Goal: Task Accomplishment & Management: Use online tool/utility

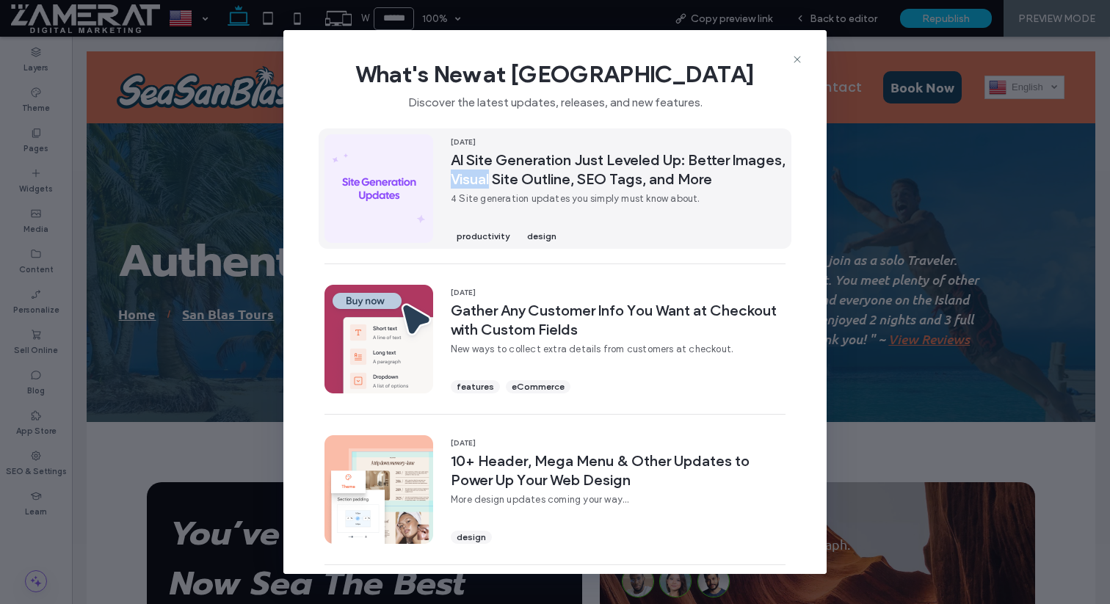
click at [531, 175] on span "AI Site Generation Just Leveled Up: Better Images, Visual Site Outline, SEO Tag…" at bounding box center [618, 169] width 335 height 38
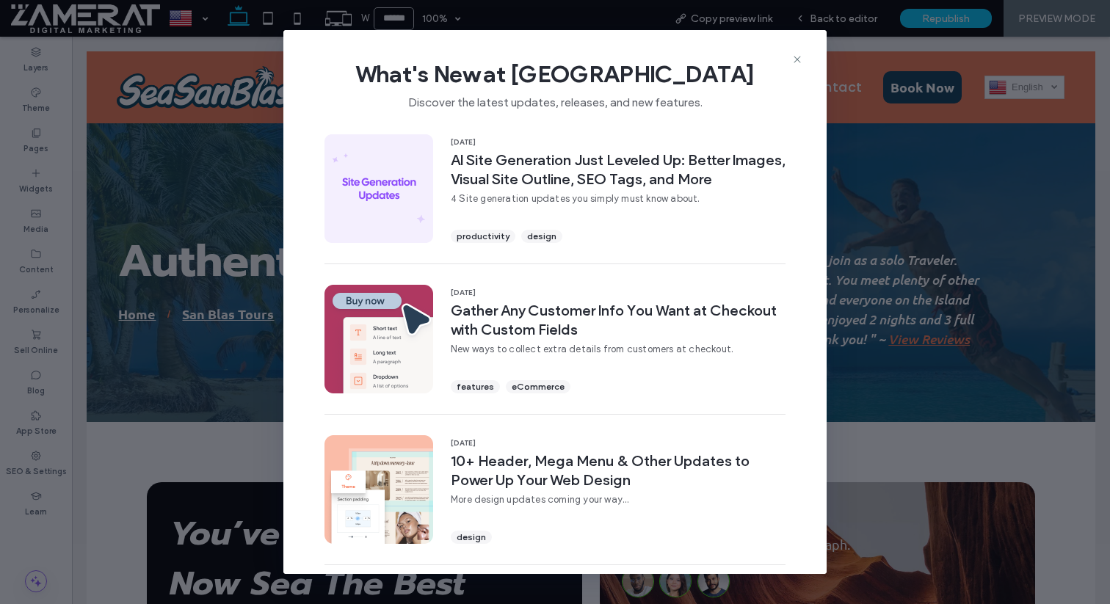
click at [806, 59] on div "What's New at Duda Discover the latest updates, releases, and new features." at bounding box center [554, 79] width 543 height 98
click at [801, 59] on icon at bounding box center [797, 60] width 12 height 12
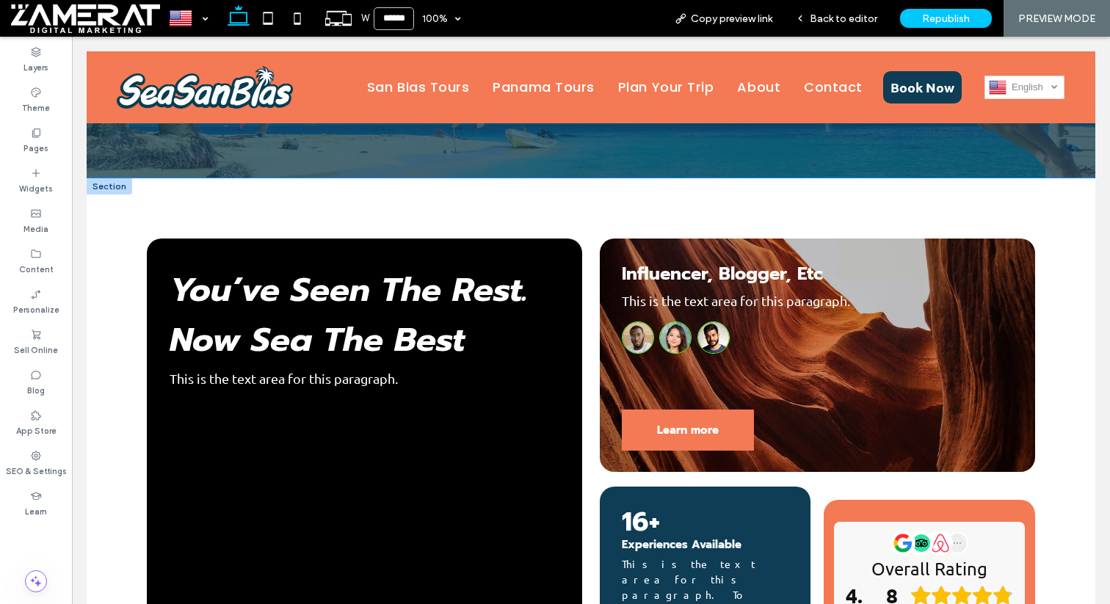
scroll to position [248, 0]
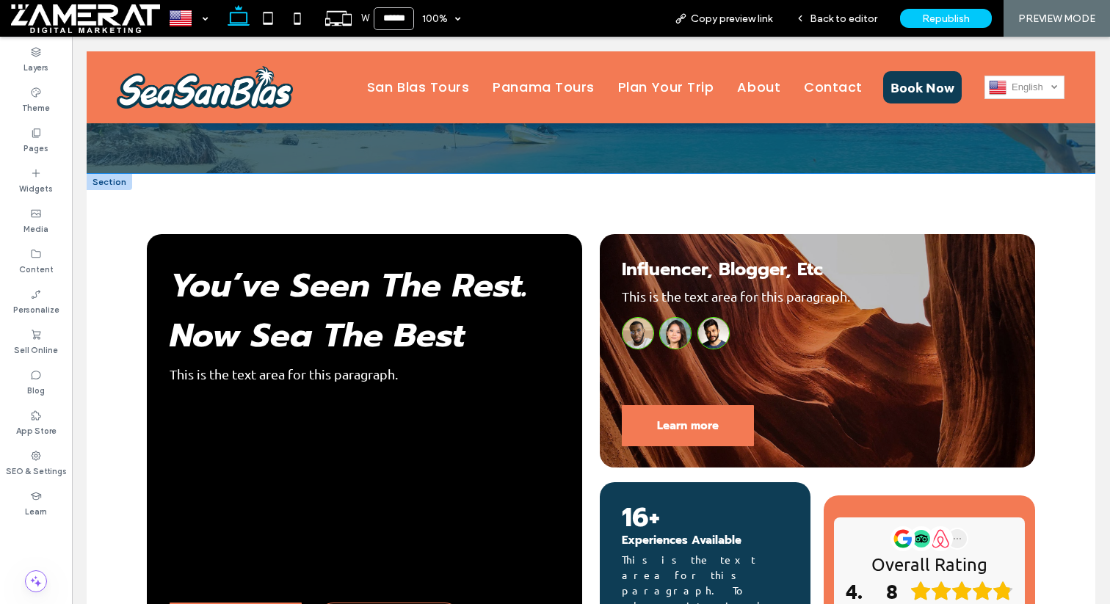
click at [112, 184] on div at bounding box center [109, 182] width 45 height 16
click at [852, 21] on span "Back to editor" at bounding box center [843, 18] width 68 height 12
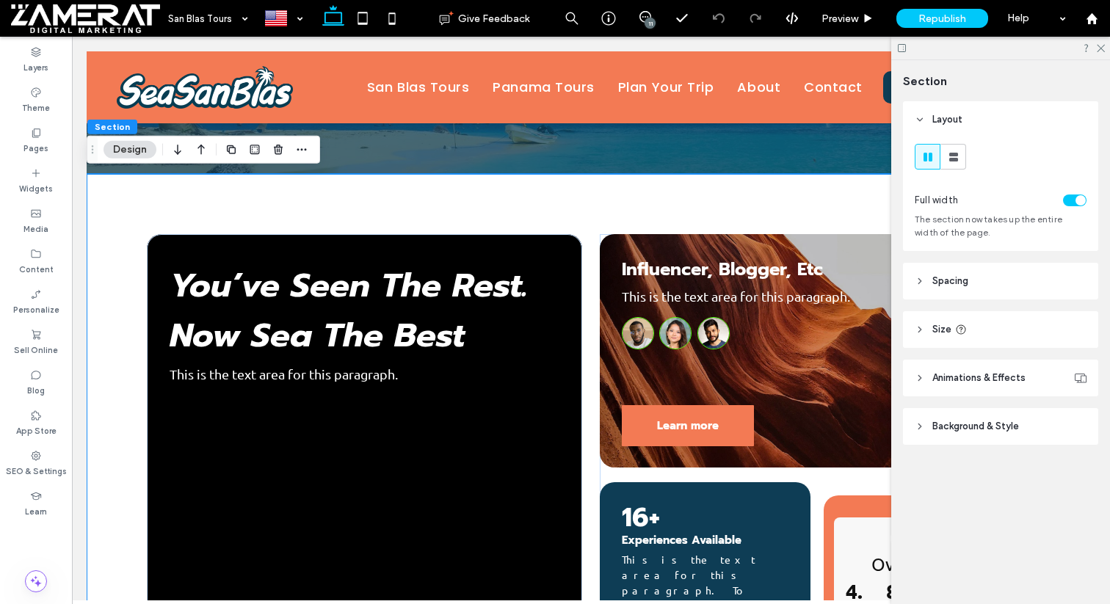
click at [1005, 290] on header "Spacing" at bounding box center [1000, 281] width 195 height 37
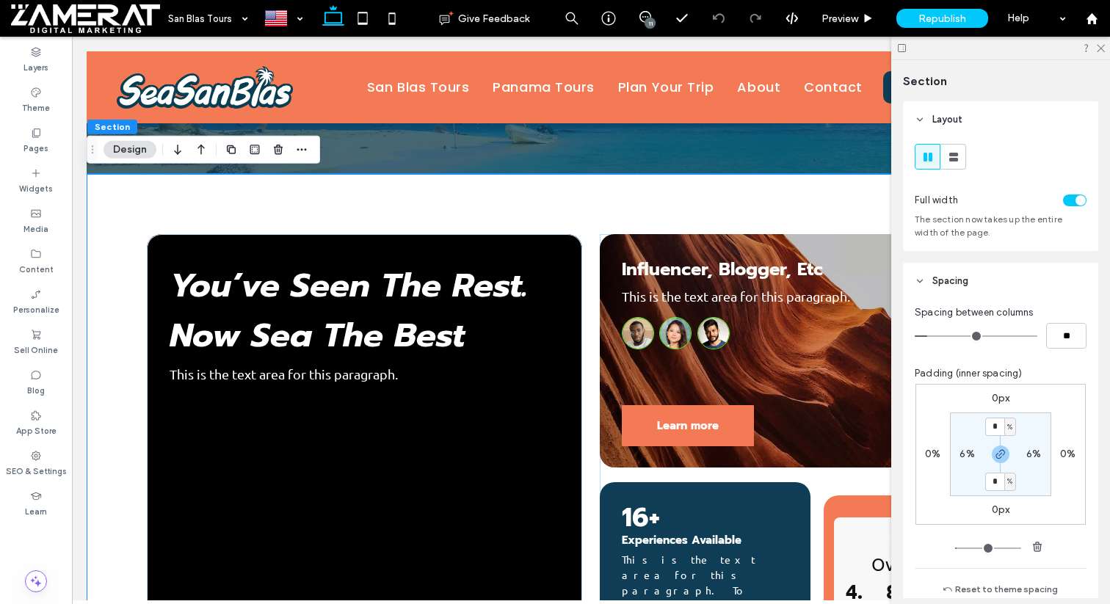
click at [965, 458] on label "6%" at bounding box center [966, 454] width 15 height 12
type input "*"
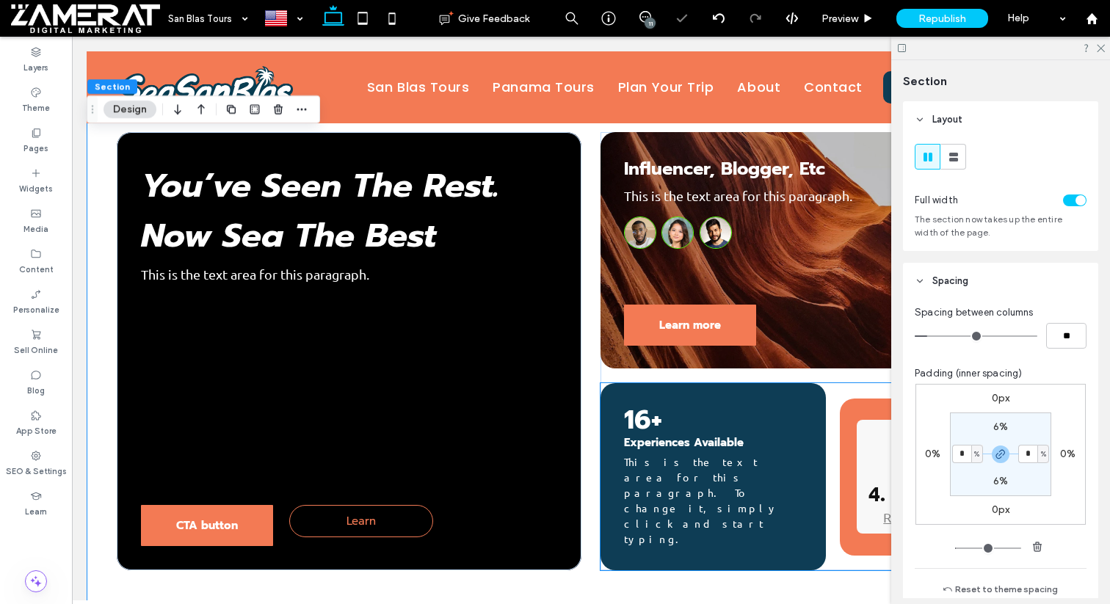
scroll to position [354, 0]
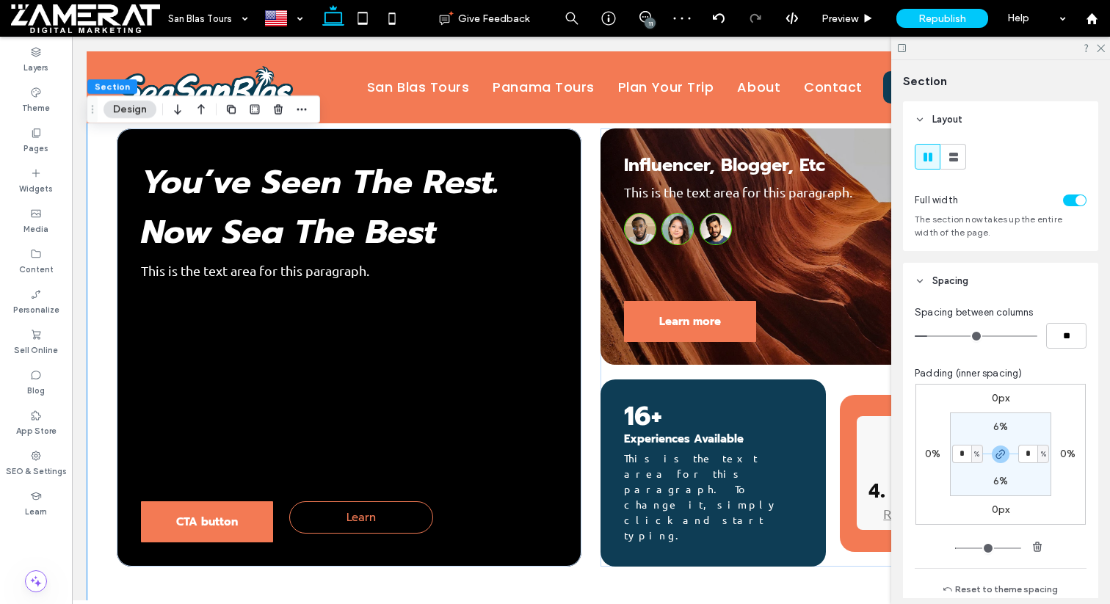
click at [997, 425] on label "6%" at bounding box center [1000, 426] width 15 height 12
type input "*"
click at [1100, 48] on use at bounding box center [1100, 49] width 8 height 8
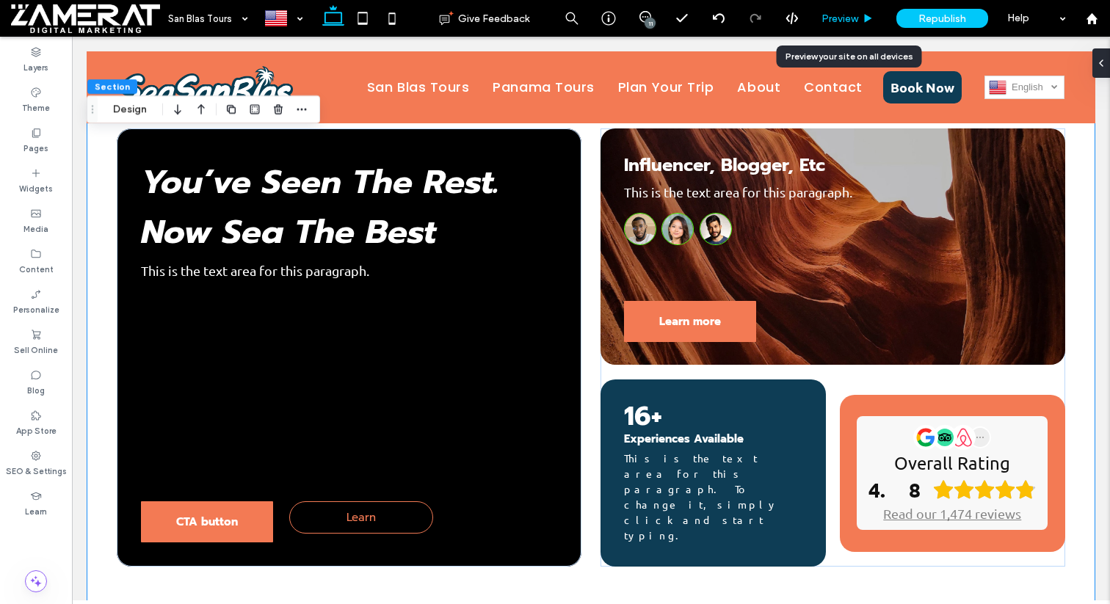
click at [854, 23] on span "Preview" at bounding box center [839, 18] width 37 height 12
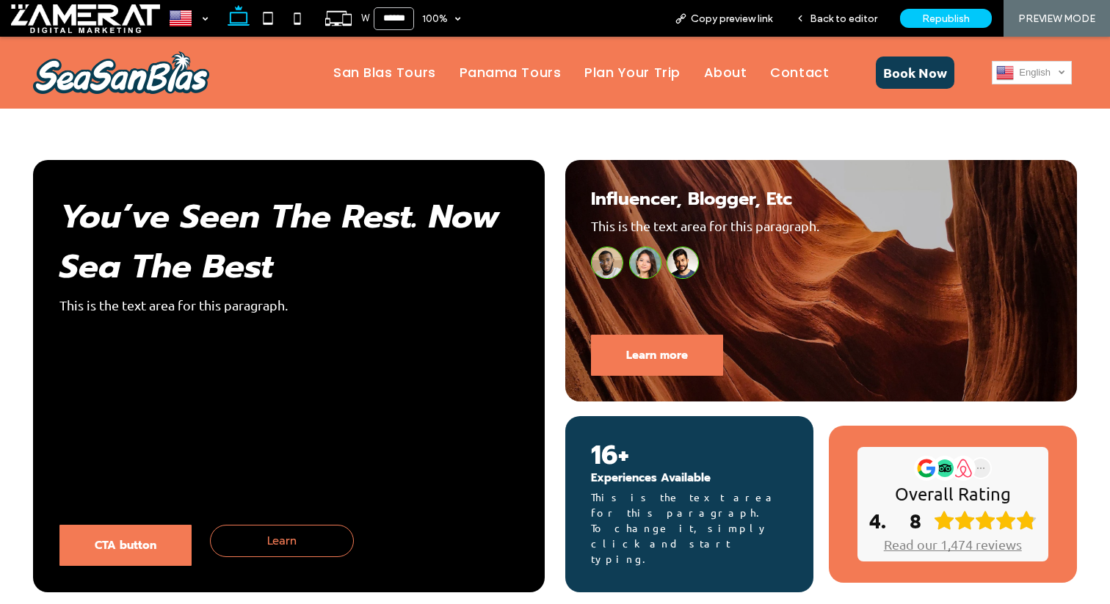
scroll to position [237, 0]
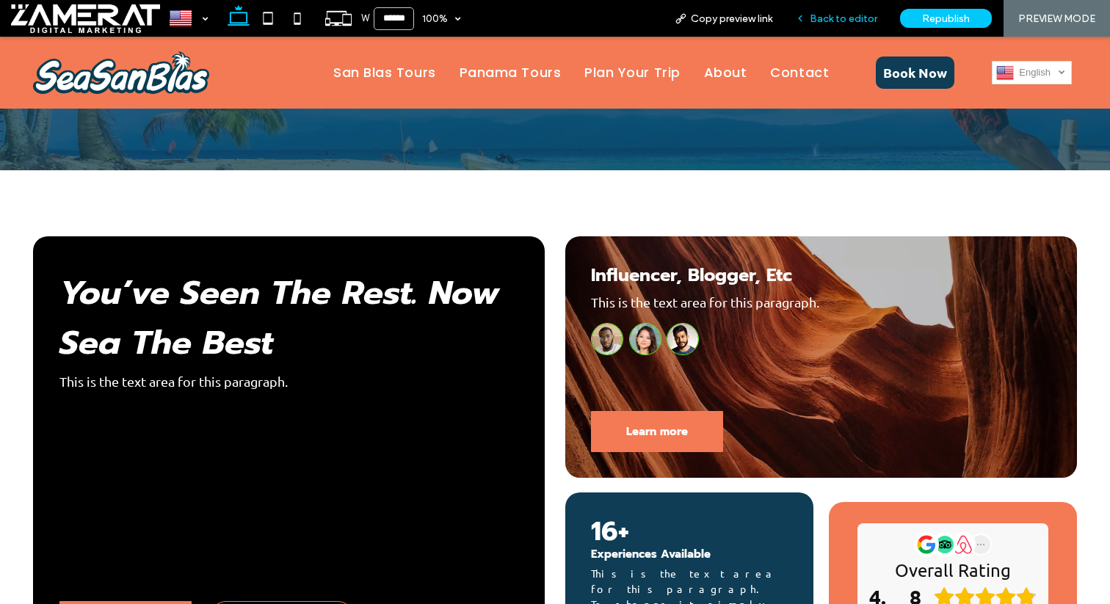
click at [837, 18] on span "Back to editor" at bounding box center [843, 18] width 68 height 12
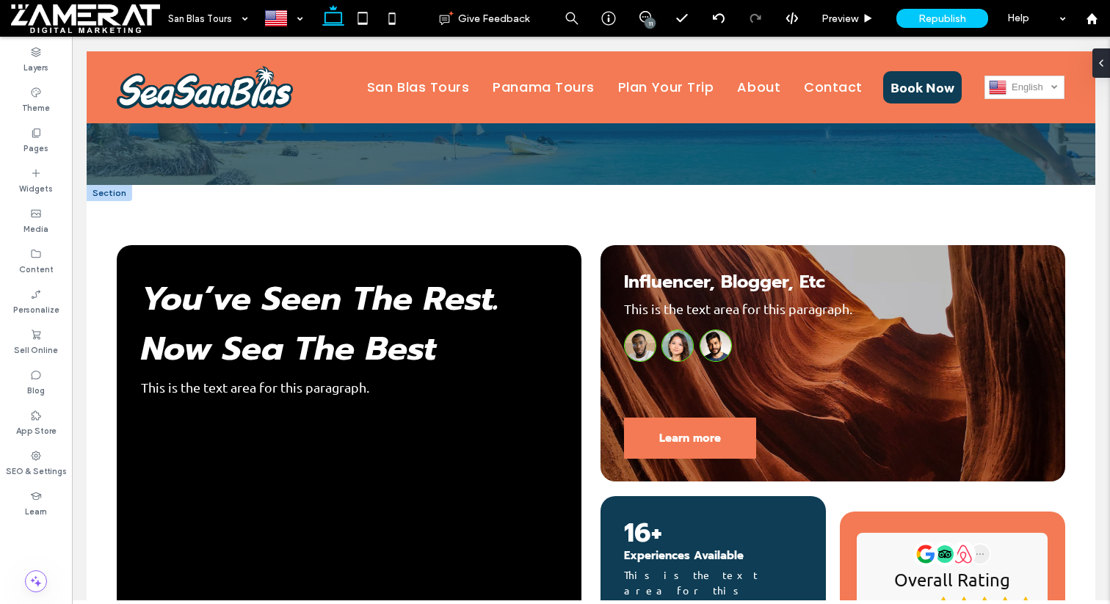
click at [123, 193] on div at bounding box center [109, 193] width 45 height 16
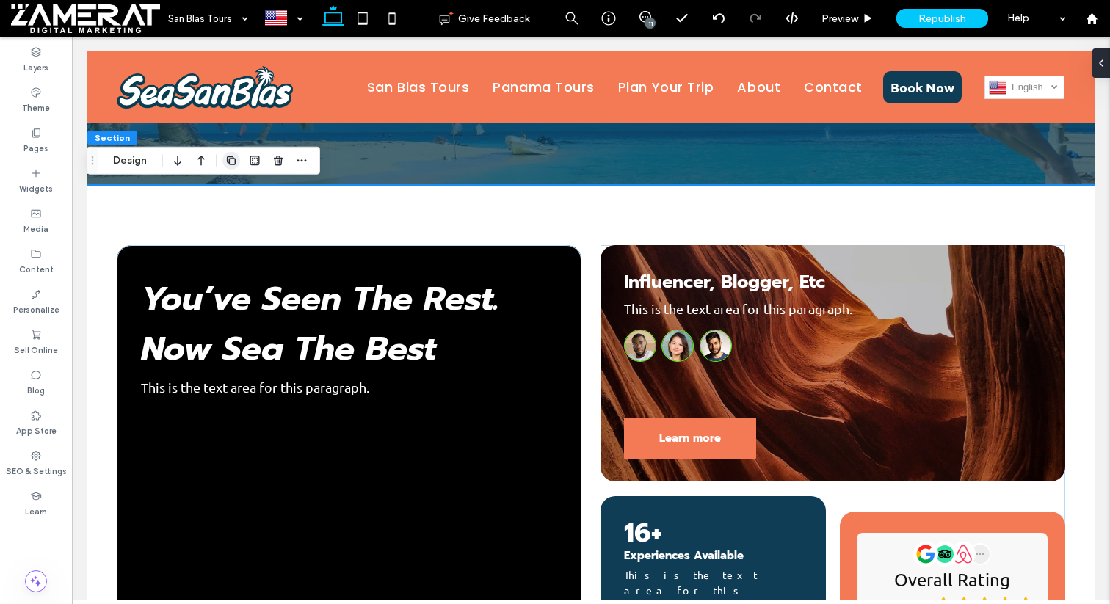
click at [231, 163] on icon "button" at bounding box center [231, 161] width 12 height 12
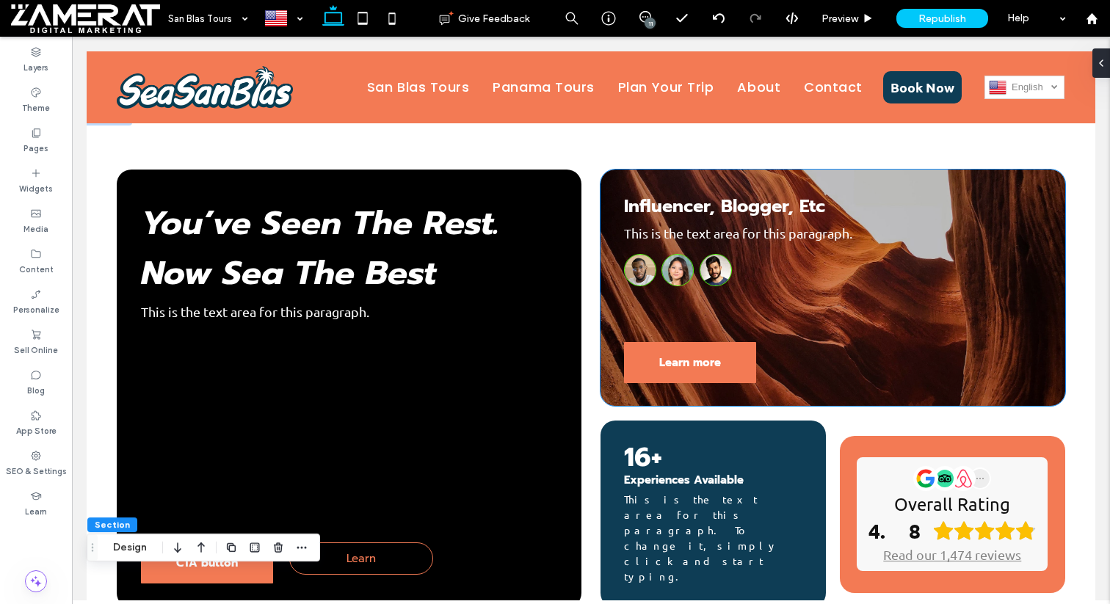
scroll to position [287, 0]
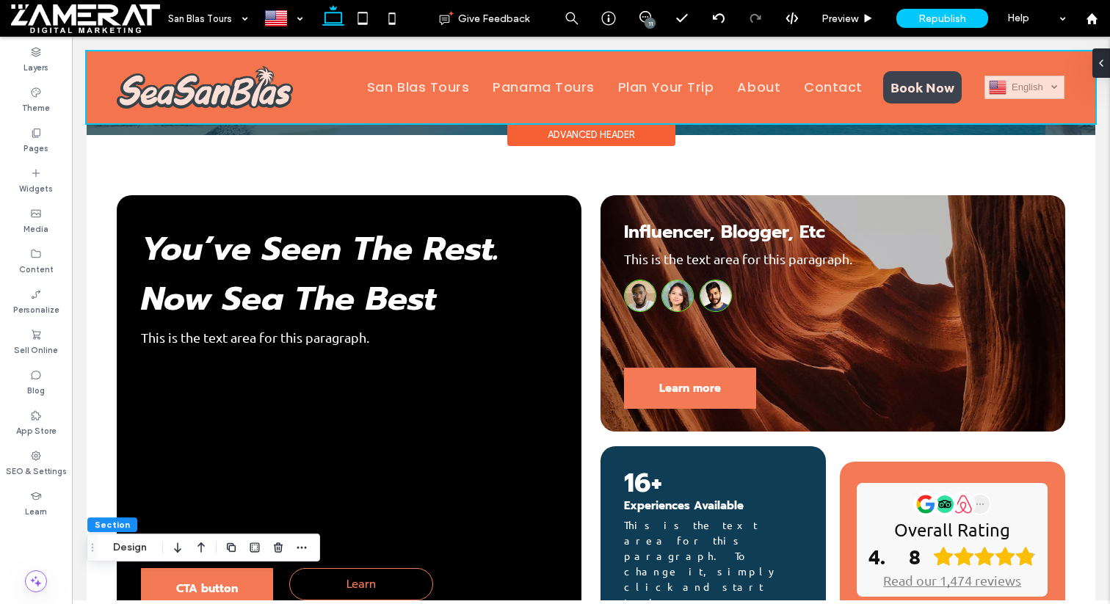
click at [456, 88] on div at bounding box center [591, 87] width 1008 height 72
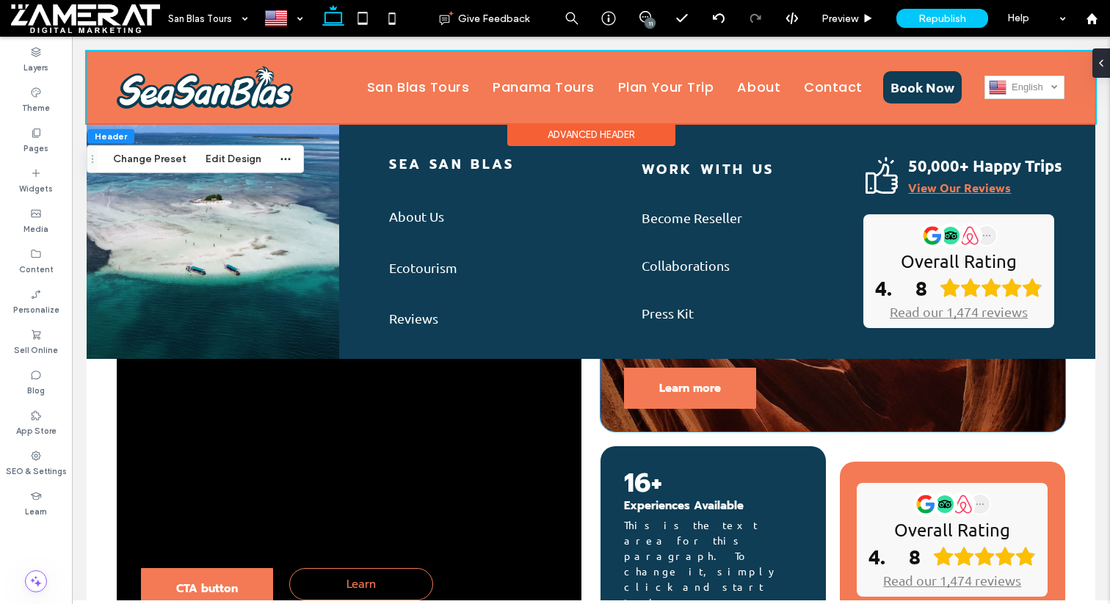
click at [845, 415] on div "Learn more Influencer, Blogger, Etc This is the text area for this paragraph." at bounding box center [832, 313] width 465 height 236
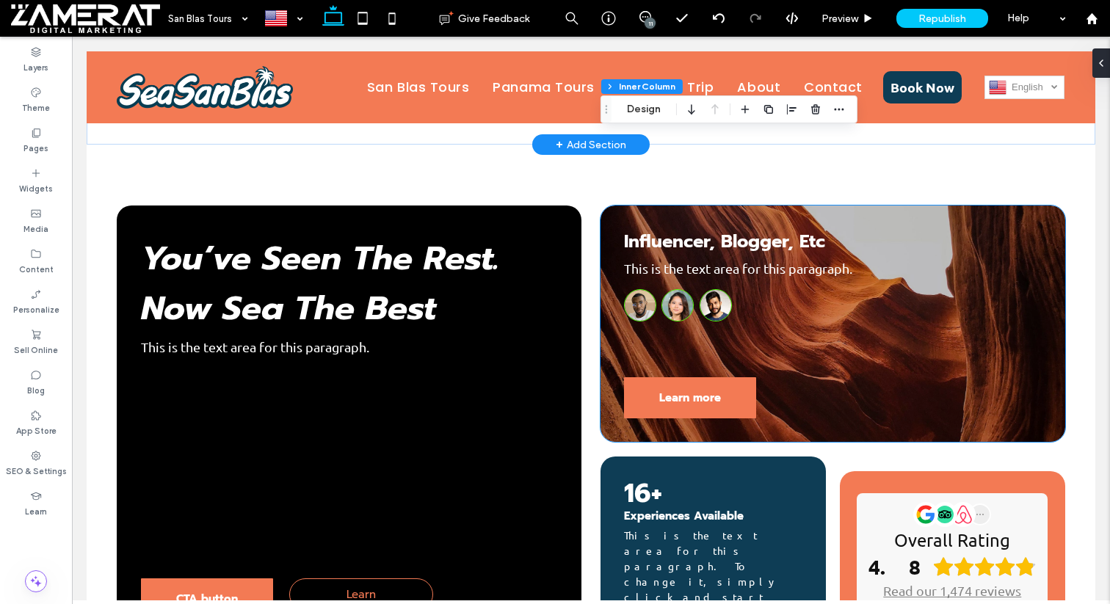
scroll to position [815, 0]
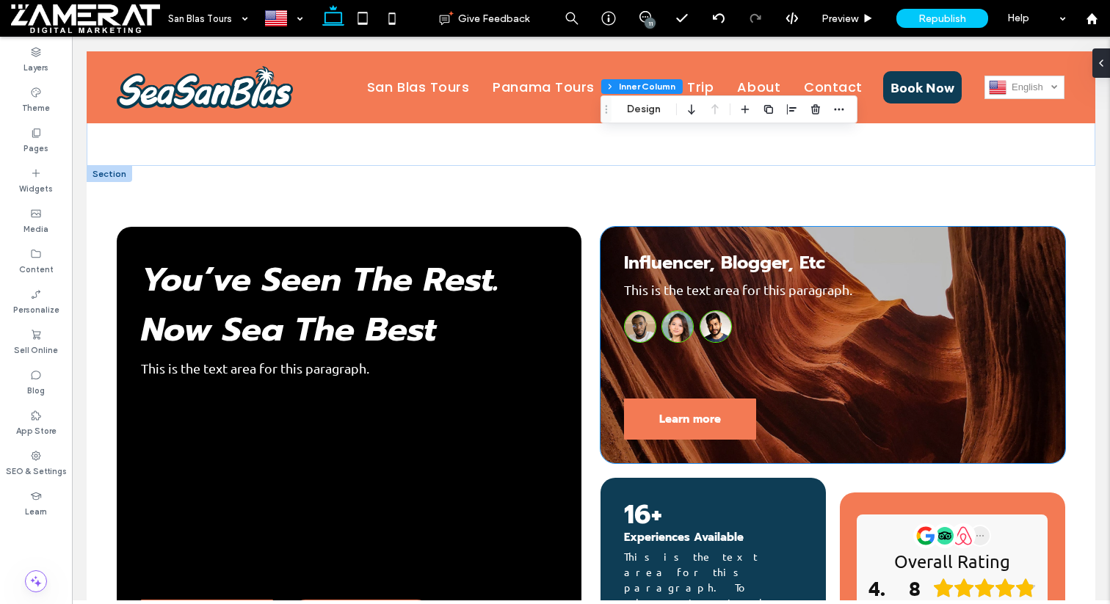
click at [620, 227] on div "Learn more Influencer, Blogger, Etc This is the text area for this paragraph." at bounding box center [832, 345] width 465 height 236
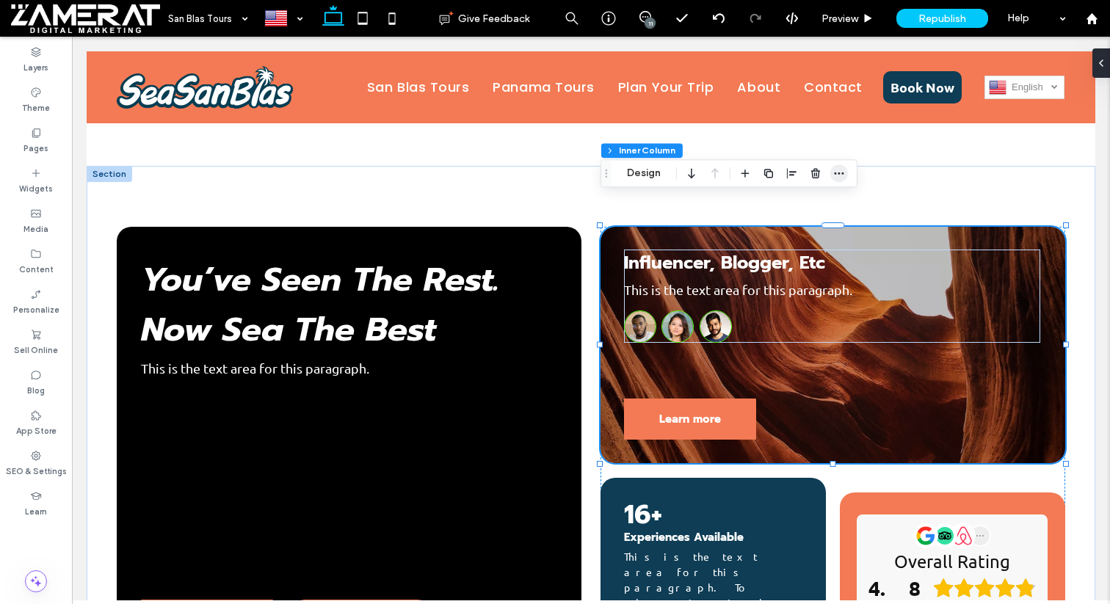
click at [843, 170] on icon "button" at bounding box center [839, 173] width 12 height 12
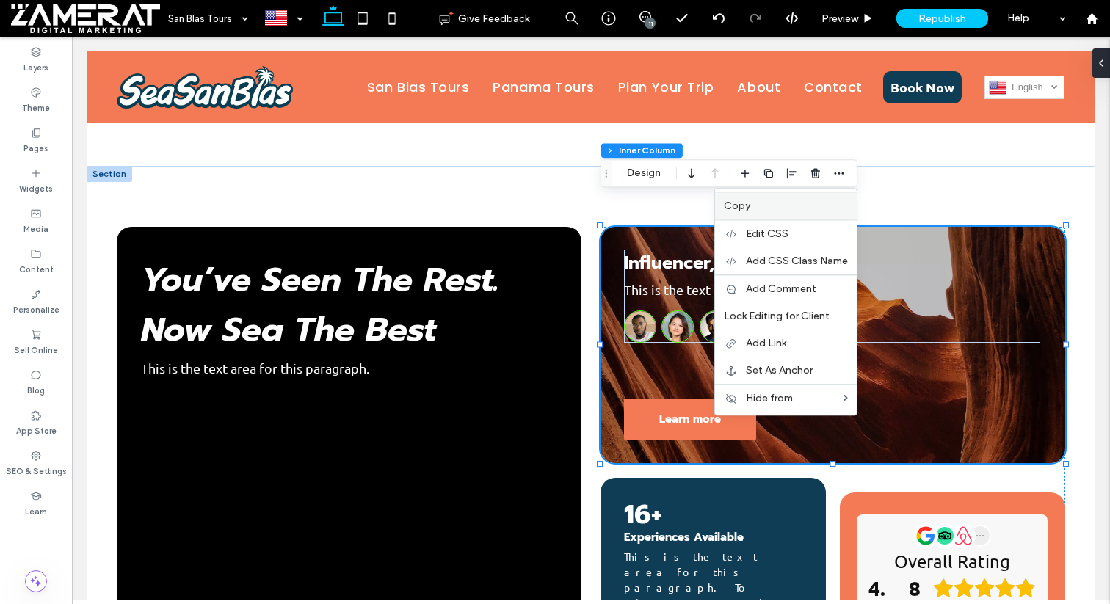
click at [778, 205] on label "Copy" at bounding box center [786, 206] width 124 height 12
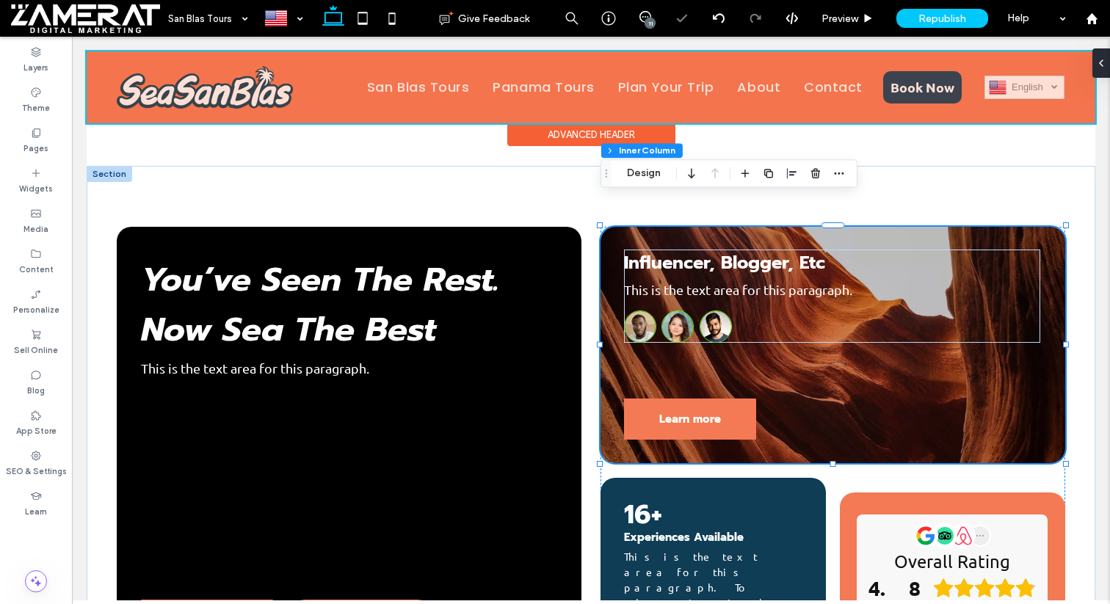
click at [684, 89] on div at bounding box center [591, 87] width 1008 height 72
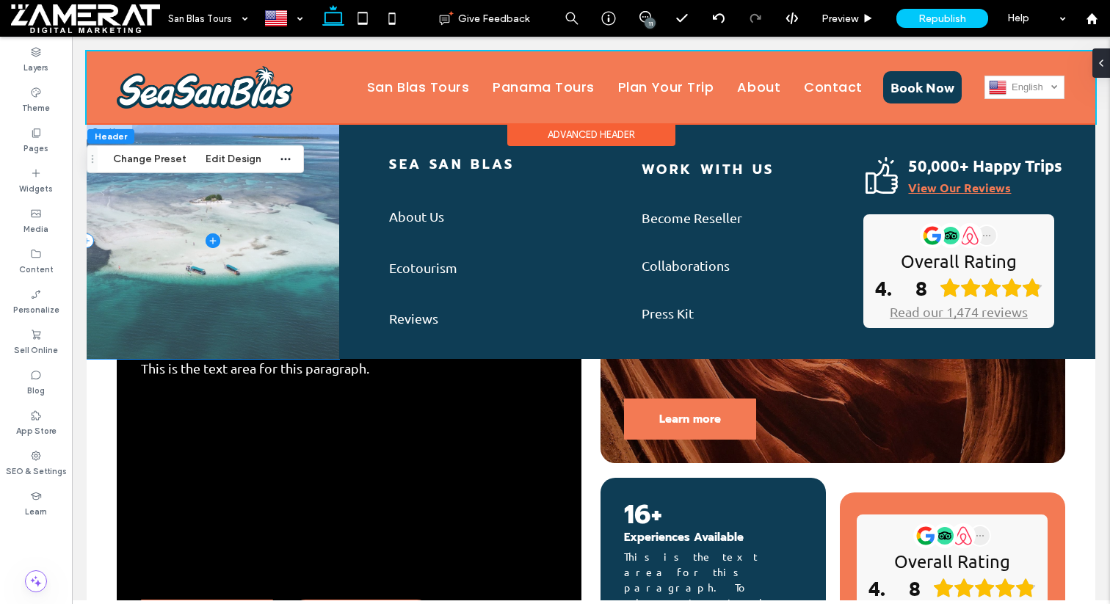
click at [332, 187] on span at bounding box center [213, 241] width 252 height 236
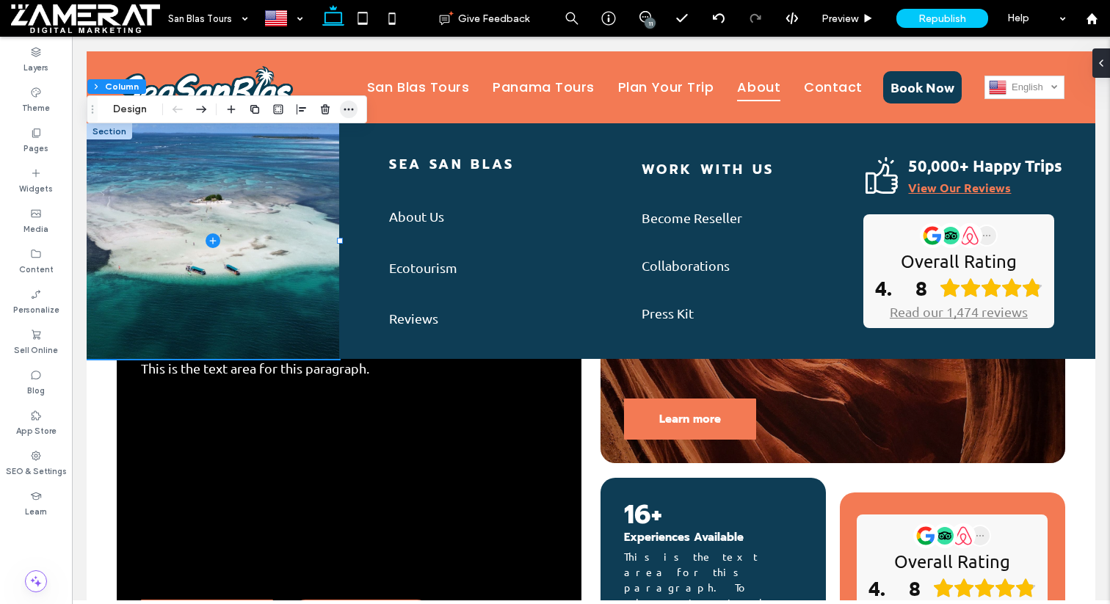
click at [353, 111] on icon "button" at bounding box center [349, 109] width 12 height 12
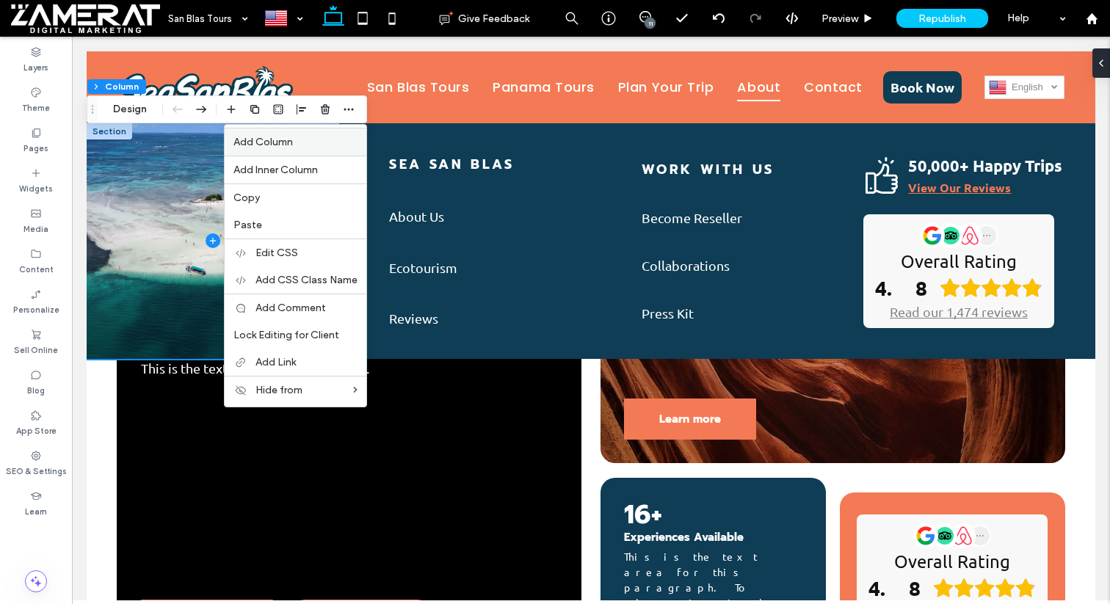
click at [338, 139] on label "Add Column" at bounding box center [295, 142] width 124 height 12
type input "**"
type input "***"
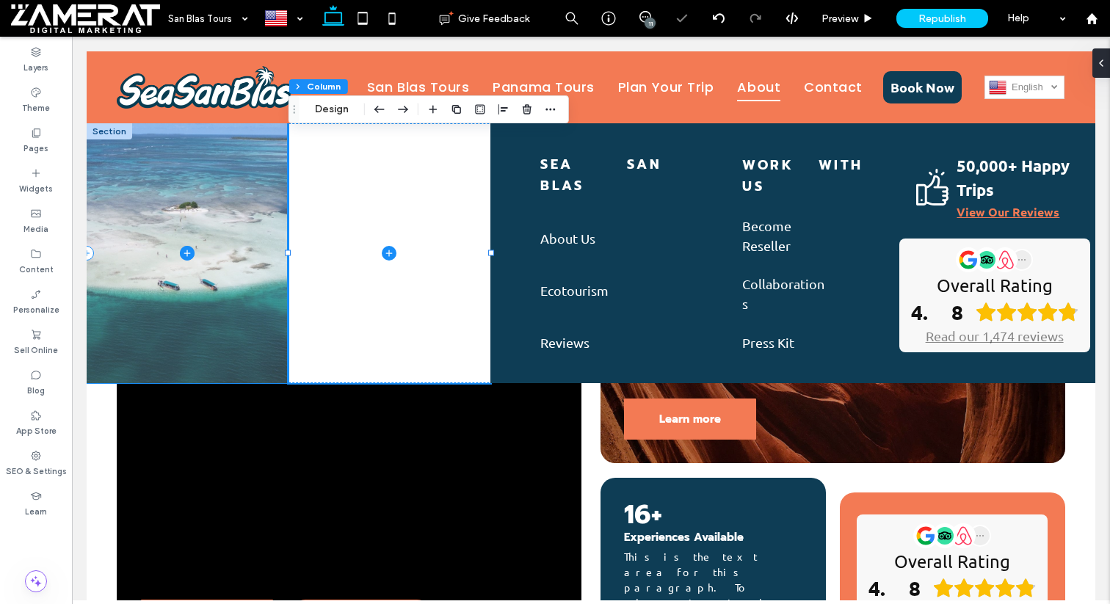
click at [259, 153] on span at bounding box center [188, 253] width 202 height 260
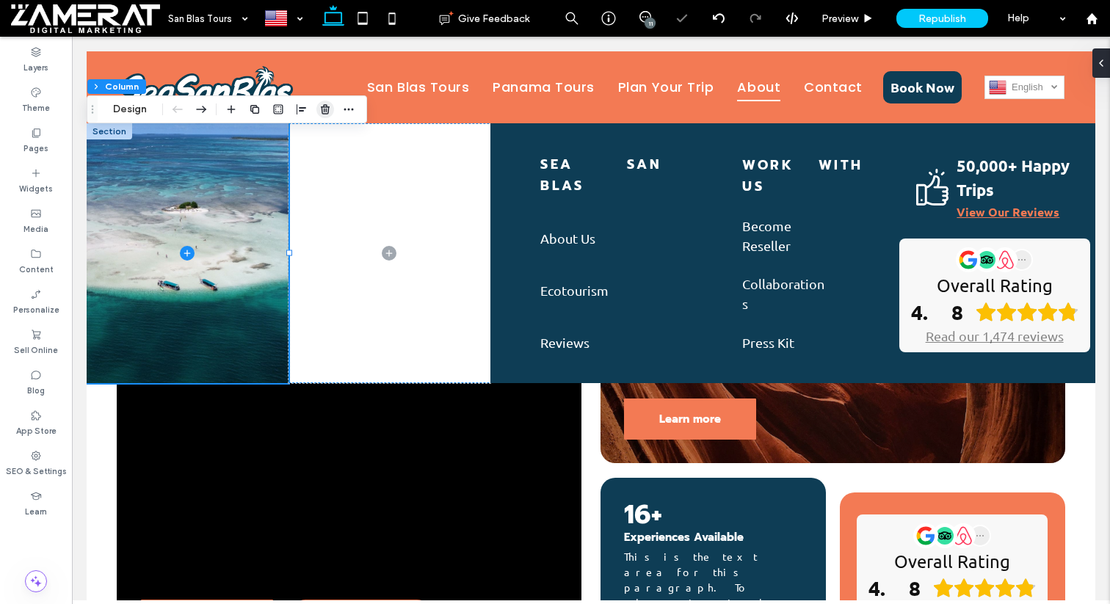
click at [321, 111] on use "button" at bounding box center [325, 109] width 9 height 10
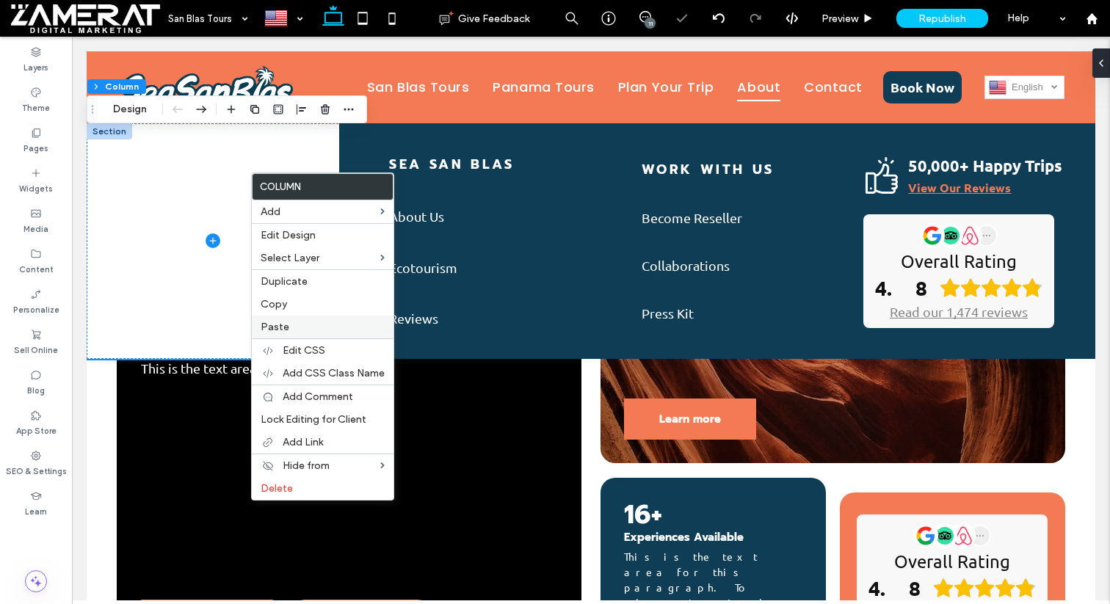
click at [286, 324] on span "Paste" at bounding box center [275, 327] width 29 height 12
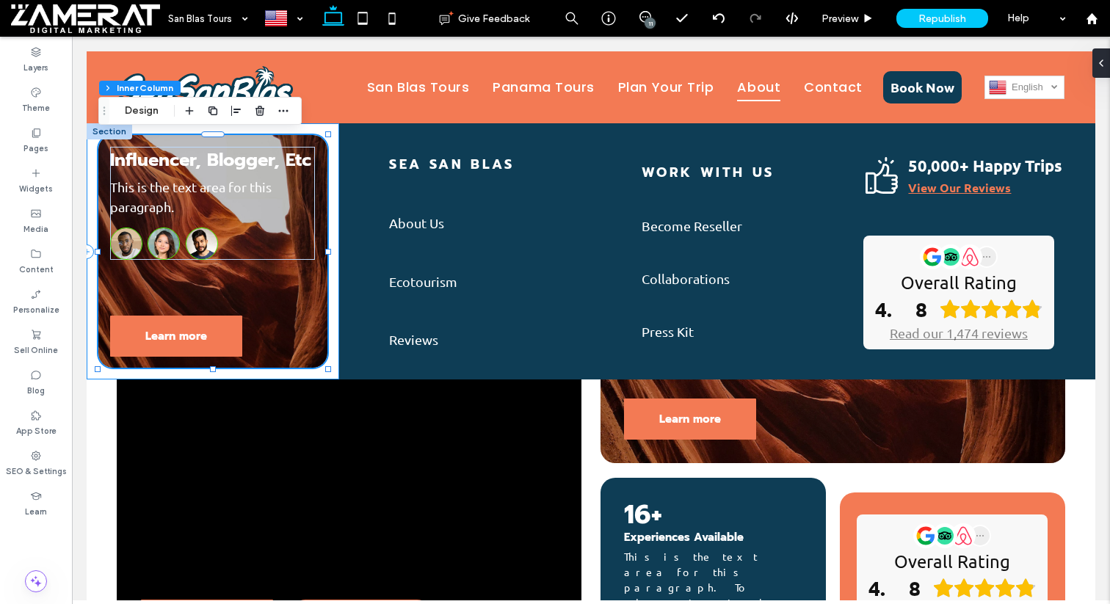
click at [332, 193] on div "Learn more Influencer, Blogger, Etc This is the text area for this paragraph." at bounding box center [213, 251] width 252 height 256
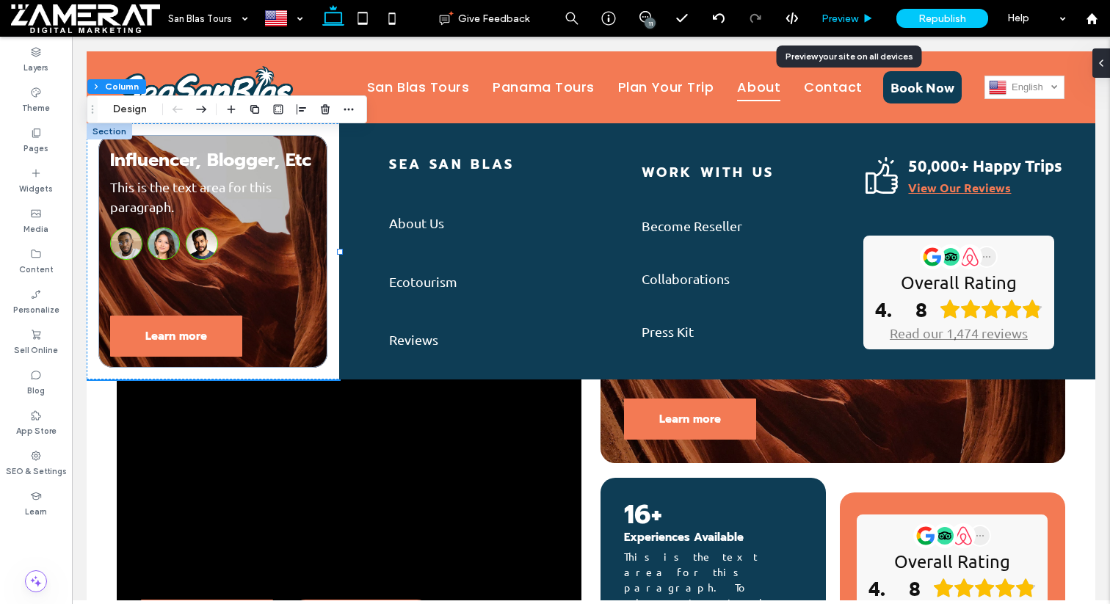
click at [847, 18] on span "Preview" at bounding box center [839, 18] width 37 height 12
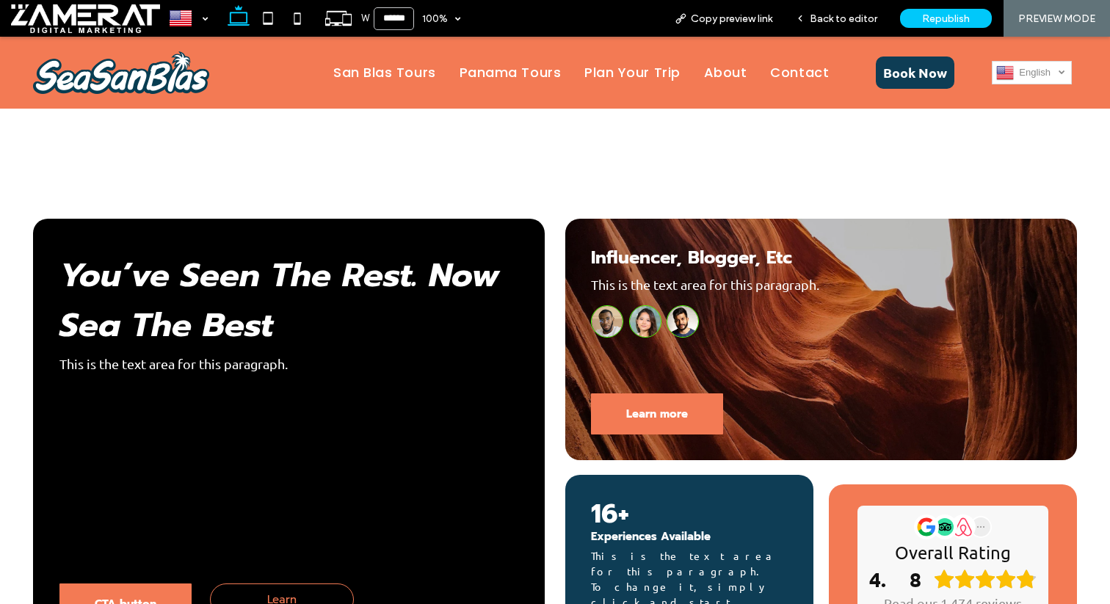
scroll to position [820, 0]
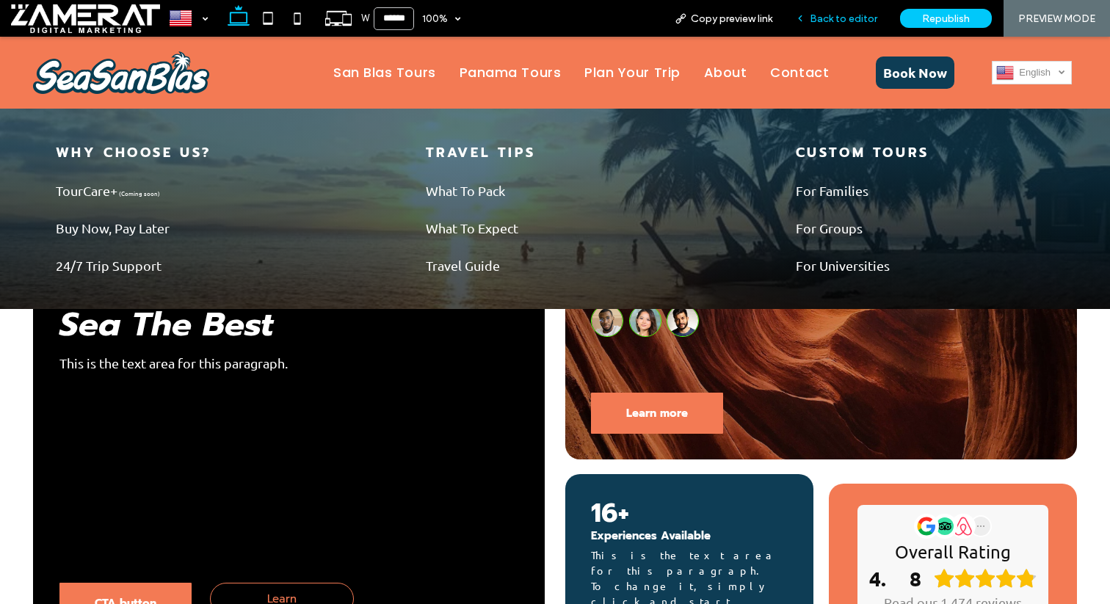
click at [814, 21] on span "Back to editor" at bounding box center [843, 18] width 68 height 12
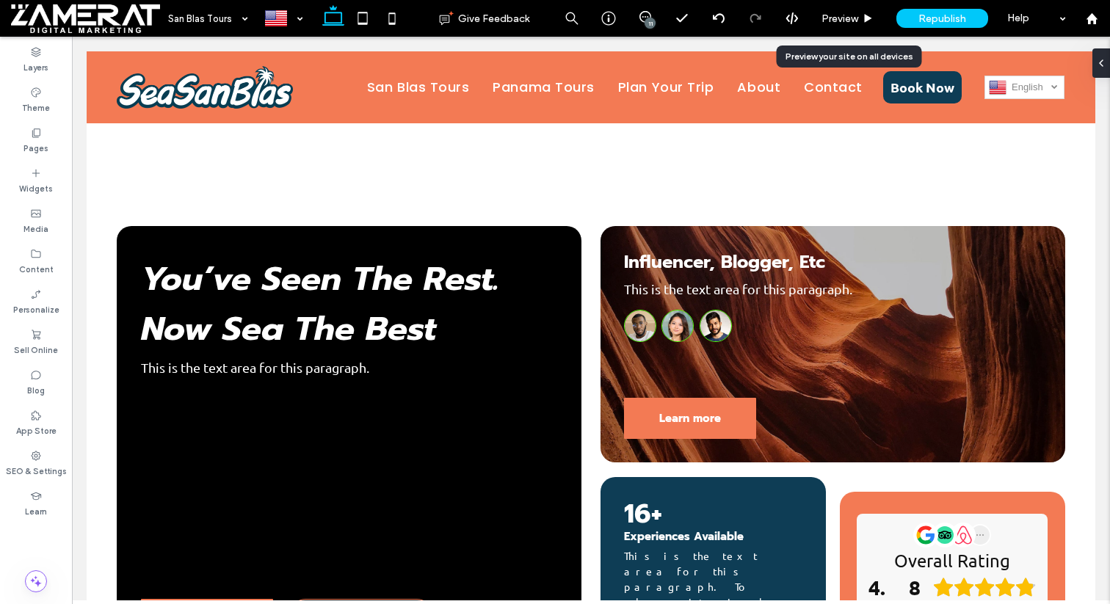
scroll to position [814, 0]
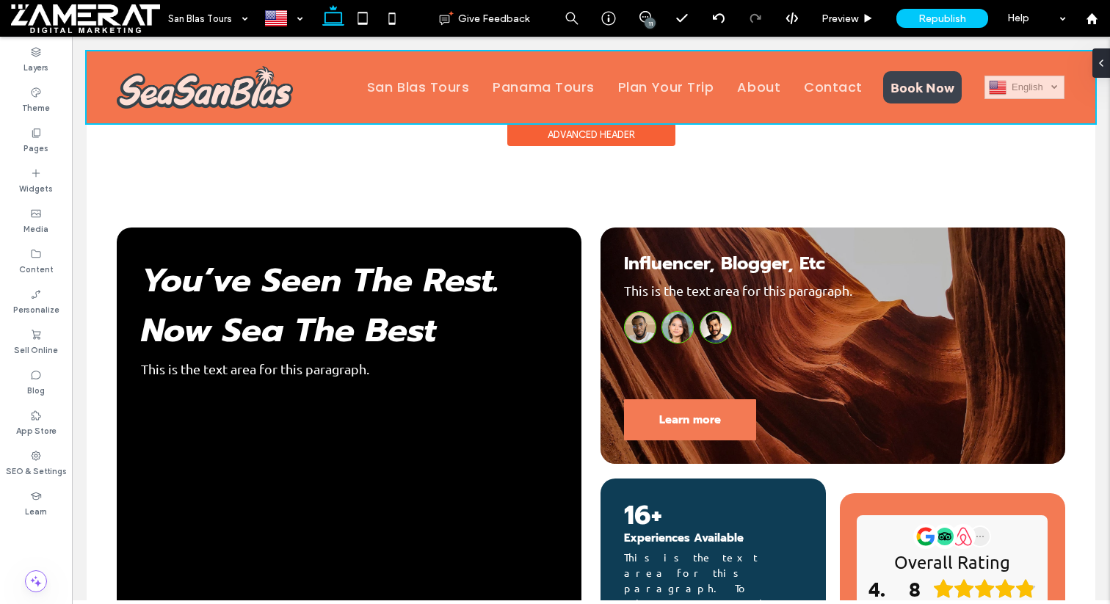
click at [673, 88] on div at bounding box center [591, 87] width 1008 height 72
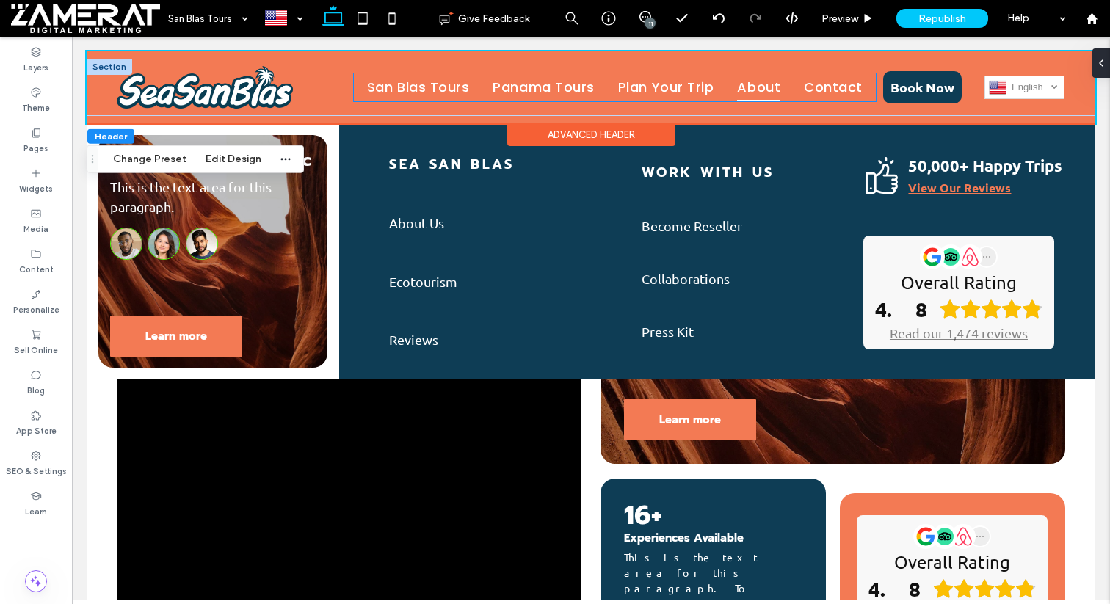
click at [754, 83] on span "About" at bounding box center [758, 87] width 43 height 28
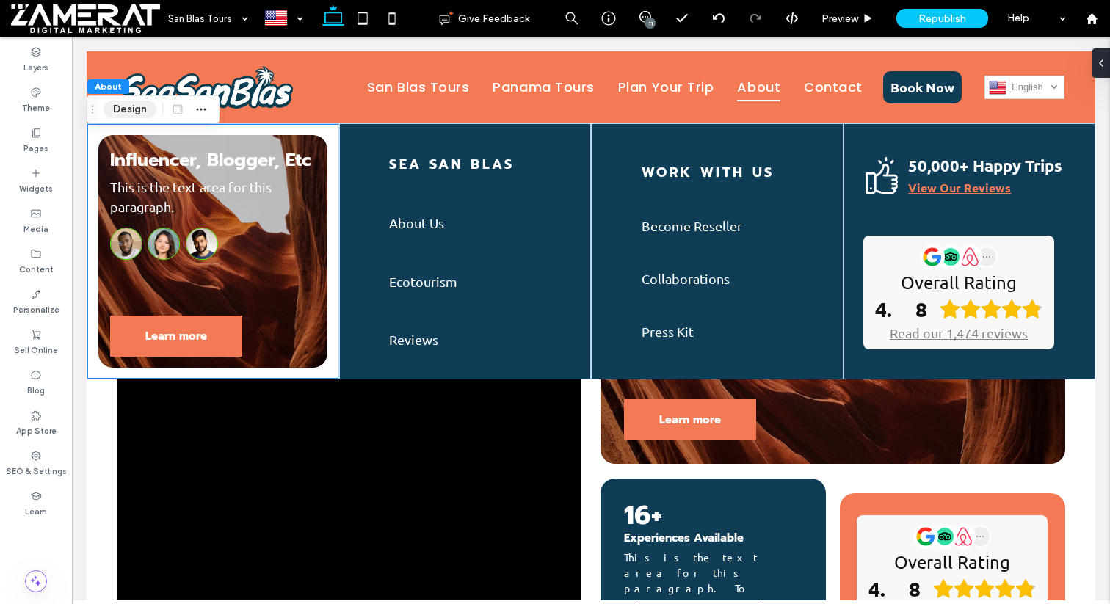
click at [128, 114] on button "Design" at bounding box center [129, 110] width 53 height 18
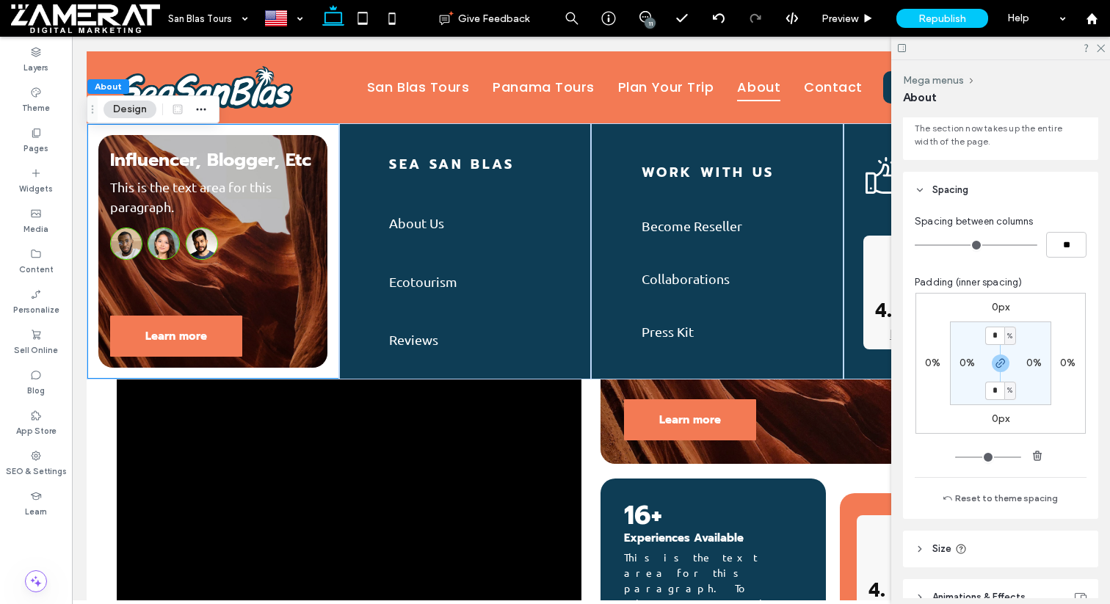
scroll to position [233, 0]
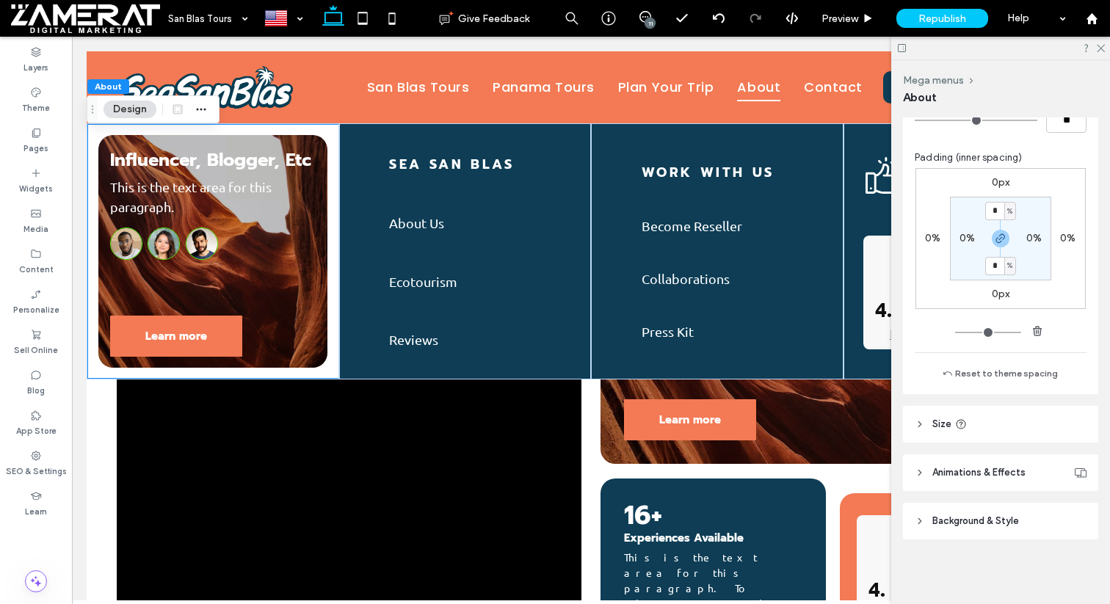
click at [982, 474] on span "Animations & Effects" at bounding box center [978, 472] width 93 height 15
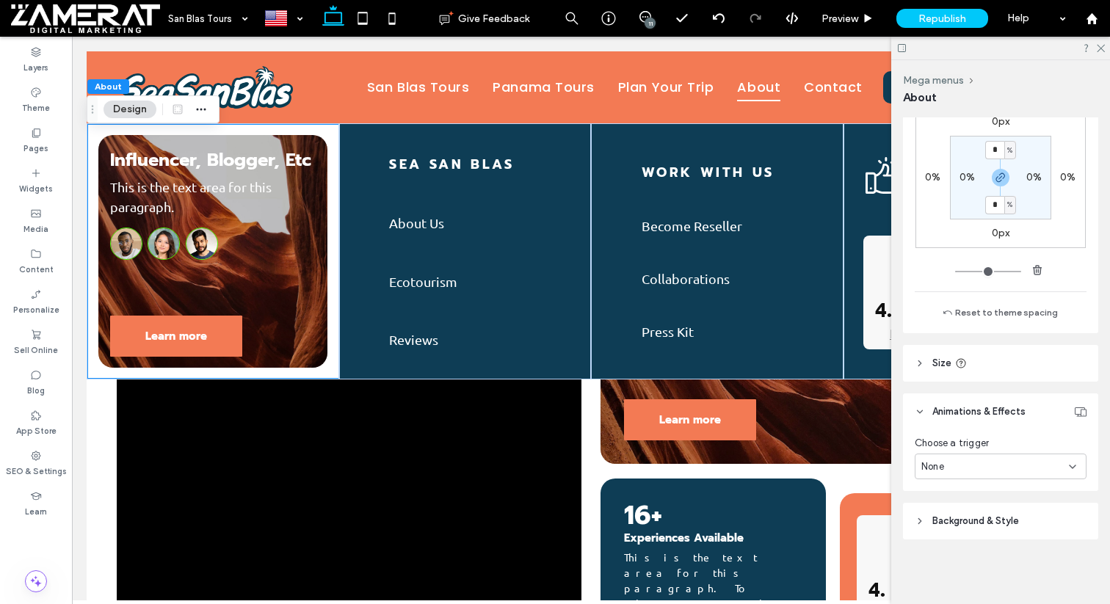
click at [986, 533] on header "Background & Style" at bounding box center [1000, 521] width 195 height 37
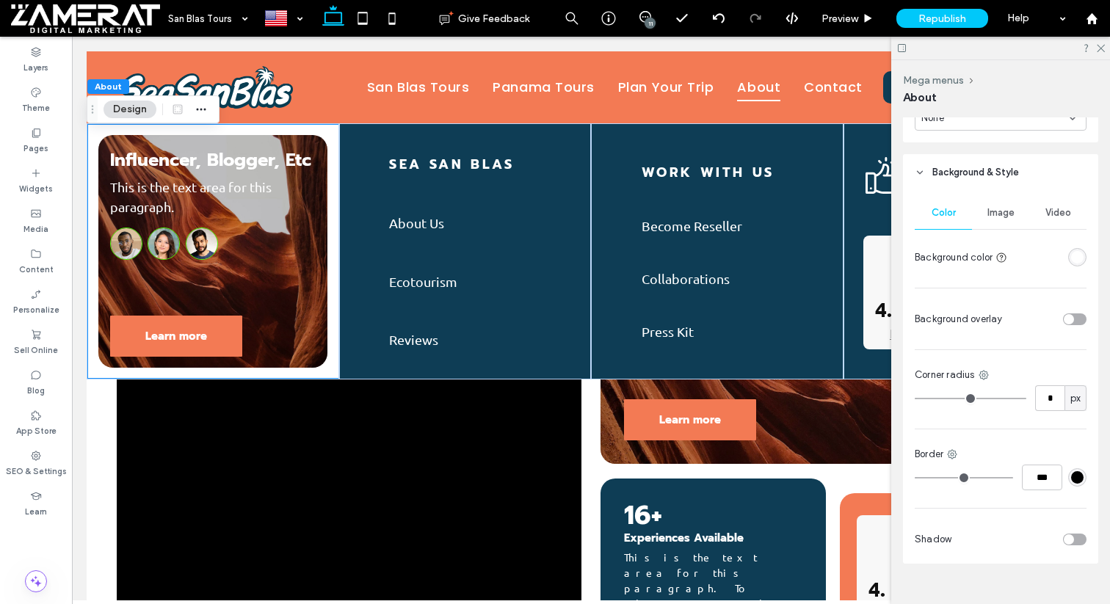
scroll to position [656, 0]
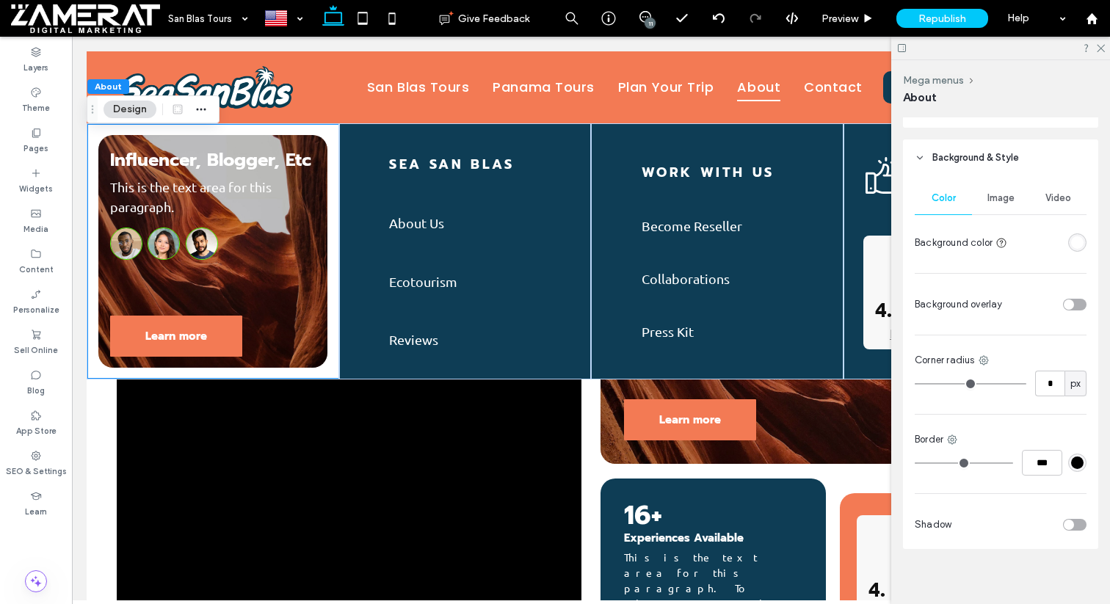
click at [990, 368] on div "Corner radius" at bounding box center [1000, 360] width 172 height 15
click at [988, 366] on icon at bounding box center [983, 360] width 12 height 12
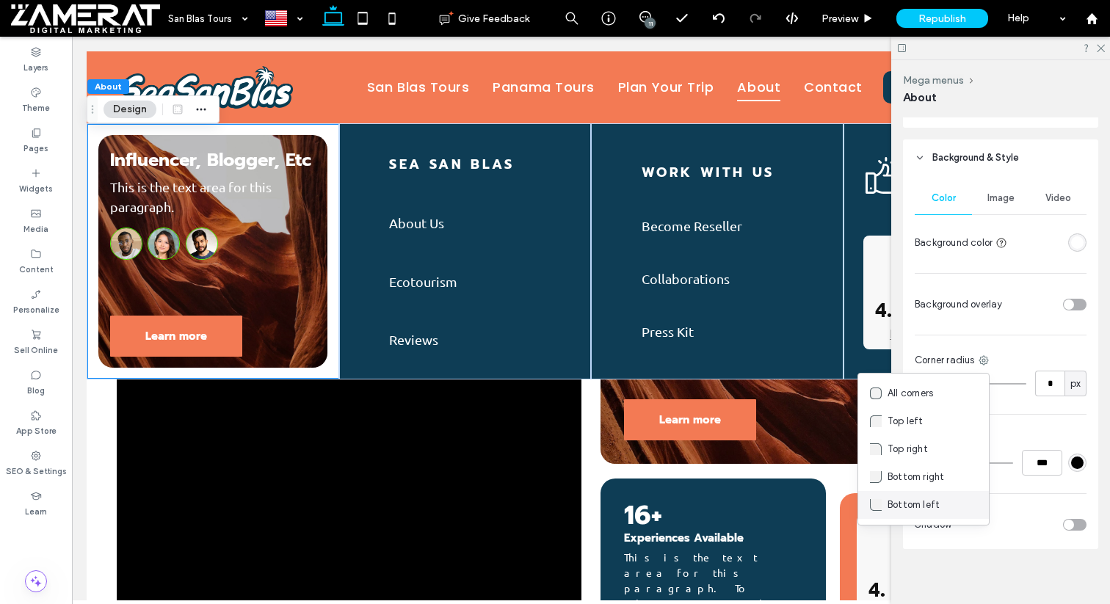
click at [951, 499] on div "Bottom left" at bounding box center [923, 505] width 131 height 28
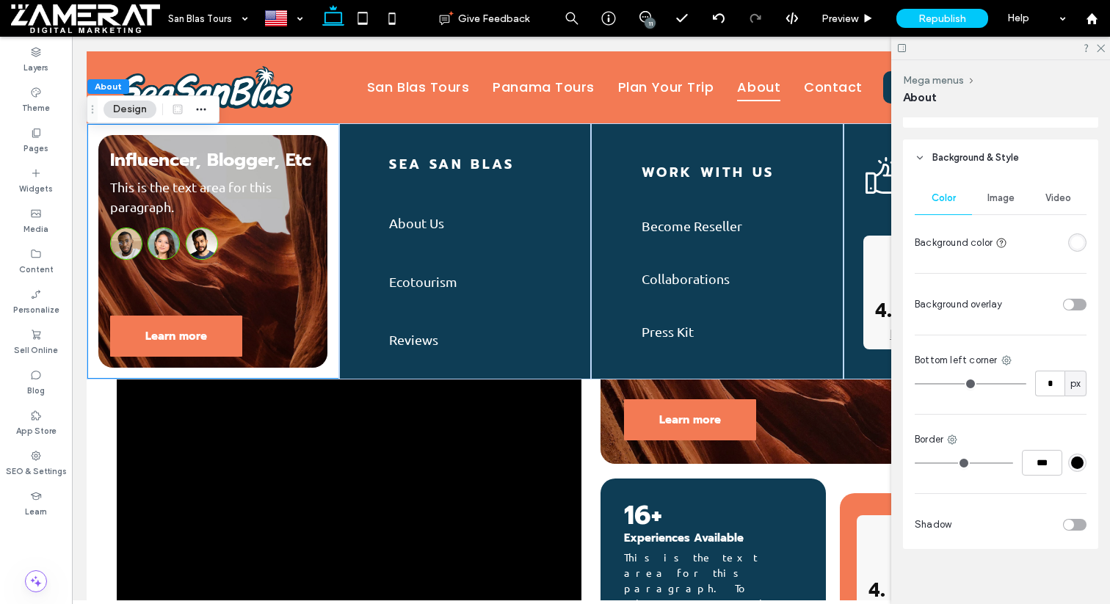
type input "*"
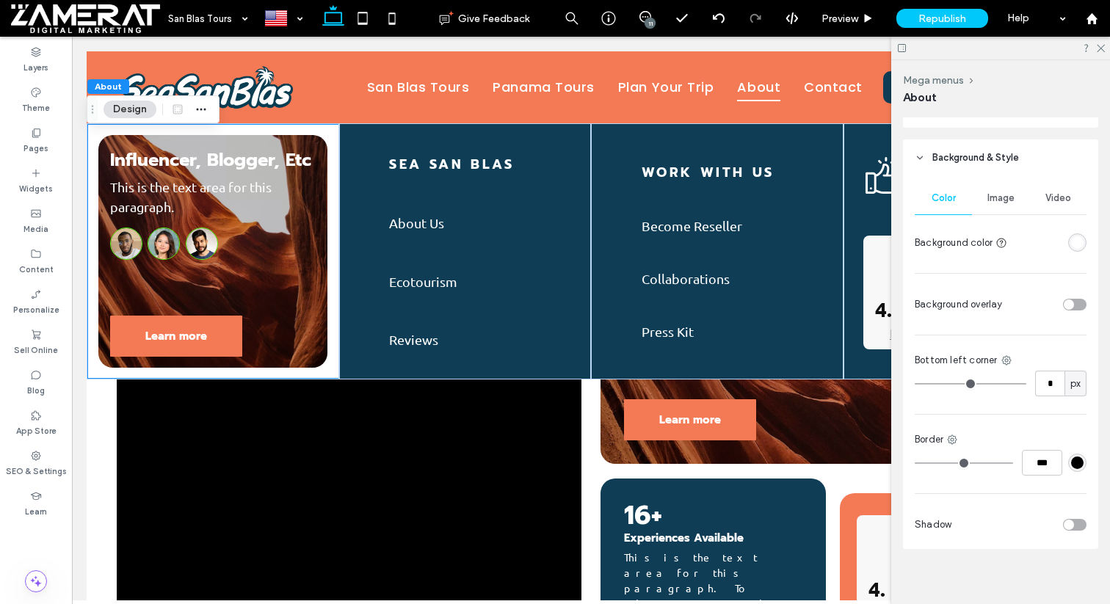
type input "*"
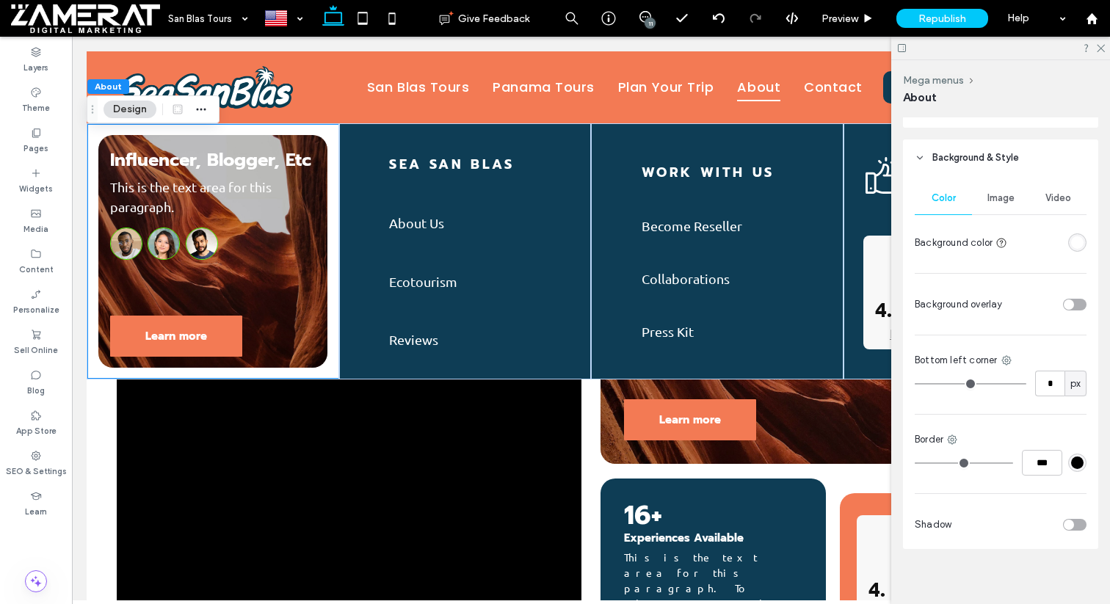
type input "*"
type input "**"
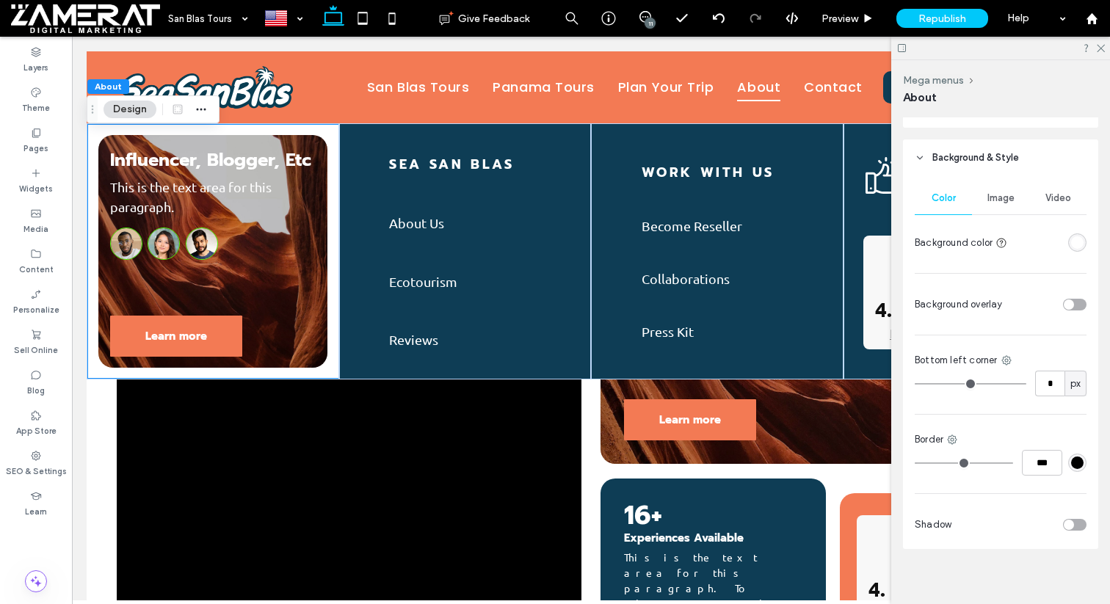
type input "**"
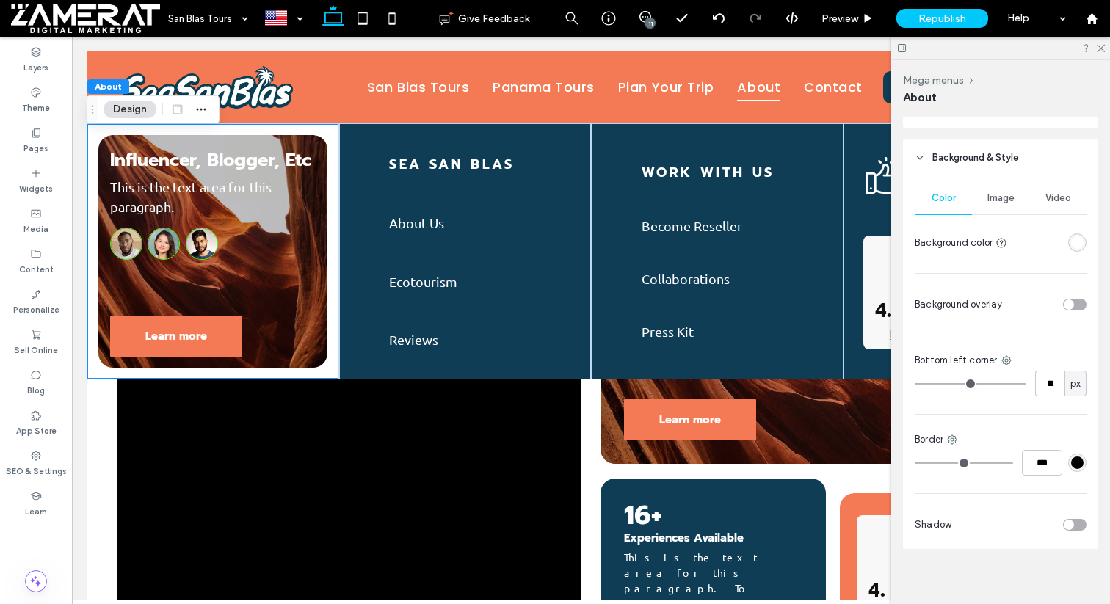
type input "**"
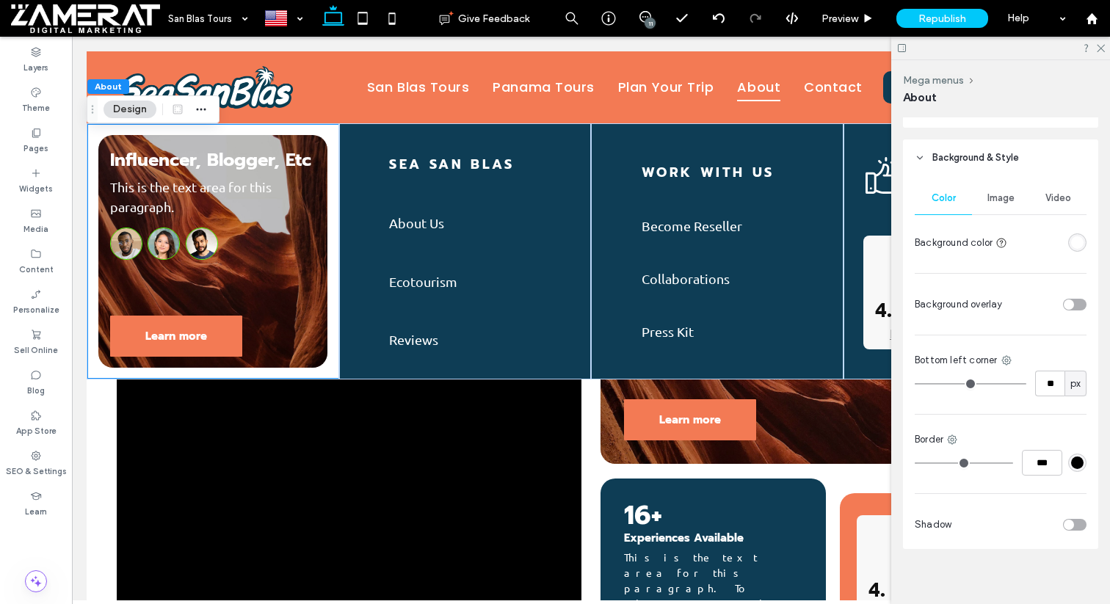
type input "**"
drag, startPoint x: 923, startPoint y: 387, endPoint x: 936, endPoint y: 386, distance: 12.6
click at [936, 385] on input "range" at bounding box center [970, 383] width 112 height 1
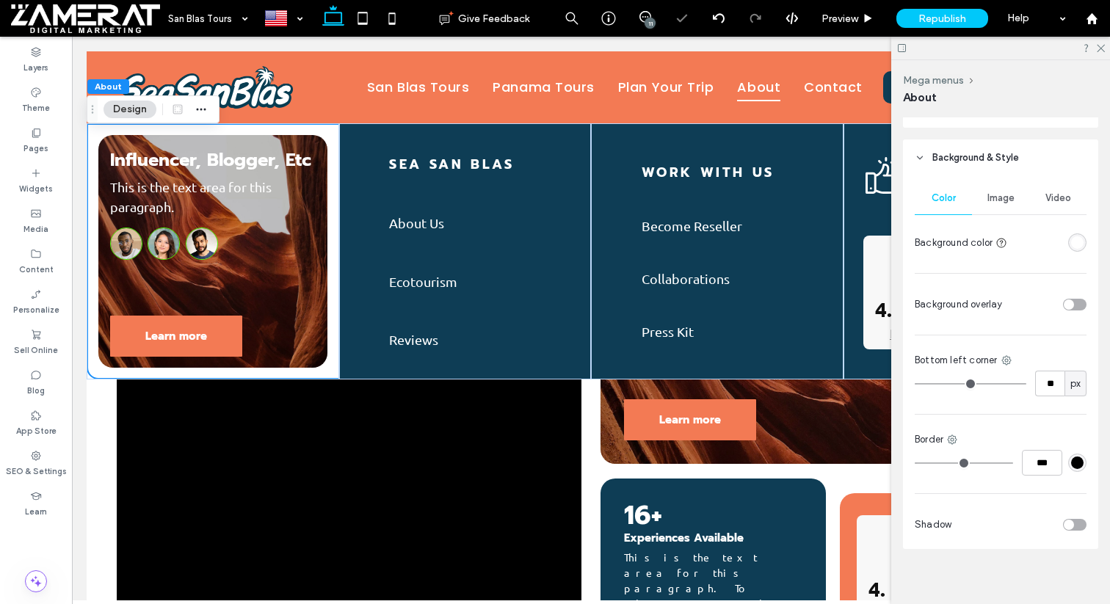
type input "**"
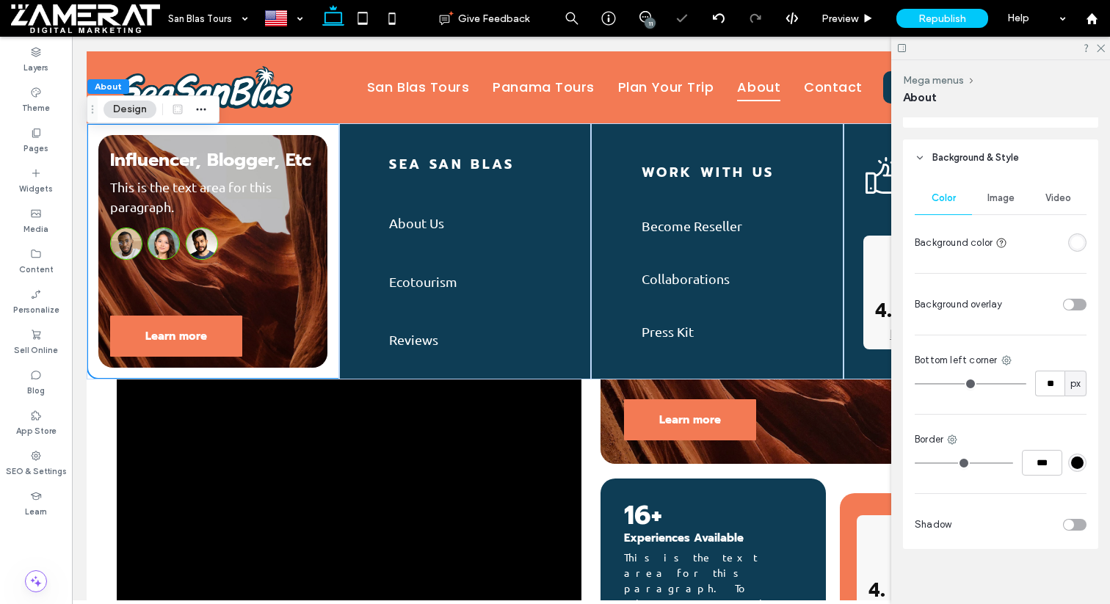
type input "**"
click at [940, 385] on input "range" at bounding box center [970, 383] width 112 height 1
click at [1007, 365] on use at bounding box center [1006, 361] width 10 height 10
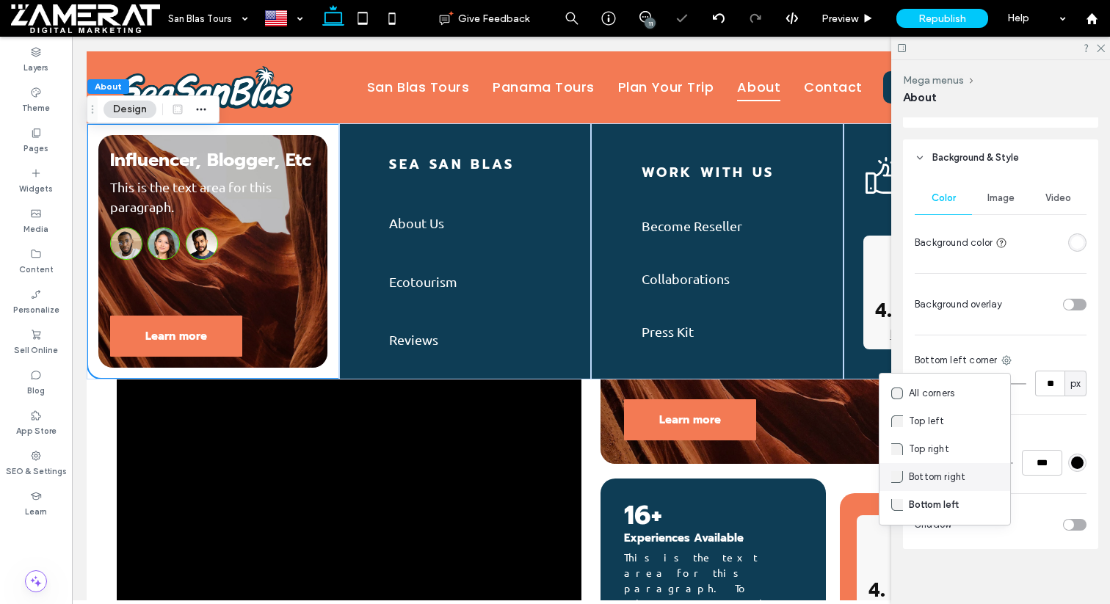
click at [947, 480] on span "Bottom right" at bounding box center [936, 477] width 57 height 15
type input "*"
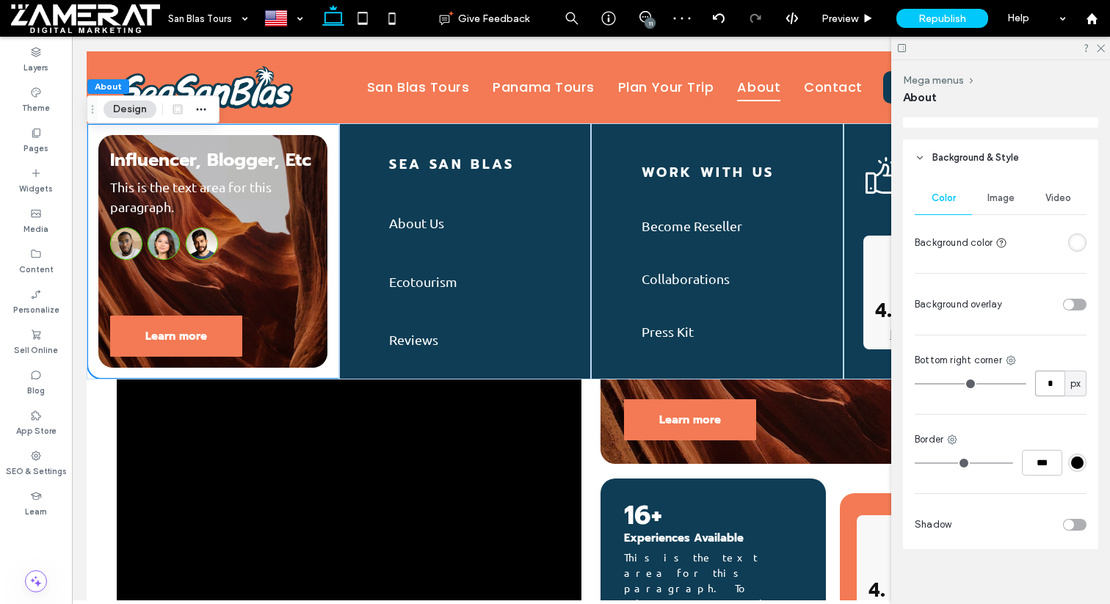
click at [1049, 392] on input "*" at bounding box center [1049, 384] width 29 height 26
type input "**"
click at [1077, 235] on div "rgba(255, 255, 255, 1)" at bounding box center [1077, 242] width 18 height 18
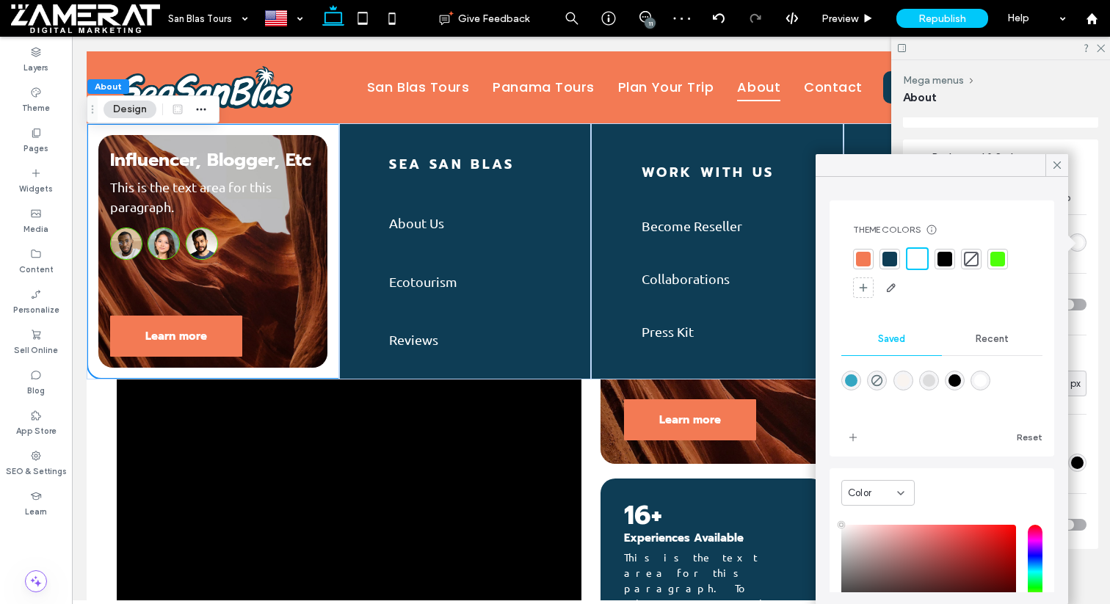
click at [892, 255] on div at bounding box center [889, 259] width 15 height 15
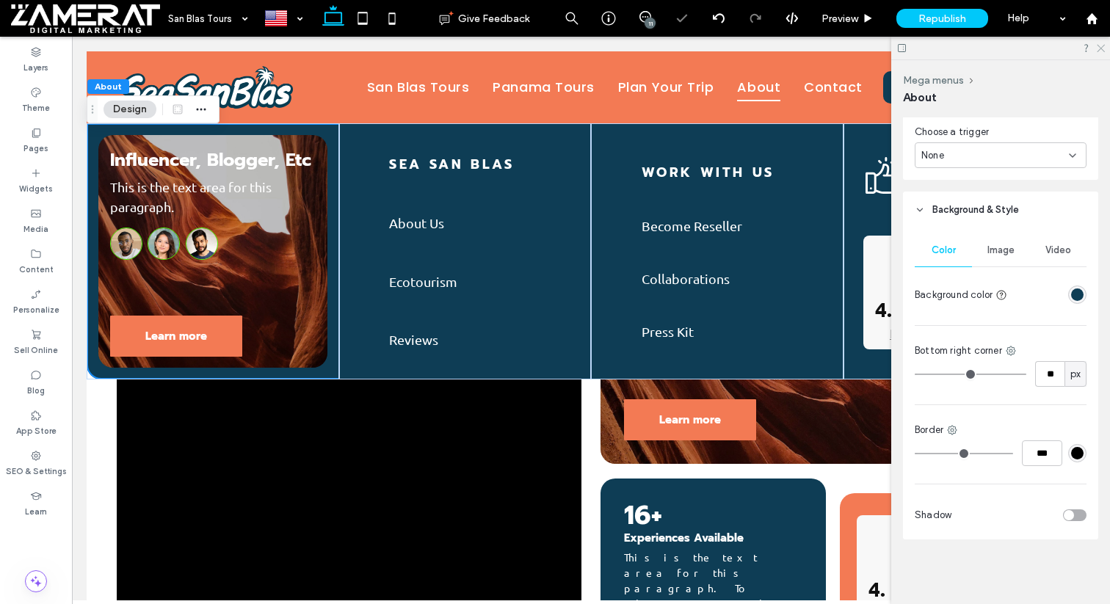
click at [1100, 48] on icon at bounding box center [1100, 48] width 10 height 10
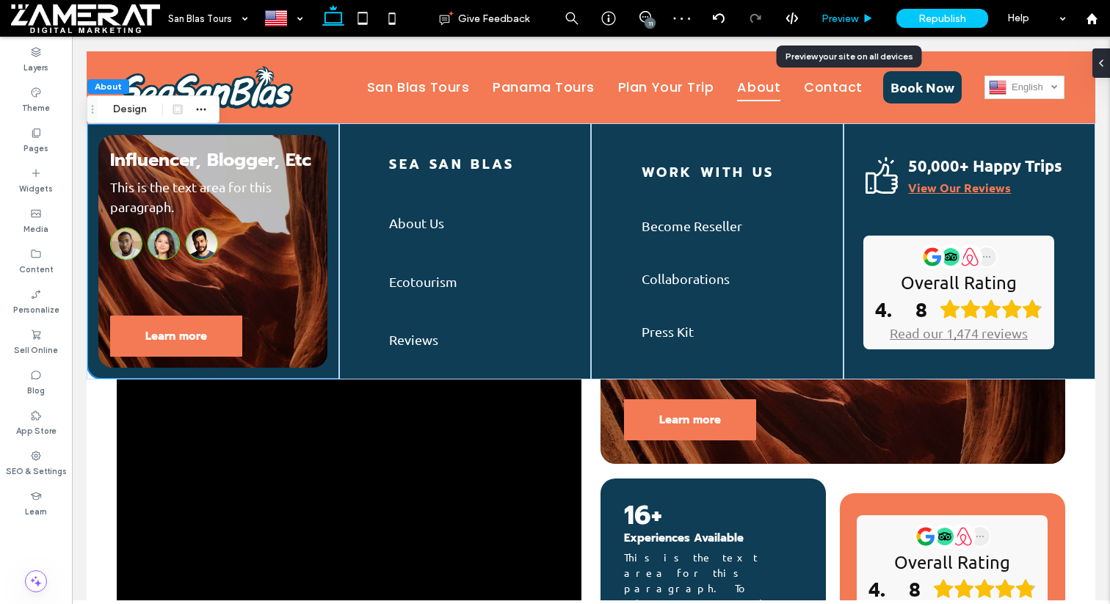
click at [858, 14] on span "Preview" at bounding box center [839, 18] width 37 height 12
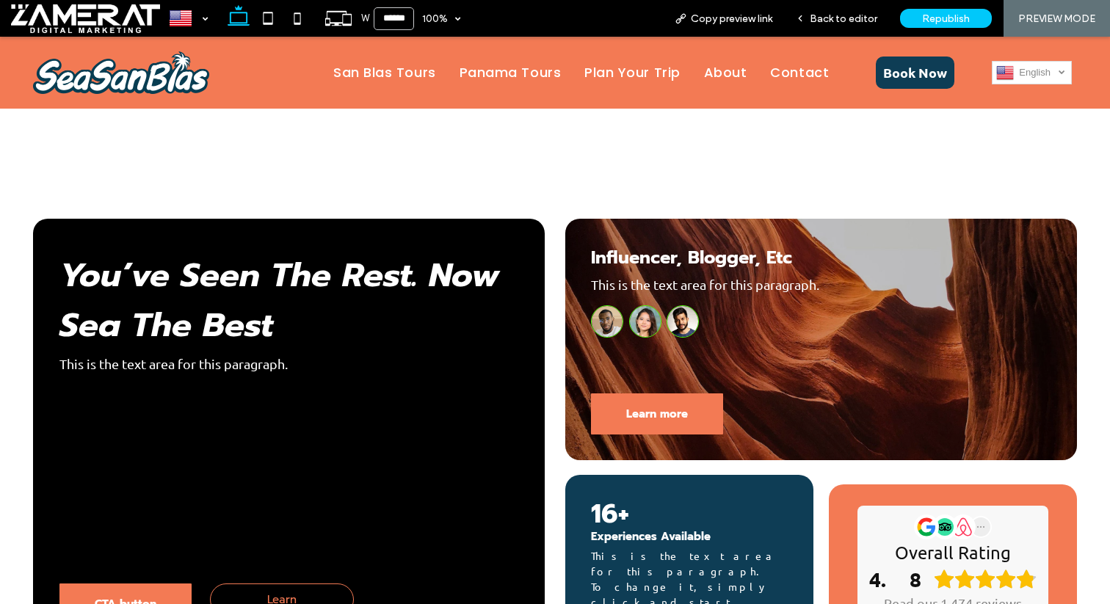
scroll to position [820, 0]
click at [833, 13] on span "Back to editor" at bounding box center [843, 18] width 68 height 12
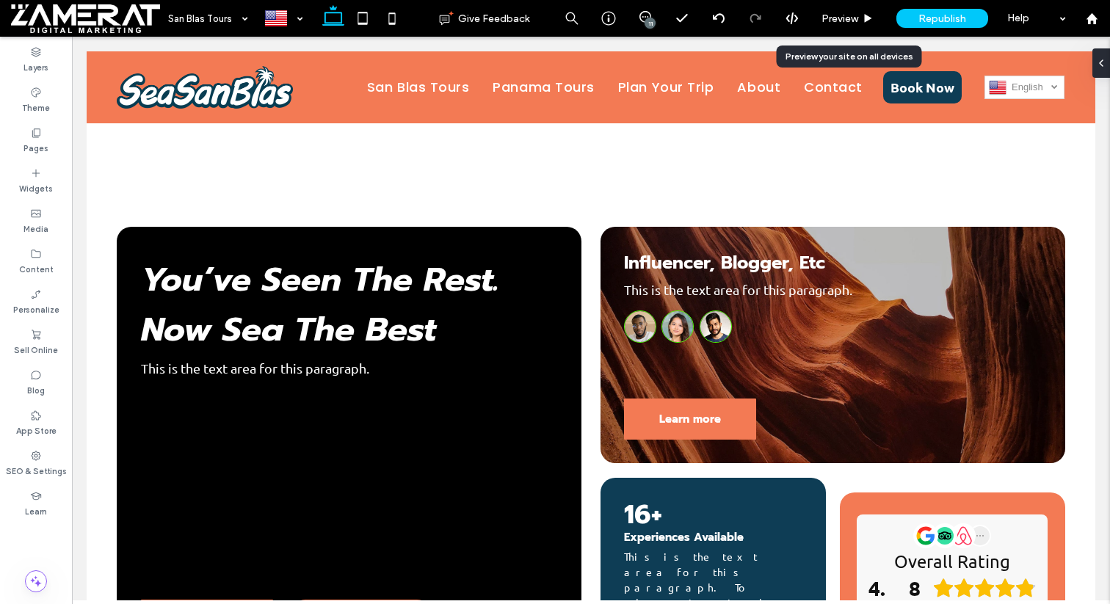
scroll to position [814, 0]
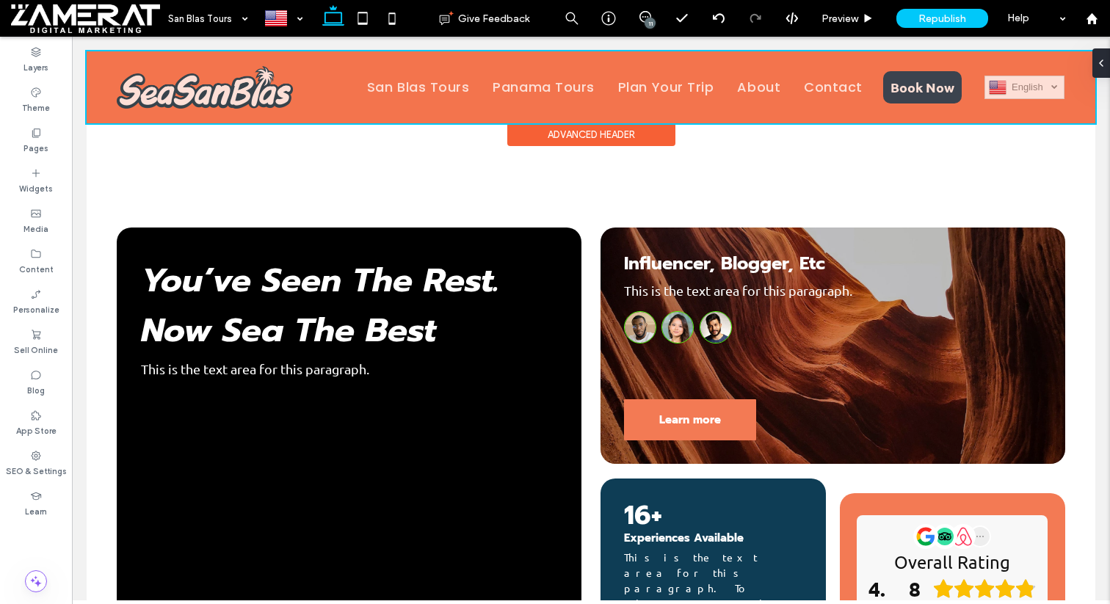
click at [743, 88] on div at bounding box center [591, 87] width 1008 height 72
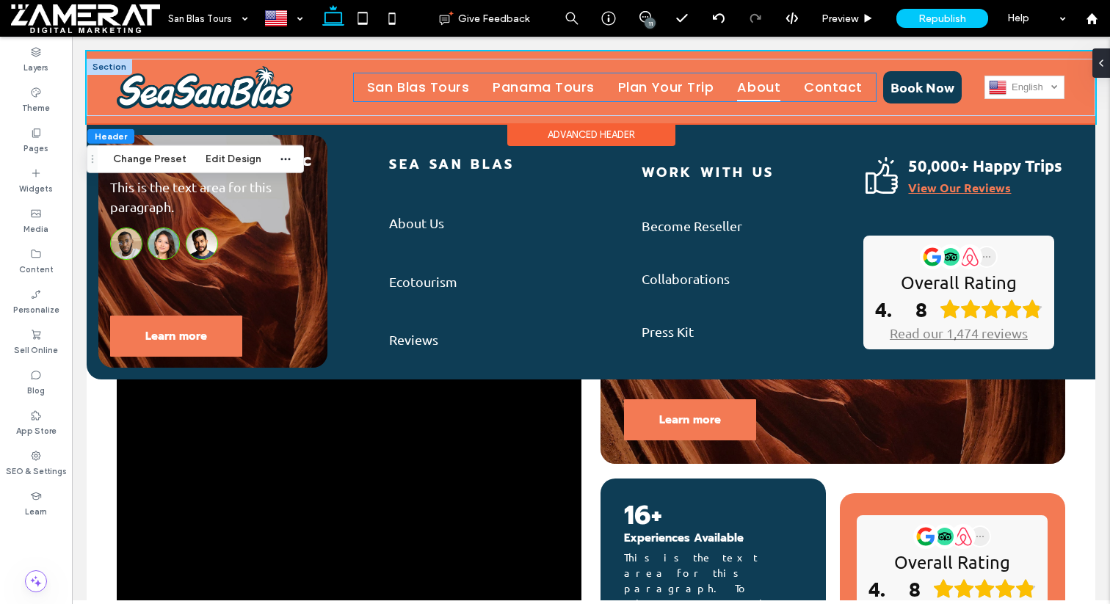
click at [762, 87] on span "About" at bounding box center [758, 87] width 43 height 28
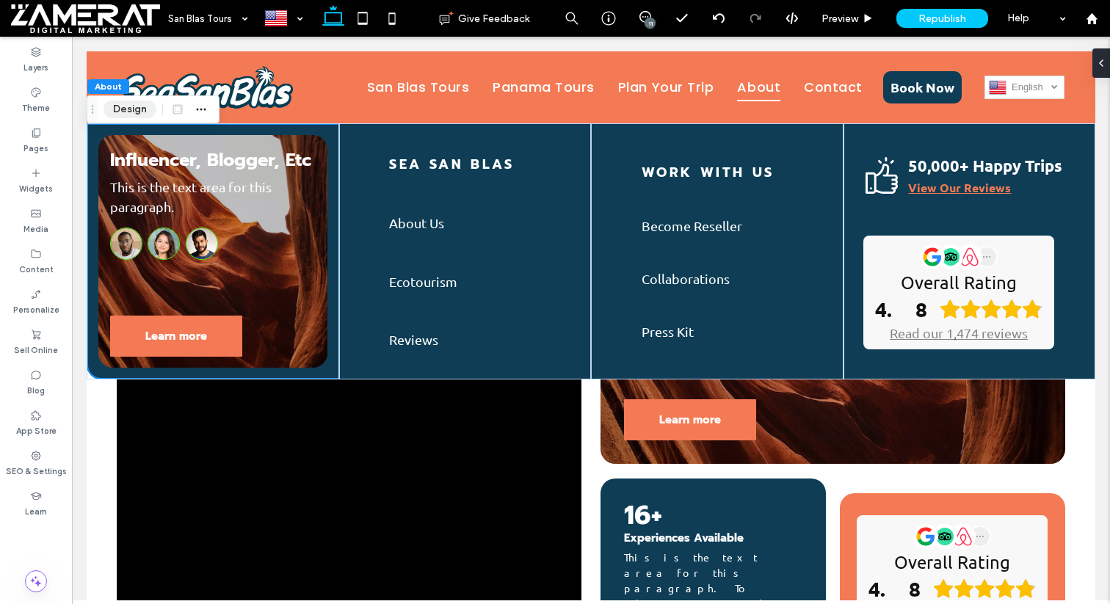
click at [127, 110] on button "Design" at bounding box center [129, 110] width 53 height 18
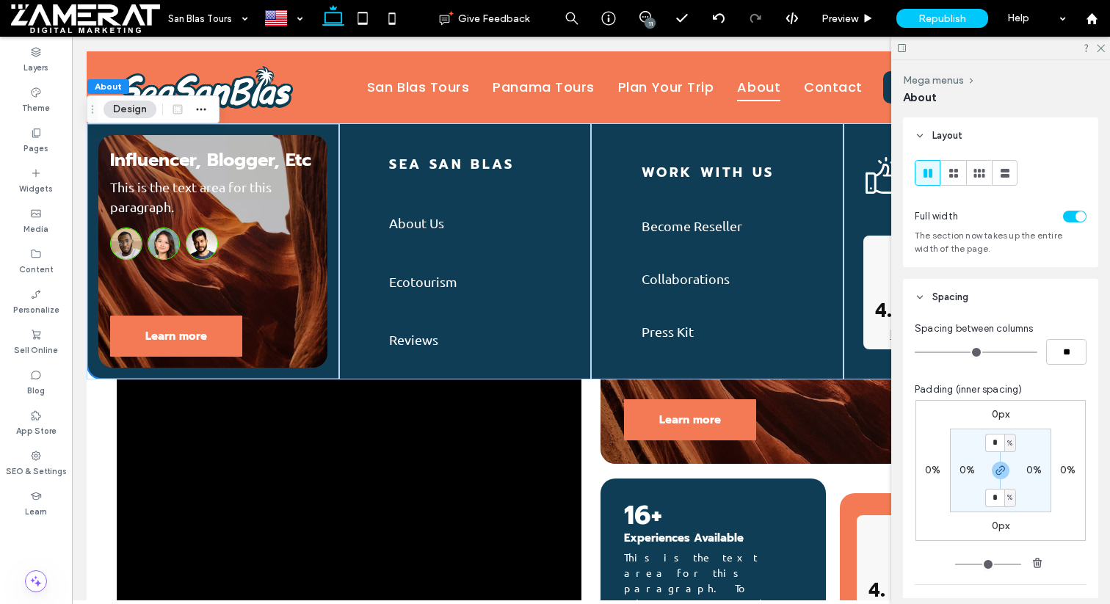
scroll to position [605, 0]
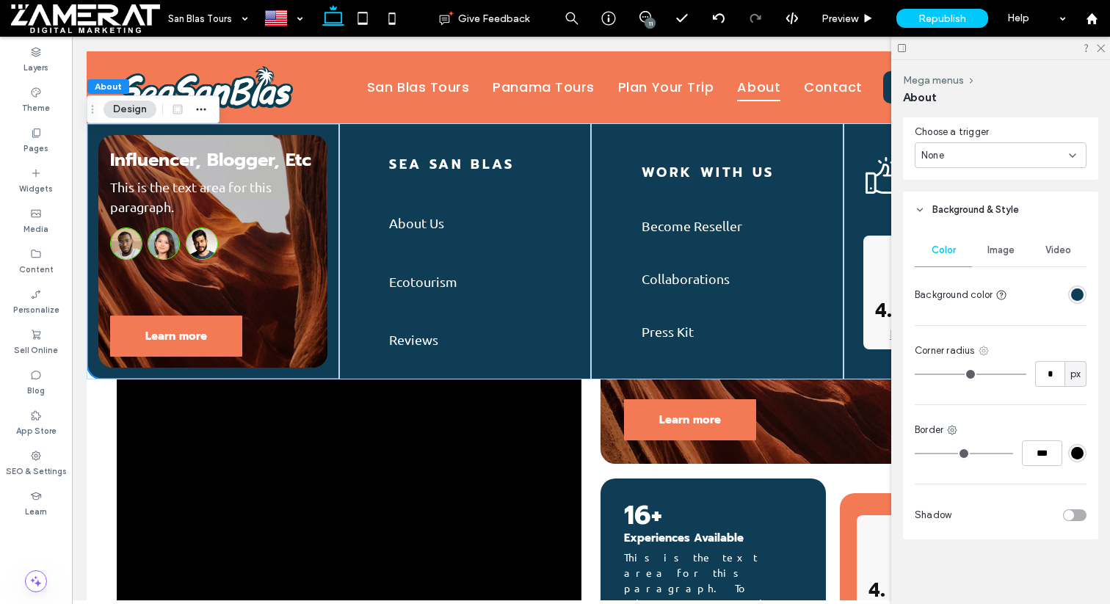
click at [988, 350] on use at bounding box center [983, 351] width 10 height 10
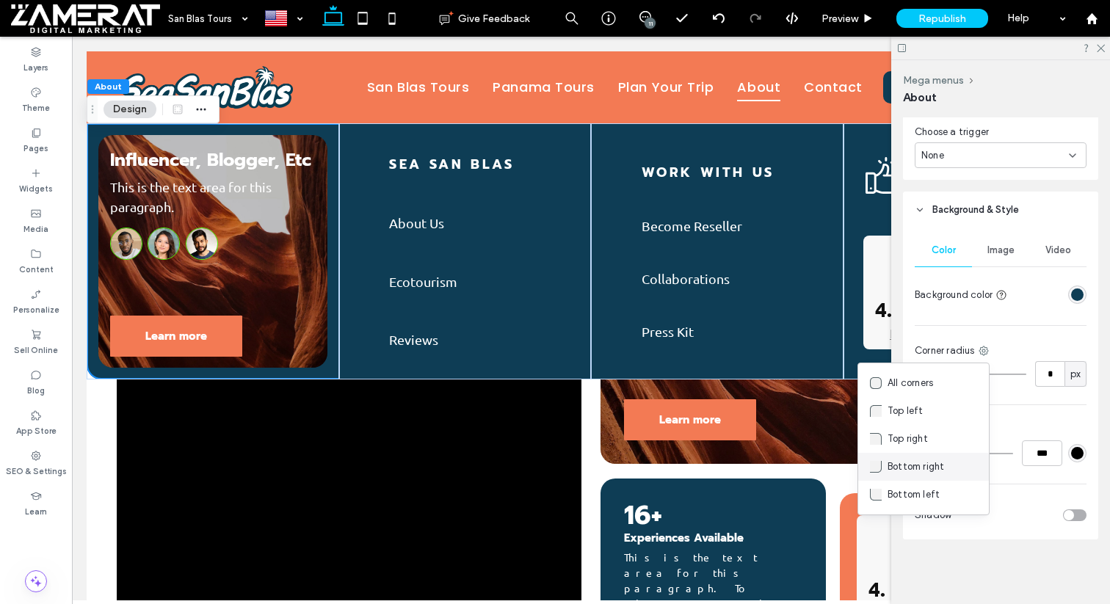
click at [944, 470] on div "Bottom right" at bounding box center [923, 467] width 131 height 28
type input "**"
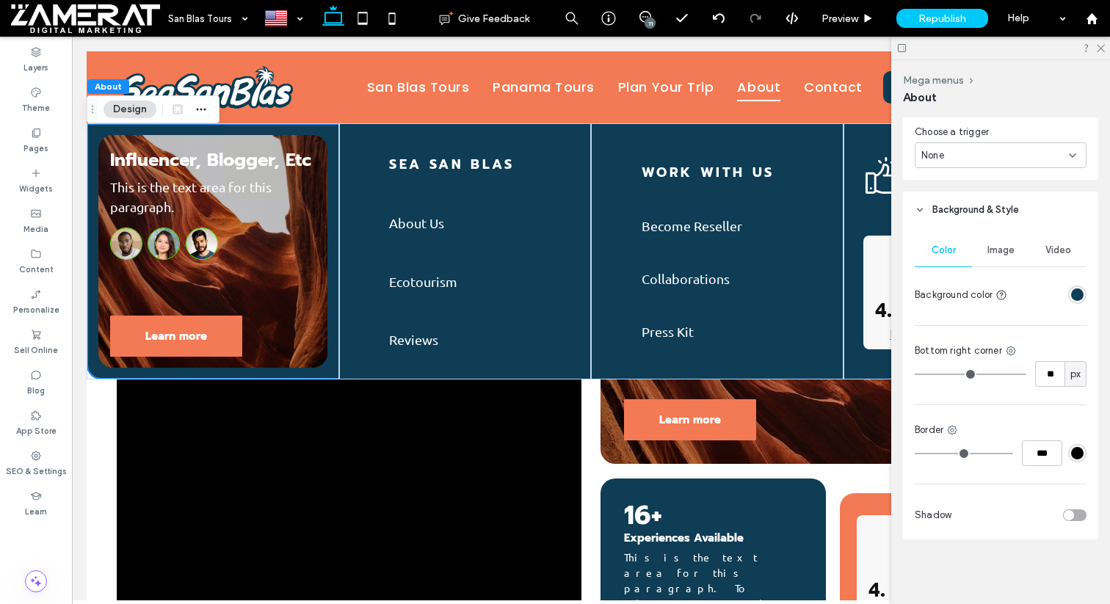
click at [902, 47] on icon at bounding box center [901, 48] width 11 height 11
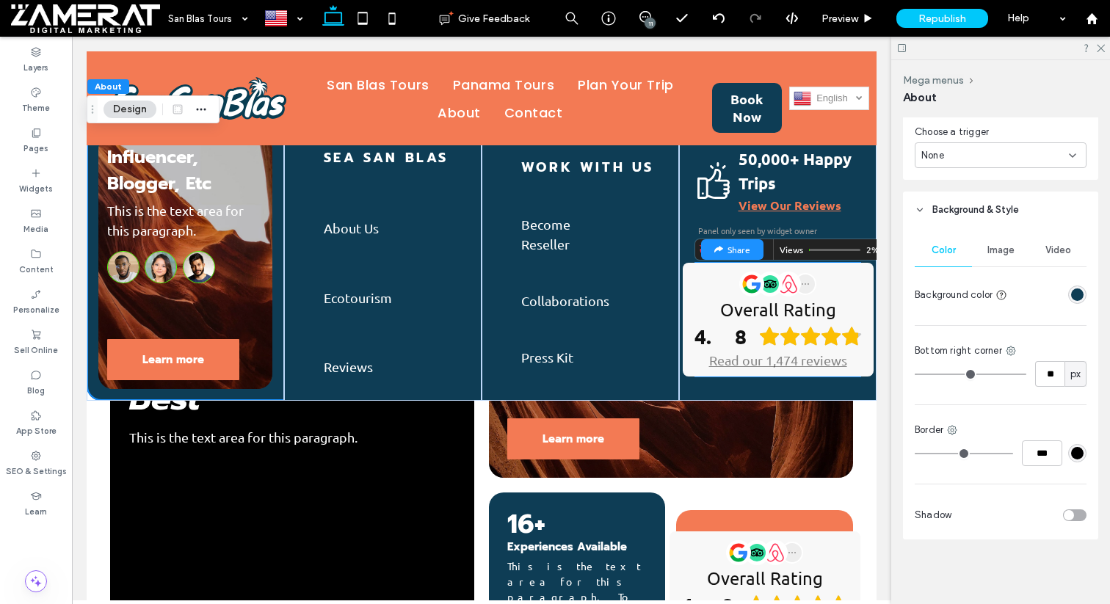
scroll to position [741, 0]
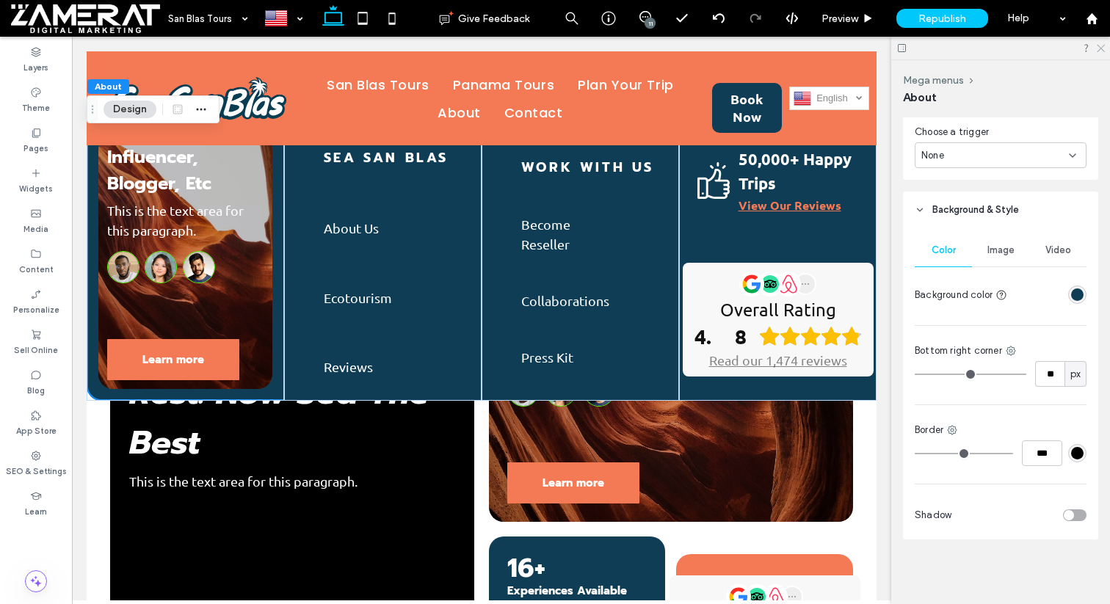
click at [1101, 46] on icon at bounding box center [1100, 48] width 10 height 10
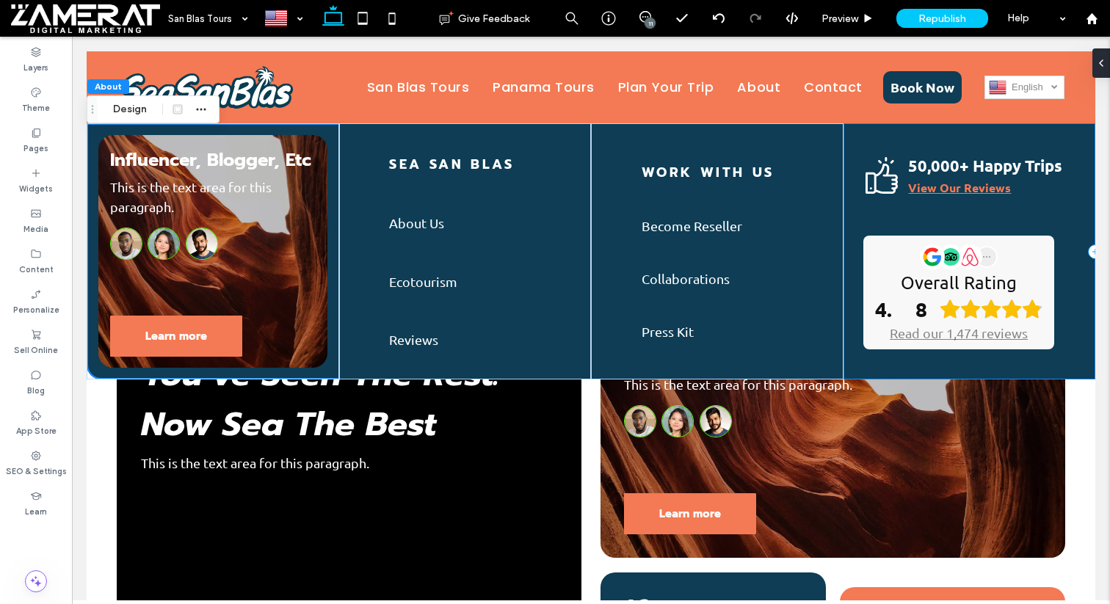
click at [1073, 340] on div "A white background with a few lines on it 50,000+ Happy Trips View Our Reviews …" at bounding box center [969, 251] width 252 height 256
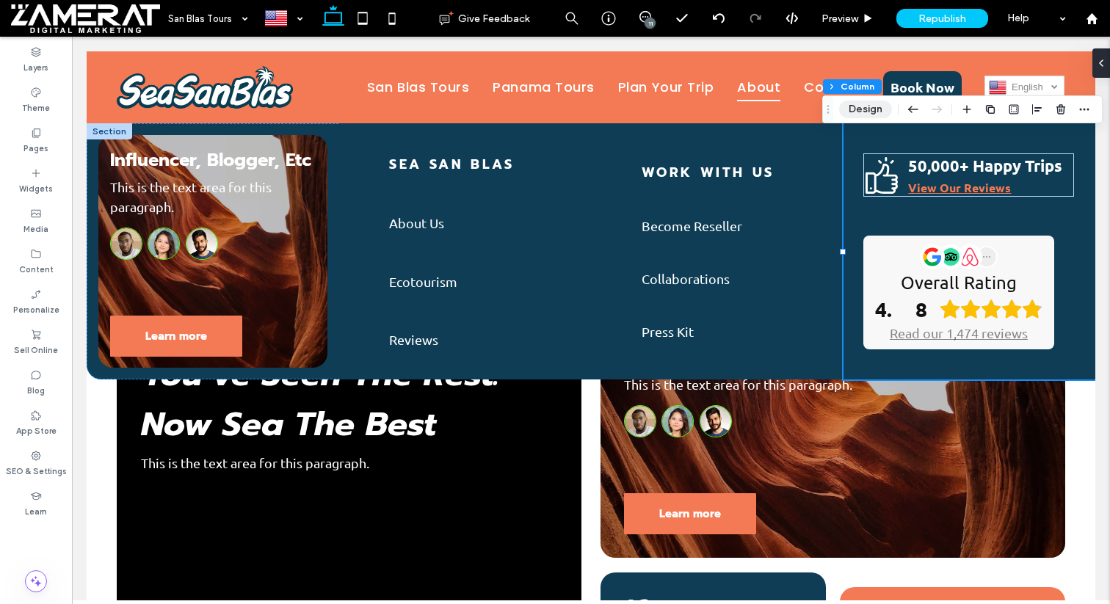
click at [861, 103] on button "Design" at bounding box center [865, 110] width 53 height 18
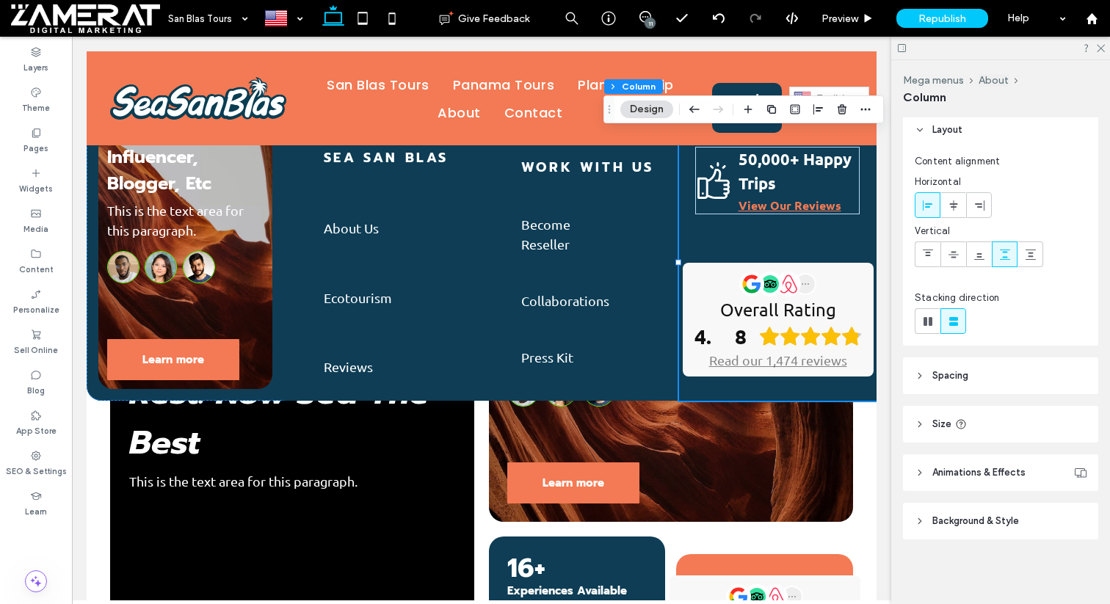
click at [1004, 528] on span "Background & Style" at bounding box center [975, 521] width 87 height 15
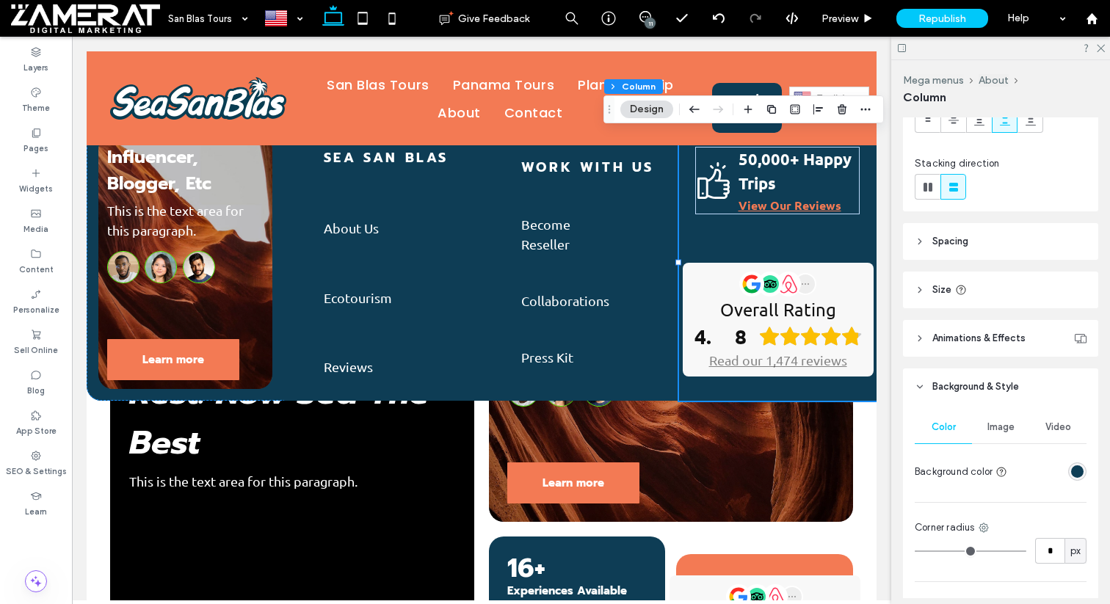
scroll to position [179, 0]
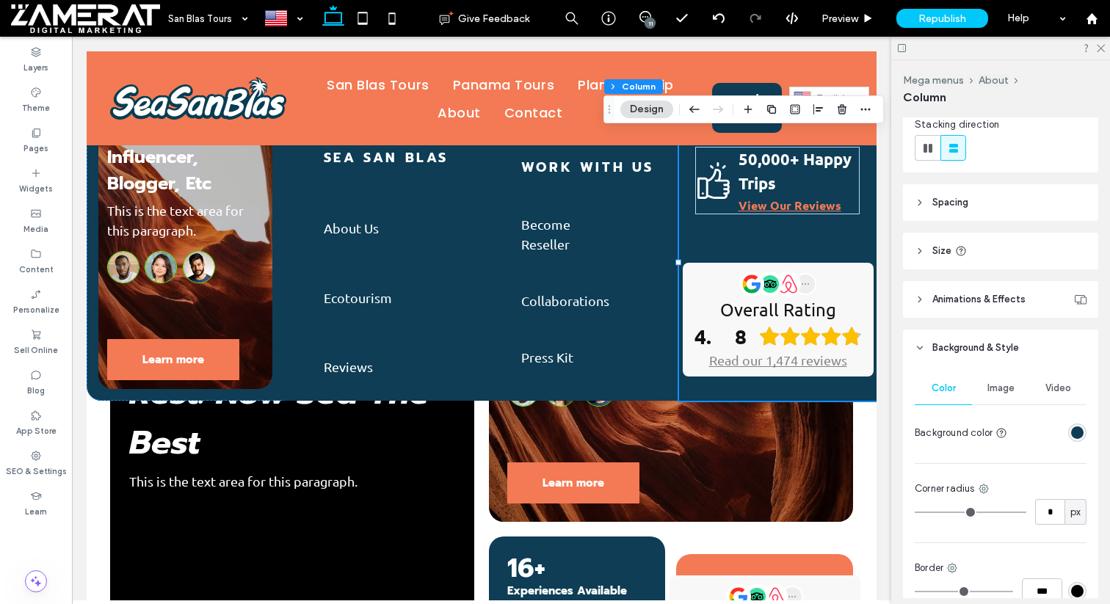
click at [1079, 427] on div "rgba(14, 61, 85, 1)" at bounding box center [1077, 432] width 12 height 12
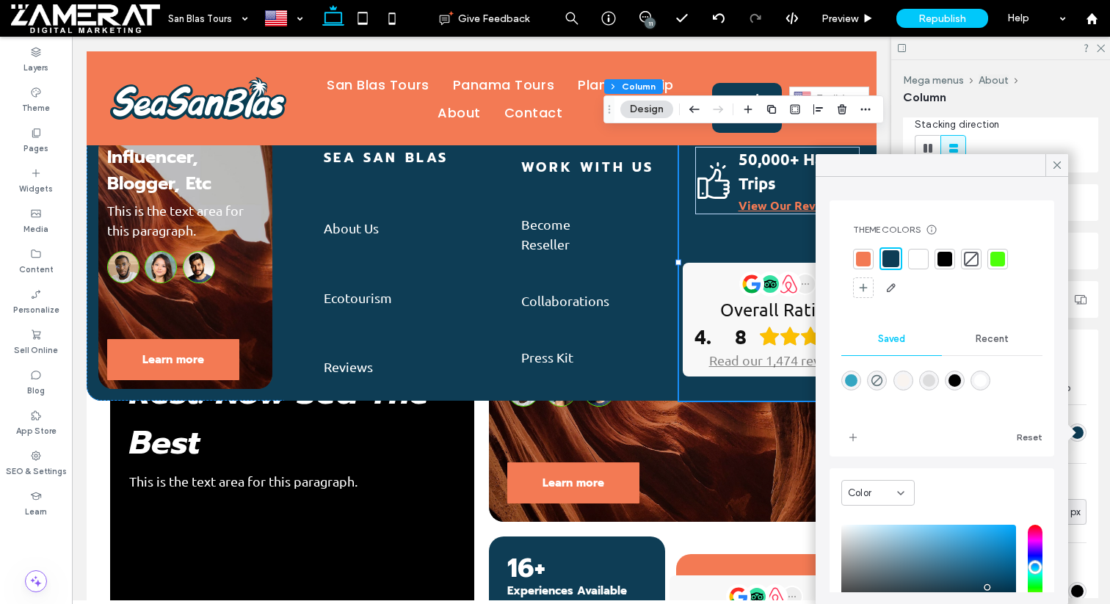
click at [878, 390] on div "rgba(0,0,0,0)" at bounding box center [877, 381] width 20 height 20
type input "*******"
type input "*"
type input "**"
click at [1062, 161] on icon at bounding box center [1056, 165] width 13 height 13
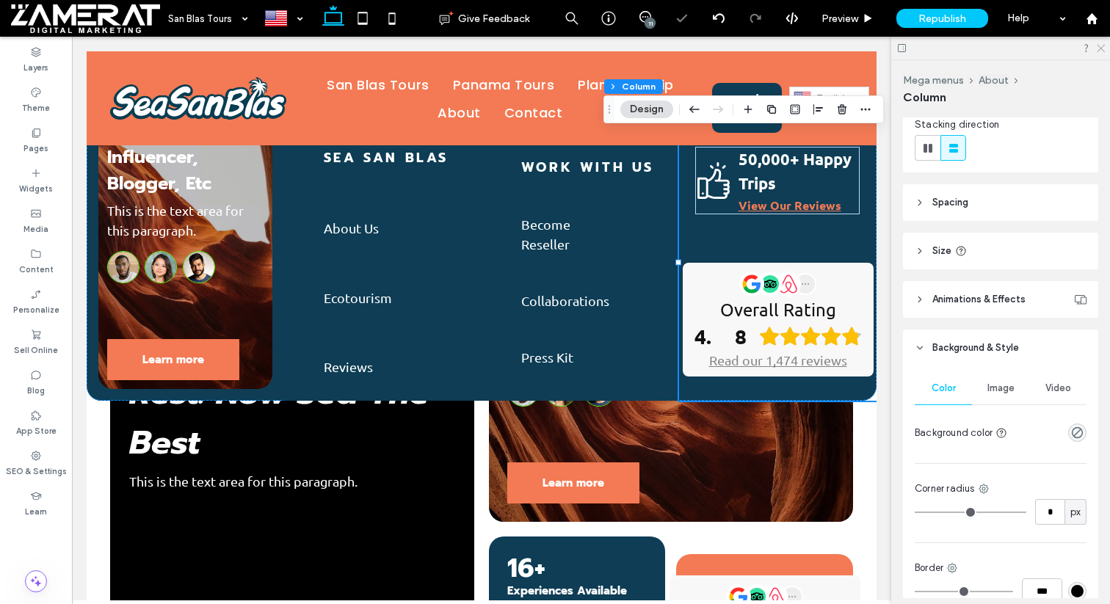
click at [1099, 49] on use at bounding box center [1100, 49] width 8 height 8
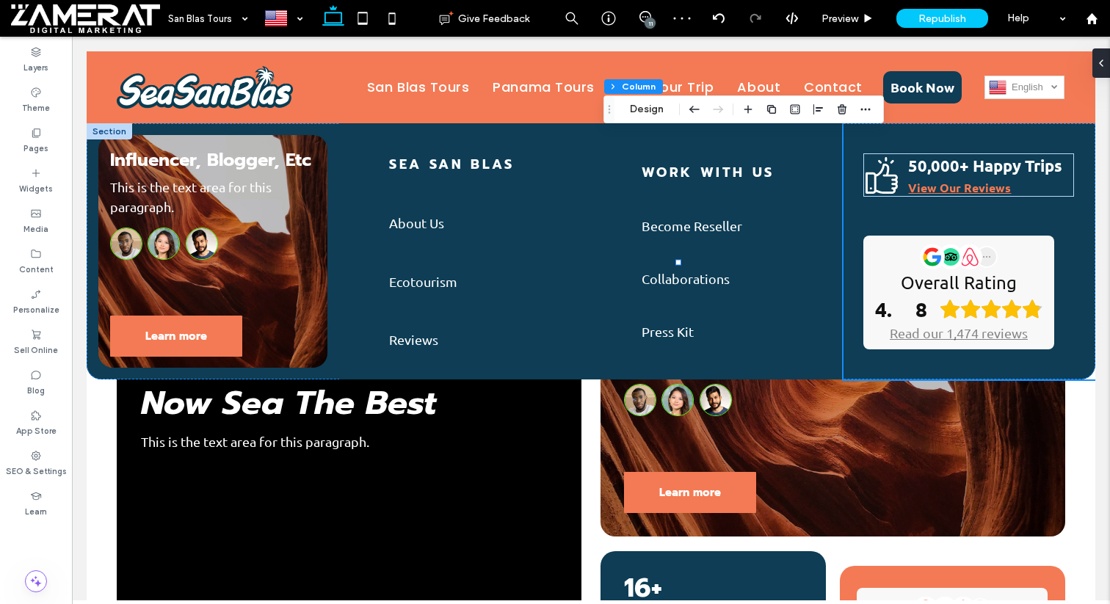
scroll to position [720, 0]
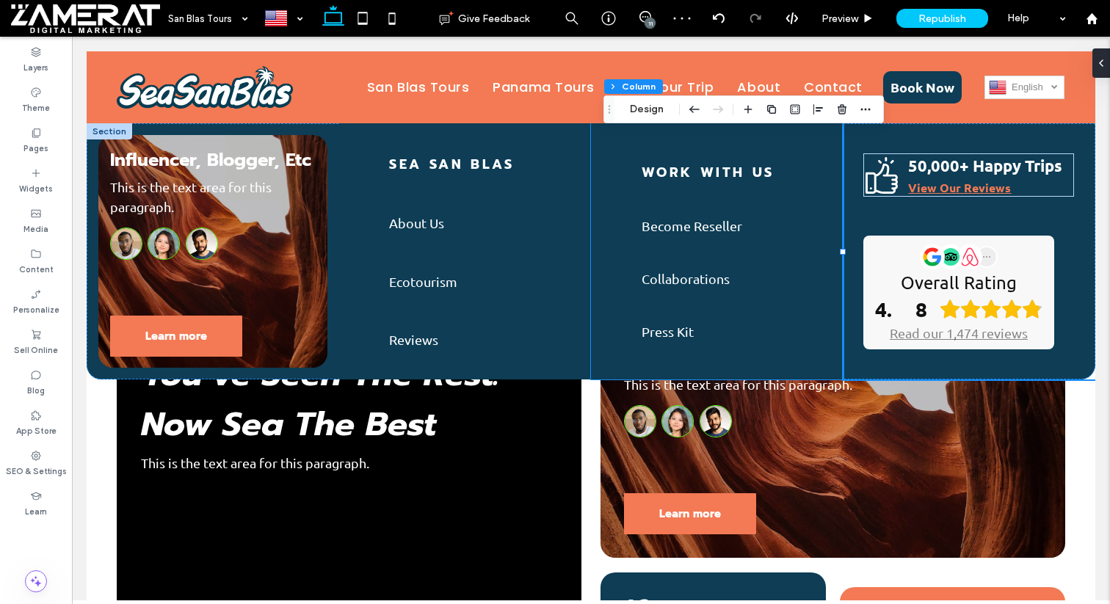
click at [817, 273] on div "work with us Become Reseller Collaborations Press Kit" at bounding box center [717, 251] width 252 height 256
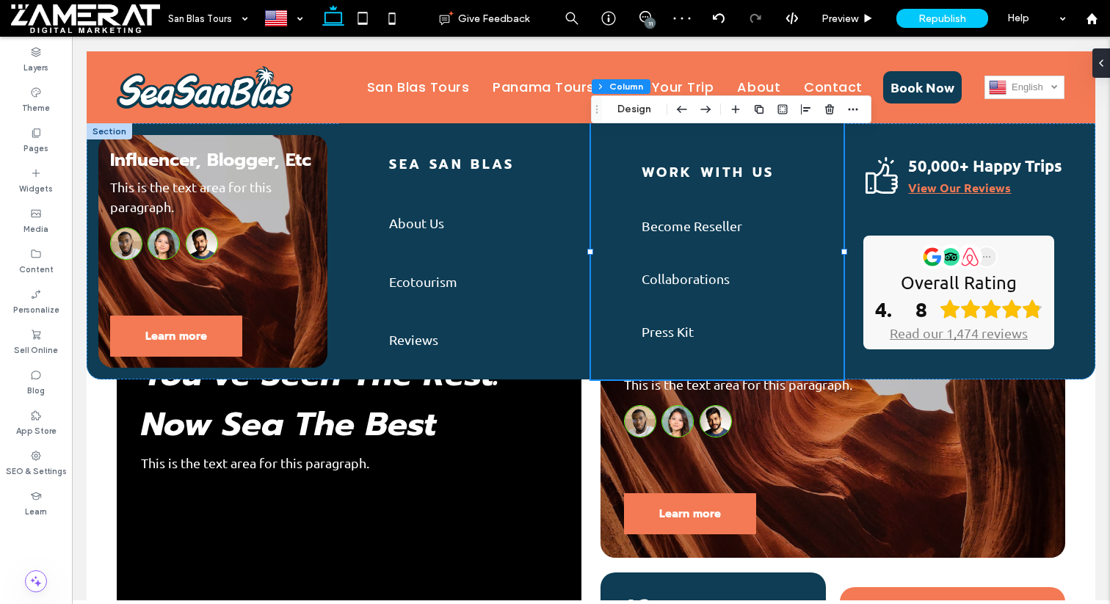
click at [649, 121] on div "About Column Design" at bounding box center [731, 109] width 280 height 28
click at [647, 116] on button "Design" at bounding box center [634, 110] width 53 height 18
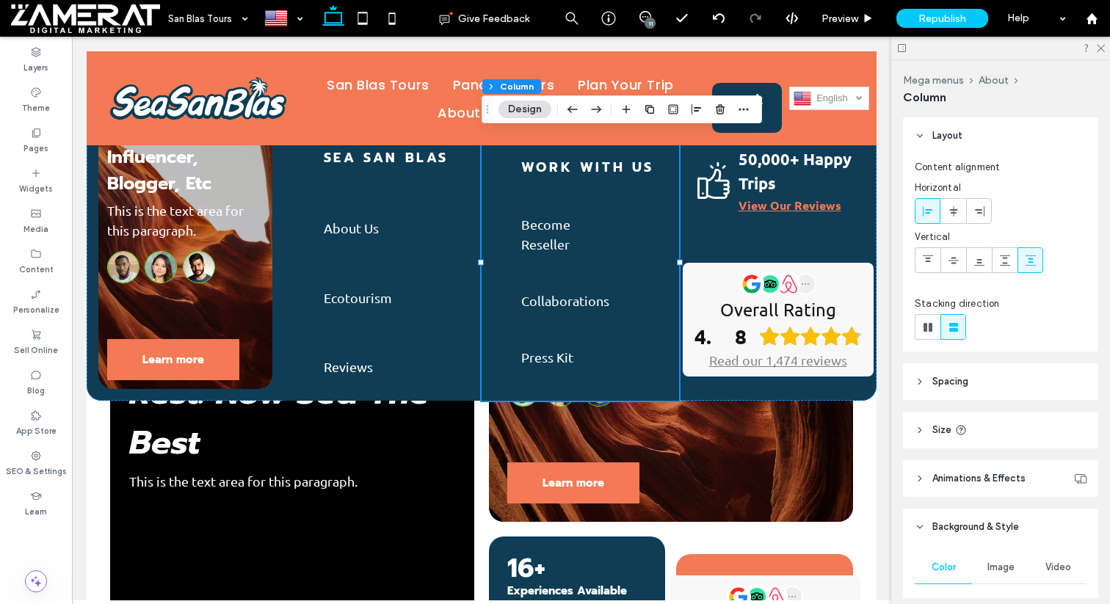
scroll to position [317, 0]
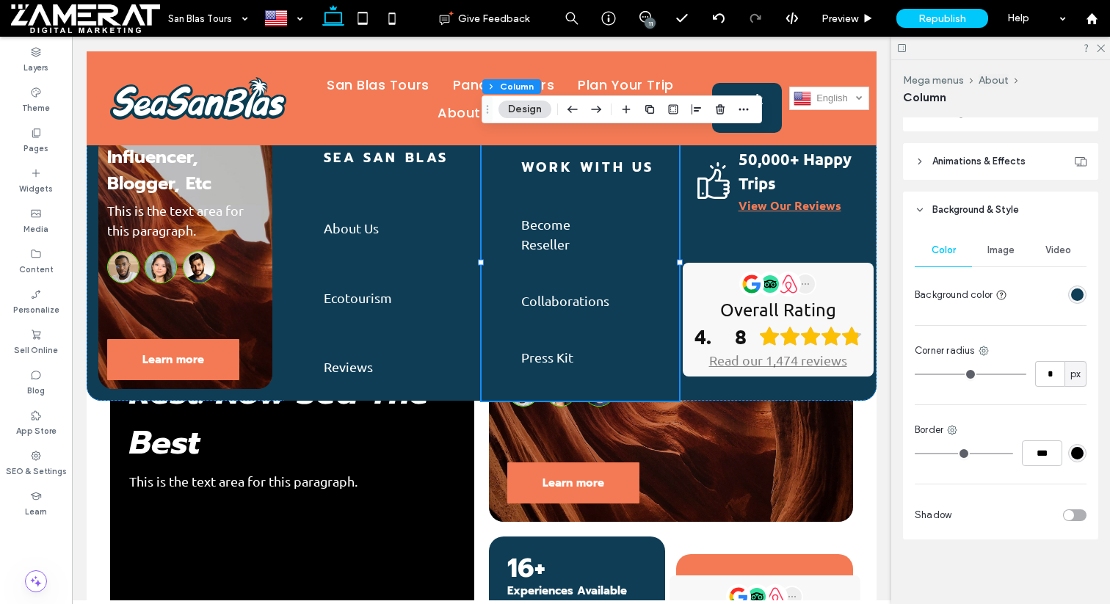
click at [1077, 289] on div "rgba(14, 61, 85, 1)" at bounding box center [1077, 294] width 12 height 12
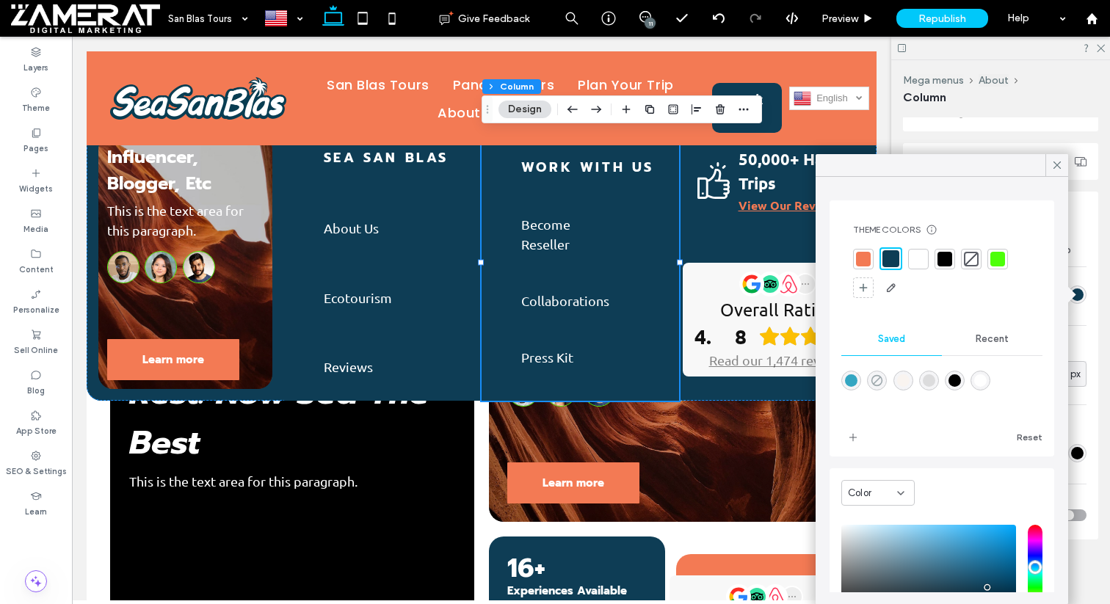
click at [877, 379] on use "rgba(0,0,0,0)" at bounding box center [876, 380] width 11 height 11
type input "*******"
type input "*"
type input "**"
click at [1055, 163] on icon at bounding box center [1056, 165] width 13 height 13
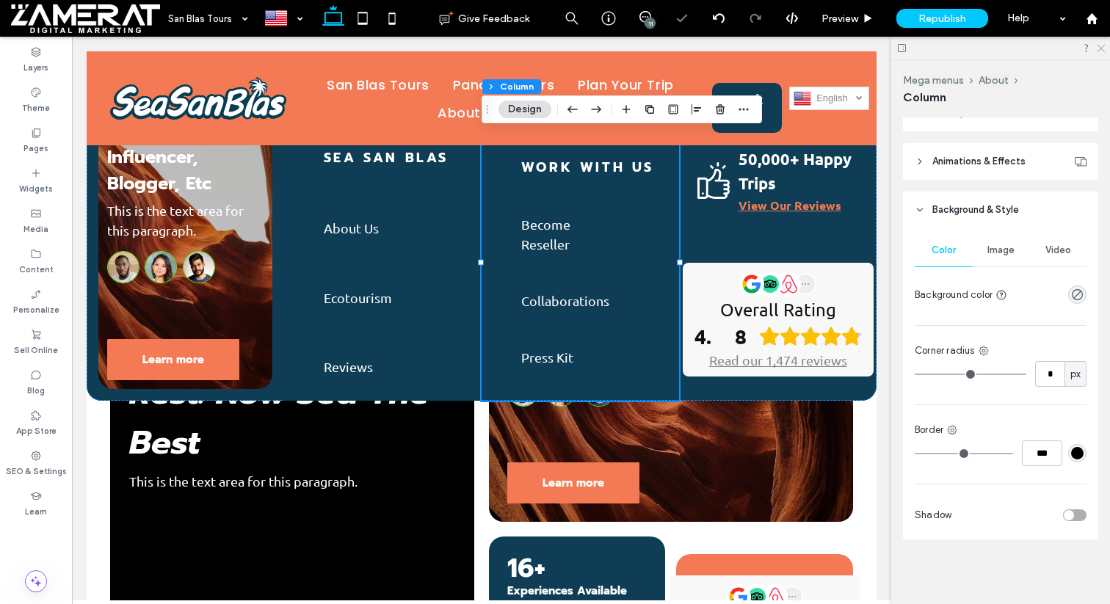
click at [1101, 45] on icon at bounding box center [1100, 48] width 10 height 10
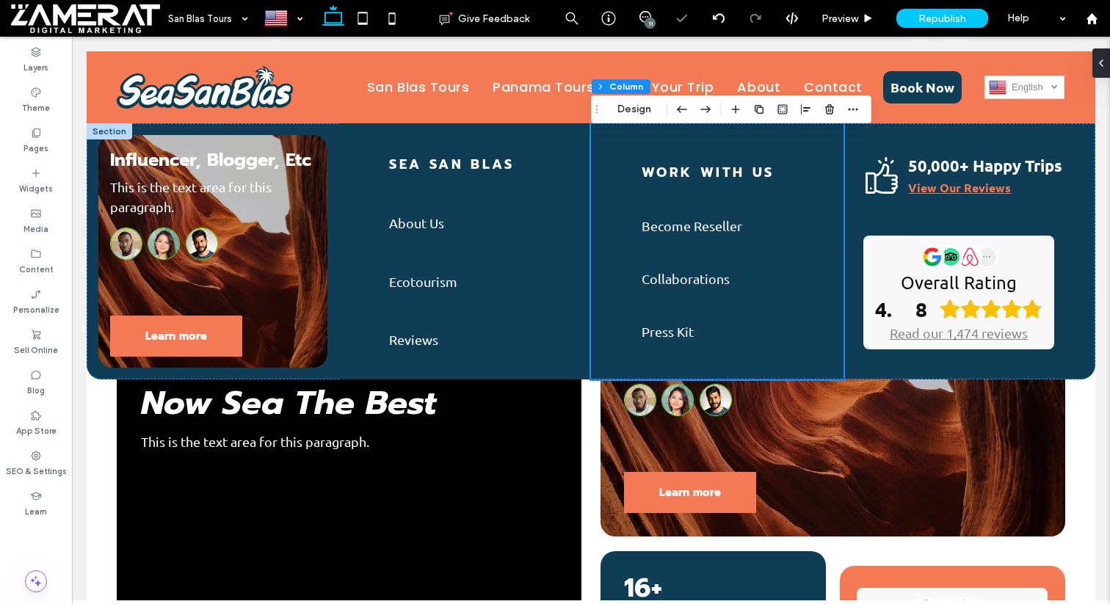
scroll to position [720, 0]
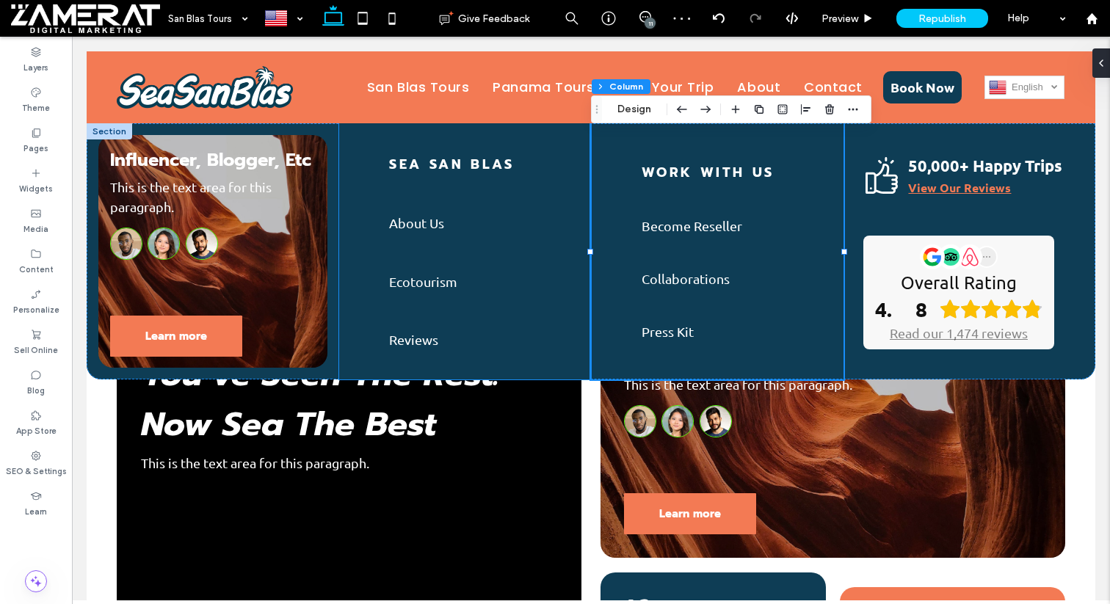
click at [555, 204] on div "SEA SAN BLAS About Us Ecotourism Reviews" at bounding box center [465, 251] width 252 height 256
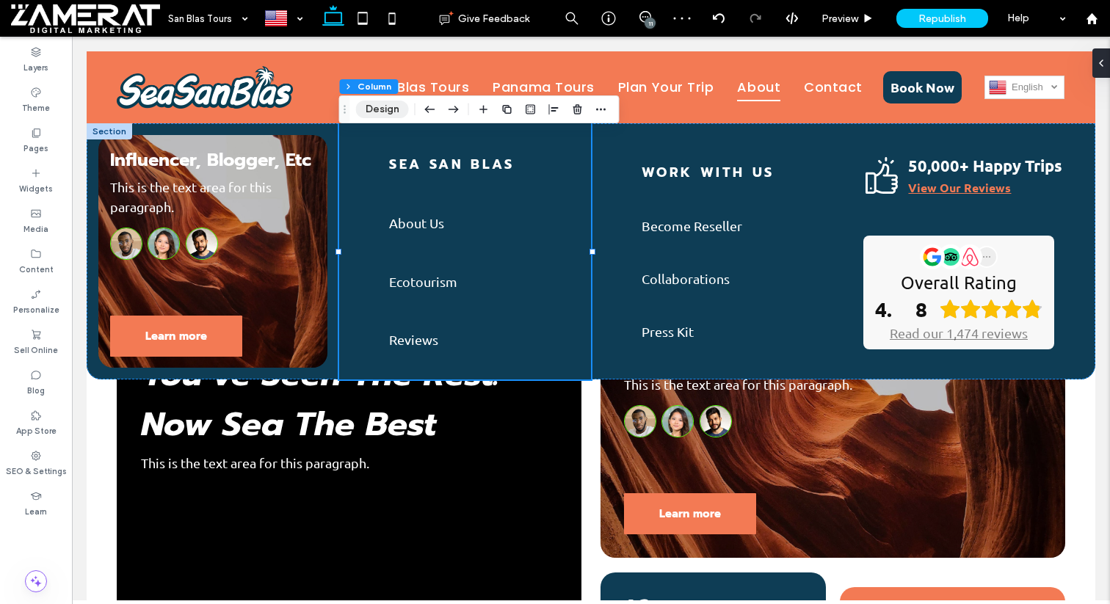
click at [401, 109] on button "Design" at bounding box center [382, 110] width 53 height 18
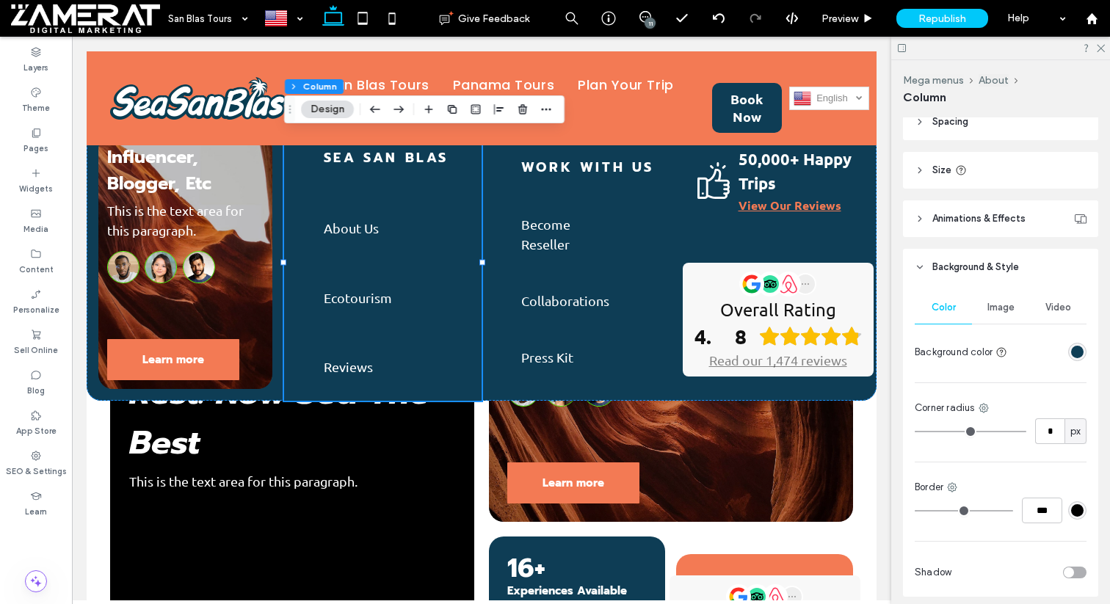
scroll to position [317, 0]
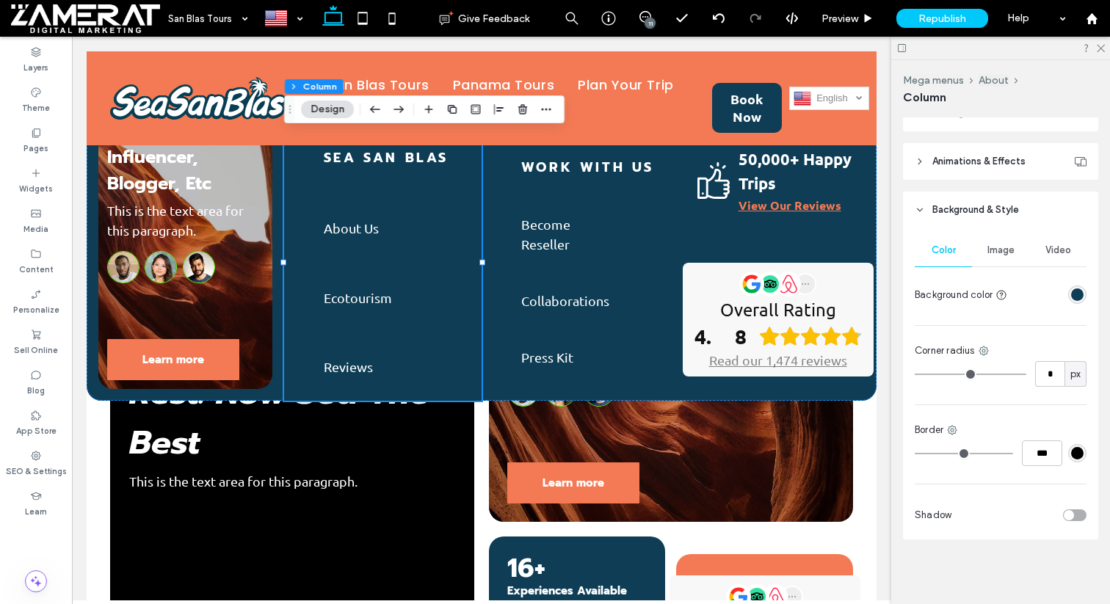
click at [1076, 283] on div at bounding box center [1049, 295] width 73 height 26
click at [1076, 291] on div "rgba(14, 61, 85, 1)" at bounding box center [1077, 294] width 12 height 12
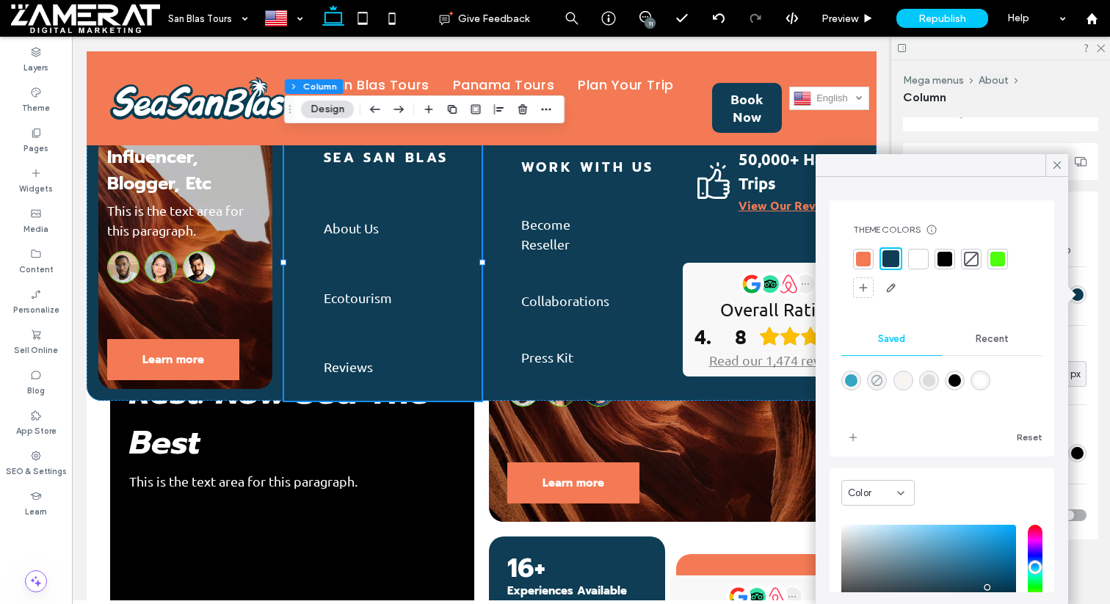
click at [874, 376] on use "rgba(0,0,0,0)" at bounding box center [876, 380] width 11 height 11
type input "*******"
type input "*"
type input "**"
click at [1058, 167] on use at bounding box center [1056, 164] width 7 height 7
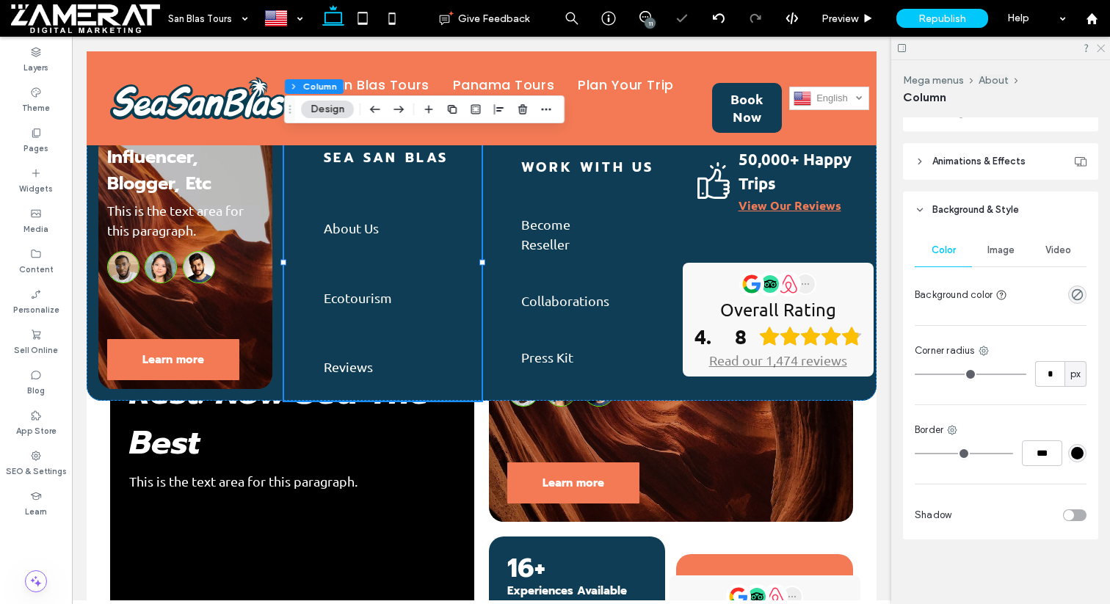
click at [1104, 47] on icon at bounding box center [1100, 48] width 10 height 10
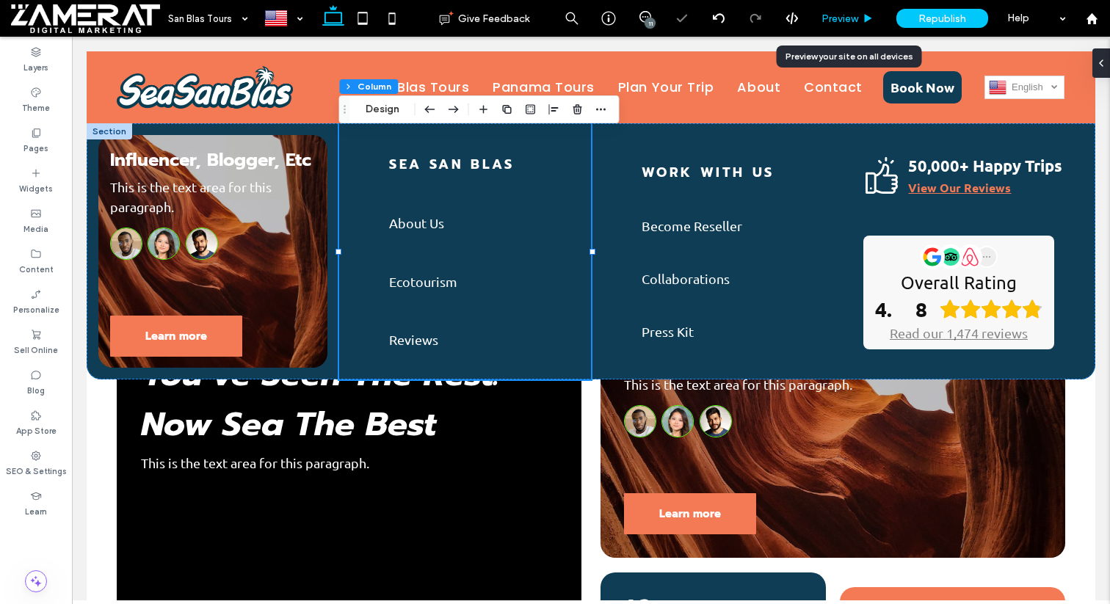
click at [864, 18] on use at bounding box center [867, 18] width 7 height 8
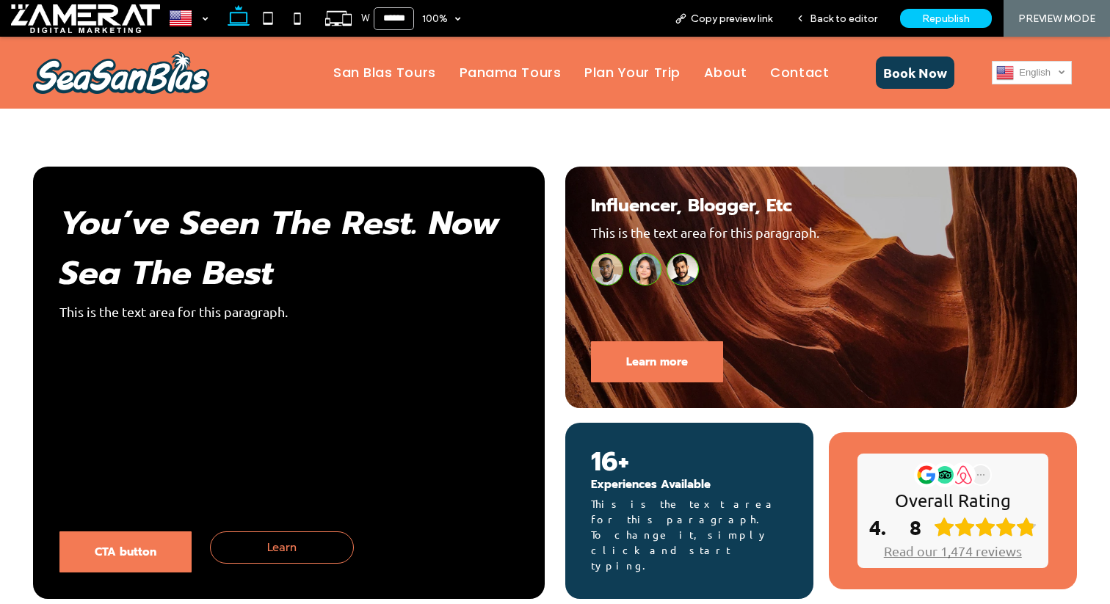
scroll to position [343, 0]
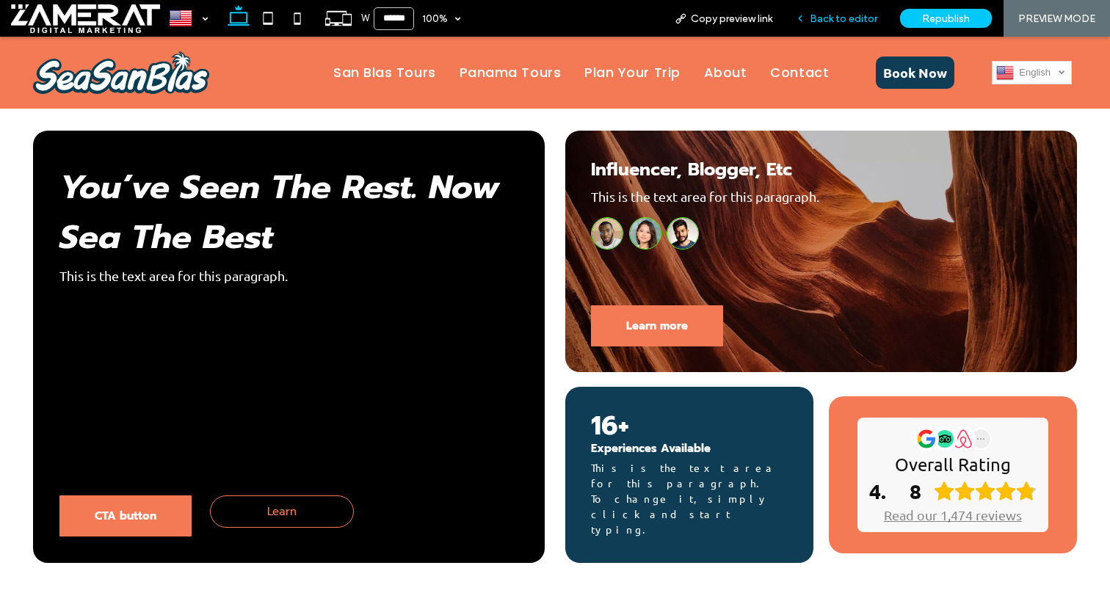
click at [832, 20] on span "Back to editor" at bounding box center [843, 18] width 68 height 12
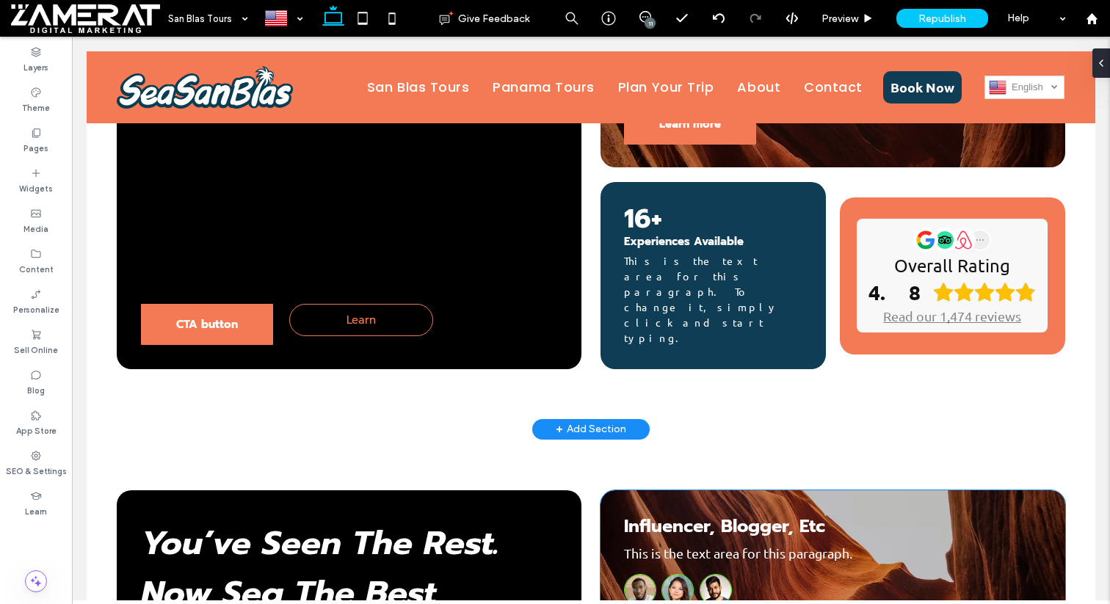
scroll to position [779, 0]
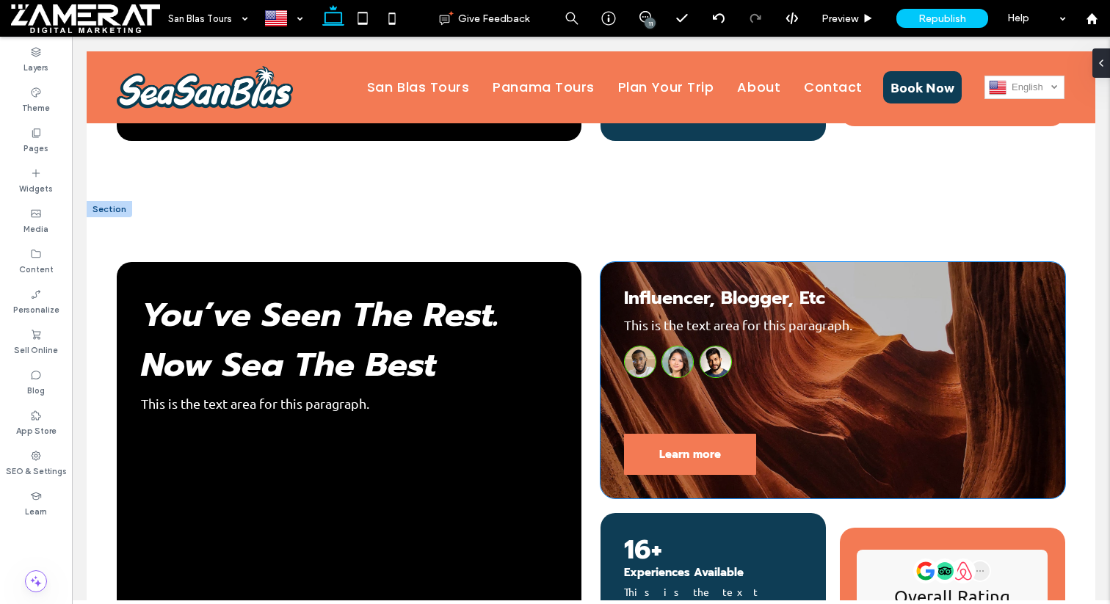
click at [824, 346] on div "Influencer, Blogger, Etc This is the text area for this paragraph." at bounding box center [832, 331] width 416 height 93
type input "**"
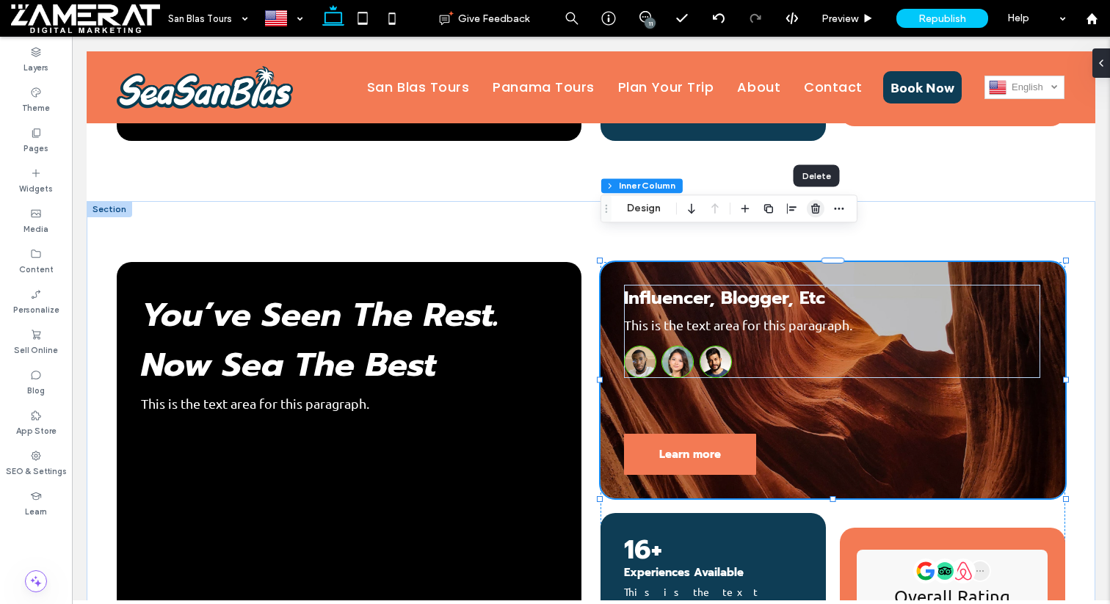
click at [819, 211] on icon "button" at bounding box center [815, 209] width 12 height 12
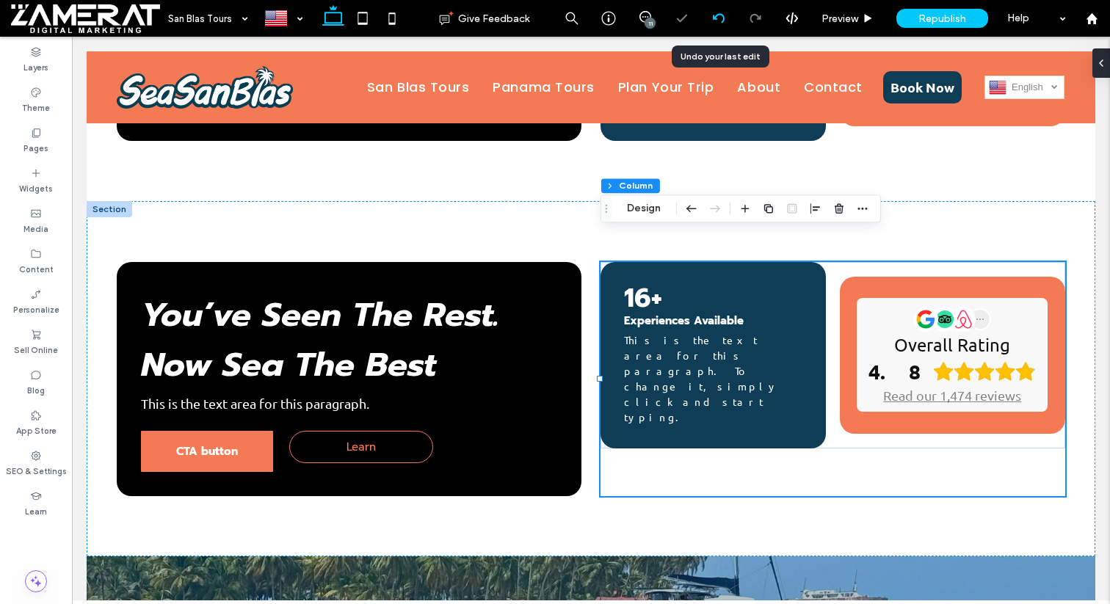
click at [722, 29] on div at bounding box center [718, 18] width 37 height 37
click at [725, 11] on div at bounding box center [718, 18] width 37 height 37
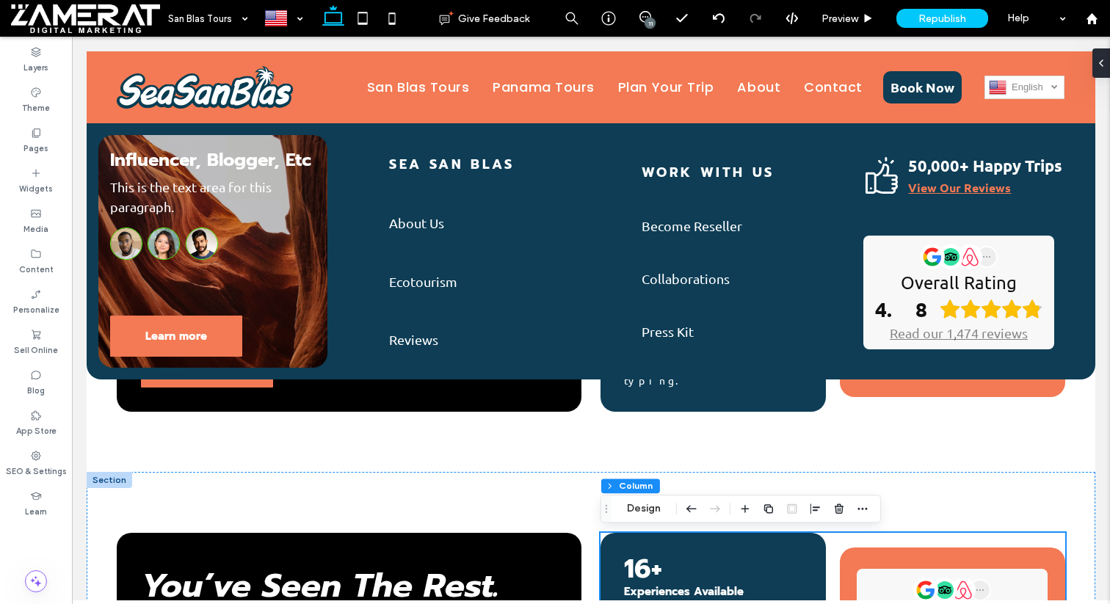
scroll to position [474, 0]
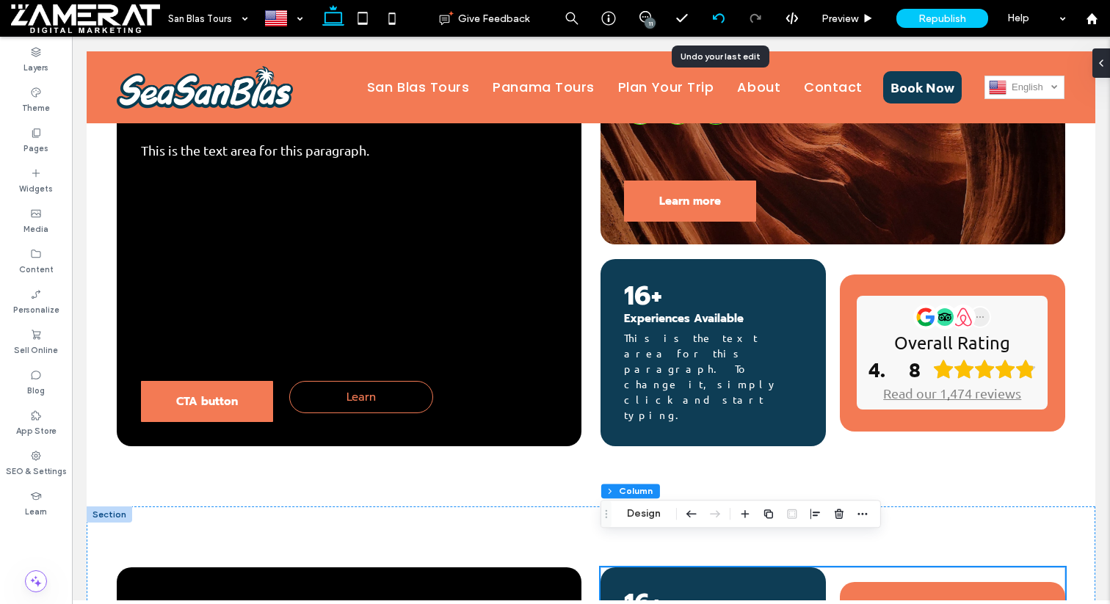
click at [722, 13] on icon at bounding box center [719, 18] width 12 height 12
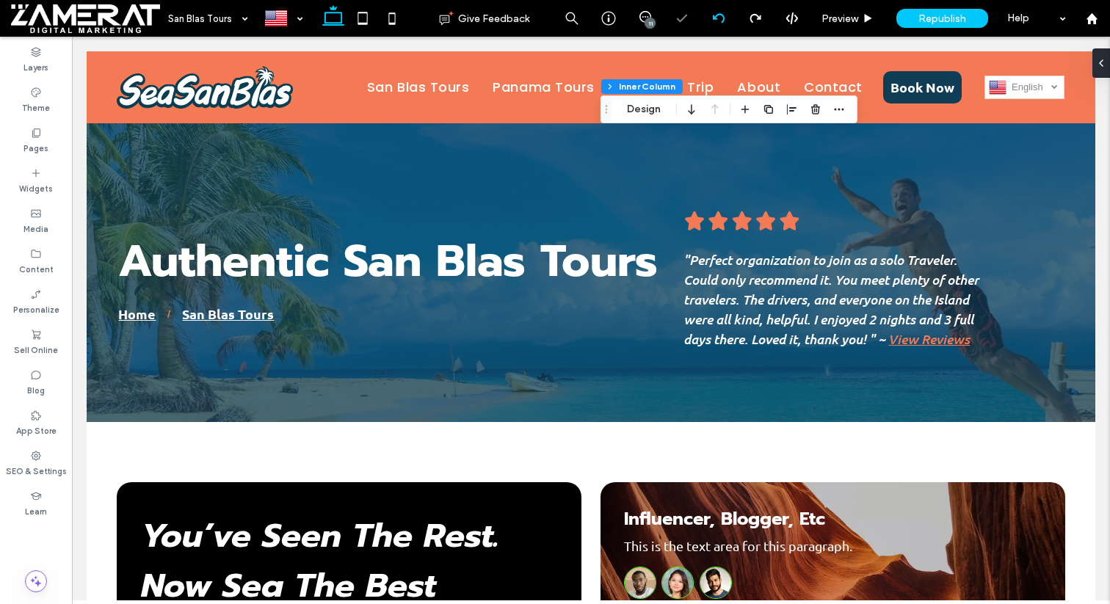
scroll to position [901, 0]
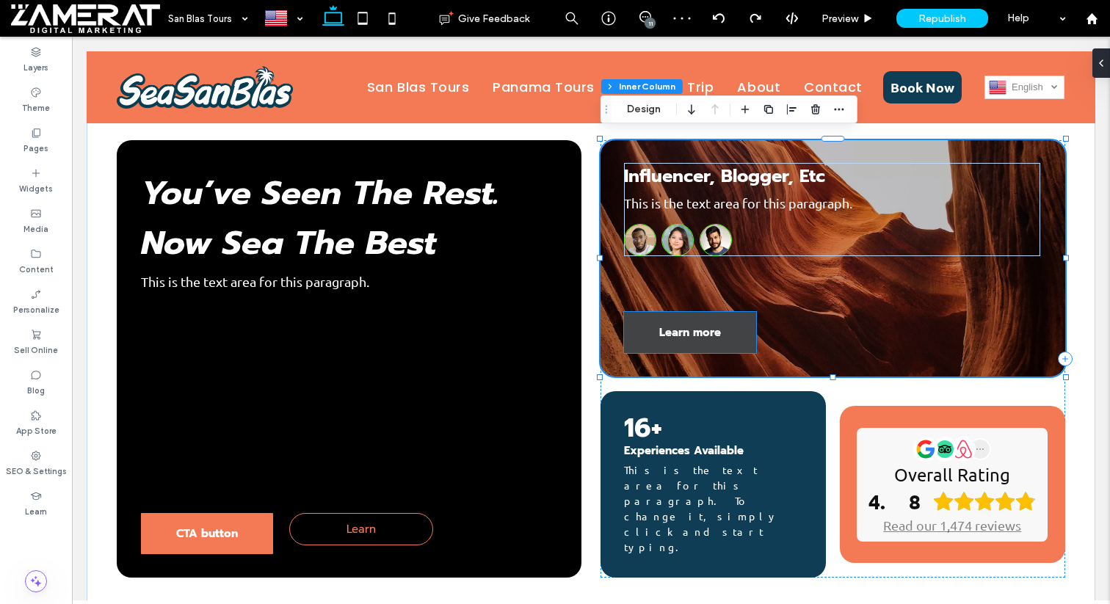
click at [724, 312] on link "Learn more" at bounding box center [690, 332] width 132 height 41
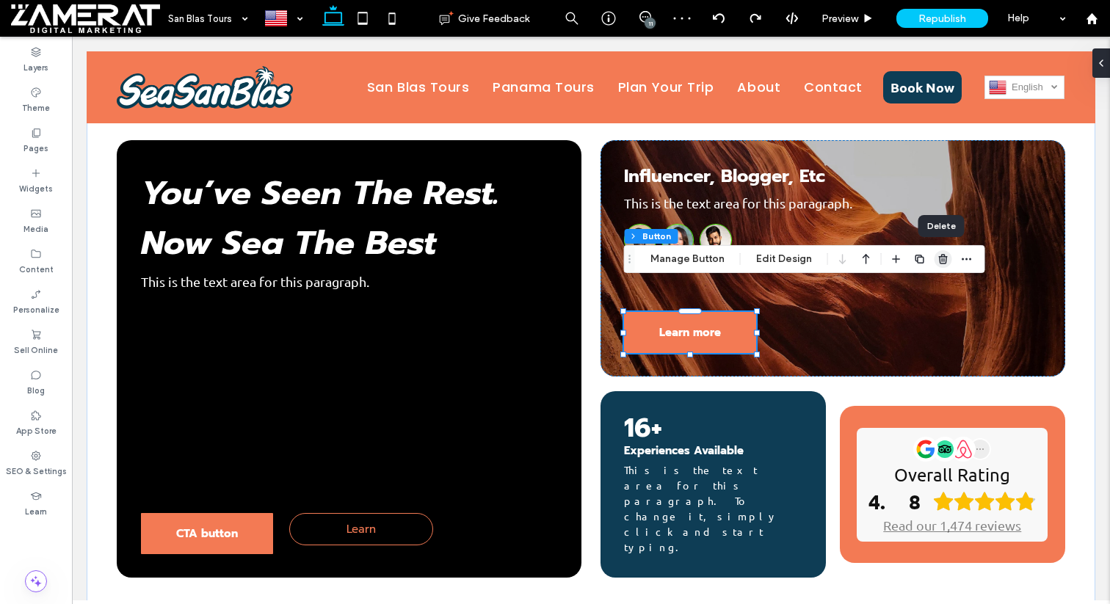
click at [940, 254] on use "button" at bounding box center [942, 259] width 9 height 10
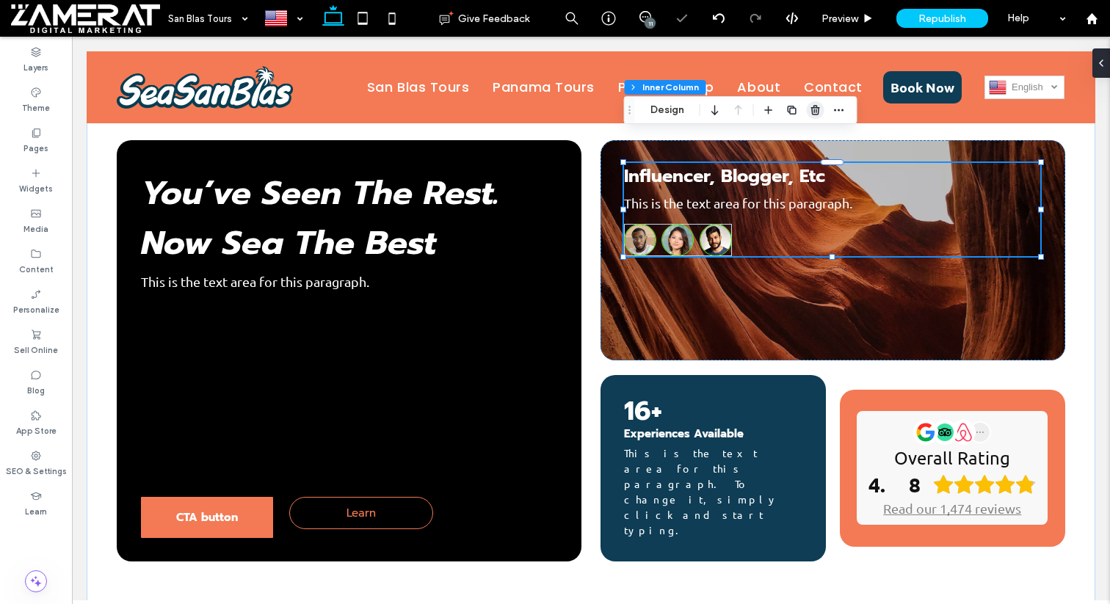
click at [812, 107] on use "button" at bounding box center [814, 110] width 9 height 10
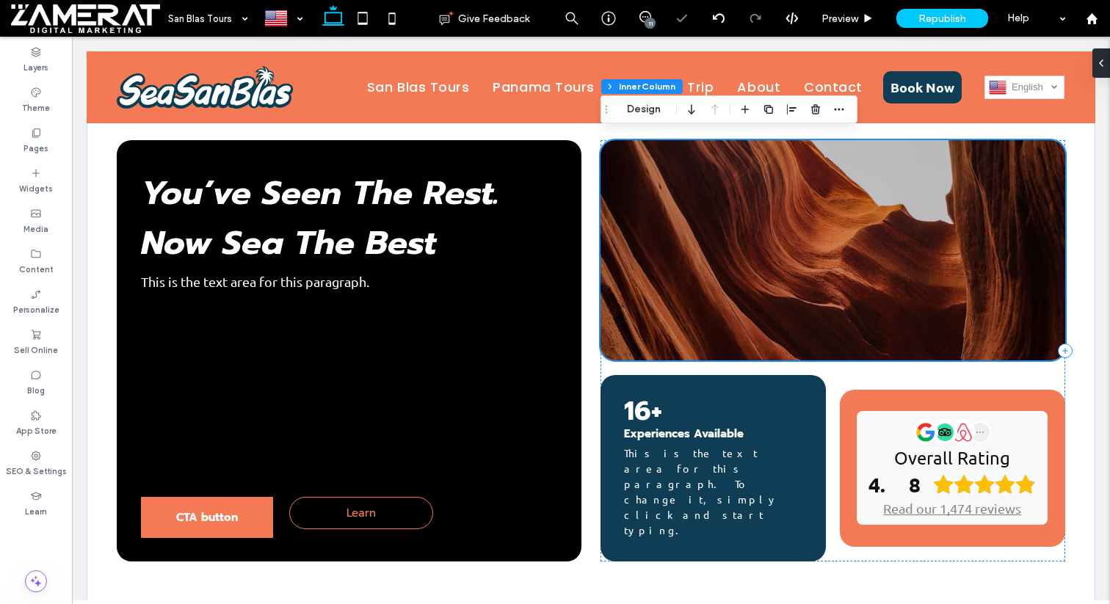
scroll to position [837, 0]
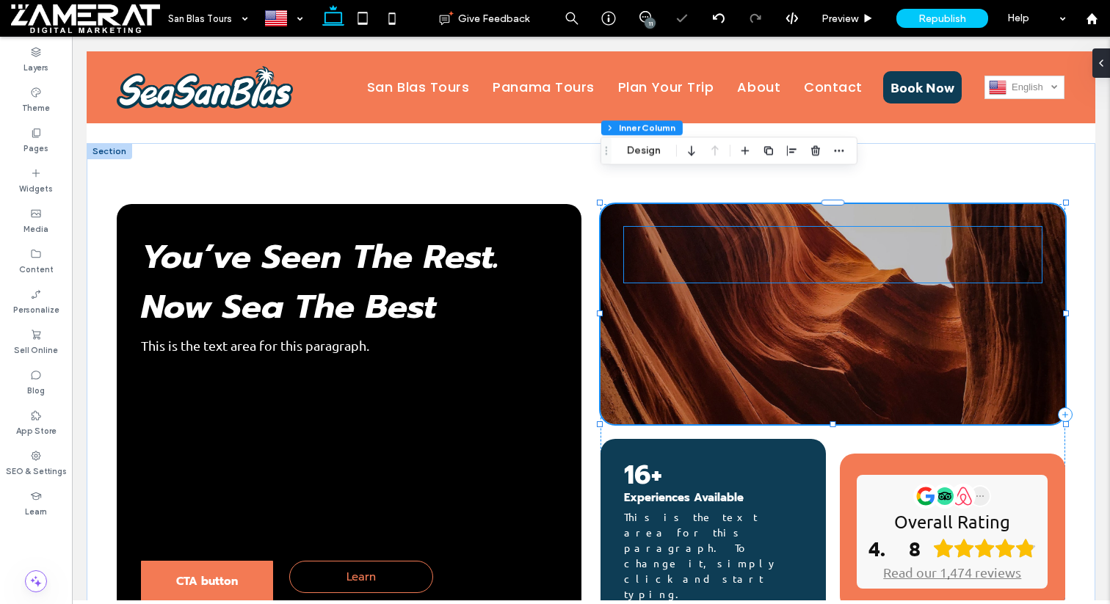
click at [735, 227] on div at bounding box center [833, 255] width 418 height 56
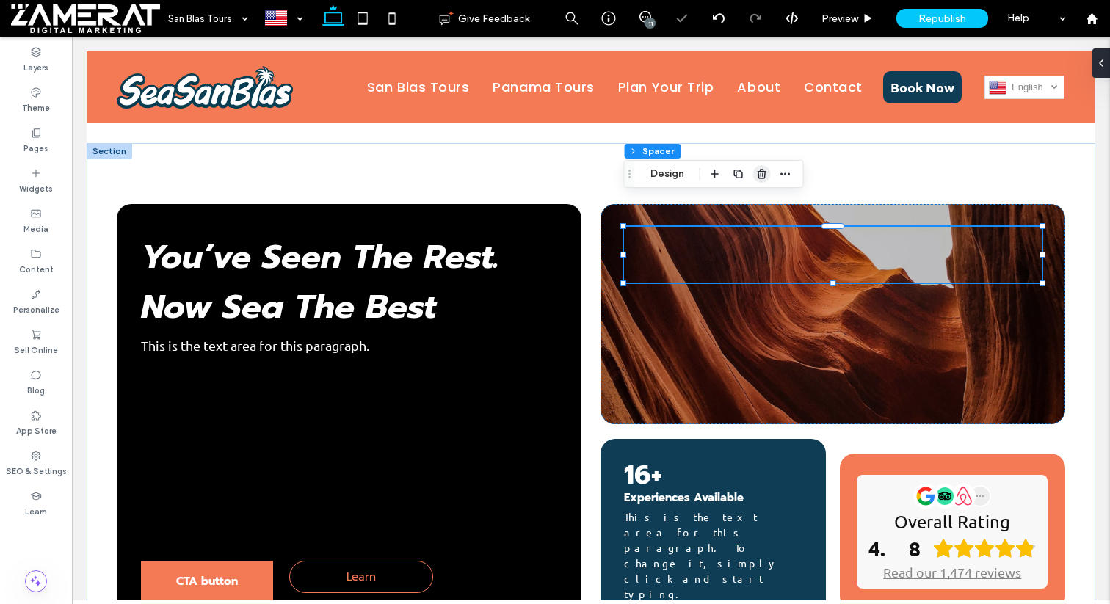
click at [762, 175] on use "button" at bounding box center [761, 174] width 9 height 10
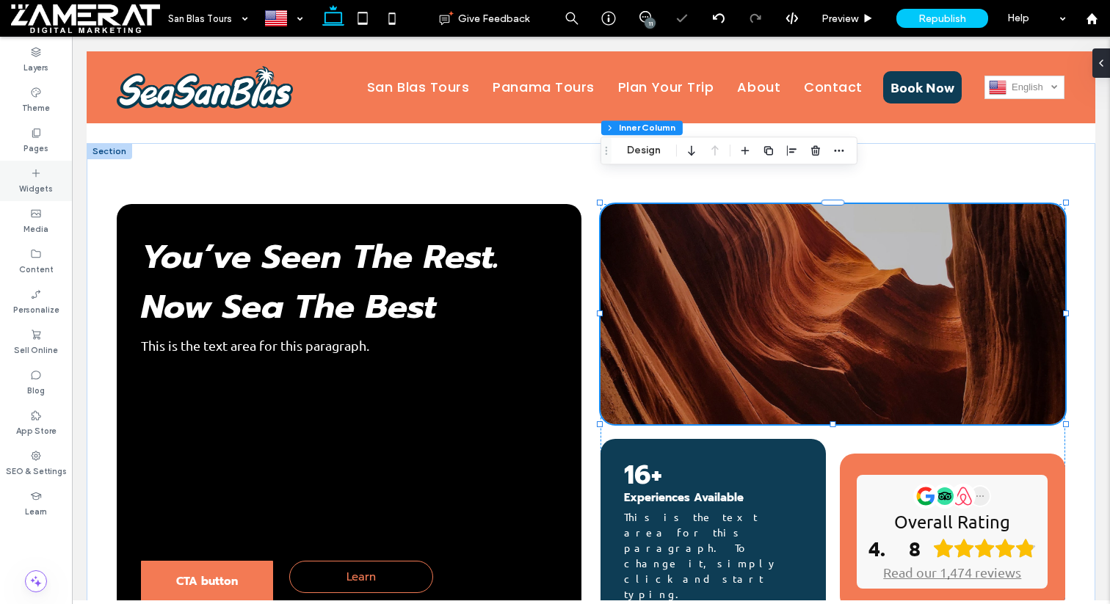
click at [39, 174] on icon at bounding box center [36, 173] width 12 height 12
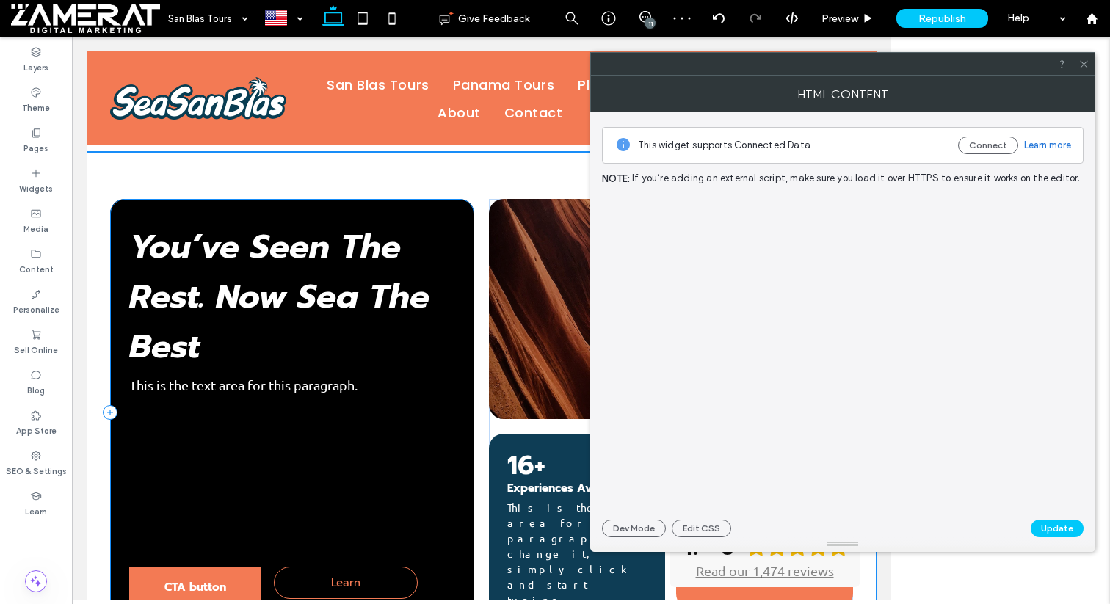
scroll to position [864, 0]
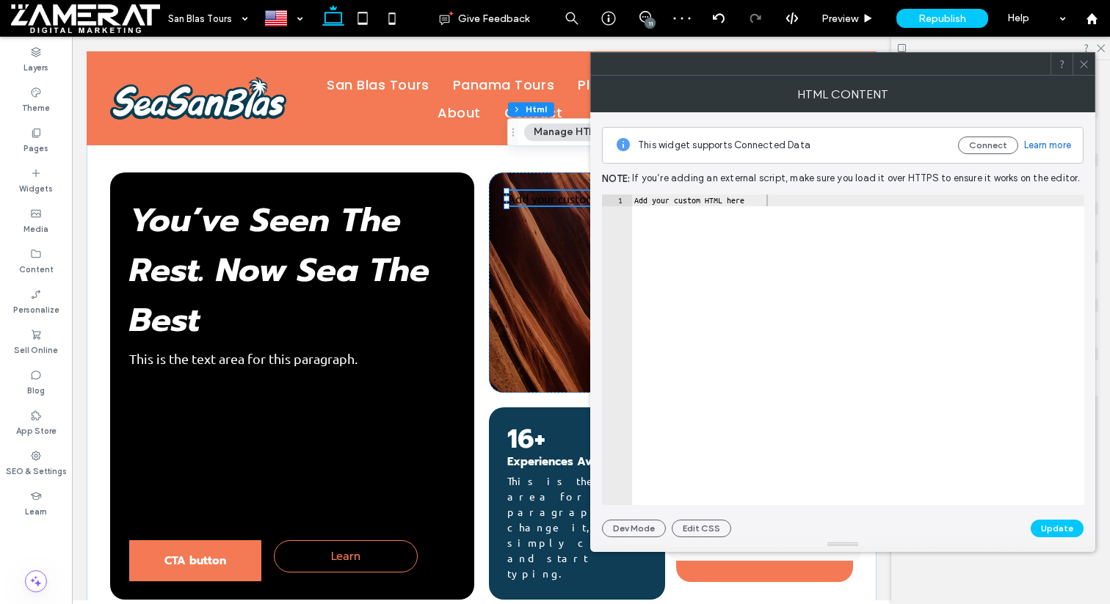
type textarea "**********"
click at [652, 199] on div "Add your custom HTML here" at bounding box center [857, 361] width 453 height 334
click at [1089, 68] on div at bounding box center [1083, 64] width 22 height 22
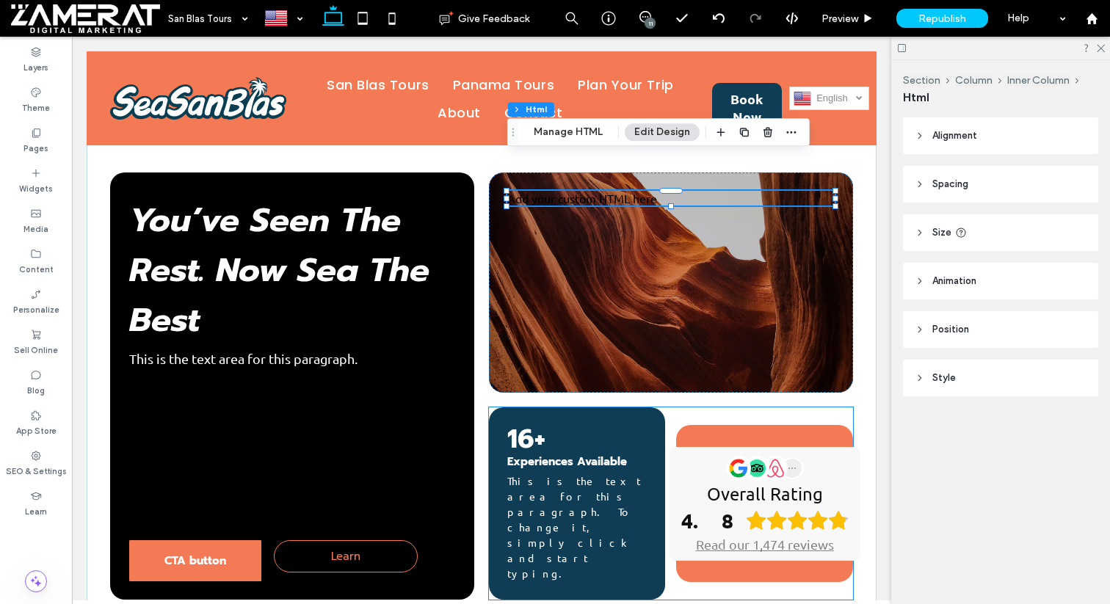
click at [850, 407] on div "16+ Experiences Available This is the text area for this paragraph. To change i…" at bounding box center [671, 503] width 364 height 192
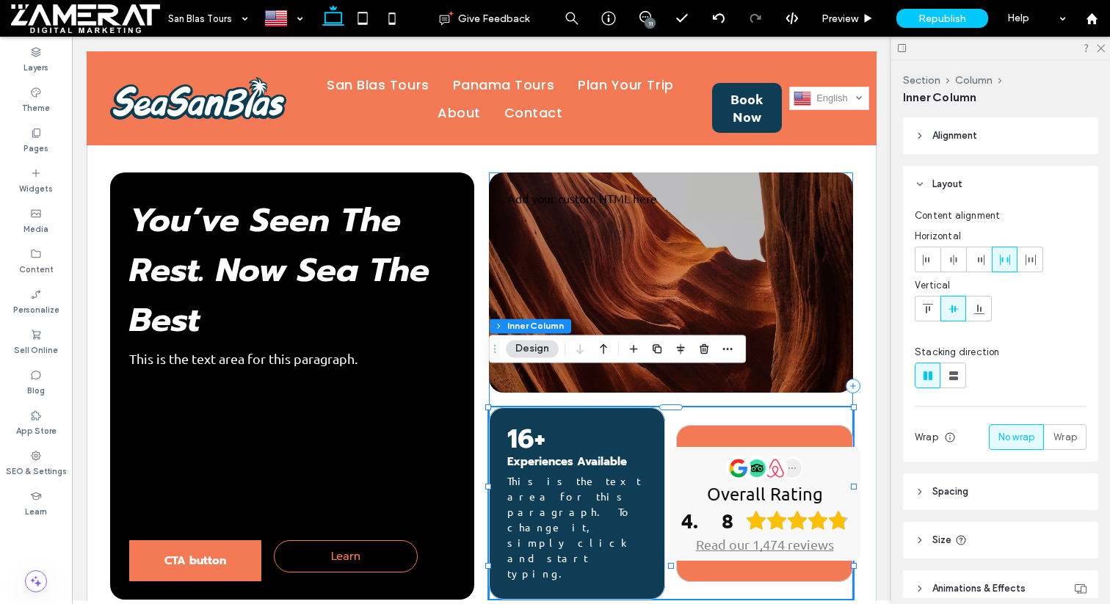
click at [840, 363] on div "Add your custom HTML here 16+ Experiences Available This is the text area for t…" at bounding box center [671, 385] width 364 height 427
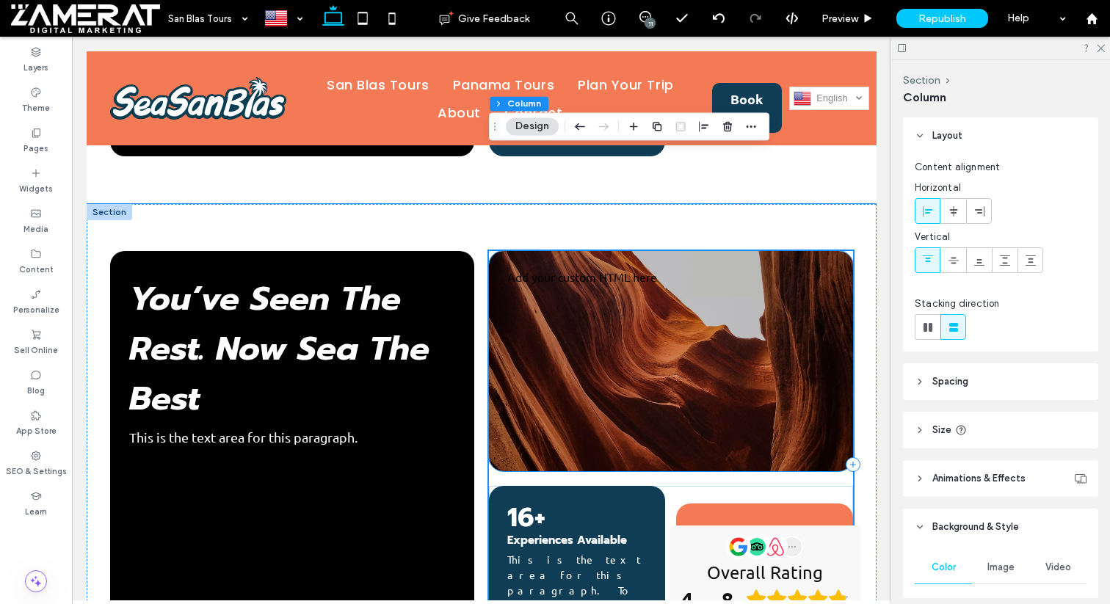
scroll to position [779, 0]
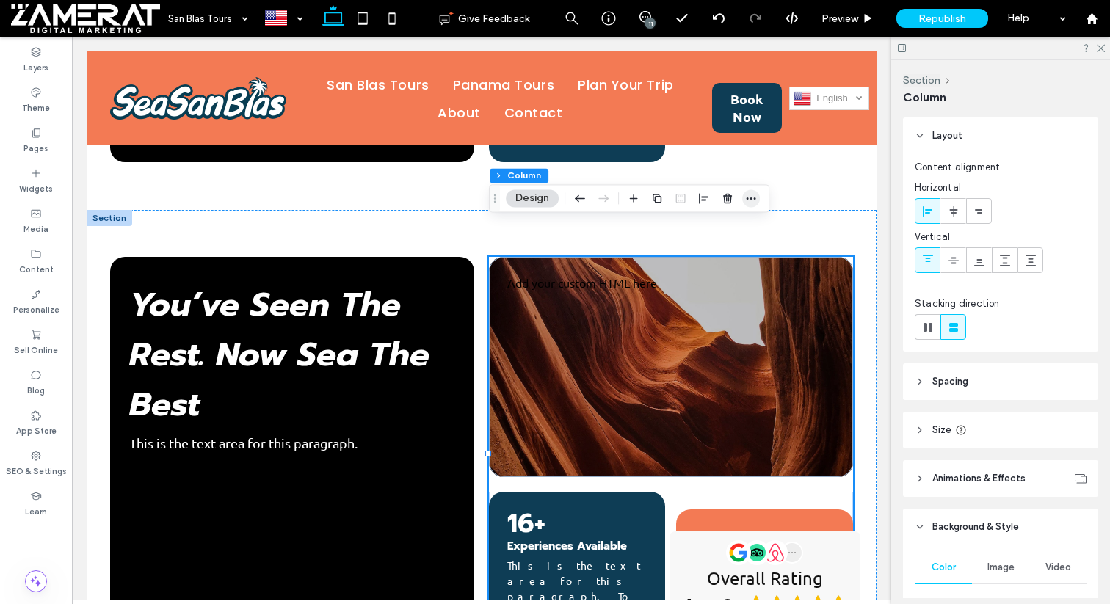
click at [750, 200] on icon "button" at bounding box center [751, 198] width 12 height 12
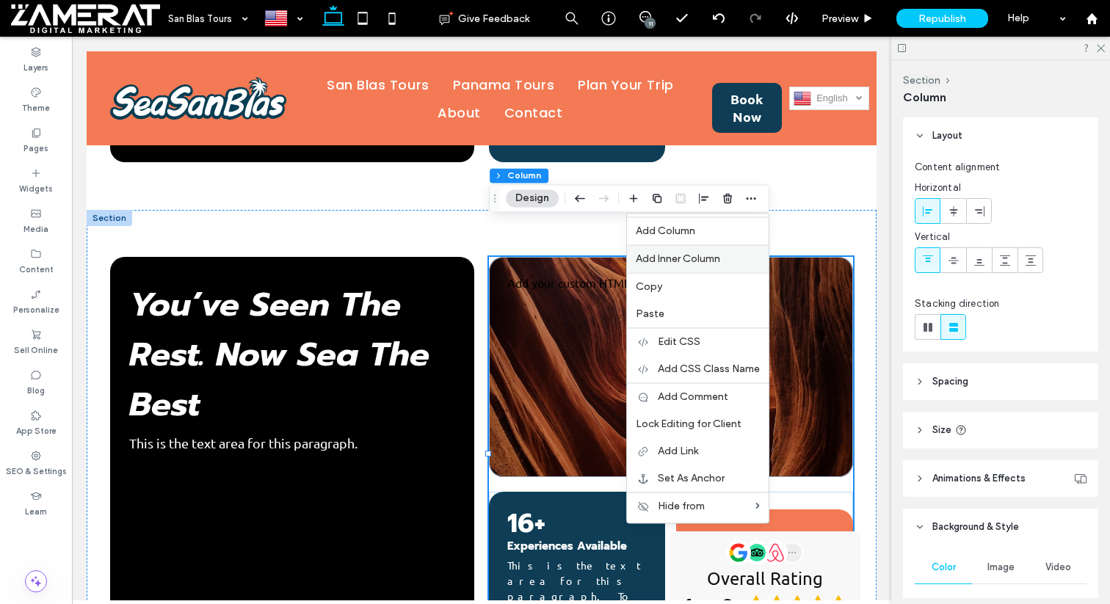
click at [715, 263] on span "Add Inner Column" at bounding box center [678, 258] width 84 height 12
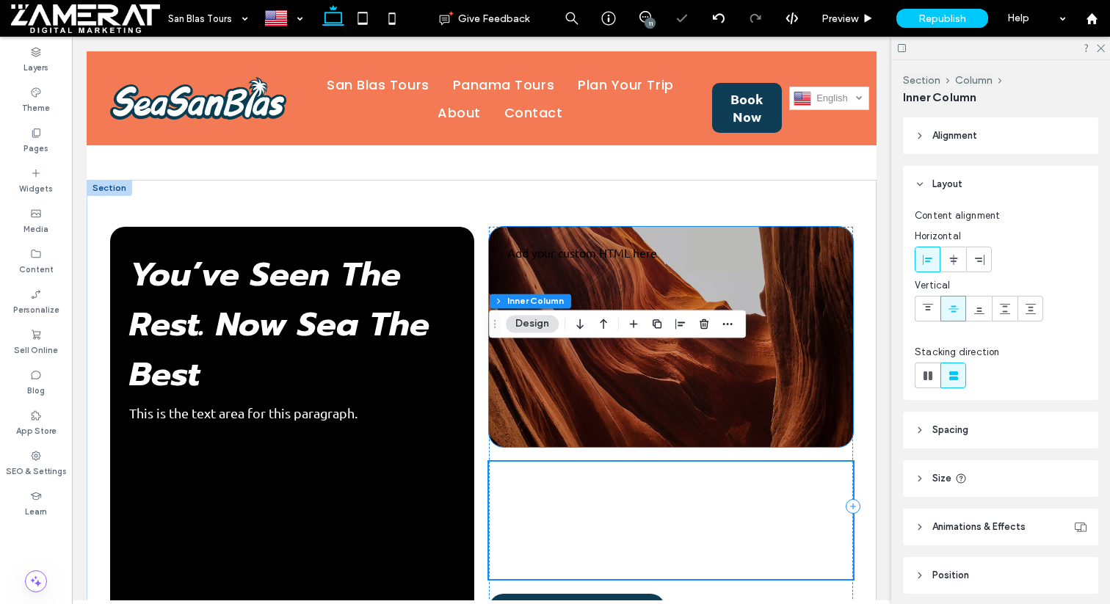
scroll to position [793, 0]
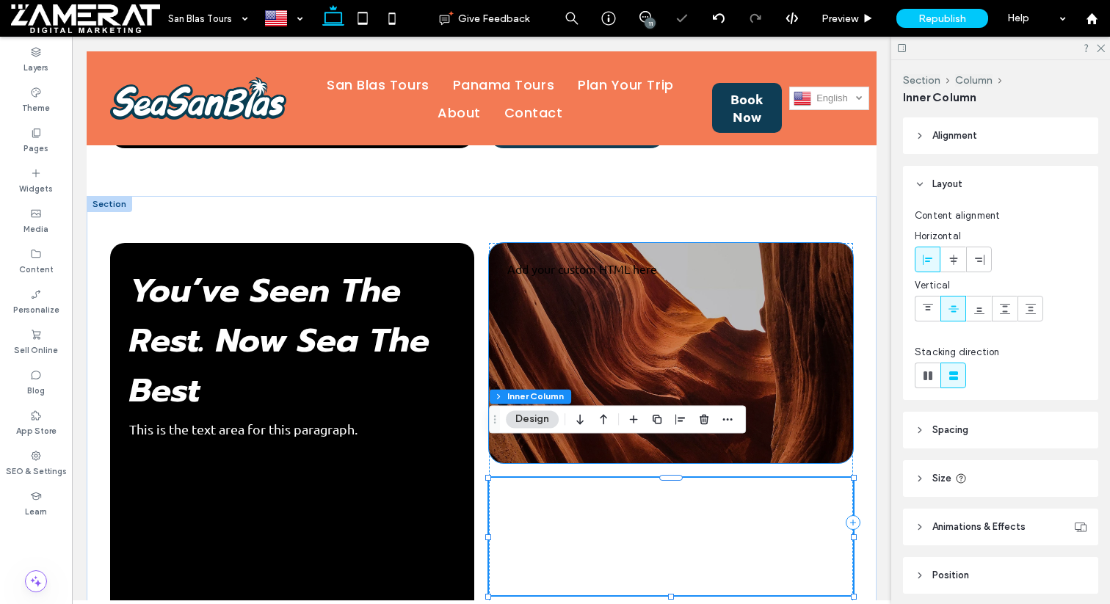
click at [715, 263] on div "Add your custom HTML here" at bounding box center [671, 353] width 364 height 220
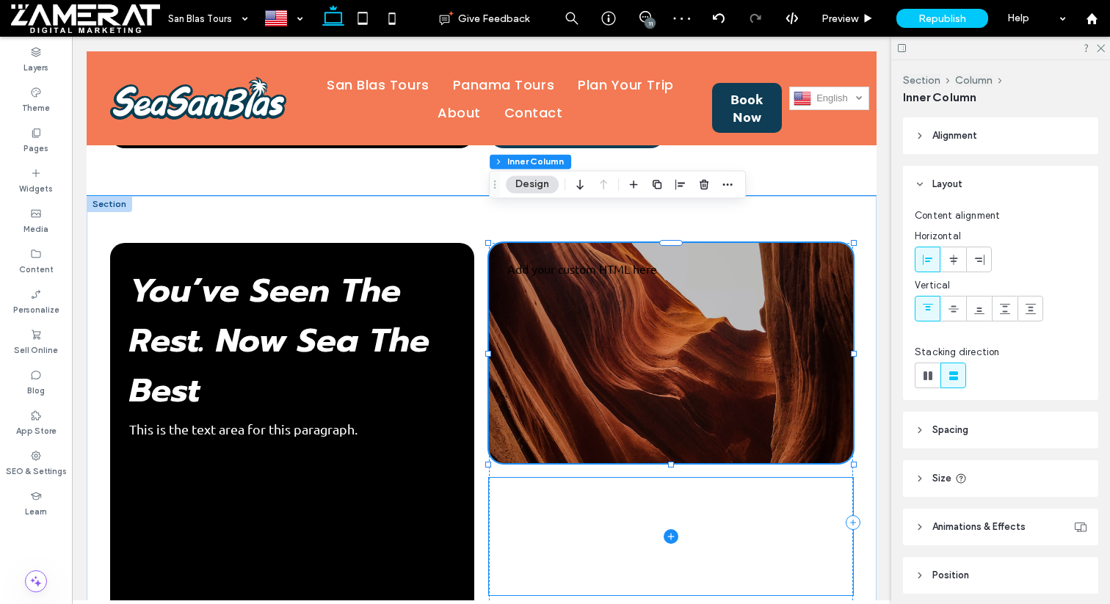
drag, startPoint x: 596, startPoint y: 238, endPoint x: 621, endPoint y: 509, distance: 271.9
click at [621, 509] on div "Add your custom HTML here 16+ Experiences Available This is the text area for t…" at bounding box center [671, 522] width 364 height 559
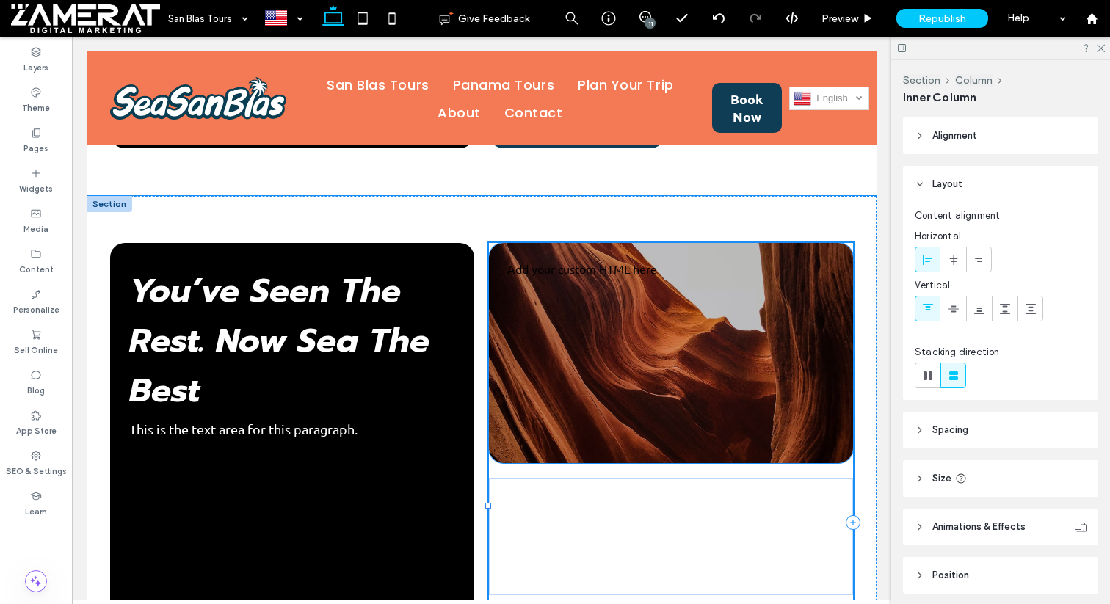
type input "**"
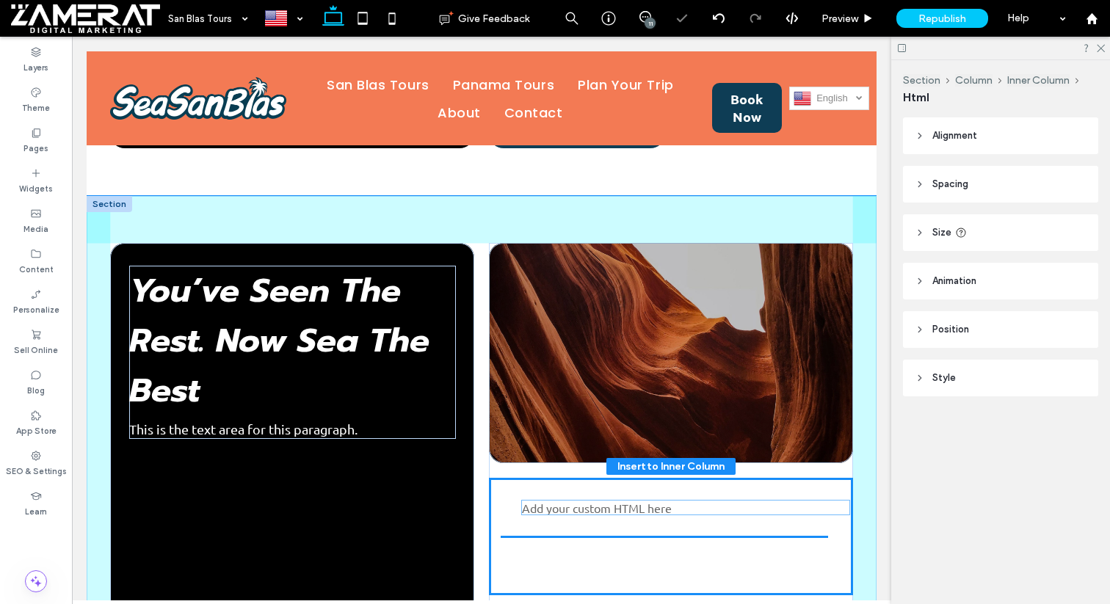
drag, startPoint x: 588, startPoint y: 233, endPoint x: 602, endPoint y: 504, distance: 271.9
type input "**"
type input "****"
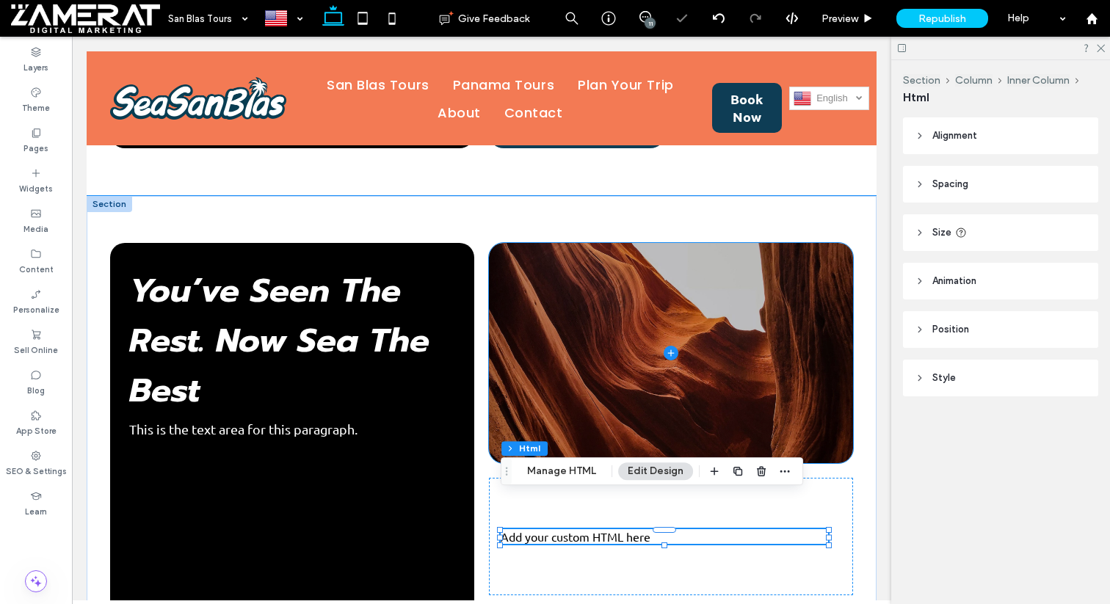
click at [650, 318] on span at bounding box center [671, 353] width 364 height 220
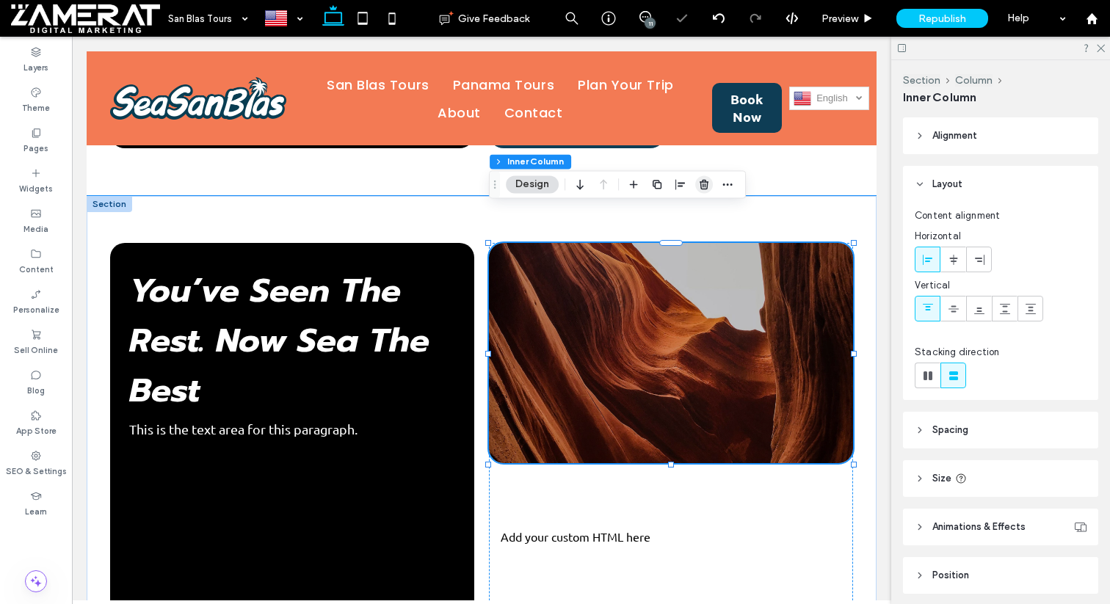
click at [699, 186] on icon "button" at bounding box center [704, 184] width 12 height 12
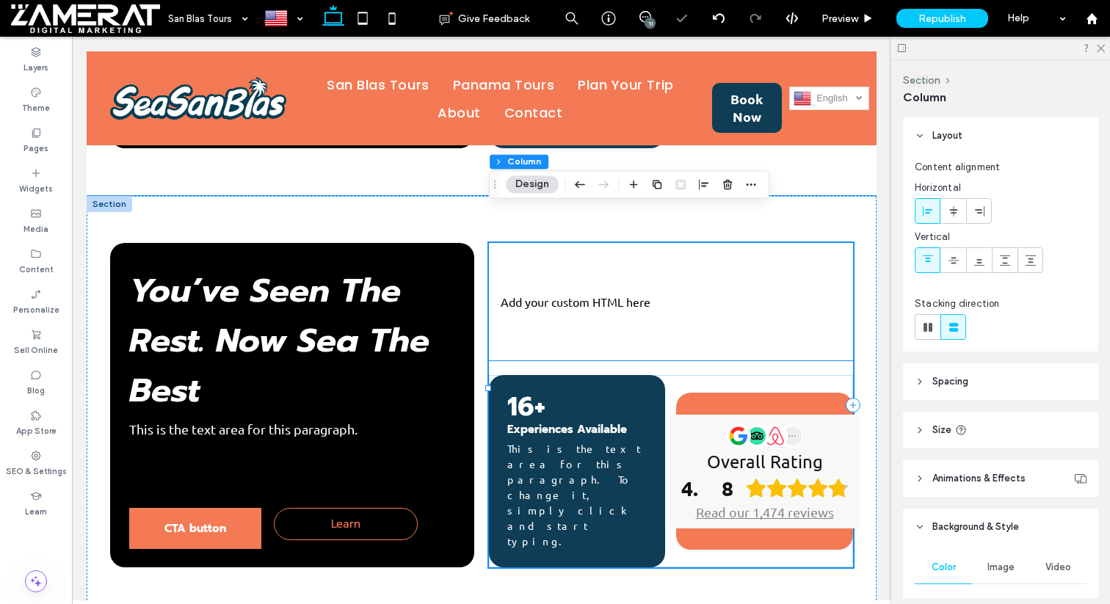
click at [616, 294] on div "Add your custom HTML here" at bounding box center [663, 301] width 327 height 15
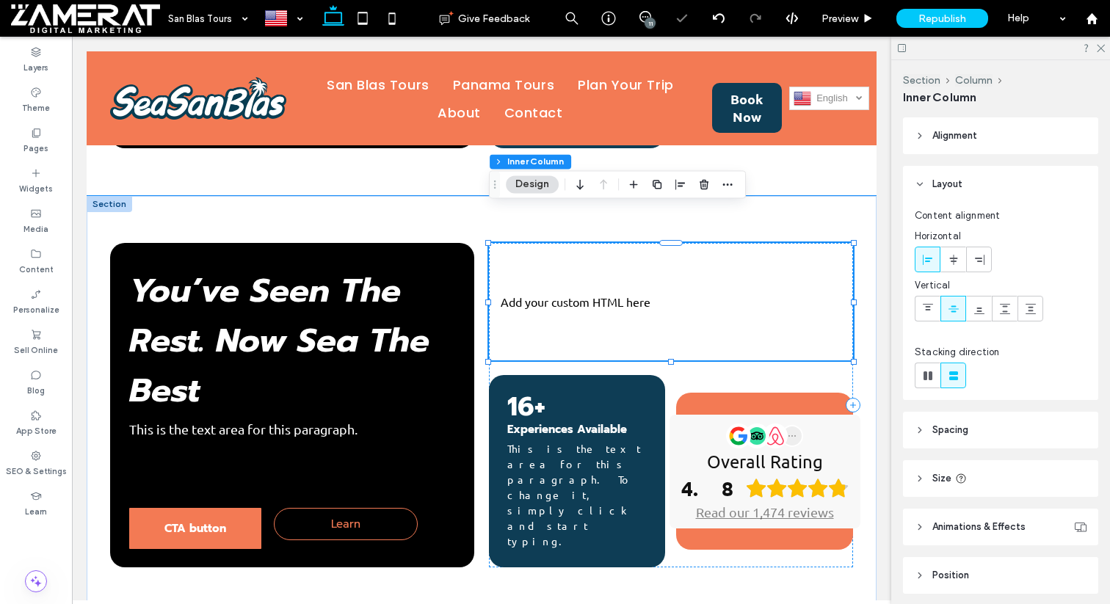
click at [614, 294] on div "Add your custom HTML here" at bounding box center [663, 301] width 327 height 15
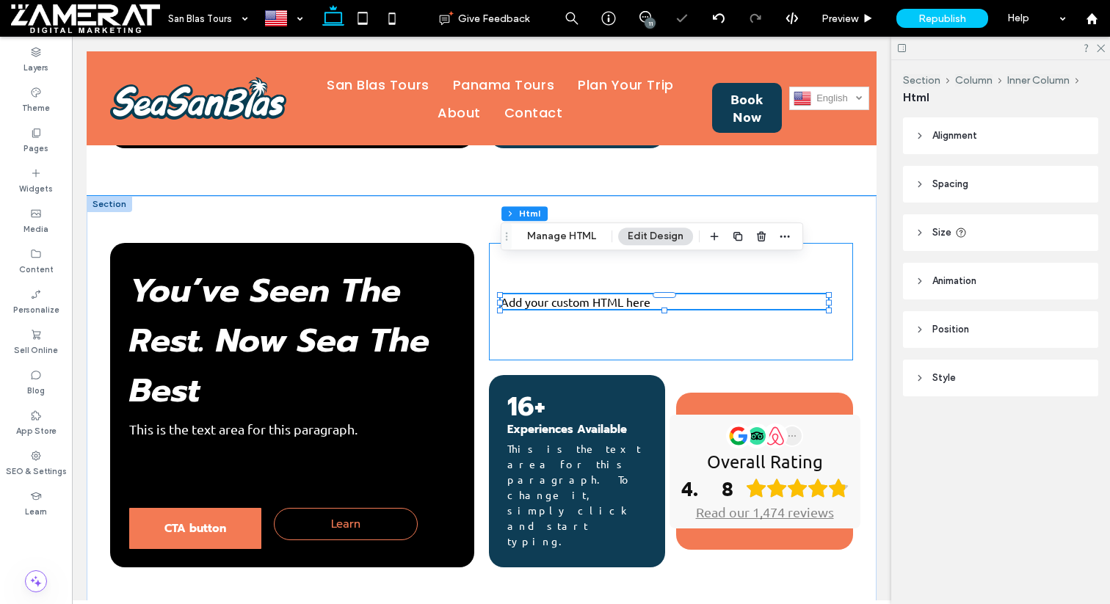
click at [614, 294] on div "Add your custom HTML here" at bounding box center [663, 301] width 327 height 15
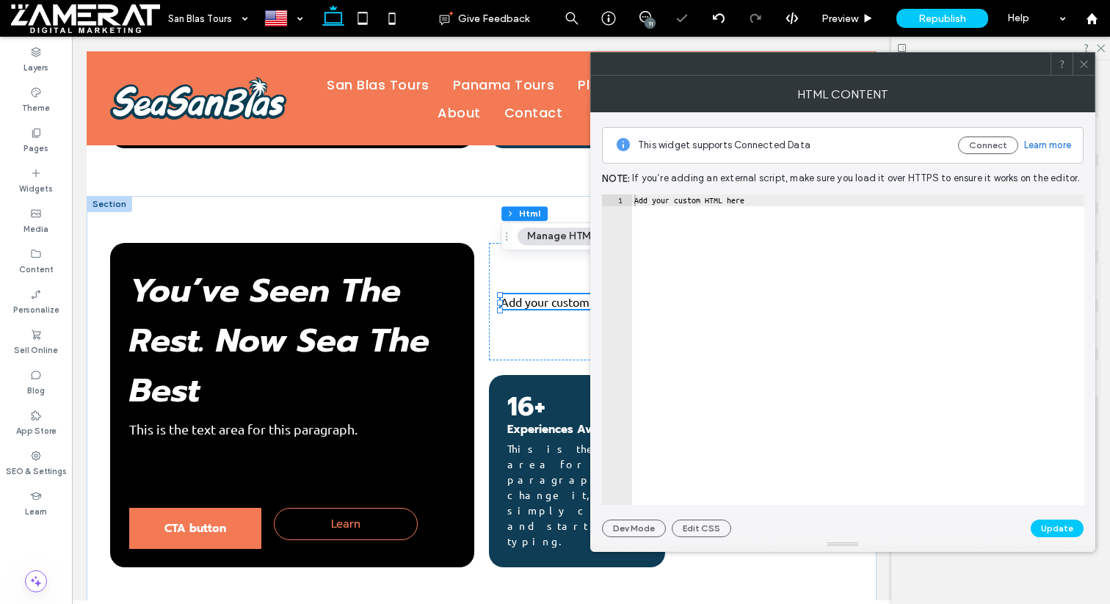
click at [707, 197] on div "Add your custom HTML here" at bounding box center [857, 361] width 453 height 334
paste textarea "Cursor at row 1"
type textarea "**********"
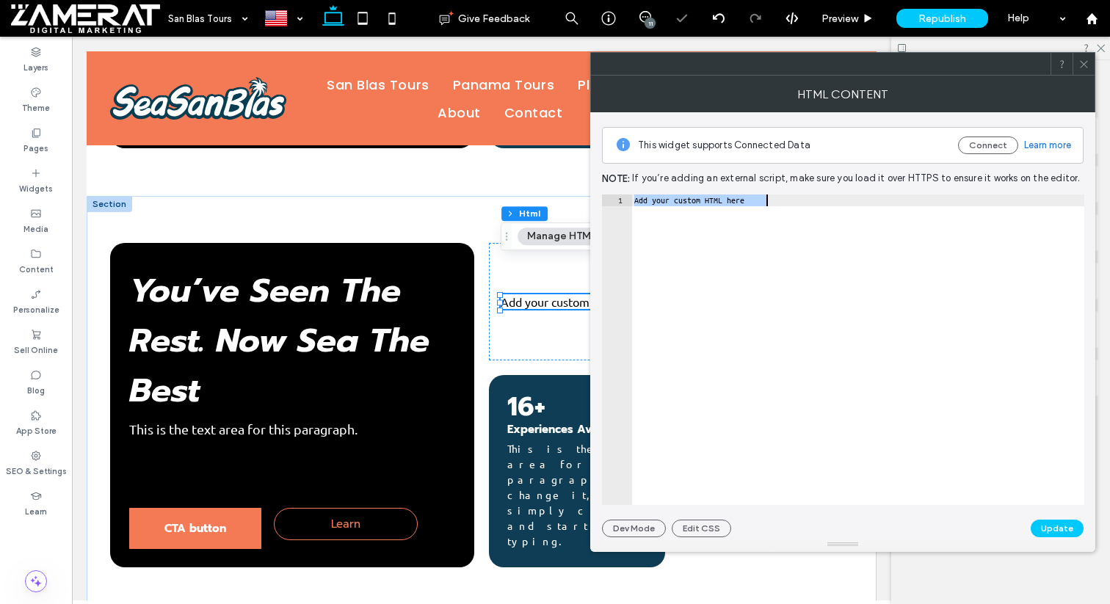
scroll to position [2449, 0]
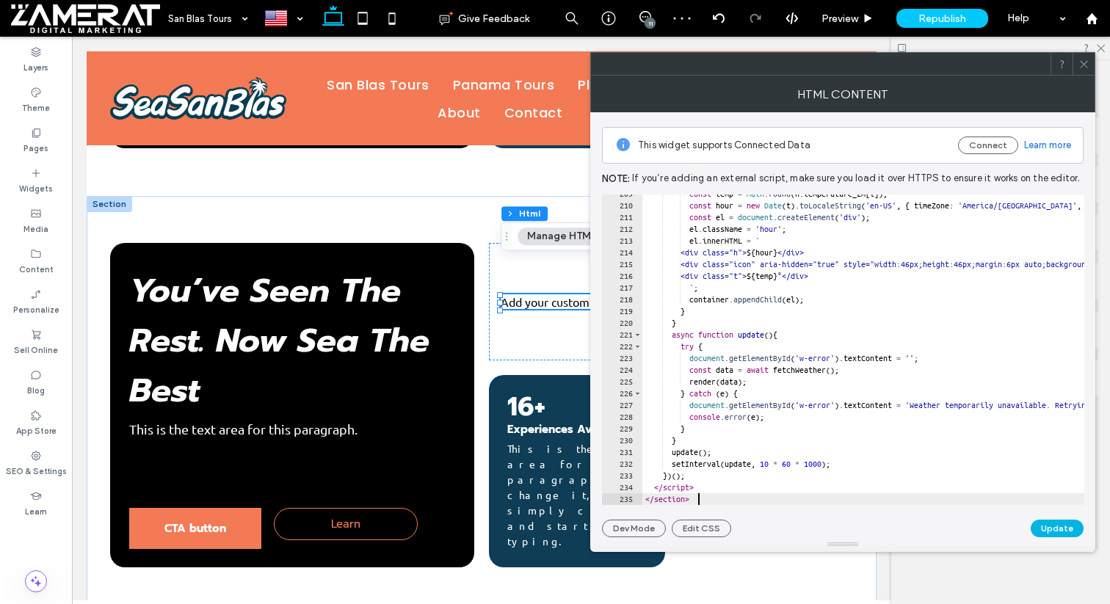
click at [1049, 534] on button "Update" at bounding box center [1056, 529] width 53 height 18
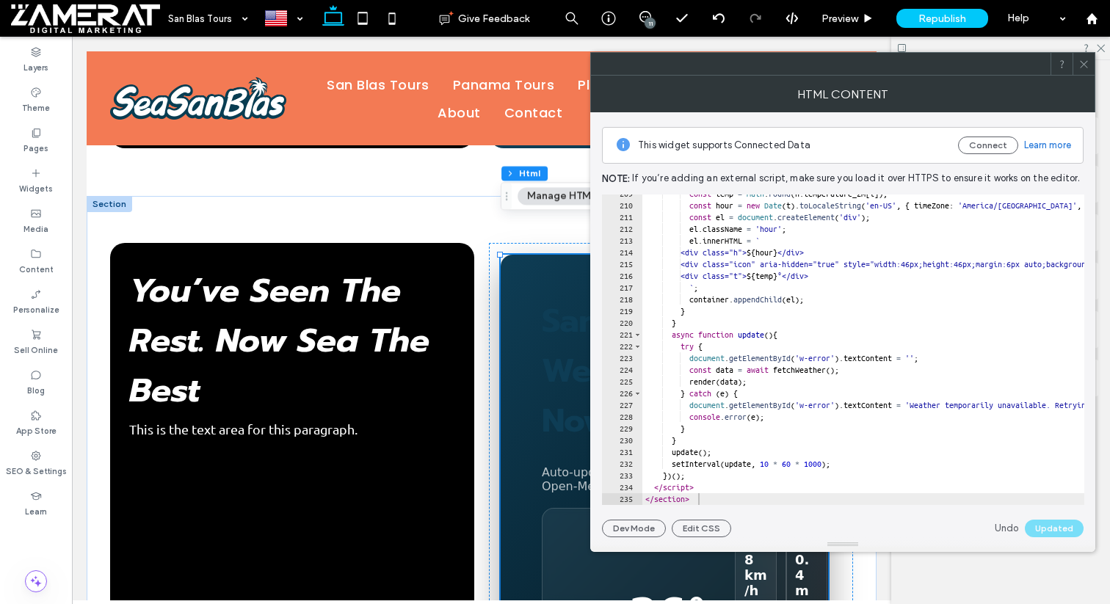
click at [1082, 59] on icon at bounding box center [1083, 64] width 11 height 11
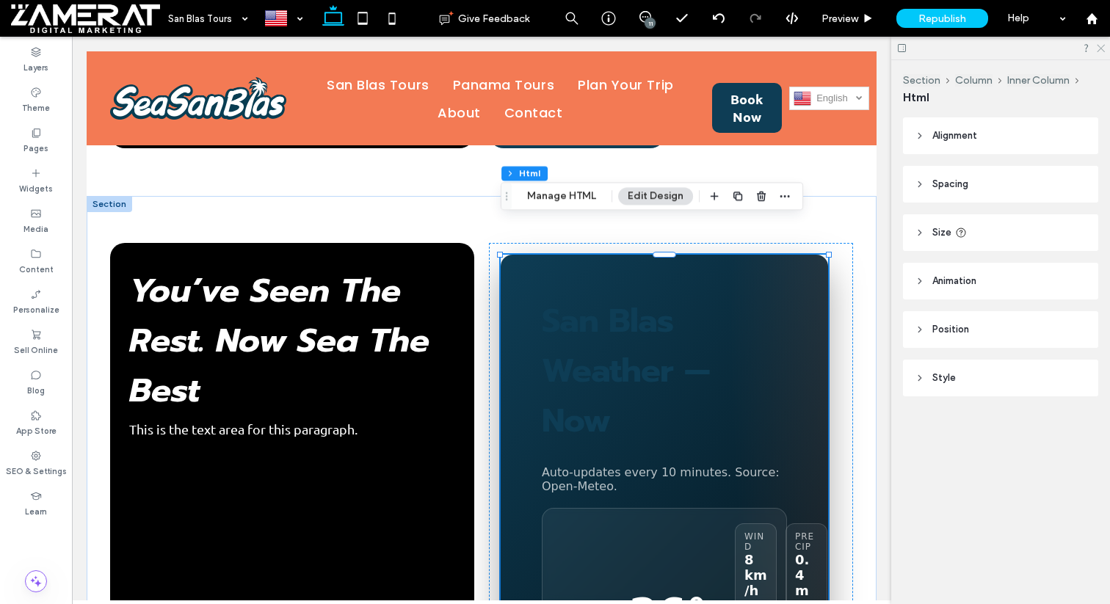
click at [1097, 46] on icon at bounding box center [1100, 48] width 10 height 10
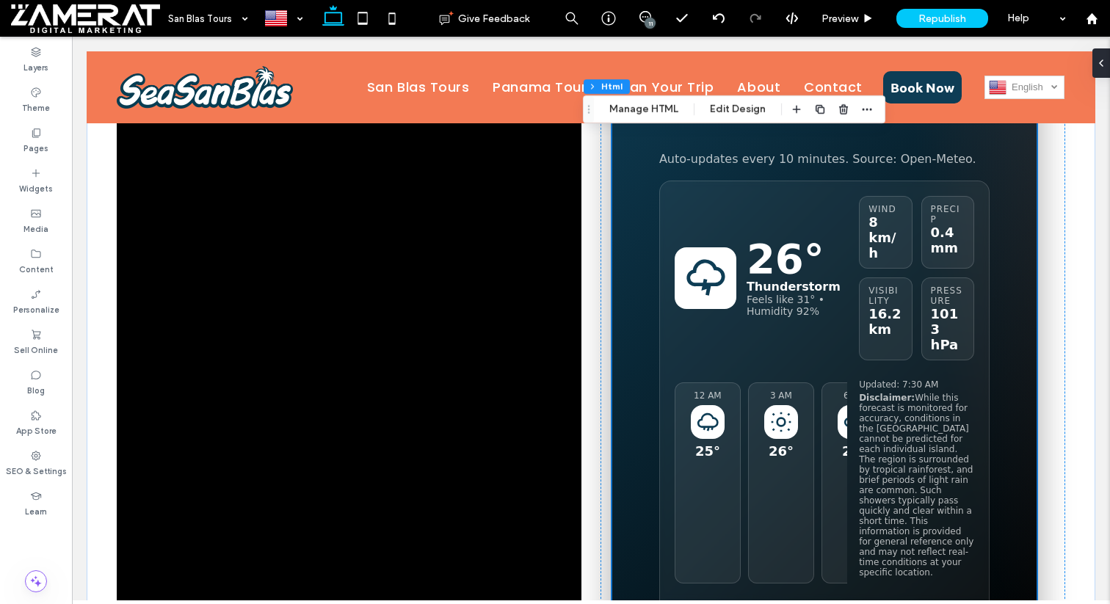
scroll to position [1046, 0]
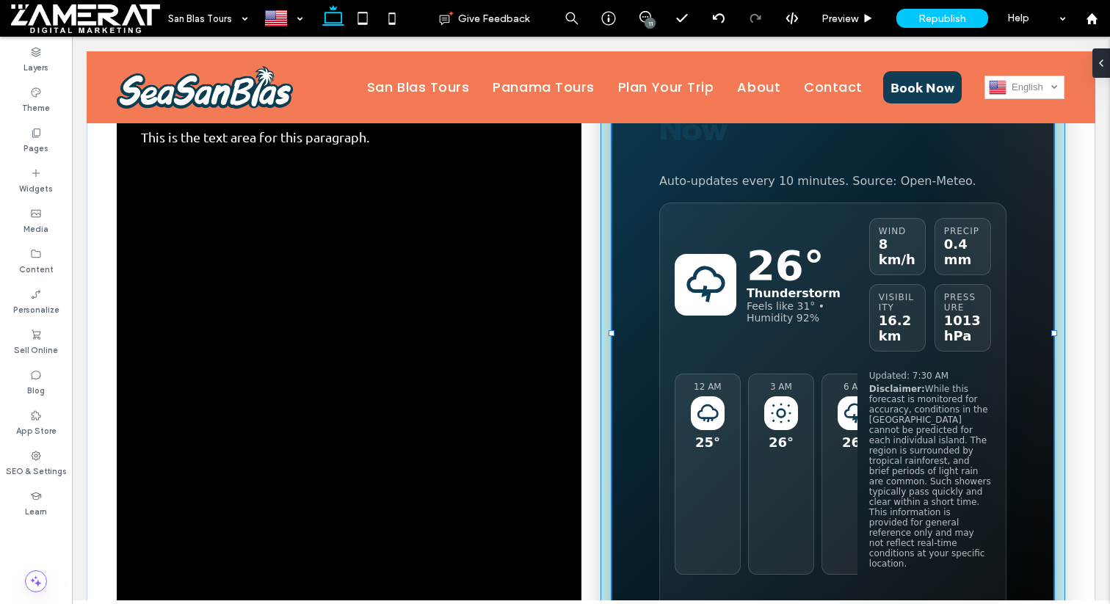
drag, startPoint x: 1034, startPoint y: 305, endPoint x: 1088, endPoint y: 305, distance: 54.3
click at [1088, 305] on div "CTA button Learn You’ve Seen The Rest. Now Sea The Best This is the text area f…" at bounding box center [591, 434] width 1008 height 999
type input "***"
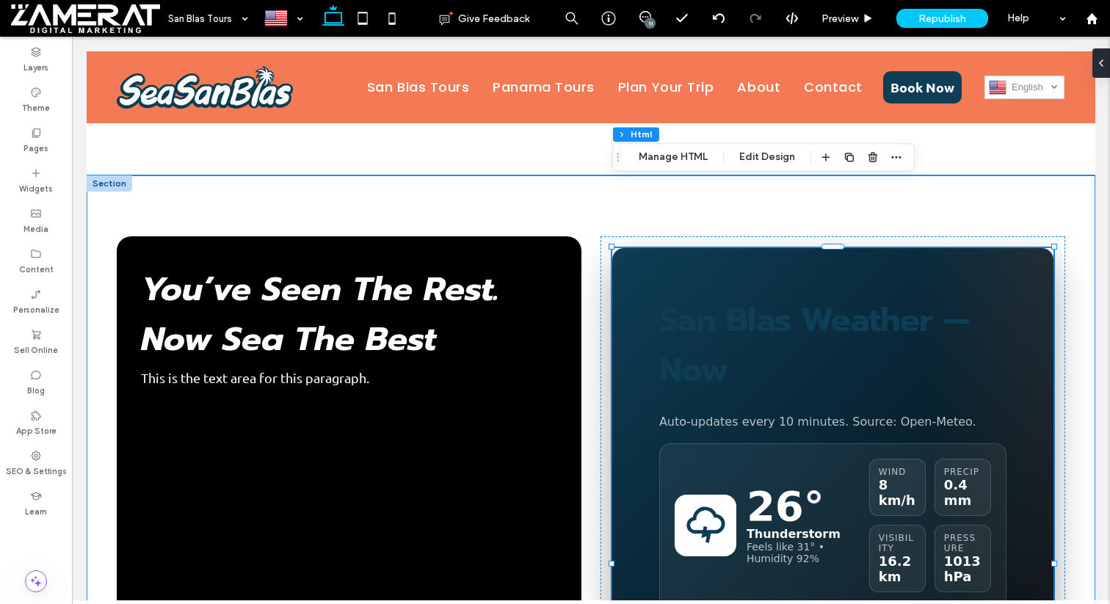
scroll to position [883, 0]
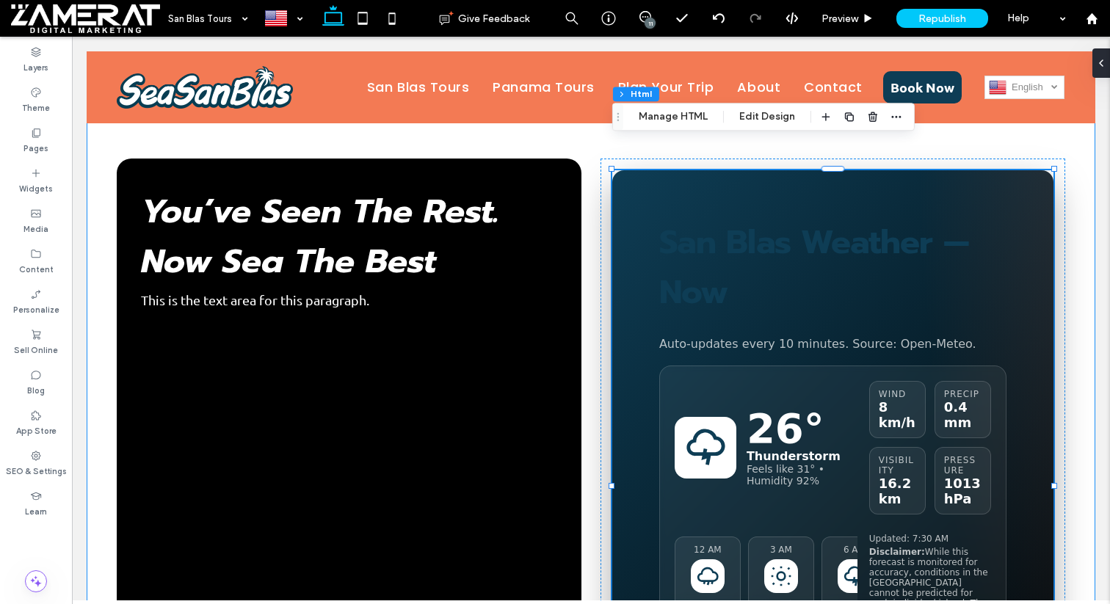
click at [599, 382] on div "CTA button Learn You’ve Seen The Rest. Now Sea The Best This is the text area f…" at bounding box center [591, 596] width 1008 height 997
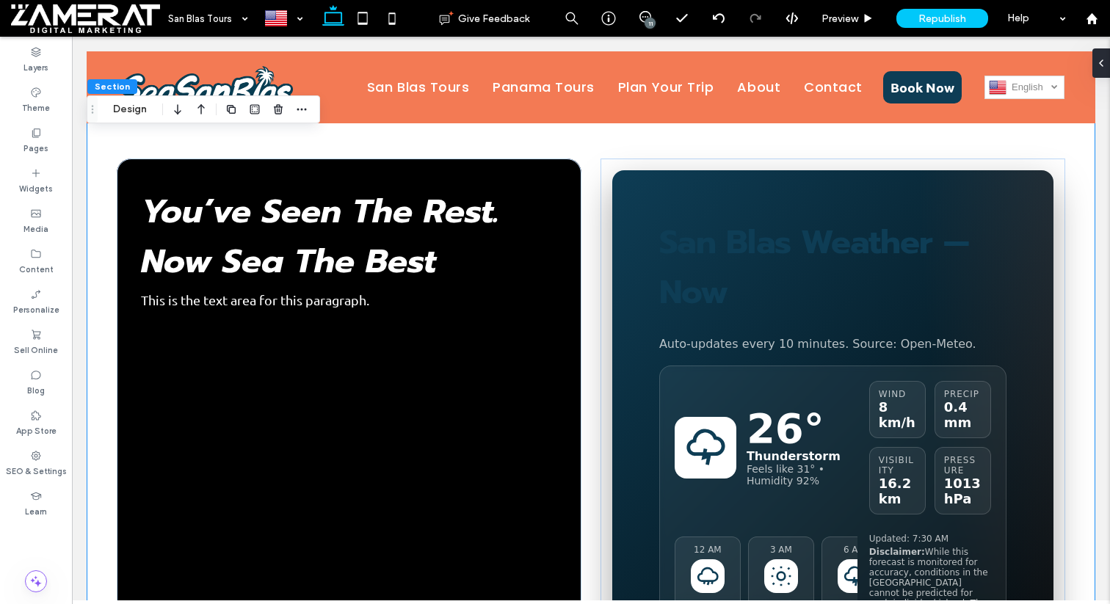
click at [591, 400] on div "CTA button Learn You’ve Seen The Rest. Now Sea The Best This is the text area f…" at bounding box center [591, 596] width 1008 height 997
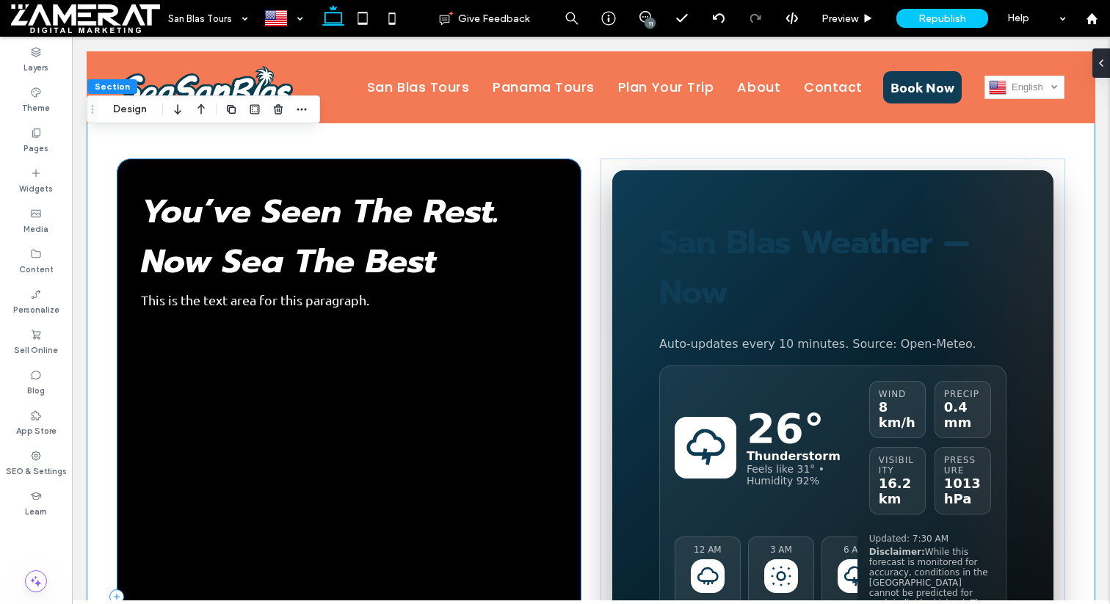
click at [580, 401] on div "CTA button Learn You’ve Seen The Rest. Now Sea The Best This is the text area f…" at bounding box center [349, 597] width 465 height 876
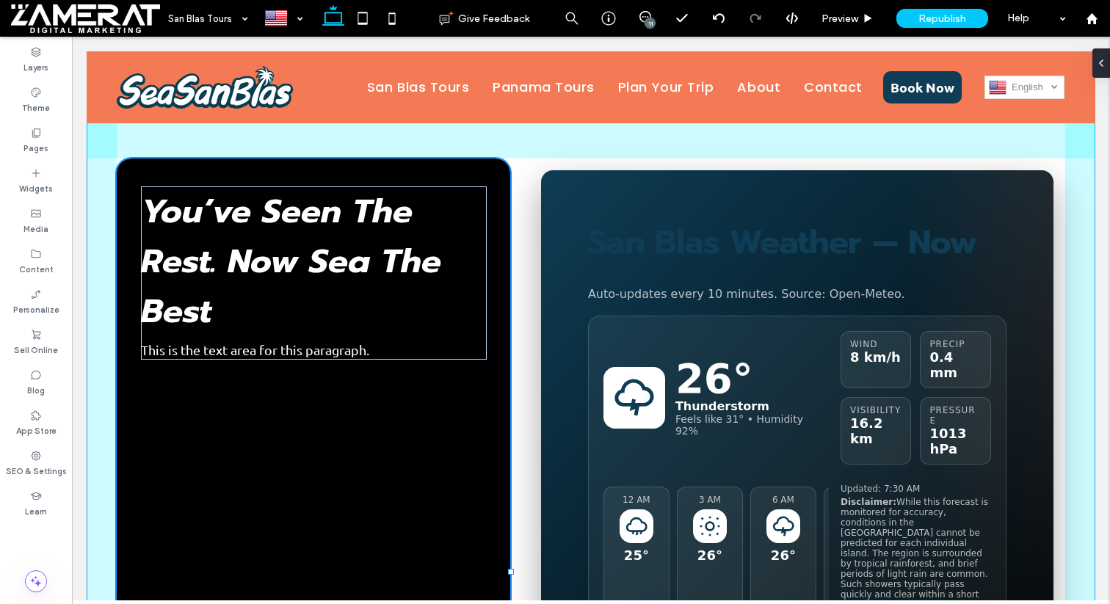
drag, startPoint x: 580, startPoint y: 543, endPoint x: 509, endPoint y: 542, distance: 71.2
click at [509, 569] on div at bounding box center [511, 572] width 6 height 6
type input "**"
type input "*****"
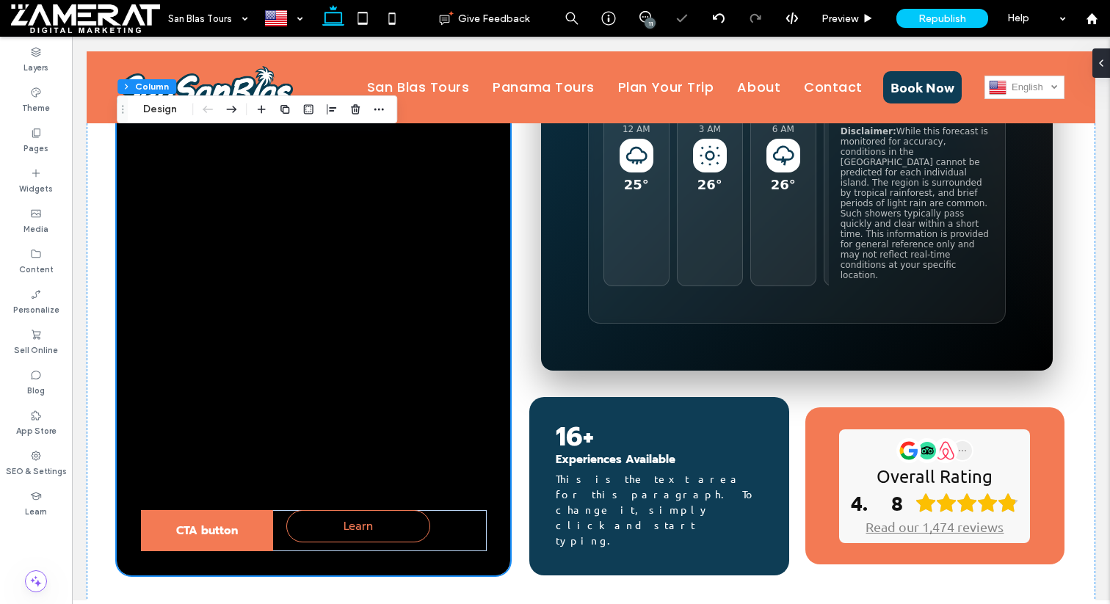
scroll to position [1283, 0]
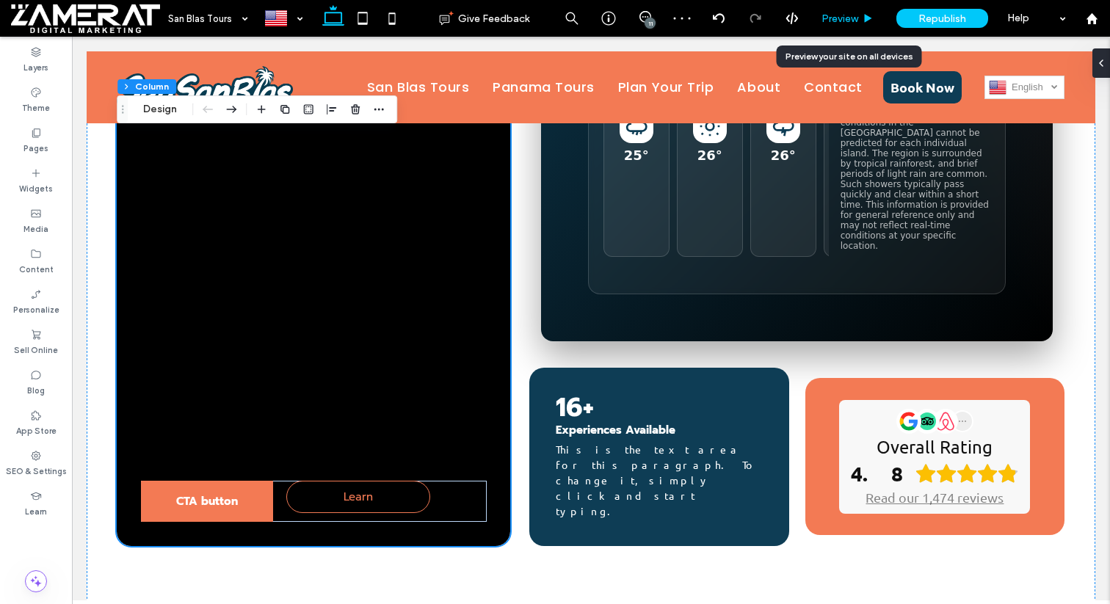
click at [850, 13] on span "Preview" at bounding box center [839, 18] width 37 height 12
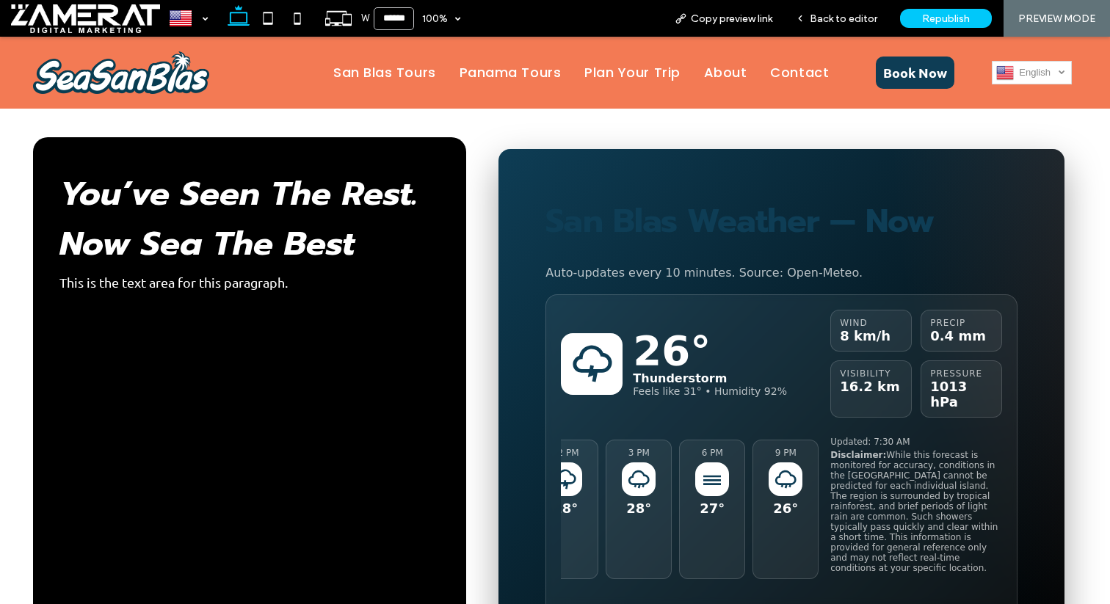
scroll to position [917, 0]
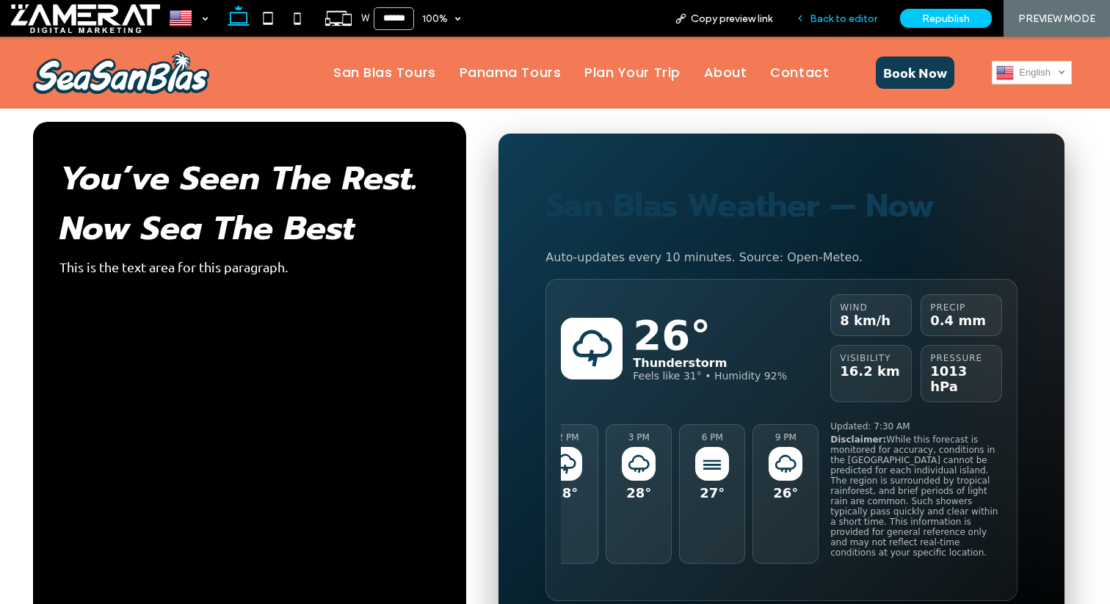
click at [823, 22] on span "Back to editor" at bounding box center [843, 18] width 68 height 12
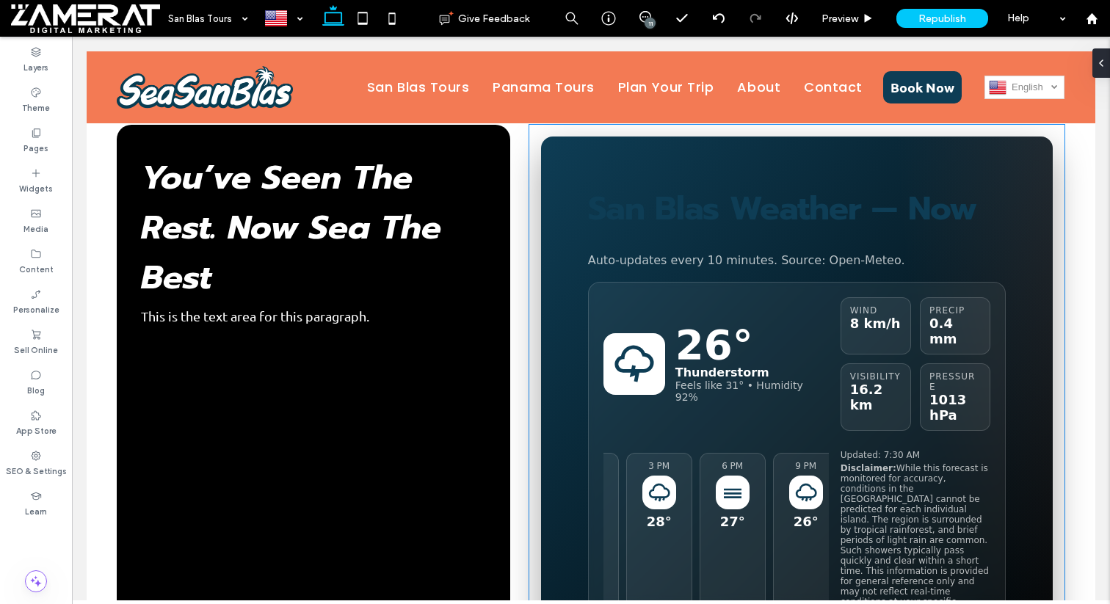
scroll to position [0, 354]
click at [731, 481] on icon "Next hours forecast" at bounding box center [721, 492] width 23 height 23
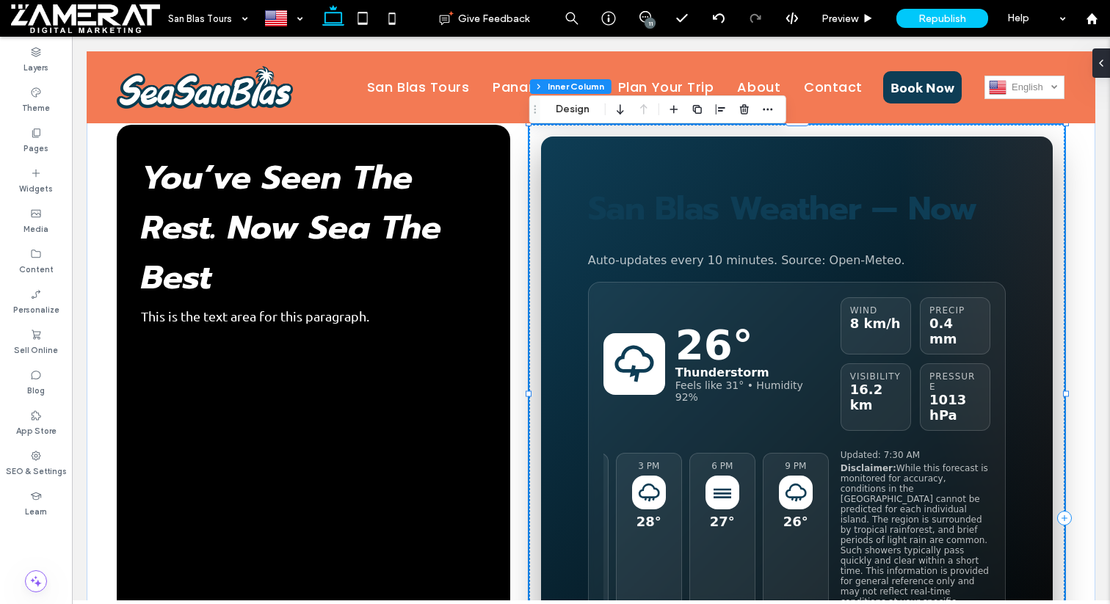
click at [731, 481] on icon "Next hours forecast" at bounding box center [721, 492] width 23 height 23
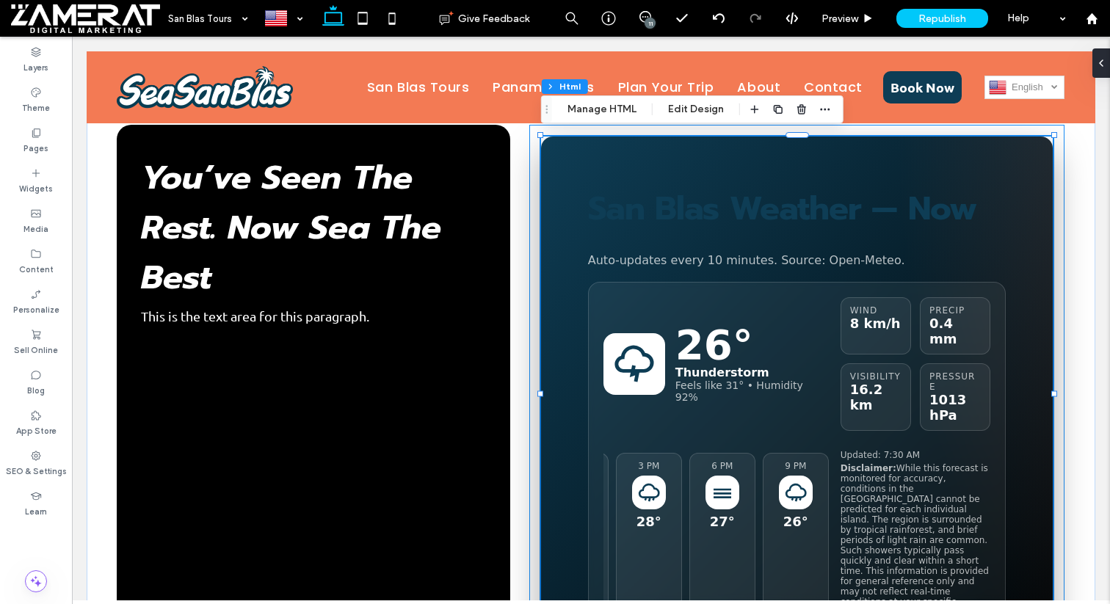
click at [731, 481] on icon "Next hours forecast" at bounding box center [721, 492] width 23 height 23
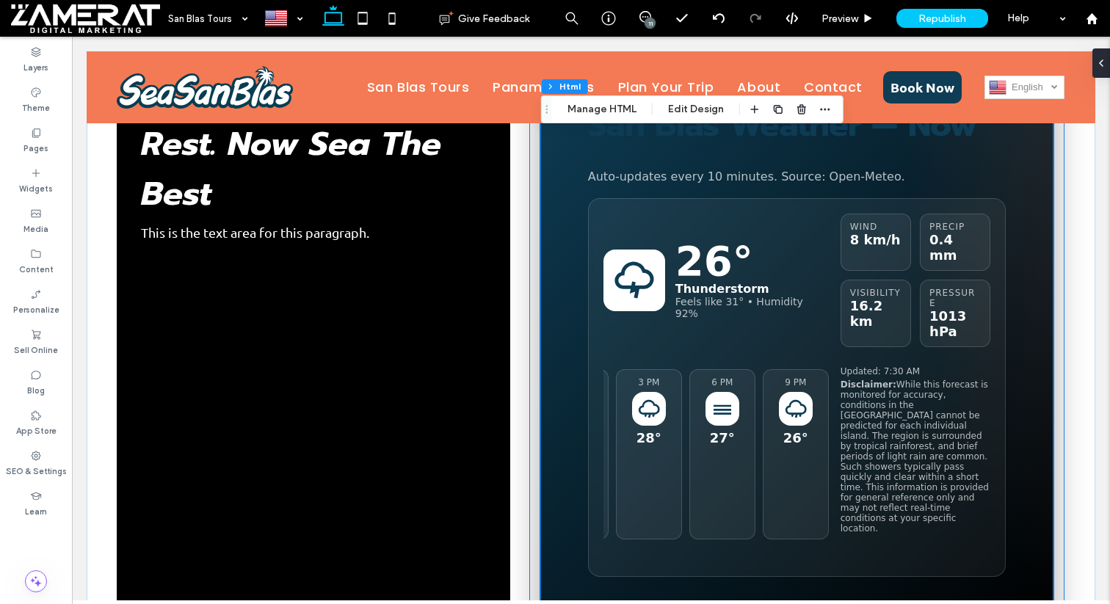
scroll to position [1011, 0]
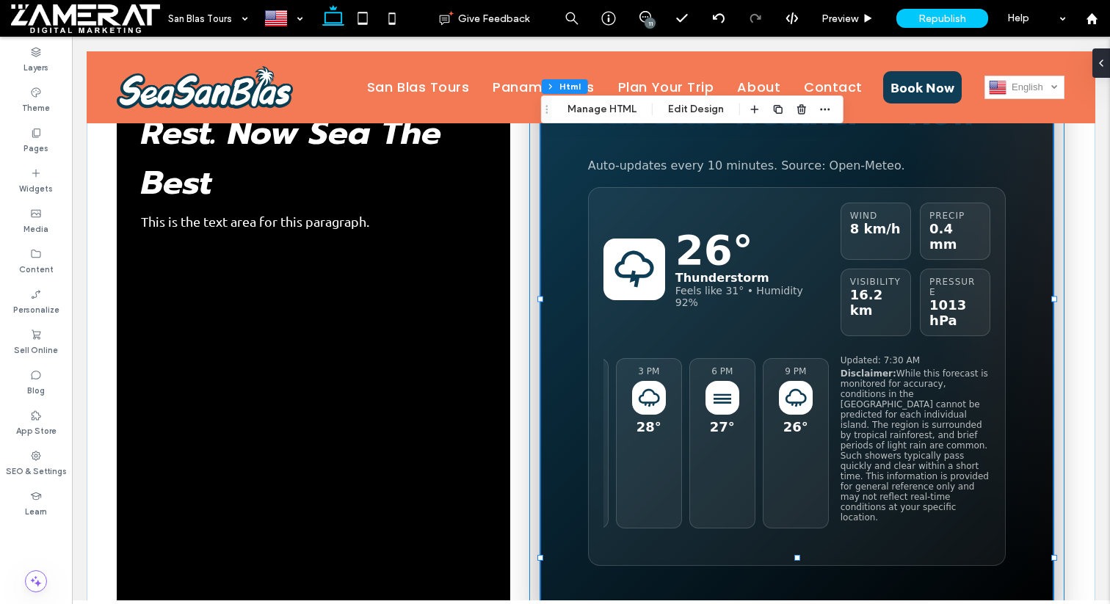
click at [791, 419] on div "26°" at bounding box center [796, 426] width 50 height 15
click at [738, 419] on div "27°" at bounding box center [722, 426] width 50 height 15
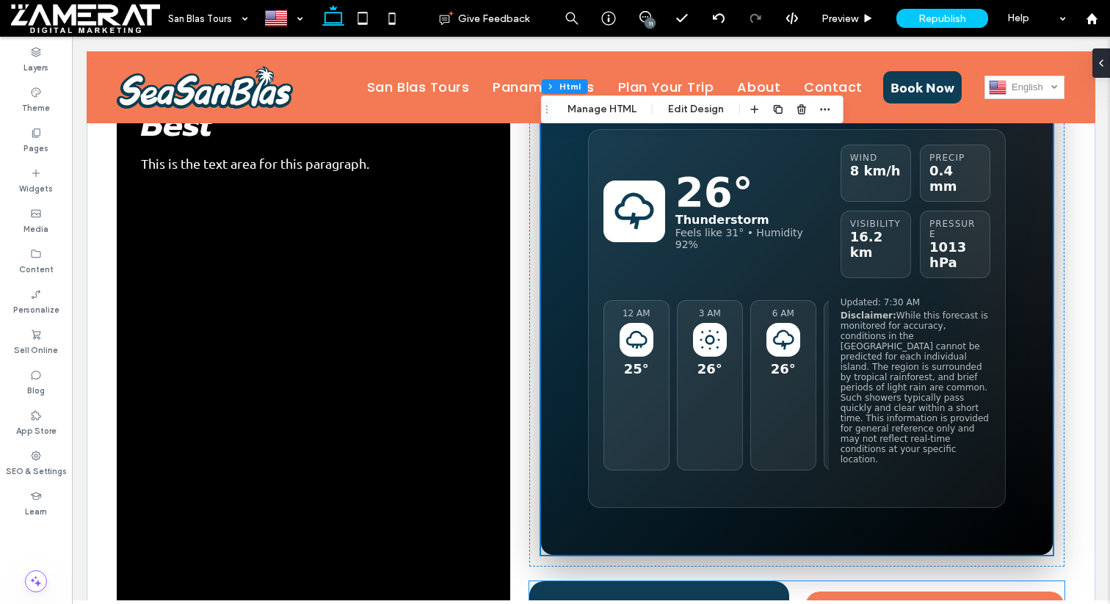
scroll to position [1058, 0]
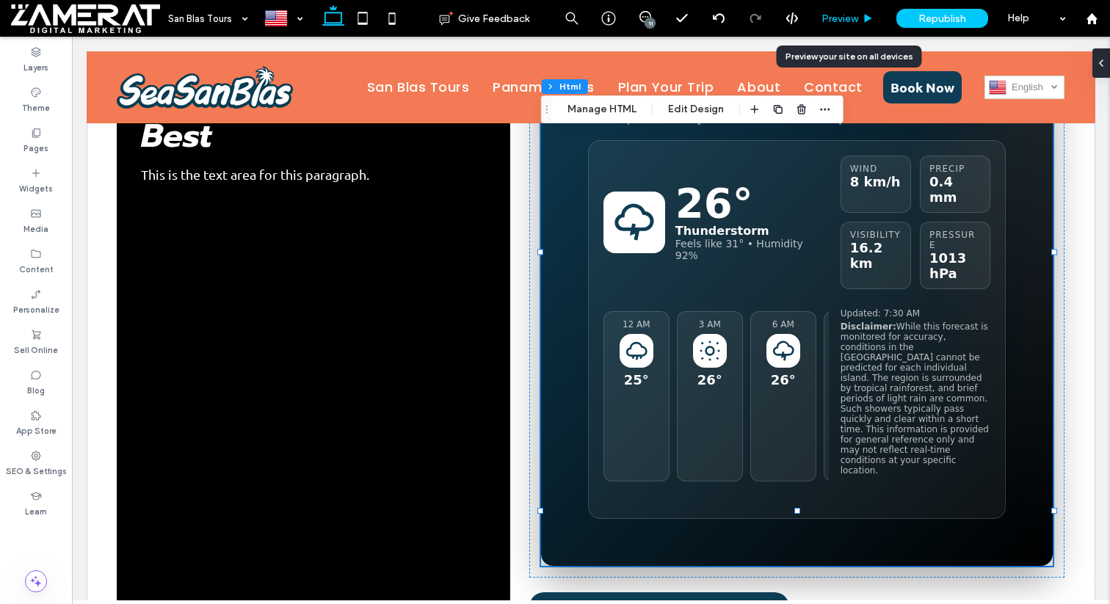
click at [844, 10] on div "Preview" at bounding box center [847, 18] width 75 height 37
click at [848, 21] on span "Preview" at bounding box center [839, 18] width 37 height 12
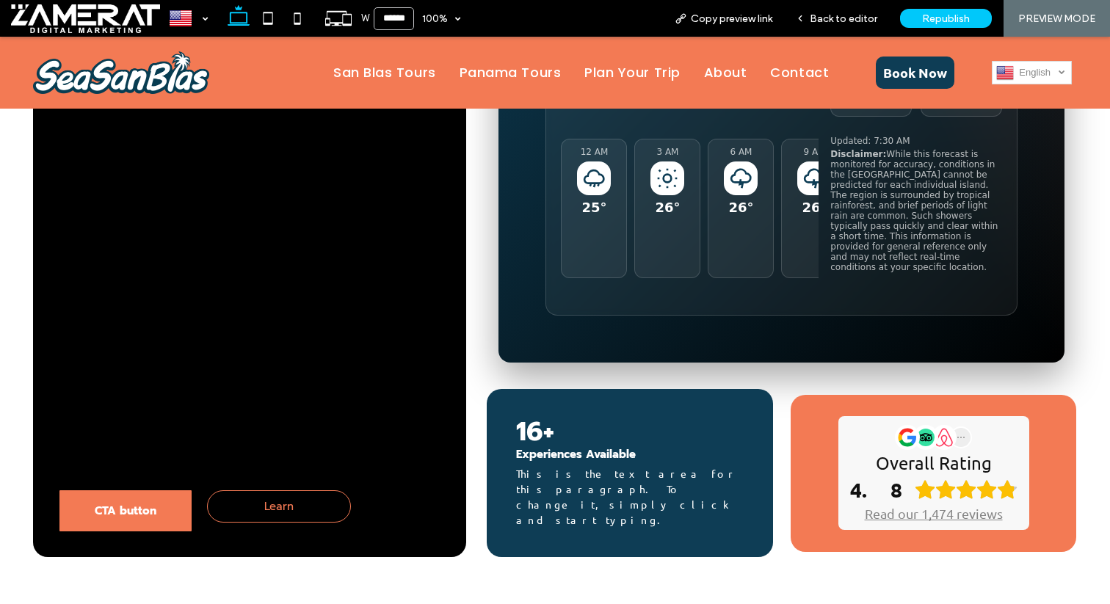
scroll to position [1209, 0]
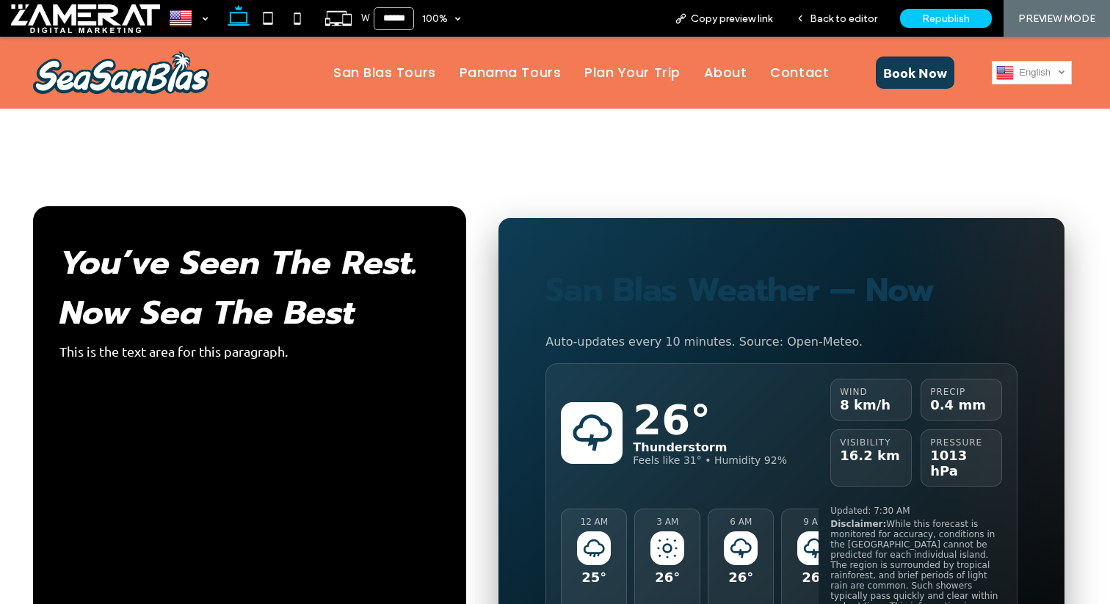
scroll to position [840, 0]
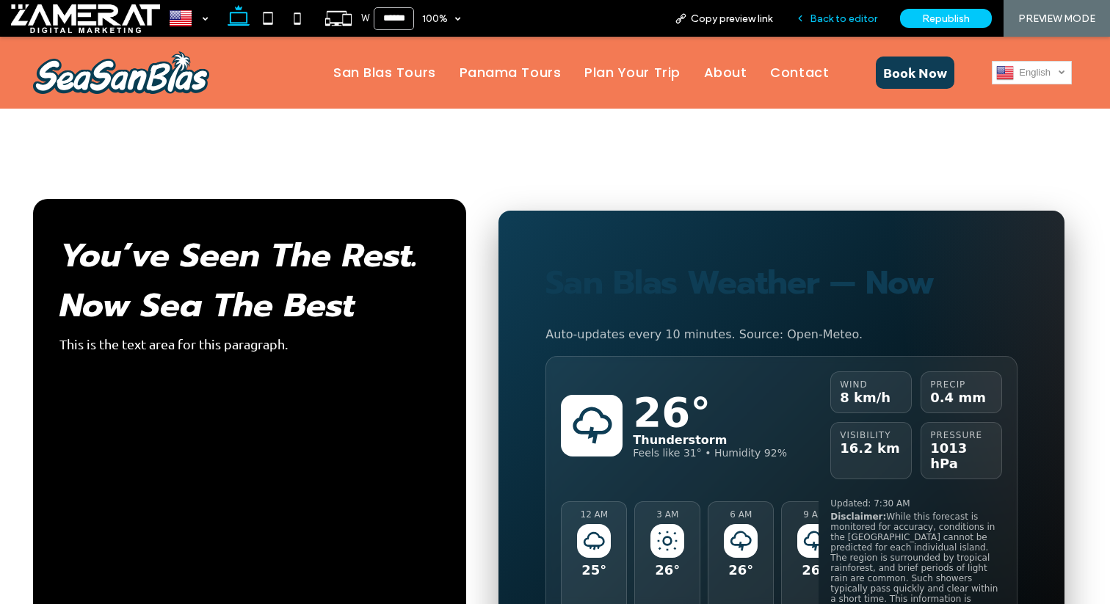
click at [831, 3] on div "Back to editor" at bounding box center [836, 18] width 105 height 37
click at [831, 21] on span "Back to editor" at bounding box center [843, 18] width 68 height 12
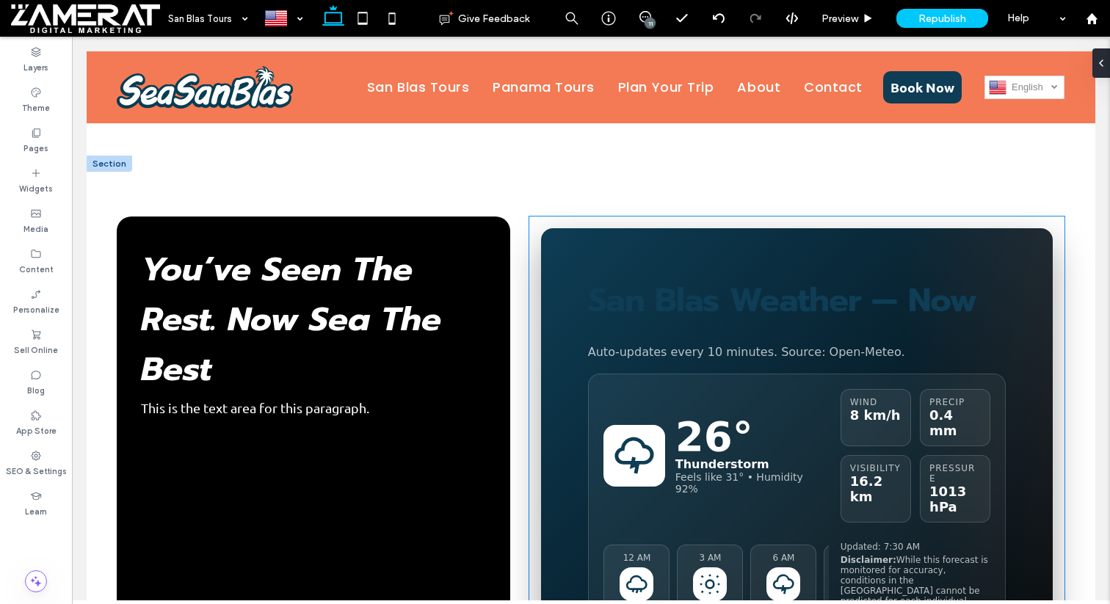
scroll to position [652, 0]
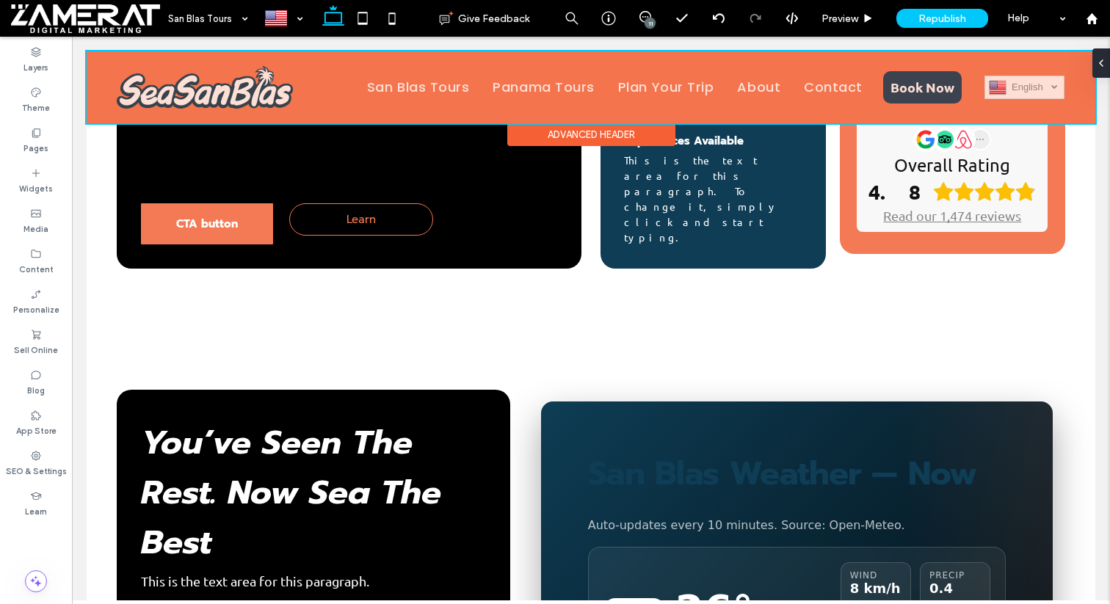
click at [412, 91] on div at bounding box center [591, 87] width 1008 height 72
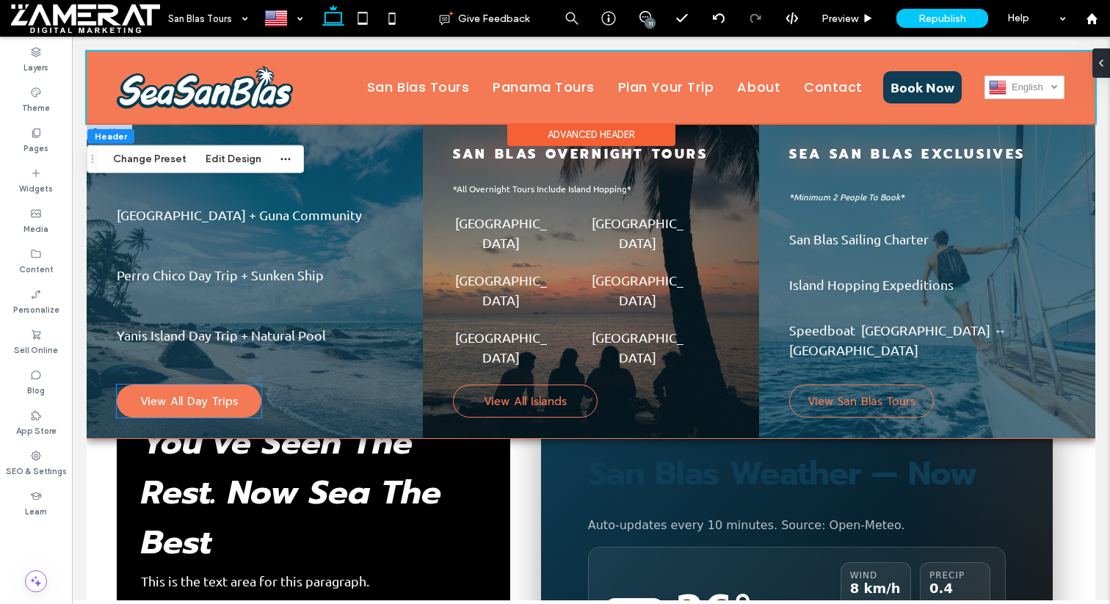
click at [211, 393] on span "View All Day Trips" at bounding box center [189, 401] width 98 height 16
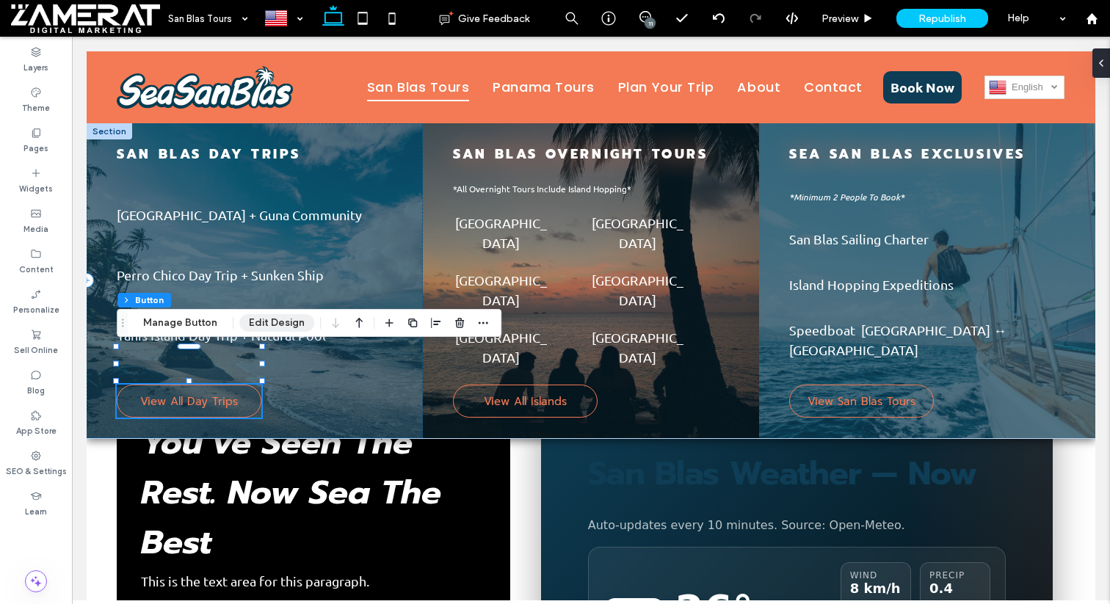
click at [283, 316] on button "Edit Design" at bounding box center [276, 323] width 75 height 18
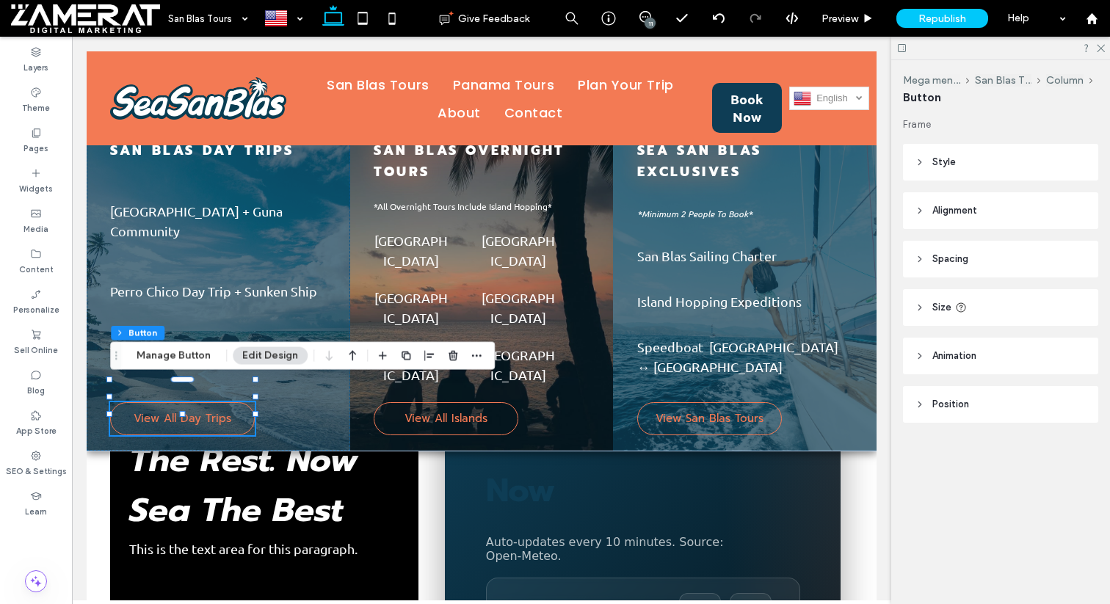
click at [976, 172] on header "Style" at bounding box center [1000, 162] width 195 height 37
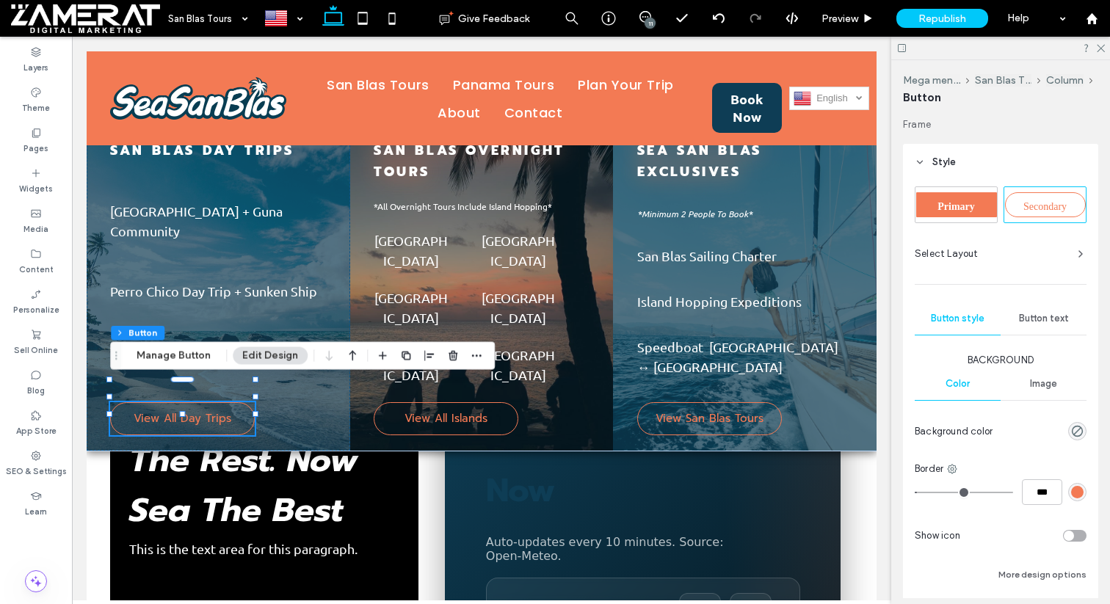
click at [1044, 320] on span "Button text" at bounding box center [1044, 319] width 50 height 12
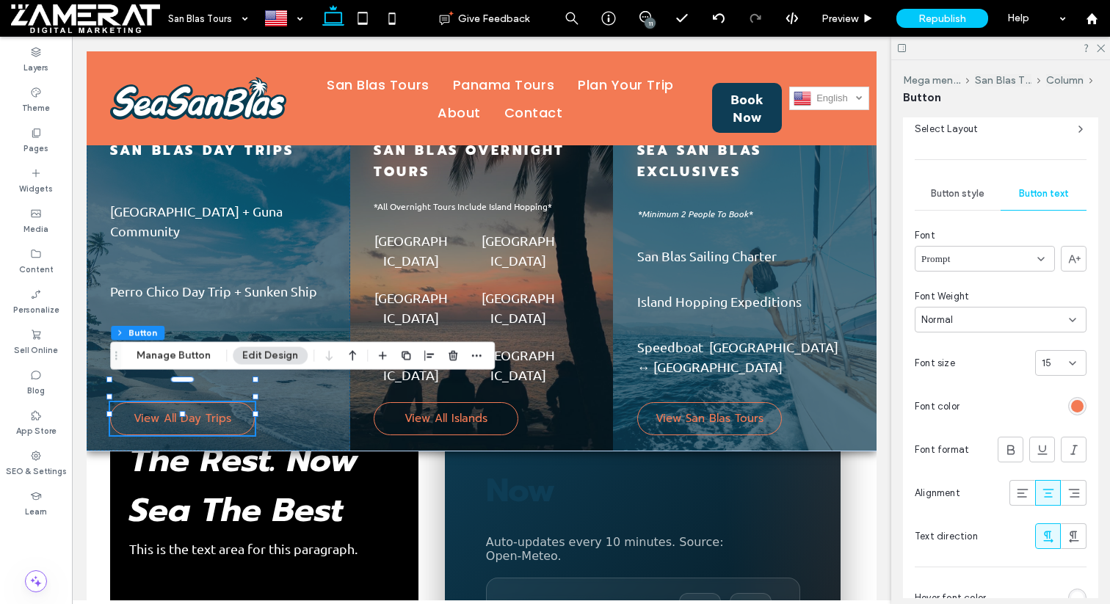
scroll to position [218, 0]
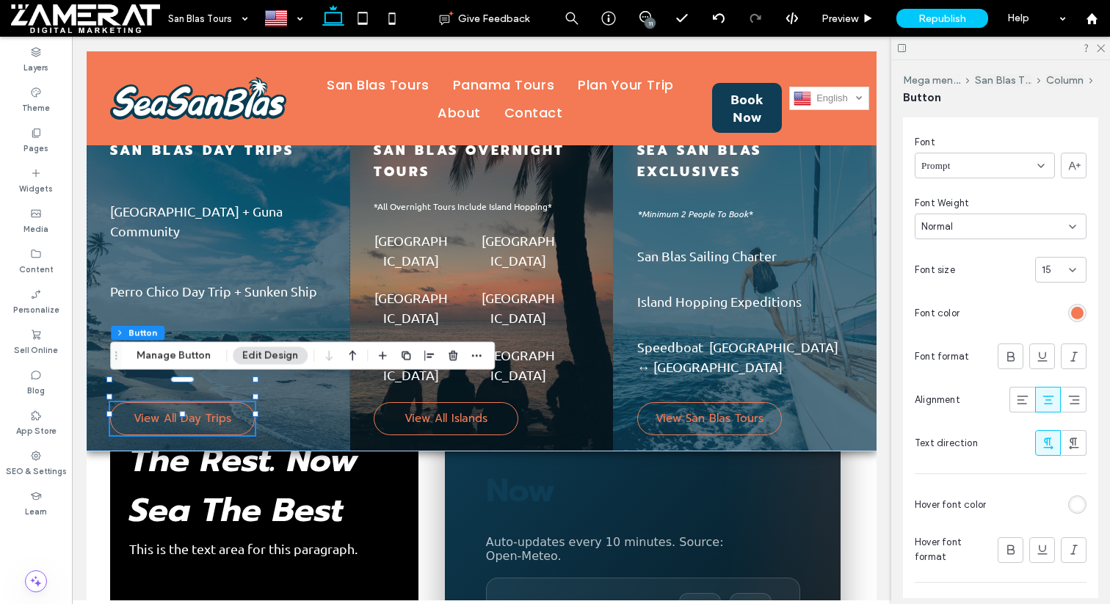
click at [1074, 315] on div "rgb(243, 122, 84)" at bounding box center [1077, 313] width 12 height 12
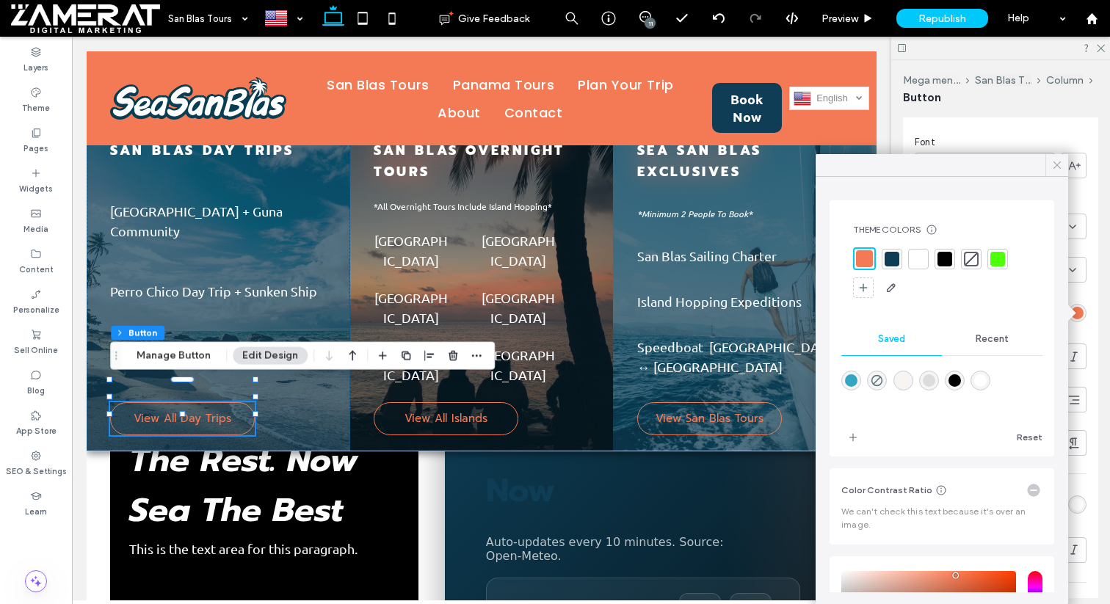
click at [1054, 154] on span at bounding box center [1056, 165] width 13 height 22
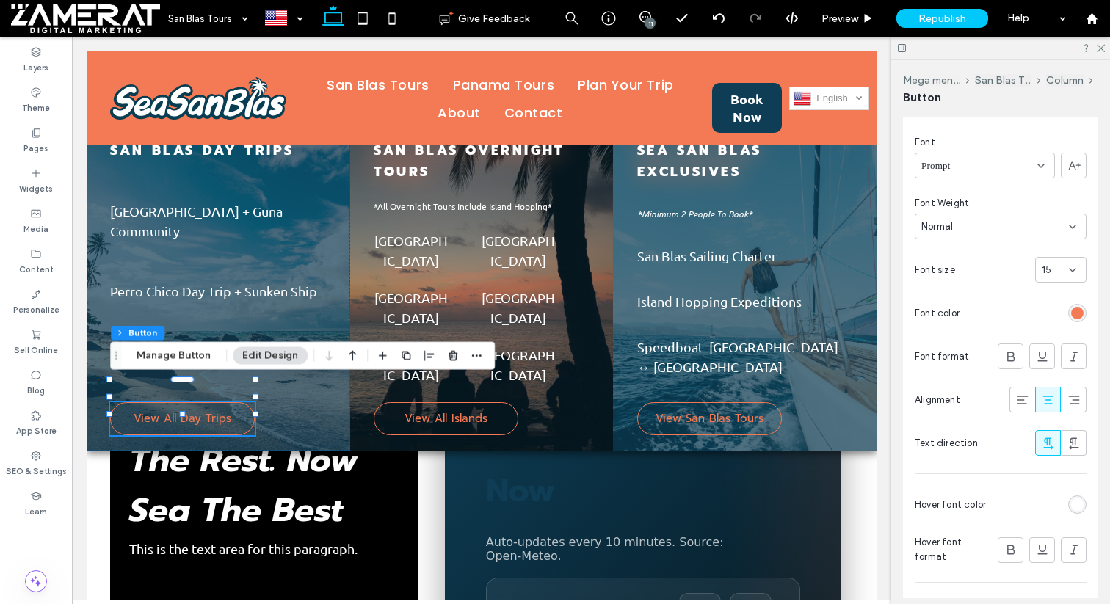
click at [1076, 316] on div "rgb(243, 122, 84)" at bounding box center [1077, 313] width 12 height 12
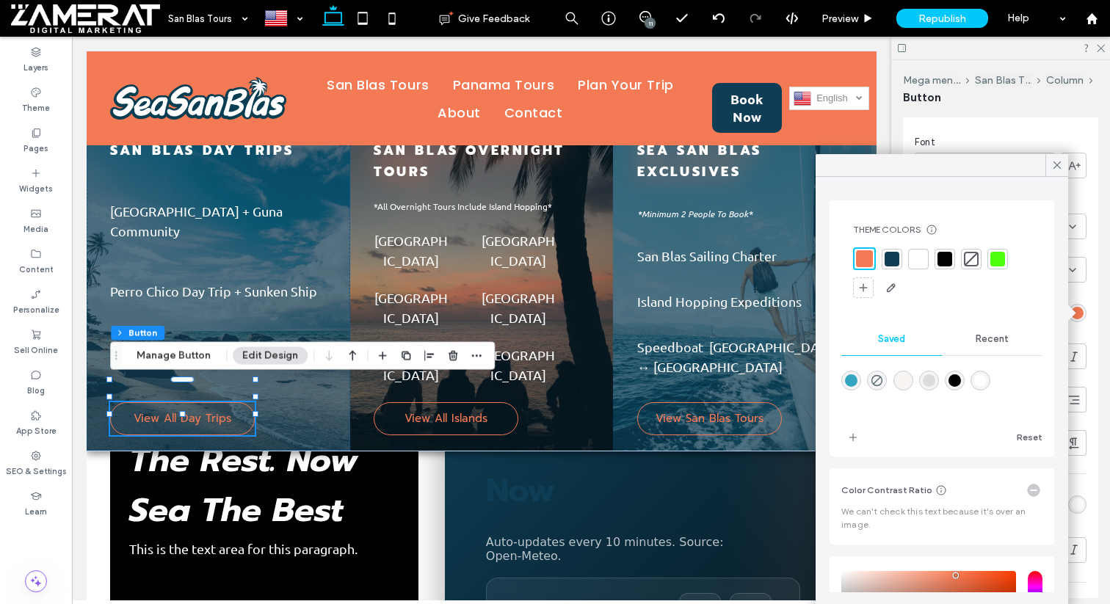
click at [980, 379] on div "rgba(255,255,255,1)" at bounding box center [980, 380] width 12 height 12
type input "*******"
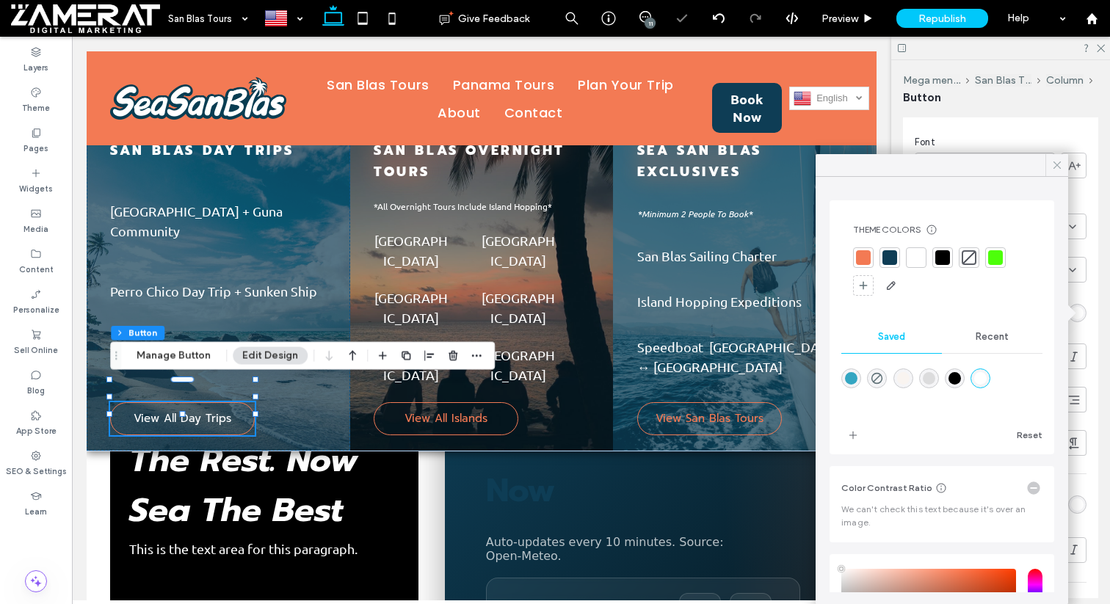
click at [1060, 167] on icon at bounding box center [1056, 165] width 13 height 13
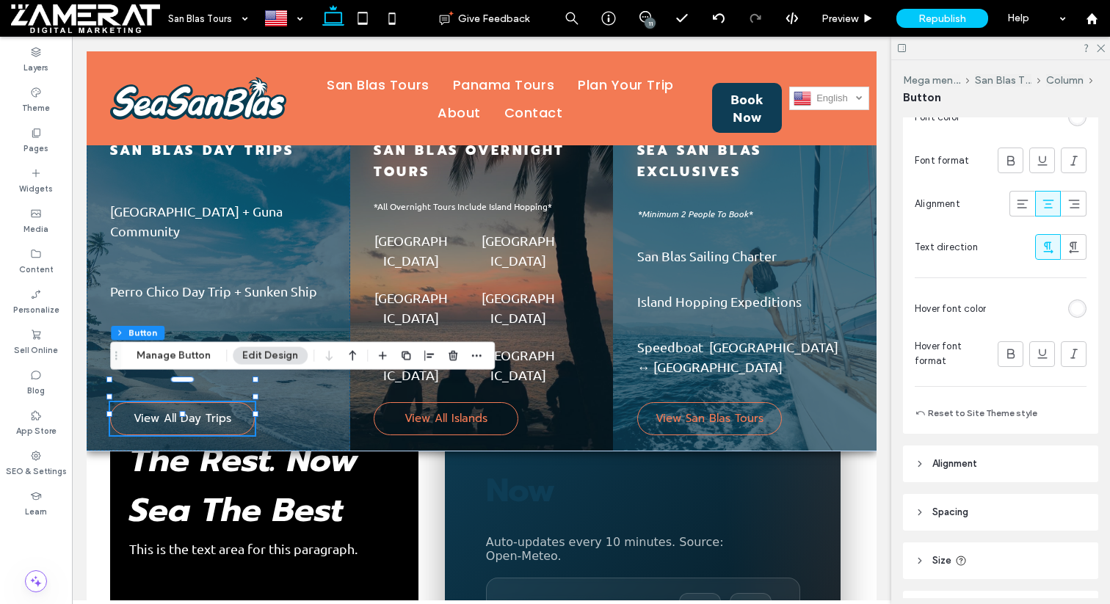
scroll to position [413, 0]
click at [991, 83] on button "San Blas Tours" at bounding box center [1003, 80] width 57 height 12
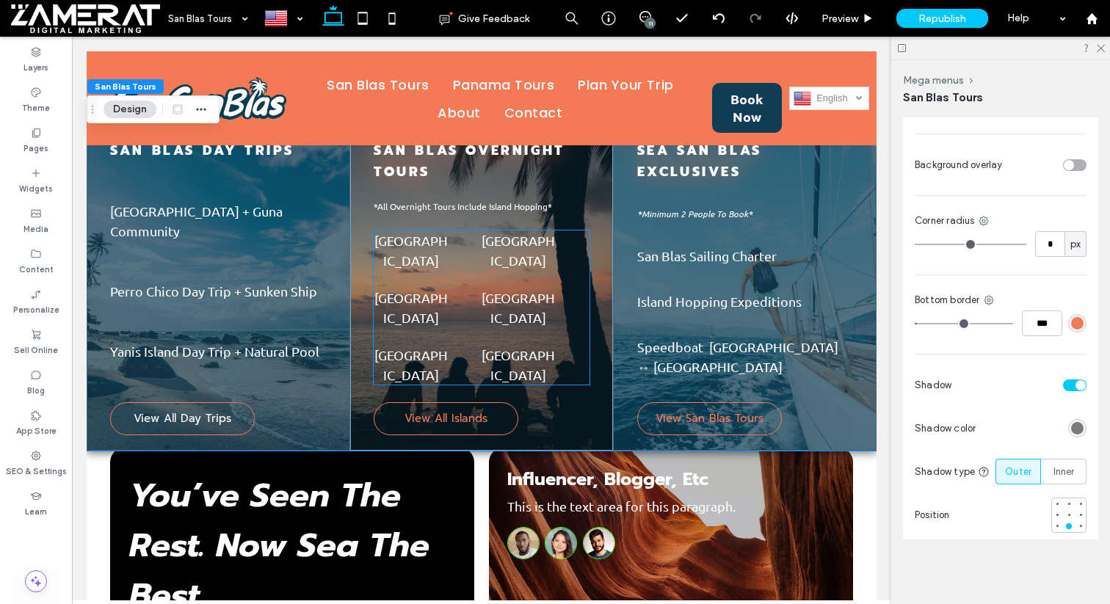
scroll to position [0, 0]
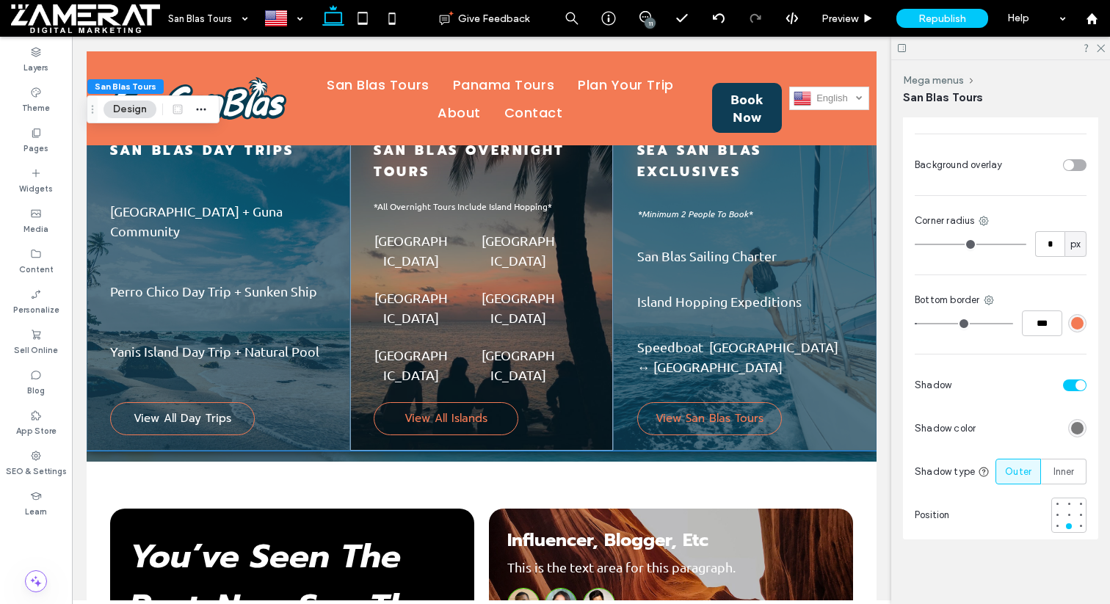
click at [900, 46] on icon at bounding box center [901, 48] width 11 height 11
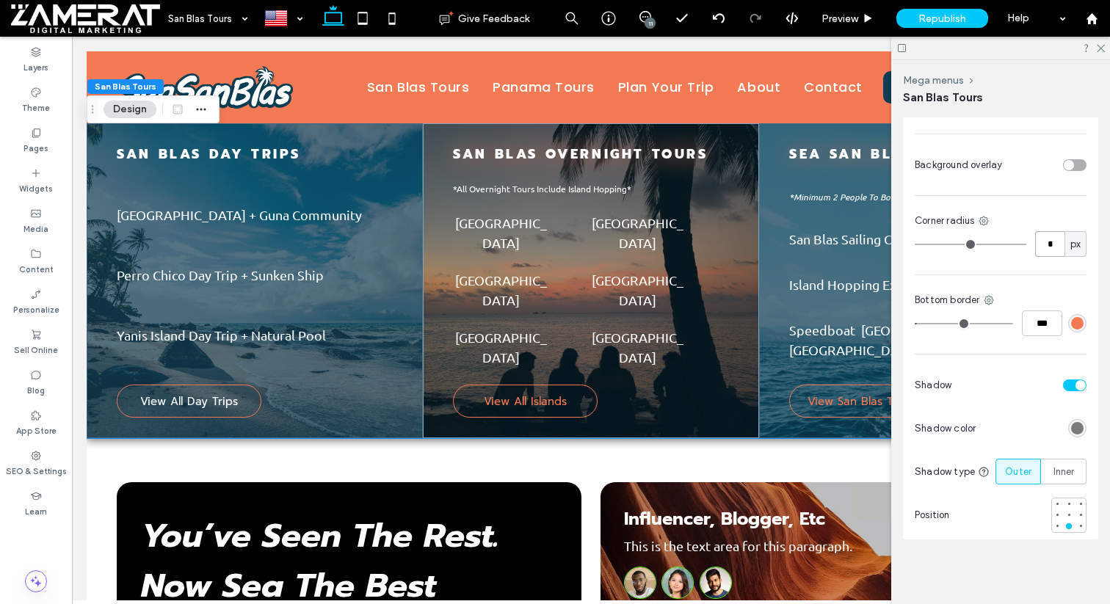
click at [1050, 247] on input "*" at bounding box center [1049, 244] width 29 height 26
type input "**"
click at [1049, 244] on input "**" at bounding box center [1049, 244] width 29 height 26
click at [985, 221] on icon at bounding box center [983, 221] width 12 height 12
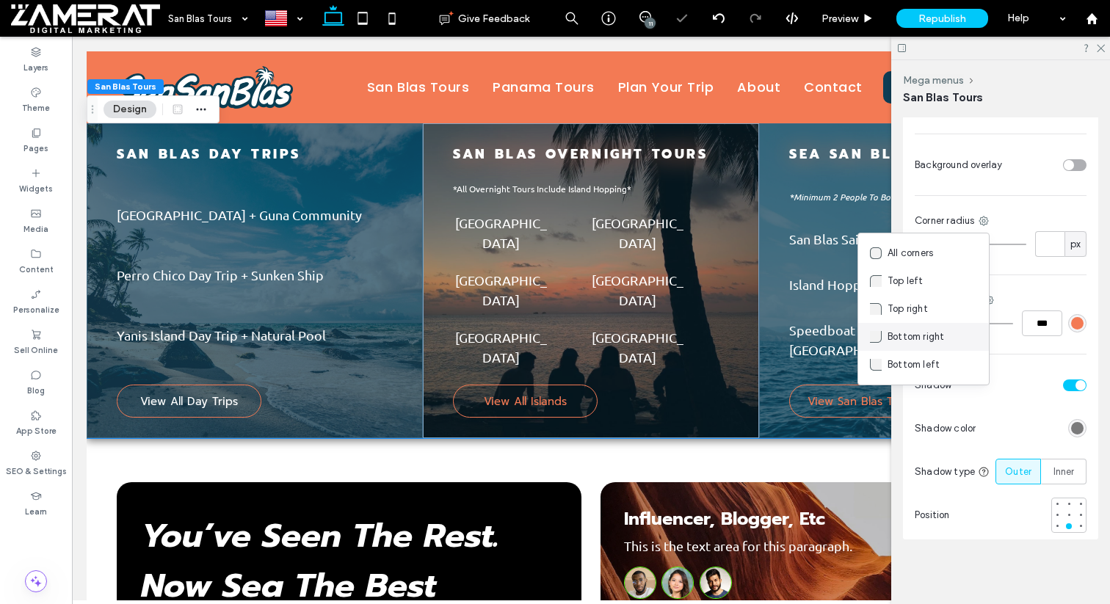
click at [934, 333] on span "Bottom right" at bounding box center [915, 336] width 57 height 15
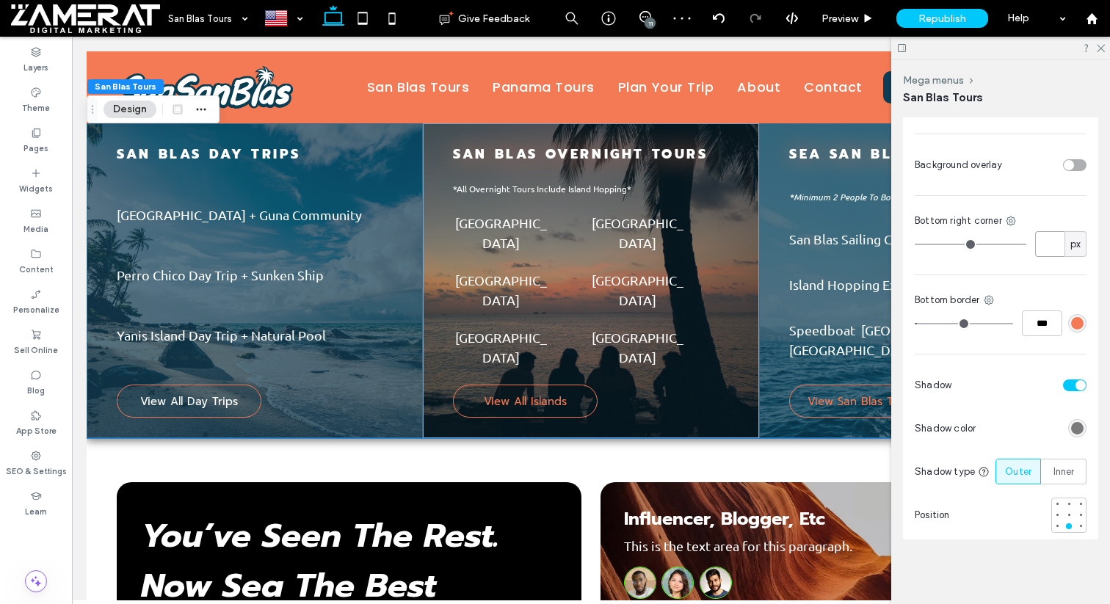
click at [1055, 250] on input "number-input" at bounding box center [1049, 244] width 29 height 26
type input "**"
click at [1012, 220] on icon at bounding box center [1011, 221] width 12 height 12
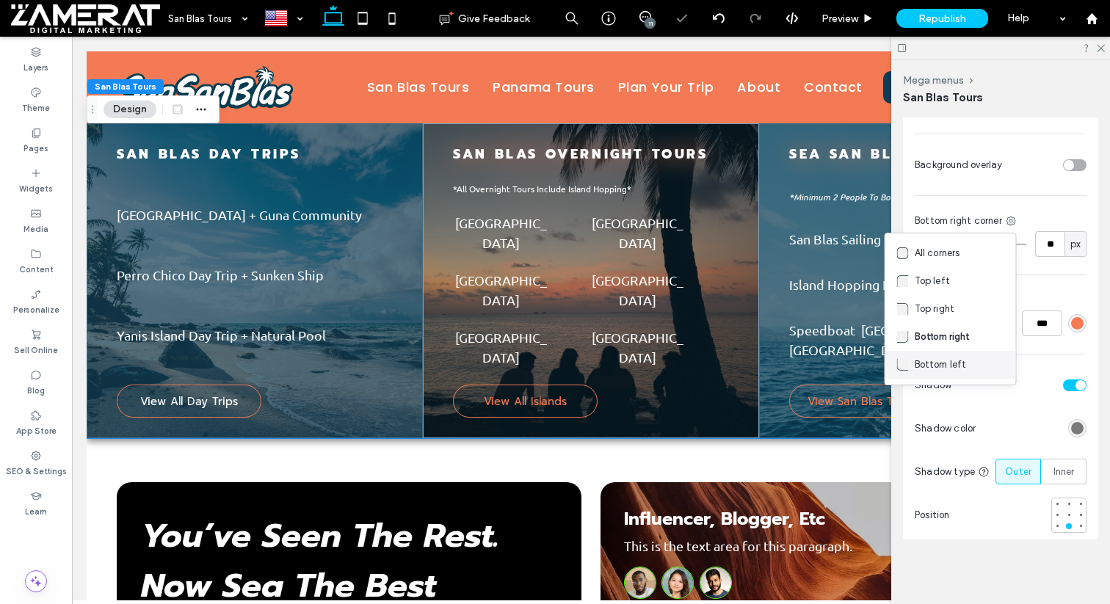
click at [940, 363] on span "Bottom left" at bounding box center [940, 364] width 52 height 15
type input "*"
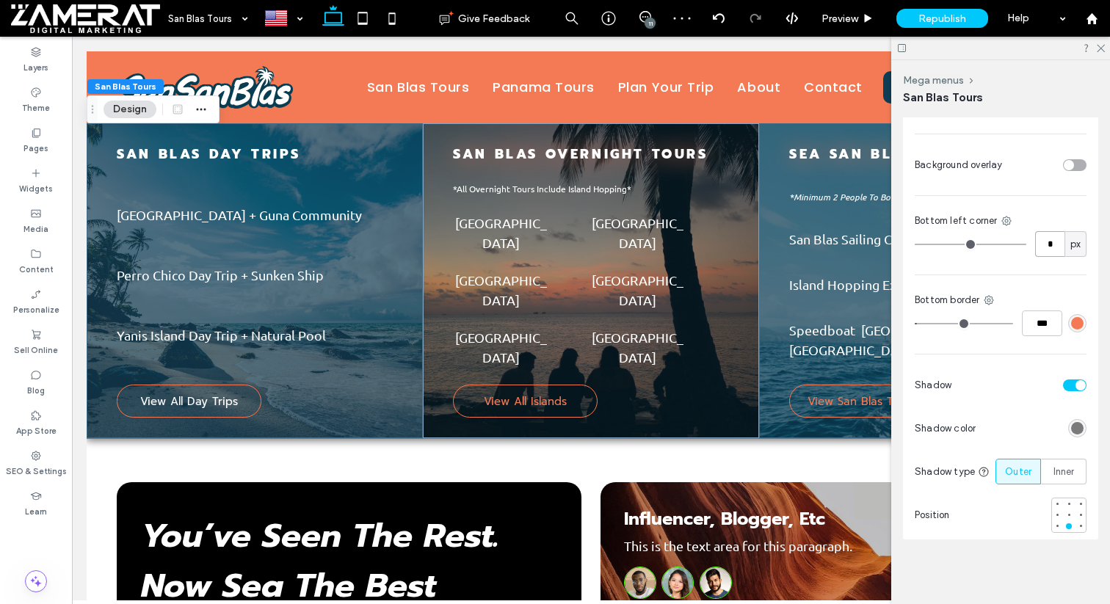
click at [1050, 247] on input "*" at bounding box center [1049, 244] width 29 height 26
type input "**"
click at [1101, 47] on icon at bounding box center [1100, 48] width 10 height 10
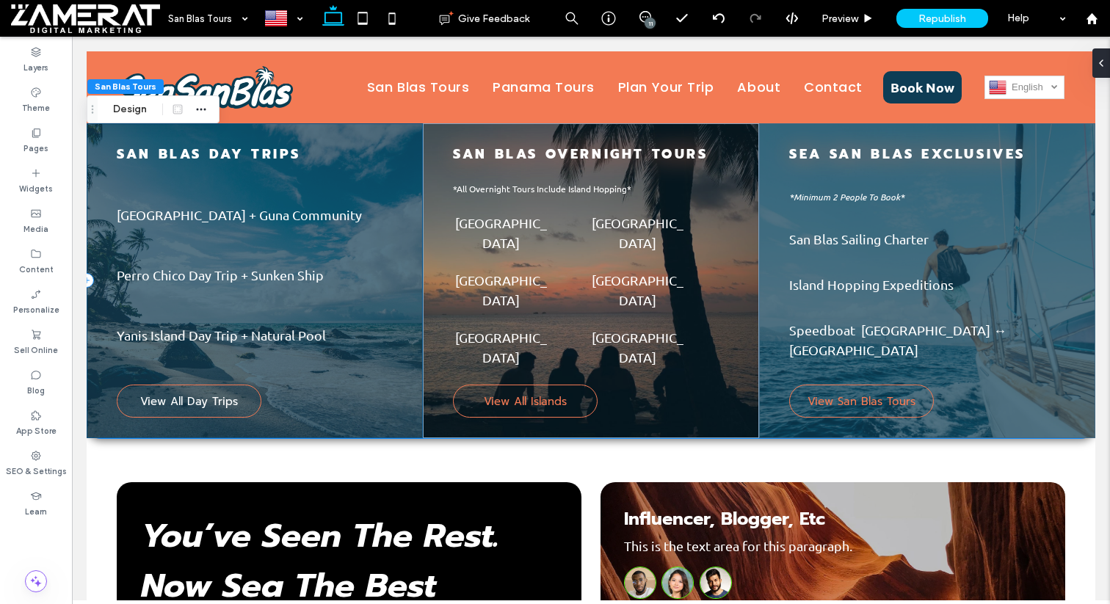
click at [382, 173] on div "San Blas DAY Trips Pelicano Island + Guna Community Perro Chico Day Trip + Sunk…" at bounding box center [255, 280] width 336 height 315
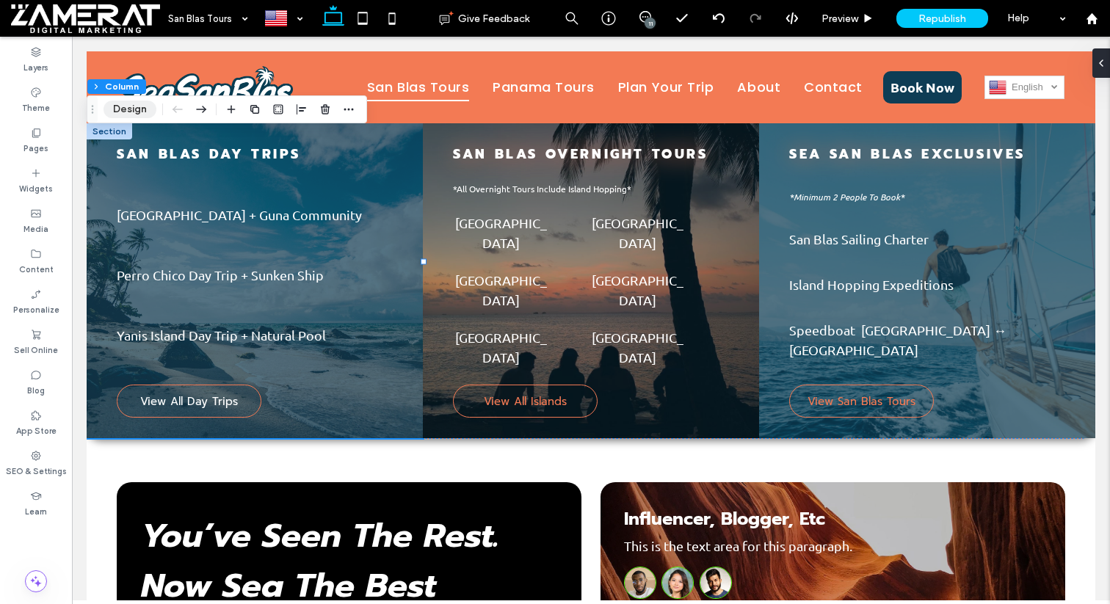
click at [138, 106] on button "Design" at bounding box center [129, 110] width 53 height 18
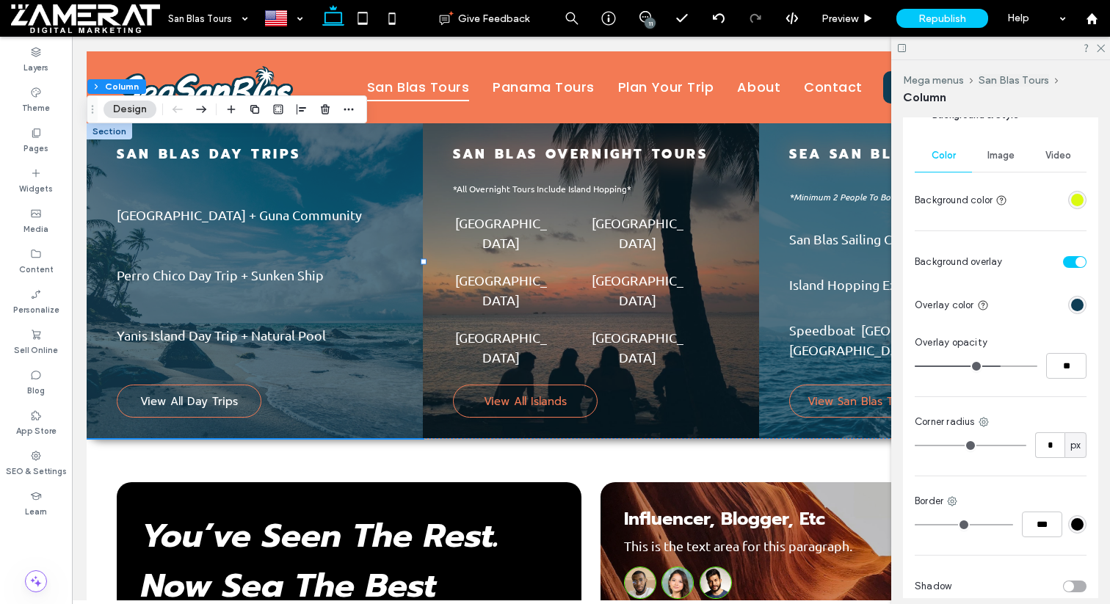
scroll to position [483, 0]
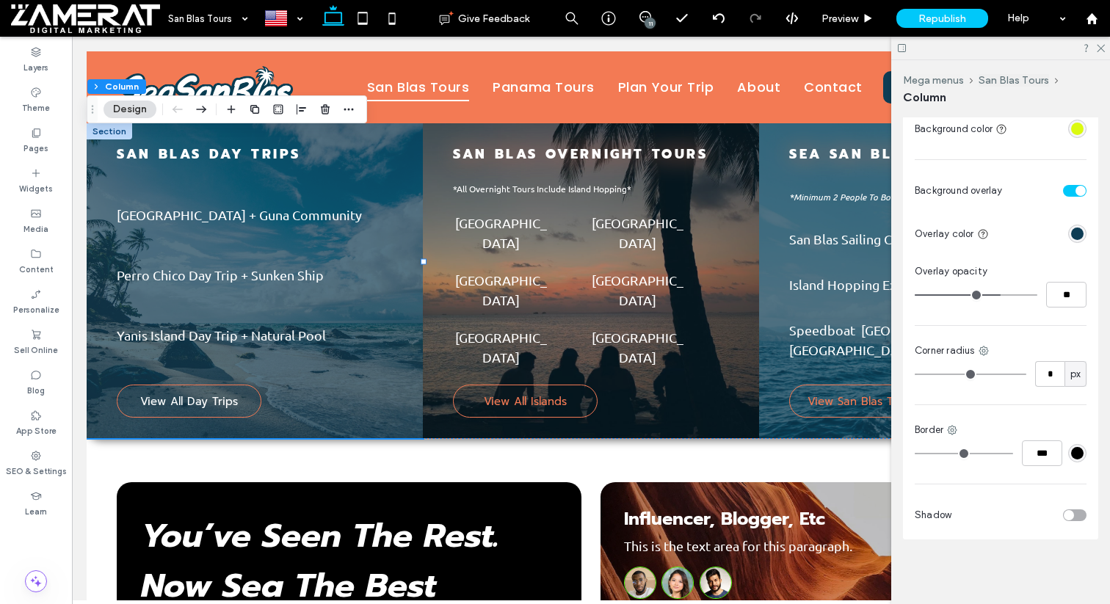
click at [989, 353] on div "Corner radius" at bounding box center [1000, 350] width 172 height 15
click at [986, 352] on icon at bounding box center [983, 351] width 12 height 12
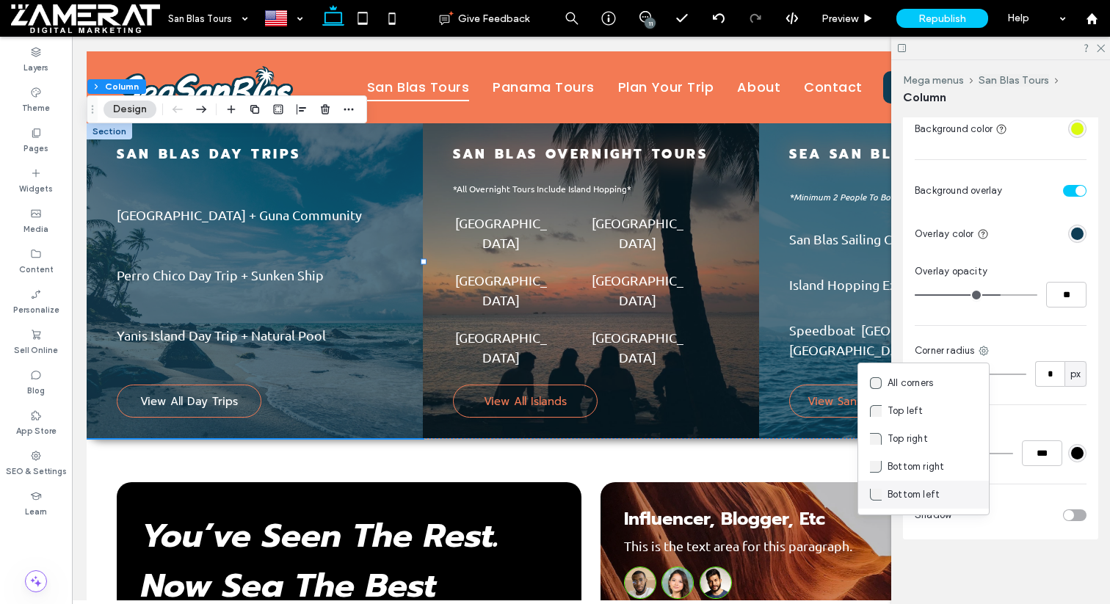
click at [958, 493] on div "Bottom left" at bounding box center [923, 495] width 131 height 28
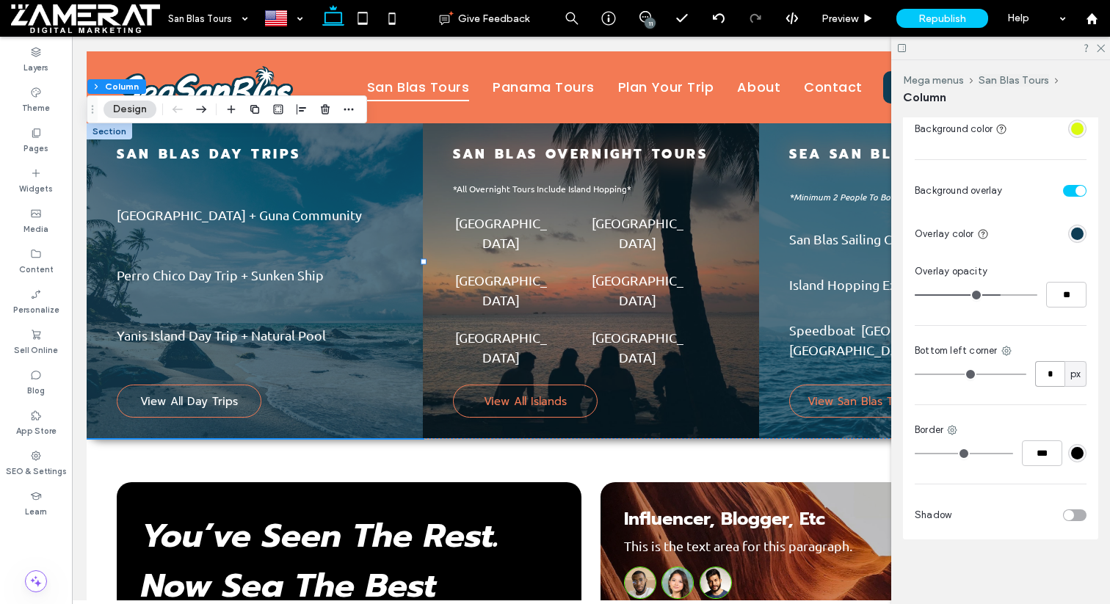
click at [1055, 370] on input "*" at bounding box center [1049, 374] width 29 height 26
type input "**"
click at [1002, 349] on icon at bounding box center [1006, 351] width 12 height 12
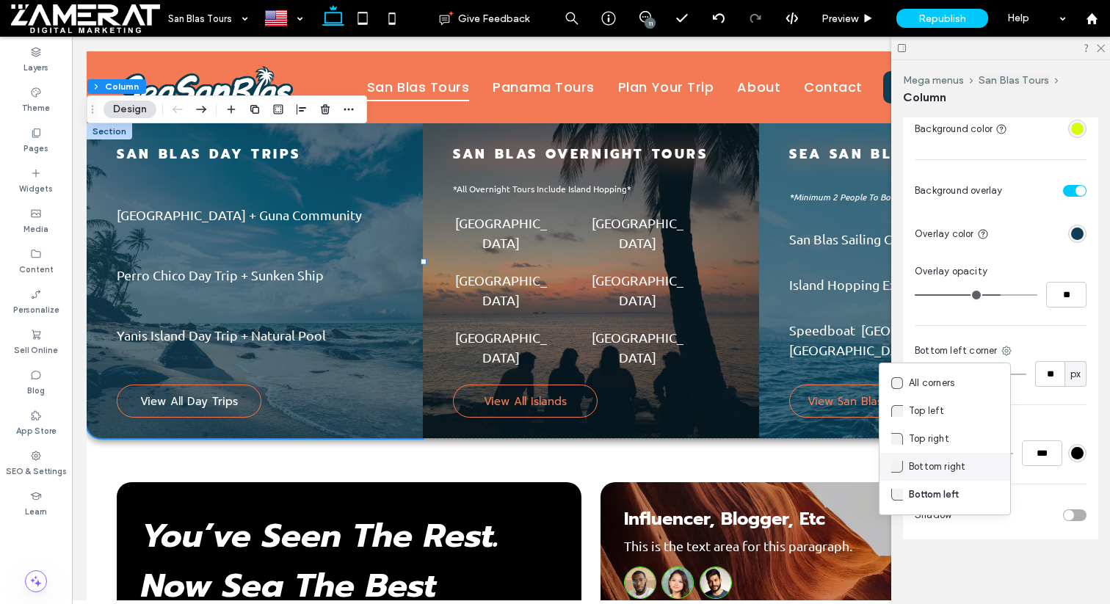
click at [942, 459] on span "Bottom right" at bounding box center [936, 466] width 57 height 15
type input "*"
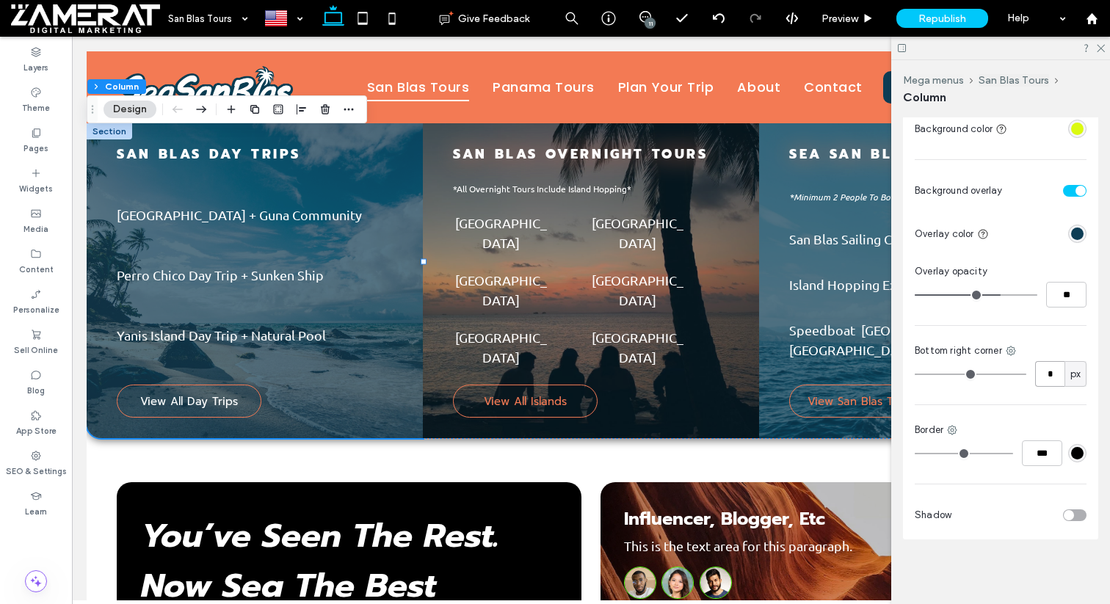
click at [1053, 376] on input "*" at bounding box center [1049, 374] width 29 height 26
type input "**"
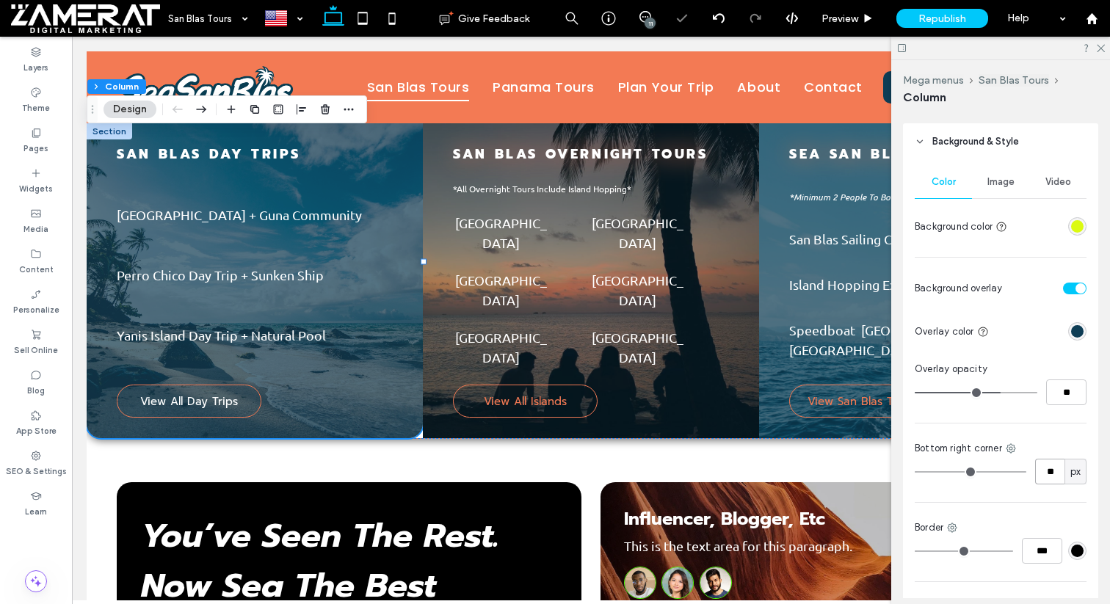
scroll to position [338, 0]
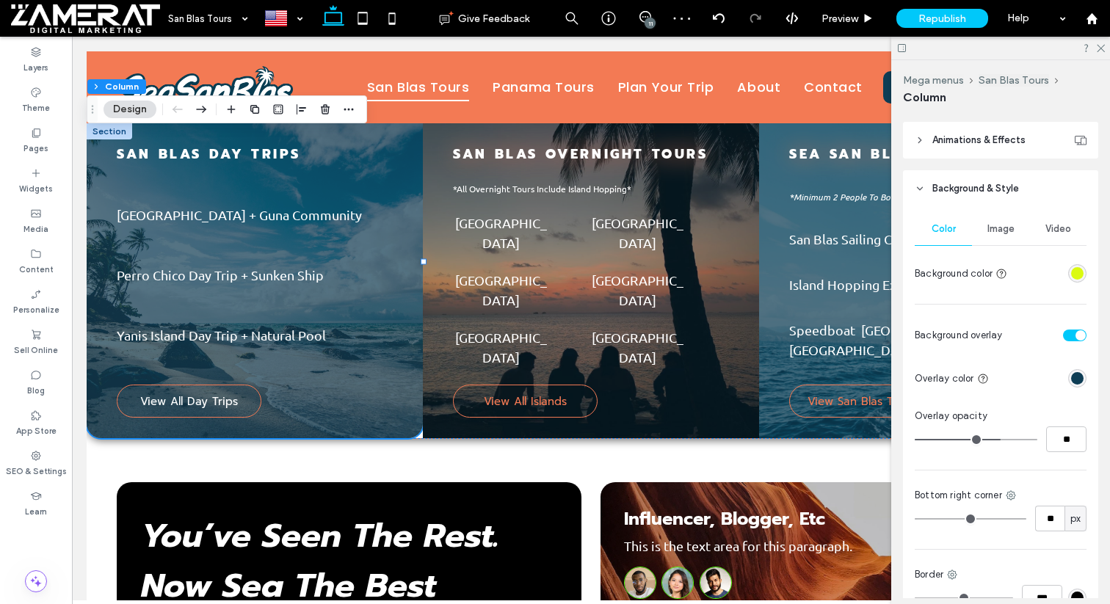
click at [1082, 274] on div "rgba(219, 250, 17, 1)" at bounding box center [1077, 273] width 12 height 12
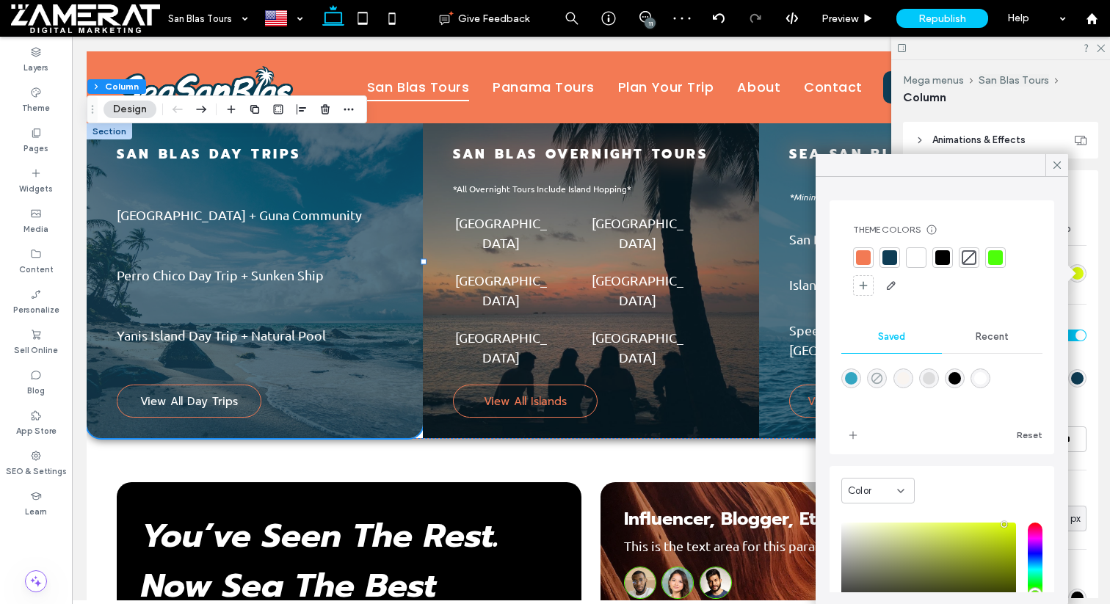
click at [877, 381] on icon "rgba(0,0,0,0)" at bounding box center [876, 378] width 12 height 12
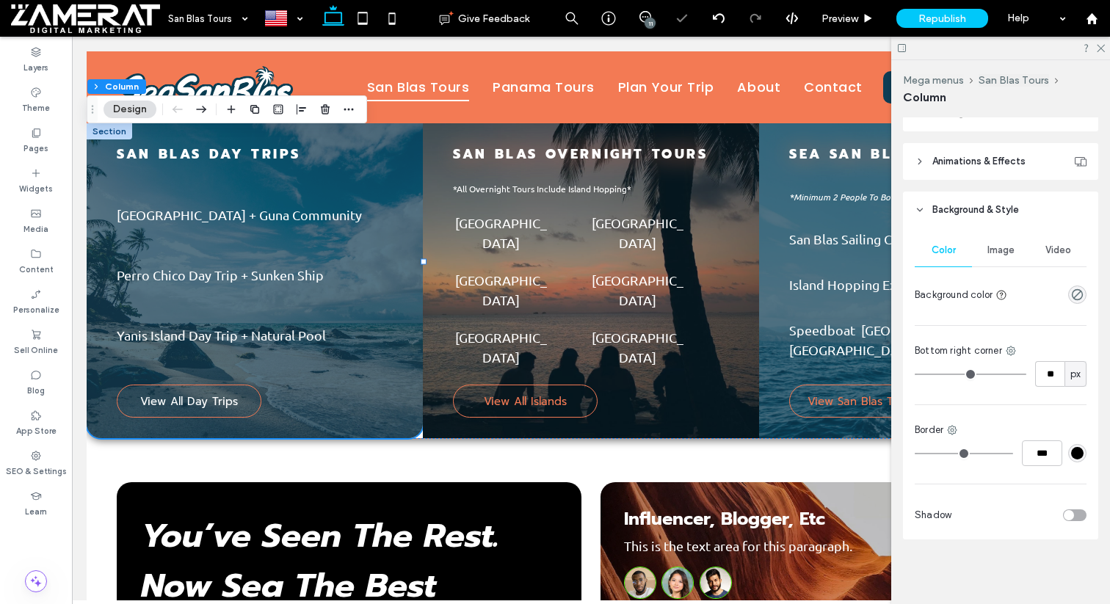
scroll to position [317, 0]
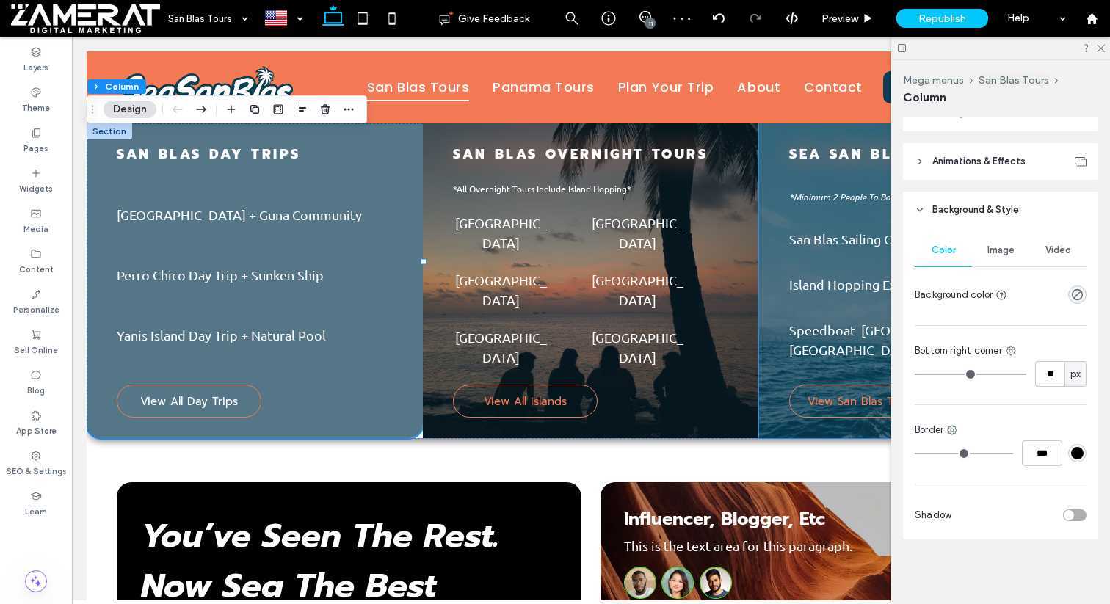
click at [754, 287] on div "San Blas OVERNIGHT Tours View All Islands *All Overnight Tours Include Island H…" at bounding box center [591, 280] width 336 height 315
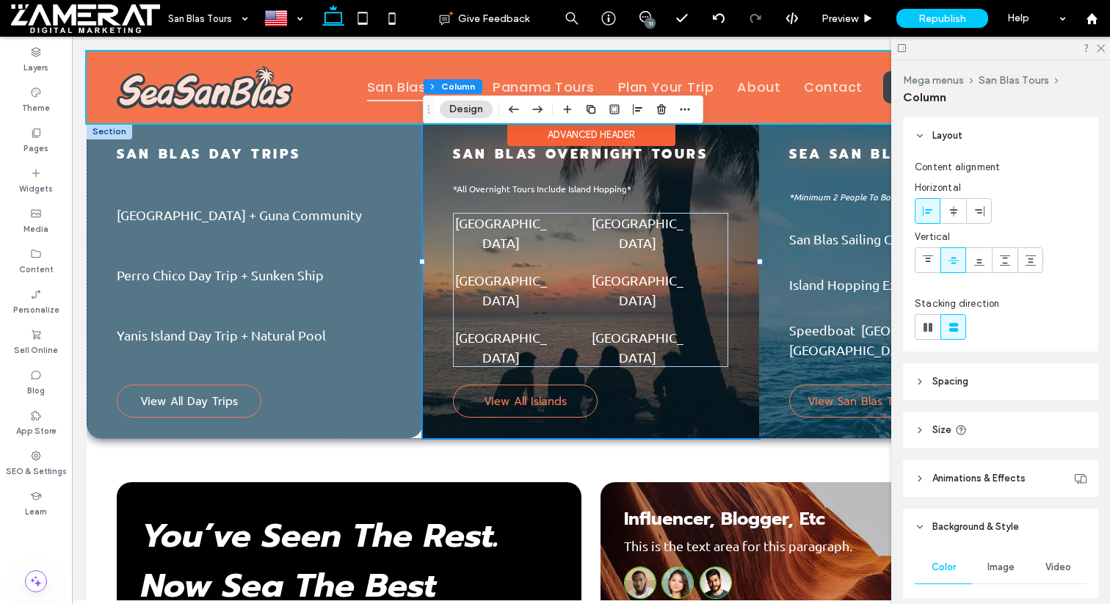
click at [414, 87] on div at bounding box center [591, 87] width 1008 height 72
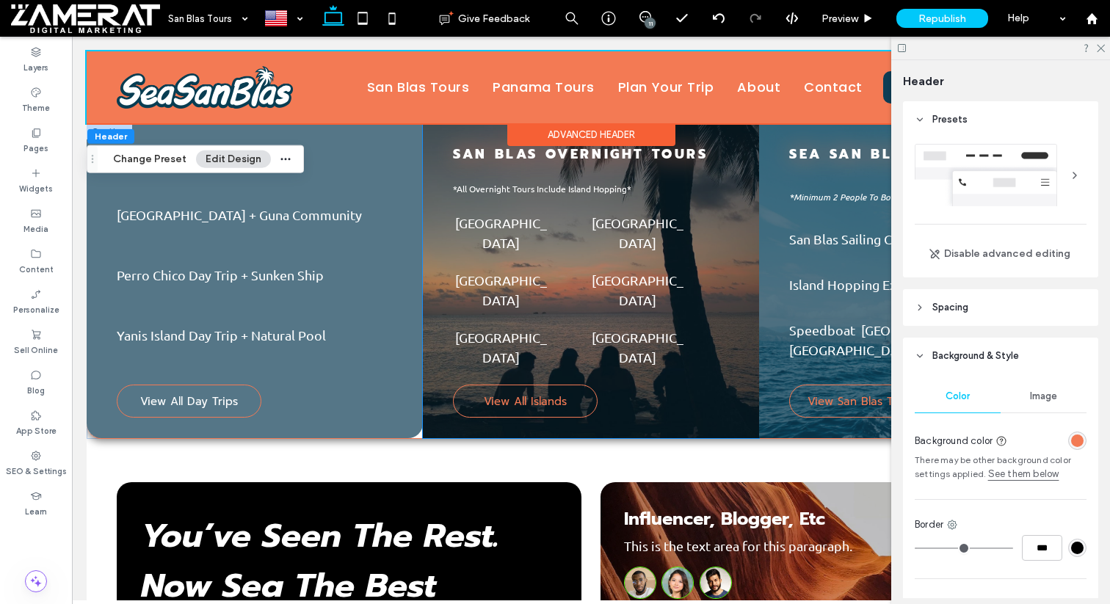
click at [448, 201] on div "San Blas OVERNIGHT Tours View All Islands *All Overnight Tours Include Island H…" at bounding box center [591, 280] width 336 height 315
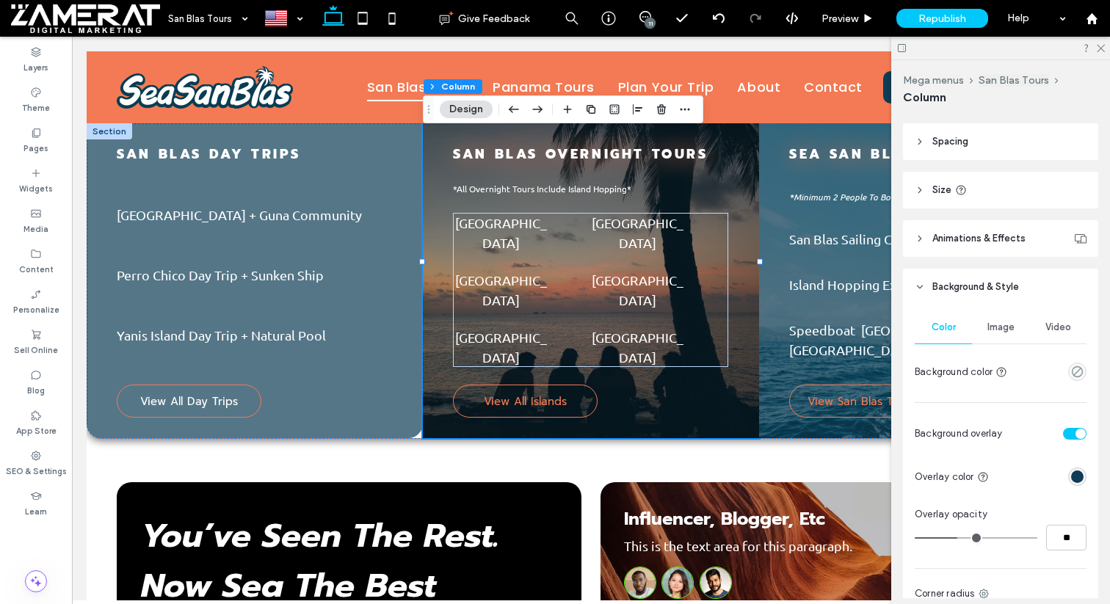
scroll to position [295, 0]
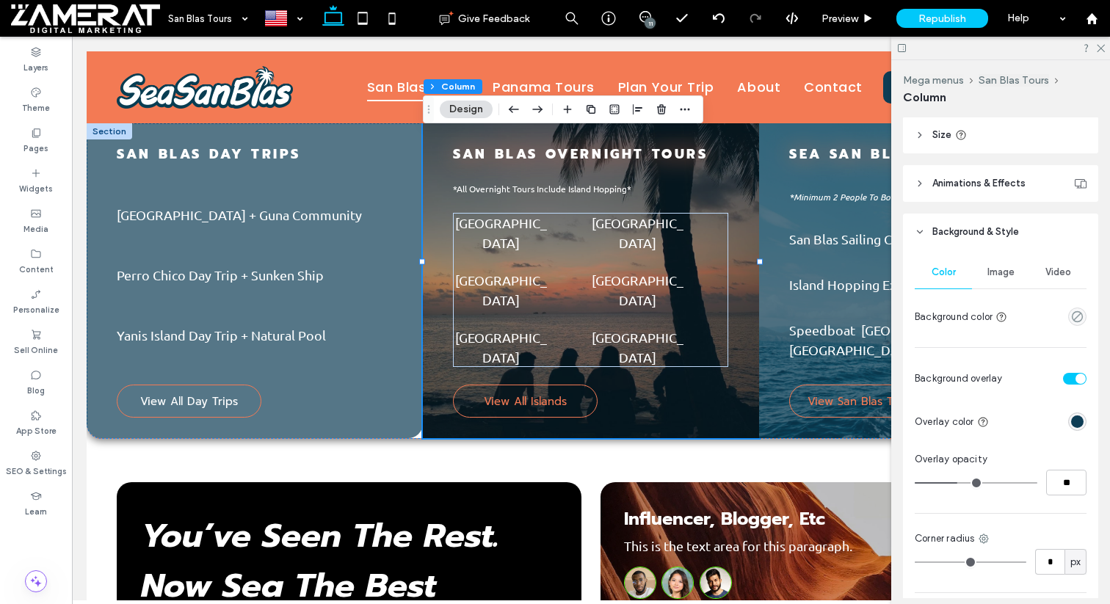
click at [1079, 425] on div "rgba(14,61,85,1)" at bounding box center [1077, 421] width 12 height 12
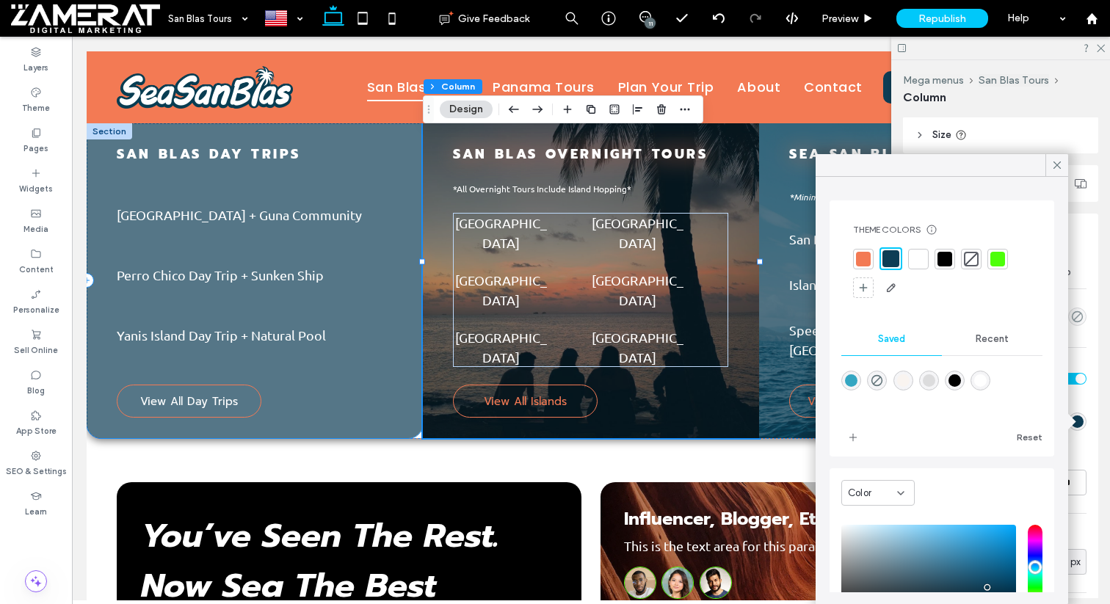
click at [402, 264] on div "San Blas DAY Trips Pelicano Island + Guna Community Perro Chico Day Trip + Sunk…" at bounding box center [255, 280] width 336 height 315
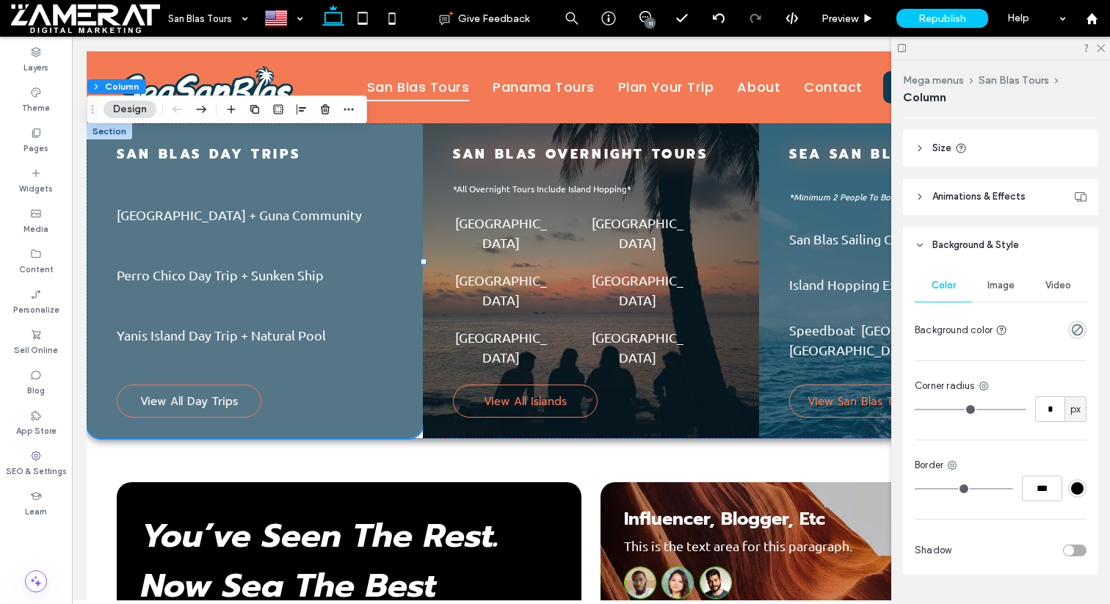
scroll to position [299, 0]
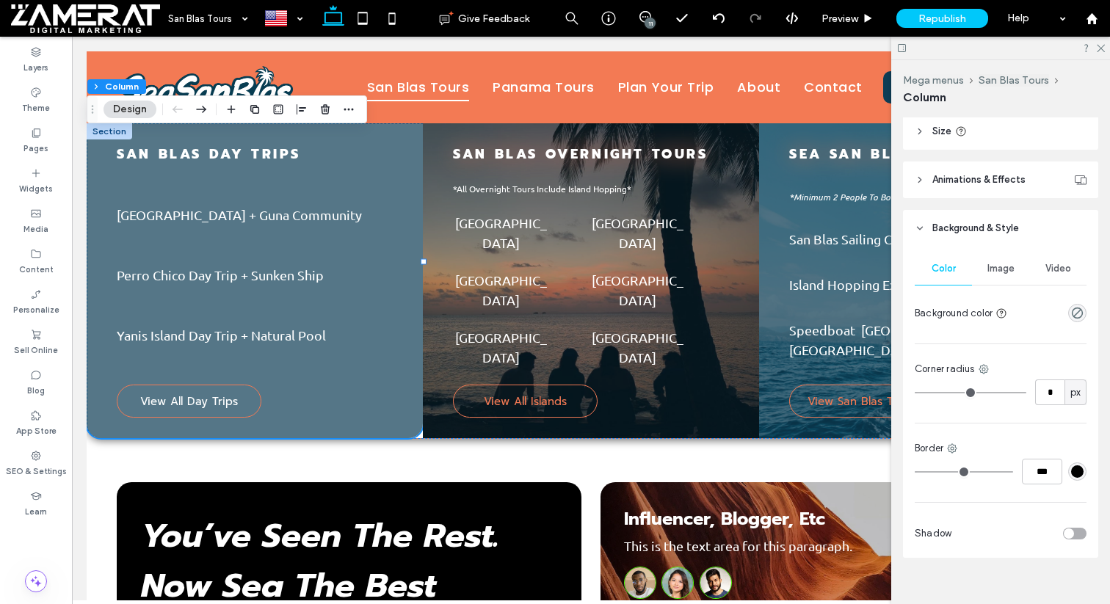
click at [1008, 273] on span "Image" at bounding box center [1000, 269] width 27 height 12
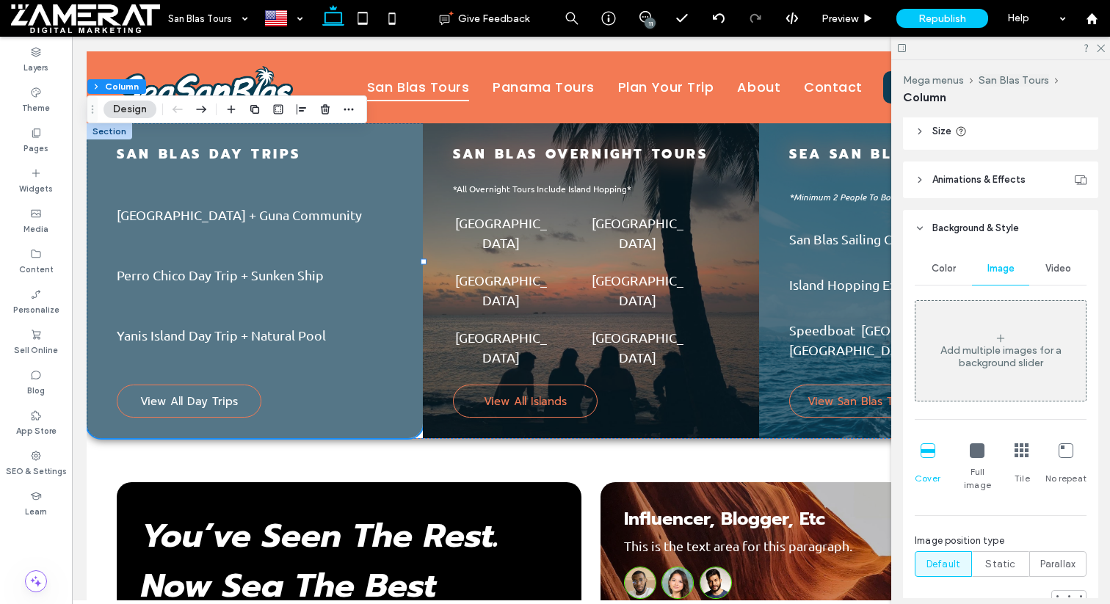
click at [1001, 343] on icon at bounding box center [1000, 338] width 12 height 12
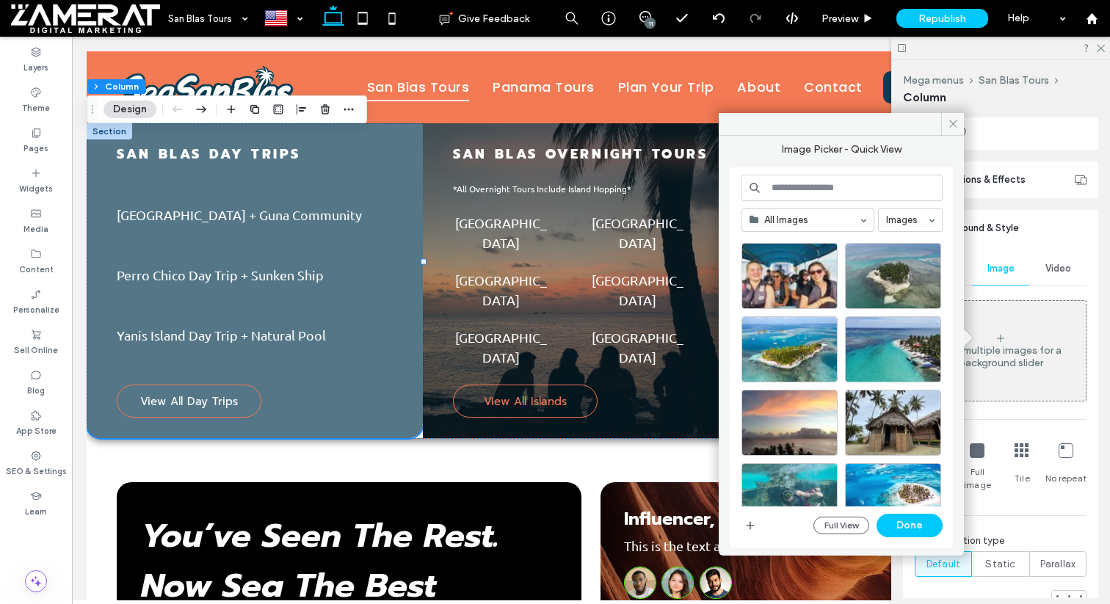
scroll to position [910, 0]
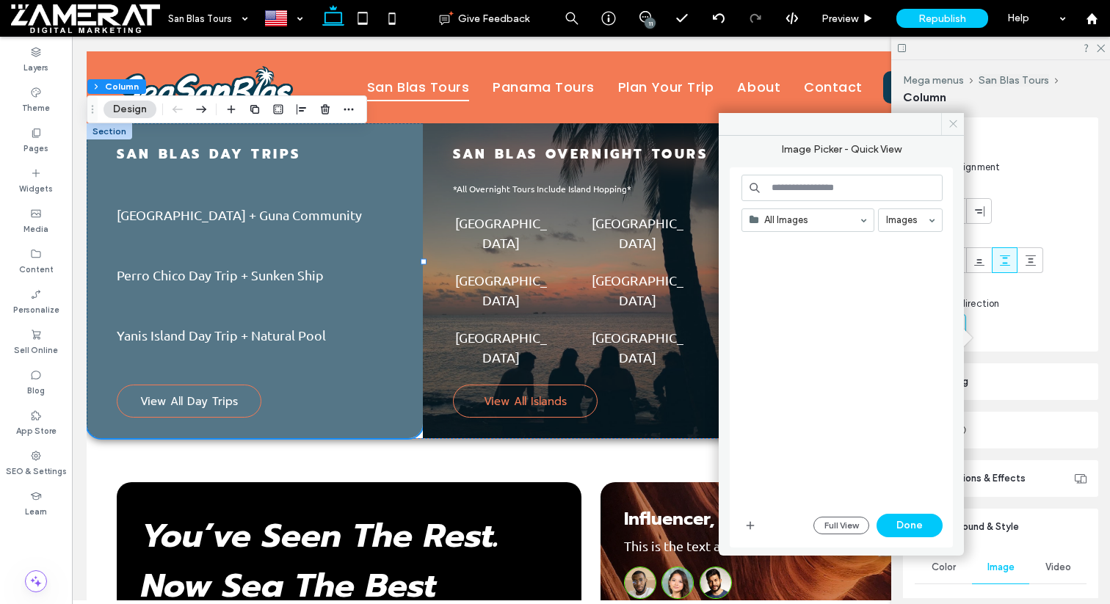
click at [953, 125] on icon at bounding box center [952, 123] width 11 height 11
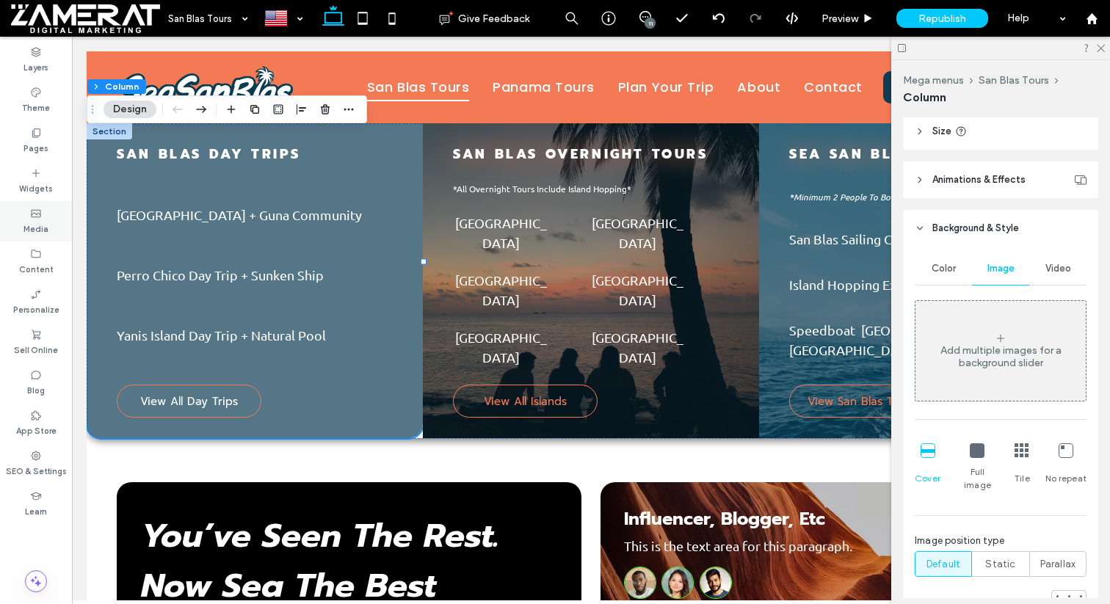
click at [35, 217] on icon at bounding box center [36, 214] width 12 height 12
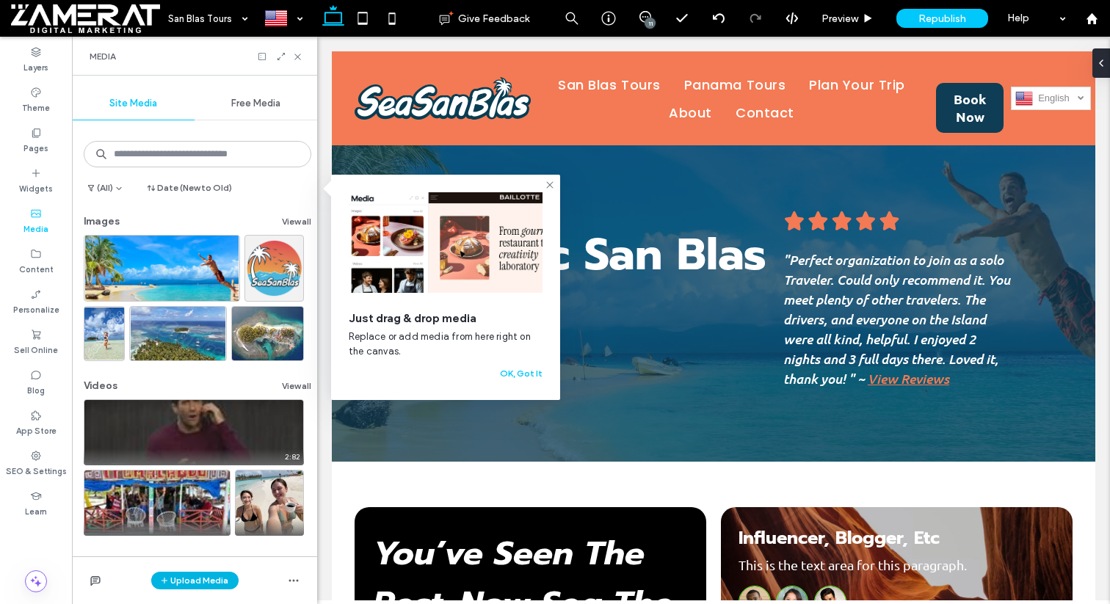
click at [208, 581] on button "Upload Media" at bounding box center [194, 581] width 87 height 18
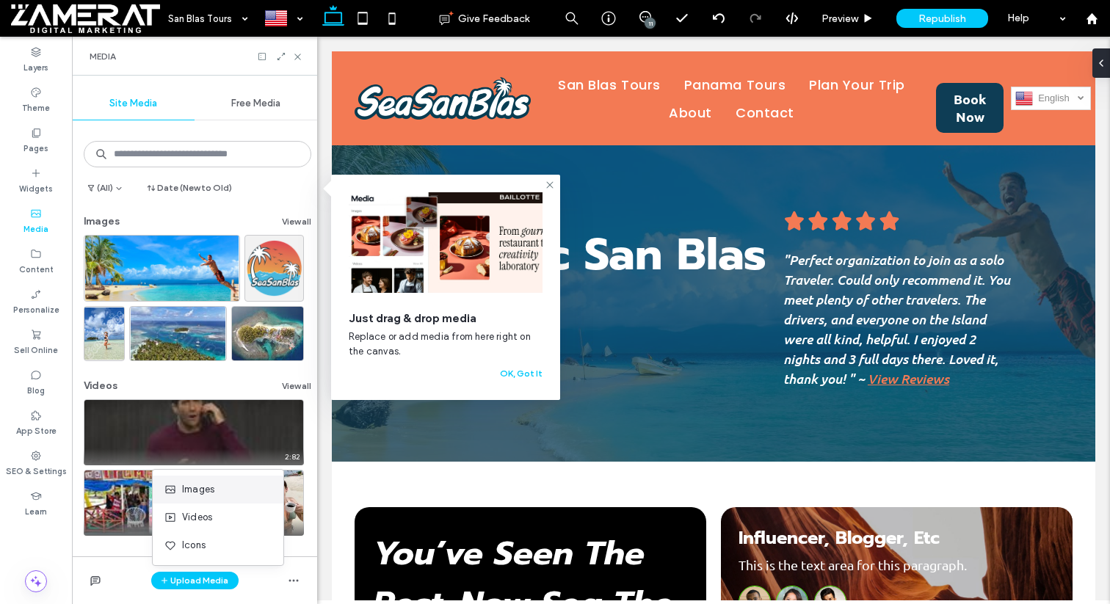
click at [203, 489] on span "Images" at bounding box center [198, 489] width 32 height 15
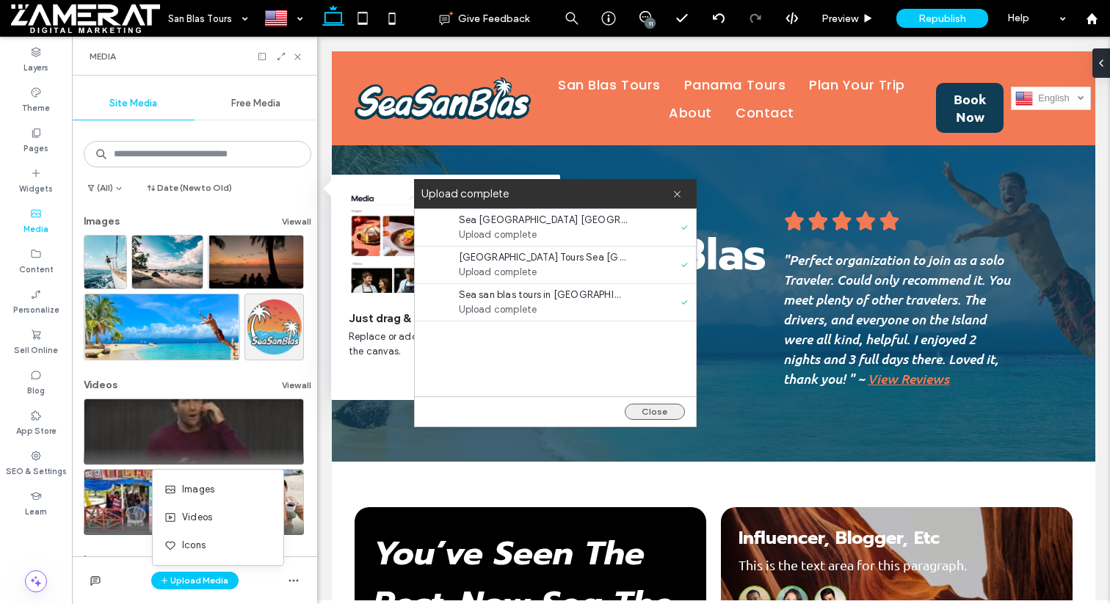
click at [663, 409] on button "Close" at bounding box center [654, 412] width 60 height 16
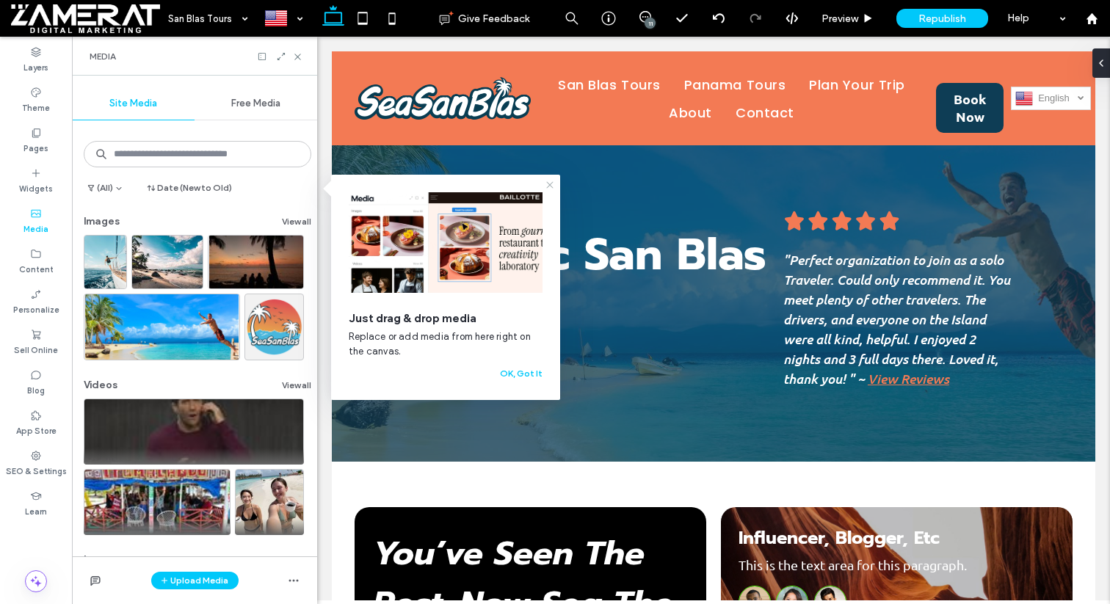
click at [550, 189] on icon at bounding box center [550, 185] width 12 height 12
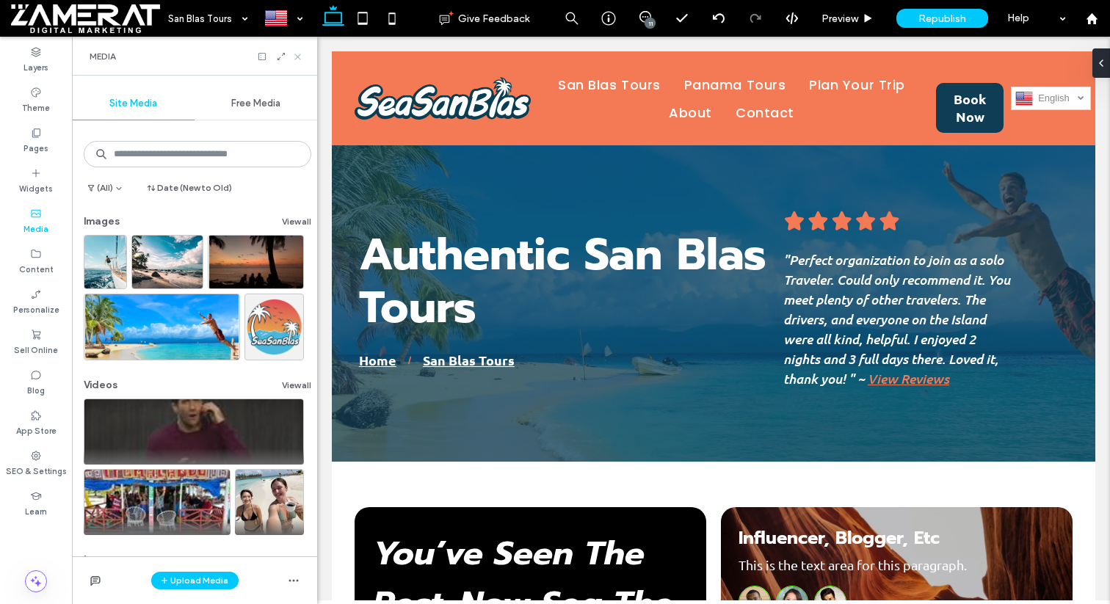
click at [298, 52] on icon at bounding box center [297, 56] width 11 height 11
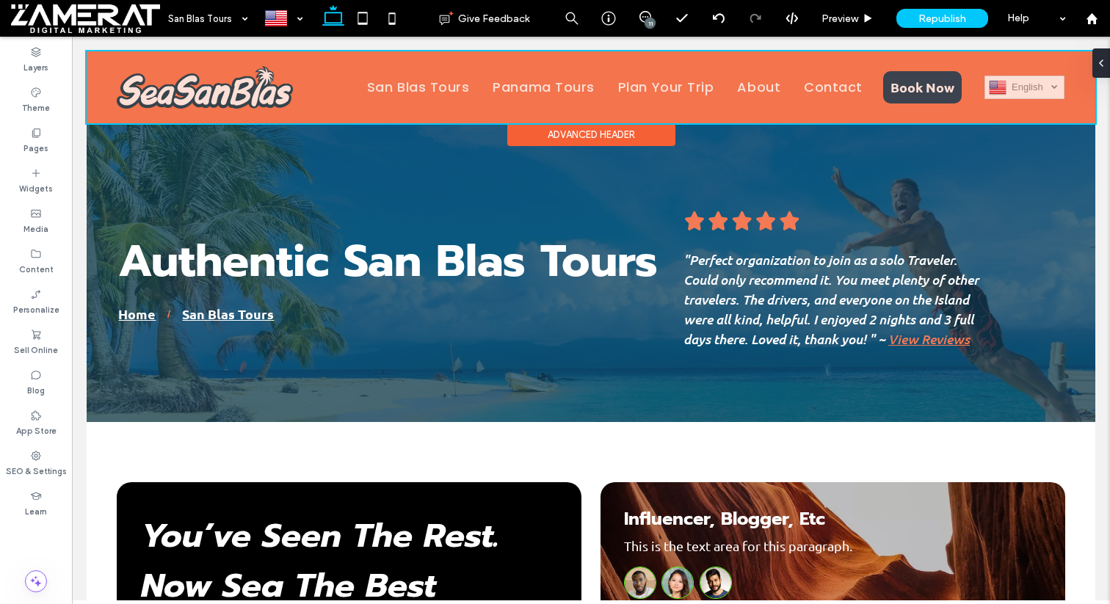
click at [461, 91] on div at bounding box center [591, 87] width 1008 height 72
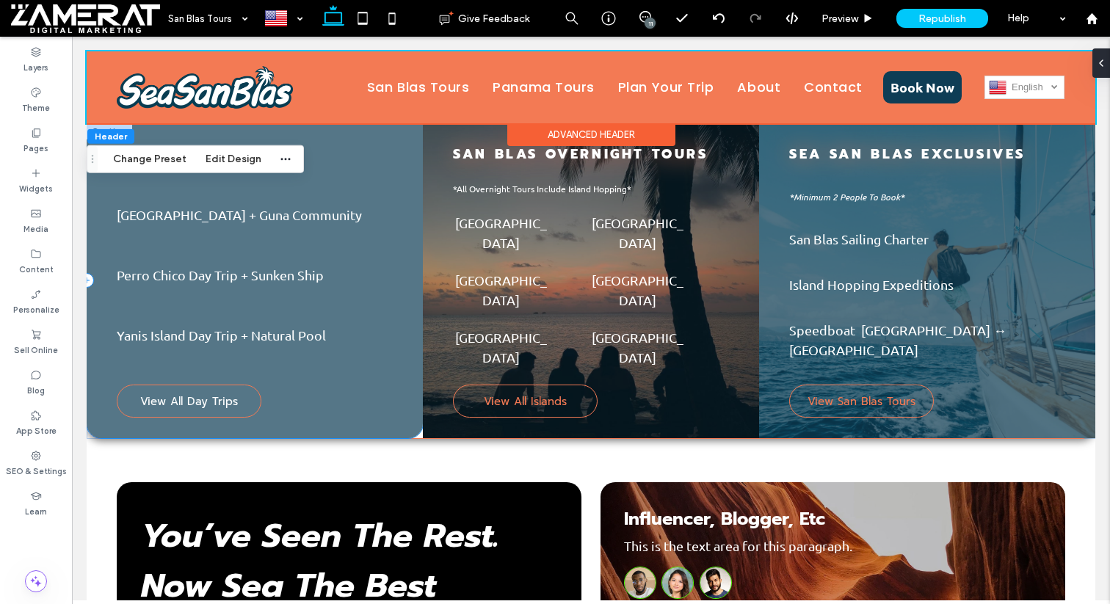
click at [390, 171] on div "San Blas DAY Trips Pelicano Island + Guna Community Perro Chico Day Trip + Sunk…" at bounding box center [255, 280] width 336 height 315
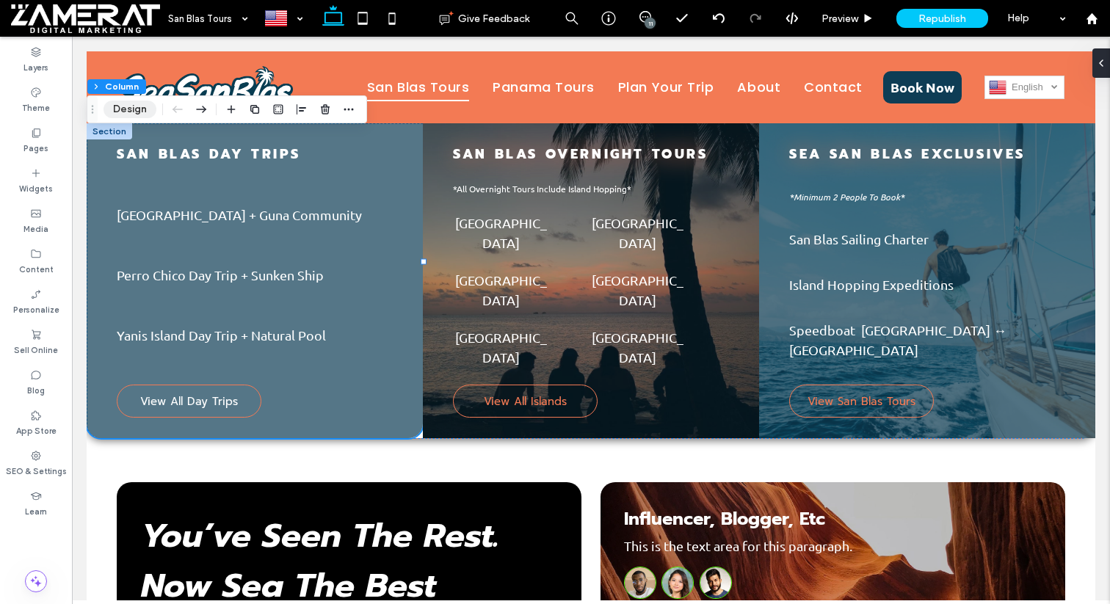
click at [126, 117] on button "Design" at bounding box center [129, 110] width 53 height 18
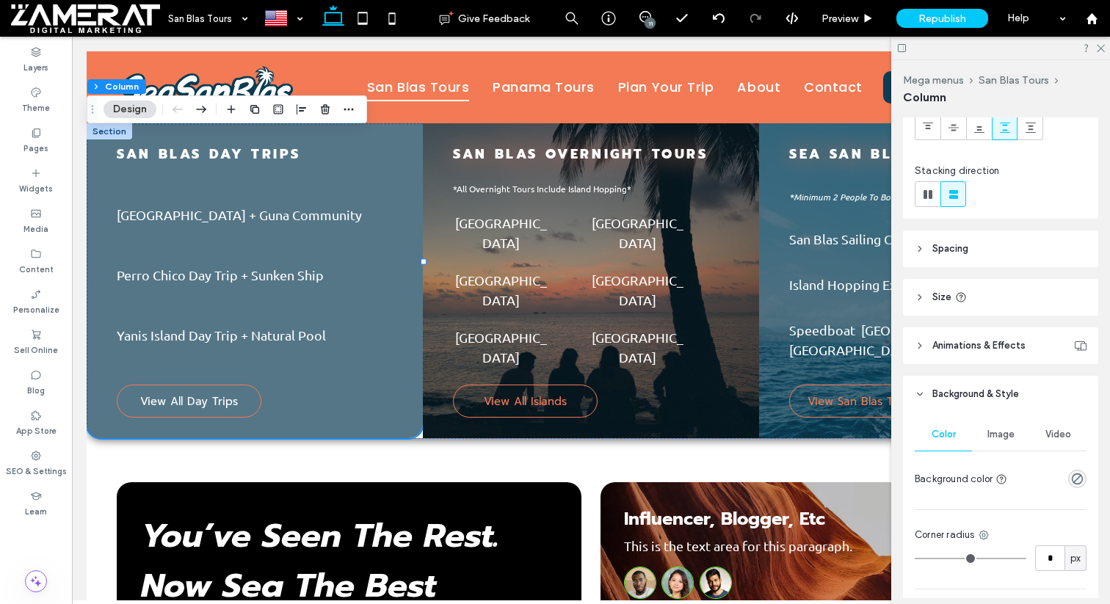
scroll to position [200, 0]
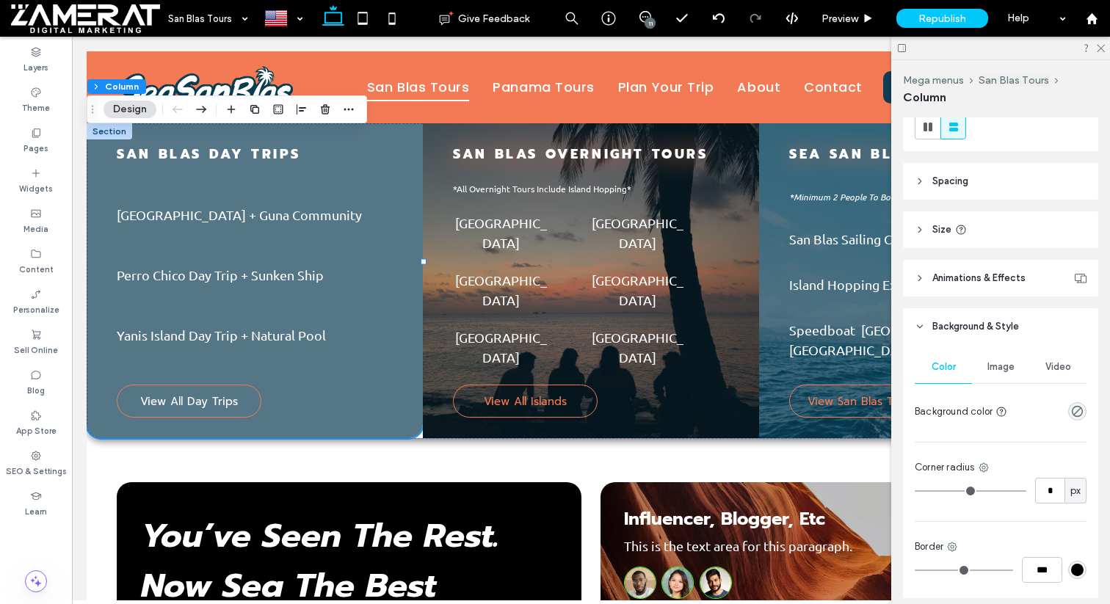
click at [997, 367] on span "Image" at bounding box center [1000, 367] width 27 height 12
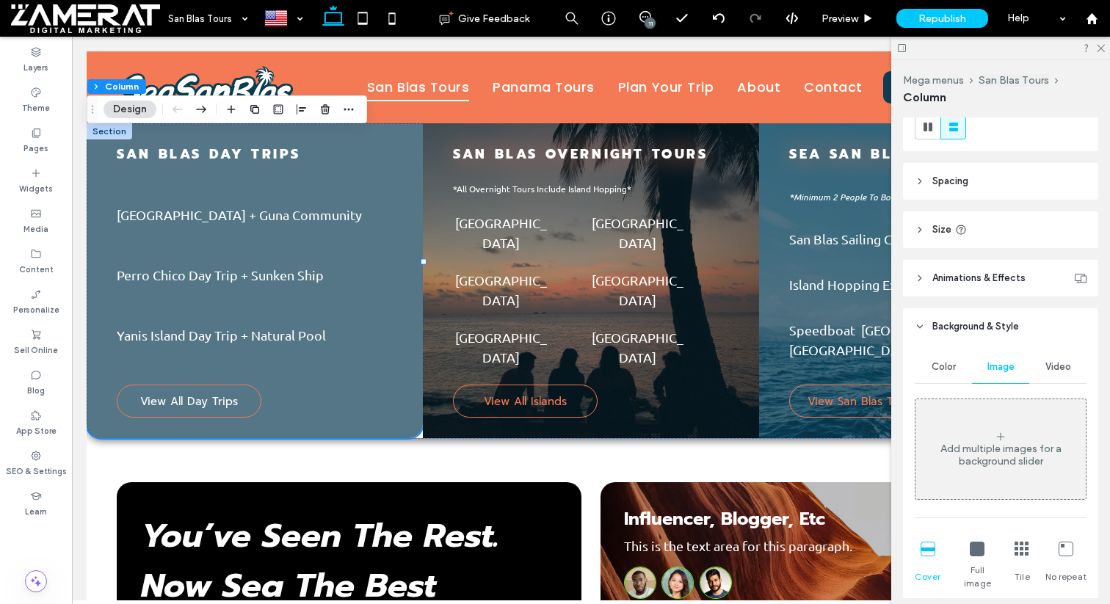
click at [997, 409] on div "Add multiple images for a background slider" at bounding box center [1000, 449] width 170 height 97
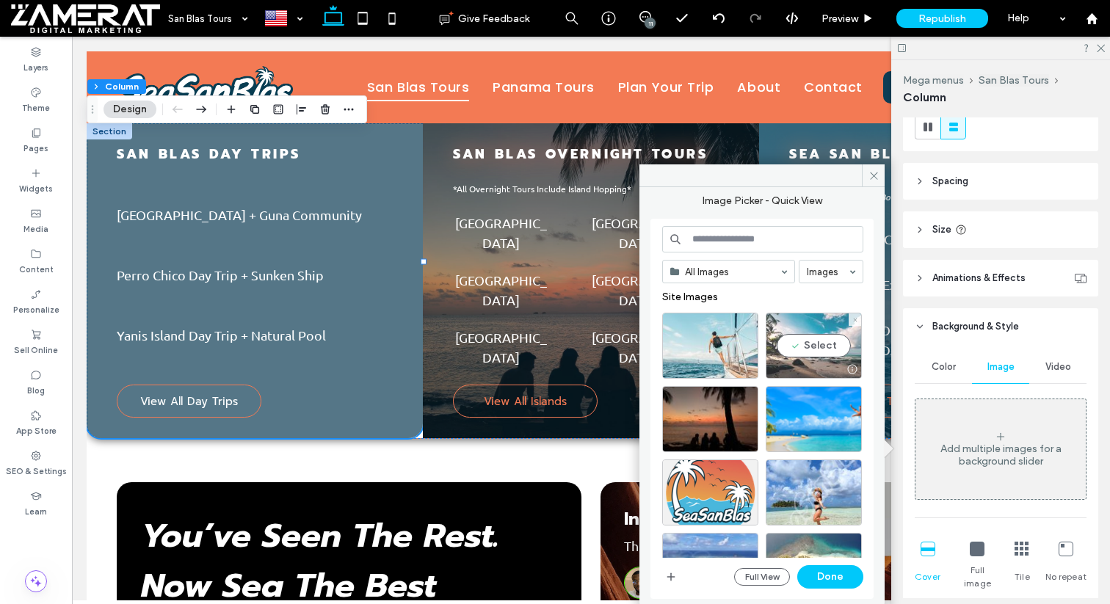
click at [831, 353] on div "Select" at bounding box center [813, 346] width 96 height 66
click at [859, 574] on button "Done" at bounding box center [830, 576] width 66 height 23
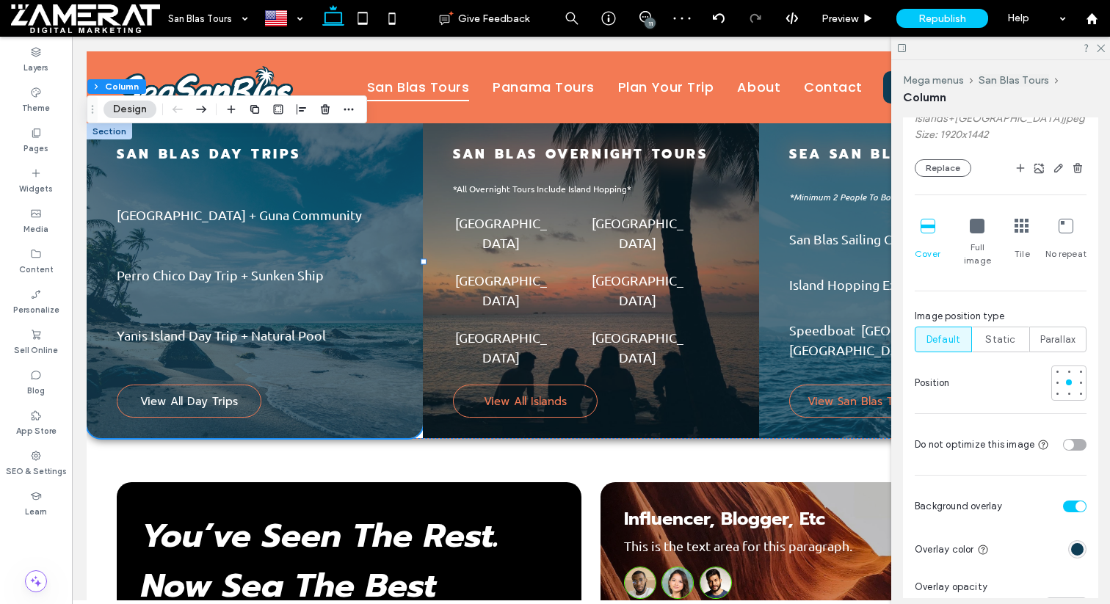
scroll to position [649, 0]
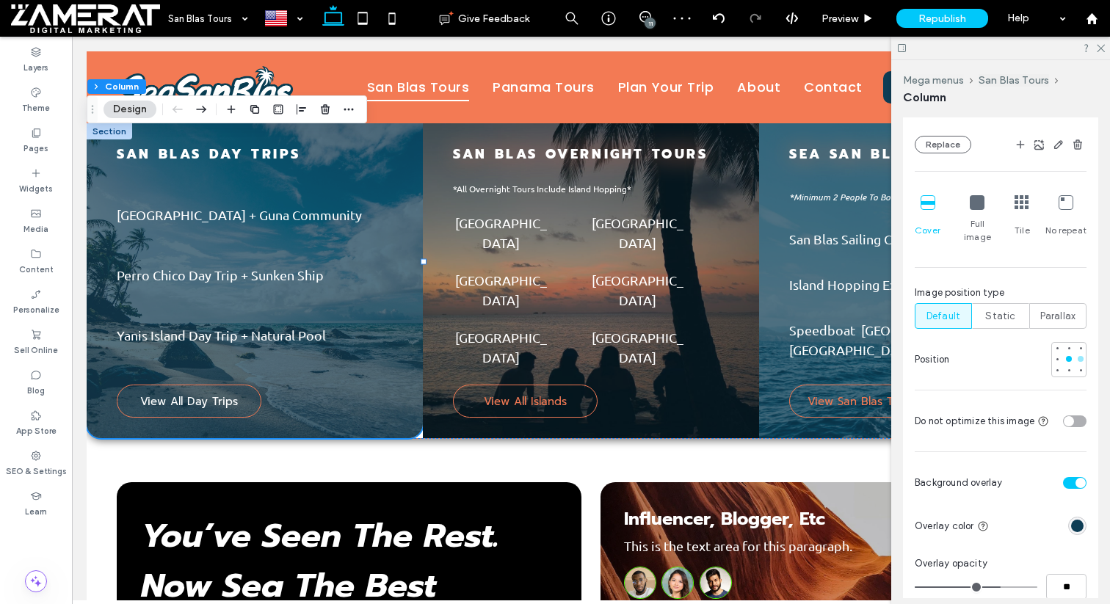
click at [1079, 356] on div at bounding box center [1080, 359] width 6 height 6
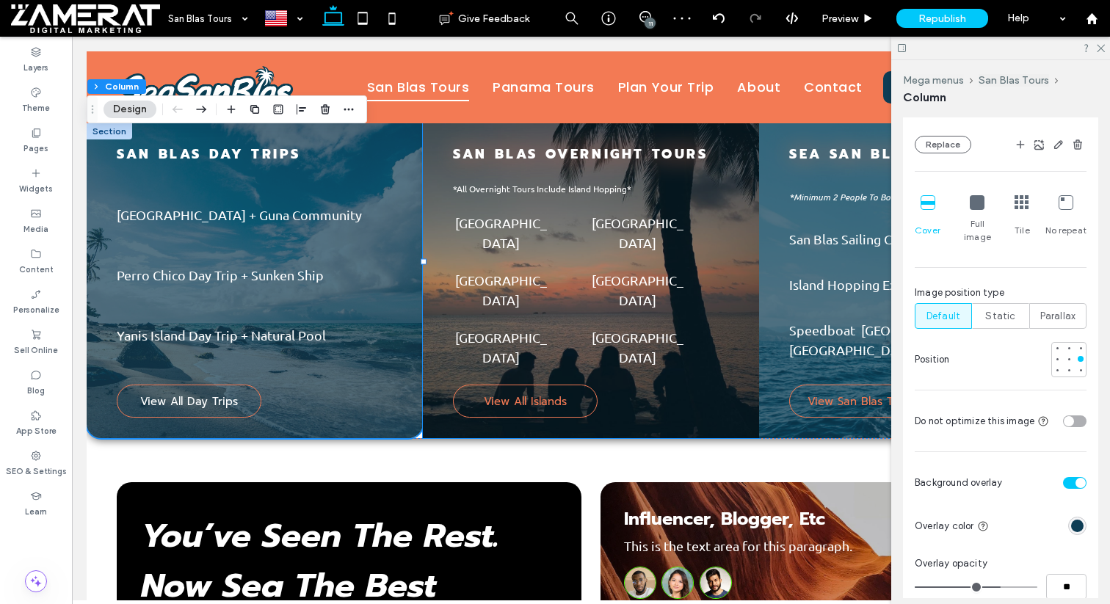
click at [742, 212] on div "San Blas OVERNIGHT Tours View All Islands *All Overnight Tours Include Island H…" at bounding box center [591, 280] width 336 height 315
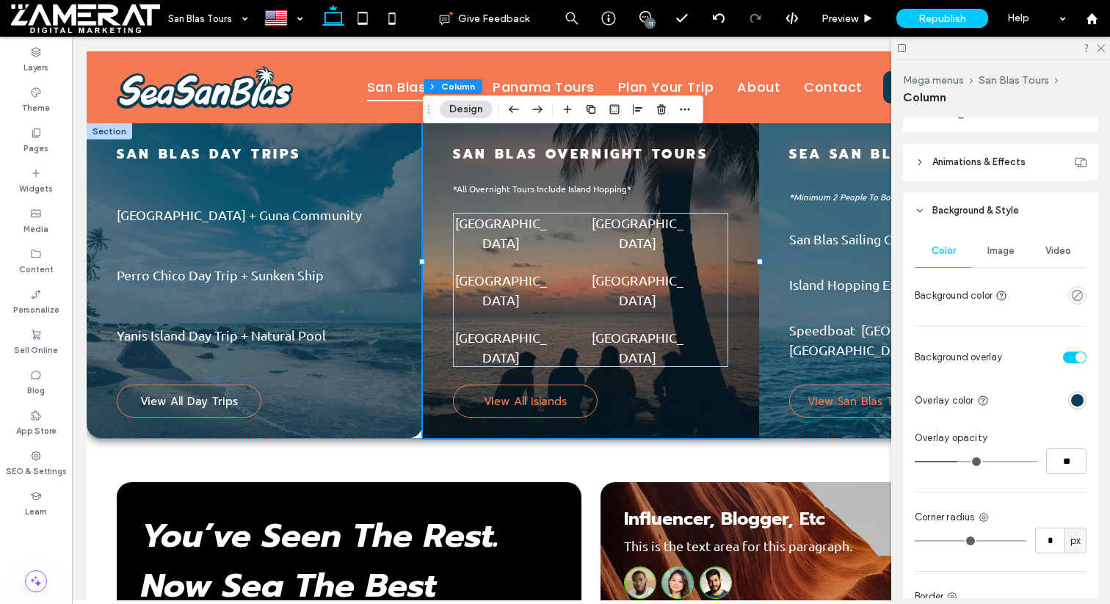
scroll to position [385, 0]
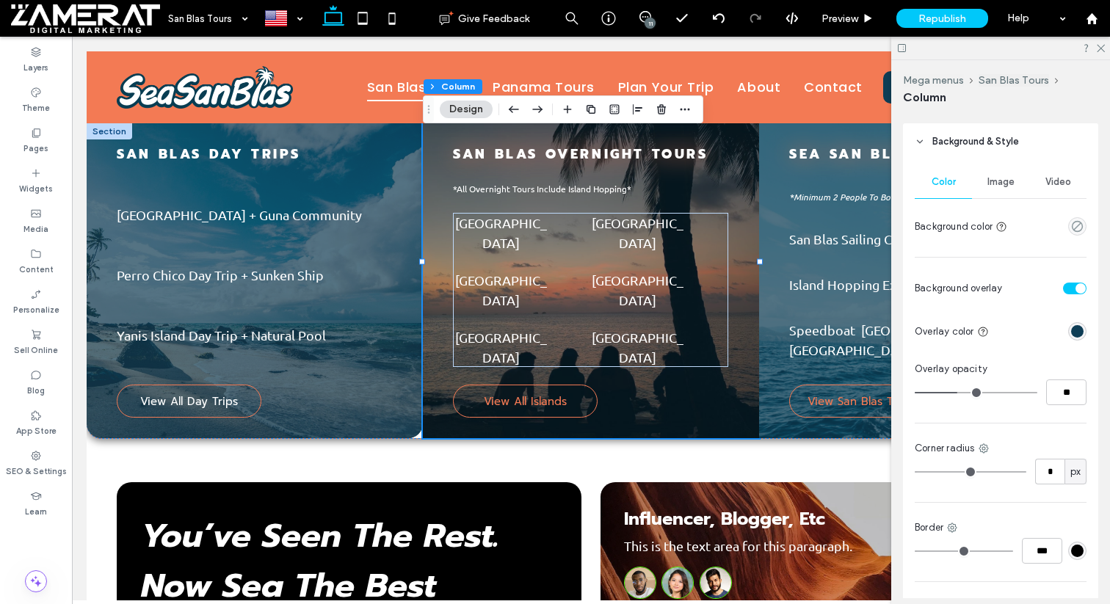
click at [1006, 189] on div "Image" at bounding box center [1000, 182] width 57 height 32
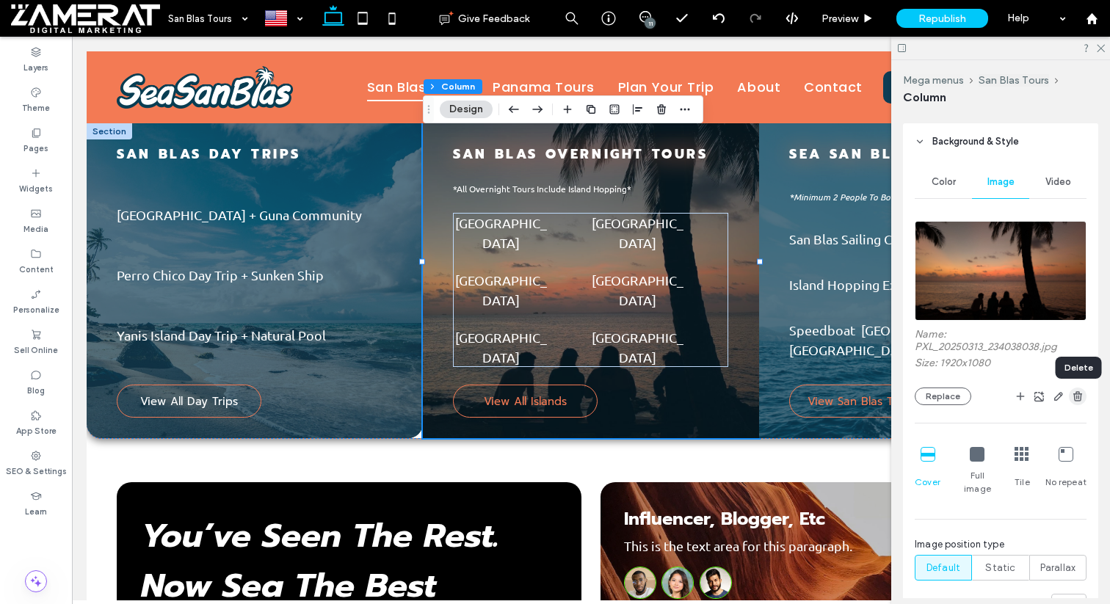
click at [1079, 398] on icon "button" at bounding box center [1077, 396] width 12 height 12
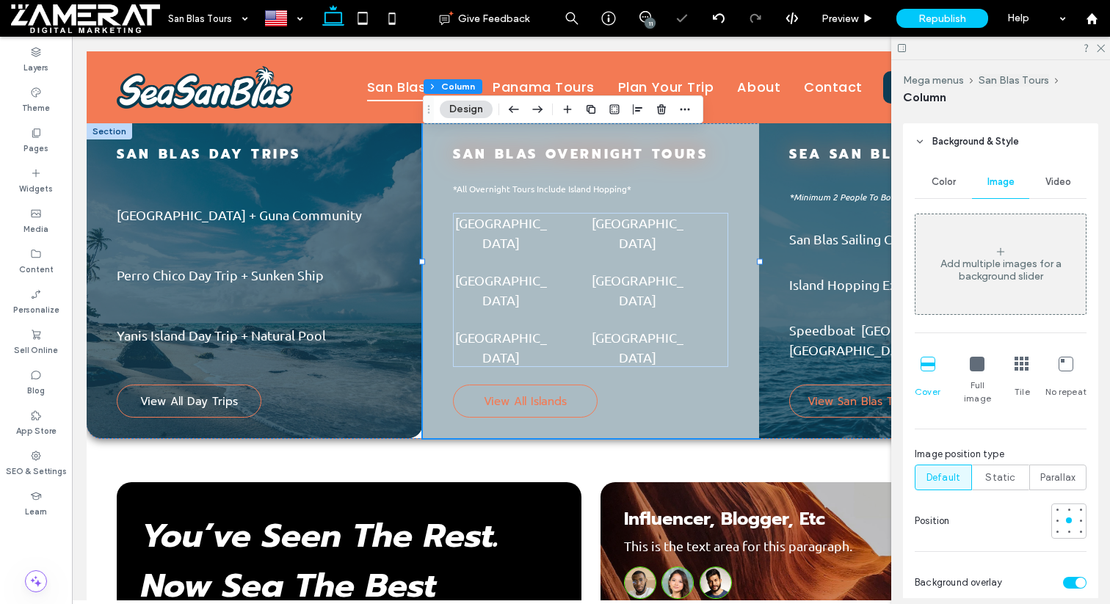
click at [997, 263] on div "Add multiple images for a background slider" at bounding box center [1000, 270] width 170 height 25
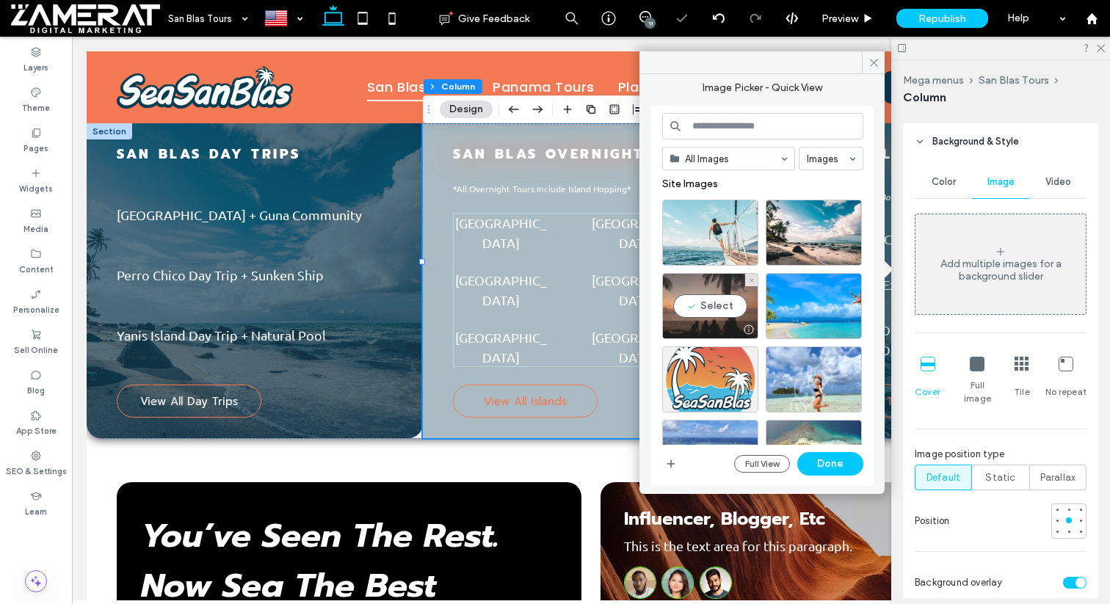
click at [724, 307] on div "Select" at bounding box center [710, 306] width 96 height 66
click at [832, 462] on button "Done" at bounding box center [830, 463] width 66 height 23
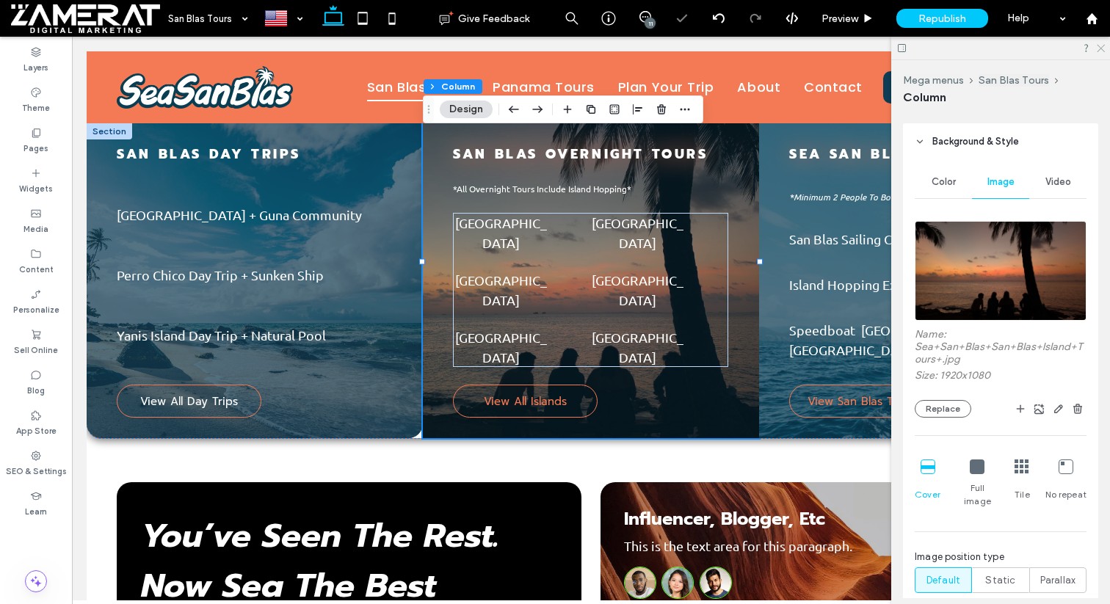
click at [1101, 44] on icon at bounding box center [1100, 48] width 10 height 10
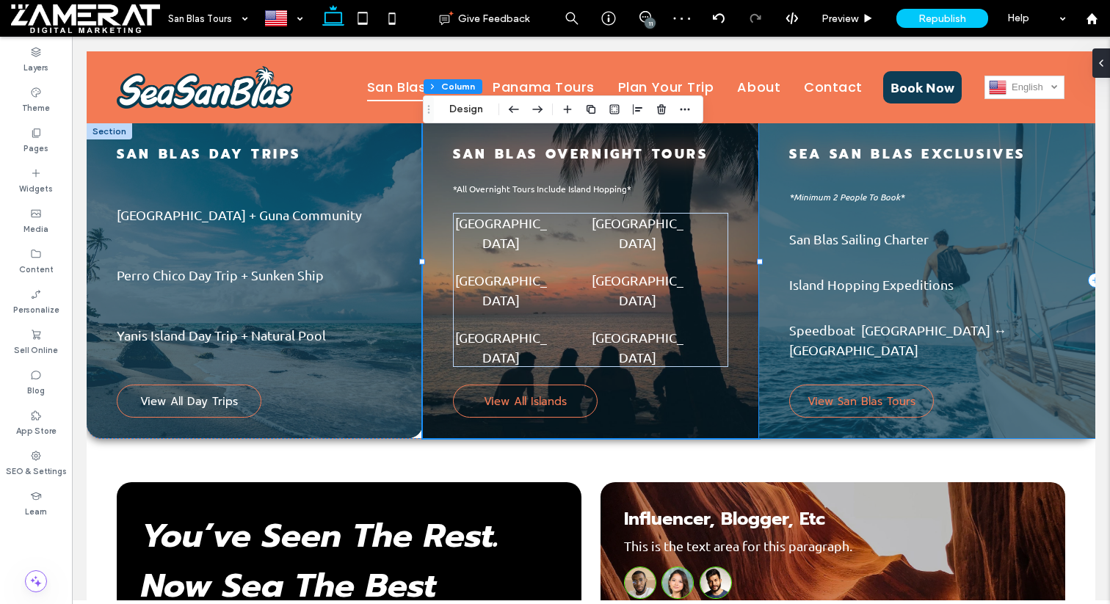
click at [777, 214] on div "Sea San Blas exclusives *Minimum 2 People To Book* San Blas Sailing Charter Isl…" at bounding box center [927, 280] width 336 height 315
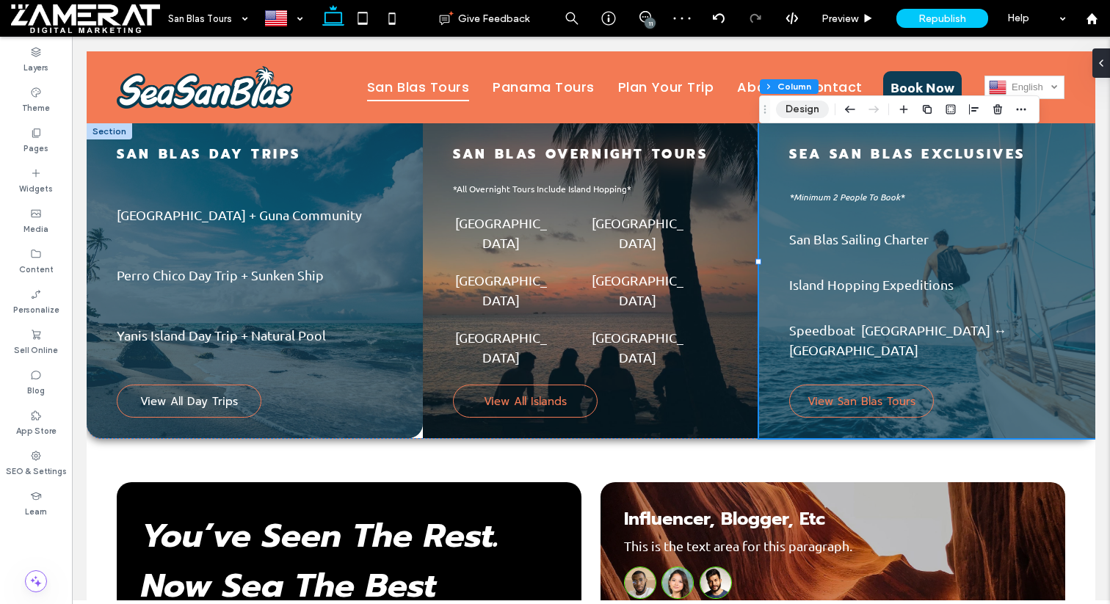
click at [790, 114] on button "Design" at bounding box center [802, 110] width 53 height 18
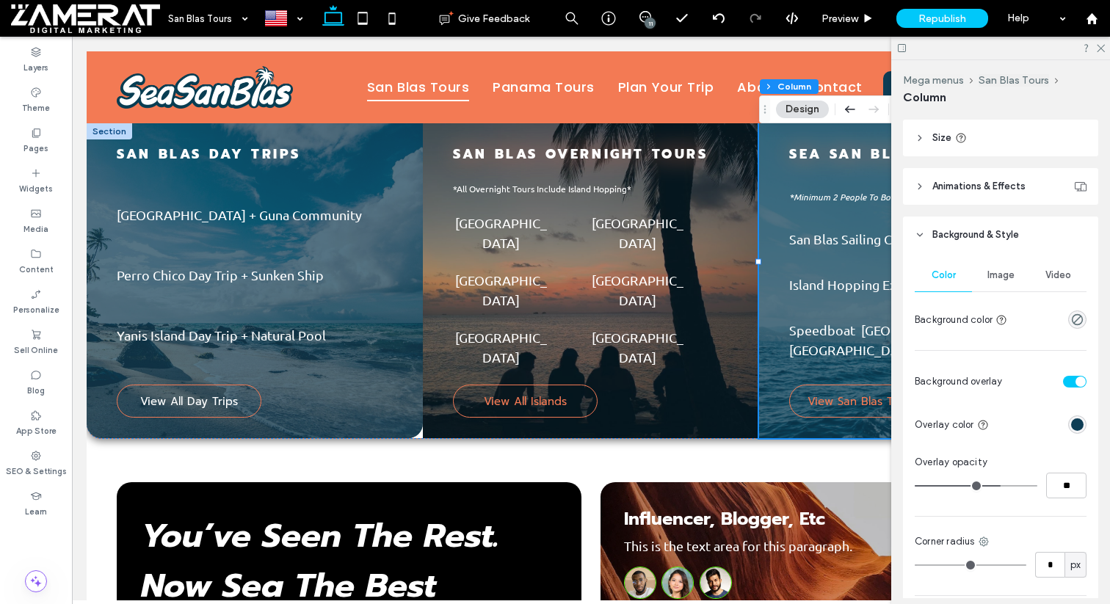
scroll to position [296, 0]
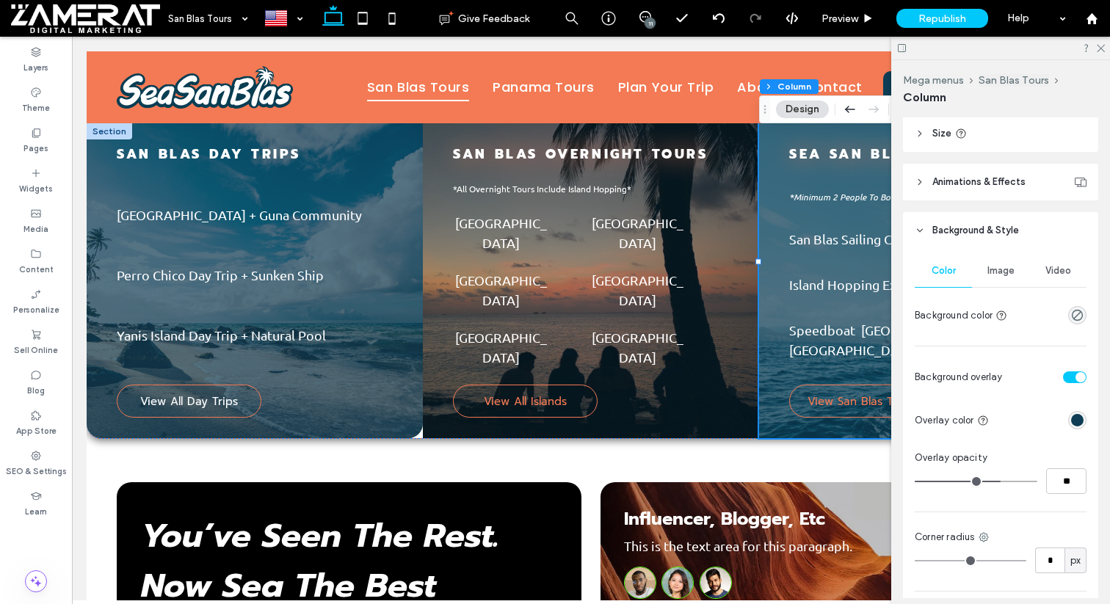
click at [1006, 271] on span "Image" at bounding box center [1000, 271] width 27 height 12
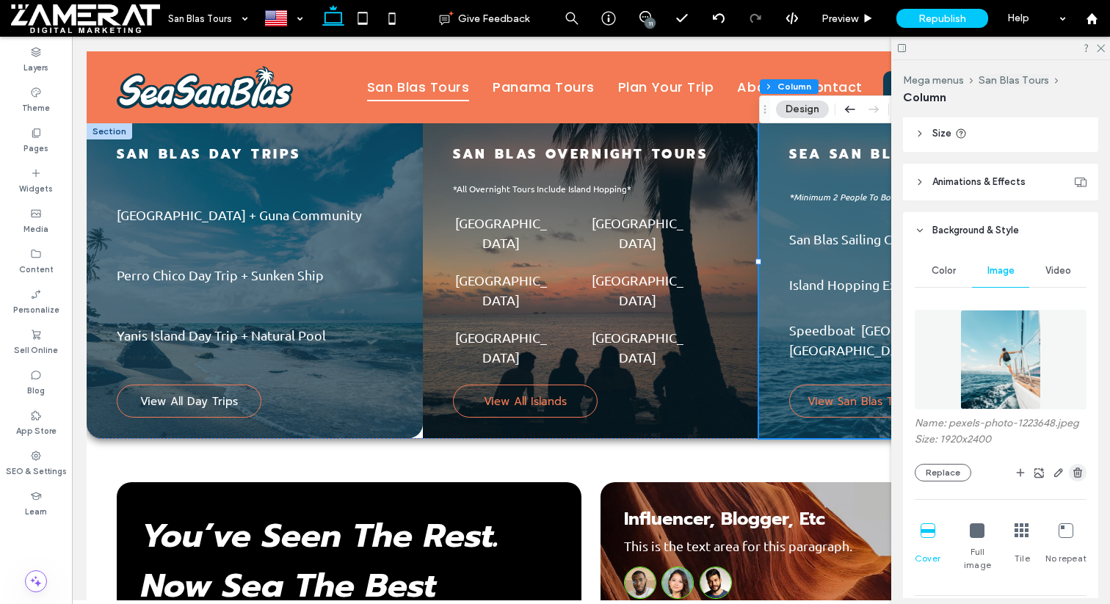
click at [1076, 475] on use "button" at bounding box center [1077, 472] width 9 height 10
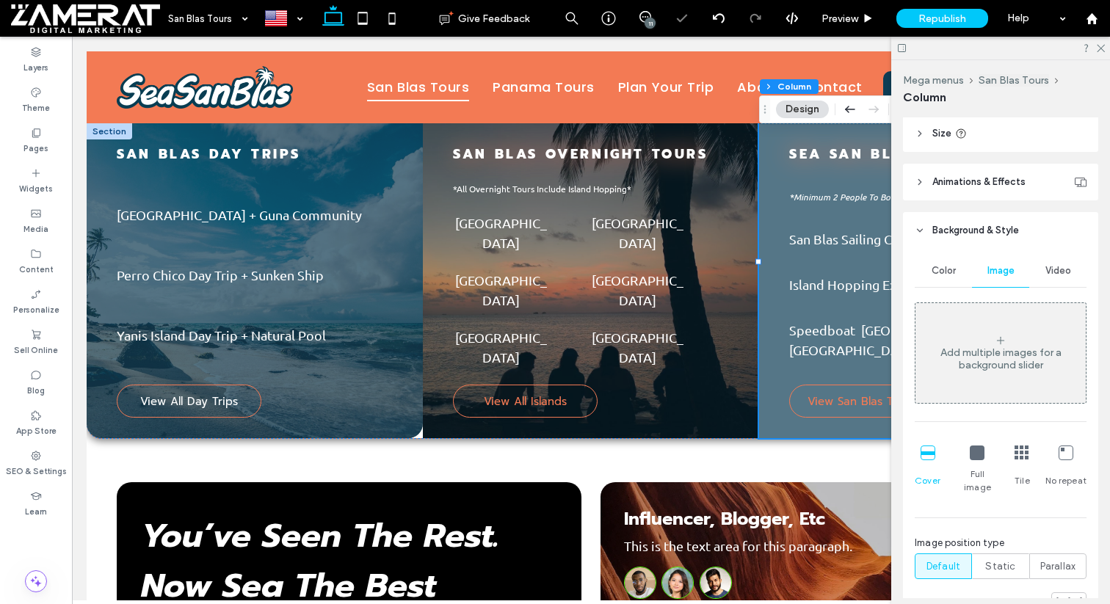
click at [984, 386] on div "Add multiple images for a background slider" at bounding box center [1000, 353] width 170 height 97
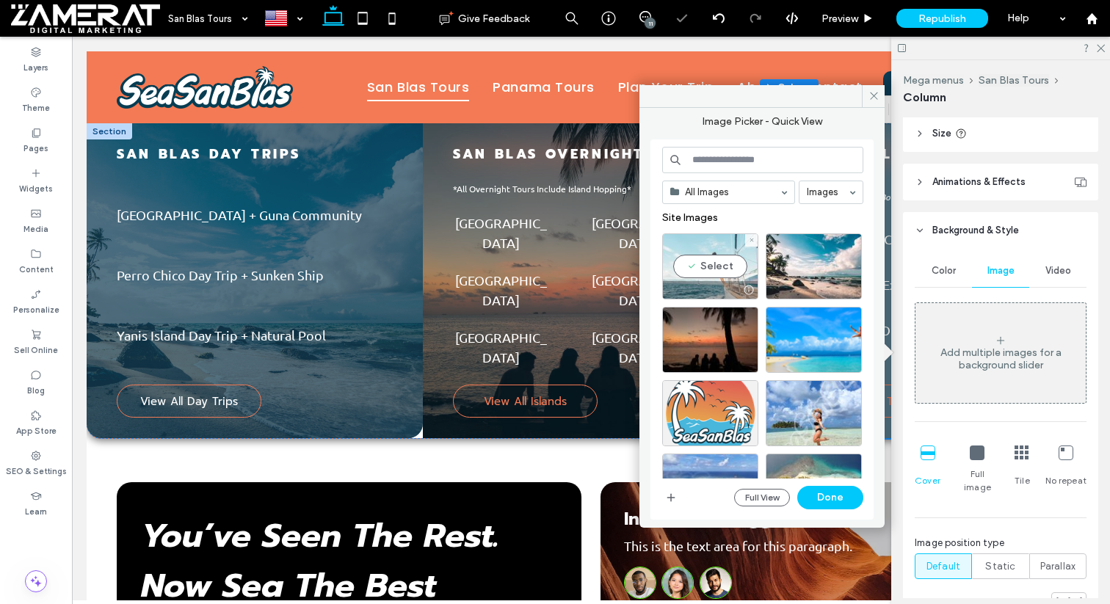
click at [730, 259] on div "Select" at bounding box center [710, 266] width 96 height 66
click at [836, 502] on button "Done" at bounding box center [830, 497] width 66 height 23
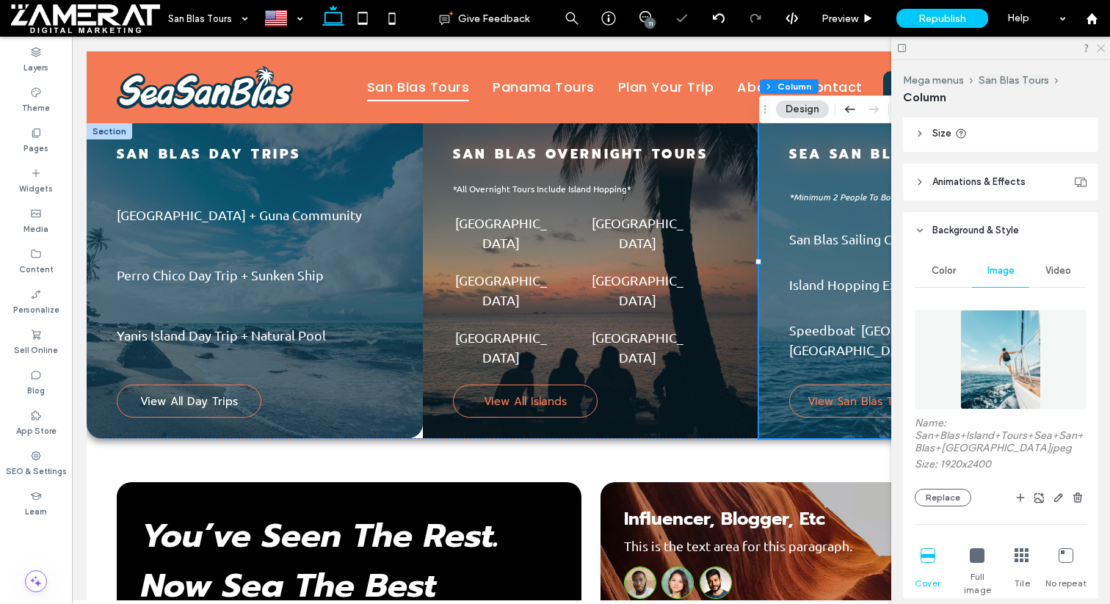
click at [1103, 45] on icon at bounding box center [1100, 48] width 10 height 10
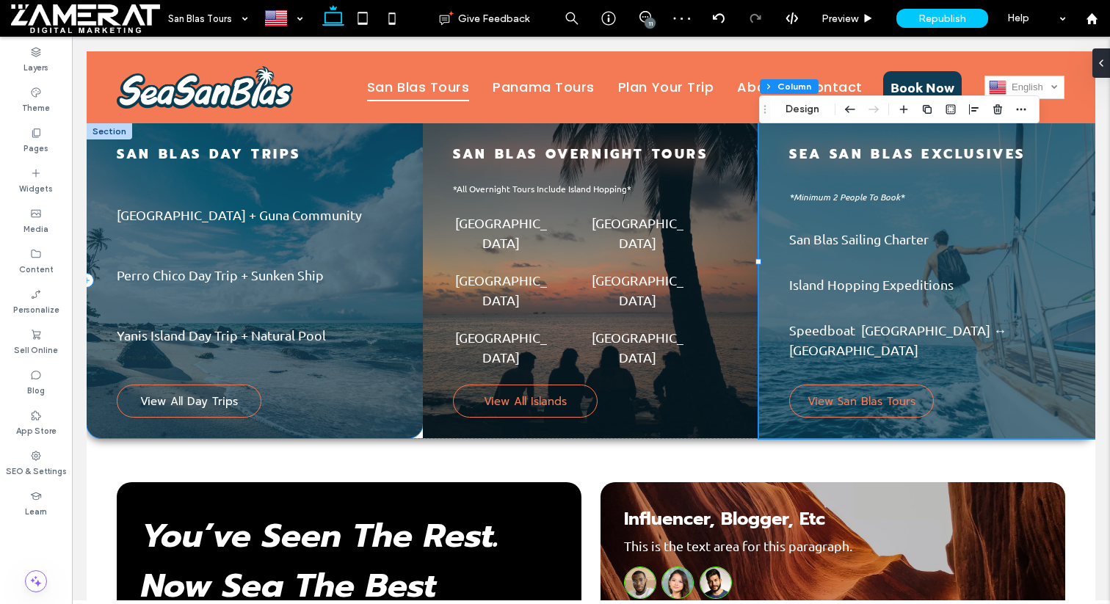
click at [415, 341] on div "San Blas DAY Trips Pelicano Island + Guna Community Perro Chico Day Trip + Sunk…" at bounding box center [255, 280] width 336 height 315
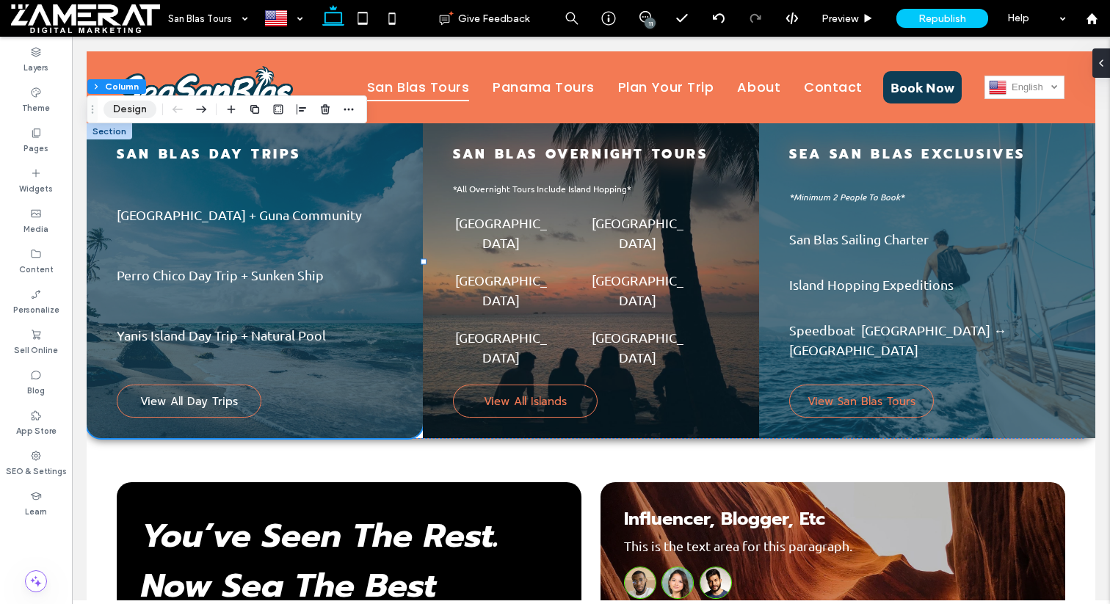
click at [147, 109] on button "Design" at bounding box center [129, 110] width 53 height 18
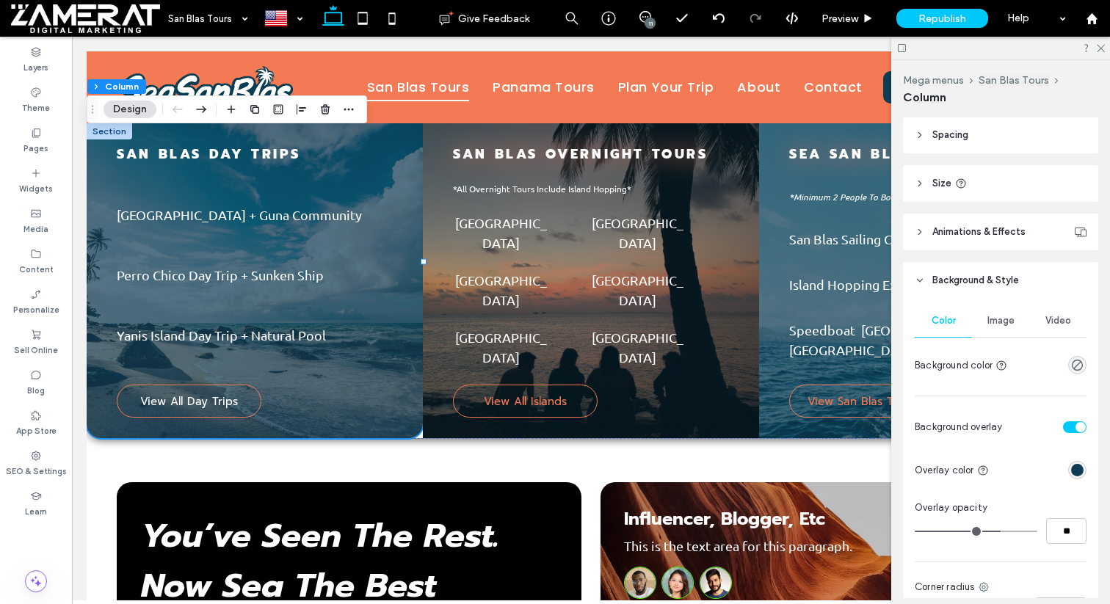
scroll to position [483, 0]
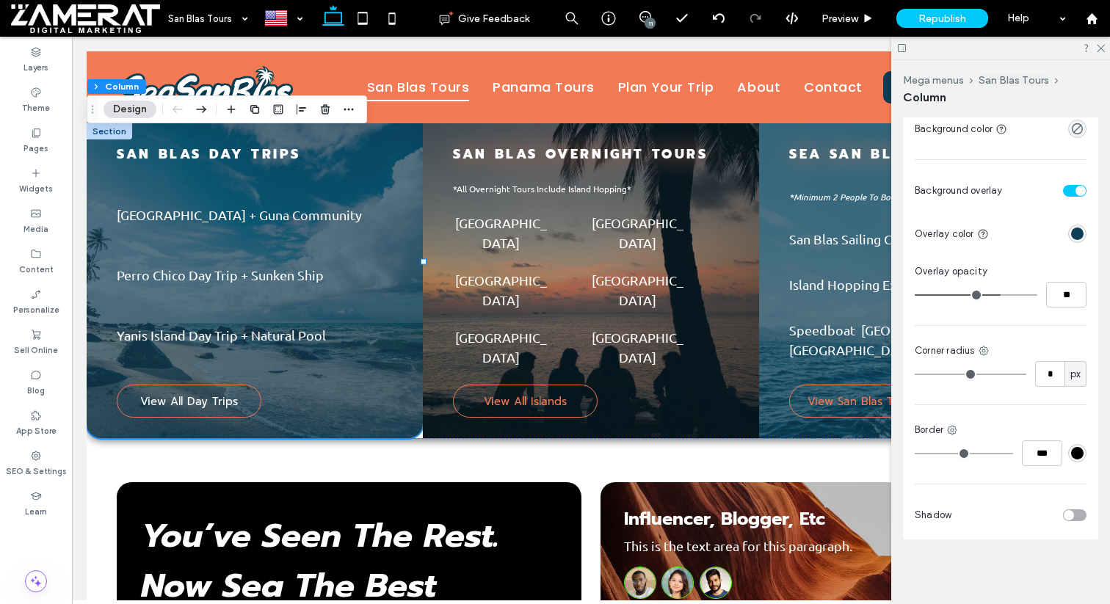
click at [992, 352] on div "Corner radius" at bounding box center [1000, 350] width 172 height 15
click at [986, 352] on icon at bounding box center [983, 351] width 12 height 12
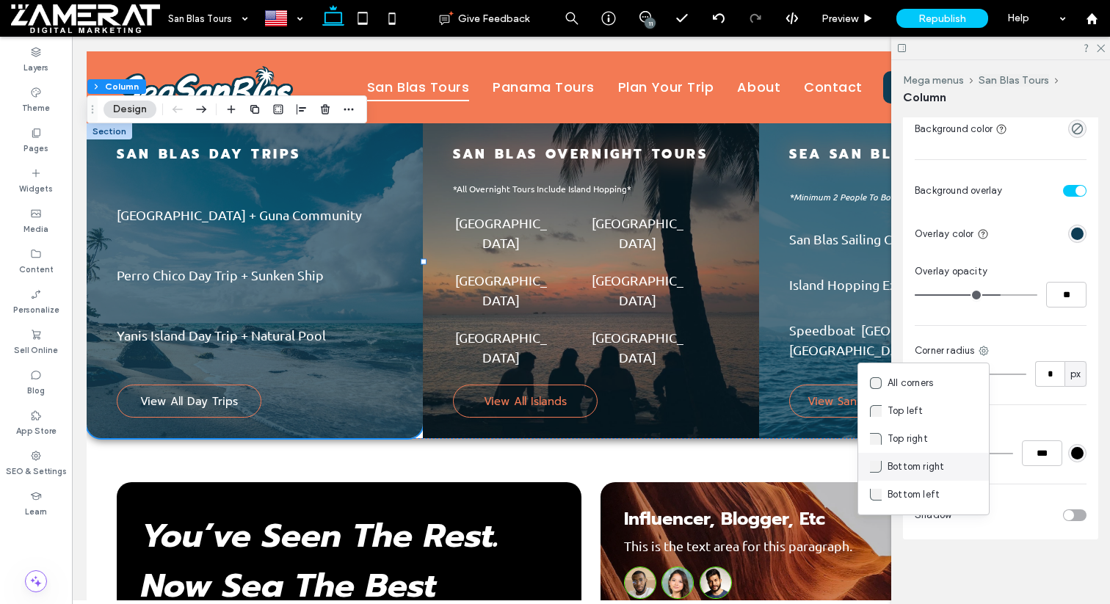
click at [932, 464] on span "Bottom right" at bounding box center [915, 466] width 57 height 15
type input "**"
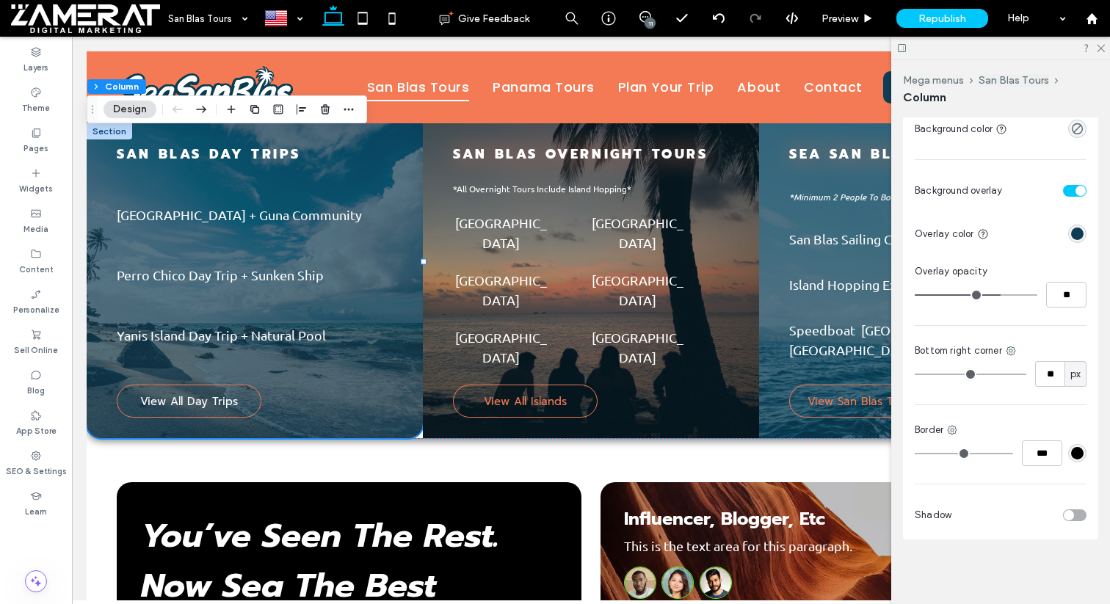
type input "**"
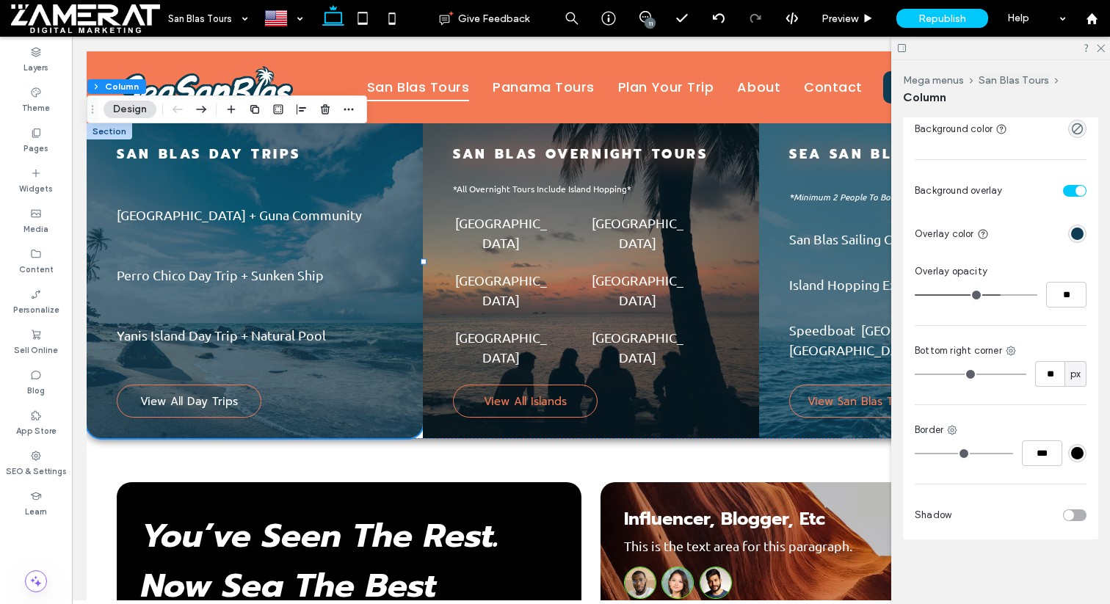
type input "**"
type input "*"
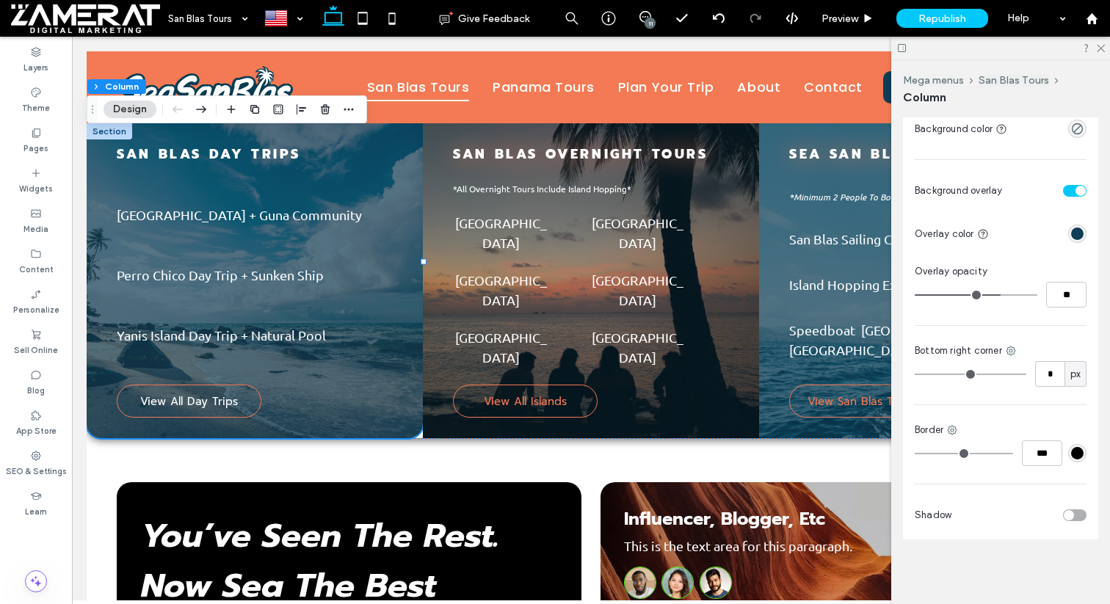
type input "*"
drag, startPoint x: 939, startPoint y: 374, endPoint x: 895, endPoint y: 374, distance: 44.0
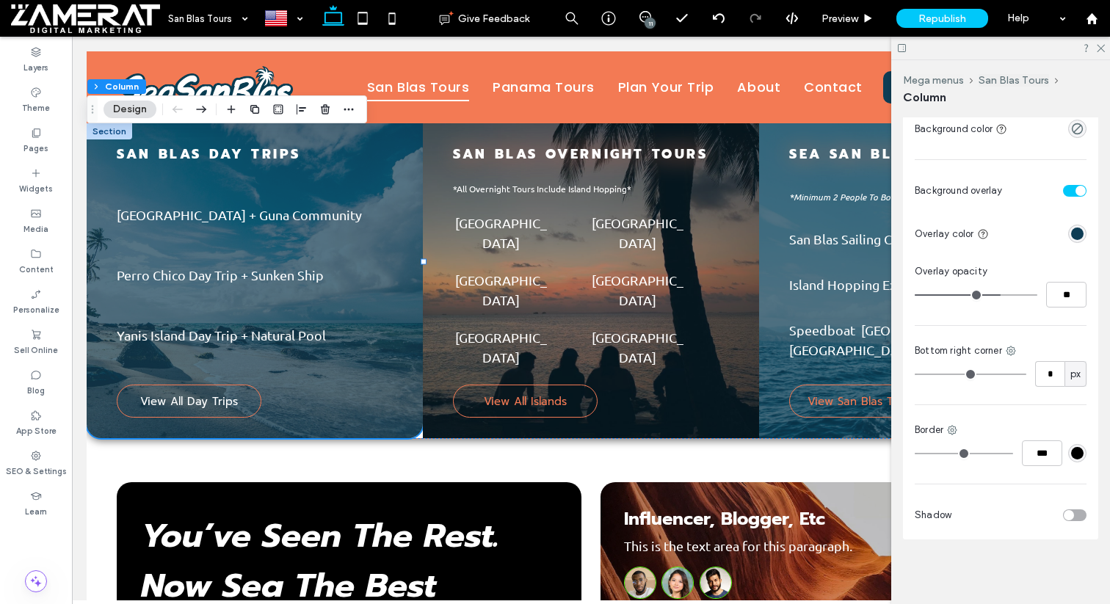
type input "*"
click at [914, 374] on input "range" at bounding box center [970, 374] width 112 height 1
click at [1101, 52] on div at bounding box center [1000, 48] width 219 height 23
click at [1101, 48] on icon at bounding box center [1100, 48] width 10 height 10
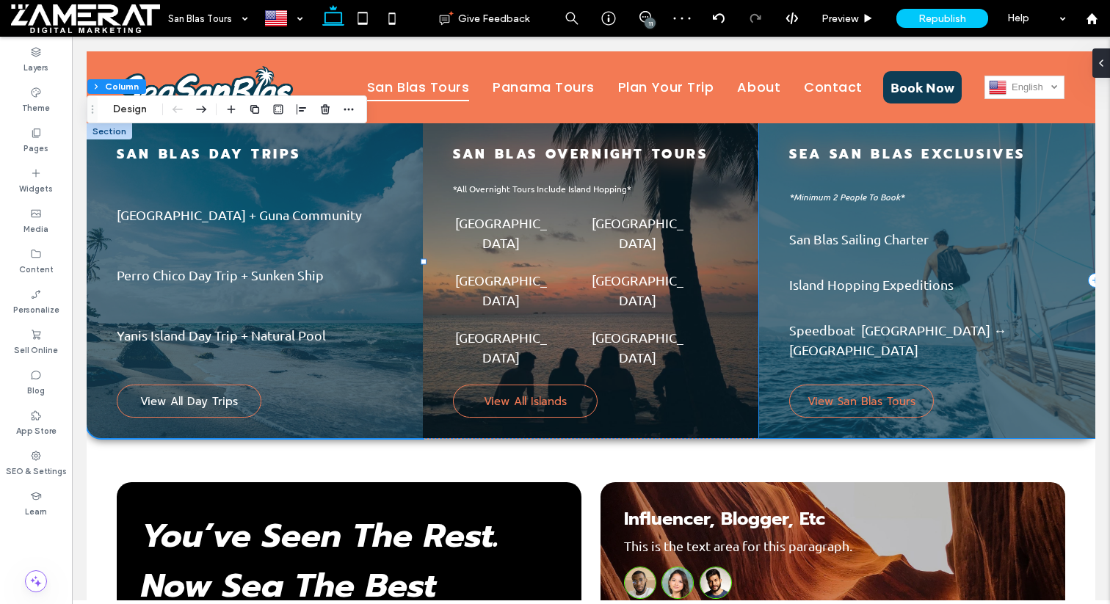
click at [1048, 258] on div "Sea San Blas exclusives *Minimum 2 People To Book* San Blas Sailing Charter Isl…" at bounding box center [927, 280] width 336 height 315
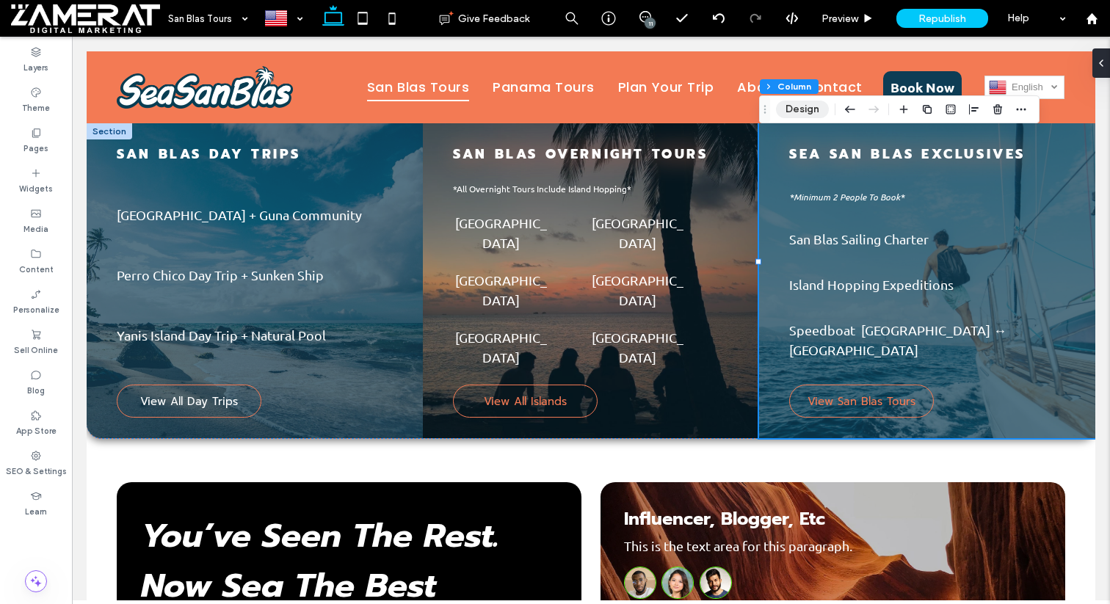
click at [808, 109] on button "Design" at bounding box center [802, 110] width 53 height 18
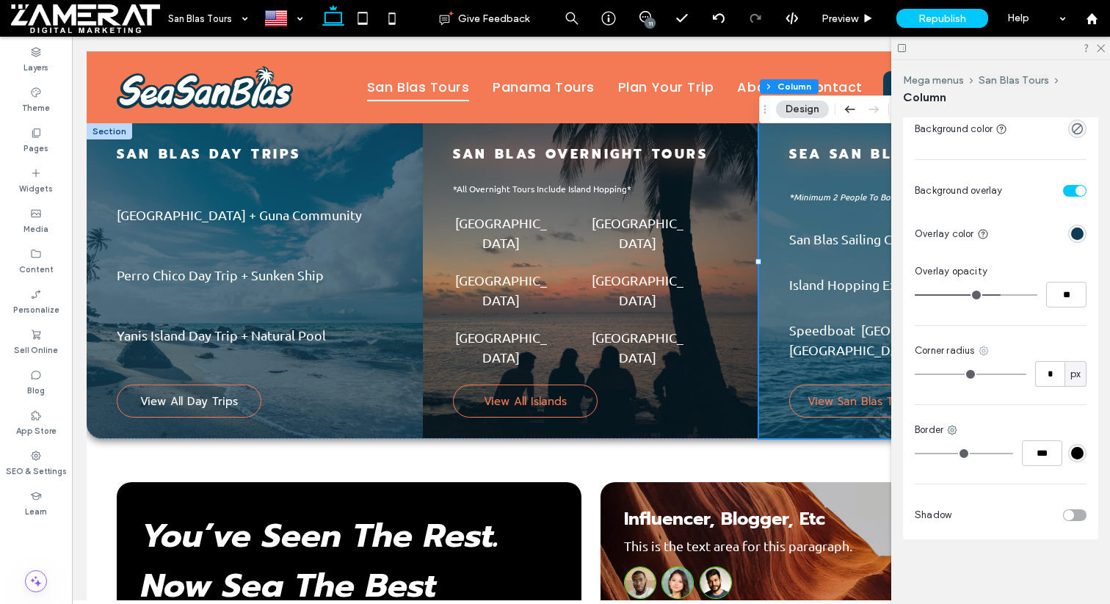
click at [978, 347] on icon at bounding box center [983, 351] width 12 height 12
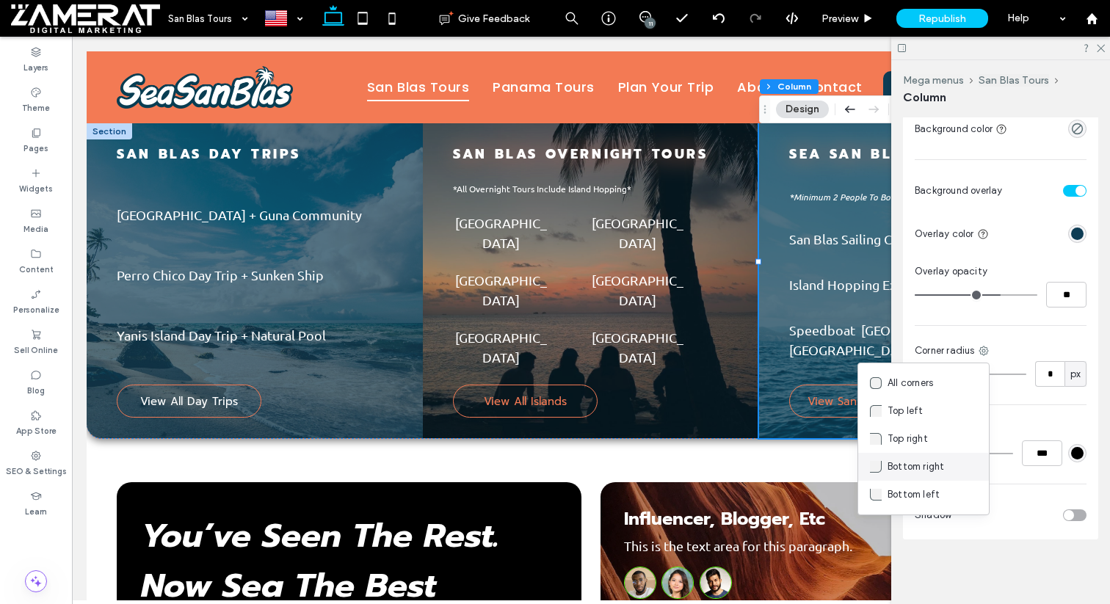
click at [940, 462] on span "Bottom right" at bounding box center [915, 466] width 57 height 15
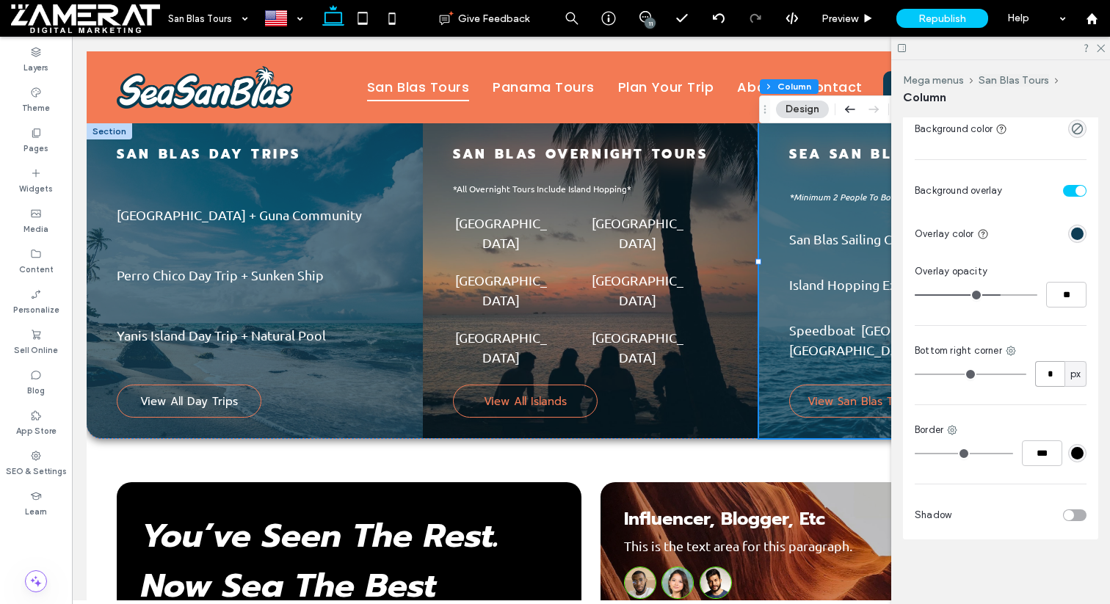
click at [1057, 379] on input "*" at bounding box center [1049, 374] width 29 height 26
type input "**"
click at [1038, 397] on div "Color Image Video Background color Background overlay Overlay color Overlay opa…" at bounding box center [1000, 300] width 195 height 477
click at [29, 244] on div "Content" at bounding box center [36, 261] width 72 height 40
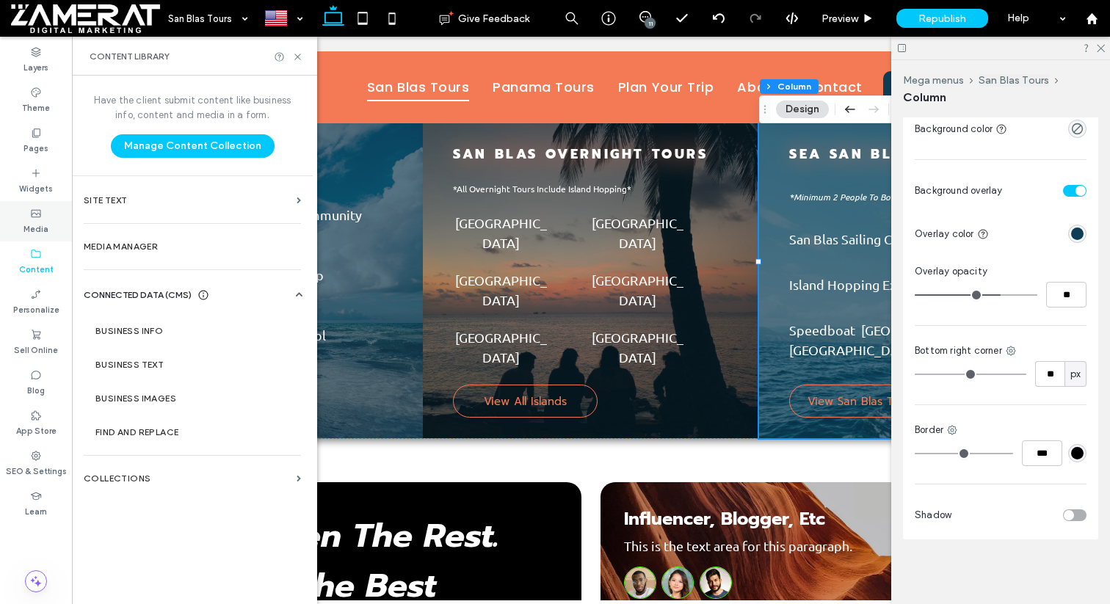
click at [29, 230] on label "Media" at bounding box center [35, 227] width 25 height 16
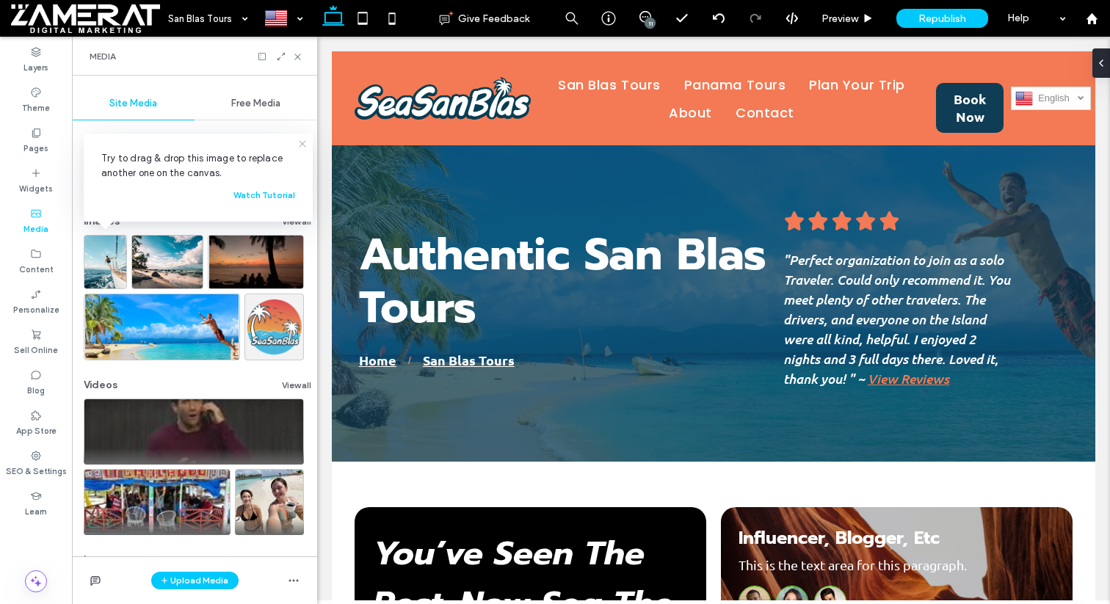
click at [302, 146] on icon at bounding box center [302, 144] width 12 height 12
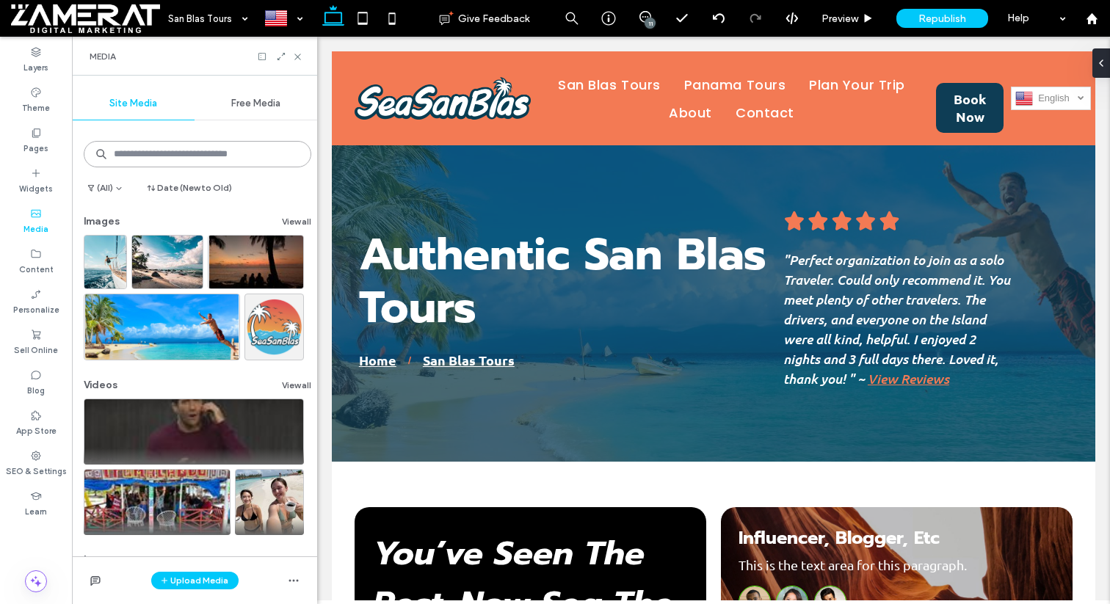
click at [238, 151] on input at bounding box center [197, 154] width 227 height 26
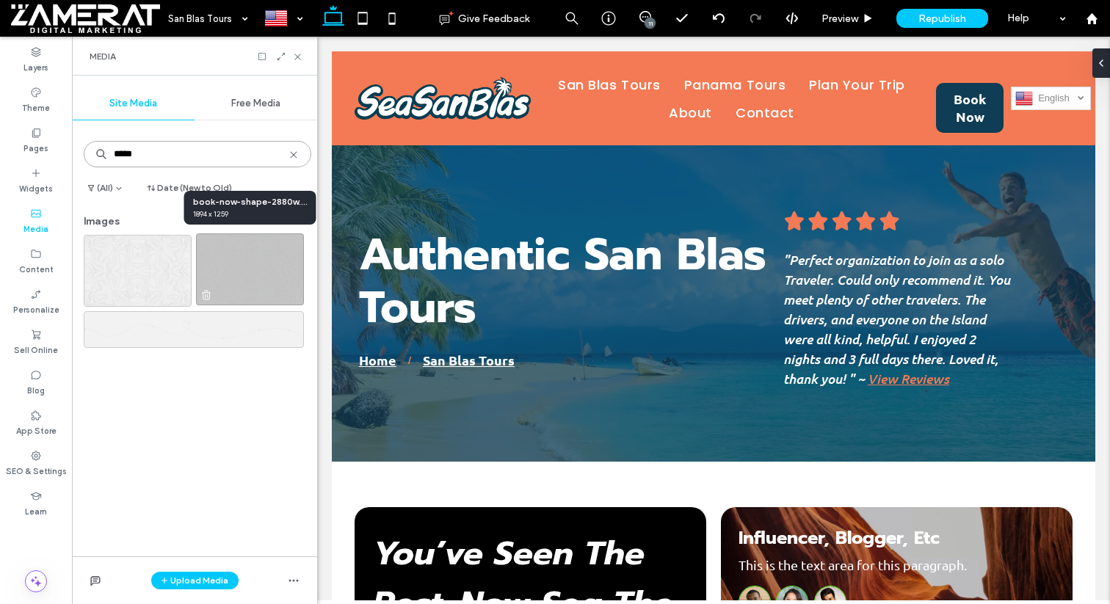
type input "*****"
click at [275, 274] on img at bounding box center [250, 269] width 108 height 72
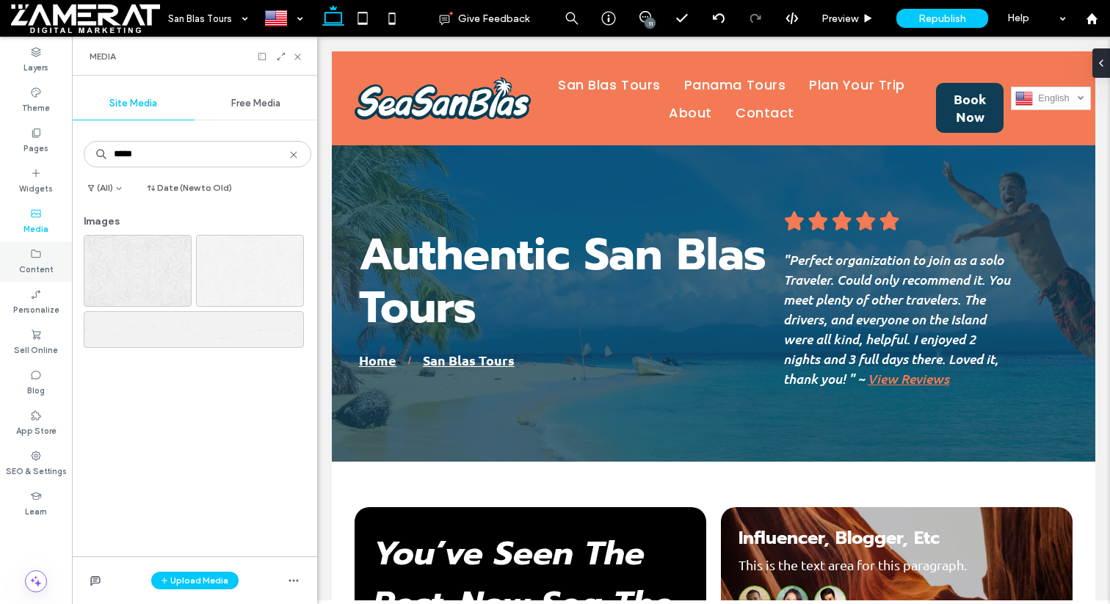
click at [44, 262] on label "Content" at bounding box center [36, 268] width 34 height 16
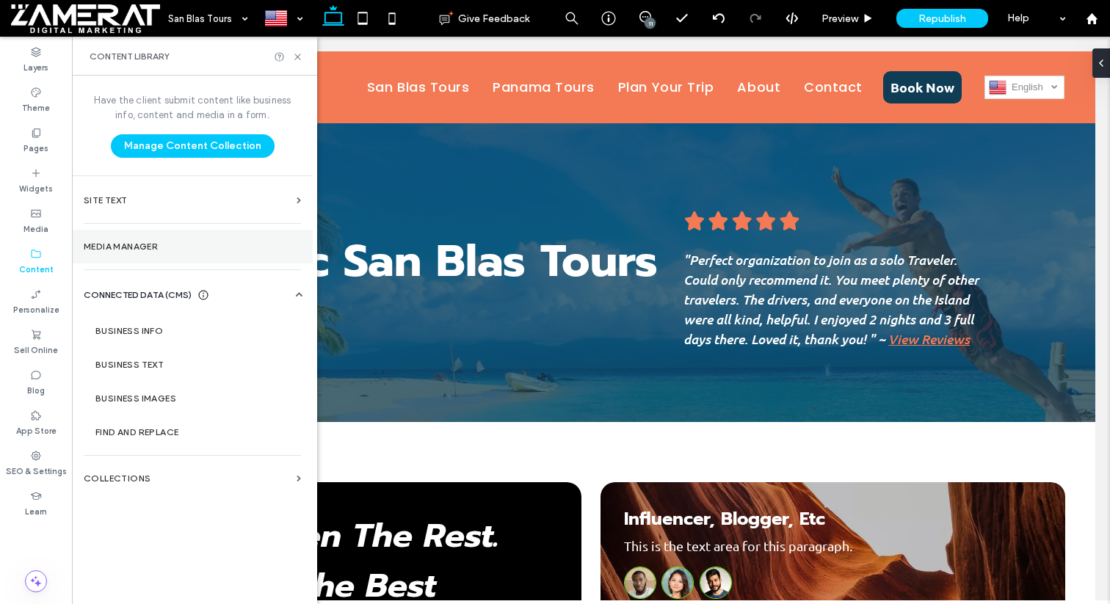
click at [164, 248] on label "Media Manager" at bounding box center [192, 246] width 217 height 10
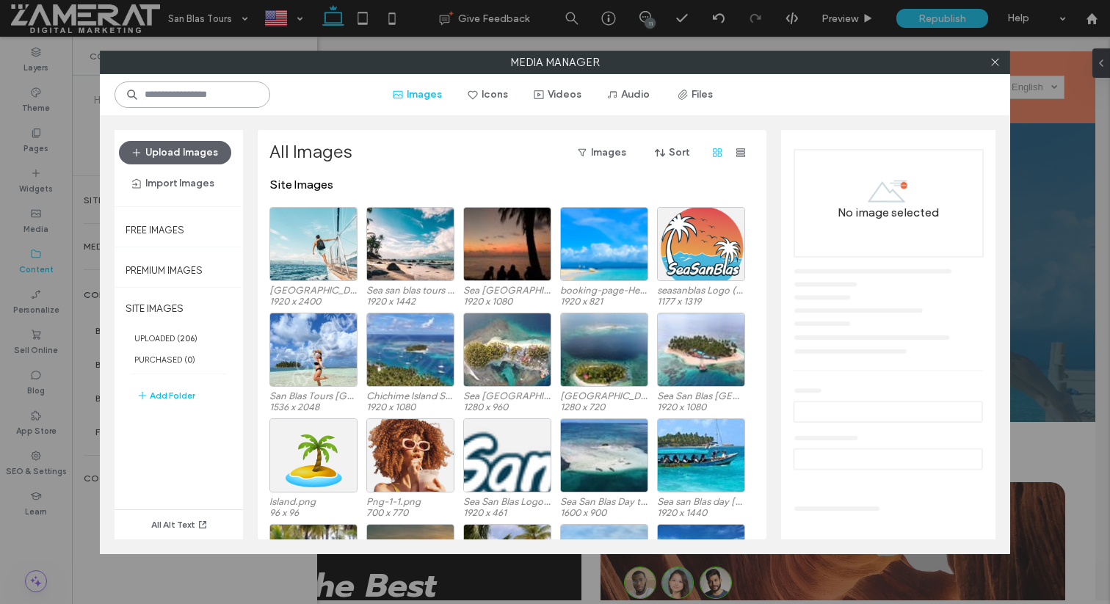
click at [218, 94] on input at bounding box center [192, 94] width 156 height 26
type input "*****"
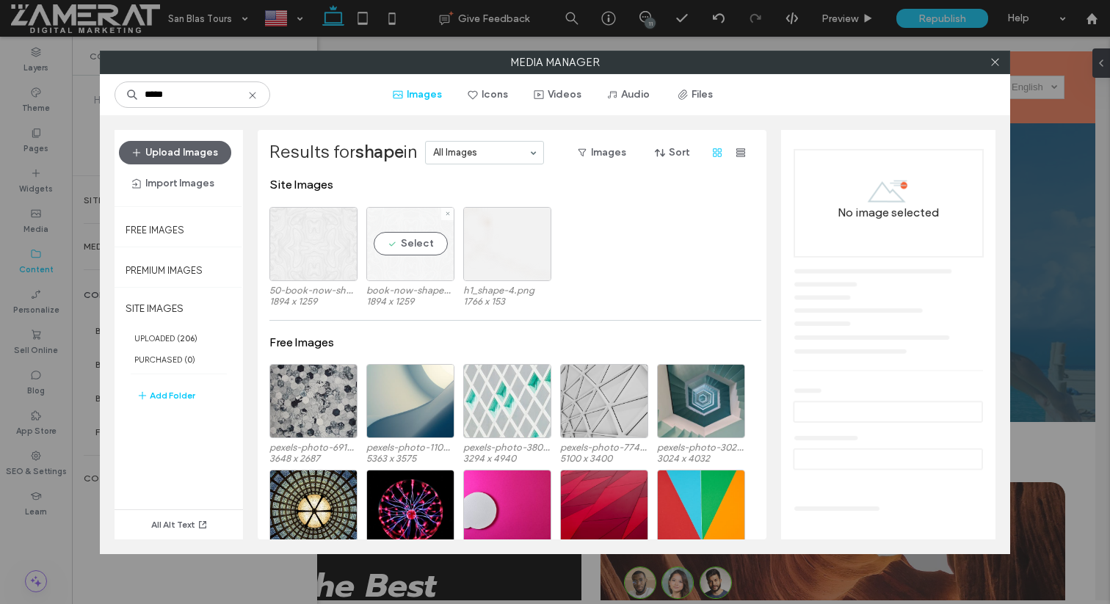
click at [410, 264] on div "Select" at bounding box center [410, 244] width 88 height 74
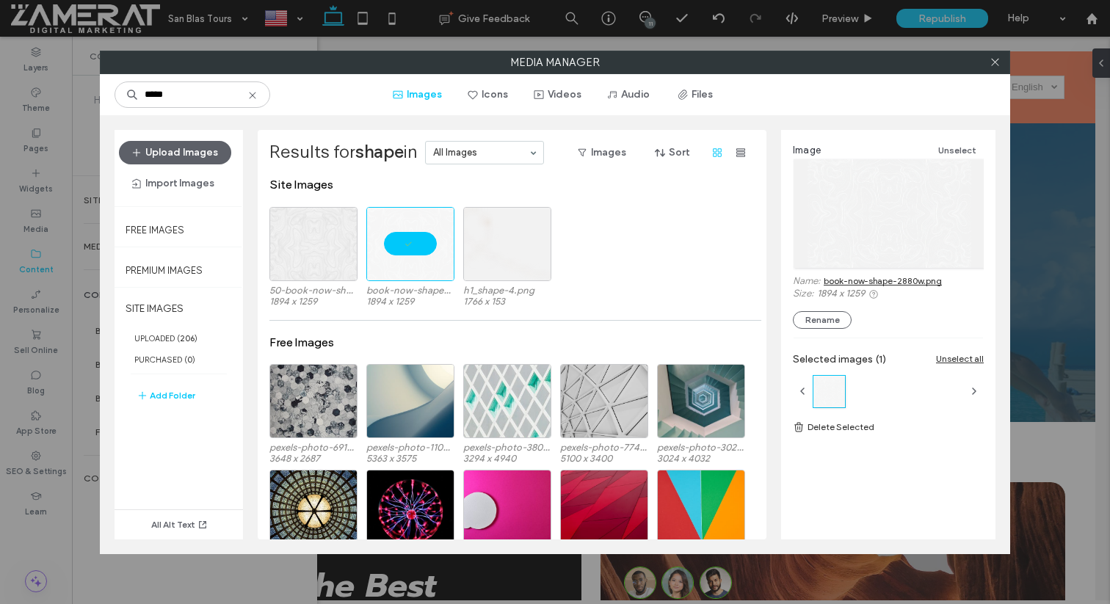
click at [881, 280] on link "book-now-shape-2880w.png" at bounding box center [882, 280] width 118 height 11
click at [991, 64] on icon at bounding box center [994, 62] width 11 height 11
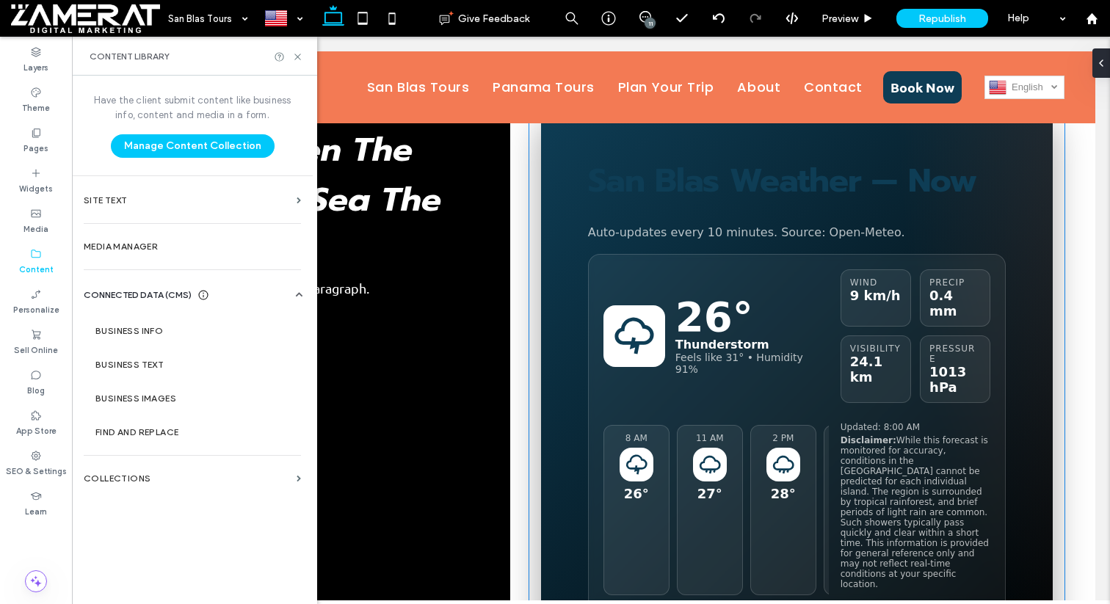
scroll to position [967, 0]
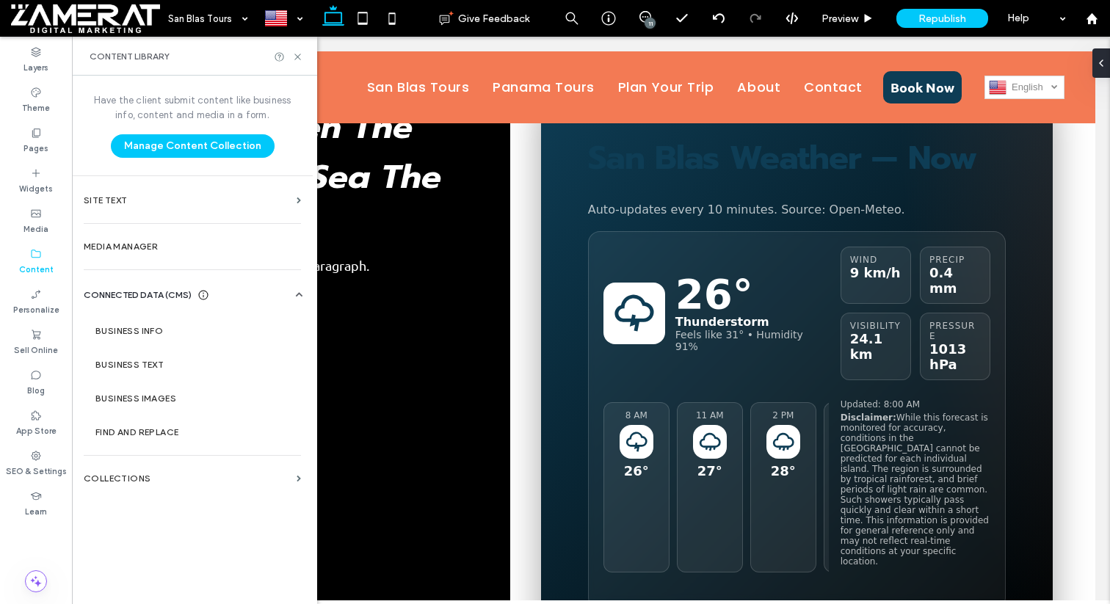
click at [291, 52] on div at bounding box center [288, 56] width 29 height 11
click at [295, 54] on use at bounding box center [297, 57] width 6 height 6
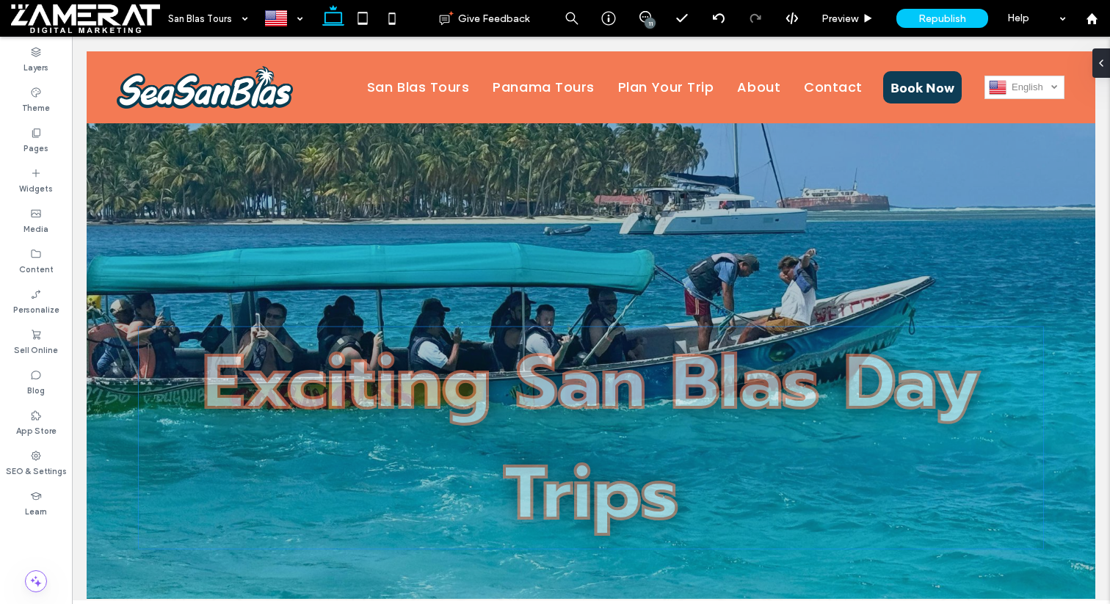
scroll to position [1845, 0]
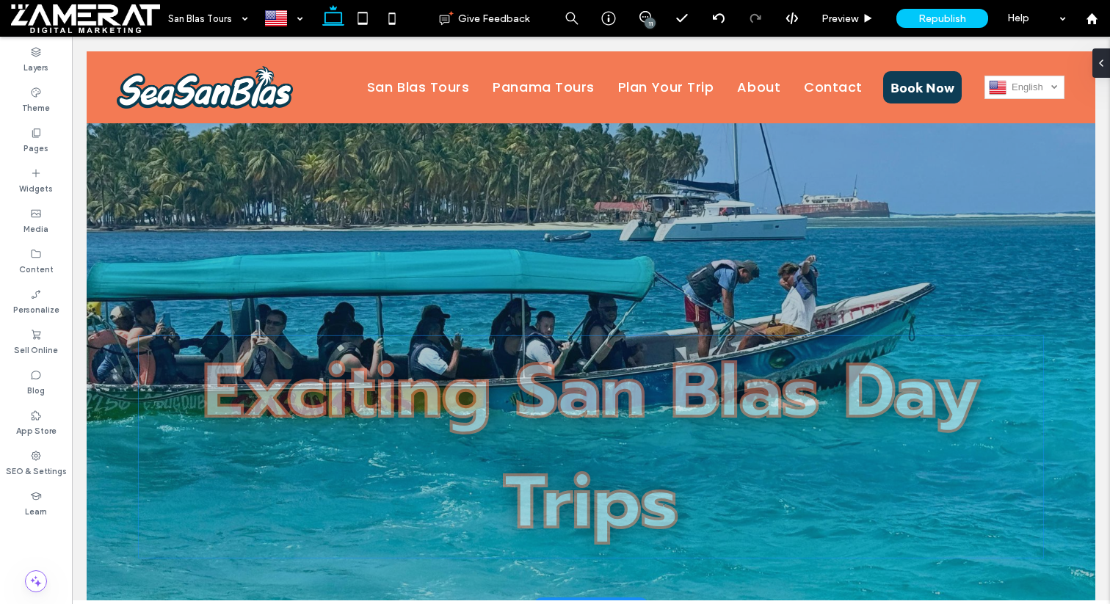
click at [484, 336] on span "Exciting San Blas Day Trips" at bounding box center [591, 447] width 777 height 222
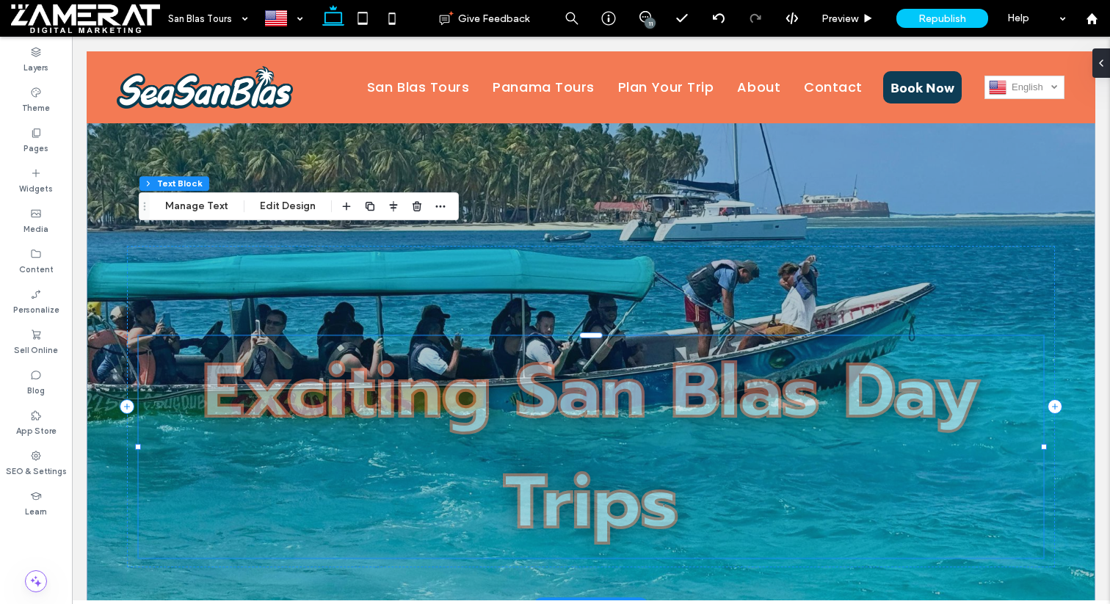
click at [484, 336] on span "Exciting San Blas Day Trips" at bounding box center [591, 447] width 777 height 222
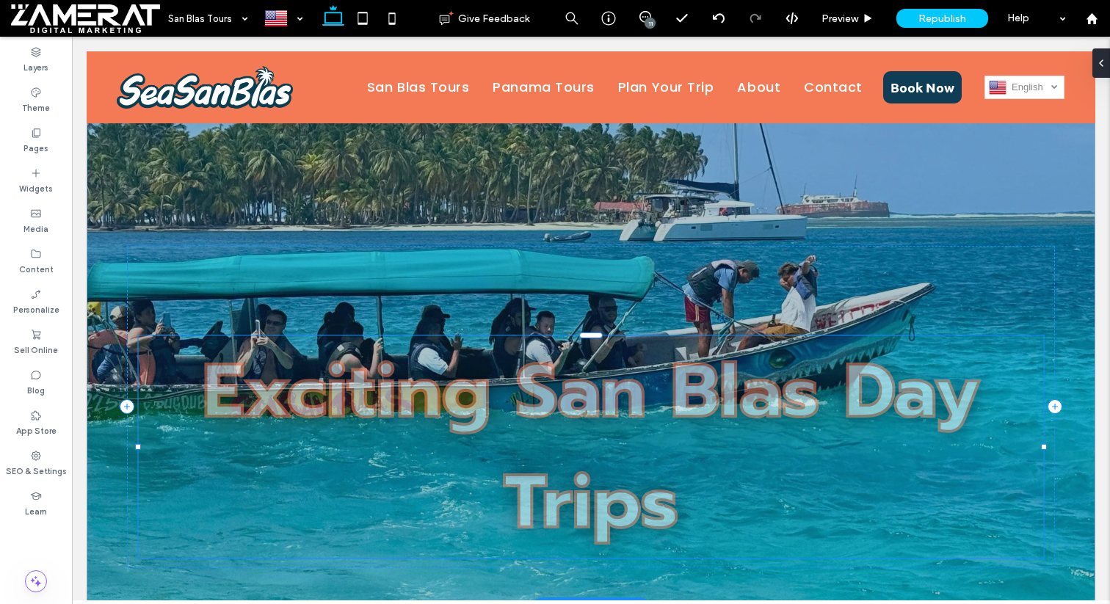
type input "******"
type input "***"
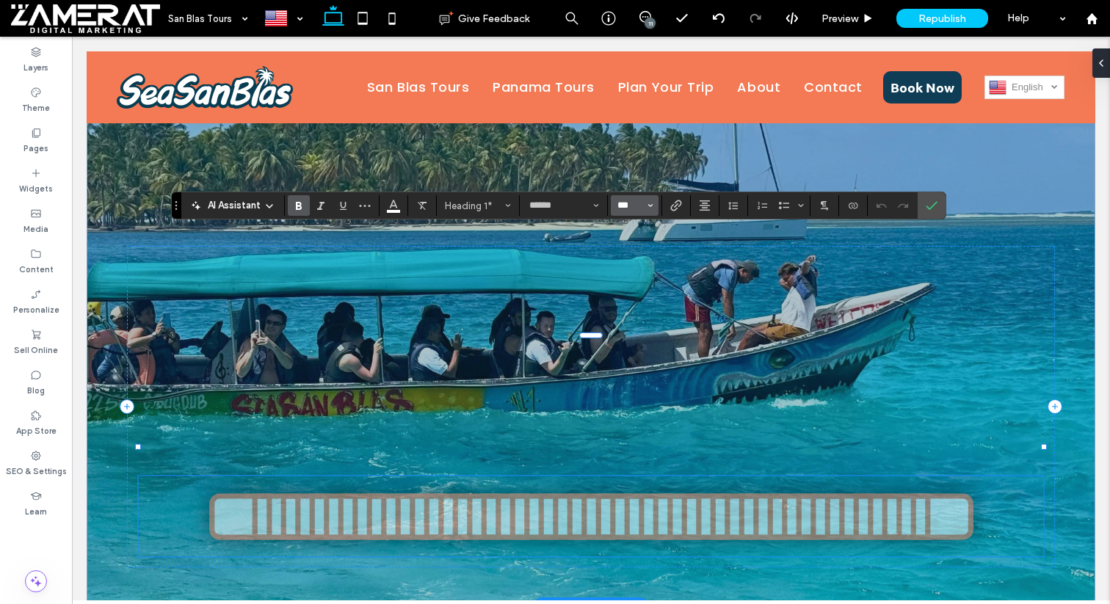
click at [633, 200] on input "***" at bounding box center [630, 206] width 29 height 12
type input "**"
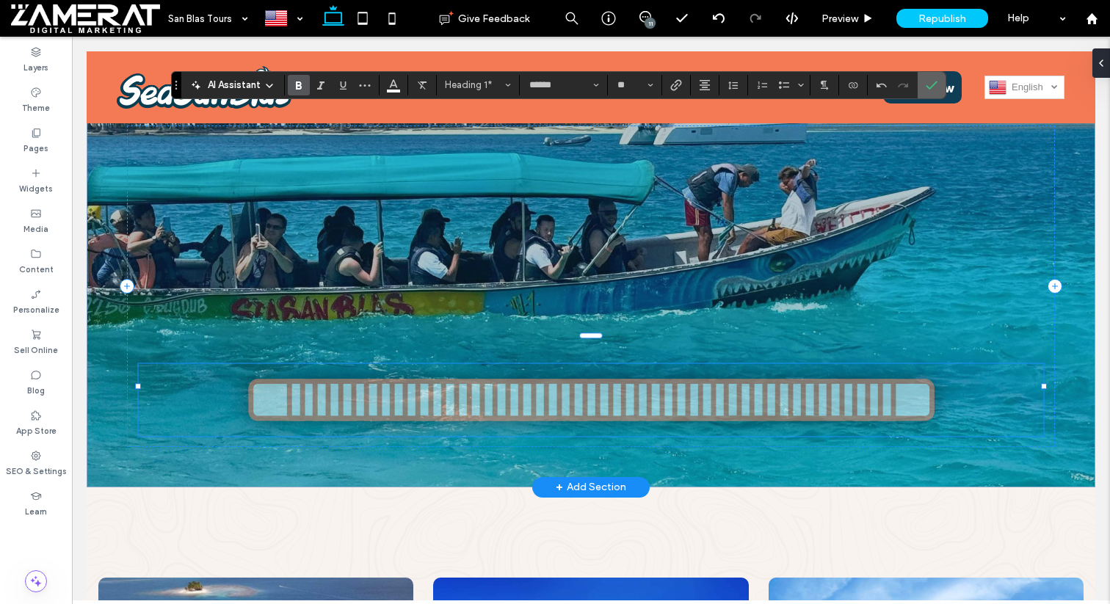
click at [931, 87] on icon "Confirm" at bounding box center [931, 85] width 12 height 12
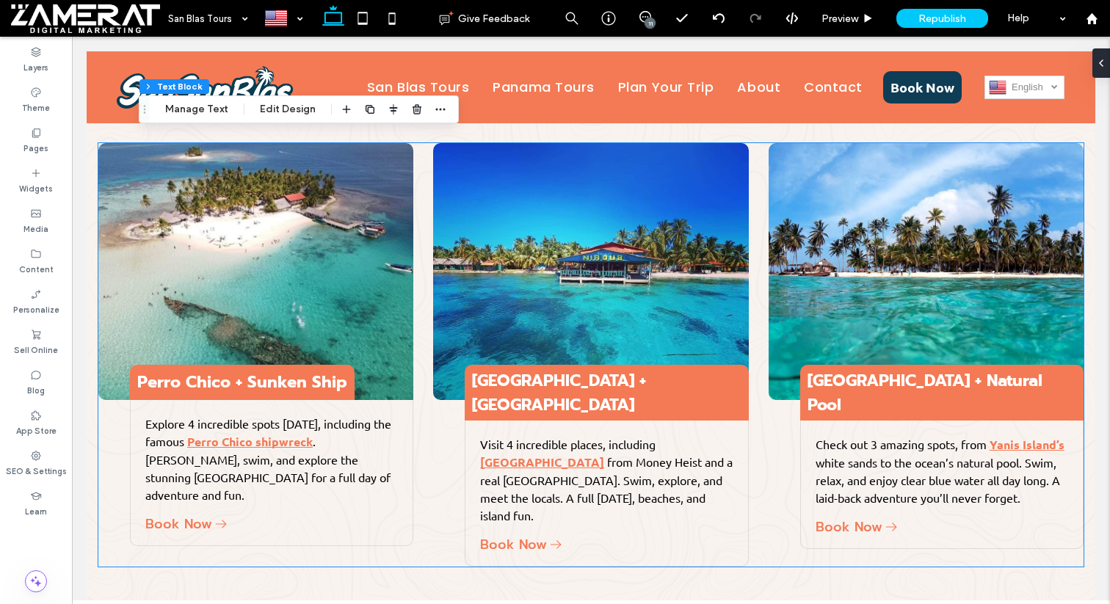
scroll to position [2408, 0]
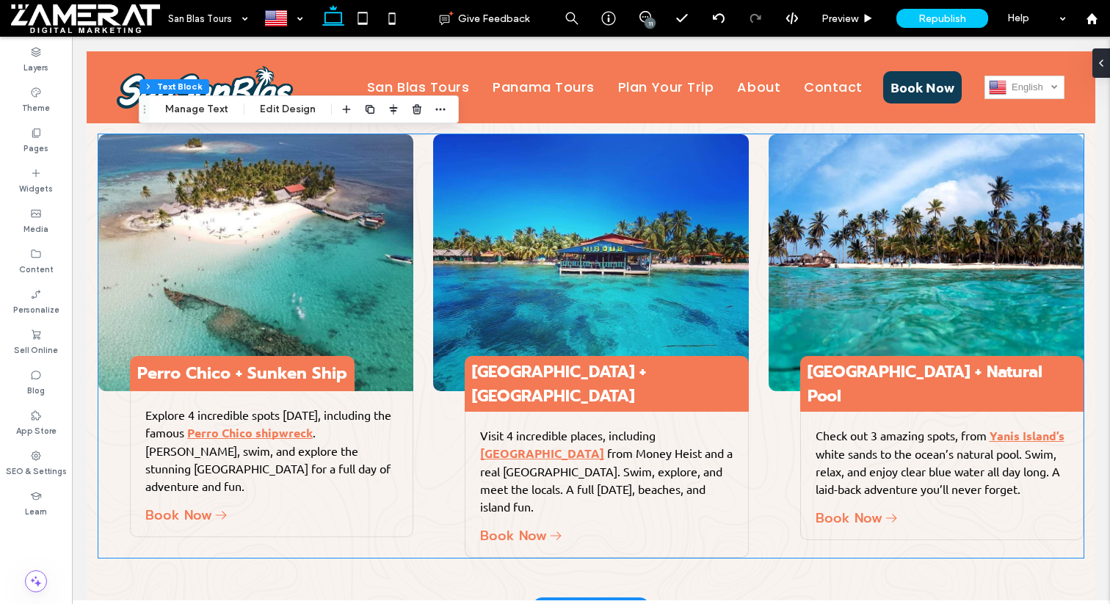
click at [729, 426] on p "Visit 4 incredible places, including Pelicano Island from Money Heist and a rea…" at bounding box center [606, 470] width 253 height 89
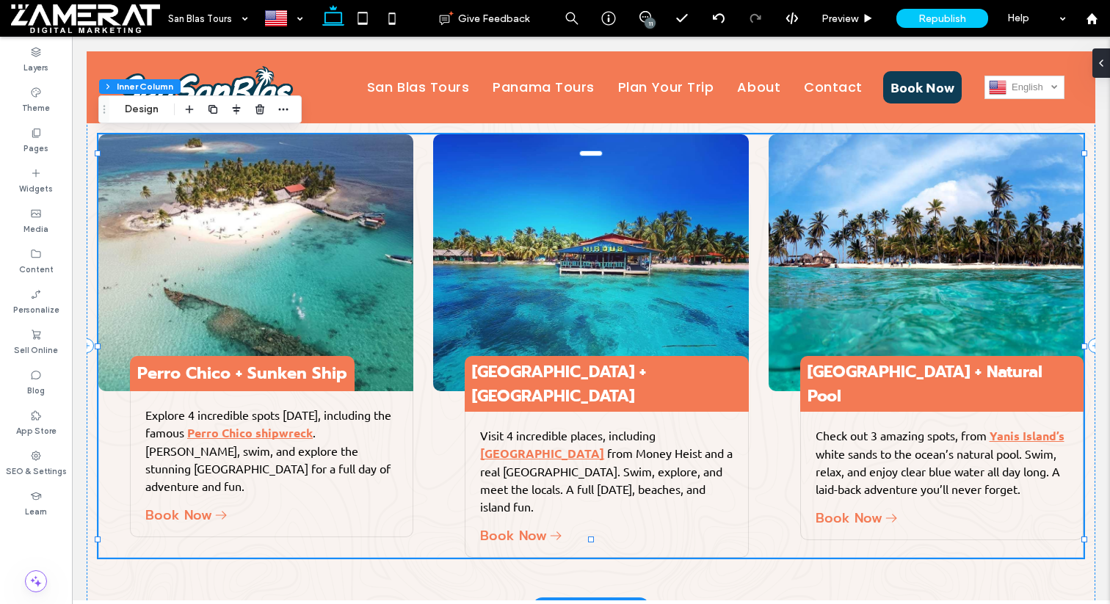
click at [729, 426] on p "Visit 4 incredible places, including Pelicano Island from Money Heist and a rea…" at bounding box center [606, 470] width 253 height 89
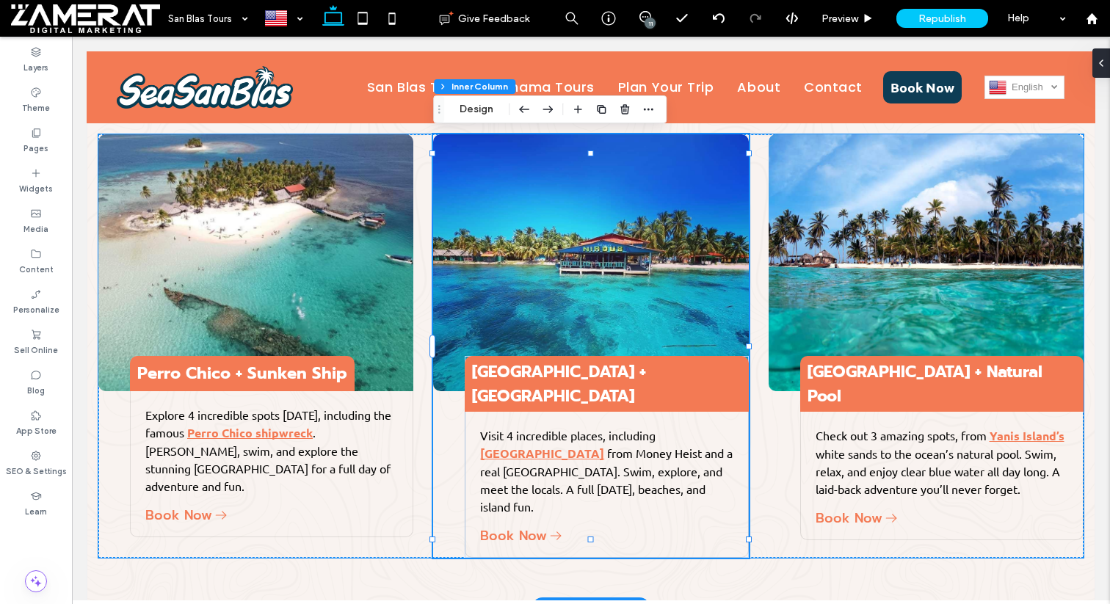
click at [729, 426] on p "Visit 4 incredible places, including Pelicano Island from Money Heist and a rea…" at bounding box center [606, 470] width 253 height 89
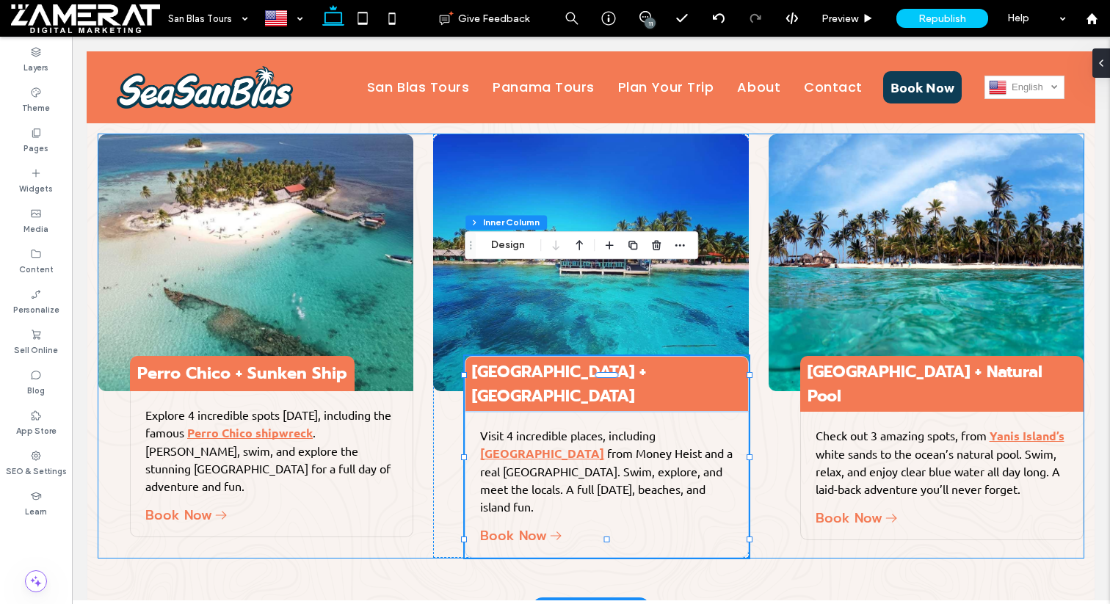
click at [729, 426] on p "Visit 4 incredible places, including Pelicano Island from Money Heist and a rea…" at bounding box center [606, 470] width 253 height 89
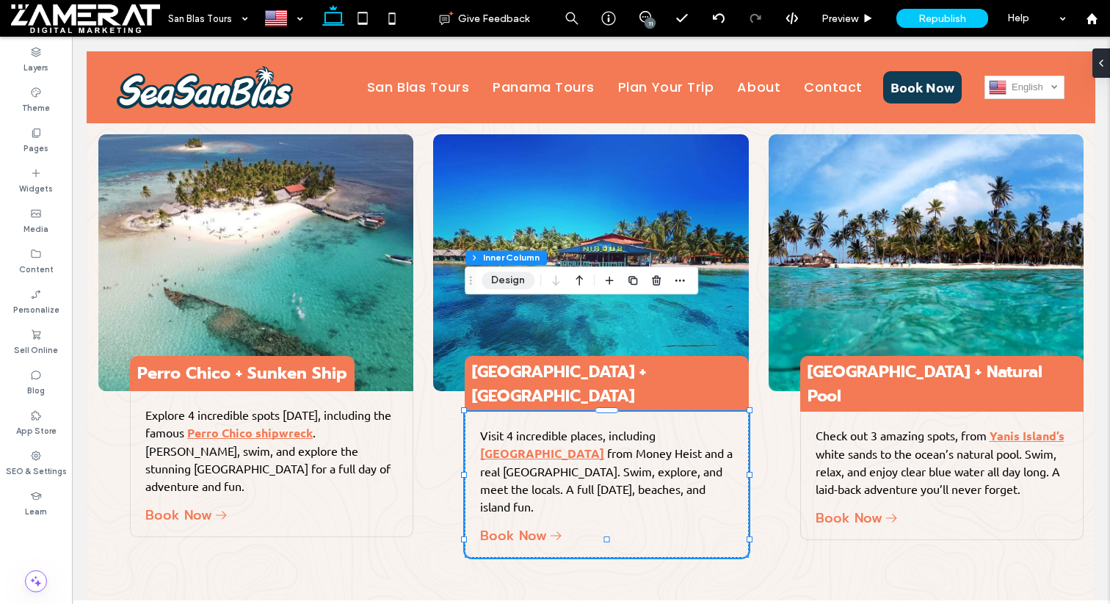
click at [511, 286] on button "Design" at bounding box center [507, 281] width 53 height 18
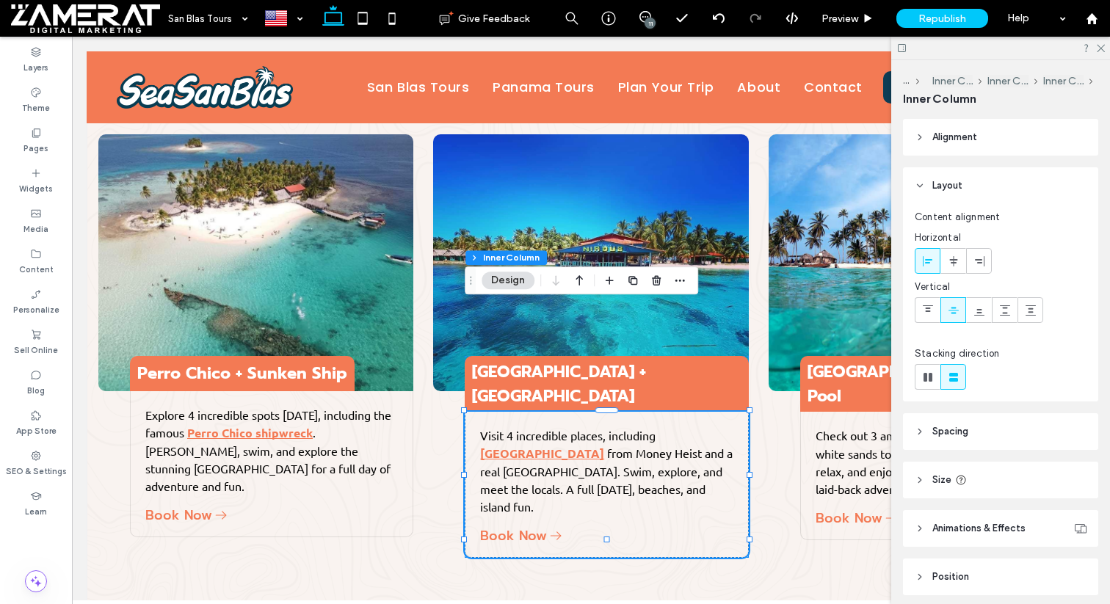
scroll to position [104, 0]
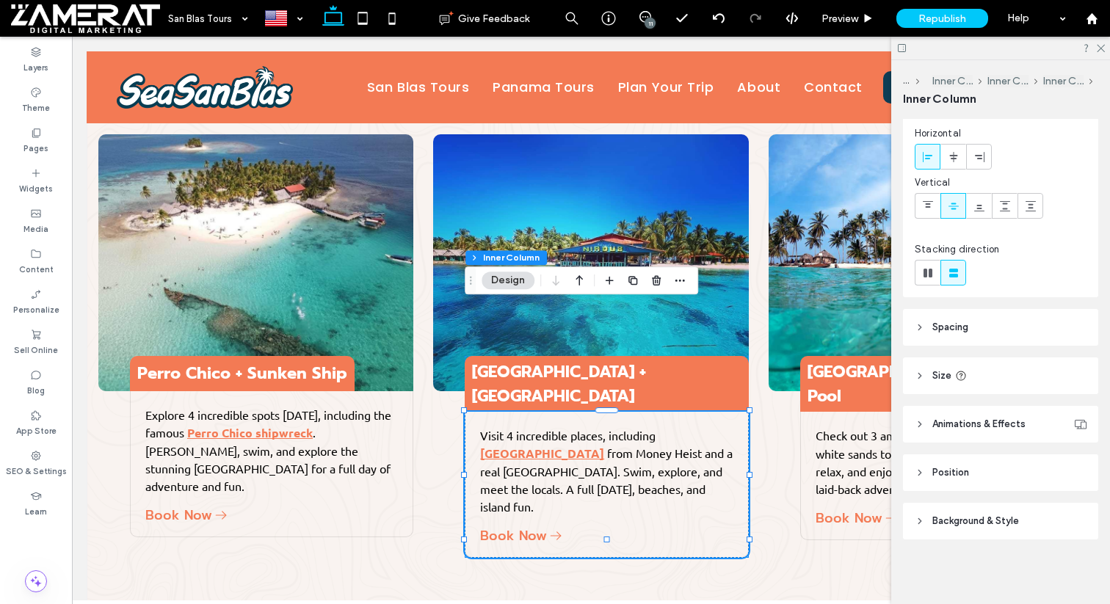
click at [995, 424] on span "Animations & Effects" at bounding box center [978, 424] width 93 height 15
click at [986, 373] on header "Size" at bounding box center [1000, 375] width 195 height 37
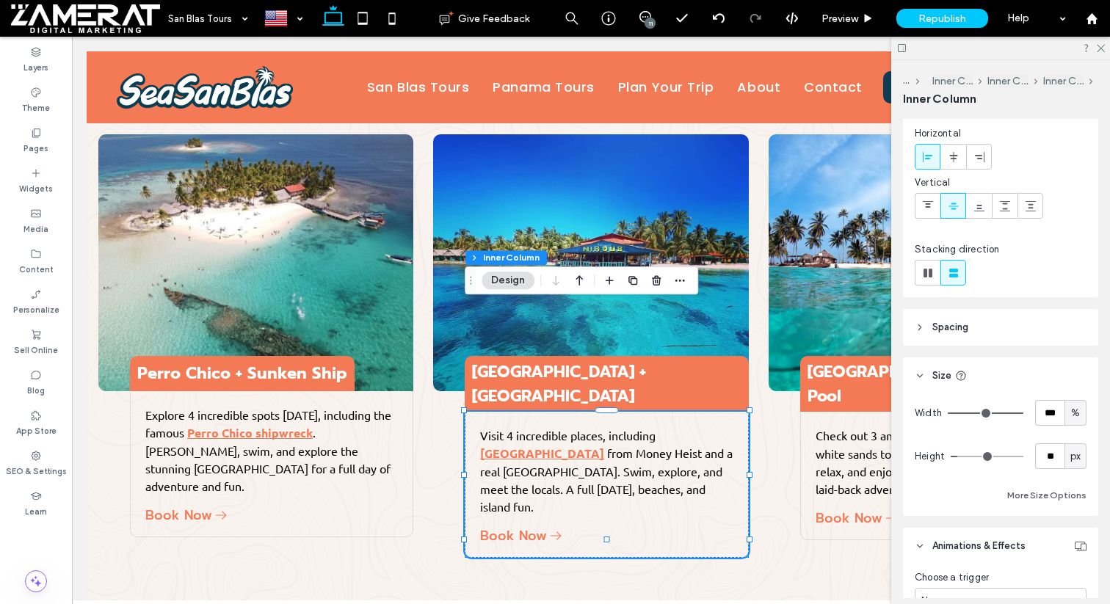
click at [986, 373] on header "Size" at bounding box center [1000, 375] width 195 height 37
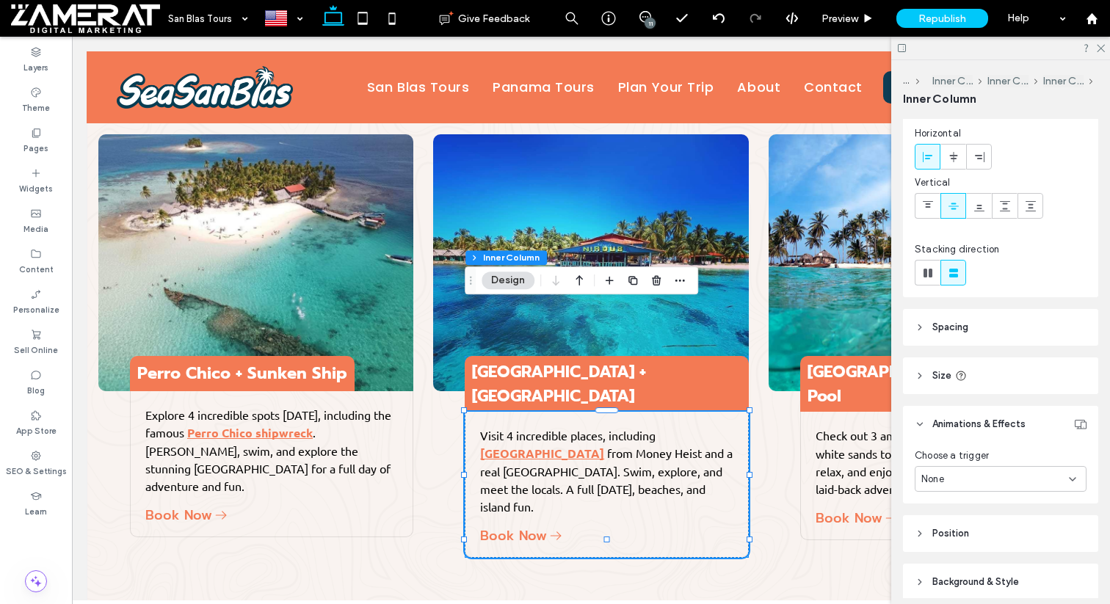
click at [988, 328] on header "Spacing" at bounding box center [1000, 327] width 195 height 37
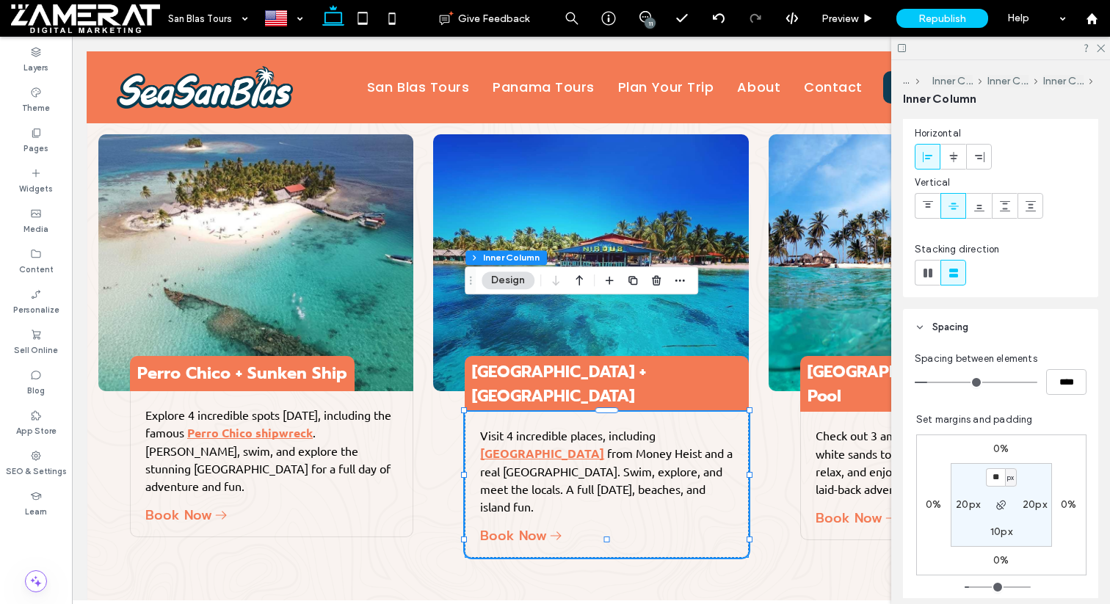
click at [988, 328] on header "Spacing" at bounding box center [1000, 327] width 195 height 37
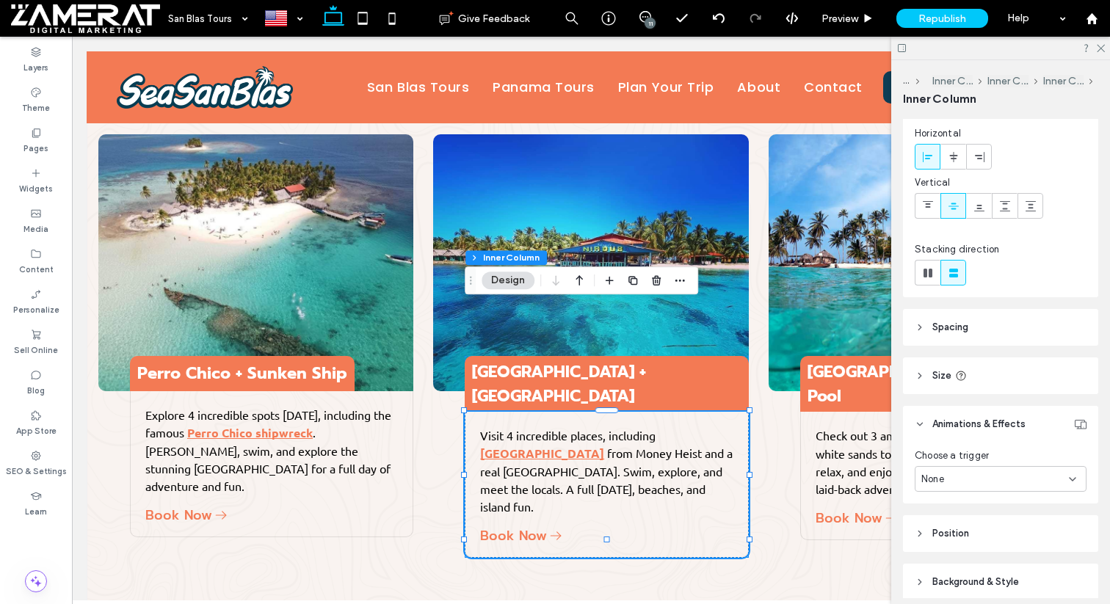
scroll to position [165, 0]
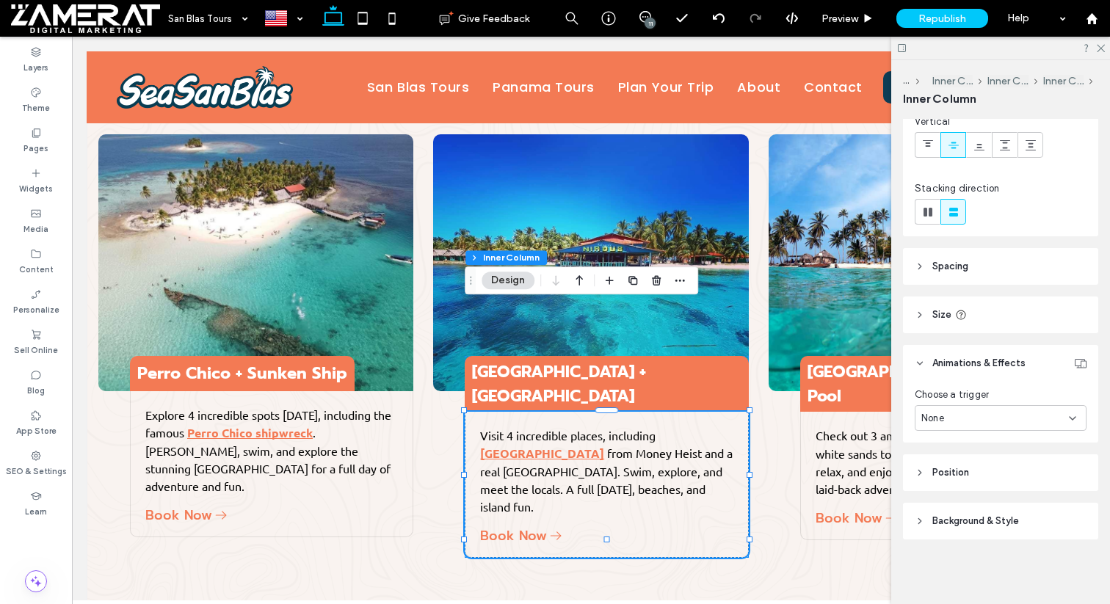
click at [1005, 467] on header "Position" at bounding box center [1000, 472] width 195 height 37
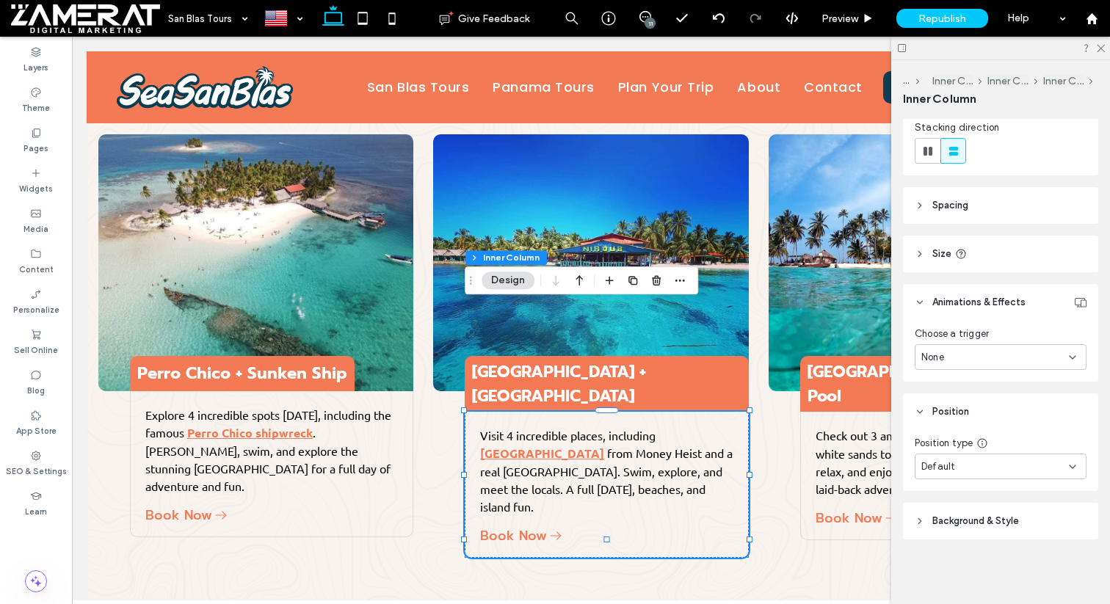
click at [1014, 532] on header "Background & Style" at bounding box center [1000, 521] width 195 height 37
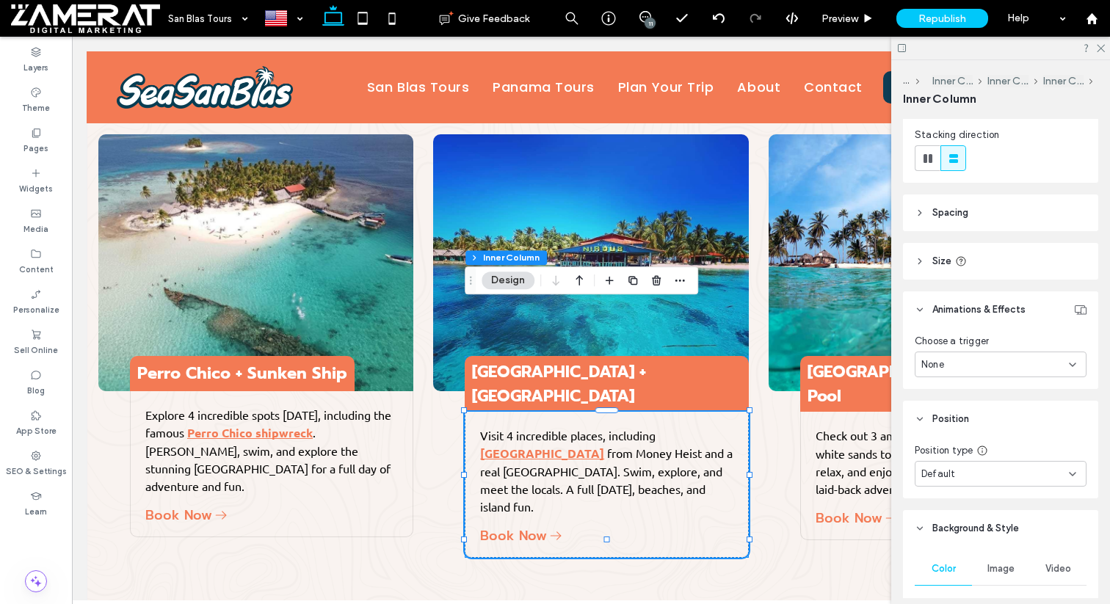
scroll to position [0, 0]
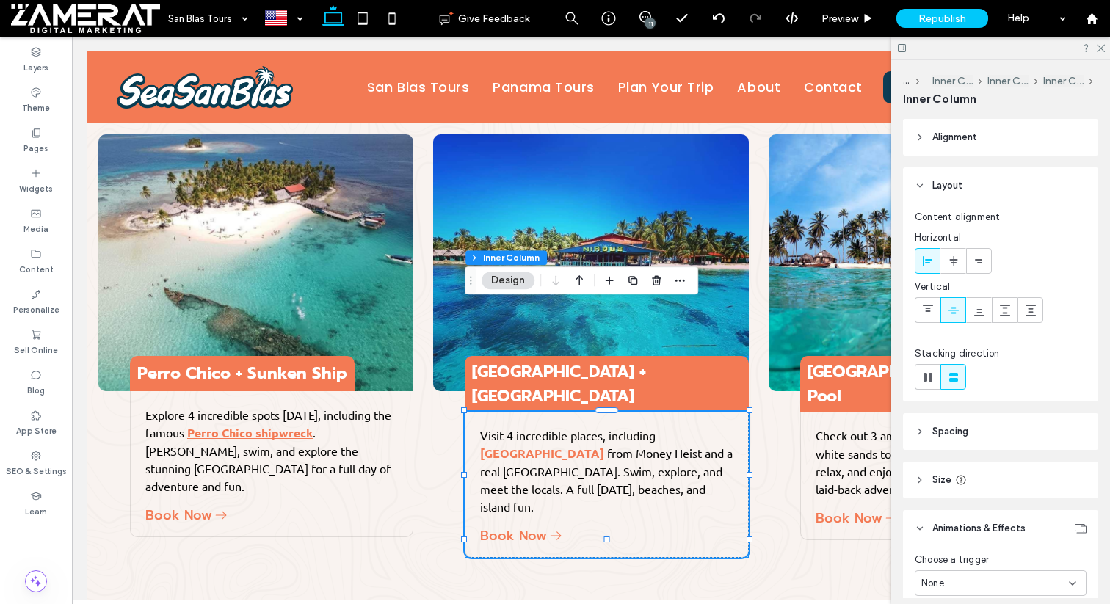
click at [1032, 153] on header "Alignment" at bounding box center [1000, 137] width 195 height 37
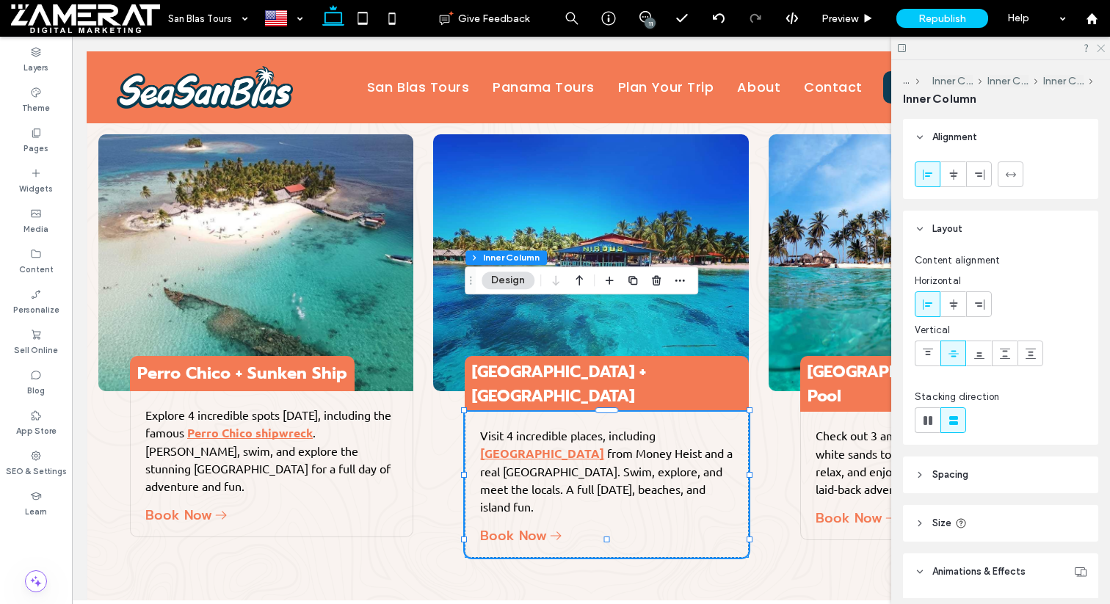
click at [1099, 44] on icon at bounding box center [1100, 48] width 10 height 10
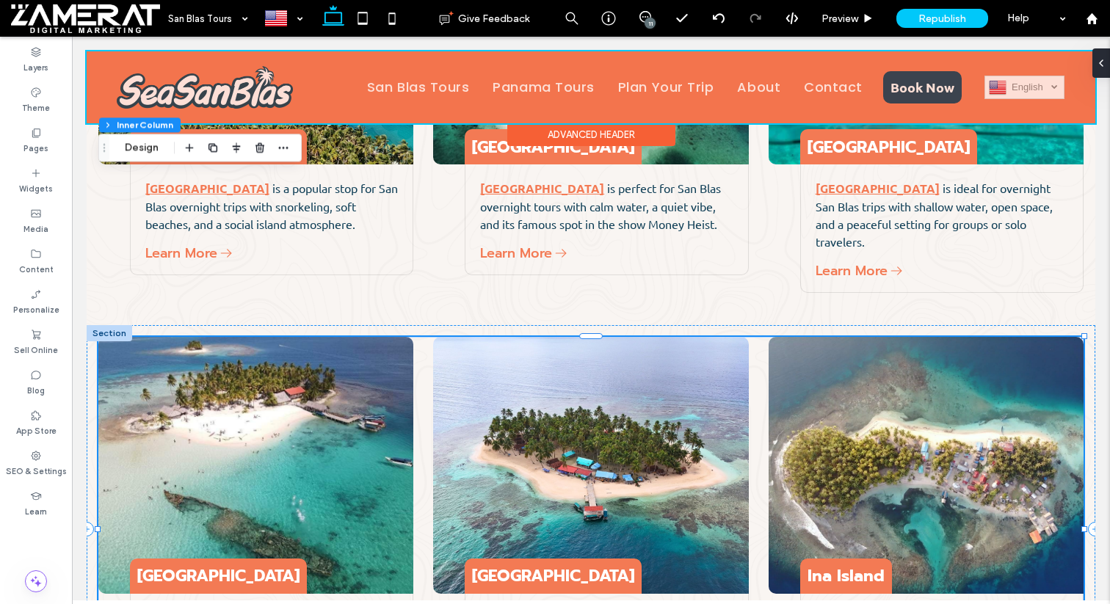
scroll to position [6823, 0]
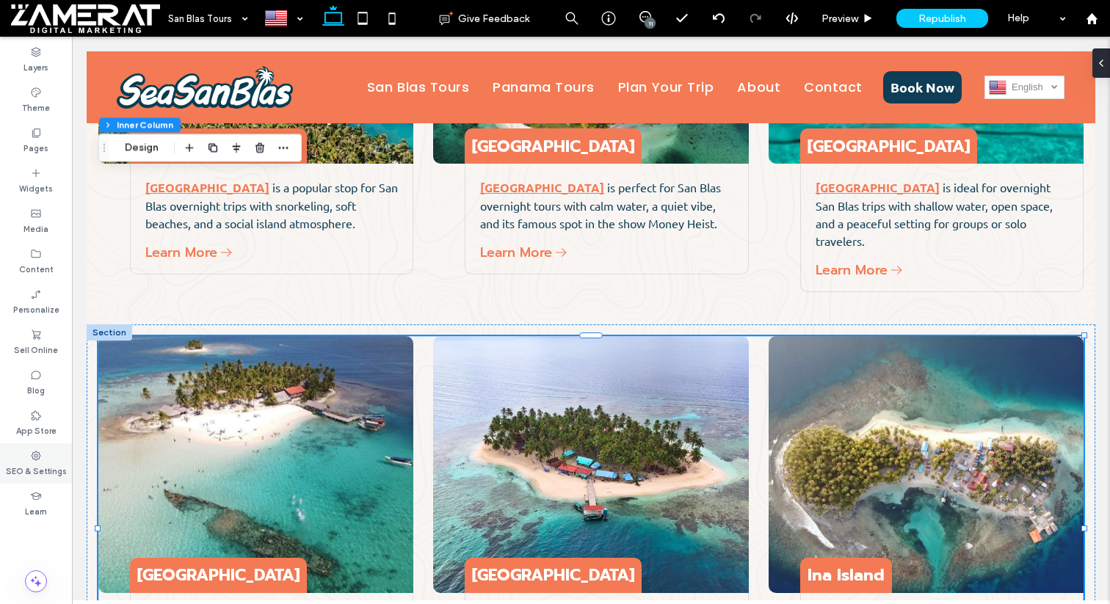
click at [34, 454] on icon at bounding box center [36, 456] width 12 height 12
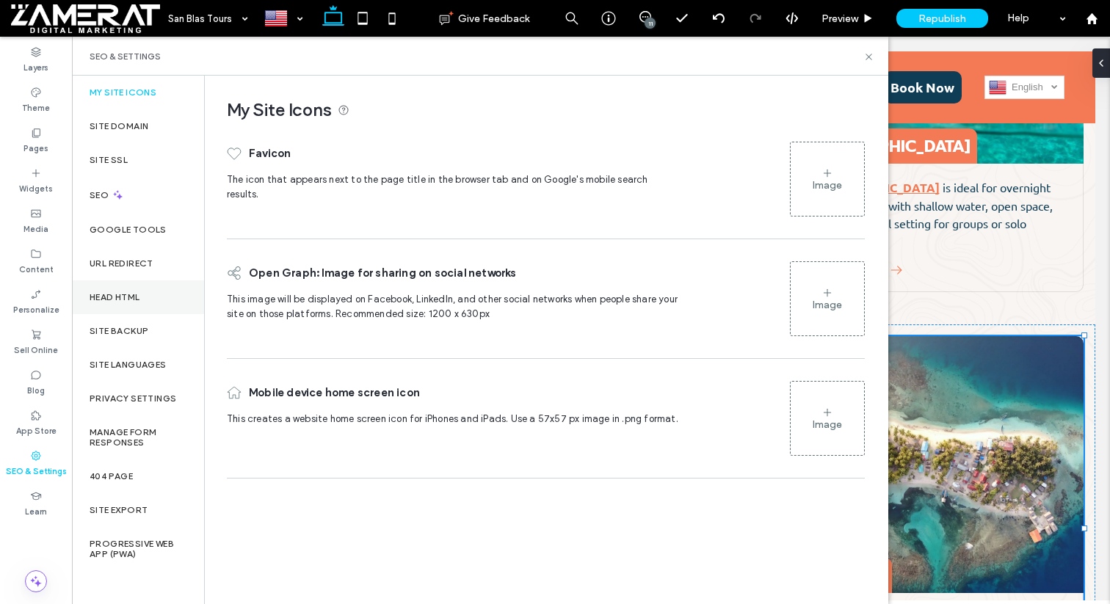
click at [134, 299] on label "Head HTML" at bounding box center [115, 297] width 51 height 10
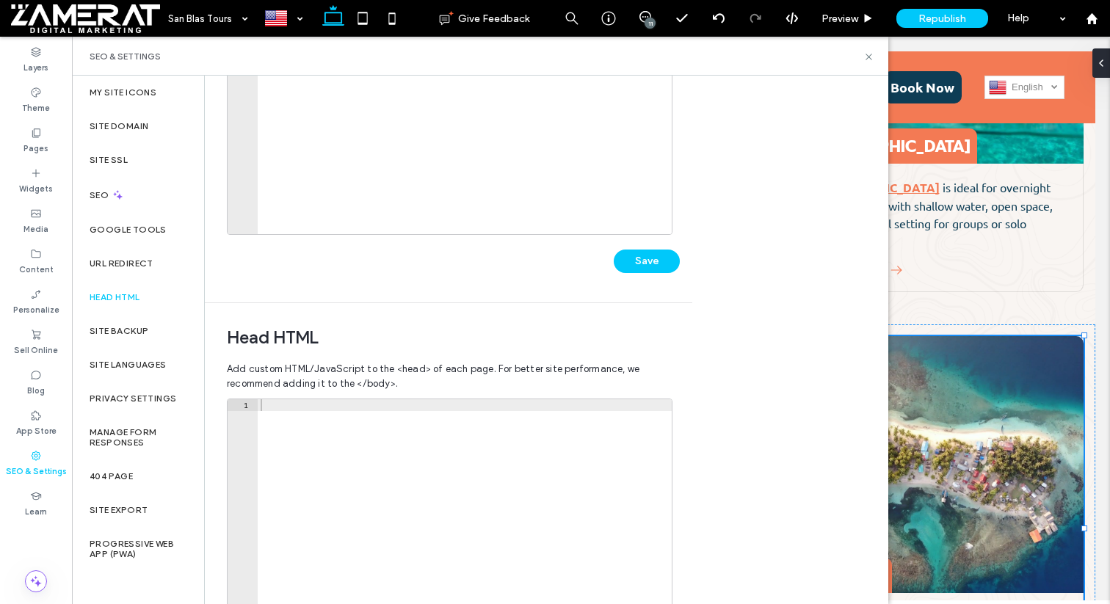
scroll to position [288, 0]
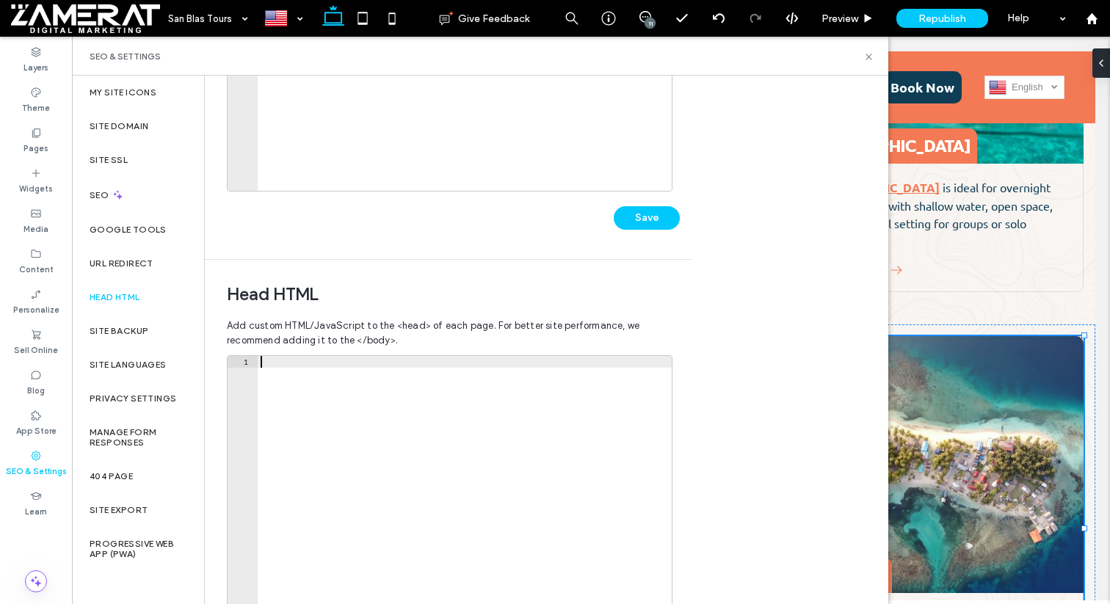
click at [324, 374] on div at bounding box center [465, 514] width 414 height 316
paste textarea "**********"
type textarea "**********"
click at [686, 425] on div "**********" at bounding box center [448, 488] width 487 height 456
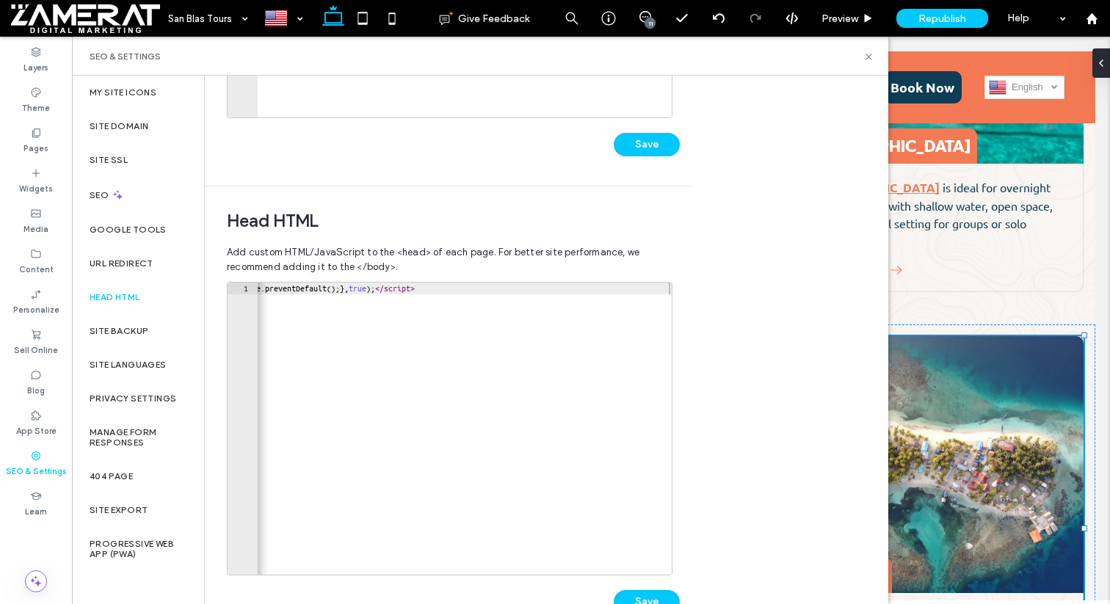
scroll to position [401, 0]
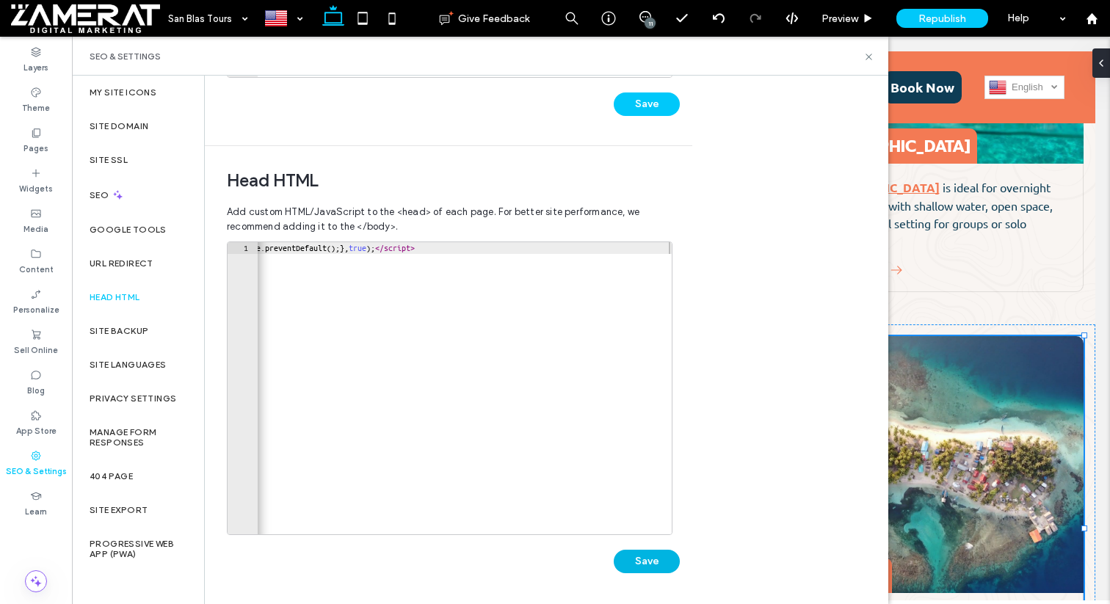
click at [630, 562] on button "Save" at bounding box center [646, 561] width 66 height 23
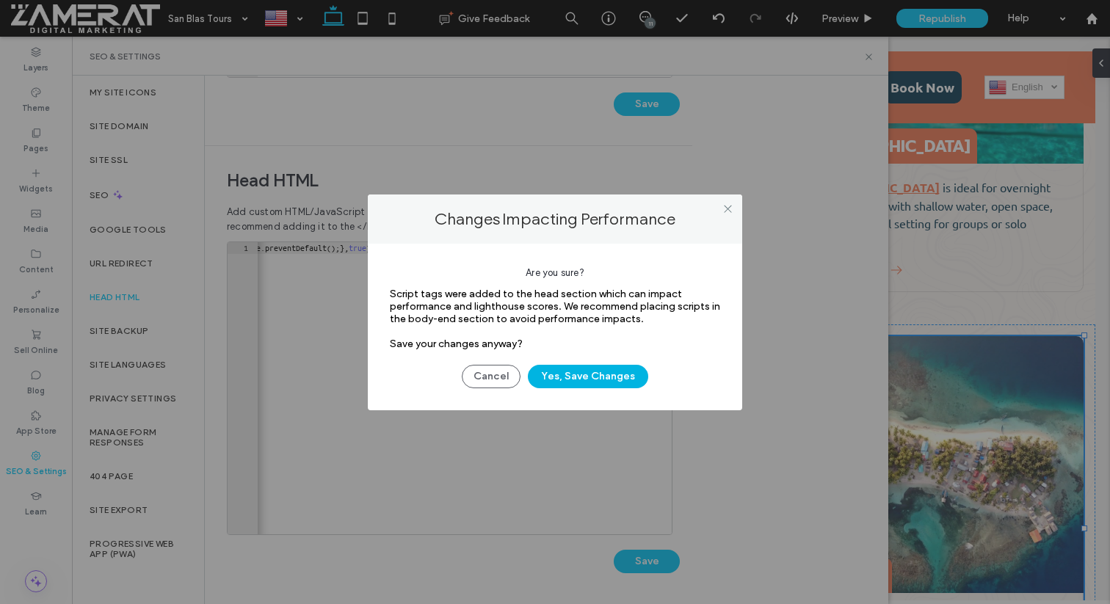
click at [600, 382] on button "Yes, Save Changes" at bounding box center [588, 376] width 120 height 23
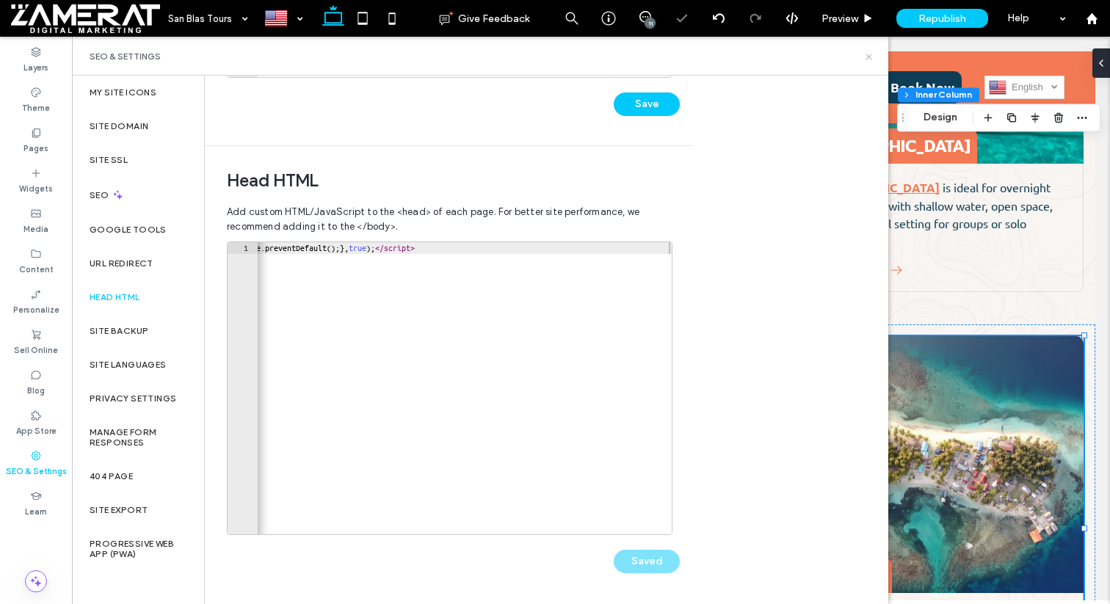
click at [870, 58] on use at bounding box center [868, 57] width 6 height 6
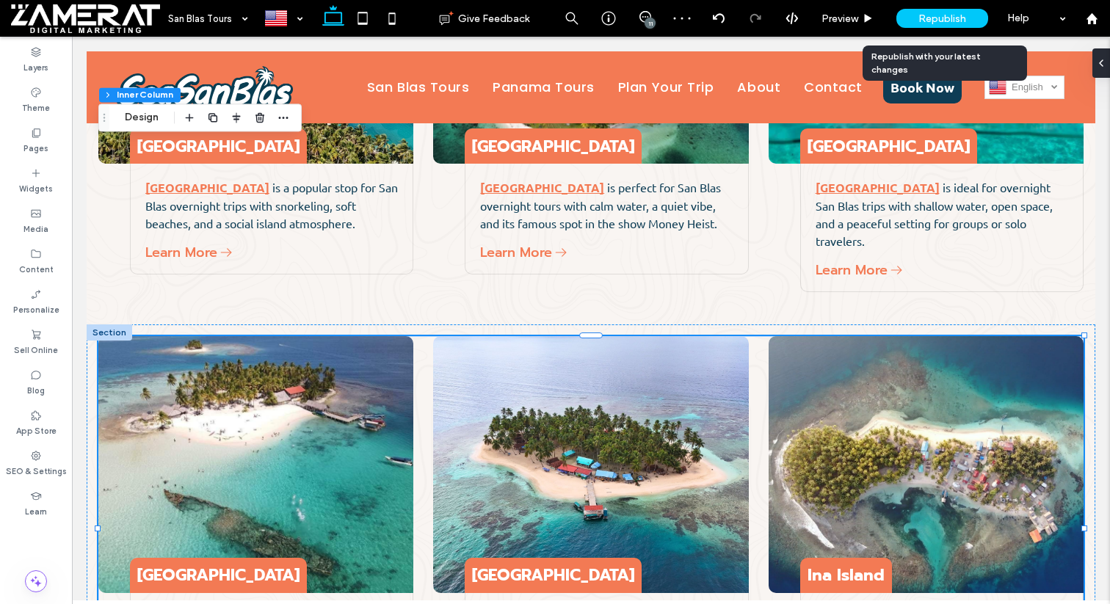
click at [950, 23] on span "Republish" at bounding box center [942, 18] width 48 height 12
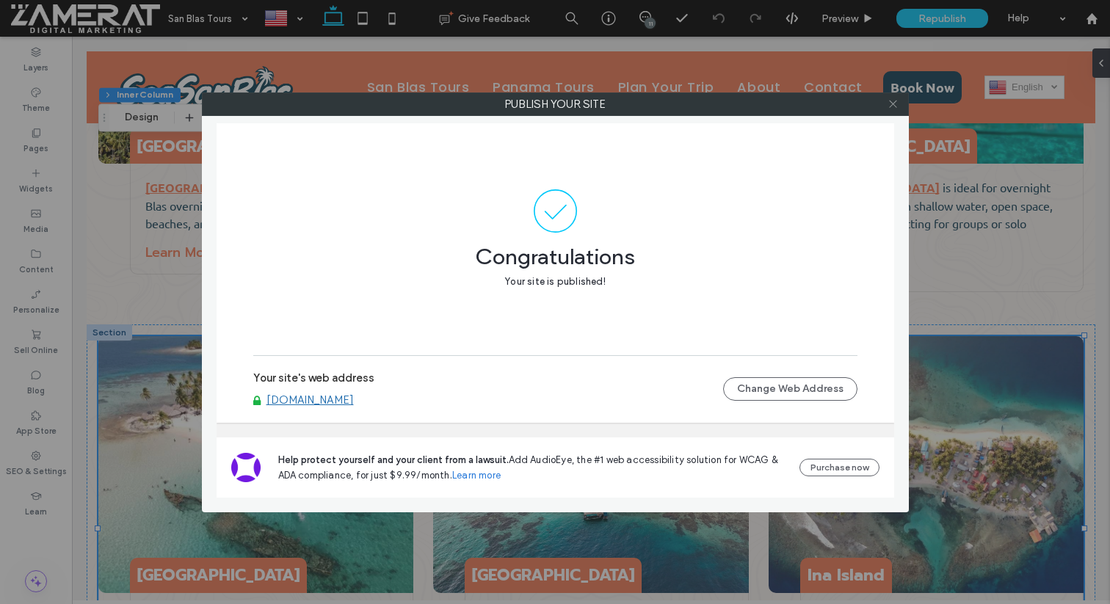
click at [890, 101] on use at bounding box center [892, 104] width 7 height 7
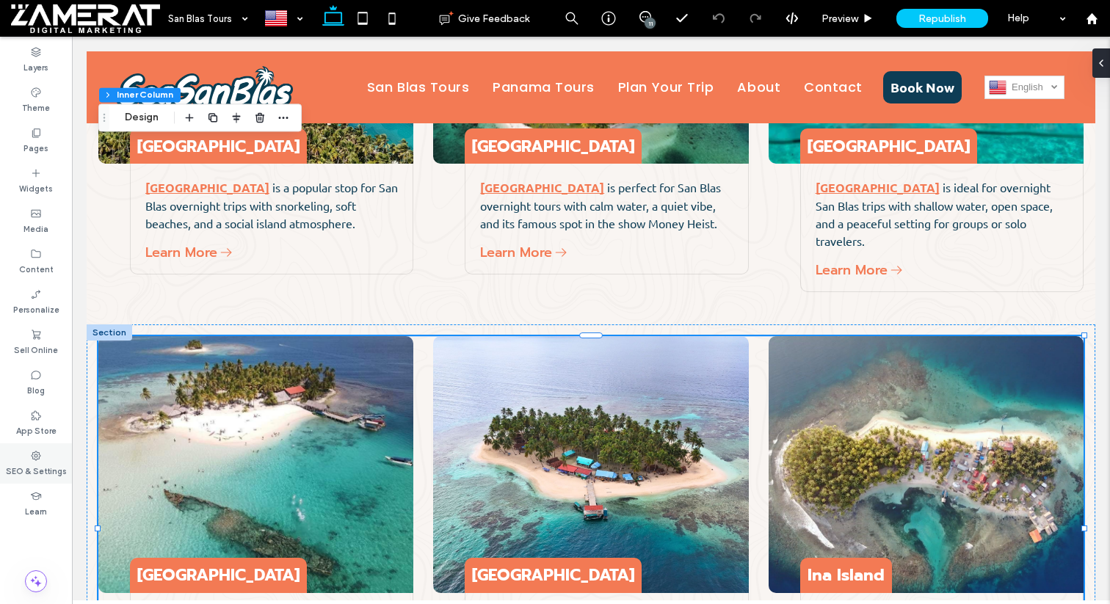
click at [34, 453] on icon at bounding box center [36, 456] width 12 height 12
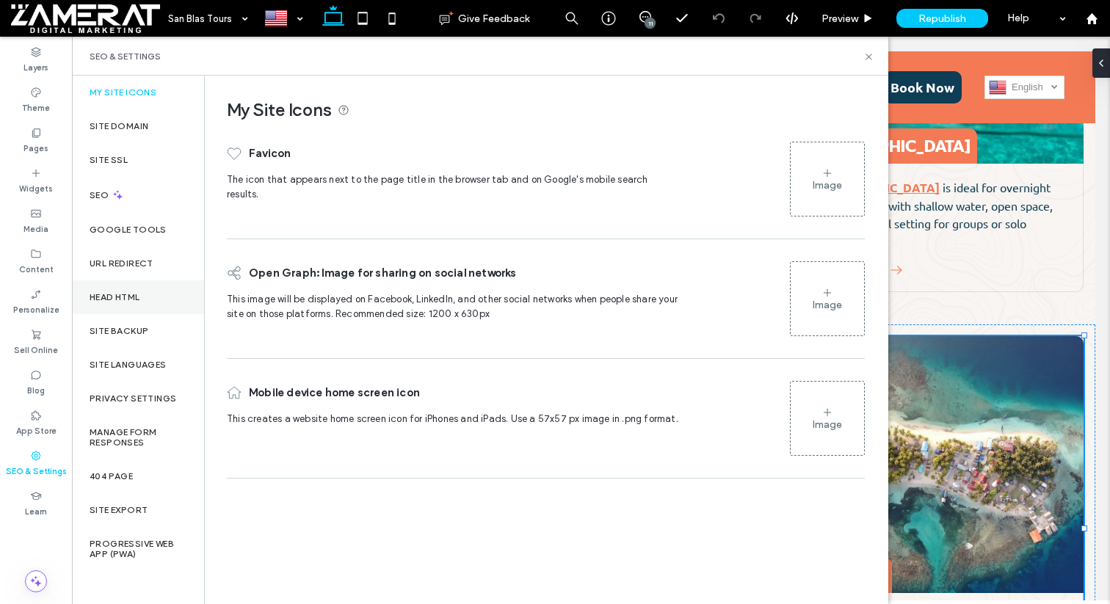
click at [140, 300] on label "Head HTML" at bounding box center [115, 297] width 51 height 10
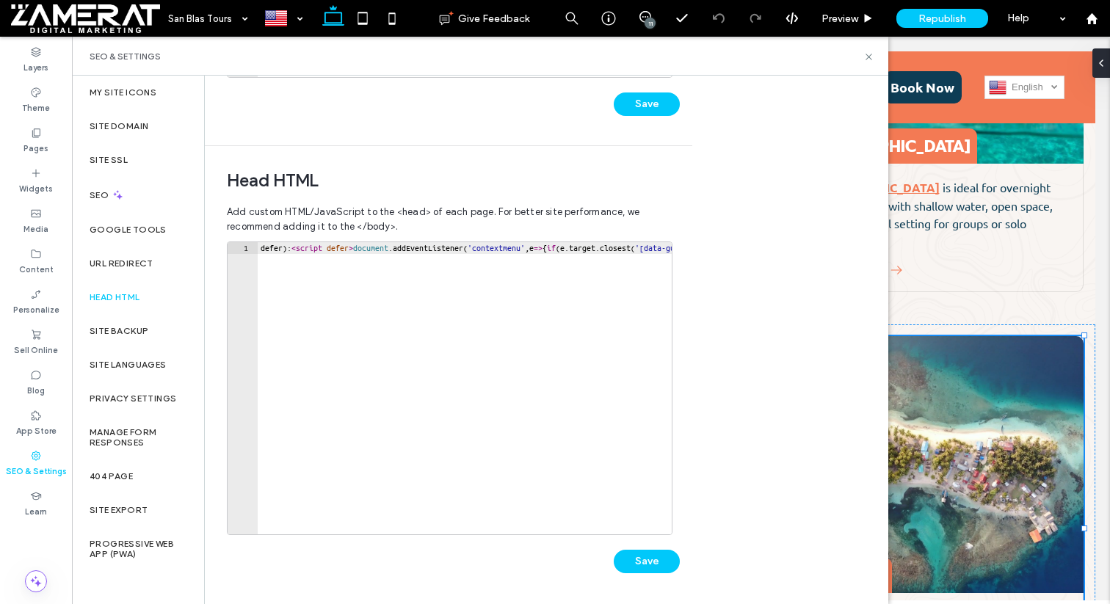
type textarea "**********"
click at [318, 250] on div "defer): < script defer > document . addEventListener ( 'contextmenu' , e => { i…" at bounding box center [1008, 400] width 1501 height 316
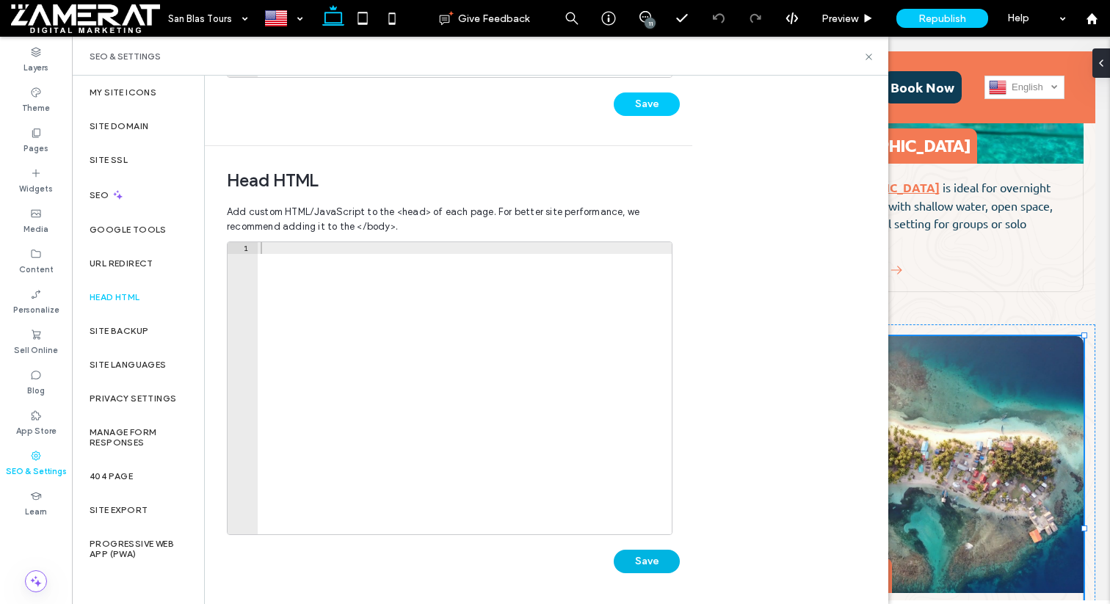
click at [674, 557] on button "Save" at bounding box center [646, 561] width 66 height 23
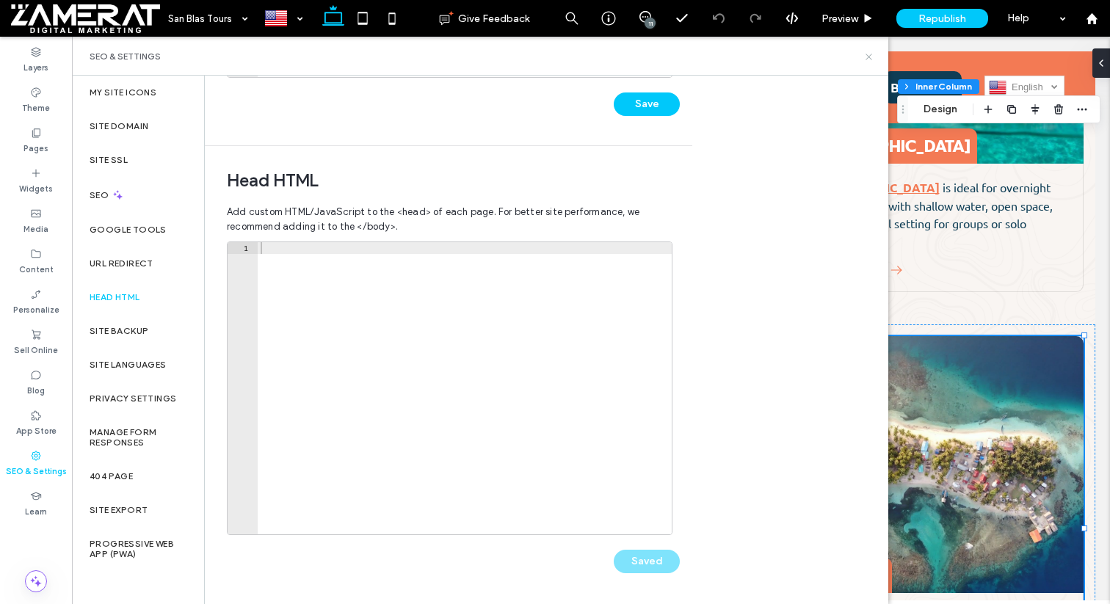
click at [869, 59] on icon at bounding box center [868, 56] width 11 height 11
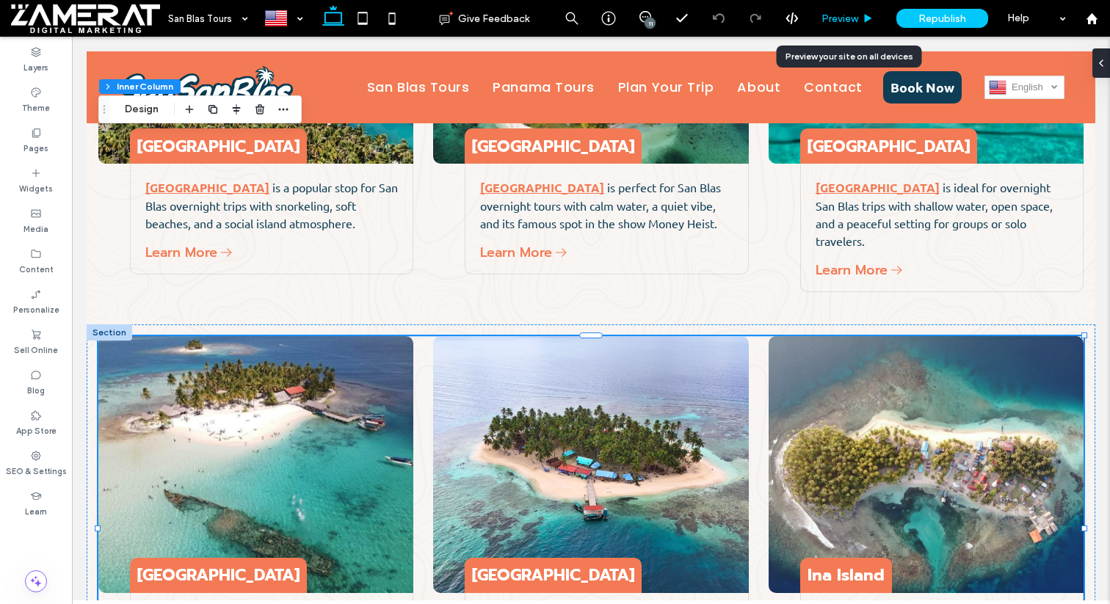
click at [854, 11] on div "Preview" at bounding box center [847, 18] width 75 height 37
click at [852, 19] on span "Preview" at bounding box center [839, 18] width 37 height 12
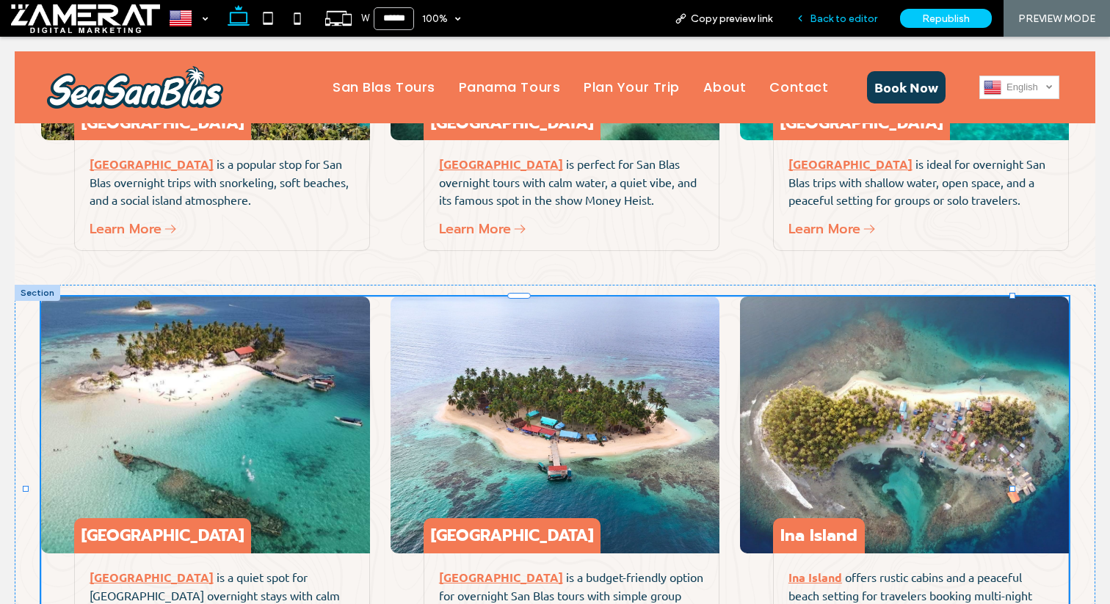
click at [840, 15] on span "Back to editor" at bounding box center [843, 18] width 68 height 12
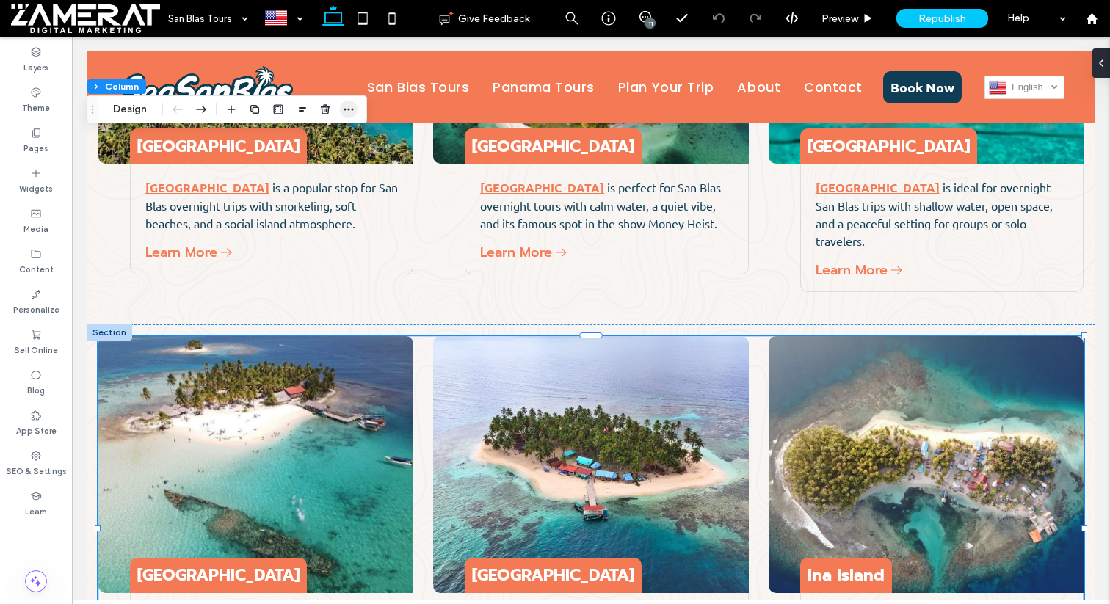
click at [352, 114] on icon "button" at bounding box center [349, 109] width 12 height 12
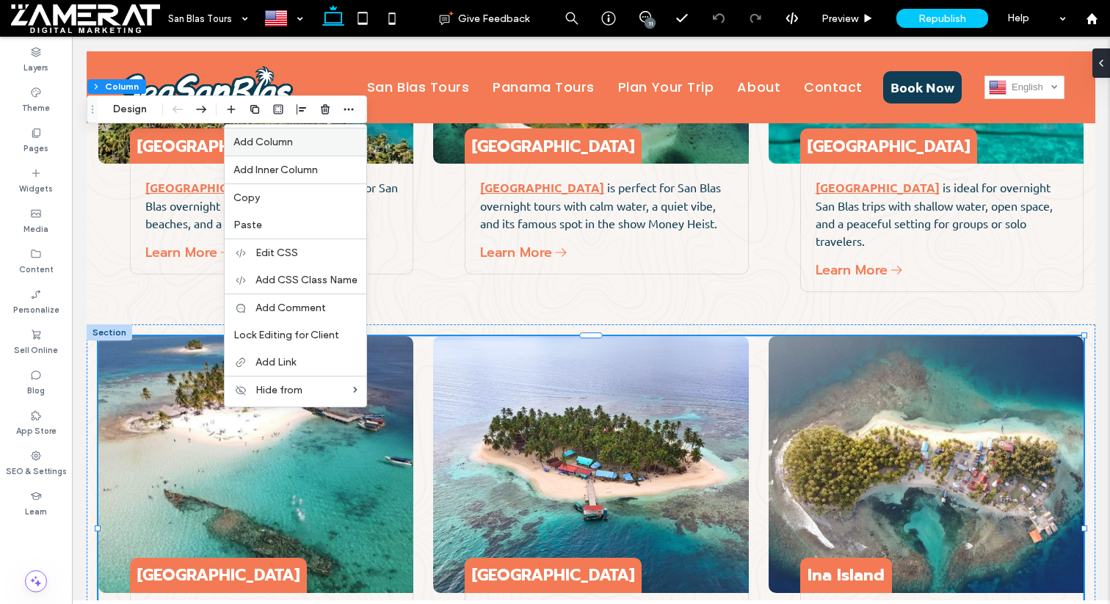
click at [340, 141] on label "Add Column" at bounding box center [295, 142] width 124 height 12
type input "**"
type input "***"
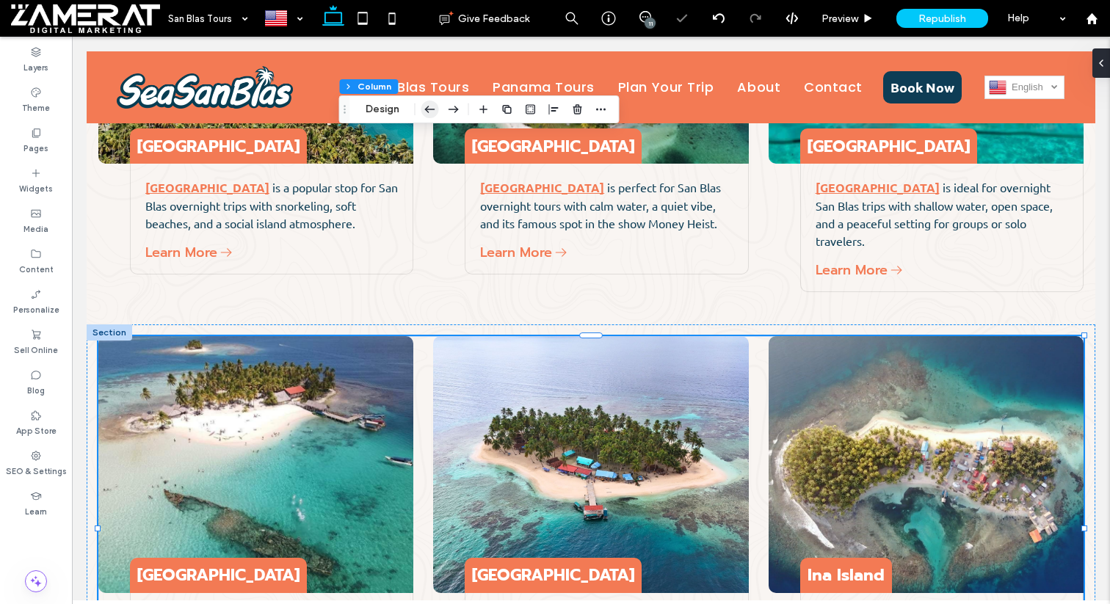
click at [428, 107] on icon "button" at bounding box center [430, 109] width 18 height 26
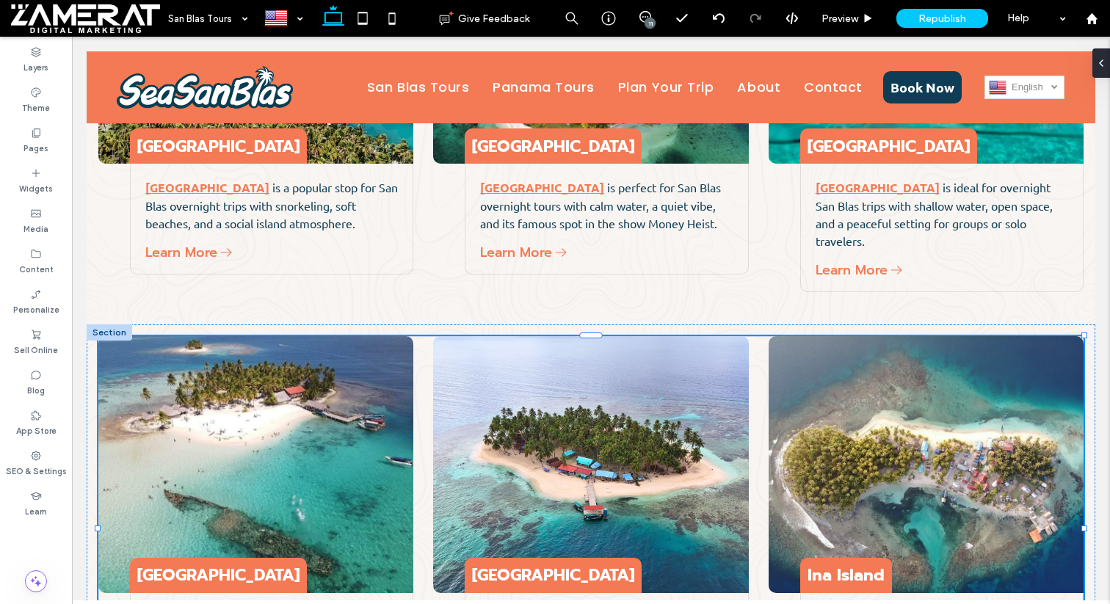
type input "**"
type input "****"
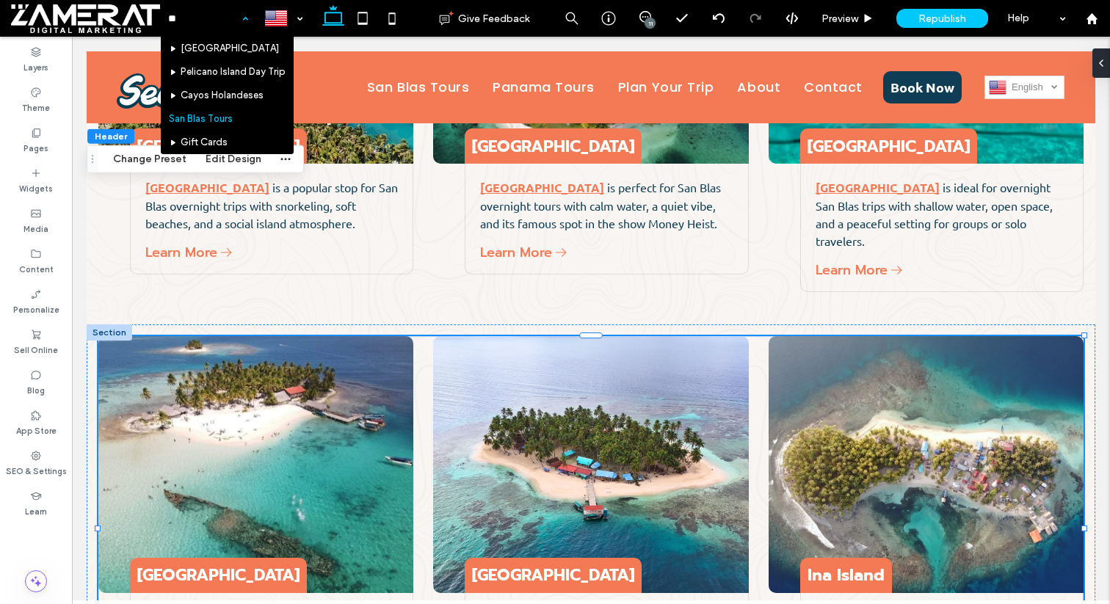
type input "**"
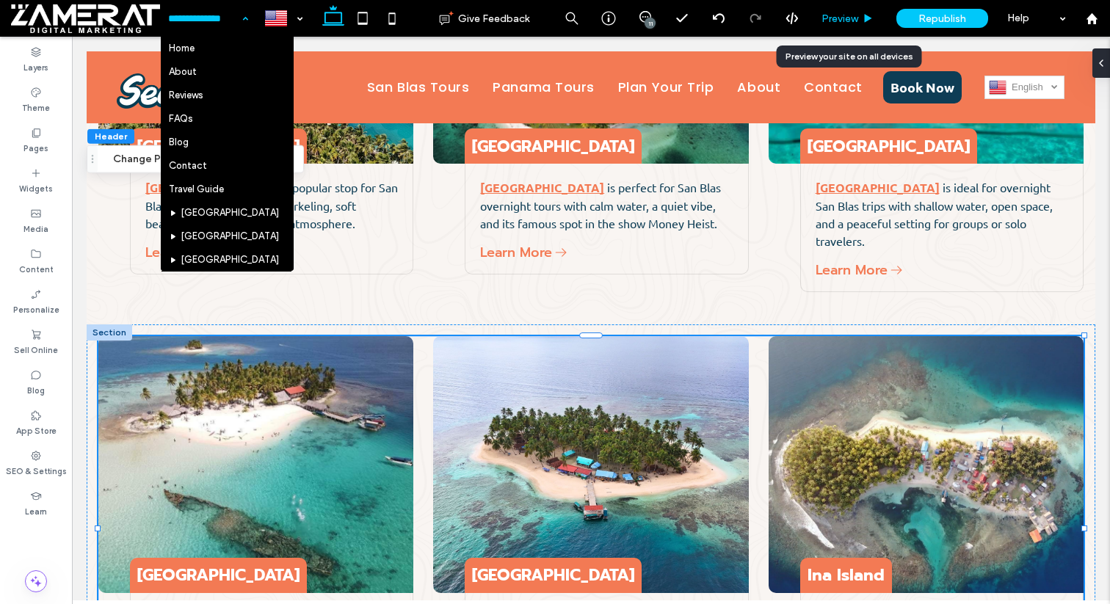
click at [834, 21] on span "Preview" at bounding box center [839, 18] width 37 height 12
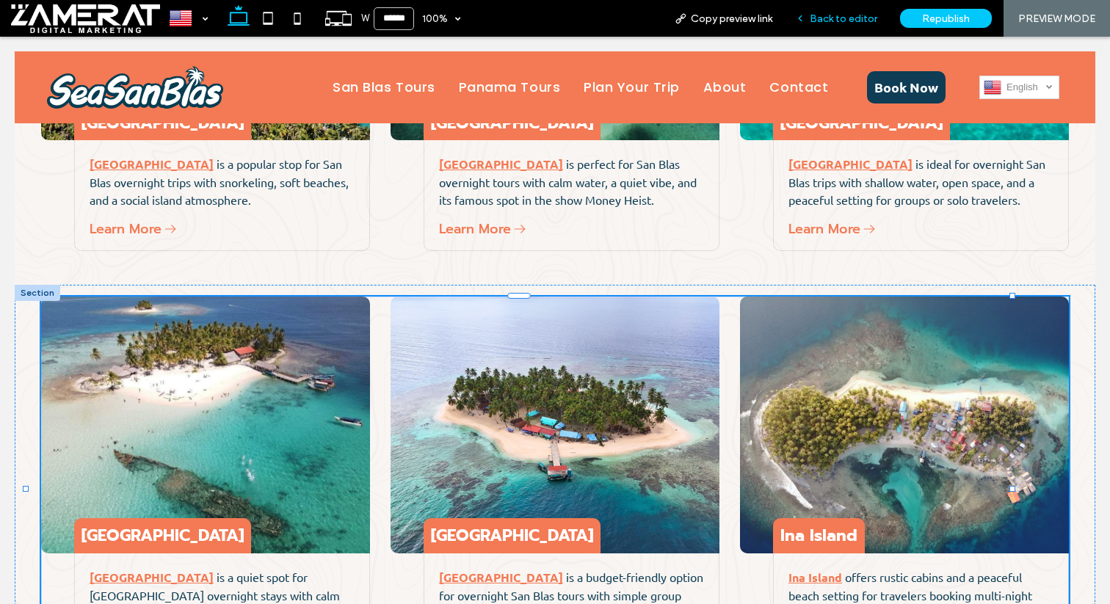
click at [840, 18] on span "Back to editor" at bounding box center [843, 18] width 68 height 12
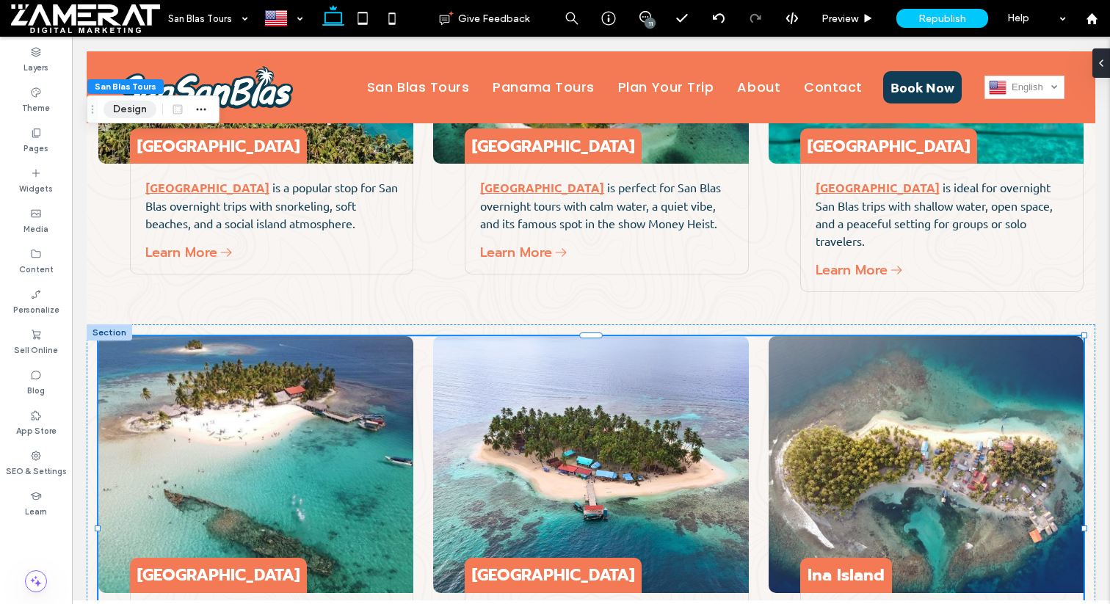
click at [131, 114] on button "Design" at bounding box center [129, 110] width 53 height 18
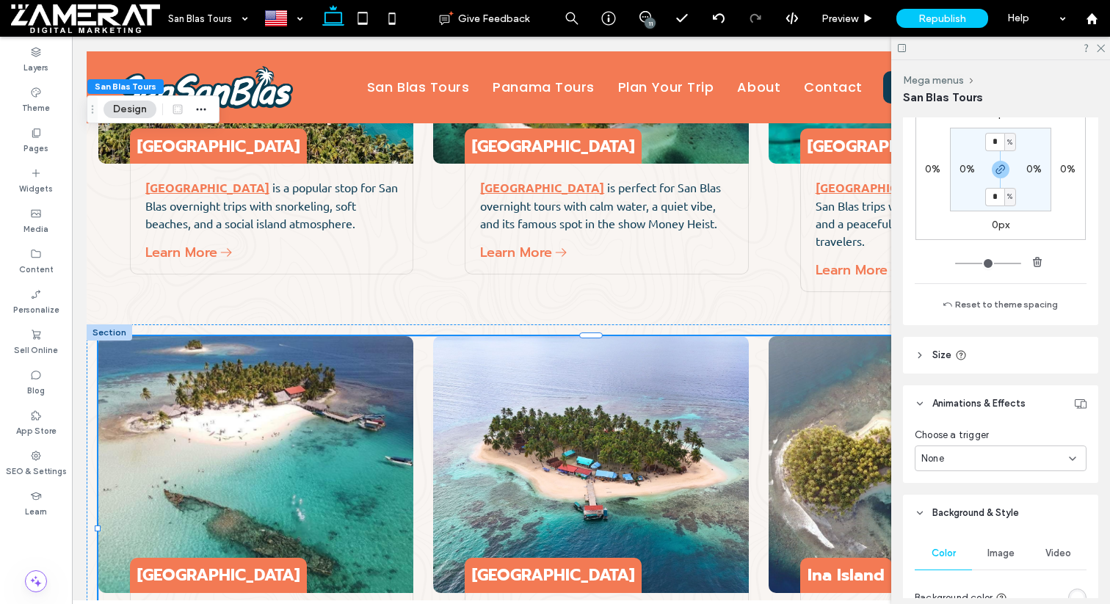
scroll to position [358, 0]
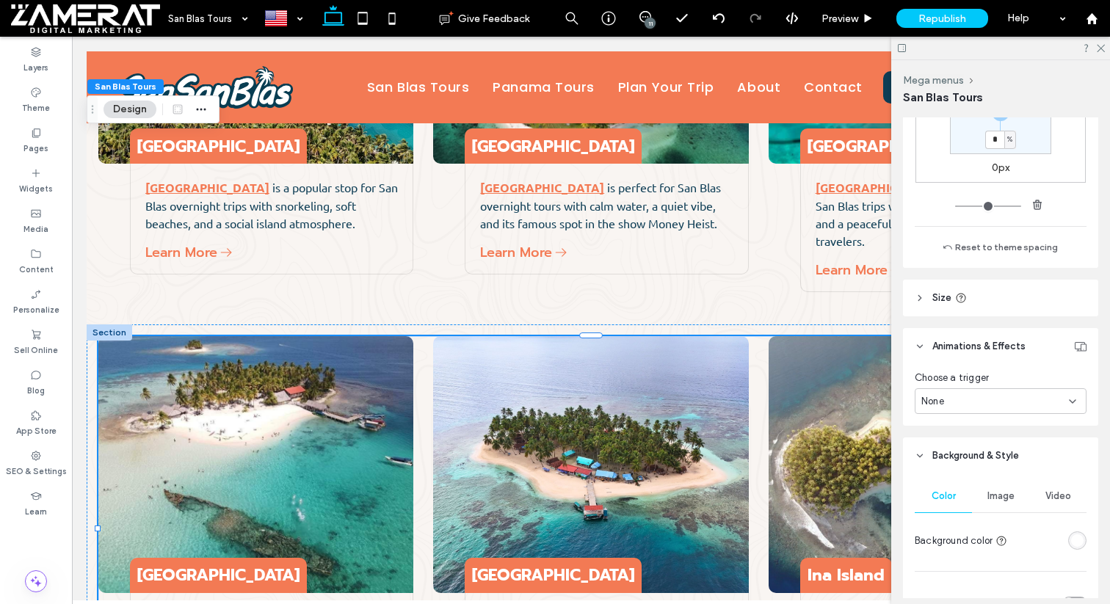
click at [918, 297] on icon at bounding box center [919, 298] width 10 height 10
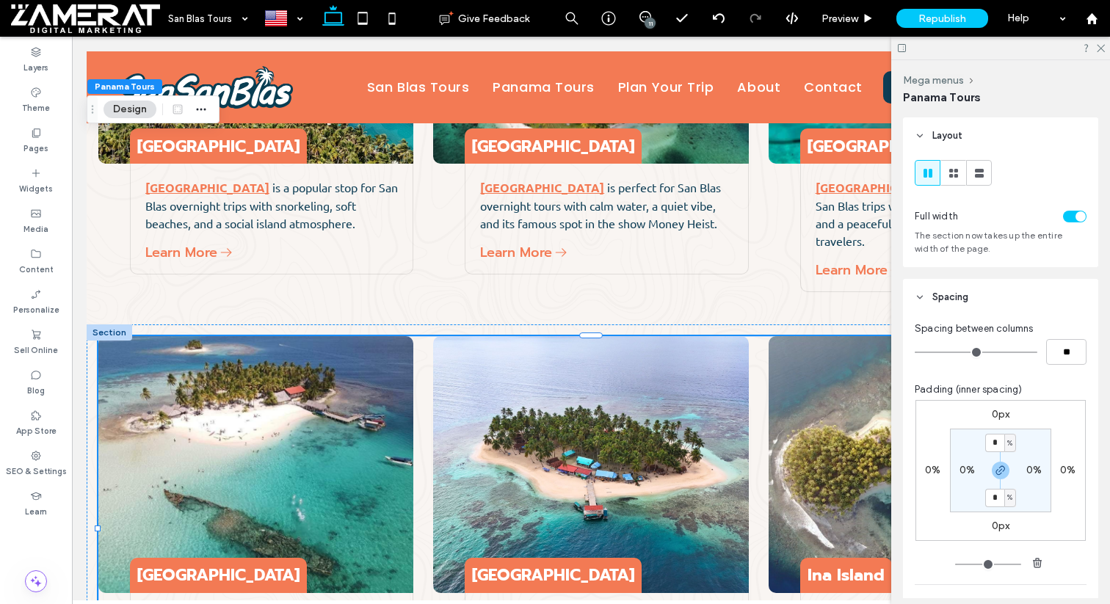
click at [125, 106] on button "Design" at bounding box center [129, 110] width 53 height 18
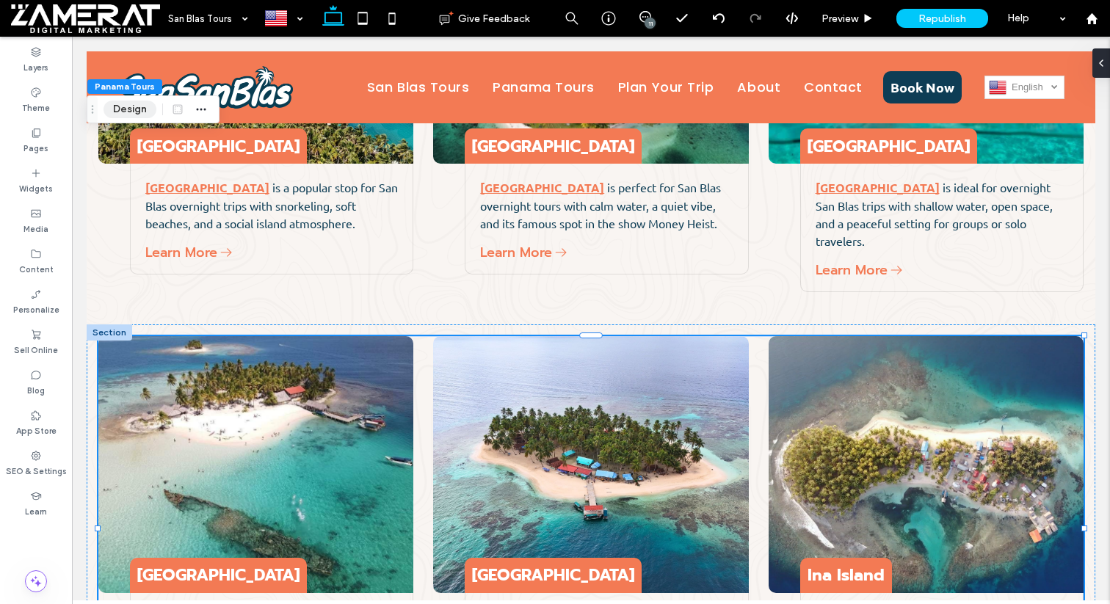
click at [125, 106] on button "Design" at bounding box center [129, 110] width 53 height 18
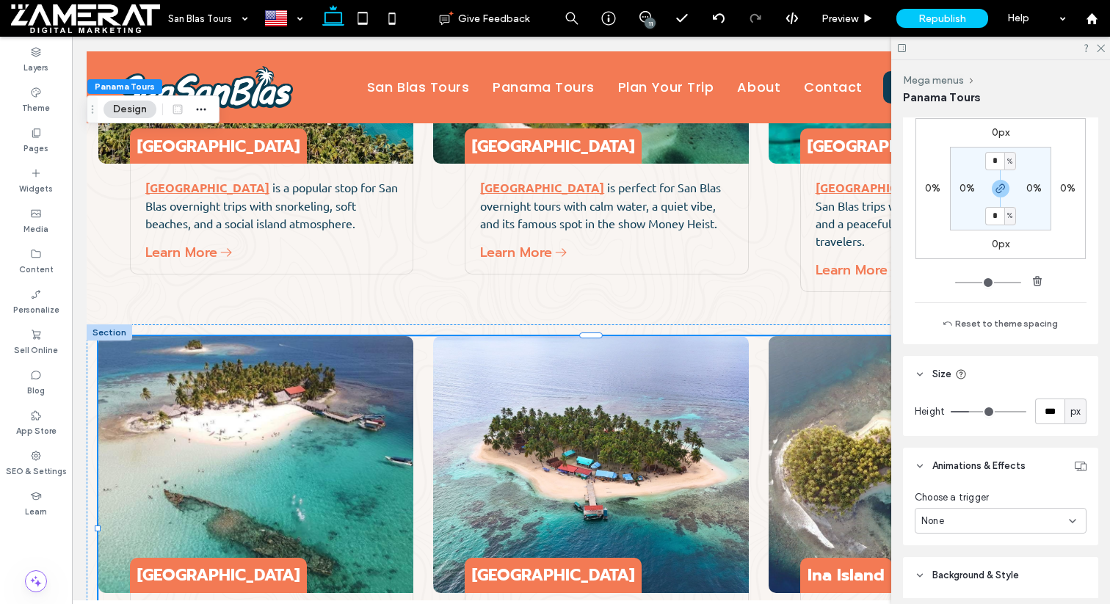
scroll to position [309, 0]
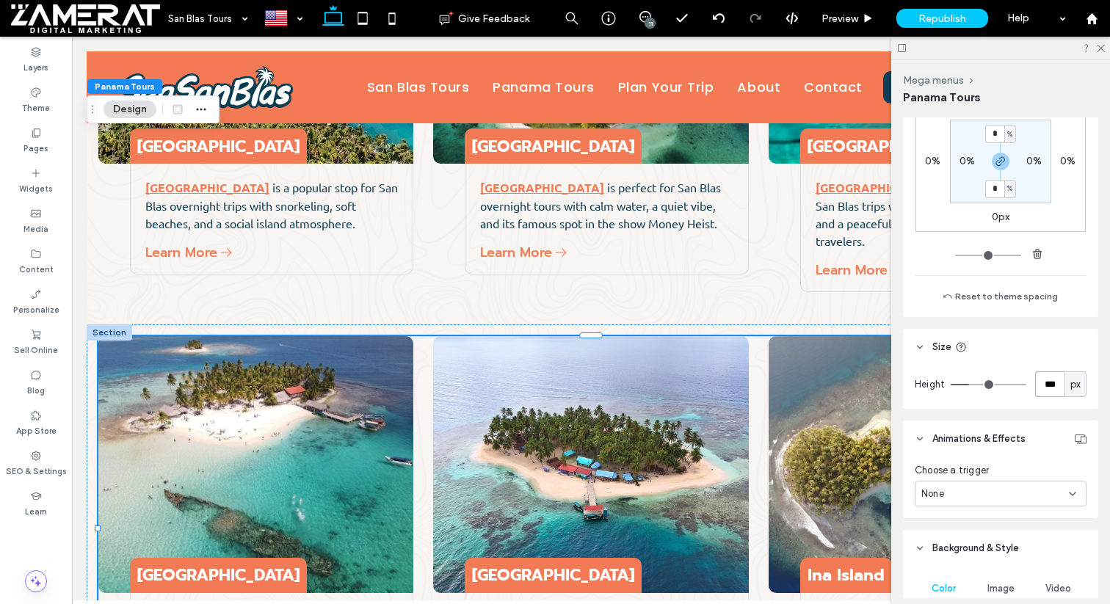
click at [1043, 391] on input "***" at bounding box center [1049, 384] width 29 height 26
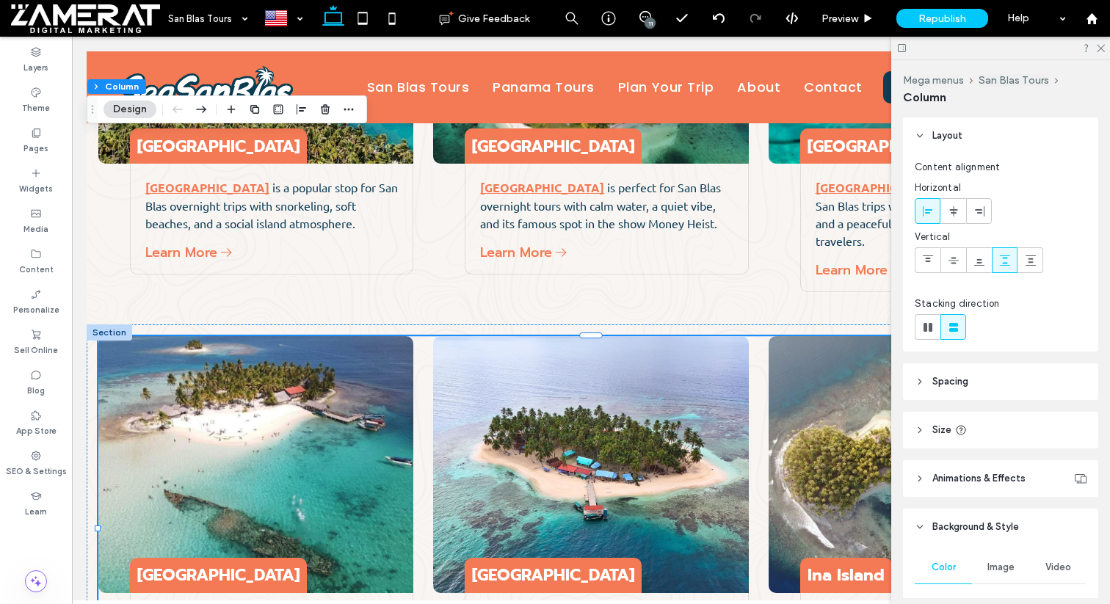
click at [991, 413] on header "Size" at bounding box center [1000, 430] width 195 height 37
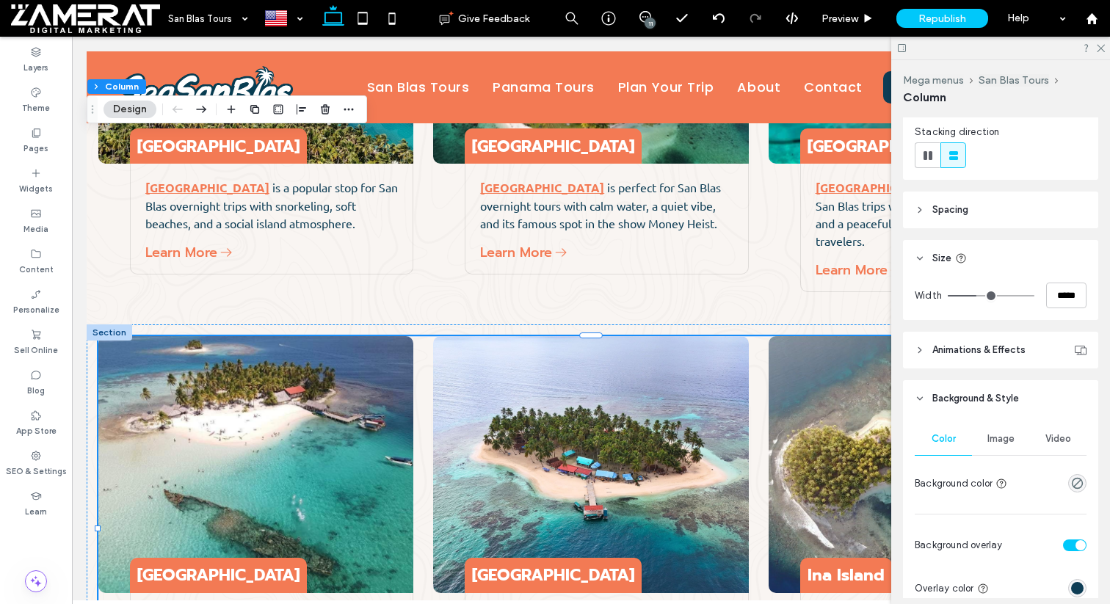
click at [994, 348] on span "Animations & Effects" at bounding box center [978, 350] width 93 height 15
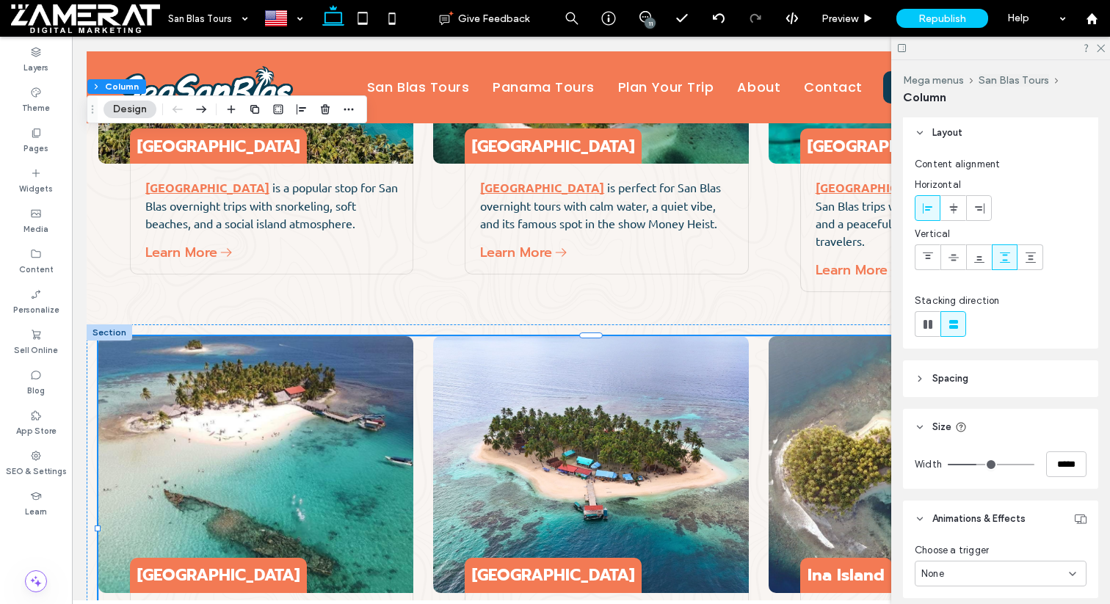
scroll to position [0, 0]
click at [992, 379] on header "Spacing" at bounding box center [1000, 381] width 195 height 37
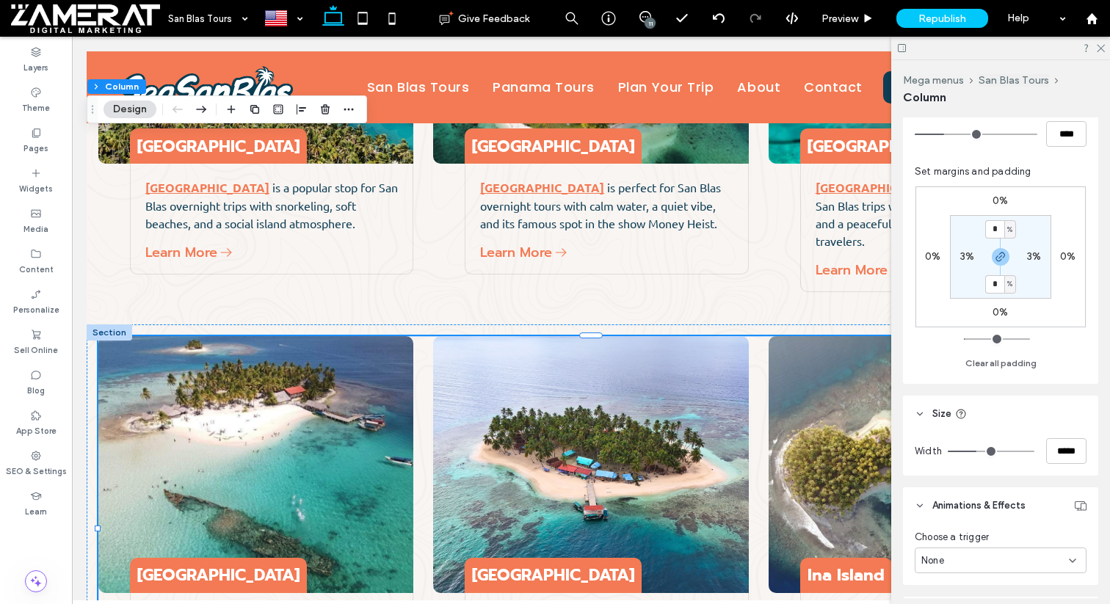
scroll to position [304, 0]
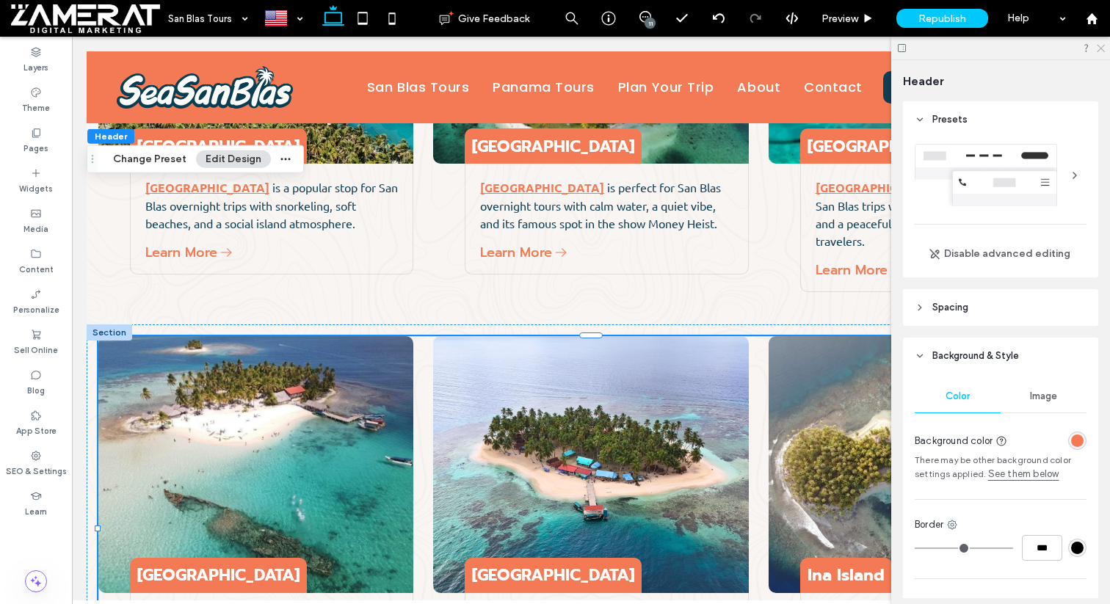
click at [1101, 51] on icon at bounding box center [1100, 48] width 10 height 10
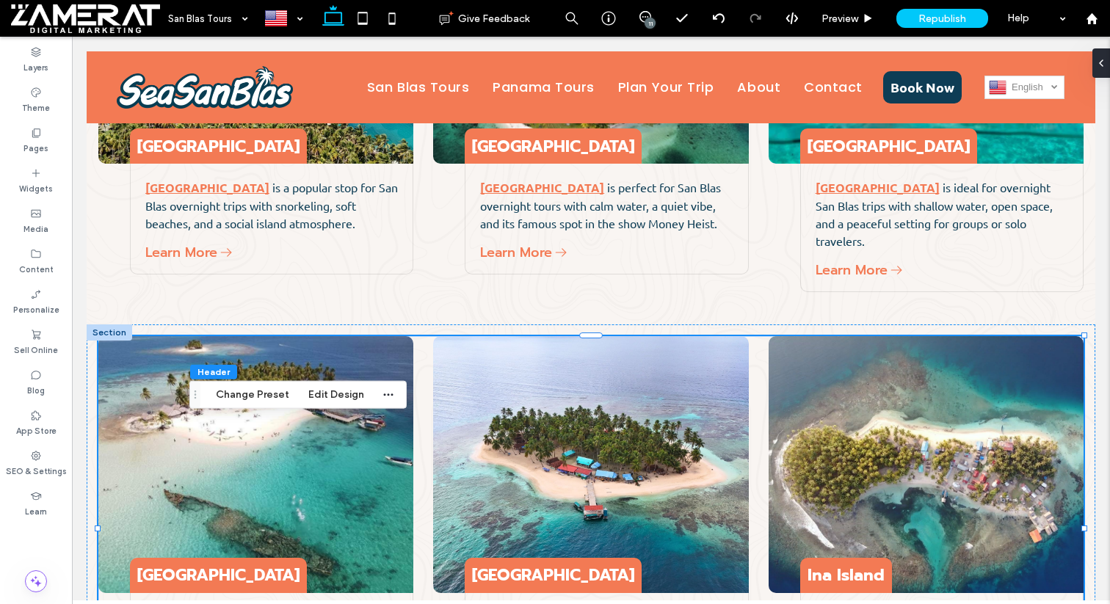
drag, startPoint x: 94, startPoint y: 159, endPoint x: 203, endPoint y: 435, distance: 297.5
click at [201, 400] on icon "Drag" at bounding box center [195, 395] width 12 height 10
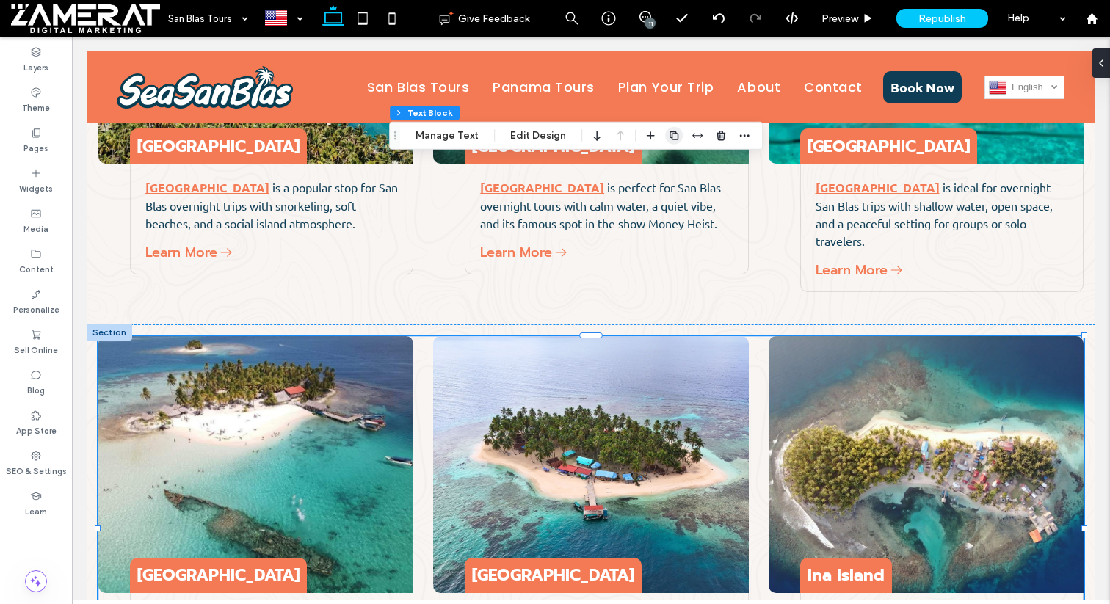
click at [668, 134] on icon "button" at bounding box center [674, 136] width 12 height 12
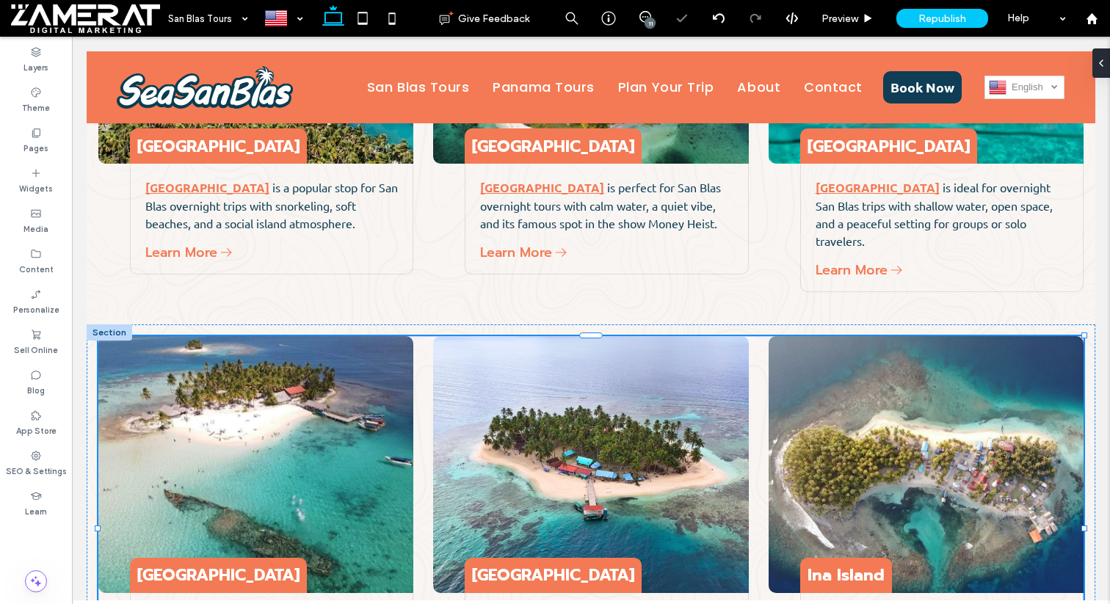
type input "**"
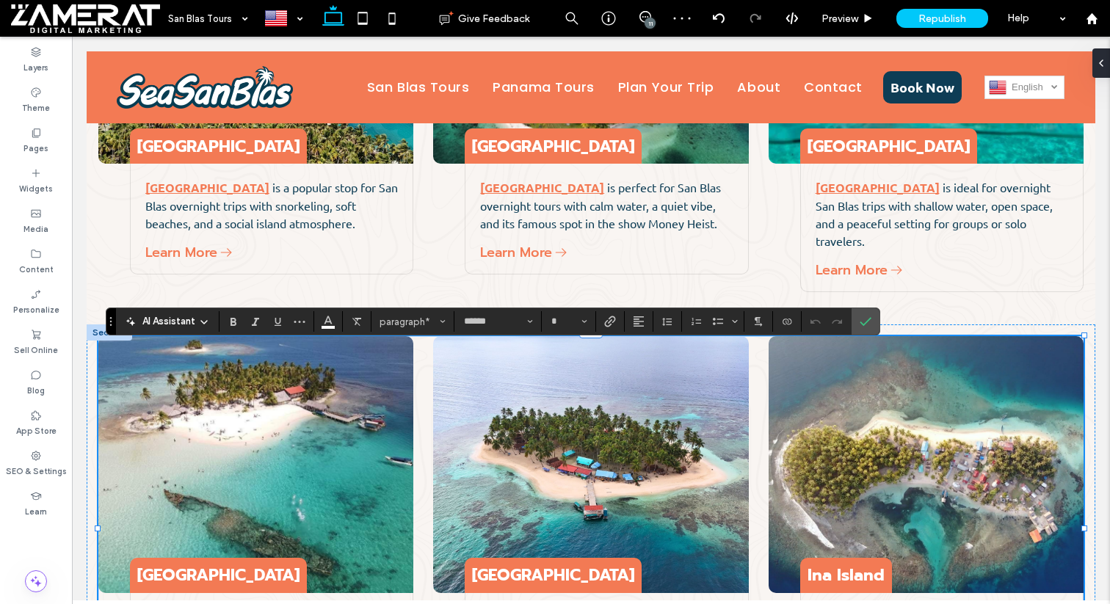
drag, startPoint x: 73, startPoint y: 206, endPoint x: 120, endPoint y: 378, distance: 178.2
click at [116, 335] on section "Drag" at bounding box center [111, 321] width 10 height 26
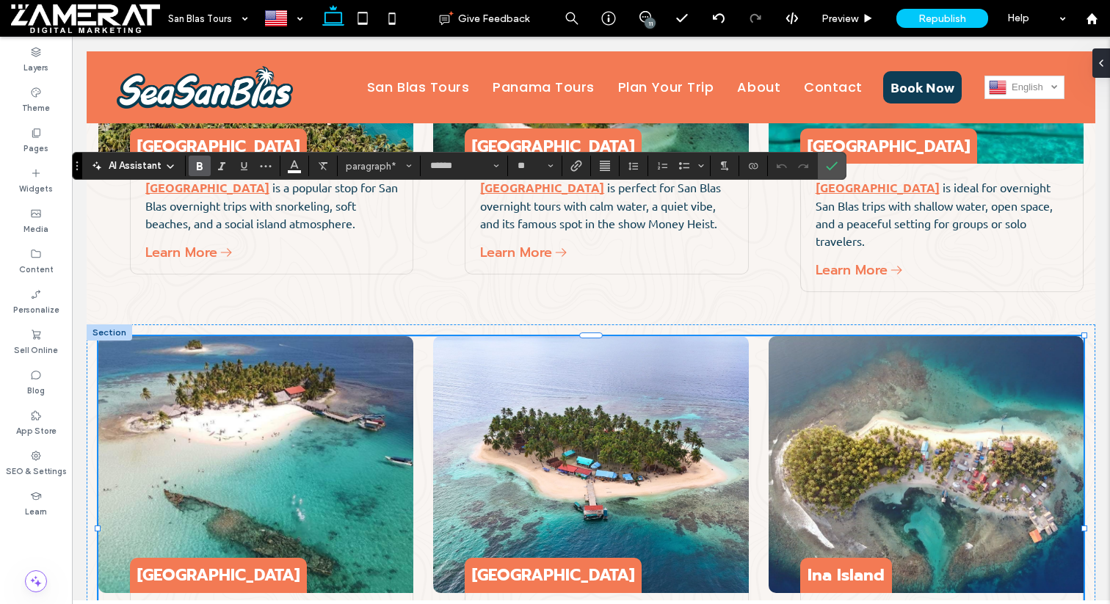
type input "******"
type input "**"
click at [297, 170] on icon "Color" at bounding box center [294, 165] width 12 height 12
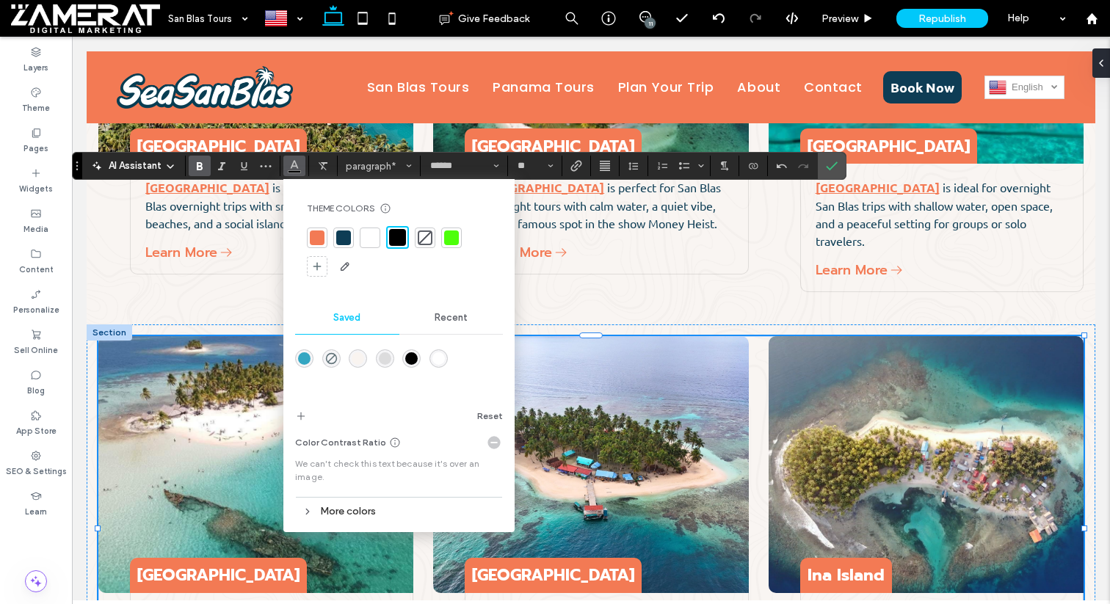
click at [438, 362] on div "rgba(255,255,255,1)" at bounding box center [438, 358] width 12 height 12
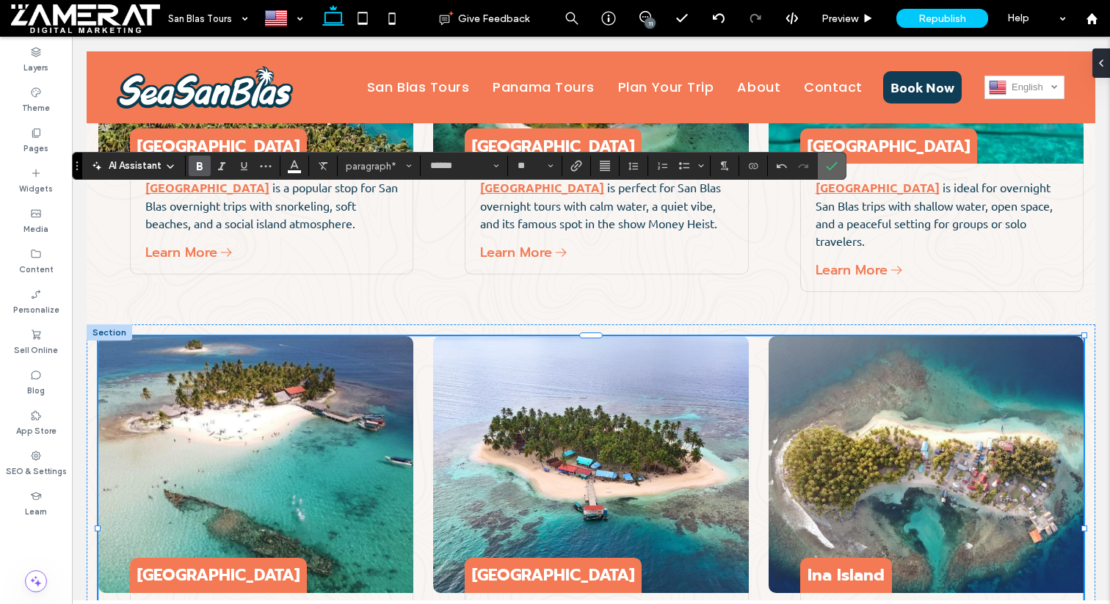
click at [820, 167] on label "Confirm" at bounding box center [831, 166] width 22 height 26
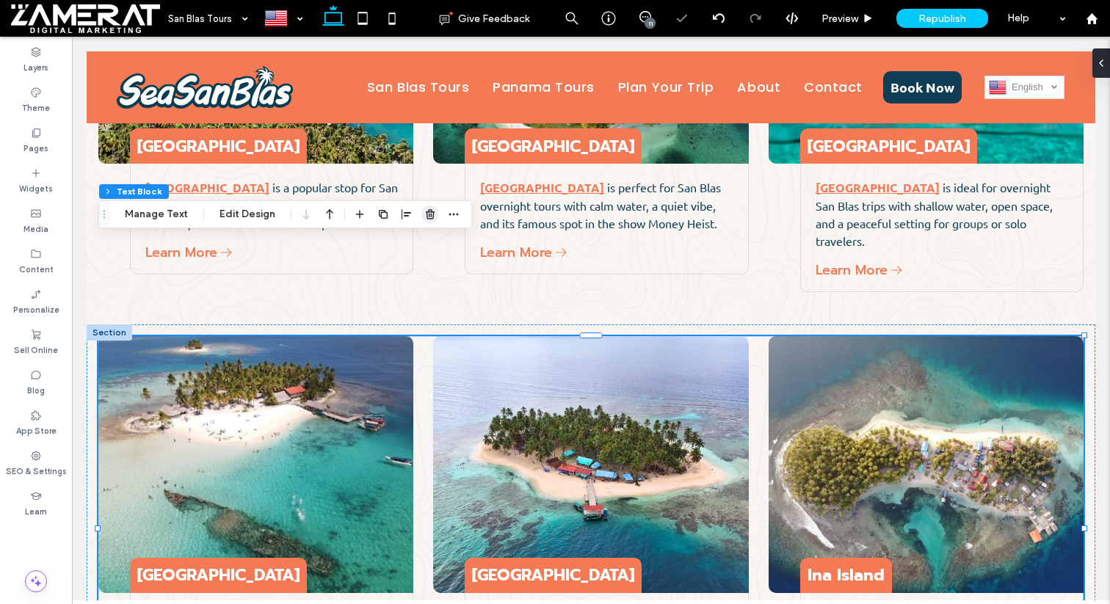
click at [430, 216] on use "button" at bounding box center [430, 214] width 9 height 10
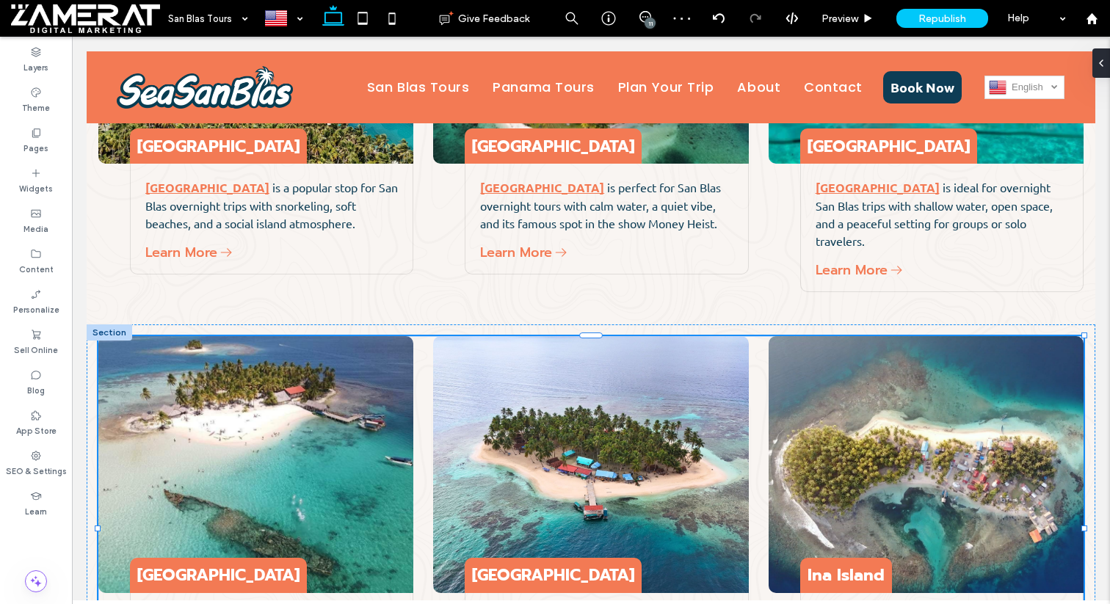
type input "***"
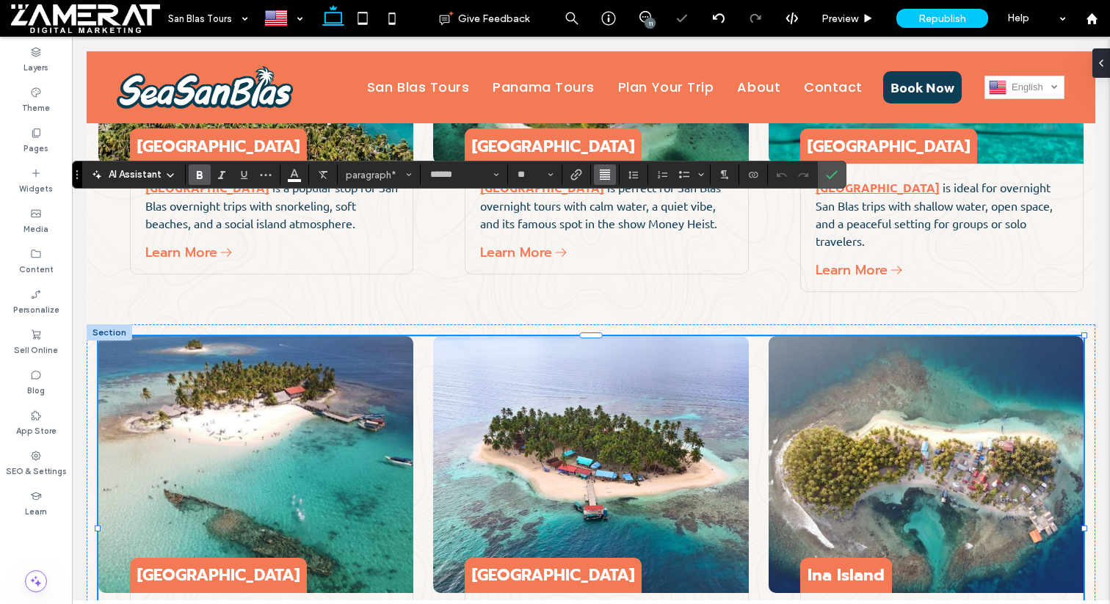
click at [611, 175] on button "Alignment" at bounding box center [605, 174] width 22 height 21
click at [608, 192] on label "ui.textEditor.alignment.left" at bounding box center [619, 198] width 51 height 21
click at [838, 176] on label "Confirm" at bounding box center [831, 174] width 22 height 26
click at [838, 178] on label "Confirm" at bounding box center [831, 174] width 22 height 26
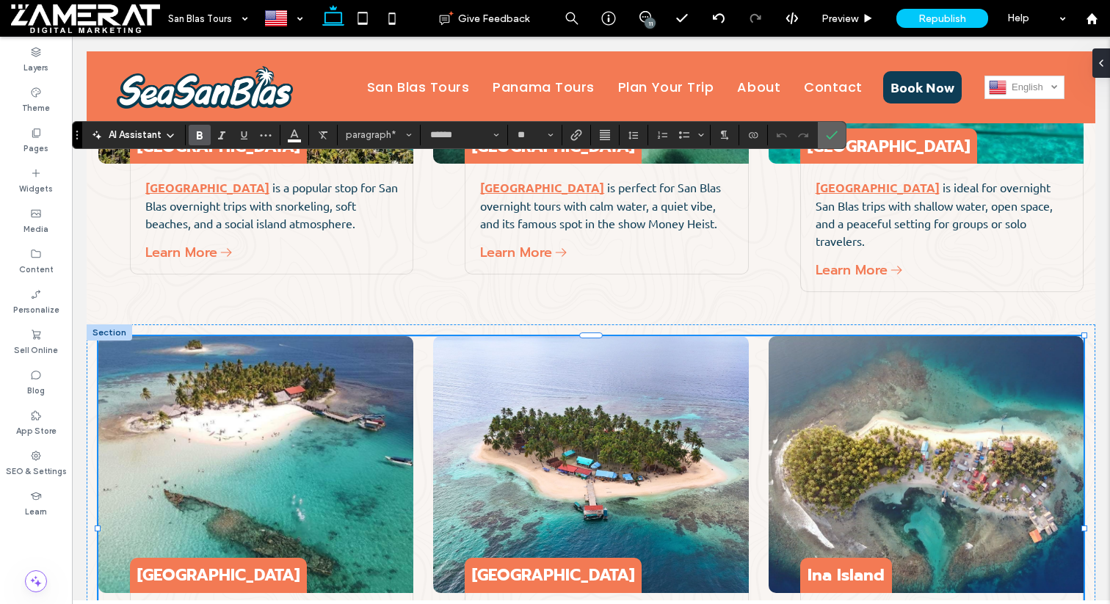
click at [828, 137] on icon "Confirm" at bounding box center [832, 135] width 12 height 12
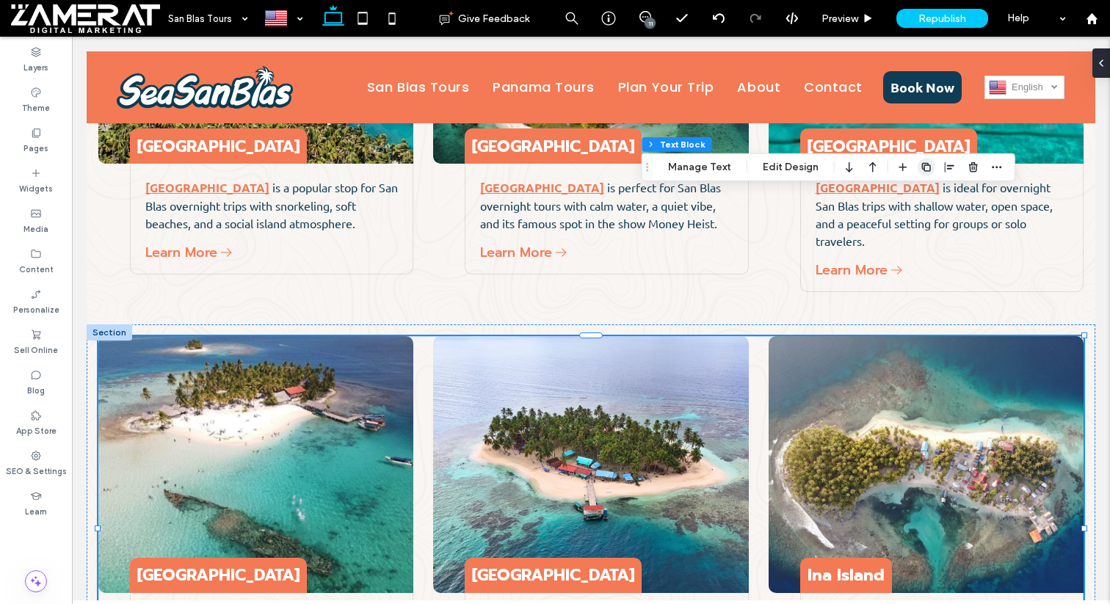
click at [922, 164] on icon "button" at bounding box center [926, 167] width 12 height 12
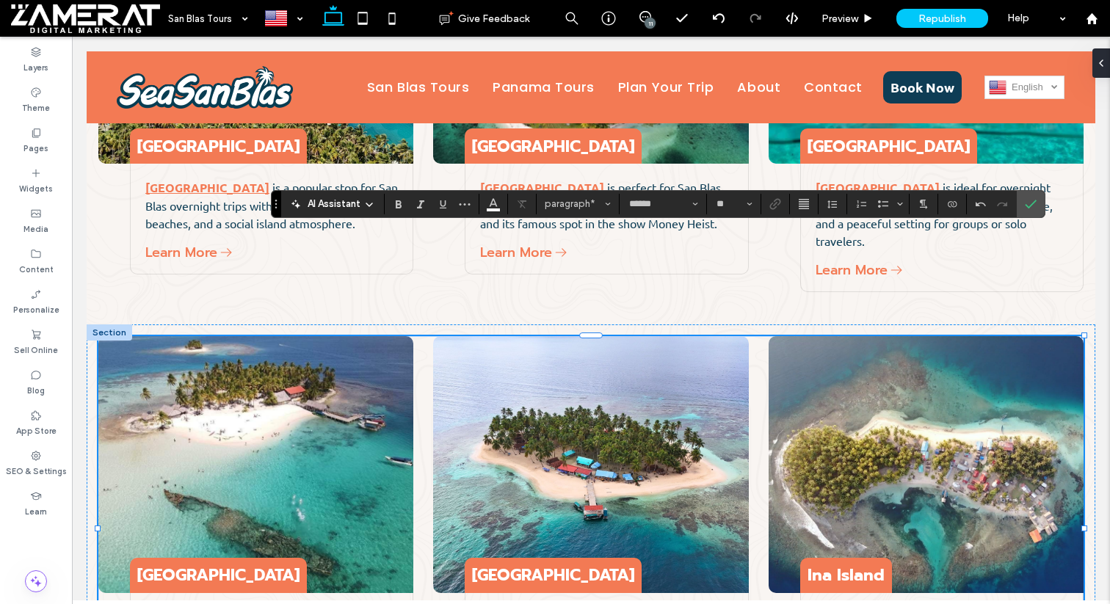
type input "***"
type input "****"
click at [805, 206] on icon "Alignment" at bounding box center [804, 204] width 12 height 12
click at [801, 225] on icon "ui.textEditor.alignment.left" at bounding box center [801, 227] width 7 height 5
click at [1039, 205] on label "Confirm" at bounding box center [1030, 204] width 22 height 26
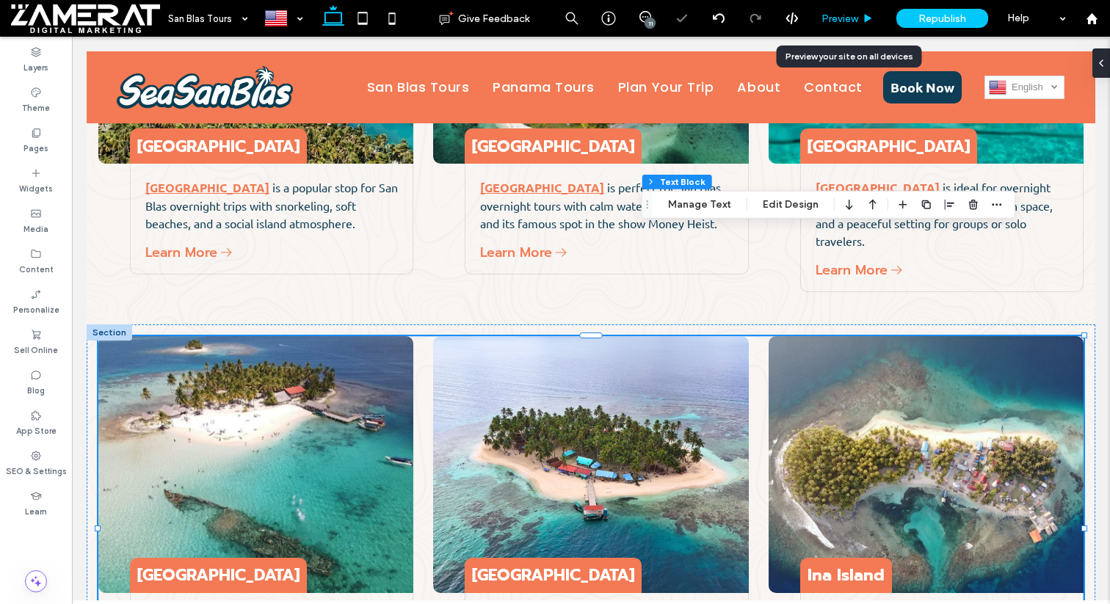
click at [859, 19] on div "Preview" at bounding box center [847, 18] width 74 height 12
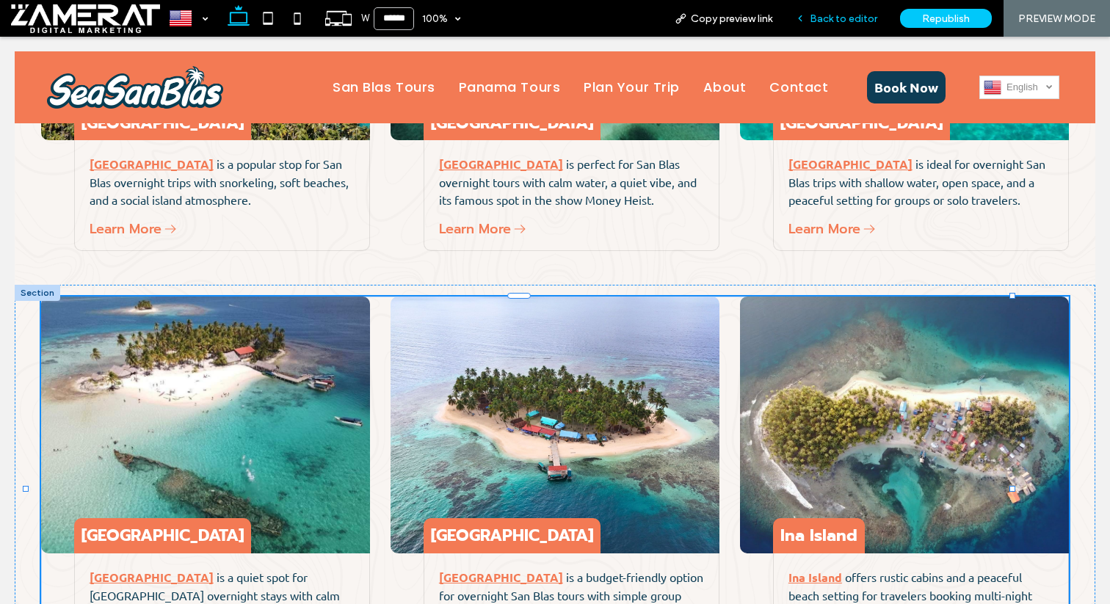
click at [805, 20] on icon at bounding box center [800, 18] width 10 height 10
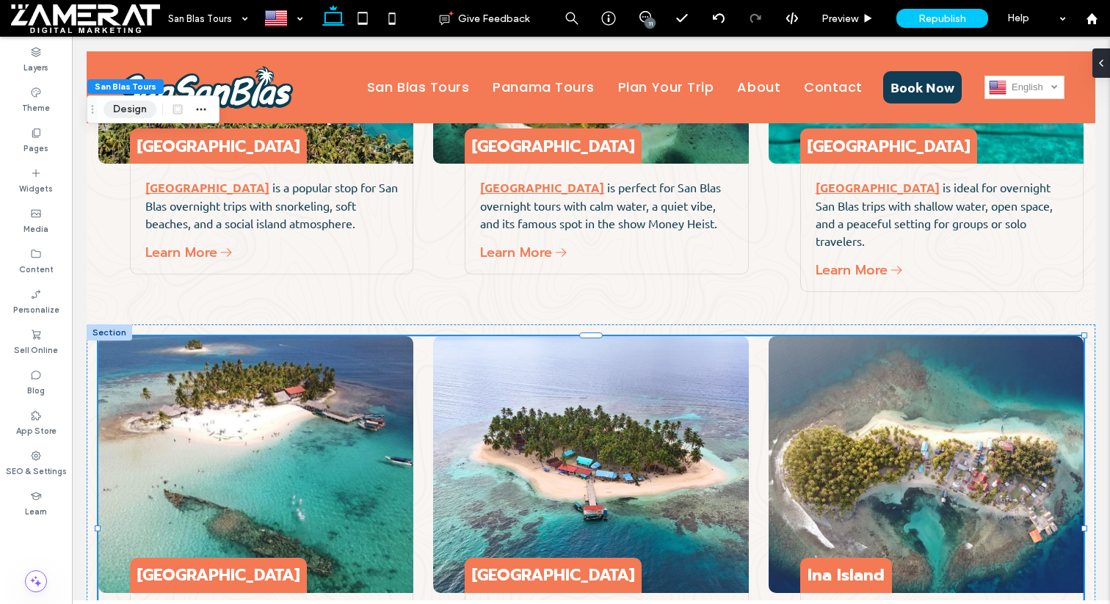
click at [142, 115] on button "Design" at bounding box center [129, 110] width 53 height 18
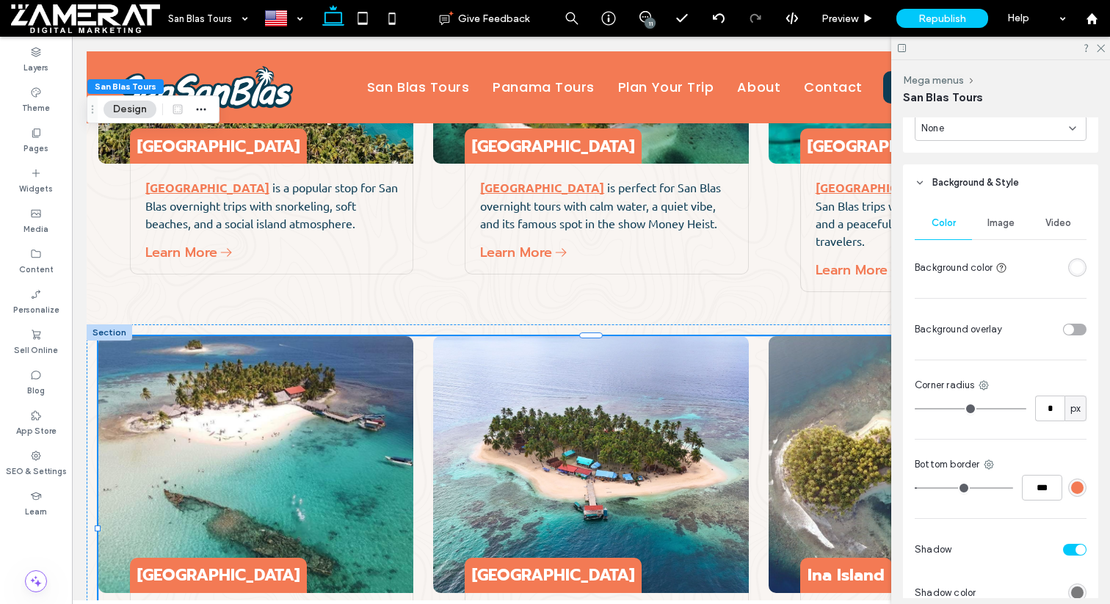
scroll to position [840, 0]
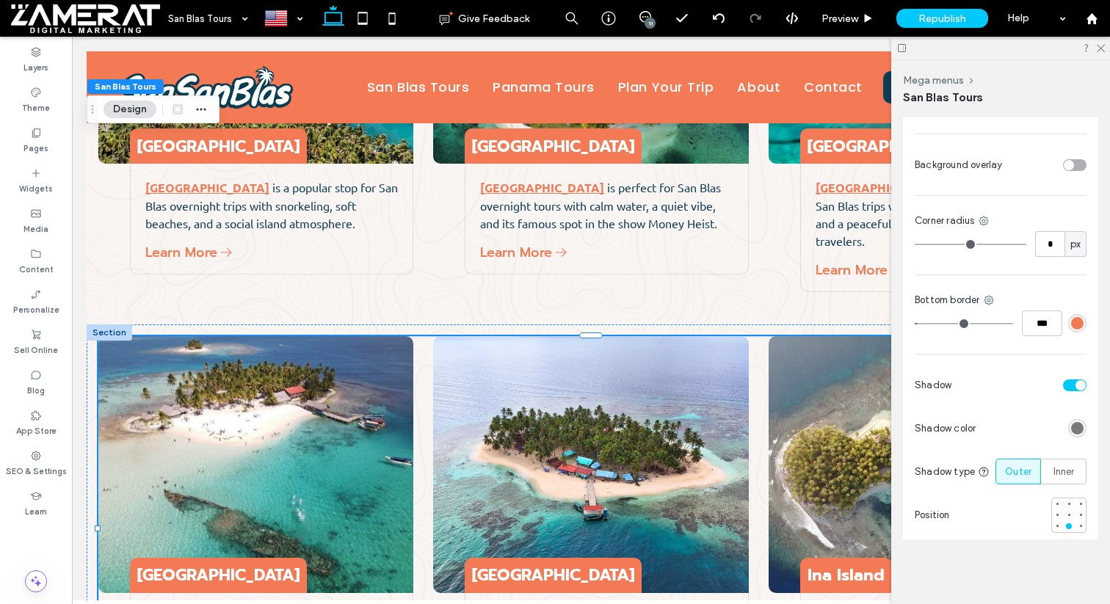
click at [1077, 386] on div "toggle" at bounding box center [1080, 385] width 10 height 10
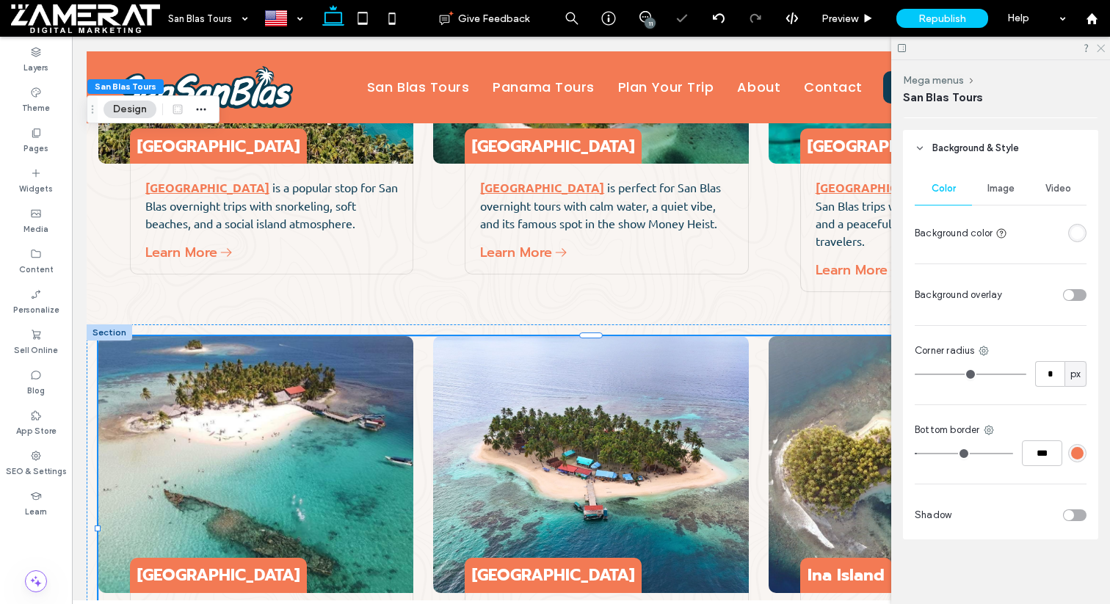
click at [1101, 47] on use at bounding box center [1100, 49] width 8 height 8
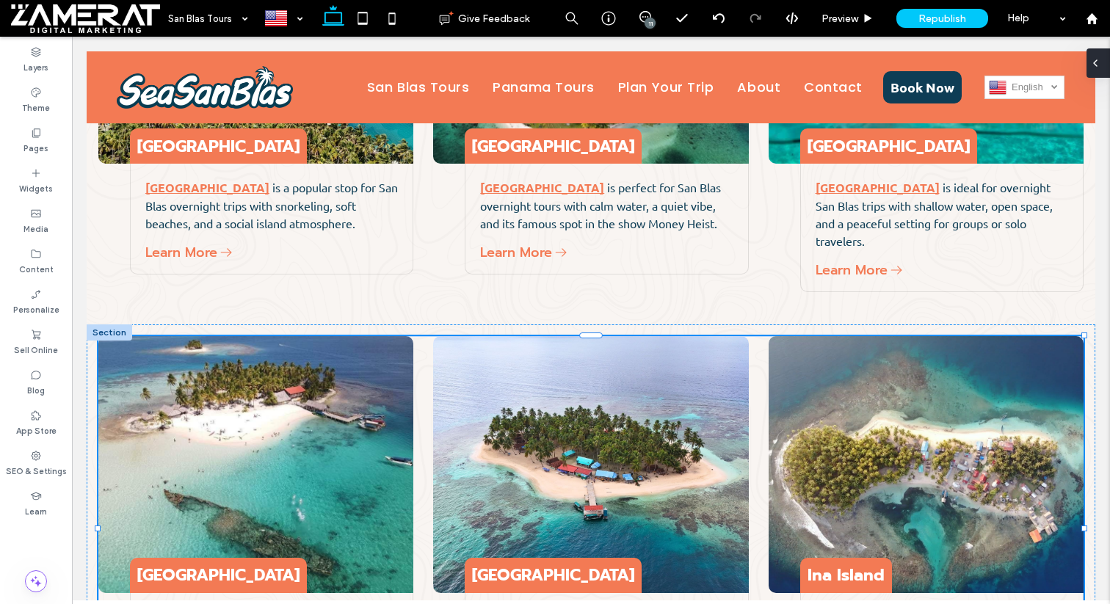
type input "******"
type input "**"
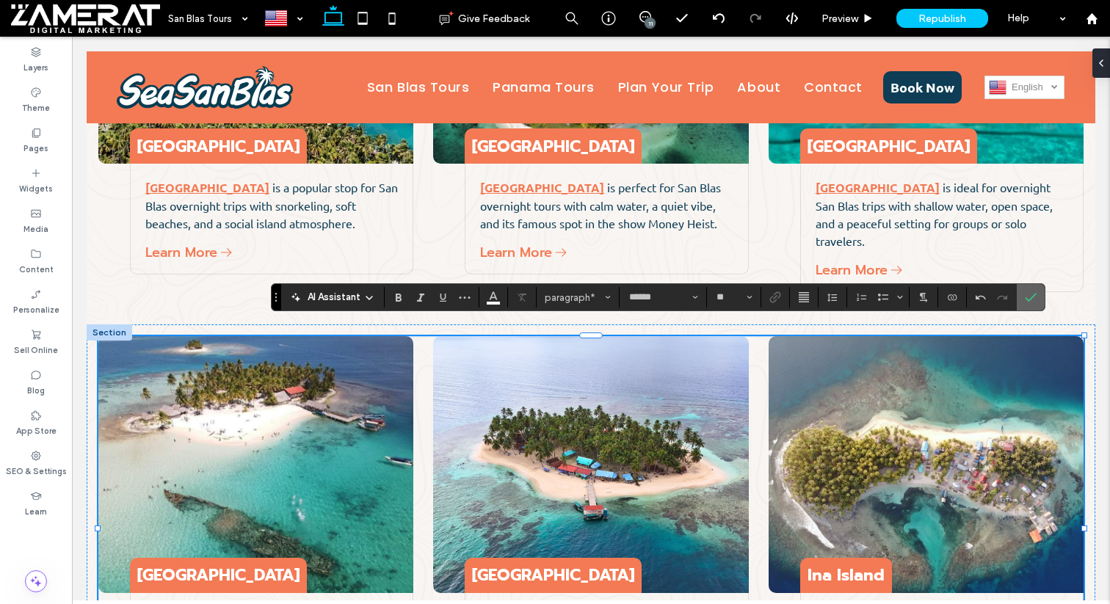
click at [1027, 291] on icon "Confirm" at bounding box center [1030, 297] width 12 height 12
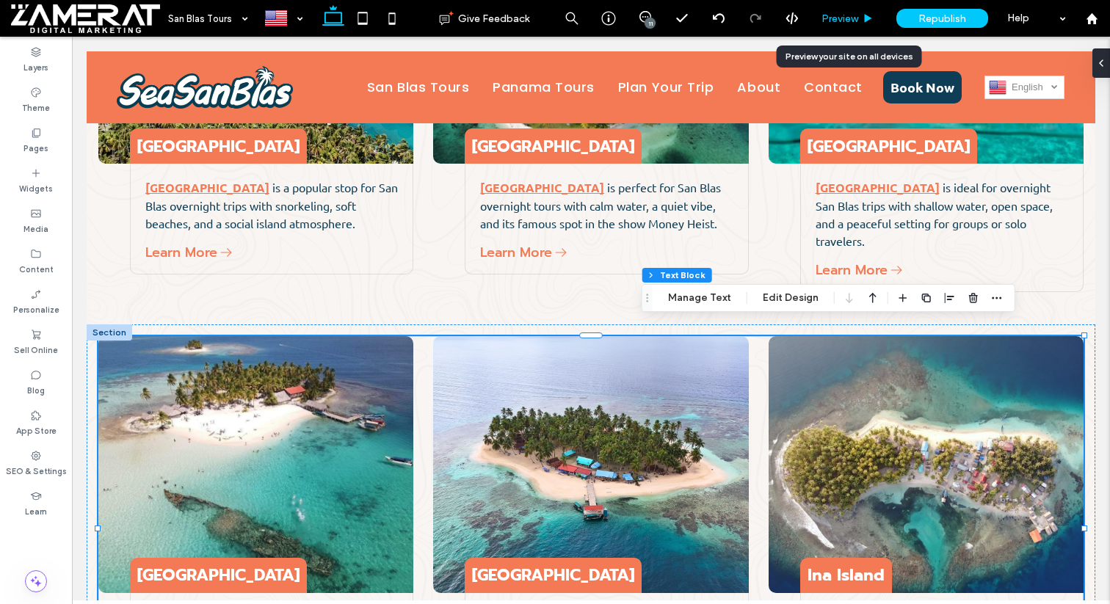
click at [844, 11] on div "Preview" at bounding box center [847, 18] width 75 height 37
click at [859, 12] on div "Preview" at bounding box center [847, 18] width 74 height 12
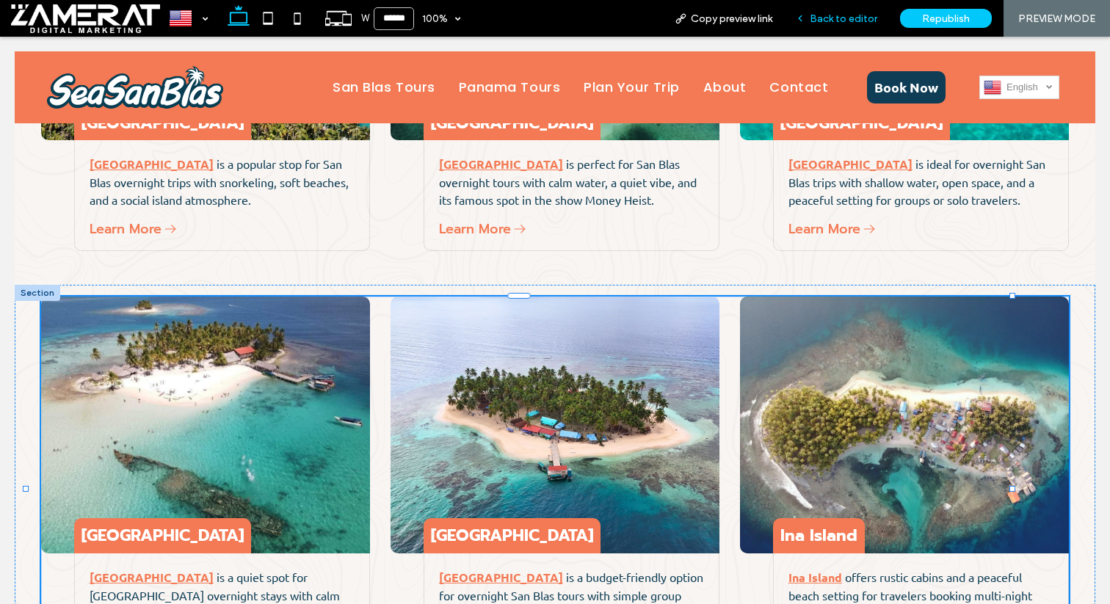
click at [851, 19] on span "Back to editor" at bounding box center [843, 18] width 68 height 12
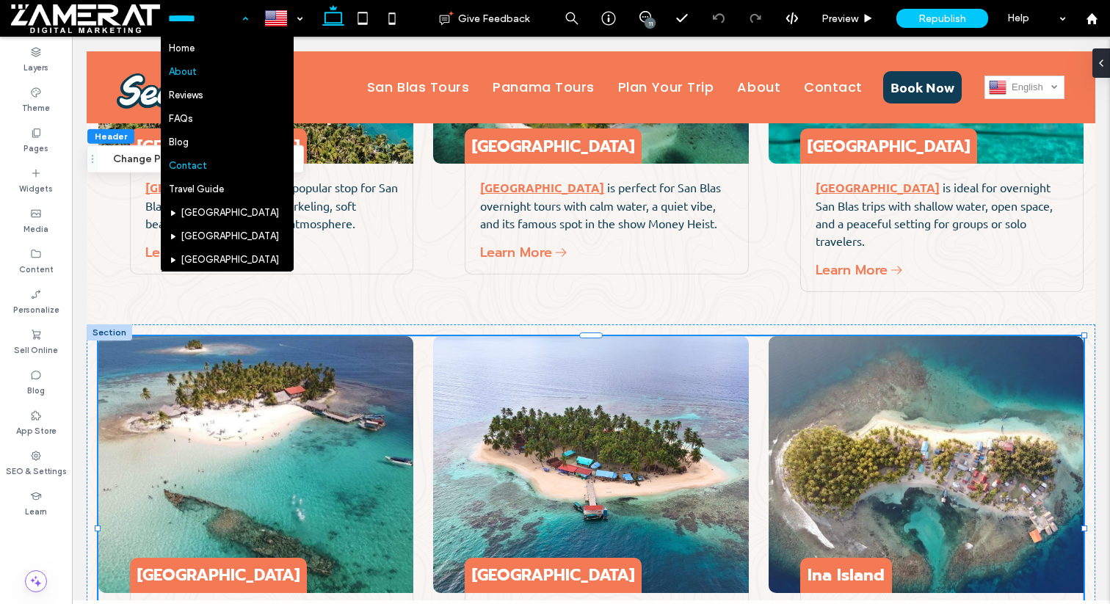
type input "*"
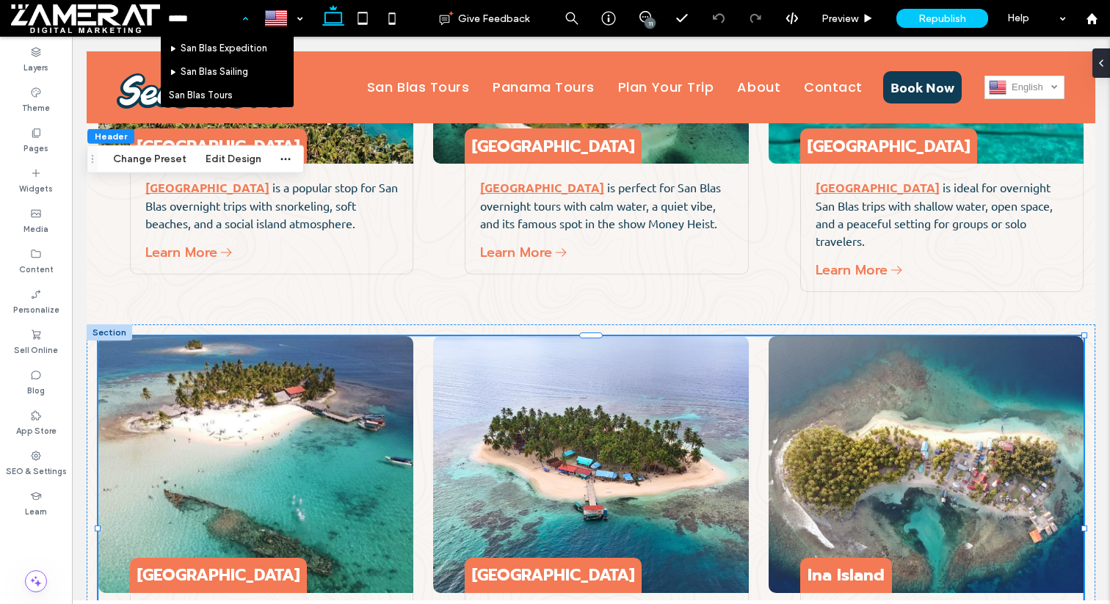
type input "******"
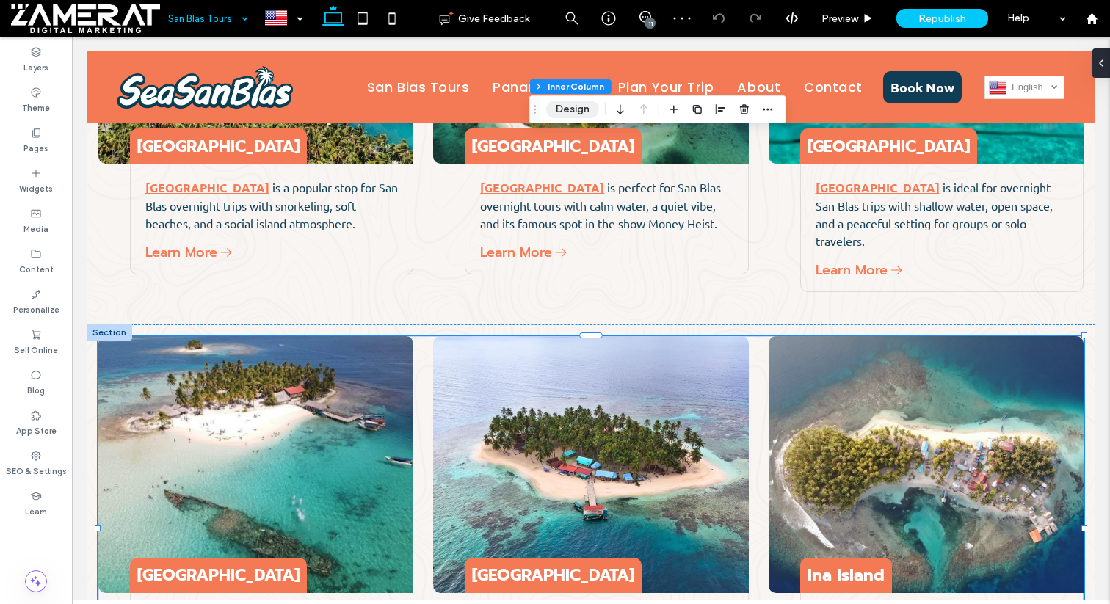
click at [585, 105] on button "Design" at bounding box center [572, 110] width 53 height 18
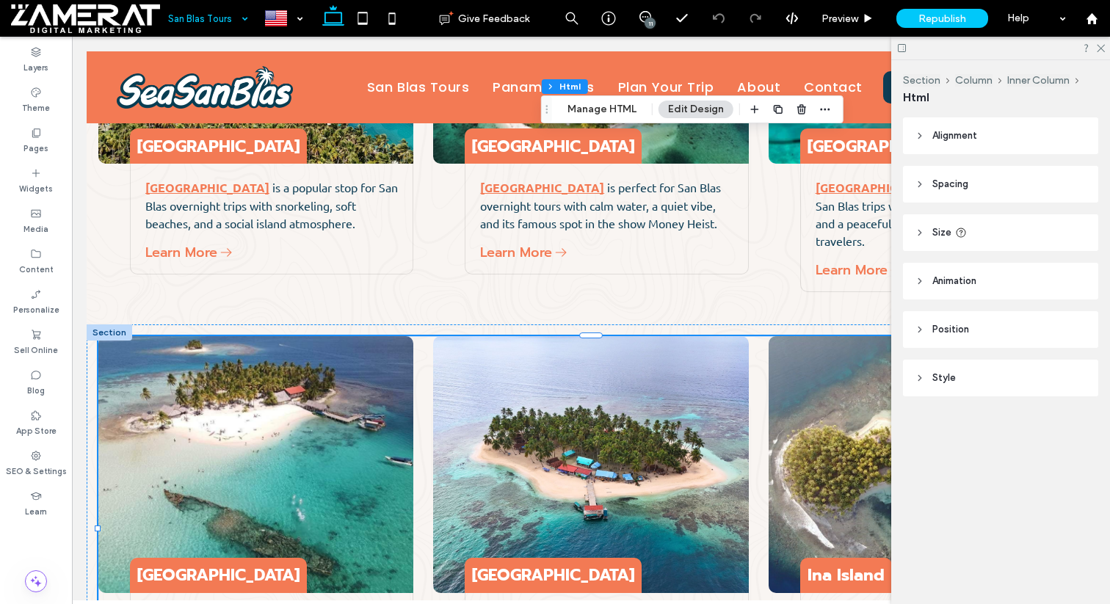
click at [596, 99] on div "Section Column Inner Column Html Manage HTML Edit Design" at bounding box center [692, 109] width 302 height 28
click at [594, 103] on button "Manage HTML" at bounding box center [602, 110] width 88 height 18
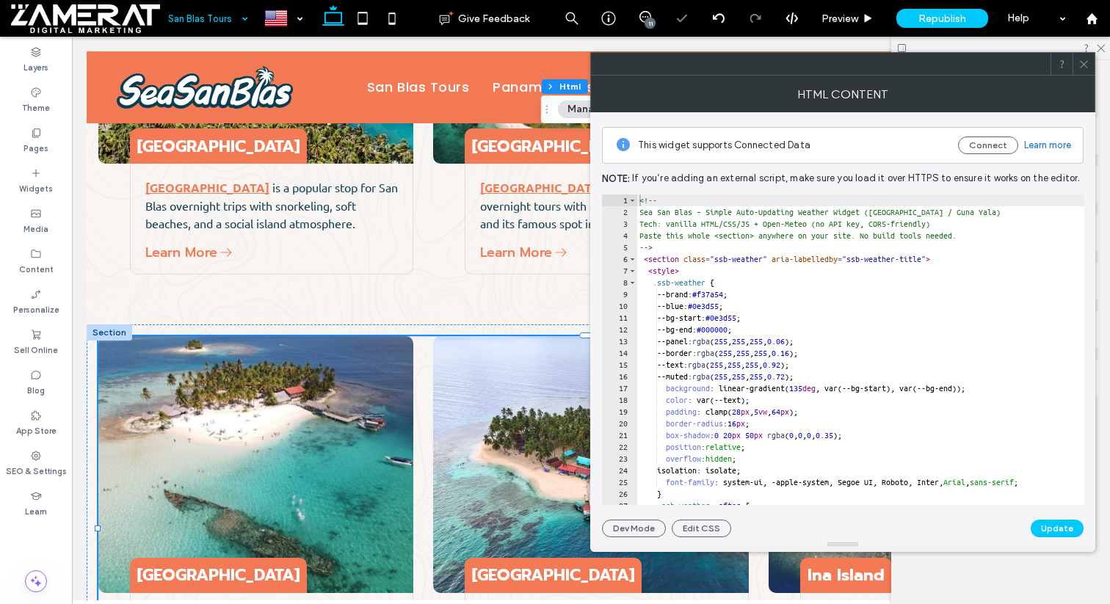
click at [627, 200] on div "1" at bounding box center [619, 200] width 35 height 12
click at [628, 200] on span "Toggle code folding, rows 1 through 5" at bounding box center [632, 200] width 8 height 12
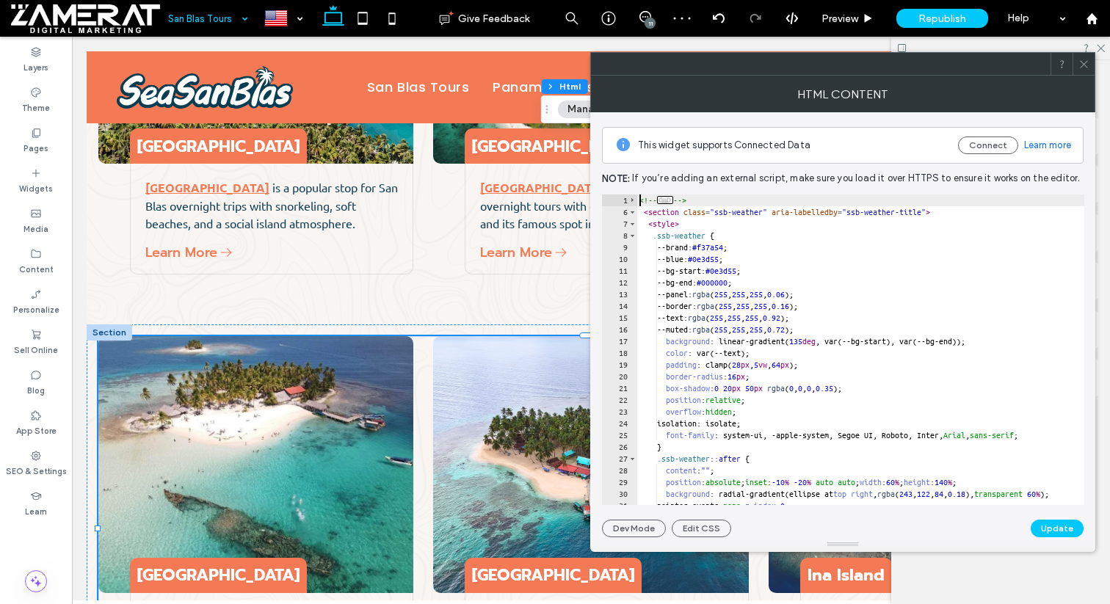
click at [633, 212] on span "Toggle code folding, rows 6 through 261" at bounding box center [632, 212] width 8 height 12
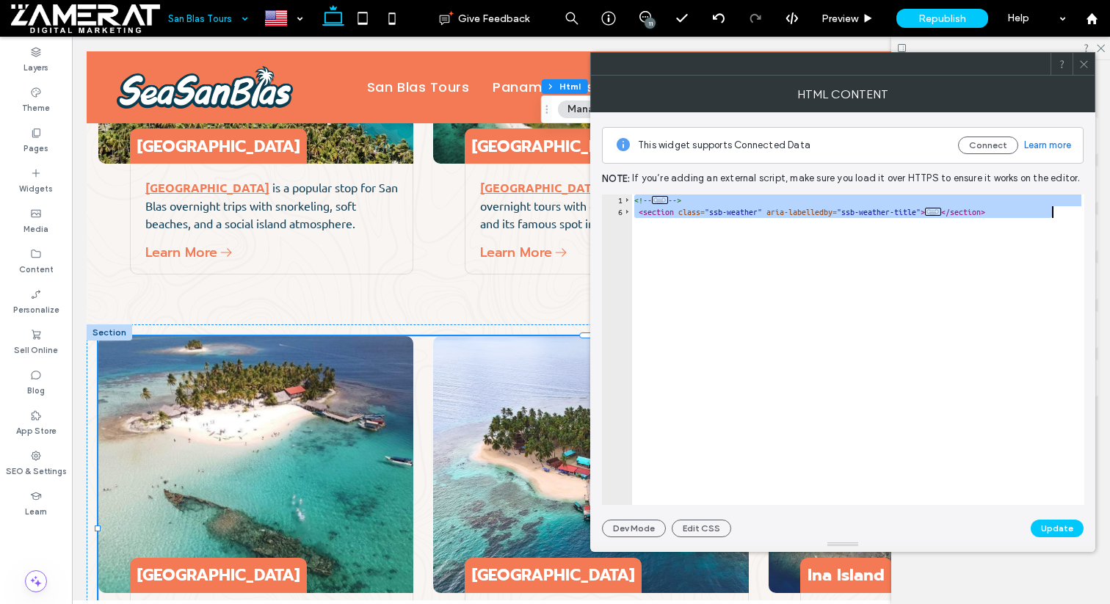
drag, startPoint x: 632, startPoint y: 198, endPoint x: 725, endPoint y: 256, distance: 109.8
click at [725, 256] on div "<!-- ... --> < section class = "ssb-weather" aria-labelledby = "ssb-weather-tit…" at bounding box center [857, 361] width 453 height 334
type textarea "**********"
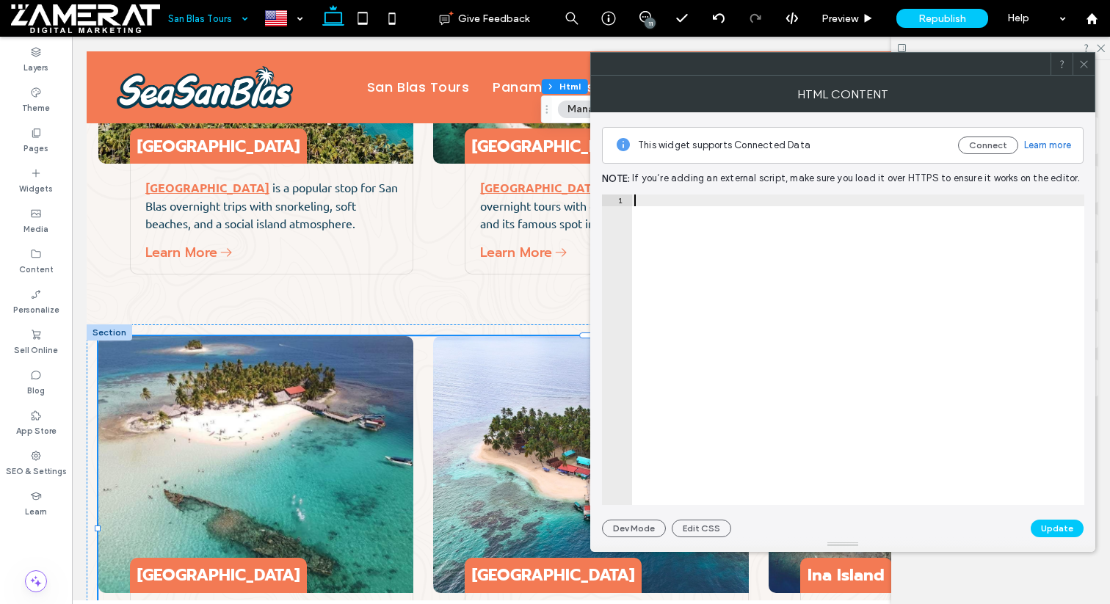
paste textarea "**********"
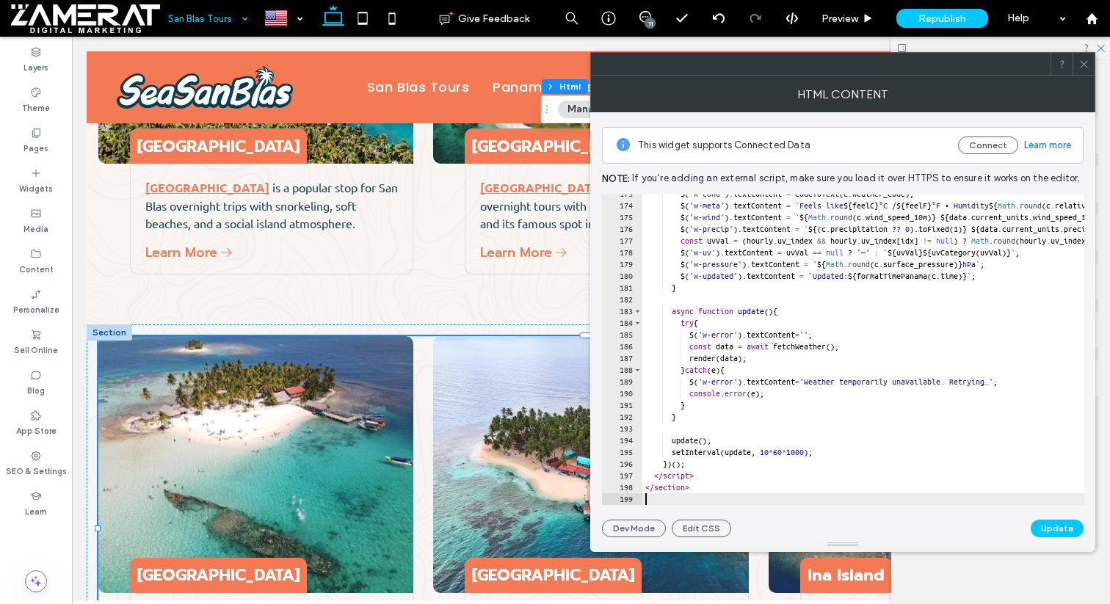
type textarea "**********"
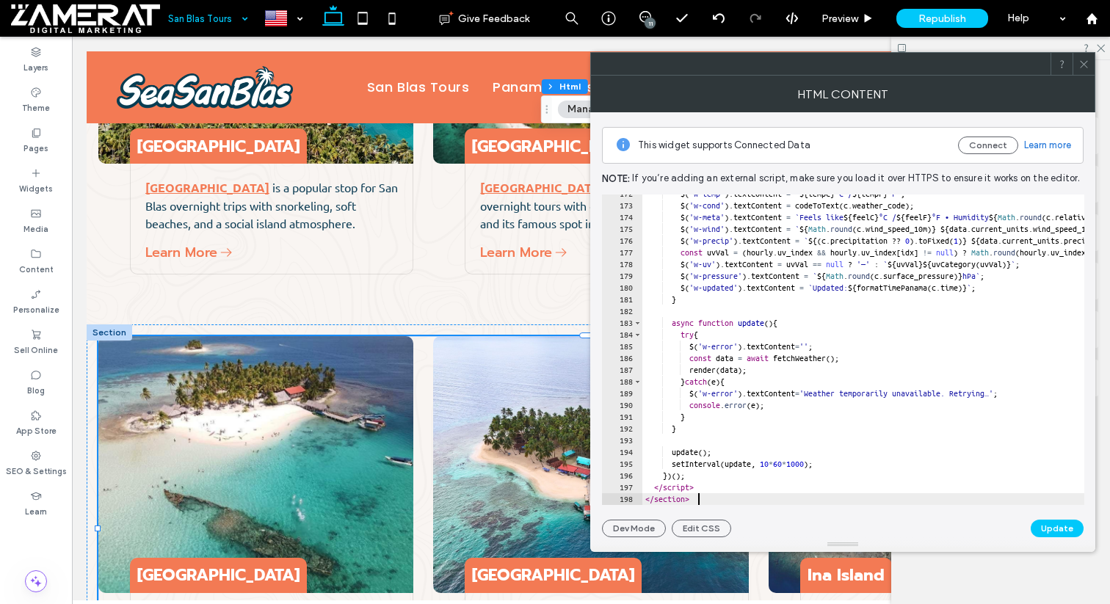
scroll to position [2014, 0]
click at [1069, 528] on button "Update" at bounding box center [1056, 529] width 53 height 18
click at [1085, 69] on icon at bounding box center [1083, 64] width 11 height 11
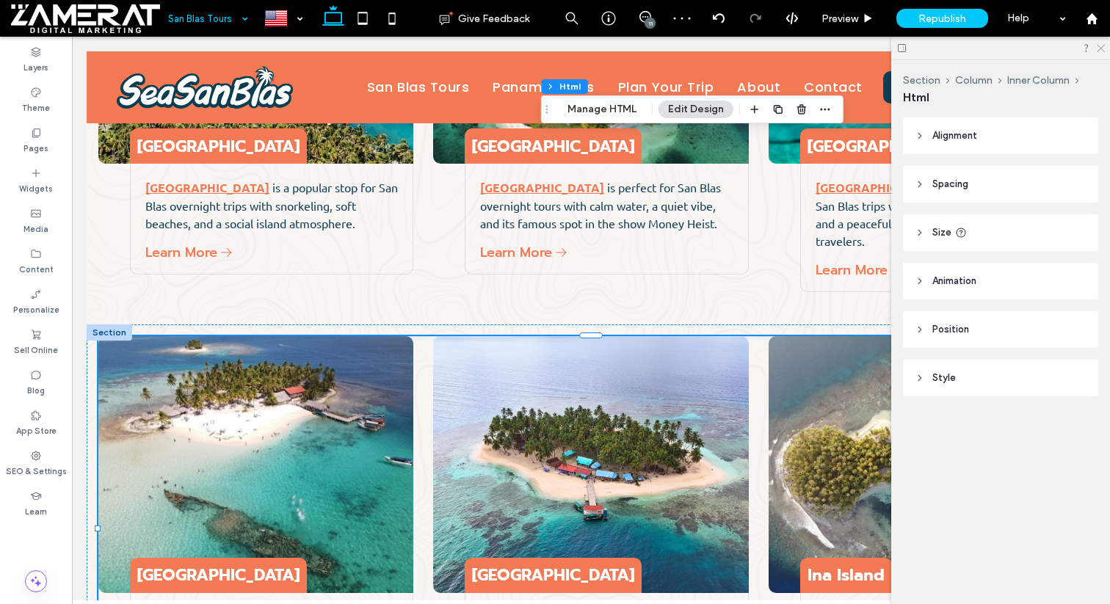
click at [1100, 48] on use at bounding box center [1100, 49] width 8 height 8
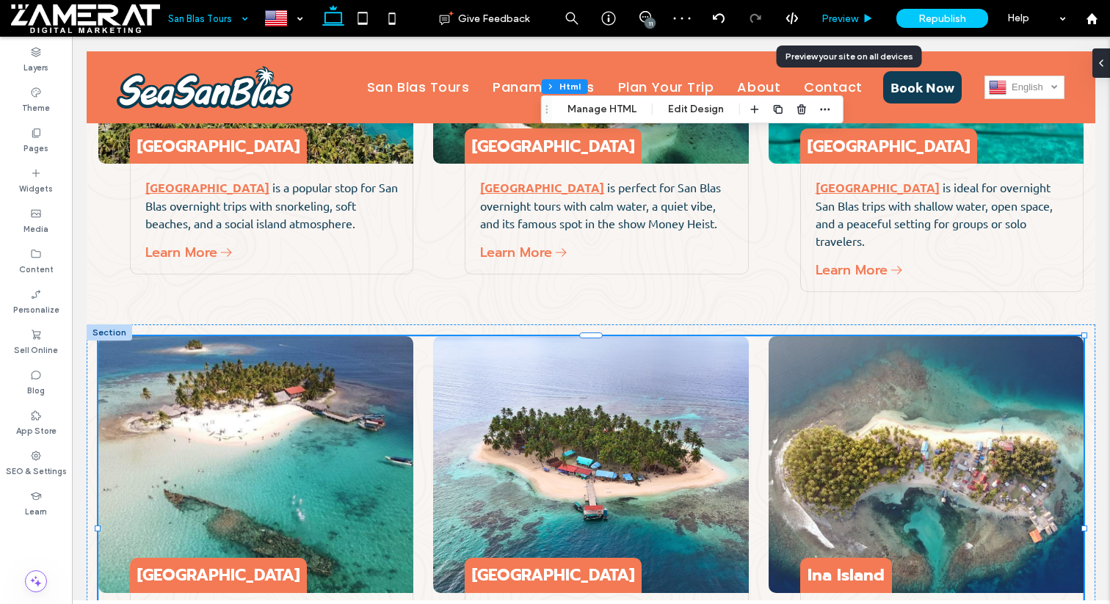
click at [842, 18] on span "Preview" at bounding box center [839, 18] width 37 height 12
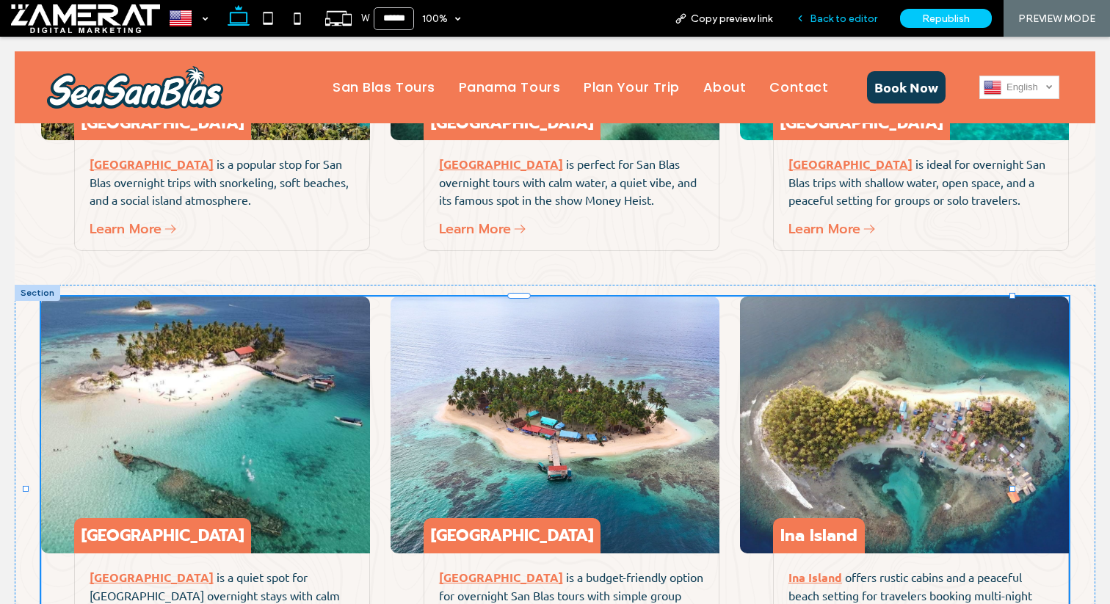
click at [842, 18] on span "Back to editor" at bounding box center [843, 18] width 68 height 12
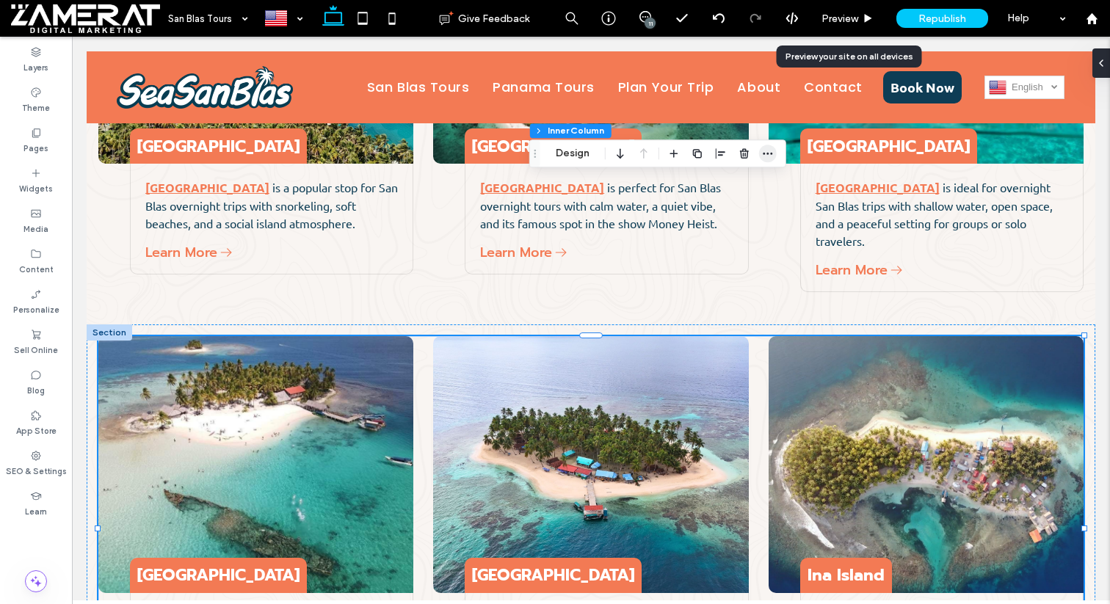
click at [765, 153] on icon "button" at bounding box center [768, 154] width 12 height 12
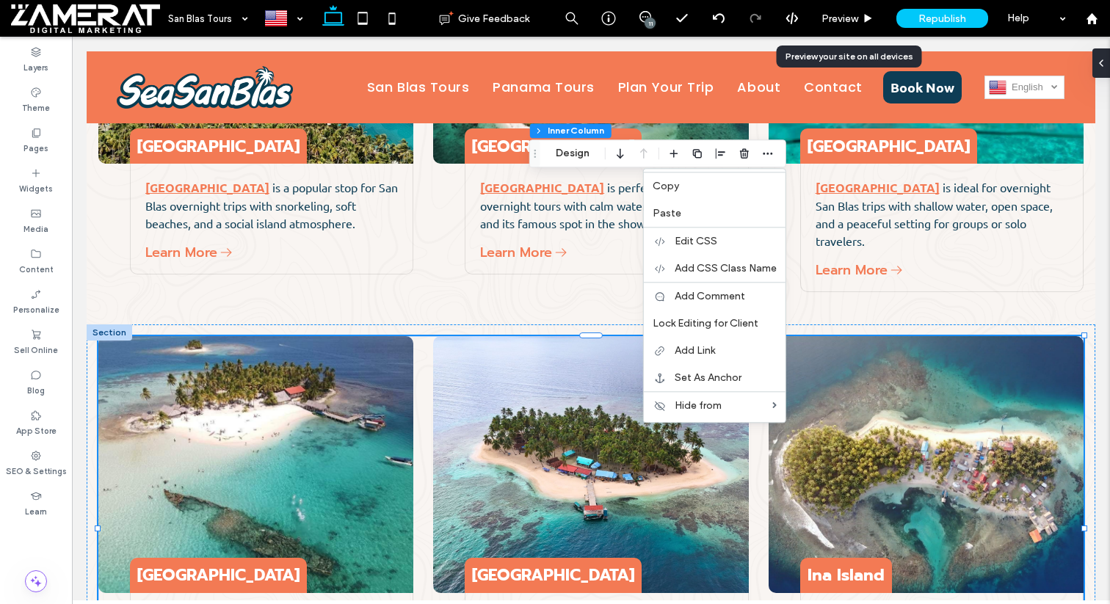
click at [548, 161] on div "Section Column Inner Column Design Copy Paste Edit CSS Add CSS Class Name Add C…" at bounding box center [657, 153] width 257 height 28
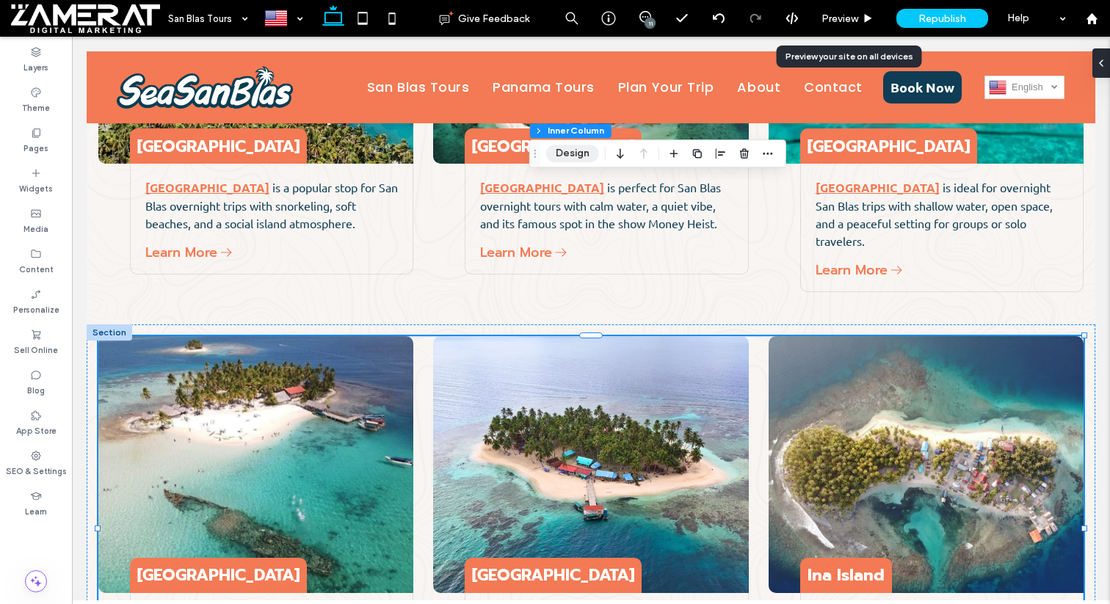
click at [564, 161] on button "Design" at bounding box center [572, 154] width 53 height 18
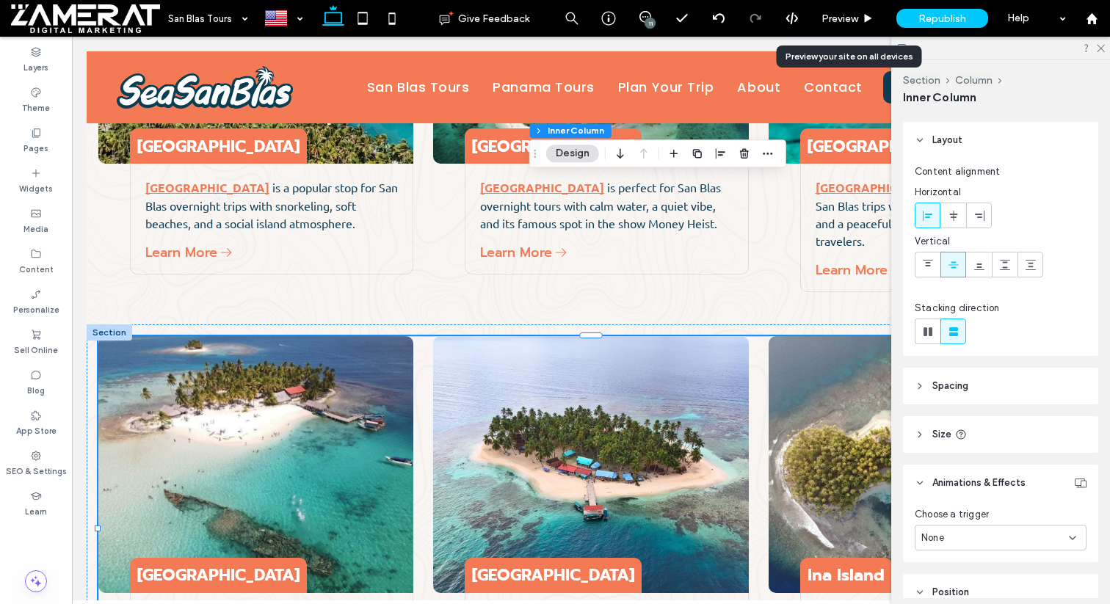
scroll to position [89, 0]
click at [997, 401] on header "Spacing" at bounding box center [1000, 384] width 195 height 37
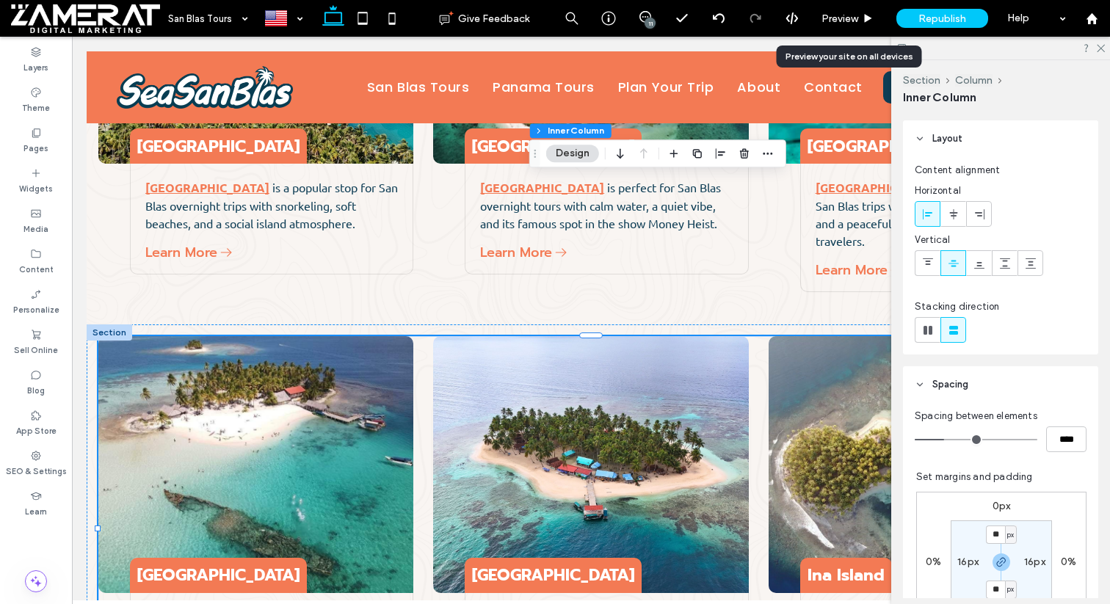
type input "**"
type input "****"
type input "**"
type input "****"
type input "**"
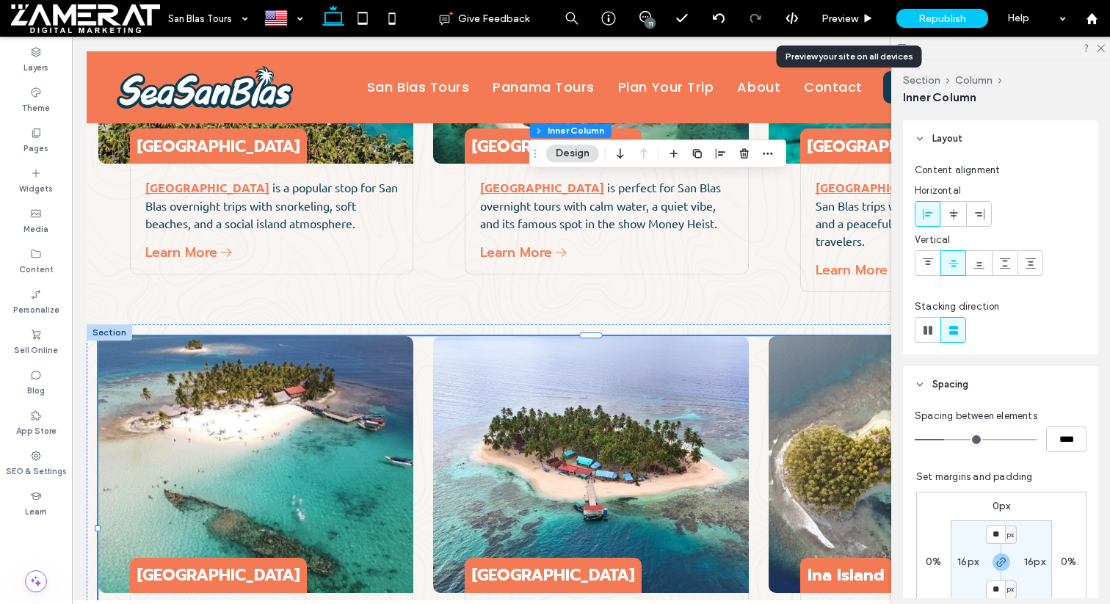
type input "****"
type input "**"
type input "****"
type input "**"
type input "****"
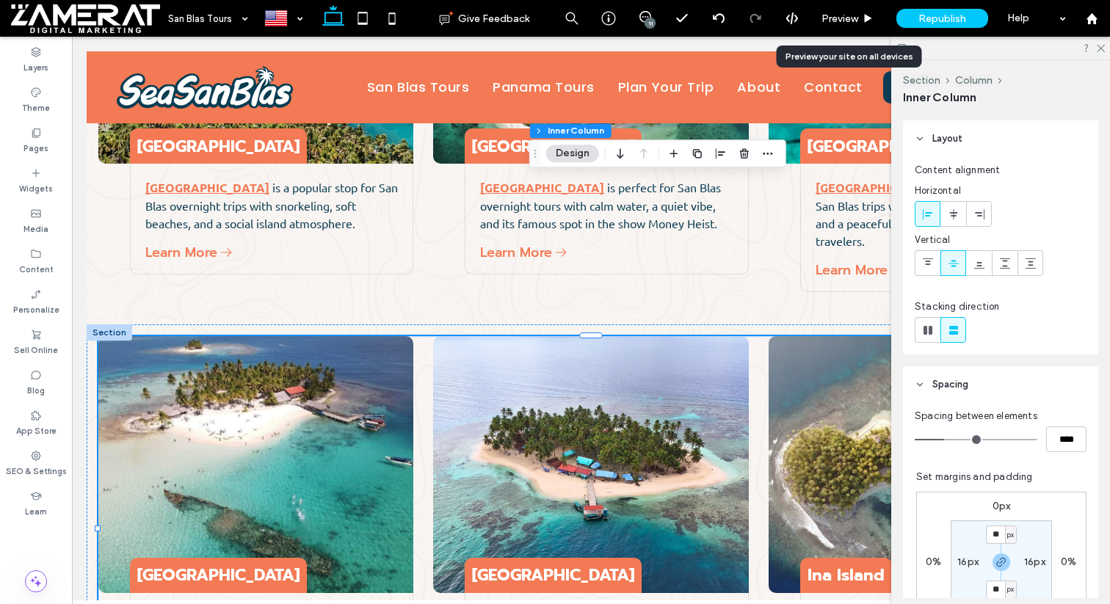
type input "**"
type input "****"
type input "**"
type input "****"
type input "*"
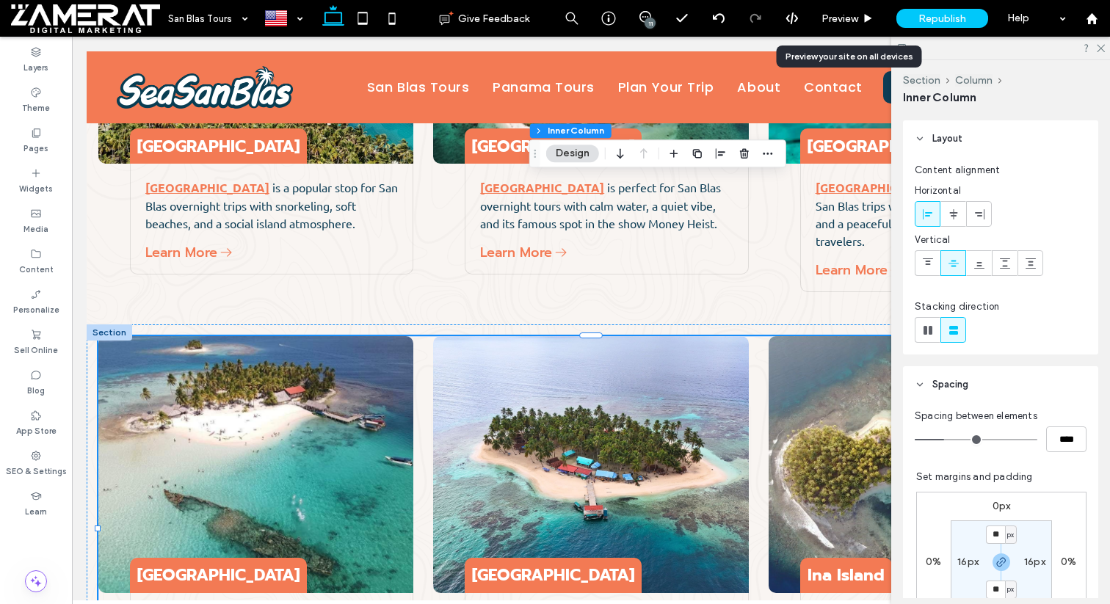
type input "***"
type input "*"
type input "***"
type input "*"
type input "***"
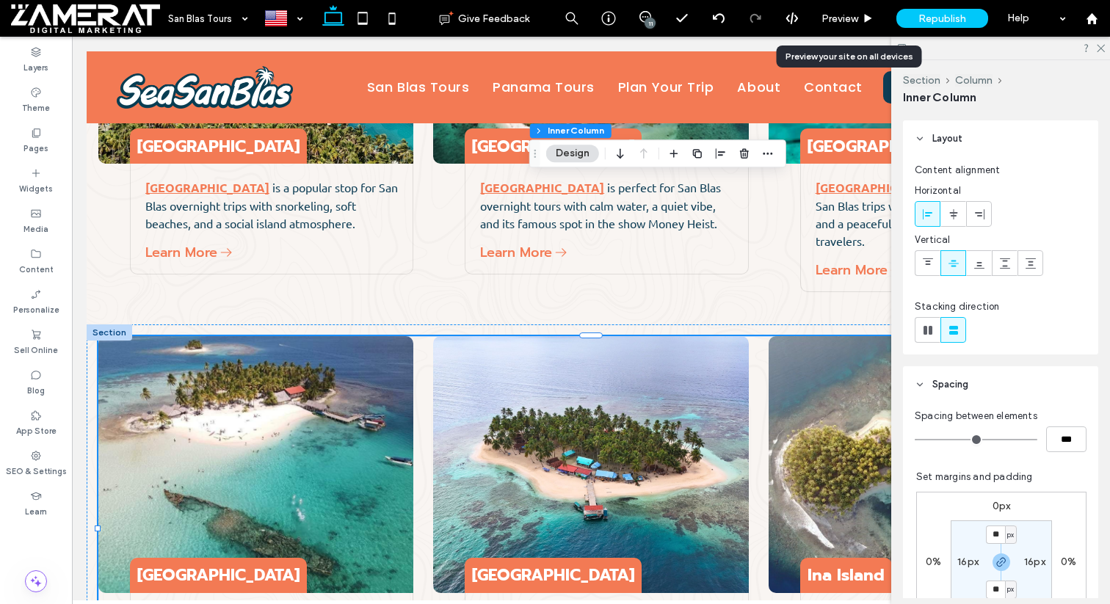
drag, startPoint x: 952, startPoint y: 438, endPoint x: 892, endPoint y: 438, distance: 59.4
type input "*"
click at [914, 439] on input "range" at bounding box center [975, 439] width 123 height 1
click at [1005, 529] on div "px" at bounding box center [1011, 534] width 12 height 18
click at [989, 540] on input "**" at bounding box center [995, 534] width 19 height 18
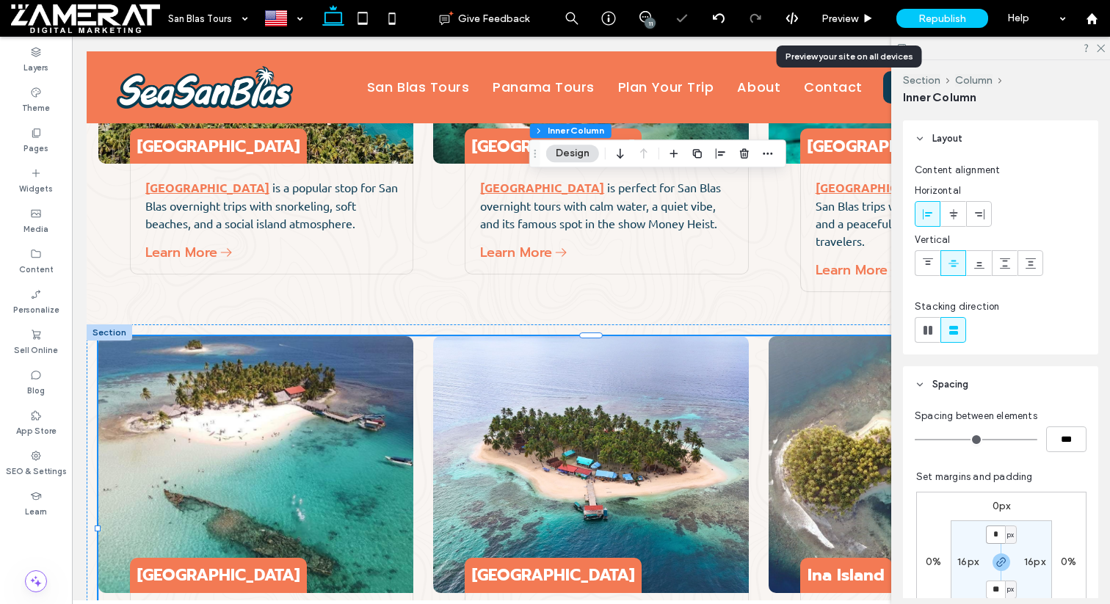
type input "*"
click at [963, 558] on label "16px" at bounding box center [967, 562] width 21 height 12
type input "**"
type input "*"
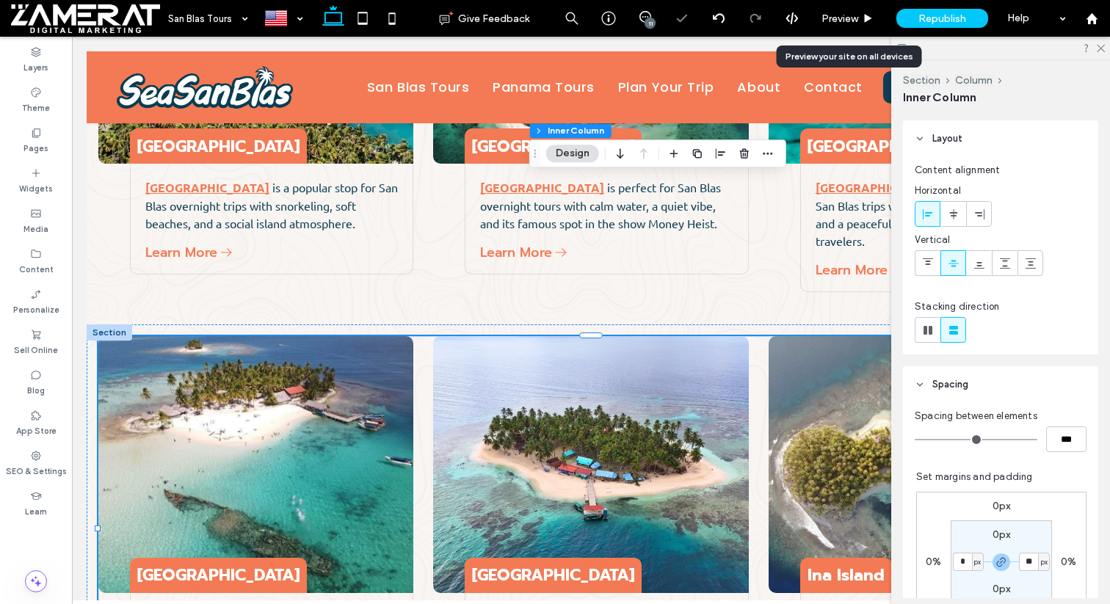
type input "*"
click at [1100, 45] on icon at bounding box center [1100, 48] width 10 height 10
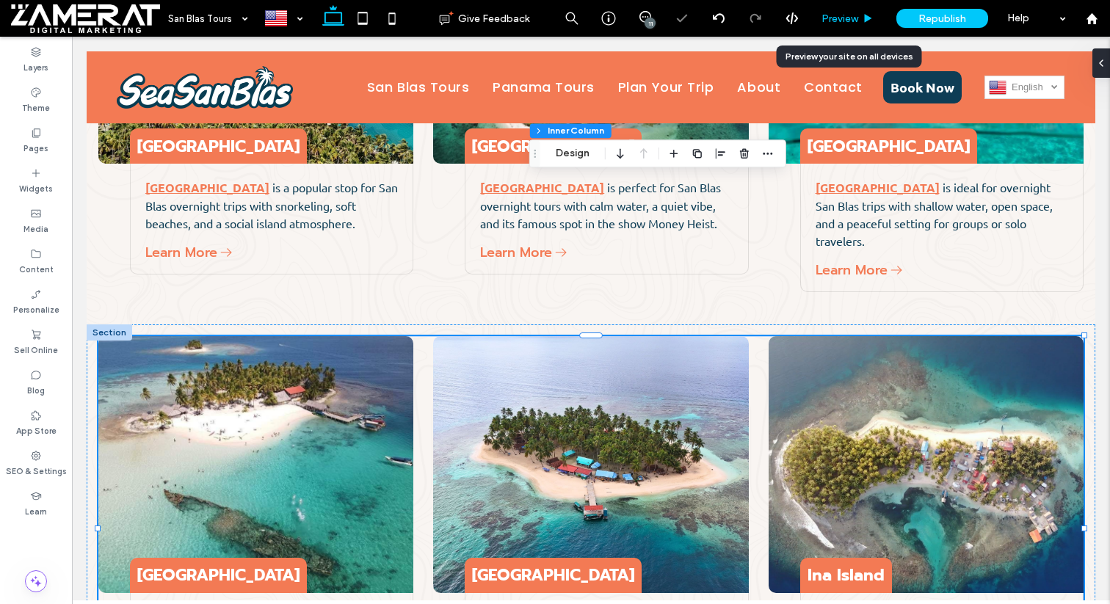
click at [853, 32] on div "Preview" at bounding box center [847, 18] width 75 height 37
click at [855, 24] on div "Preview" at bounding box center [847, 18] width 75 height 37
click at [862, 16] on icon at bounding box center [867, 18] width 11 height 11
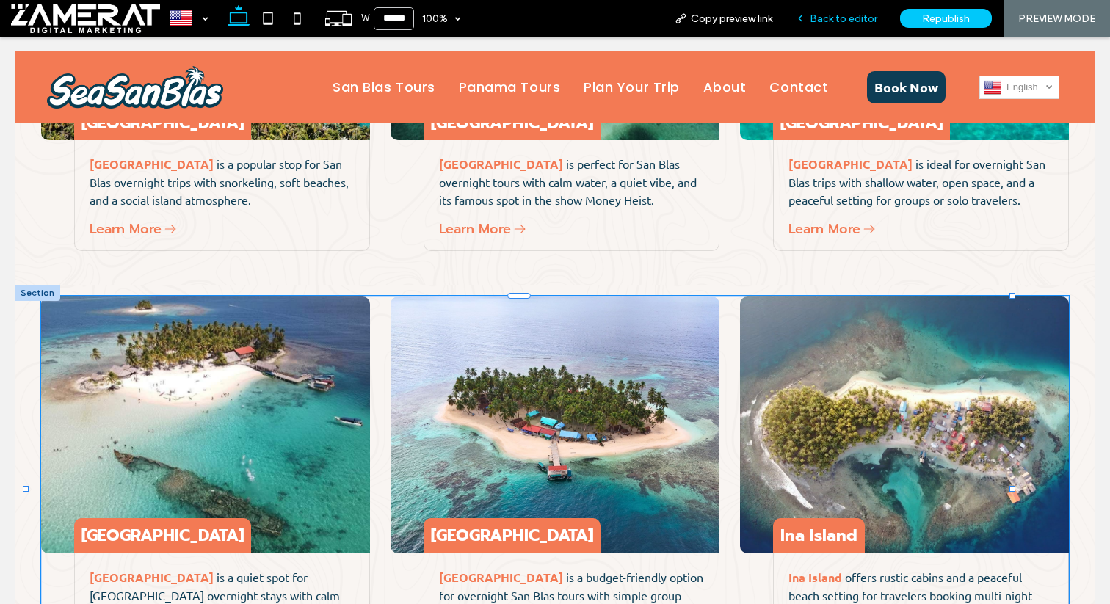
click at [846, 12] on span "Back to editor" at bounding box center [843, 18] width 68 height 12
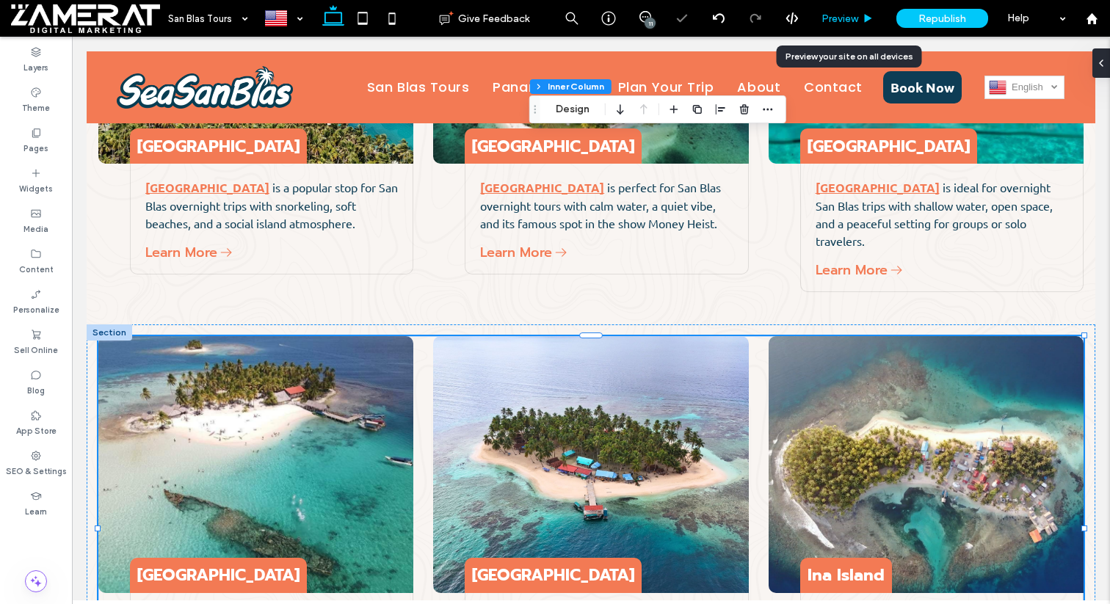
click at [837, 18] on span "Preview" at bounding box center [839, 18] width 37 height 12
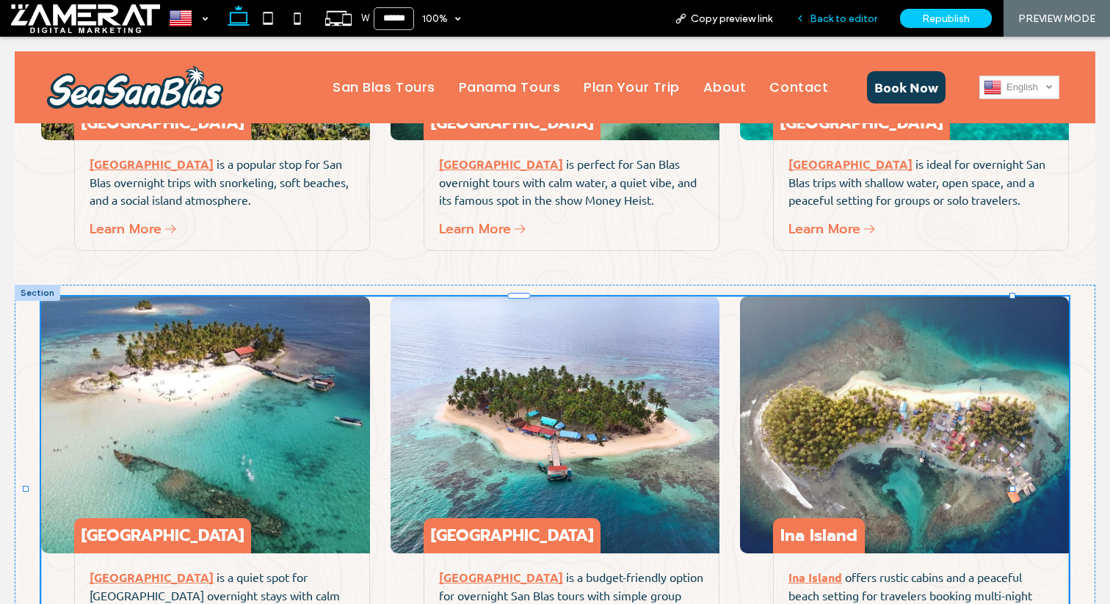
click at [840, 23] on span "Back to editor" at bounding box center [843, 18] width 68 height 12
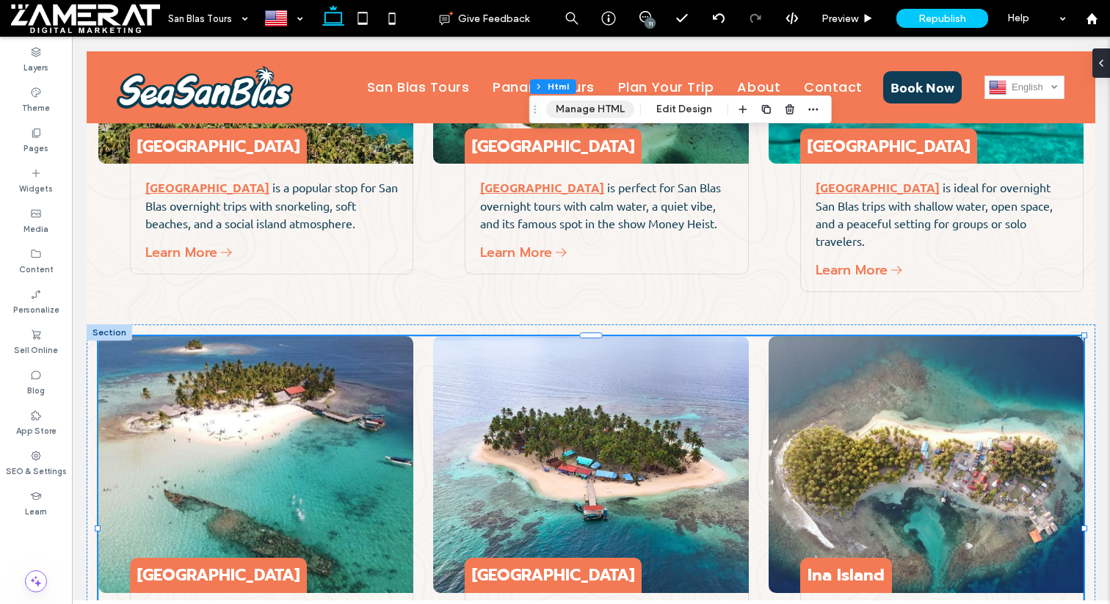
click at [575, 106] on button "Manage HTML" at bounding box center [590, 110] width 88 height 18
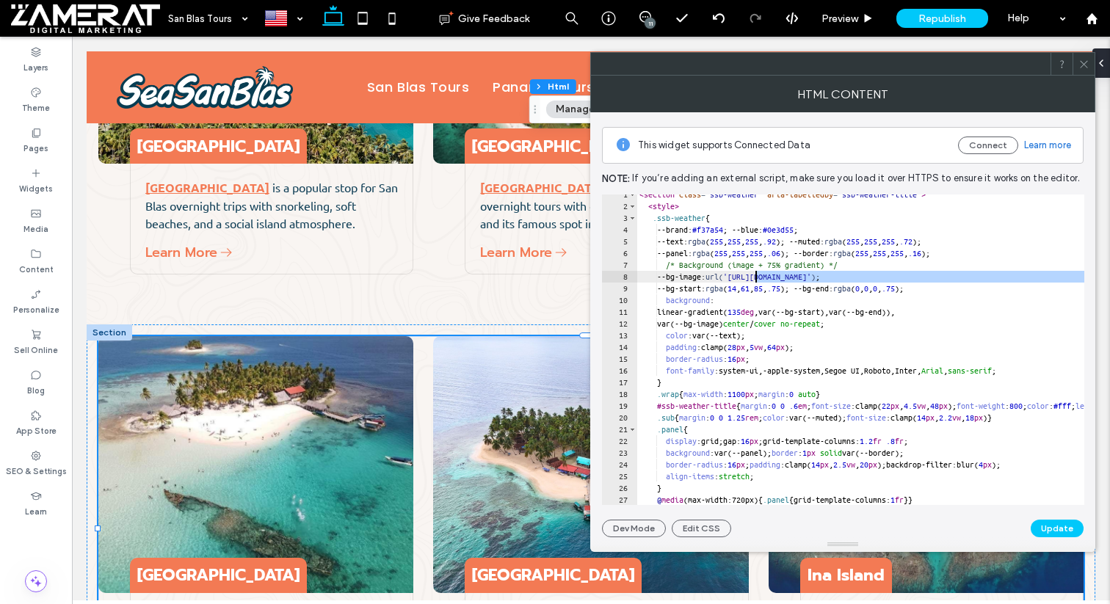
drag, startPoint x: 976, startPoint y: 274, endPoint x: 757, endPoint y: 272, distance: 218.7
paste textarea "**********"
type textarea "**********"
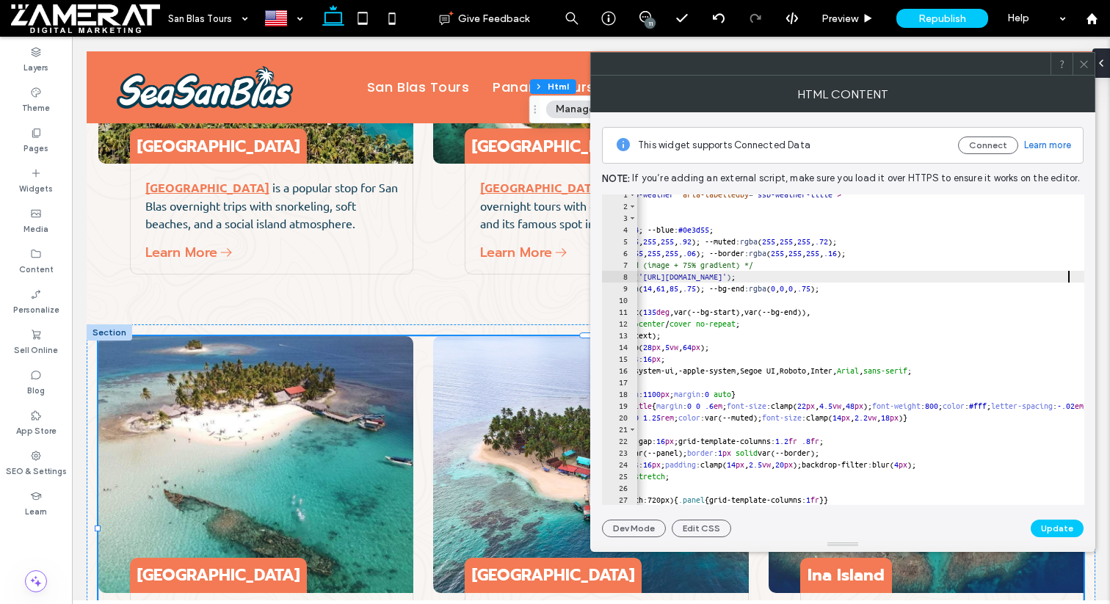
scroll to position [0, 84]
click at [1045, 520] on button "Update" at bounding box center [1056, 529] width 53 height 18
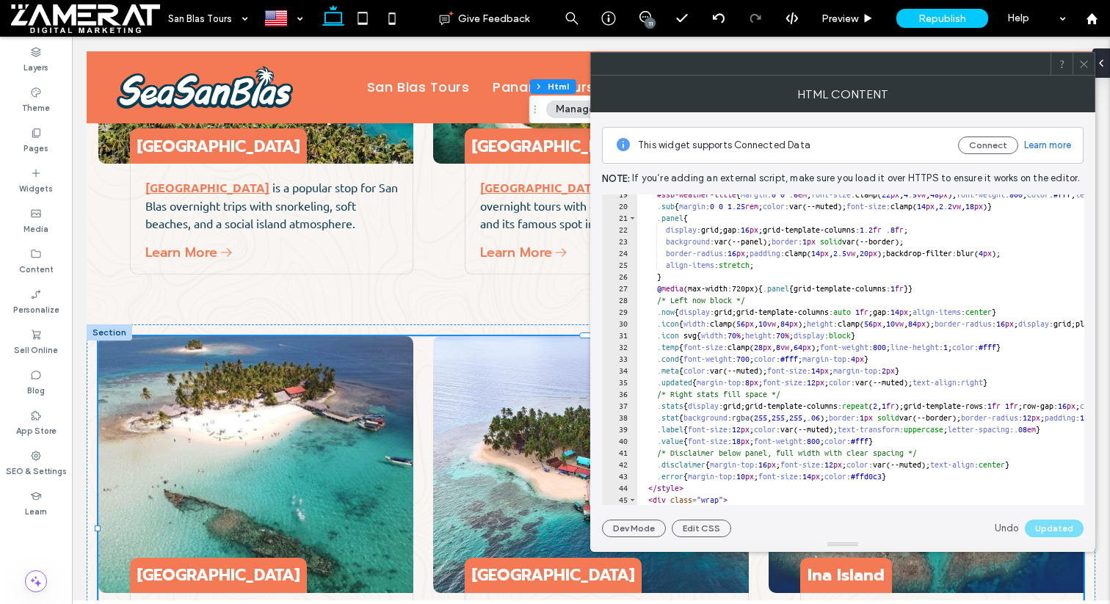
scroll to position [217, 0]
click at [1084, 64] on use at bounding box center [1082, 63] width 7 height 7
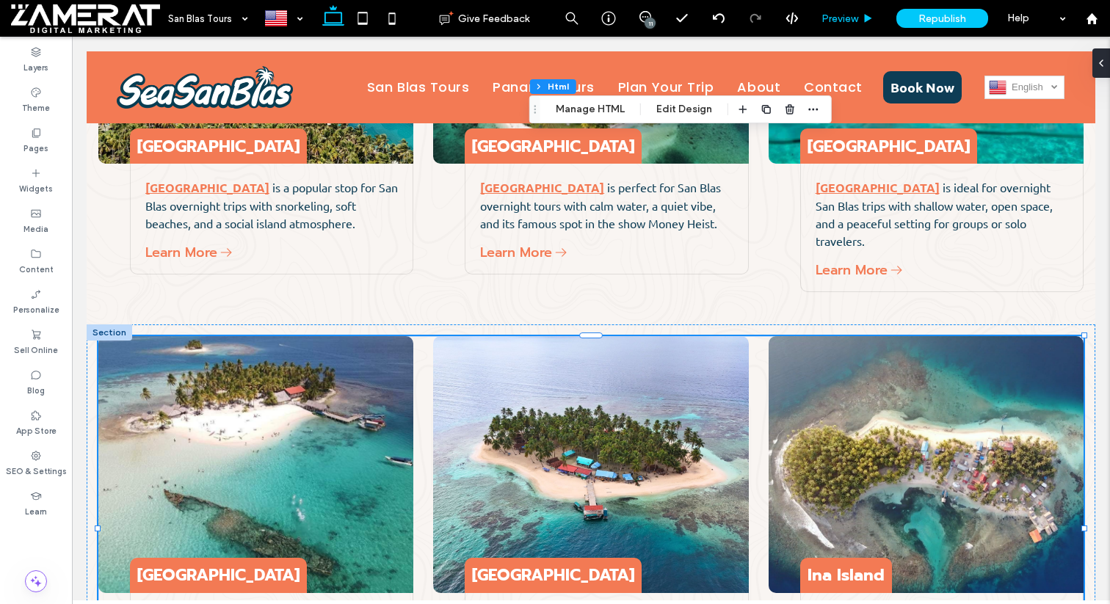
click at [848, 7] on div "Preview" at bounding box center [847, 18] width 75 height 37
click at [847, 10] on div "Preview" at bounding box center [847, 18] width 75 height 37
click at [850, 15] on span "Preview" at bounding box center [839, 18] width 37 height 12
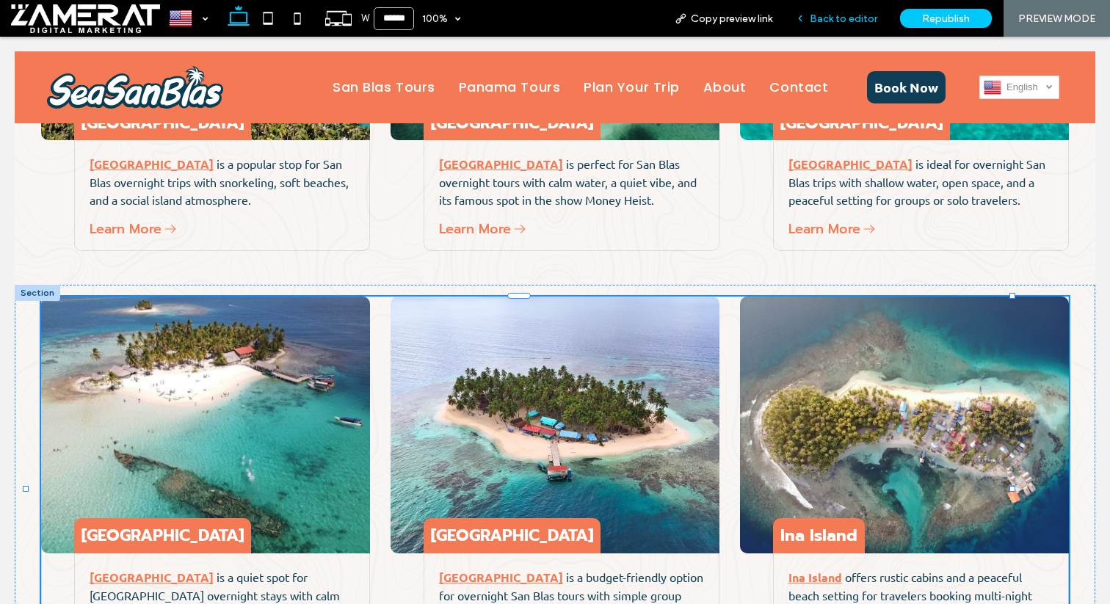
click at [833, 9] on div "Back to editor" at bounding box center [836, 18] width 105 height 37
click at [856, 15] on span "Back to editor" at bounding box center [843, 18] width 68 height 12
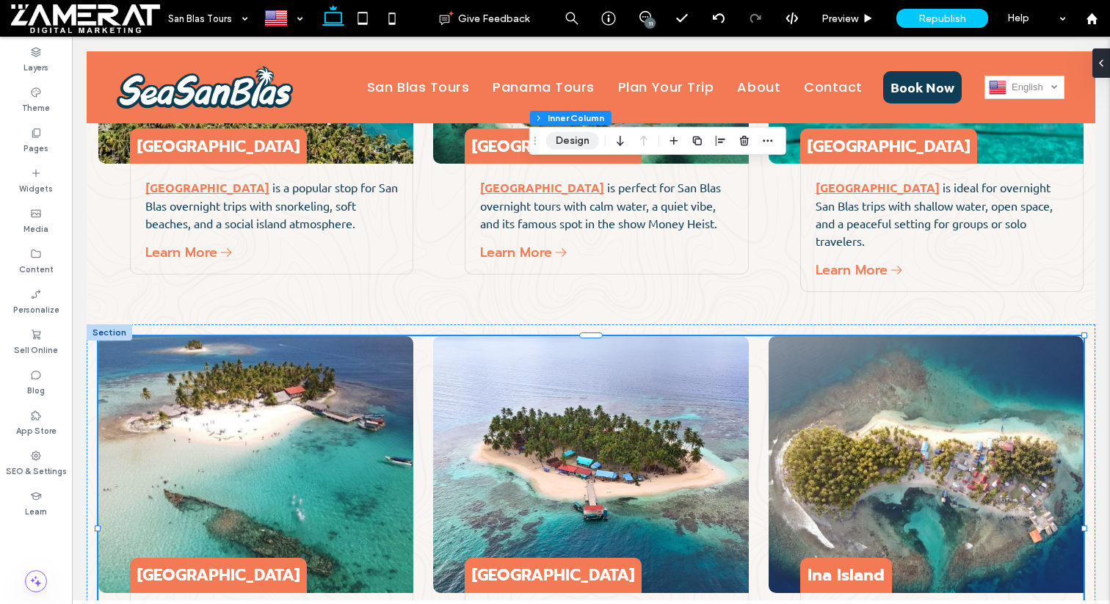
click at [570, 136] on button "Design" at bounding box center [572, 141] width 53 height 18
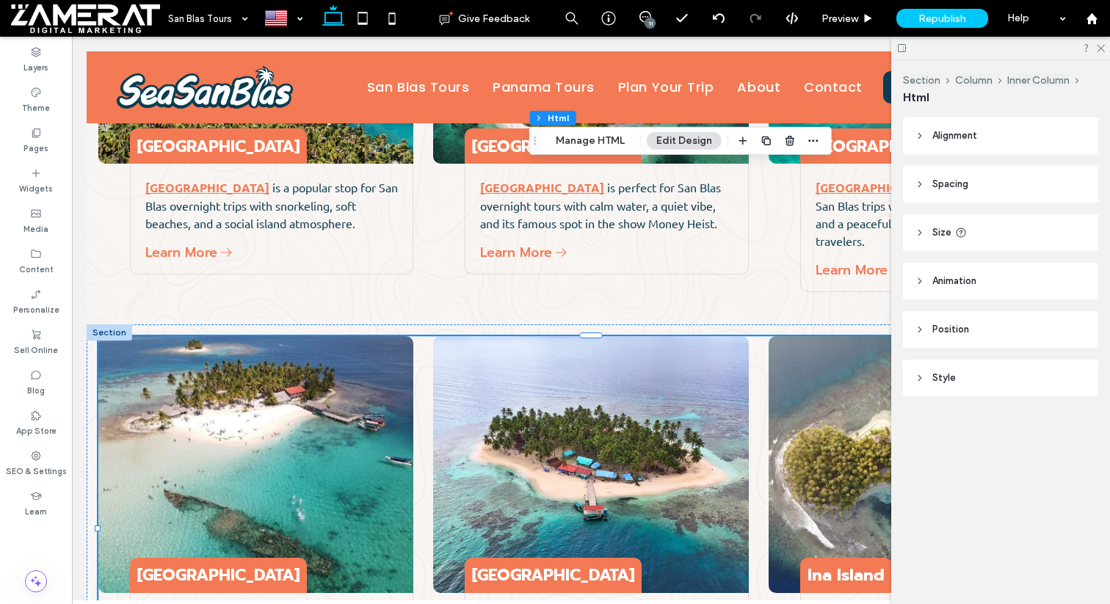
click at [610, 153] on div "Section Column Inner Column Html Manage HTML Edit Design" at bounding box center [680, 141] width 302 height 28
click at [610, 139] on button "Manage HTML" at bounding box center [590, 141] width 88 height 18
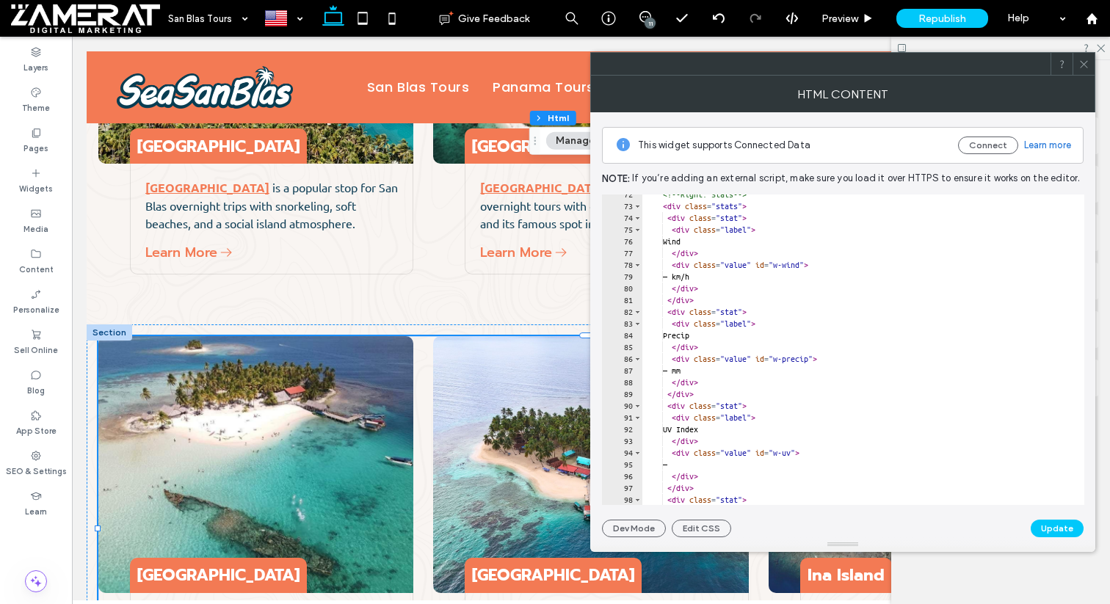
type textarea "**********"
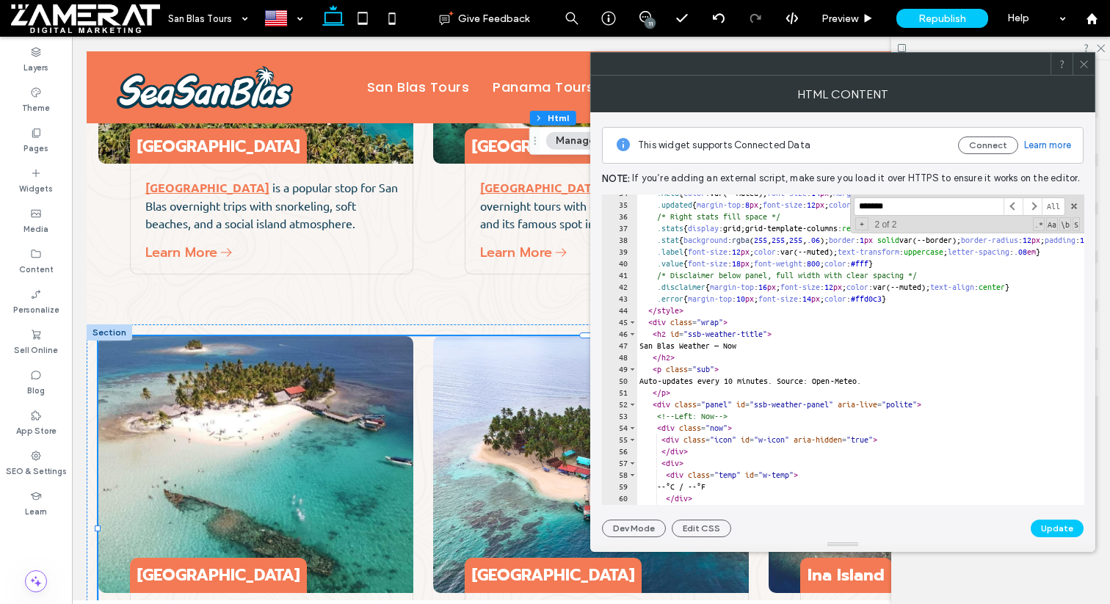
type input "*******"
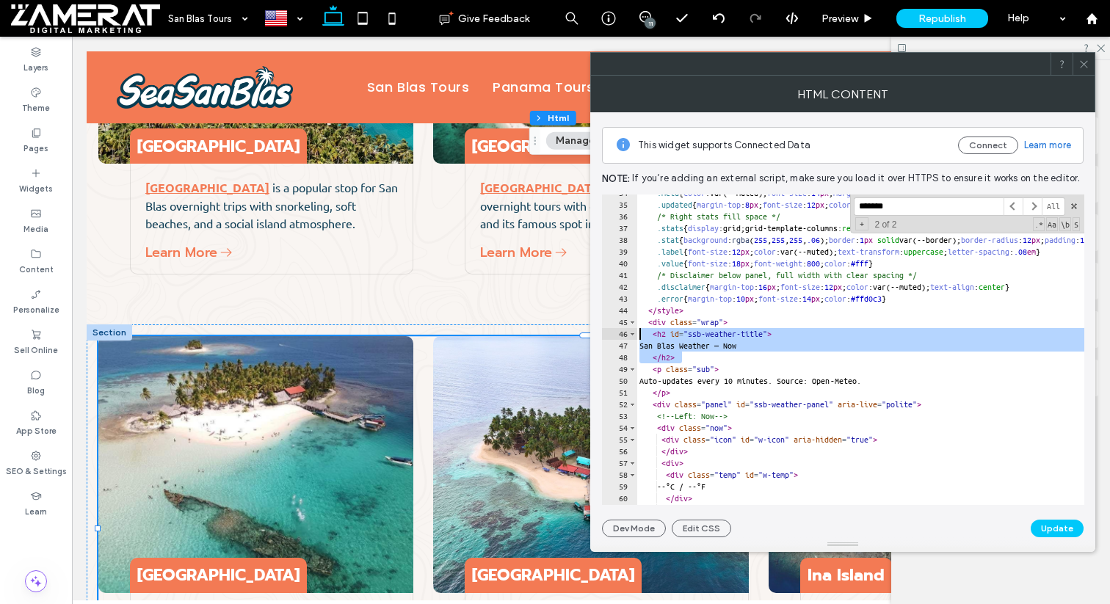
drag, startPoint x: 698, startPoint y: 357, endPoint x: 637, endPoint y: 337, distance: 64.3
type textarea "**********"
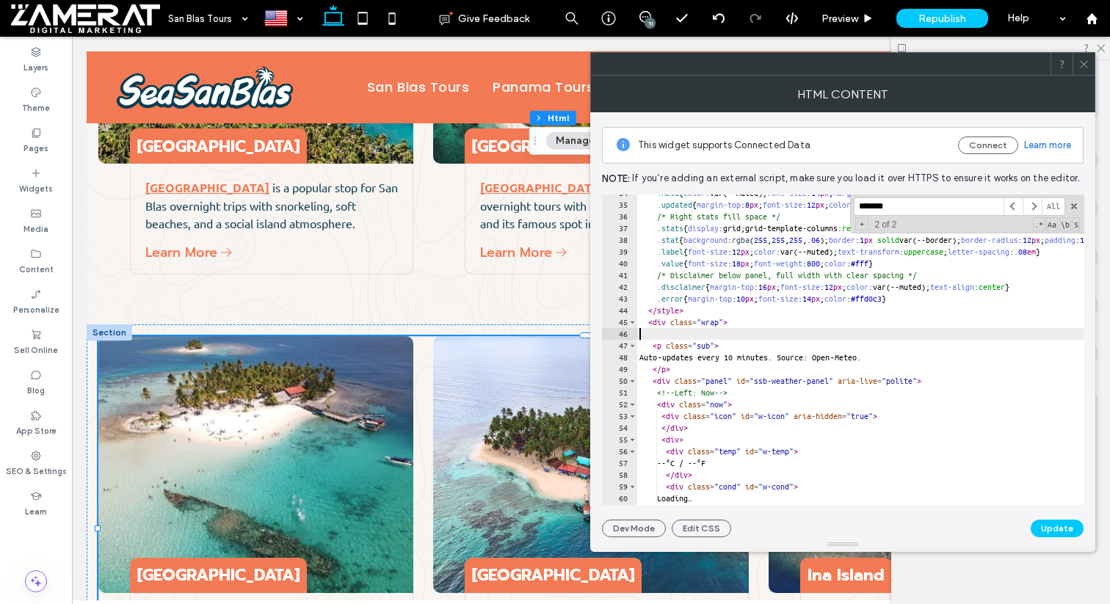
type textarea "**********"
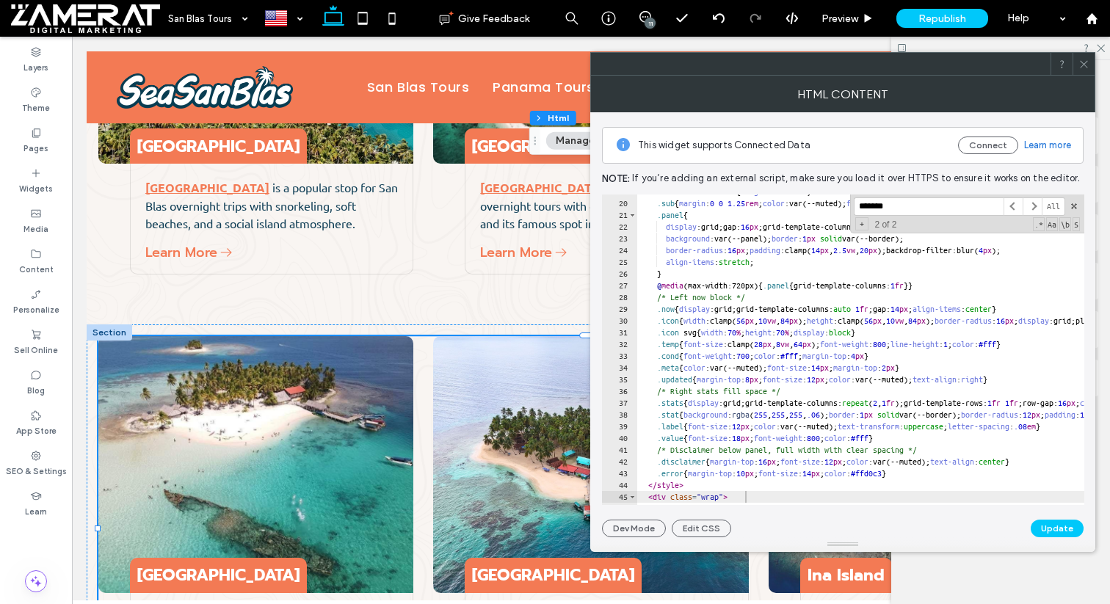
click at [894, 200] on input "*******" at bounding box center [928, 206] width 150 height 18
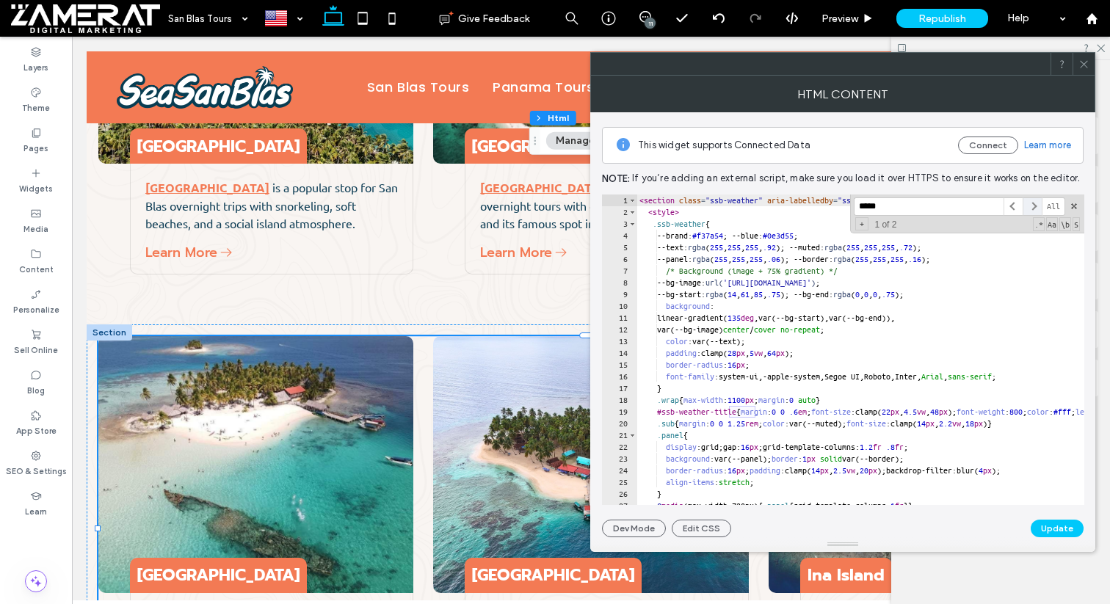
type input "*****"
click at [1027, 201] on span at bounding box center [1031, 206] width 19 height 18
click at [1011, 205] on span at bounding box center [1012, 206] width 19 height 18
click at [1030, 208] on span at bounding box center [1031, 206] width 19 height 18
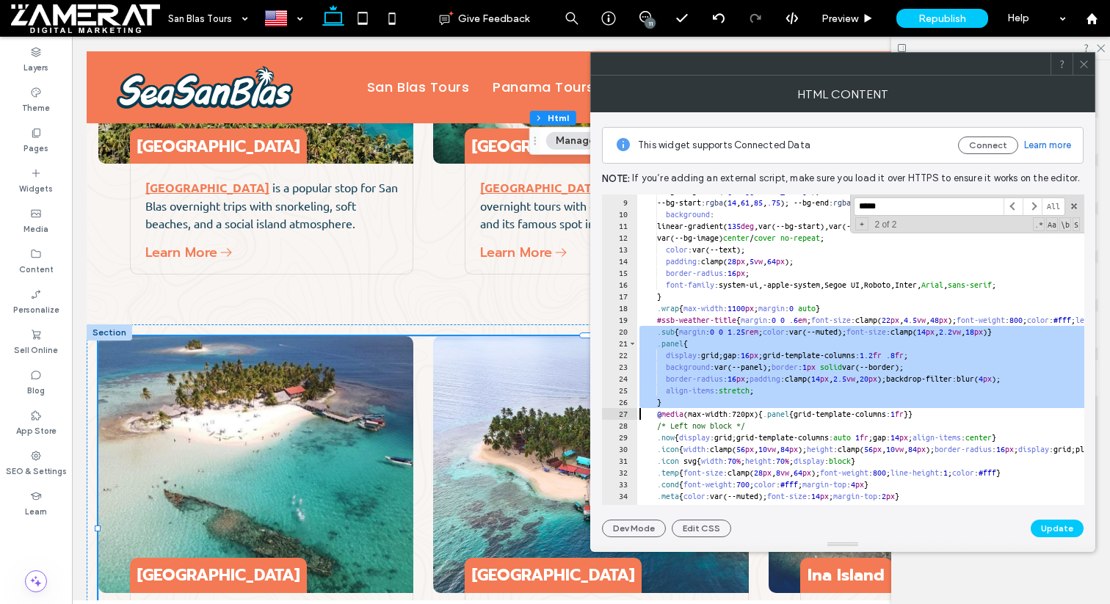
drag, startPoint x: 980, startPoint y: 316, endPoint x: 632, endPoint y: 412, distance: 360.9
click at [632, 412] on div "**********" at bounding box center [843, 349] width 482 height 310
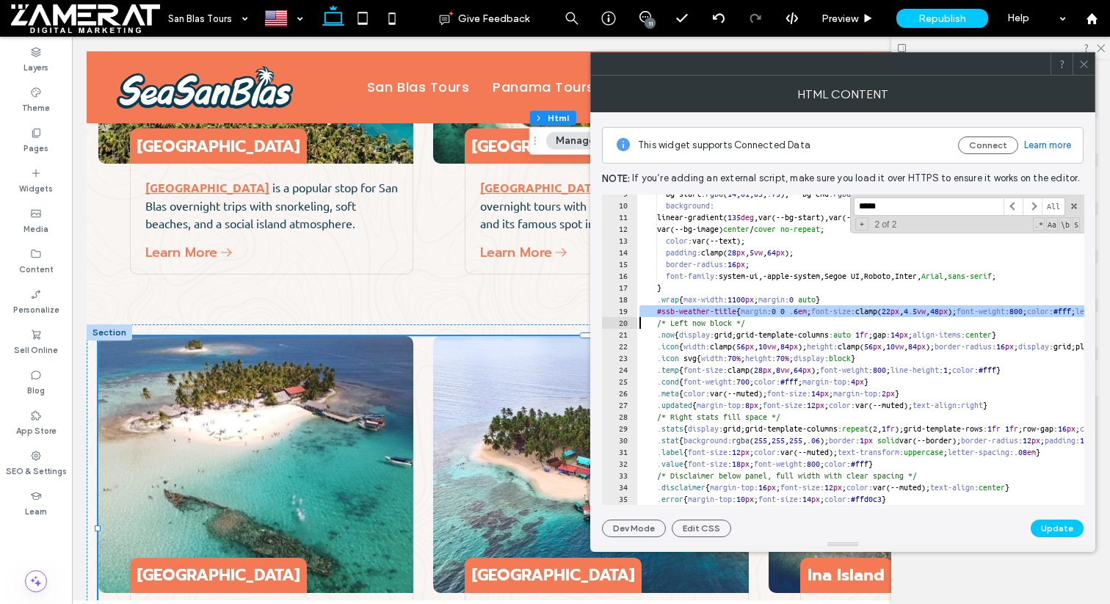
type textarea "**********"
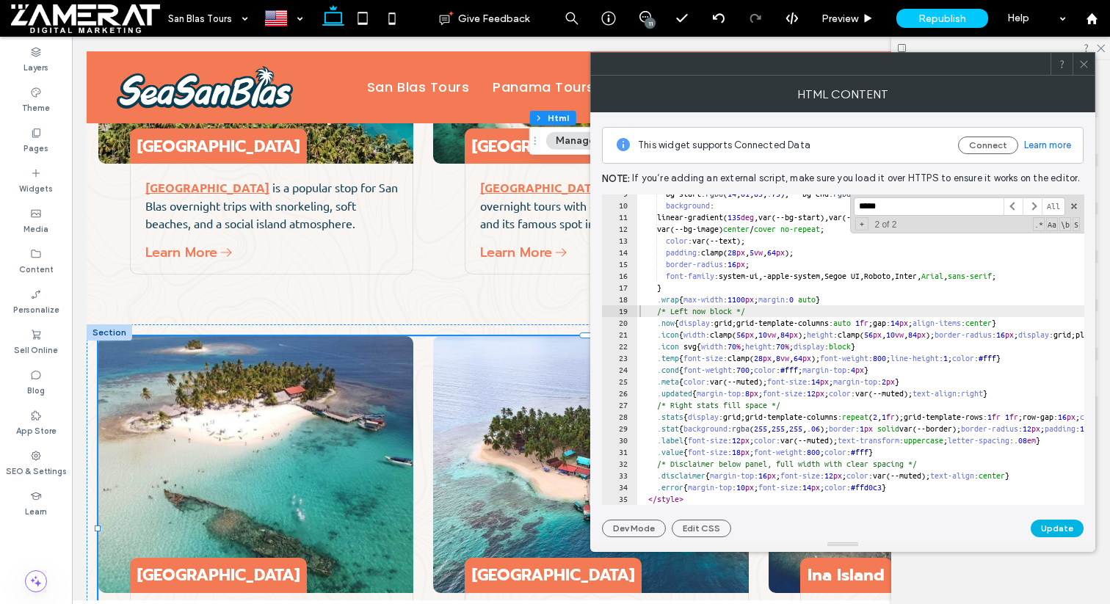
click at [1066, 530] on button "Update" at bounding box center [1056, 529] width 53 height 18
click at [1086, 73] on span at bounding box center [1083, 64] width 11 height 22
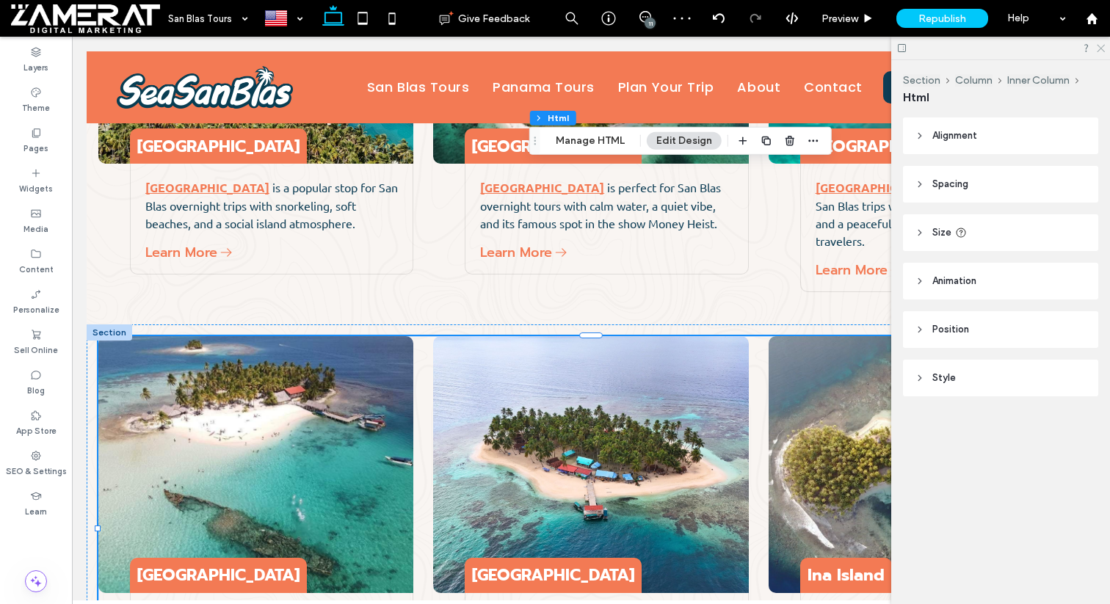
click at [1096, 46] on icon at bounding box center [1100, 48] width 10 height 10
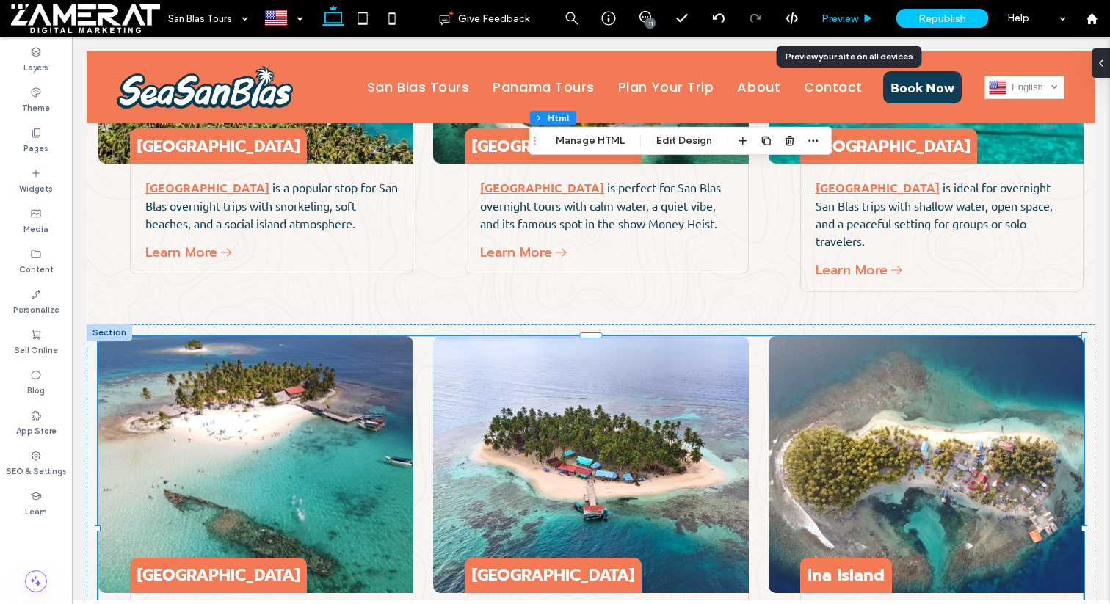
click at [847, 7] on div "Preview" at bounding box center [847, 18] width 75 height 37
click at [853, 21] on span "Preview" at bounding box center [839, 18] width 37 height 12
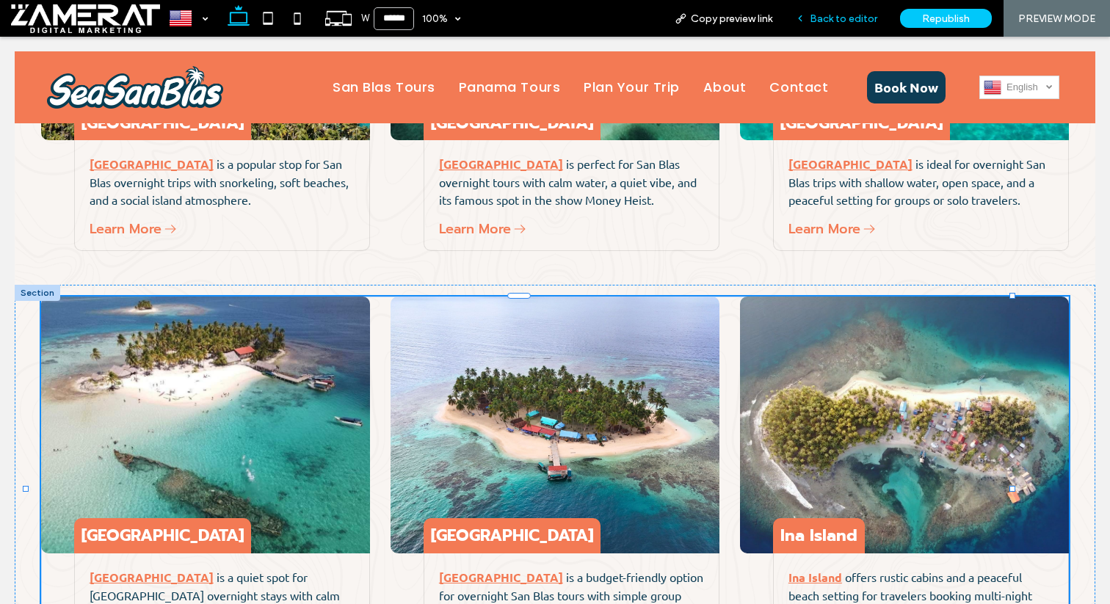
click at [842, 24] on div "Back to editor" at bounding box center [836, 18] width 105 height 37
click at [812, 17] on span "Back to editor" at bounding box center [843, 18] width 68 height 12
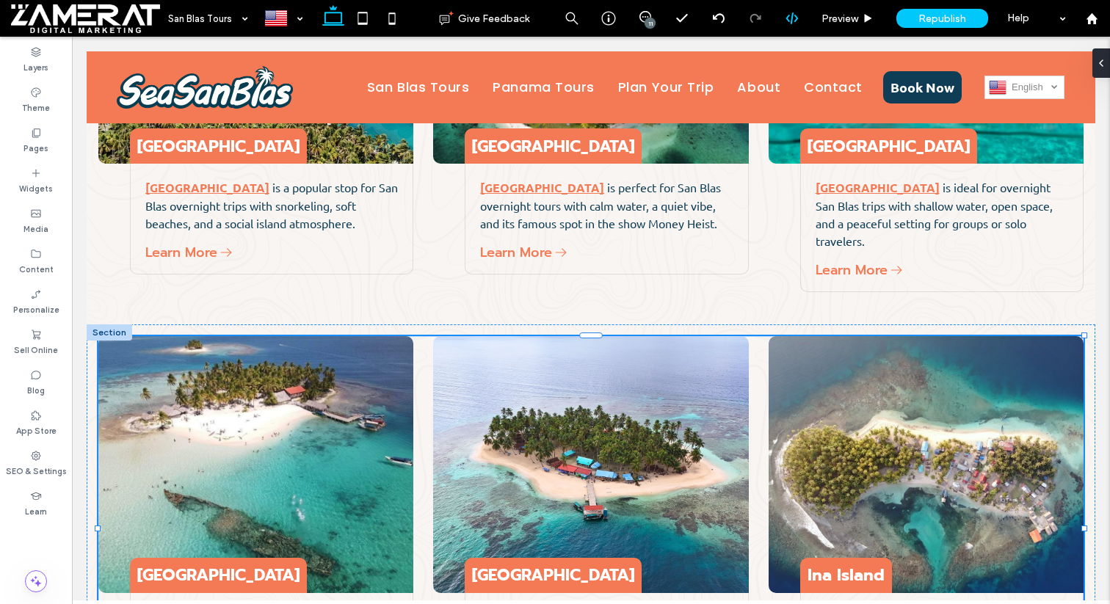
type input "***"
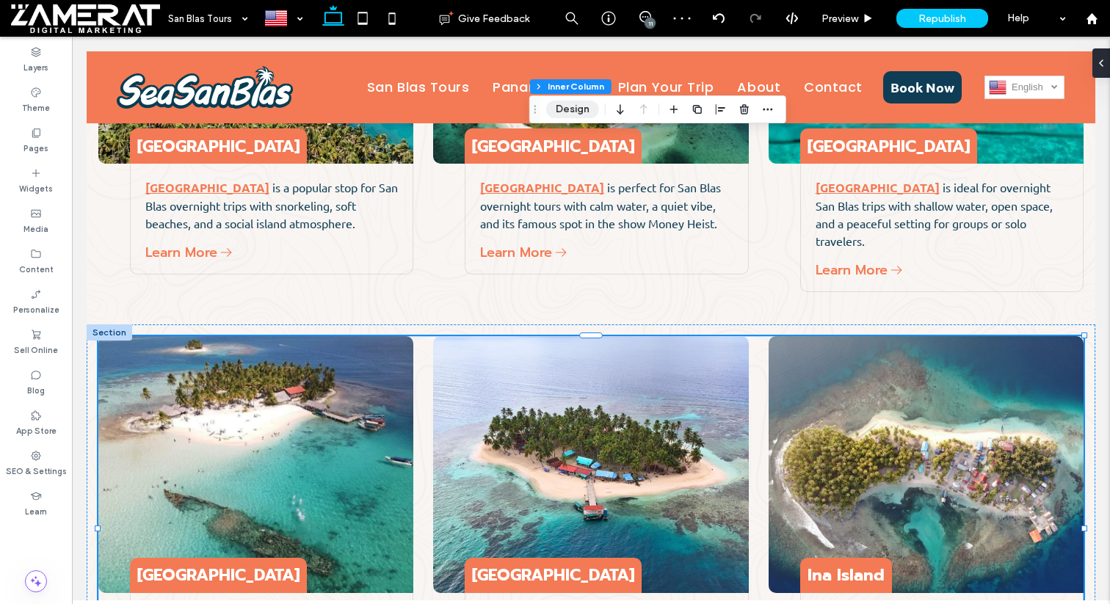
click at [580, 112] on button "Design" at bounding box center [572, 110] width 53 height 18
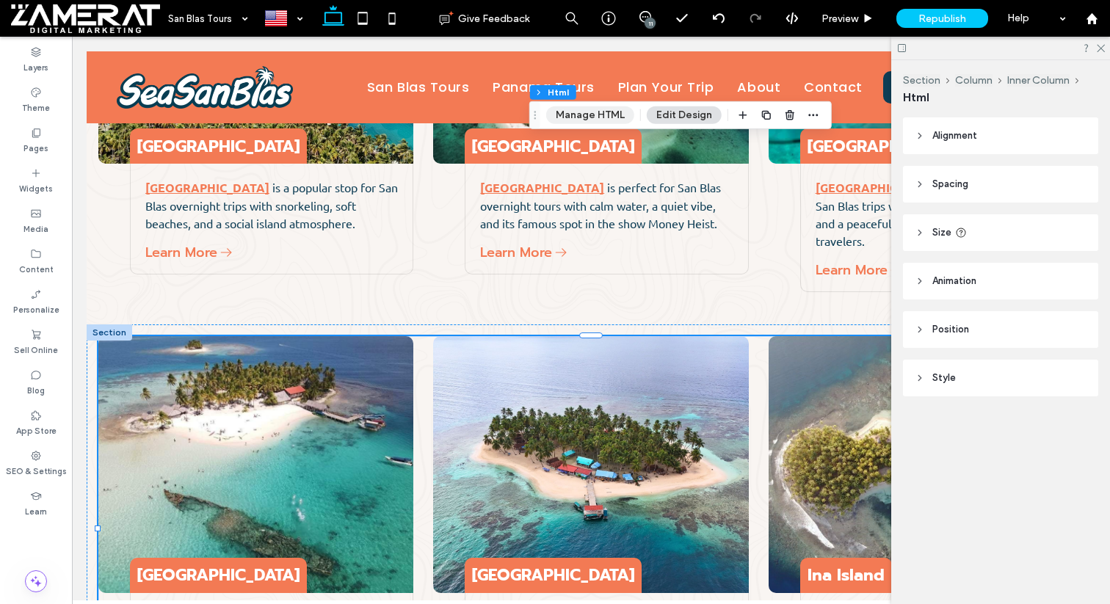
click at [605, 109] on button "Manage HTML" at bounding box center [590, 115] width 88 height 18
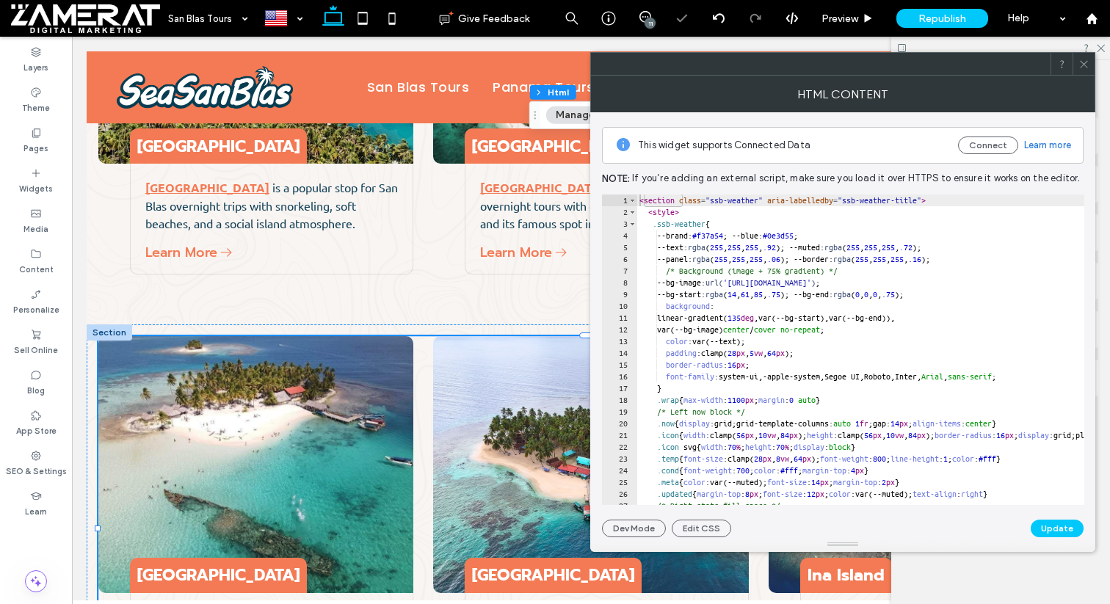
type textarea "*******"
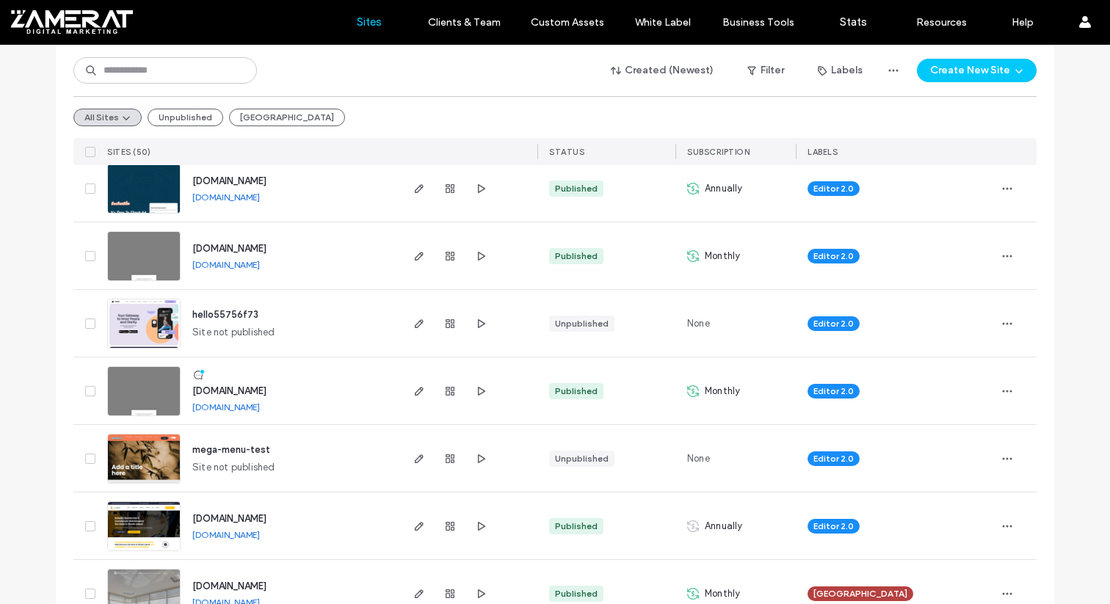
scroll to position [383, 0]
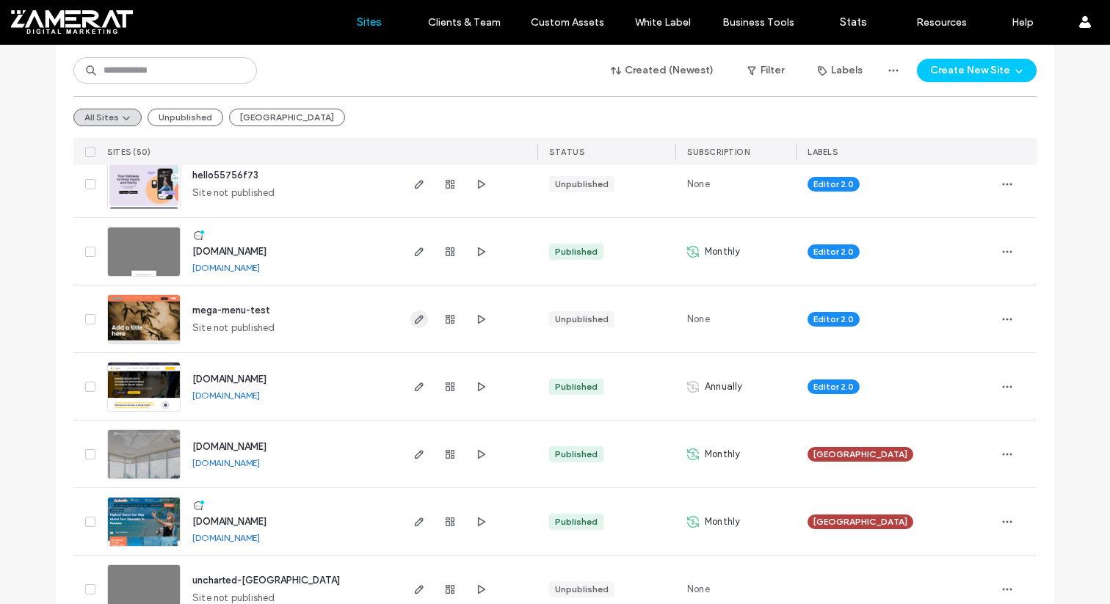
click at [413, 321] on icon "button" at bounding box center [419, 319] width 12 height 12
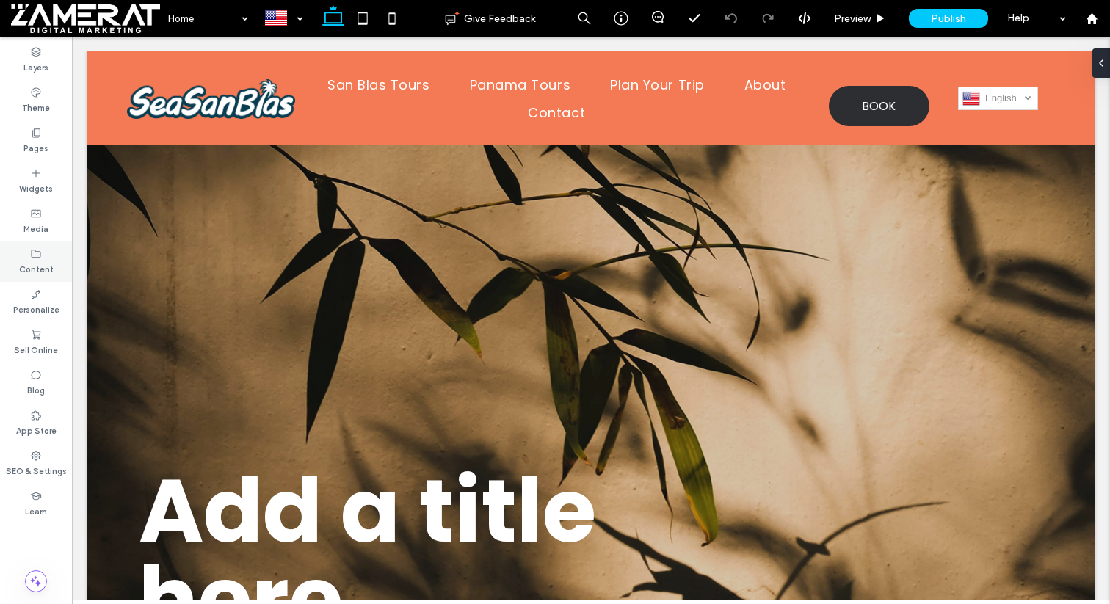
click at [48, 242] on div "Content" at bounding box center [36, 261] width 72 height 40
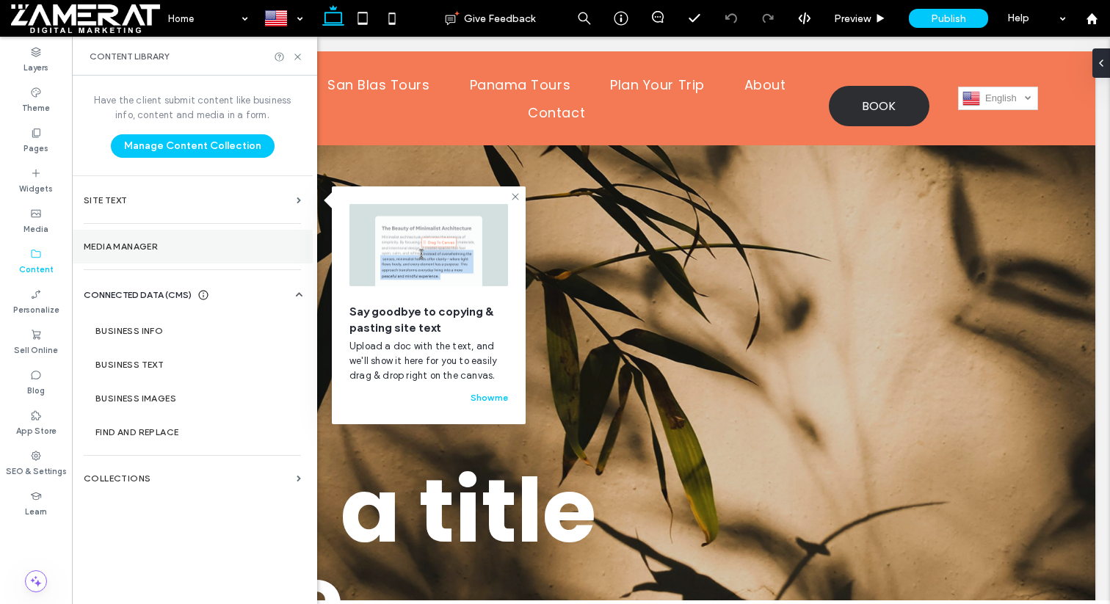
click at [124, 246] on label "Media Manager" at bounding box center [192, 246] width 217 height 10
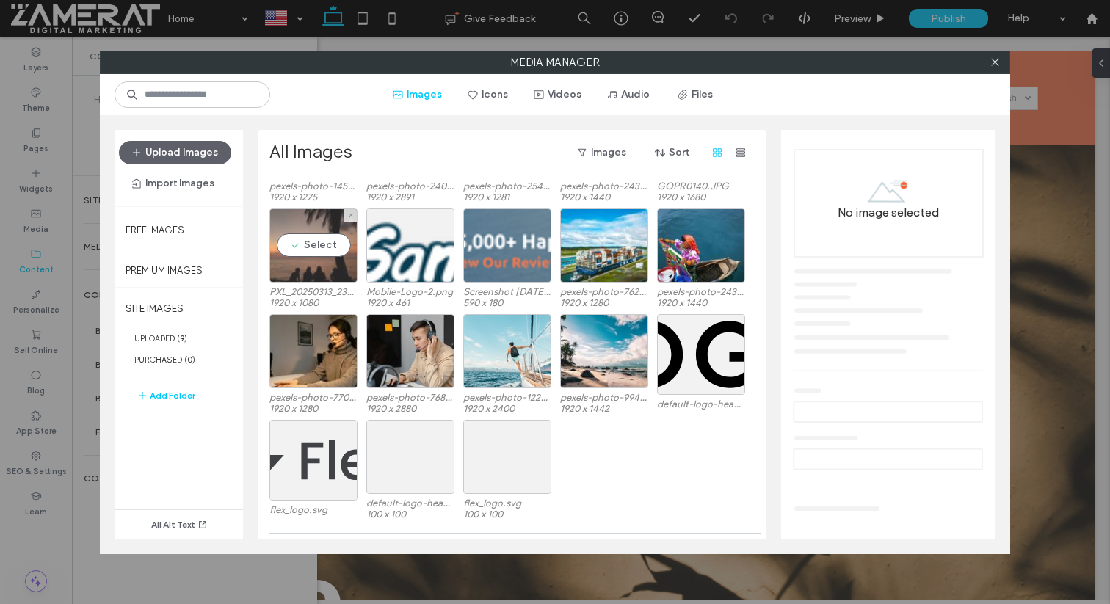
scroll to position [136, 0]
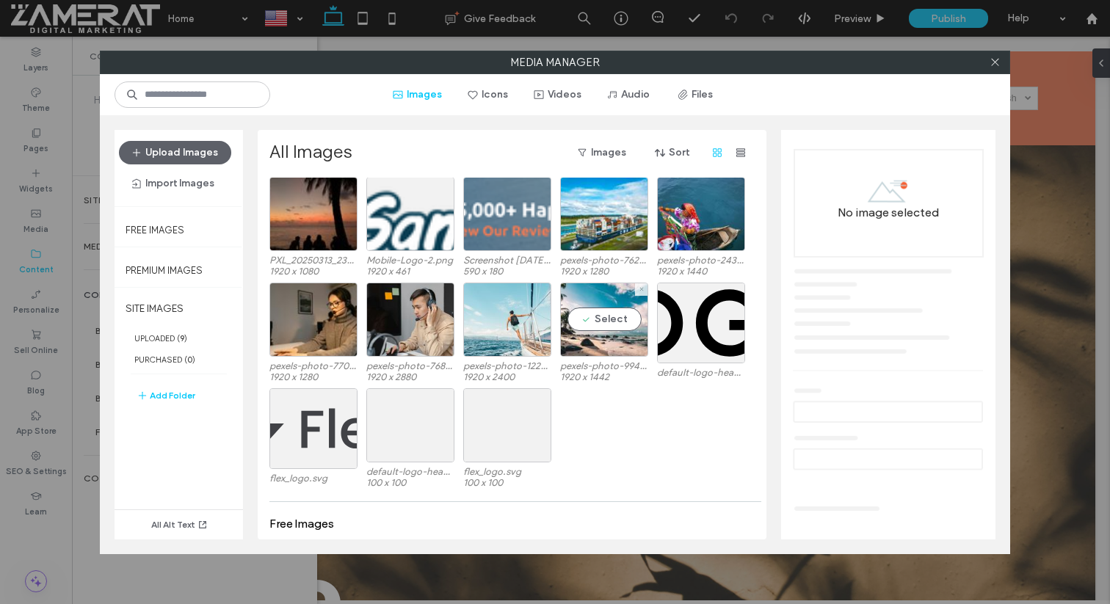
click at [601, 363] on label "pexels-photo-994605.jpeg" at bounding box center [604, 365] width 88 height 11
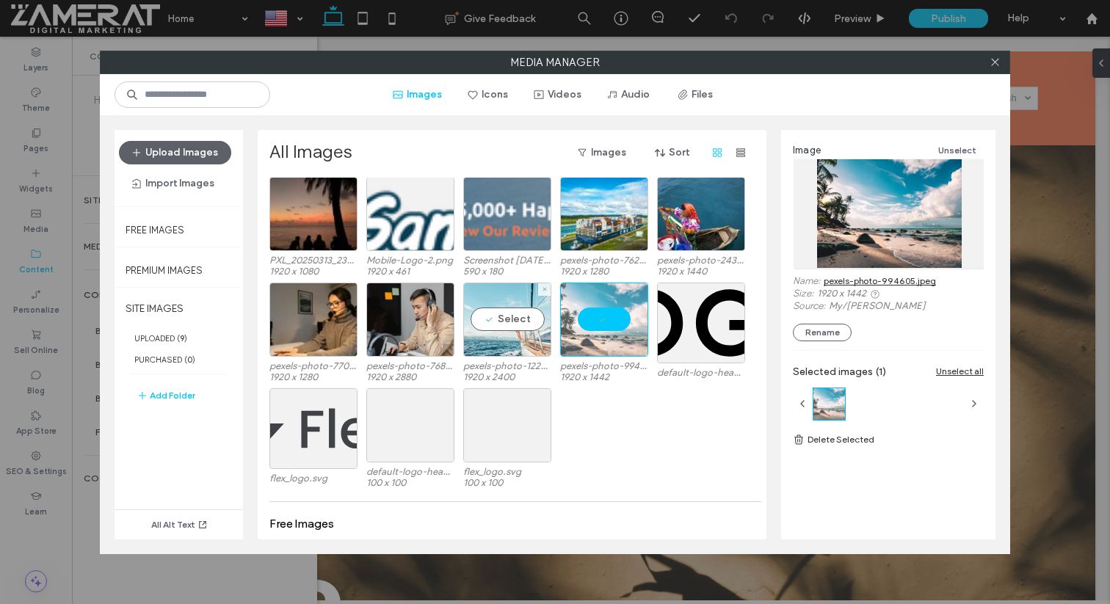
click at [528, 360] on label "pexels-photo-1223648.jpeg" at bounding box center [507, 365] width 88 height 11
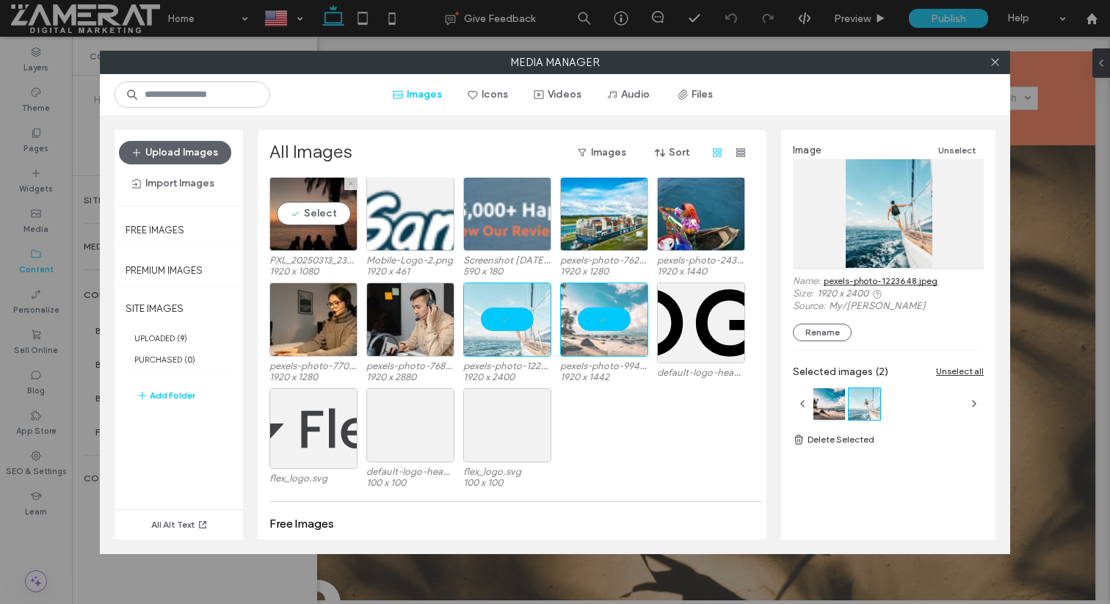
click at [331, 261] on label "PXL_20250313_234038038.jpg" at bounding box center [313, 260] width 88 height 11
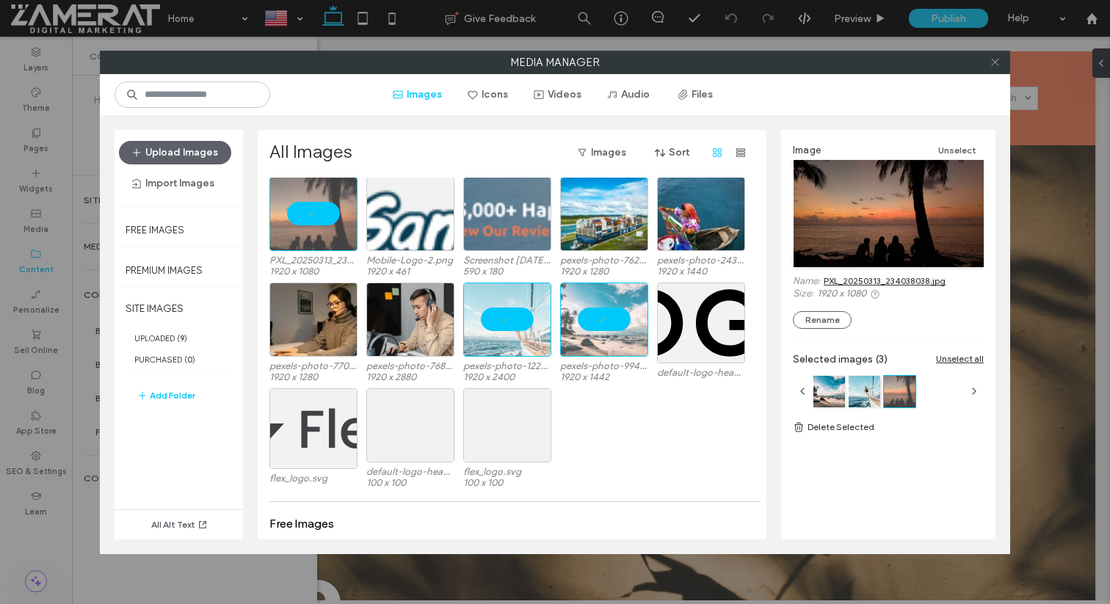
click at [997, 62] on icon at bounding box center [994, 62] width 11 height 11
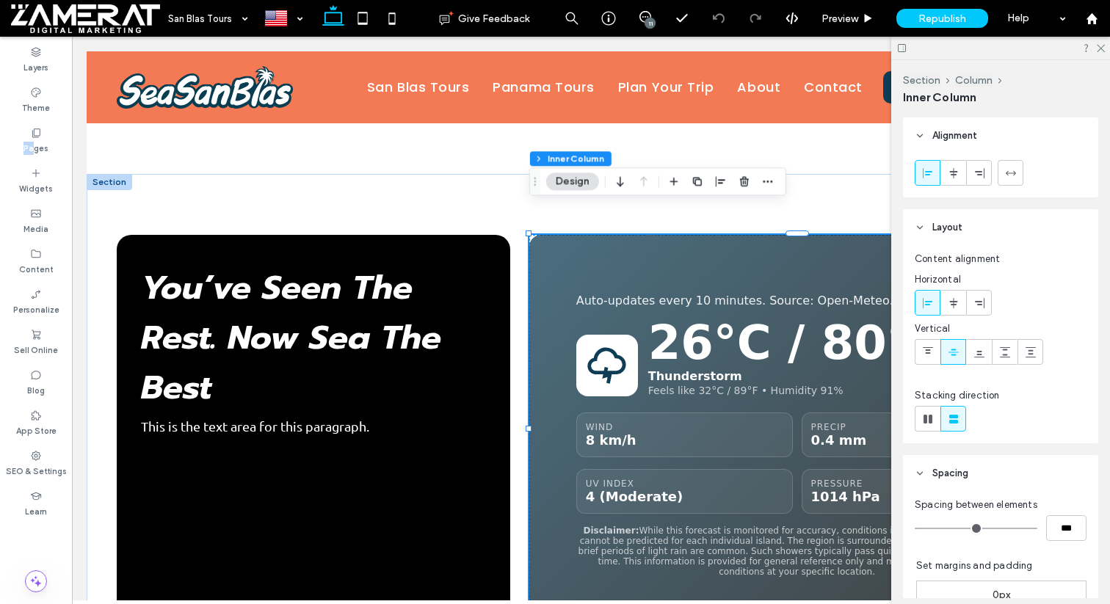
click at [619, 344] on icon at bounding box center [606, 365] width 43 height 43
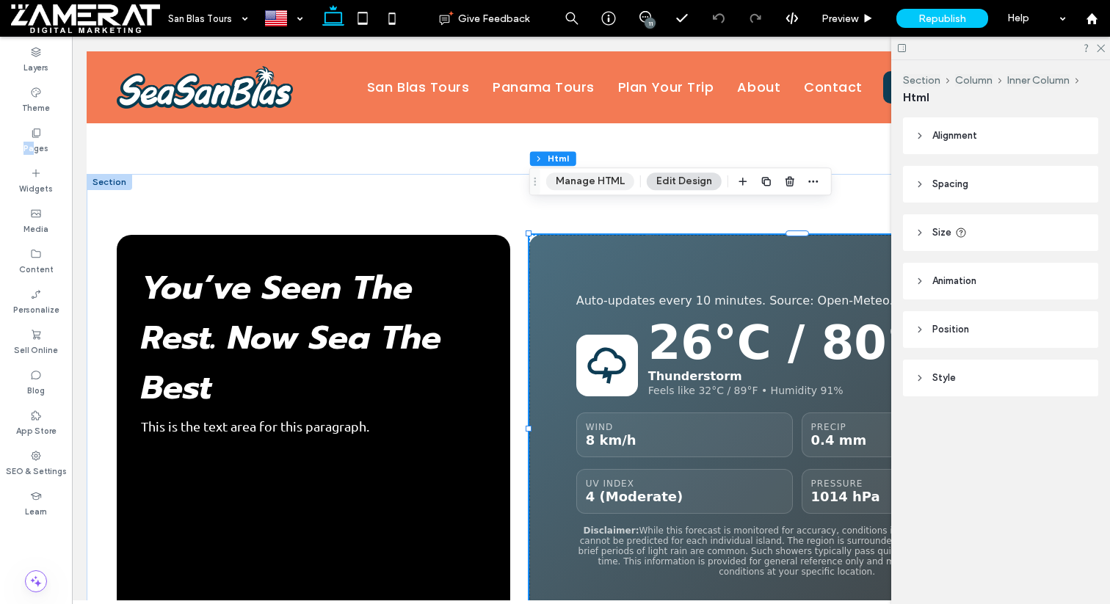
click at [603, 175] on button "Manage HTML" at bounding box center [590, 181] width 88 height 18
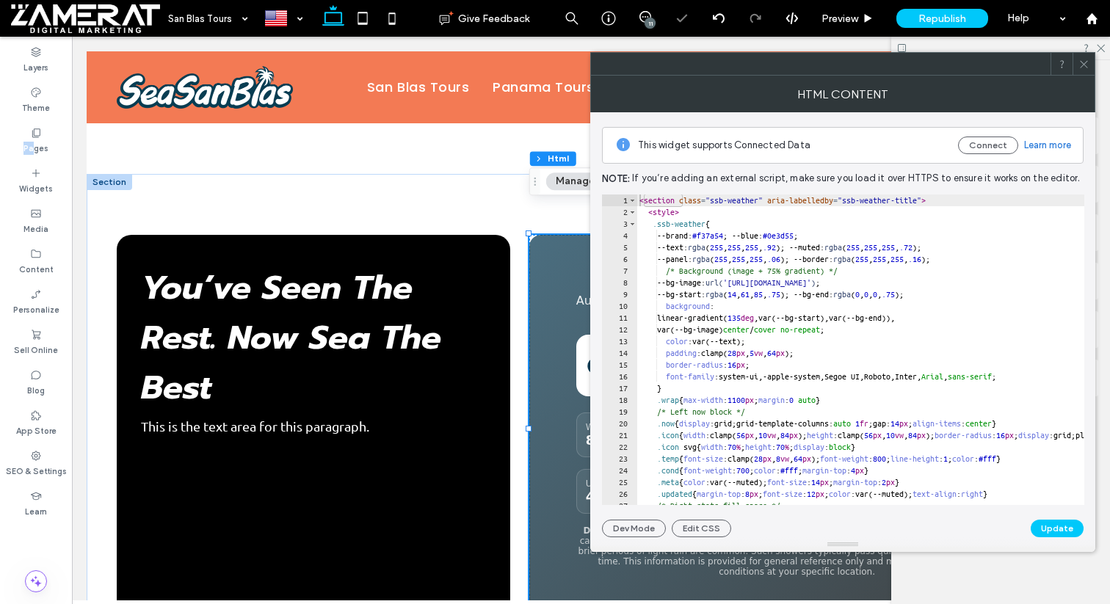
type textarea "**********"
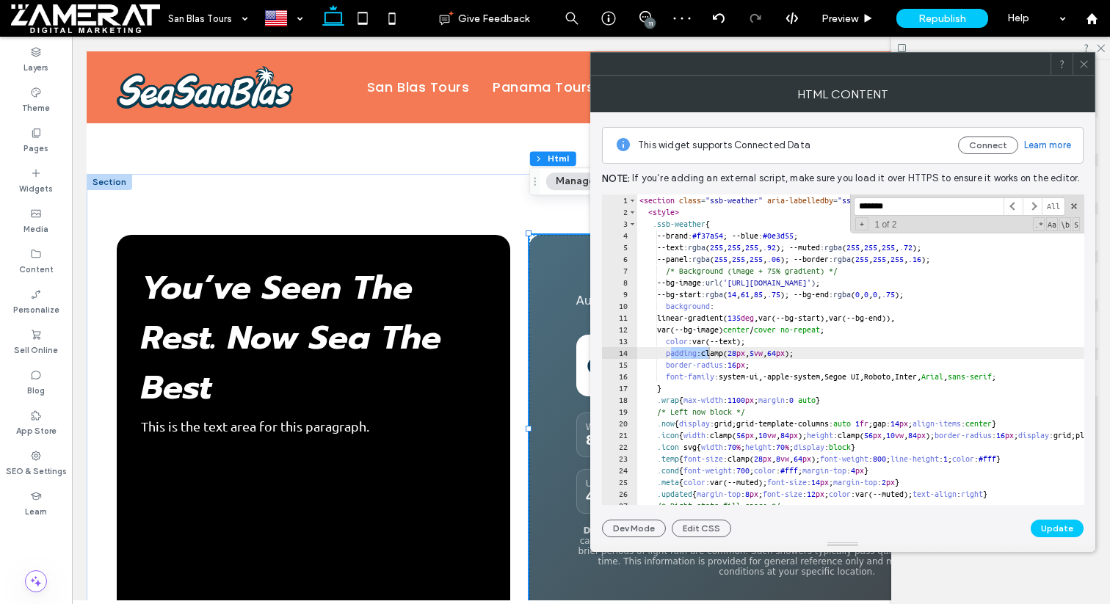
type input "*******"
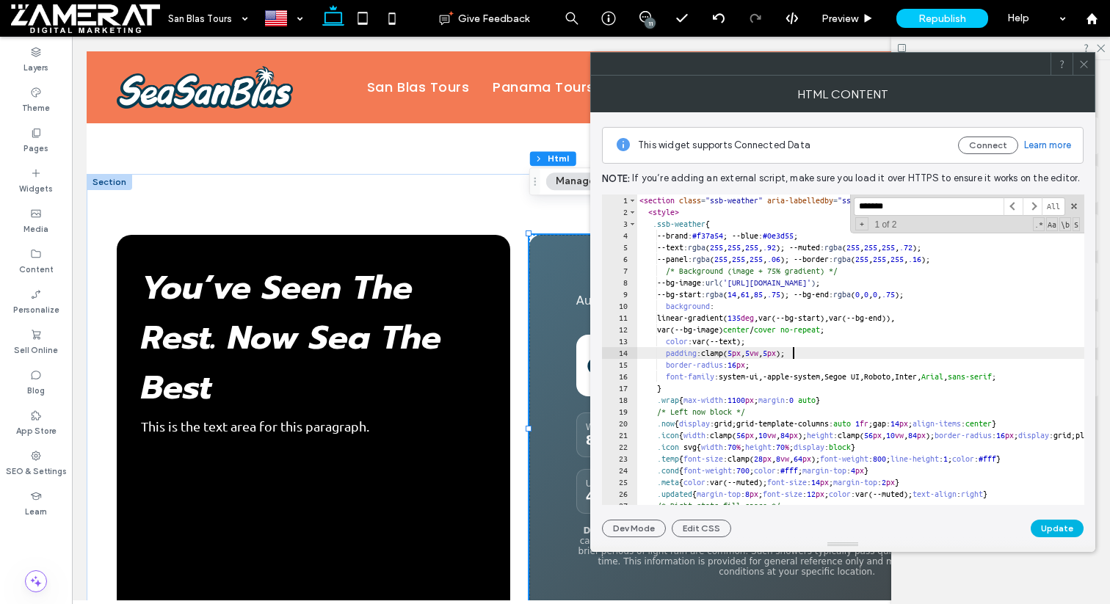
click at [1061, 535] on button "Update" at bounding box center [1056, 529] width 53 height 18
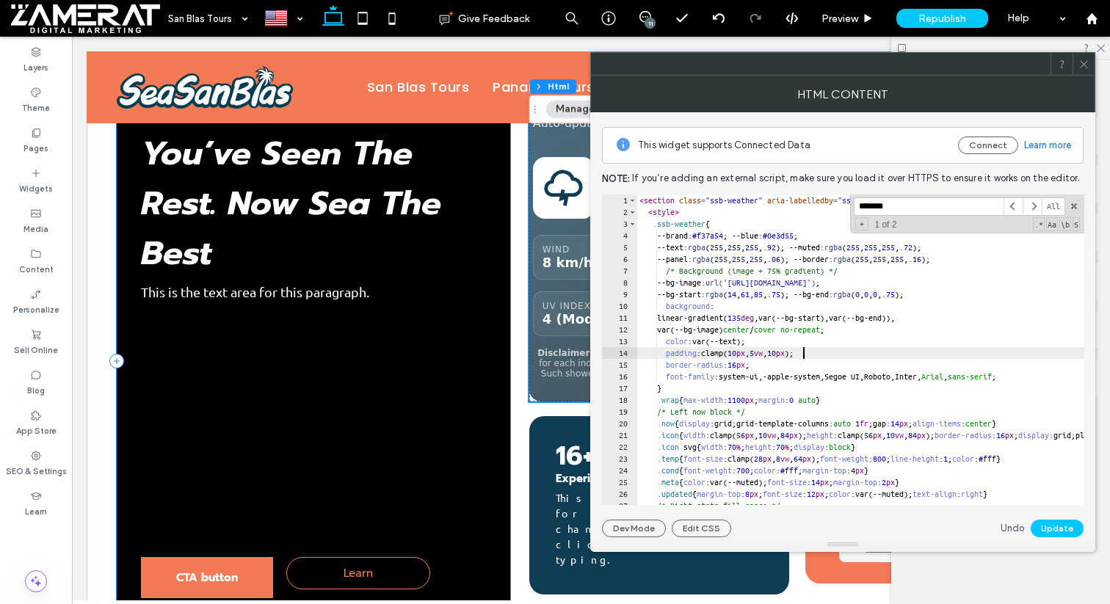
scroll to position [951, 0]
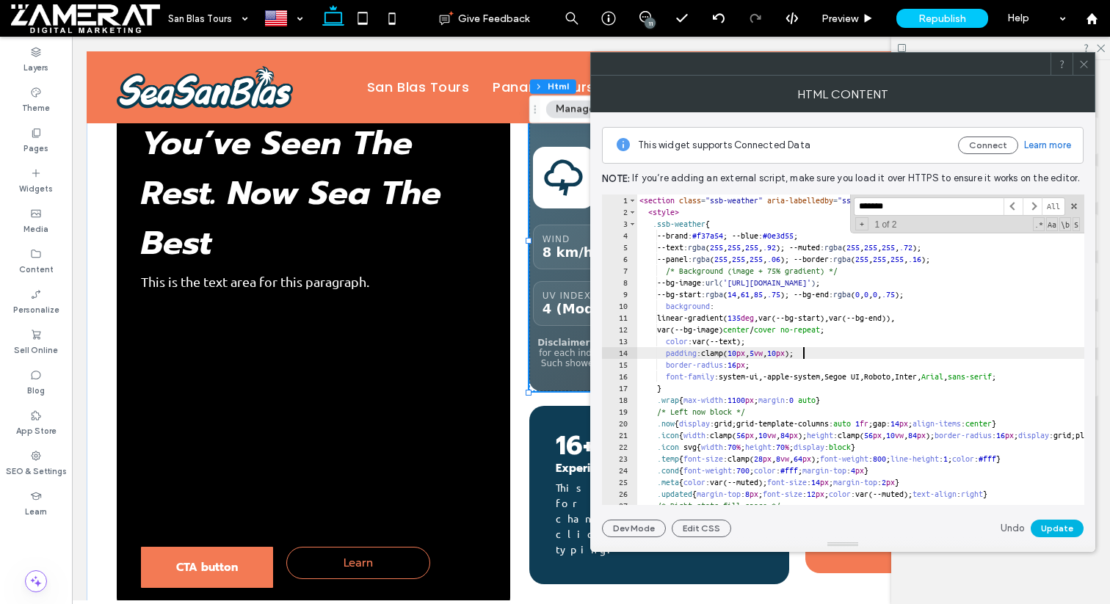
type textarea "**********"
click at [1054, 531] on button "Update" at bounding box center [1056, 529] width 53 height 18
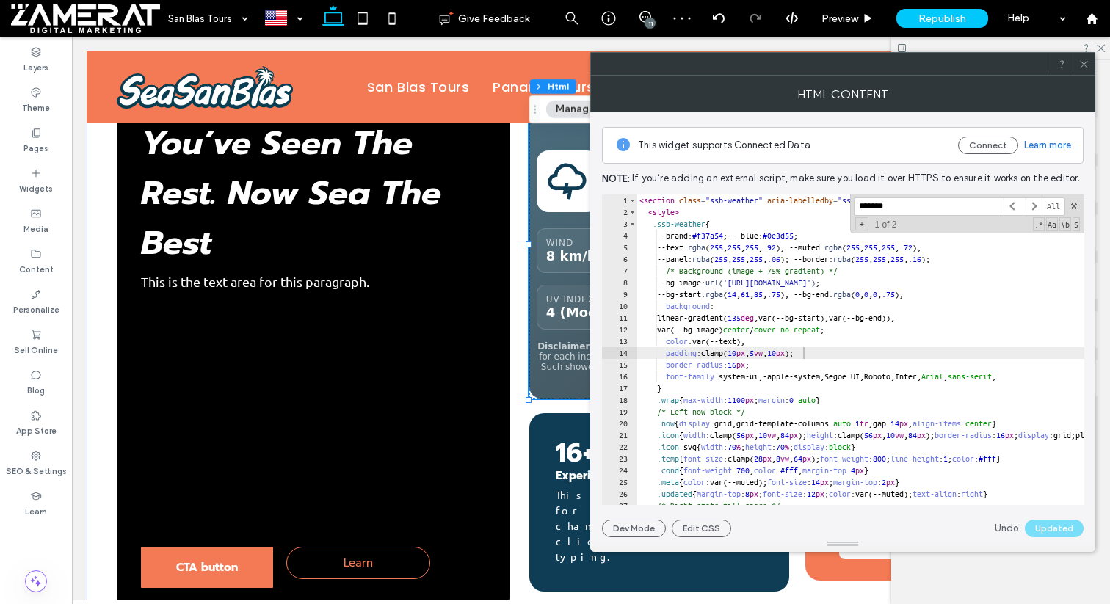
click at [1085, 73] on span at bounding box center [1083, 64] width 11 height 22
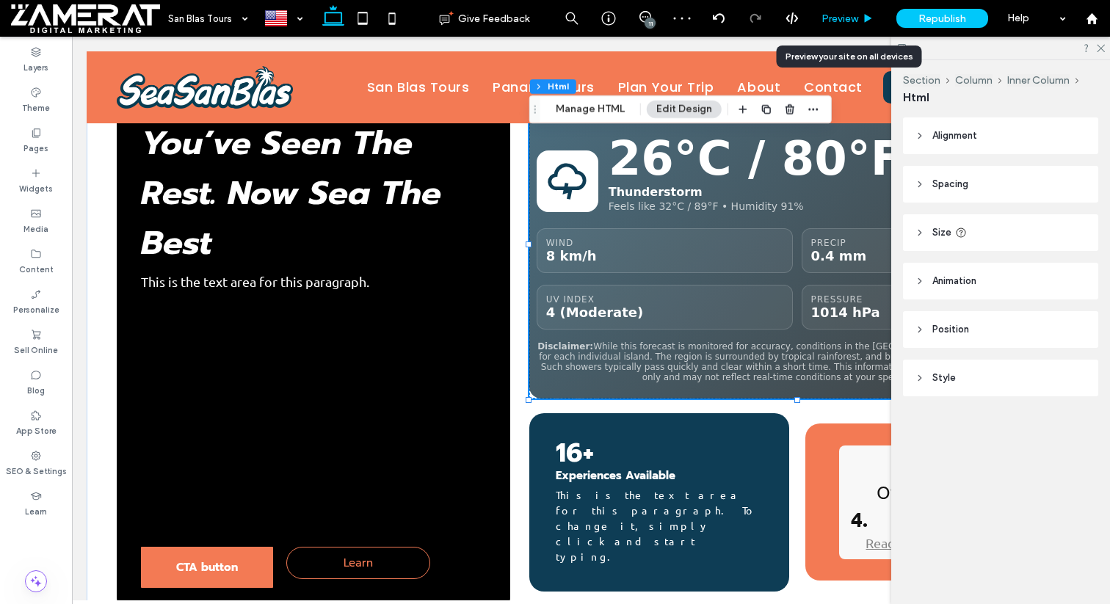
click at [862, 10] on div "Preview" at bounding box center [847, 18] width 75 height 37
click at [863, 23] on icon at bounding box center [867, 18] width 11 height 11
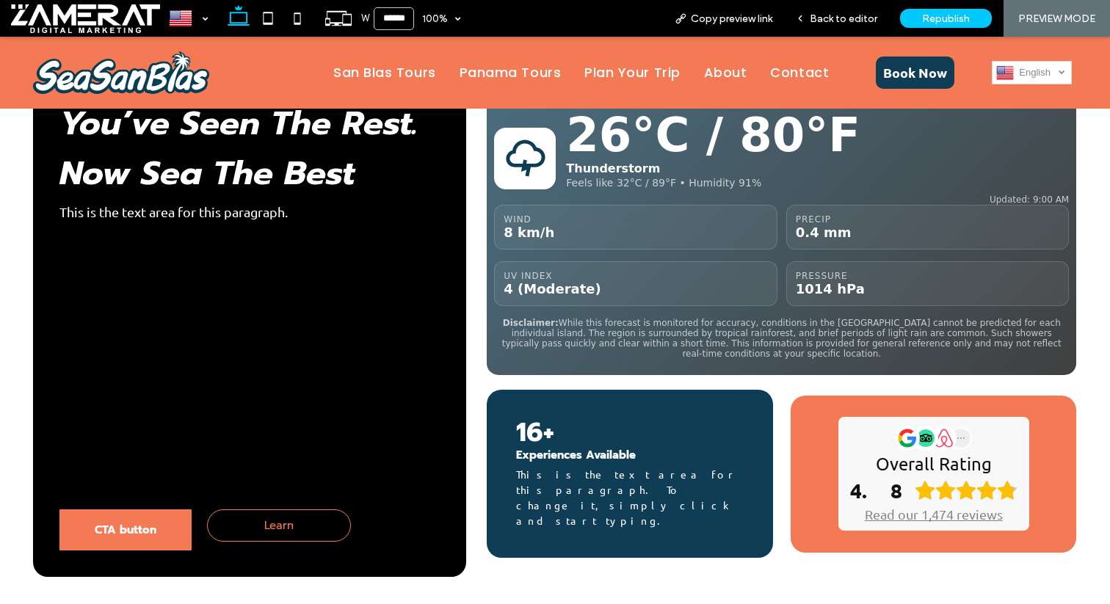
scroll to position [974, 0]
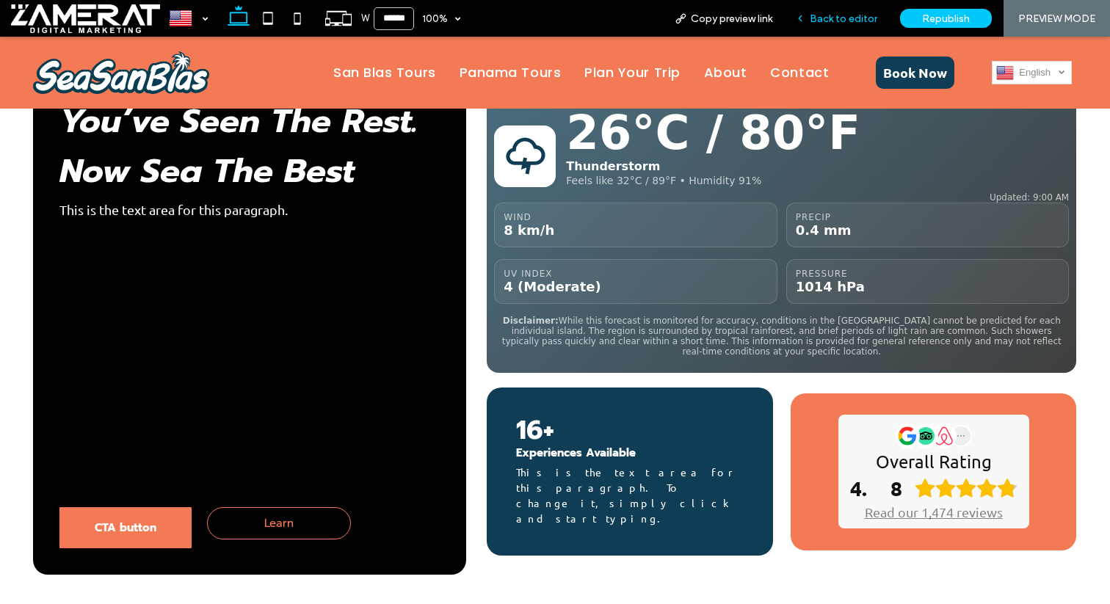
click at [840, 16] on span "Back to editor" at bounding box center [843, 18] width 68 height 12
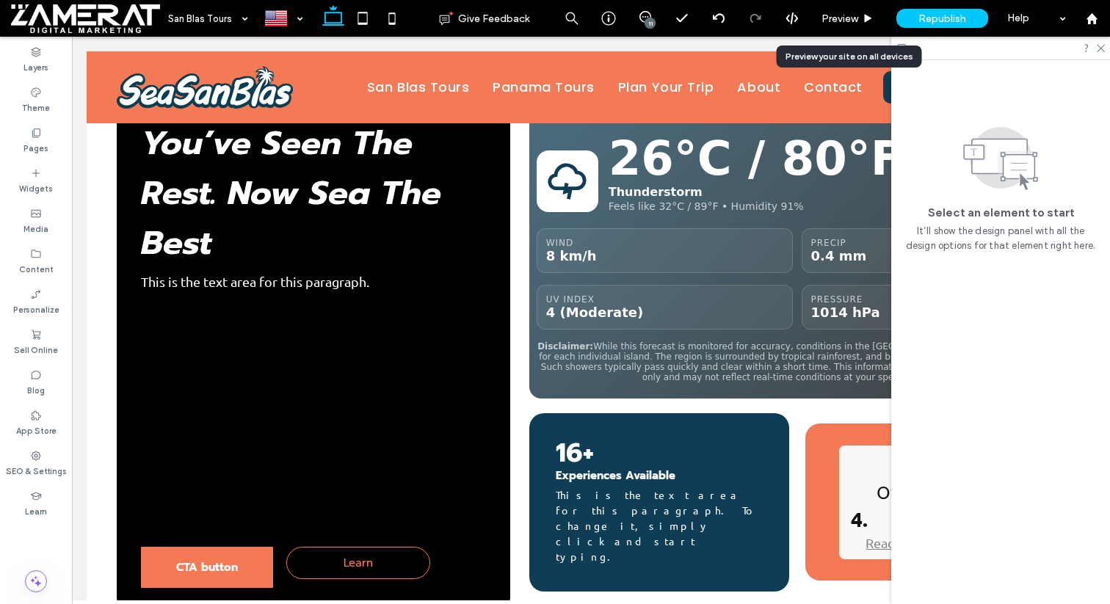
scroll to position [958, 0]
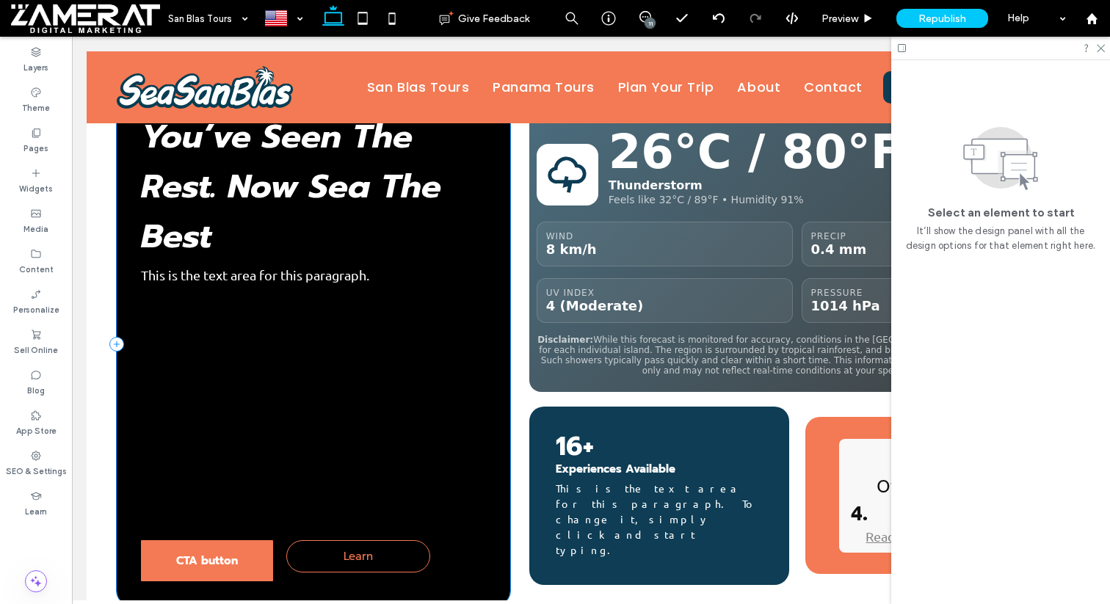
click at [476, 441] on div "CTA button Learn You’ve Seen The Rest. Now Sea The Best This is the text area f…" at bounding box center [313, 345] width 393 height 522
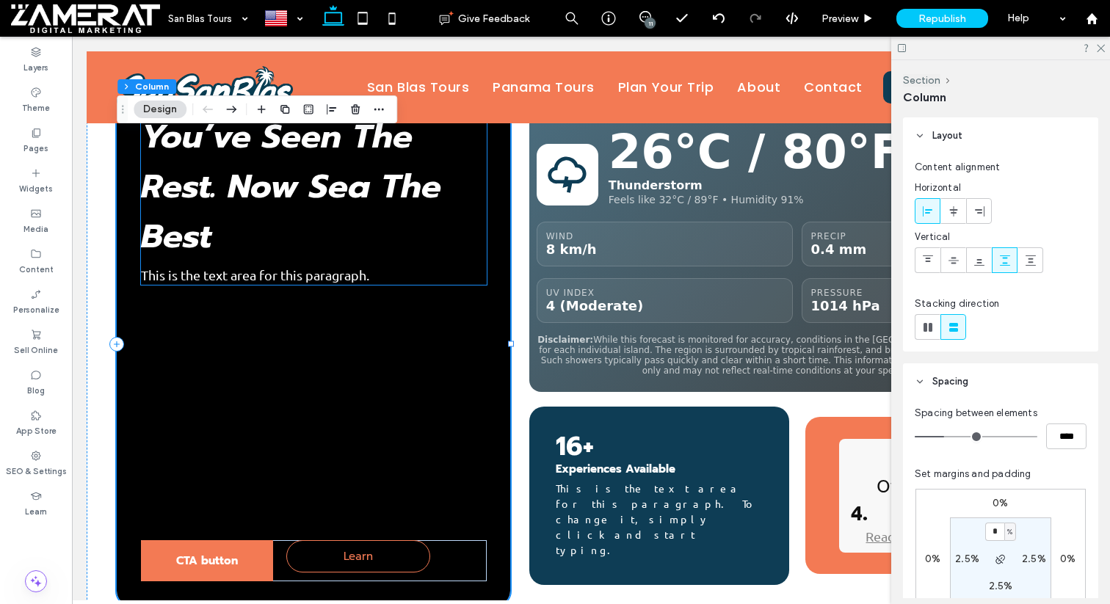
click at [361, 267] on span "This is the text area for this paragraph." at bounding box center [255, 274] width 228 height 15
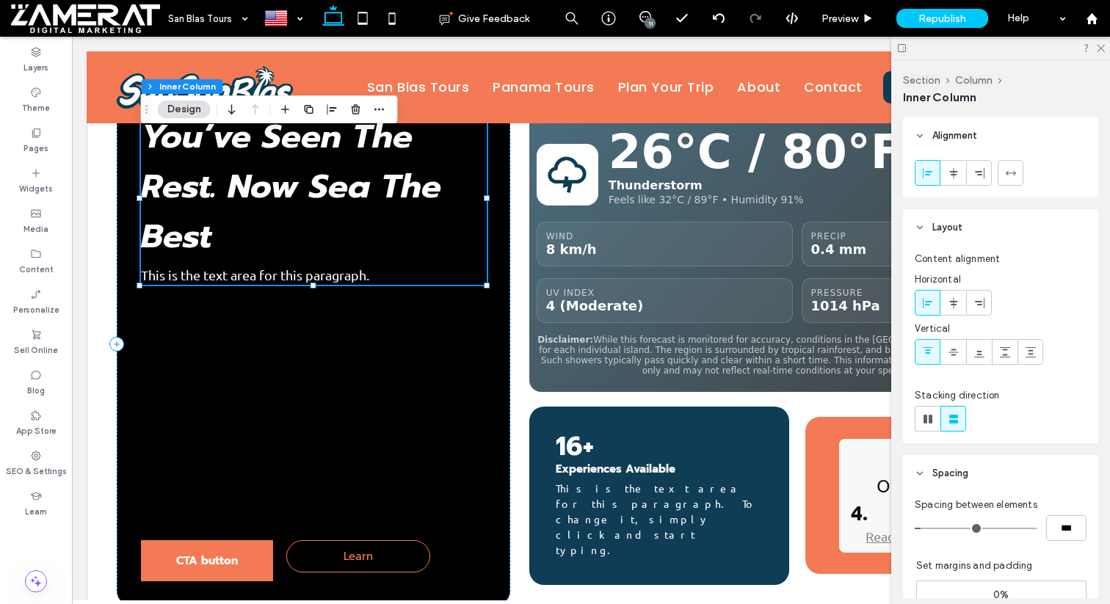
click at [361, 267] on span "This is the text area for this paragraph." at bounding box center [255, 274] width 228 height 15
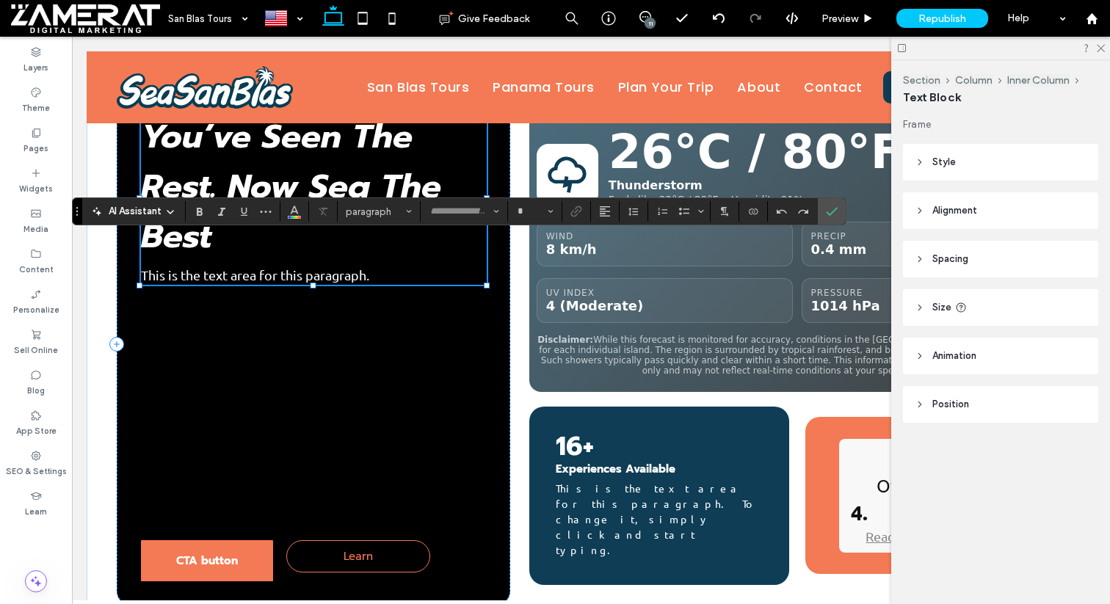
type input "******"
type input "**"
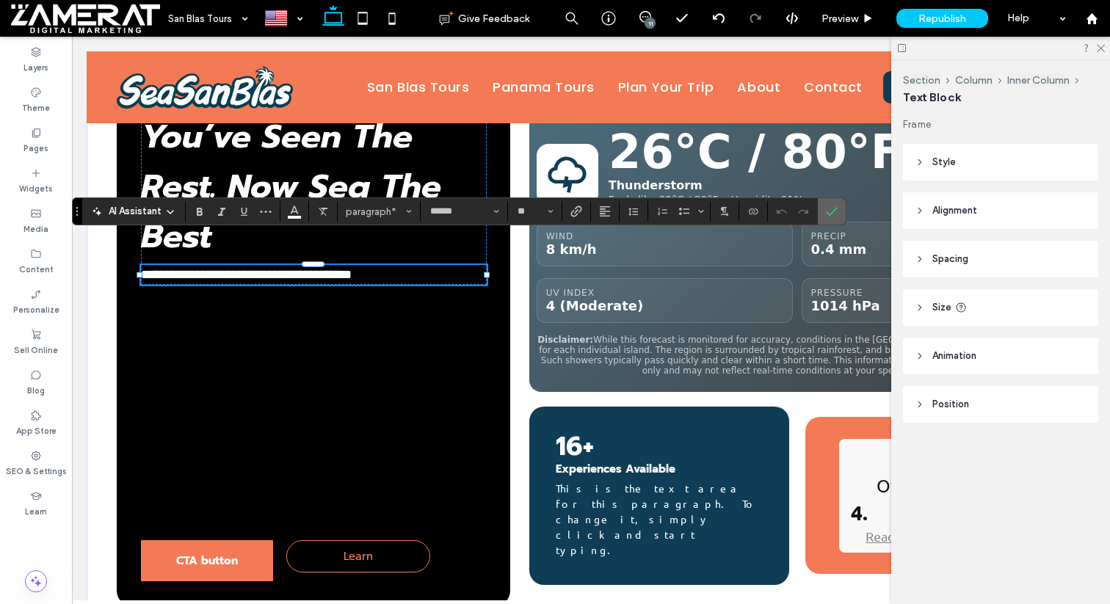
click at [821, 210] on label "Confirm" at bounding box center [831, 211] width 22 height 26
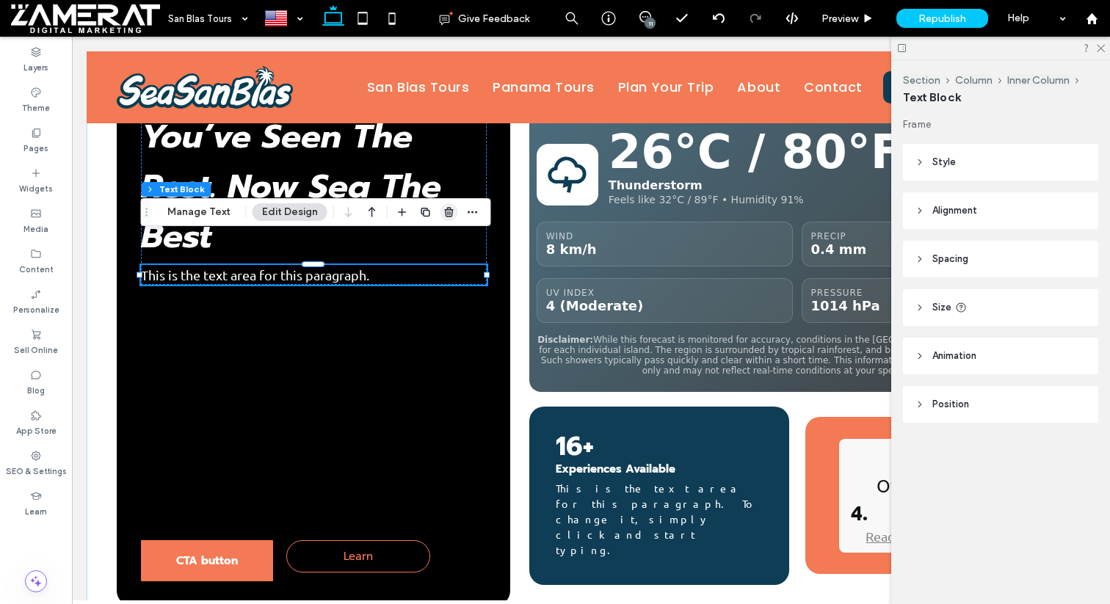
click at [450, 216] on icon "button" at bounding box center [449, 212] width 12 height 12
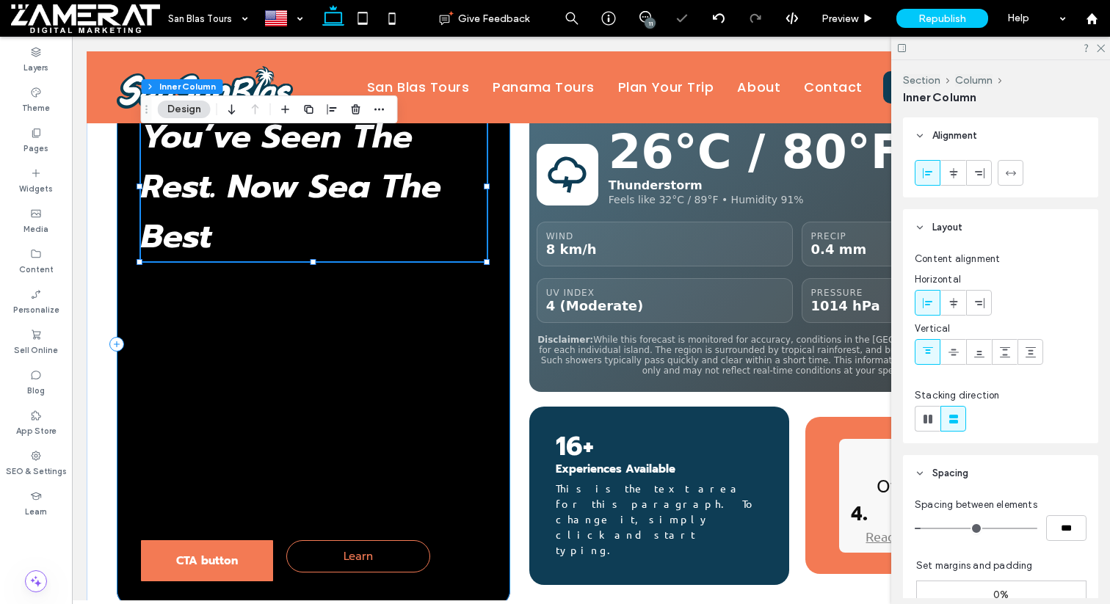
click at [437, 247] on div "CTA button Learn You’ve Seen The Rest. Now Sea The Best" at bounding box center [313, 345] width 393 height 522
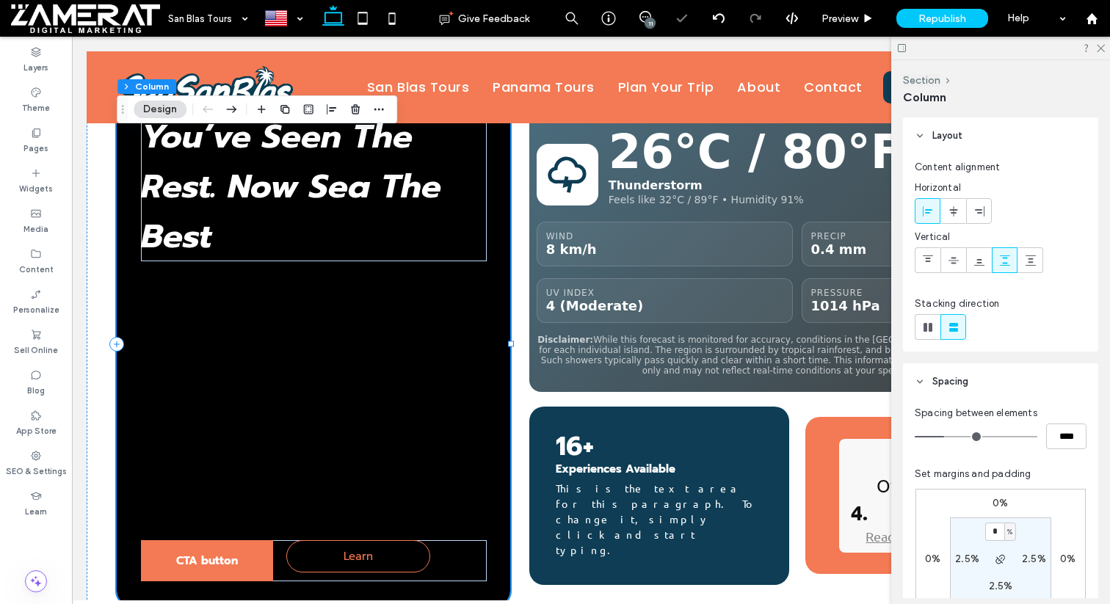
click at [307, 250] on div "CTA button Learn You’ve Seen The Rest. Now Sea The Best" at bounding box center [313, 345] width 393 height 522
click at [238, 258] on div "CTA button Learn You’ve Seen The Rest. Now Sea The Best" at bounding box center [313, 345] width 393 height 522
click at [214, 241] on div "CTA button Learn You’ve Seen The Rest. Now Sea The Best" at bounding box center [313, 345] width 393 height 522
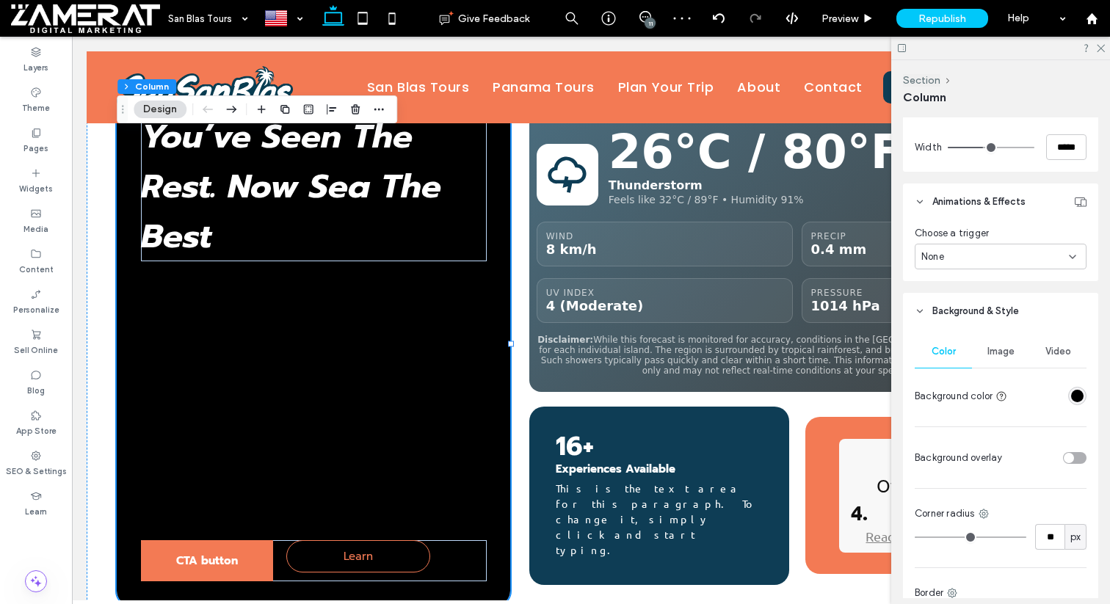
scroll to position [769, 0]
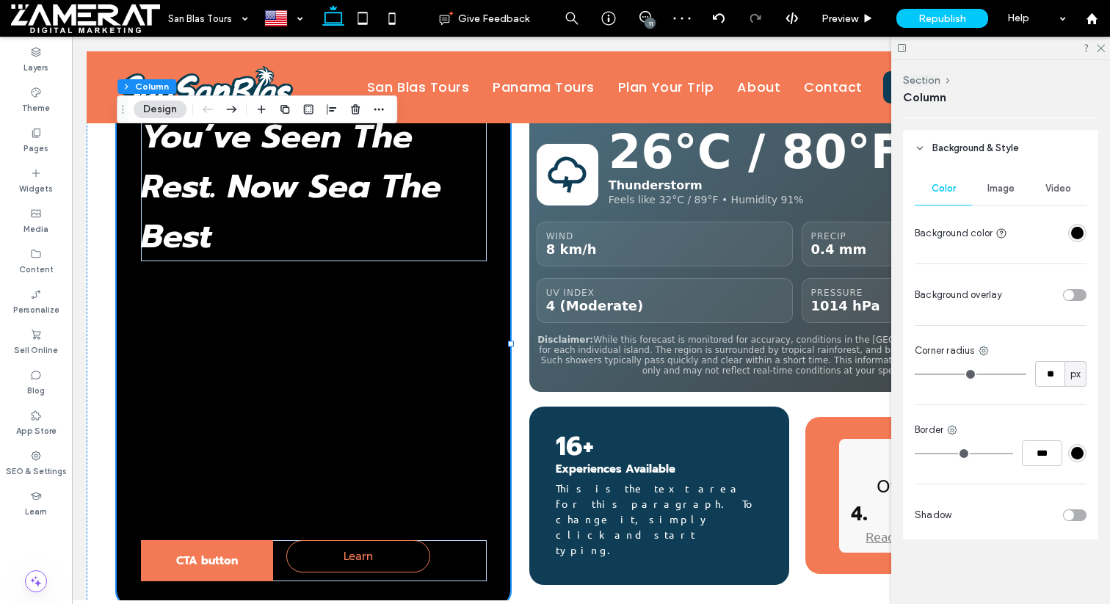
click at [1079, 232] on div "rgba(0, 0, 0, 1)" at bounding box center [1077, 233] width 12 height 12
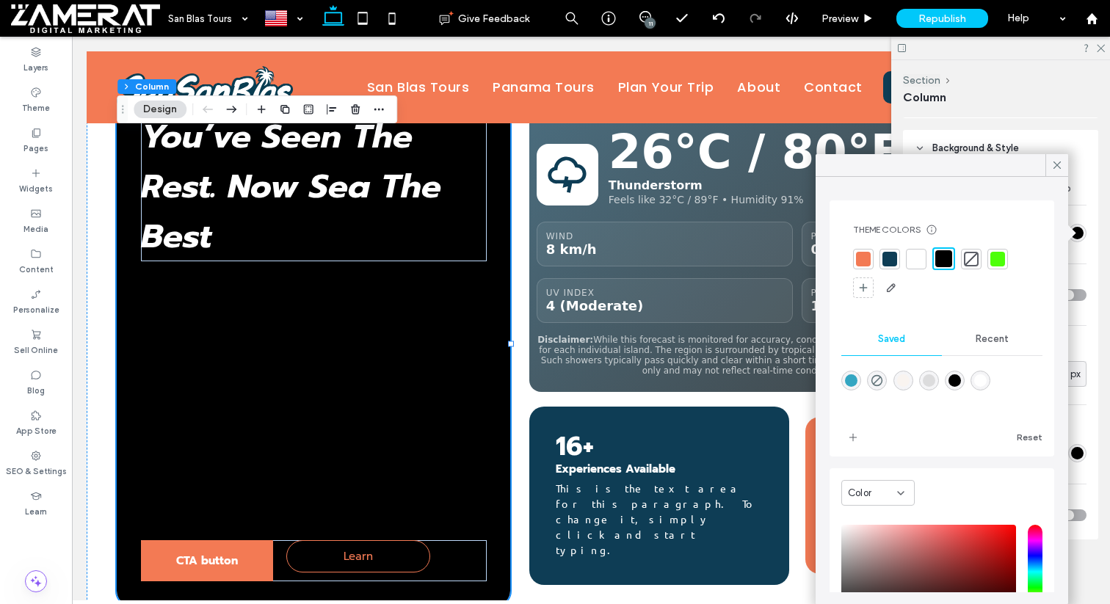
click at [901, 381] on div "rgba(249,244,240,1)" at bounding box center [903, 380] width 12 height 12
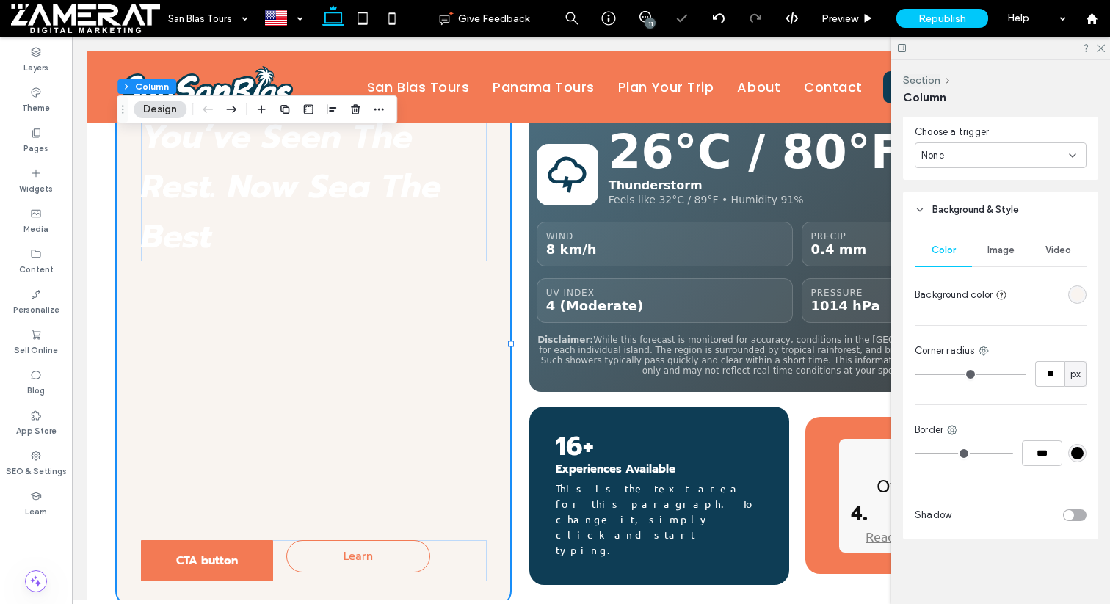
click at [1085, 291] on div "rgba(249,244,240,1)" at bounding box center [1077, 294] width 18 height 18
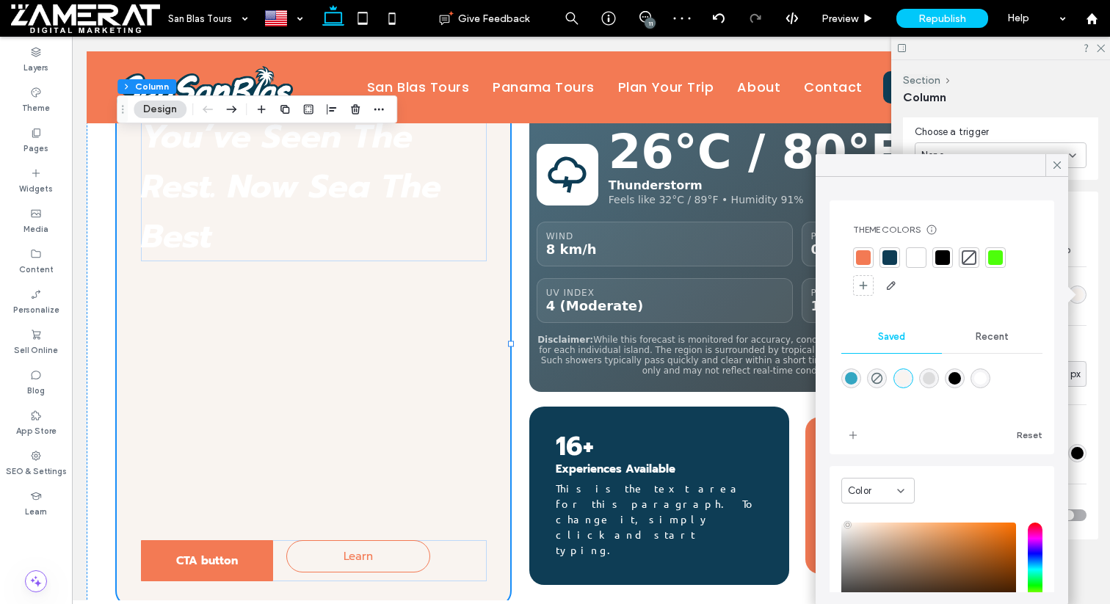
click at [889, 266] on div at bounding box center [889, 257] width 21 height 21
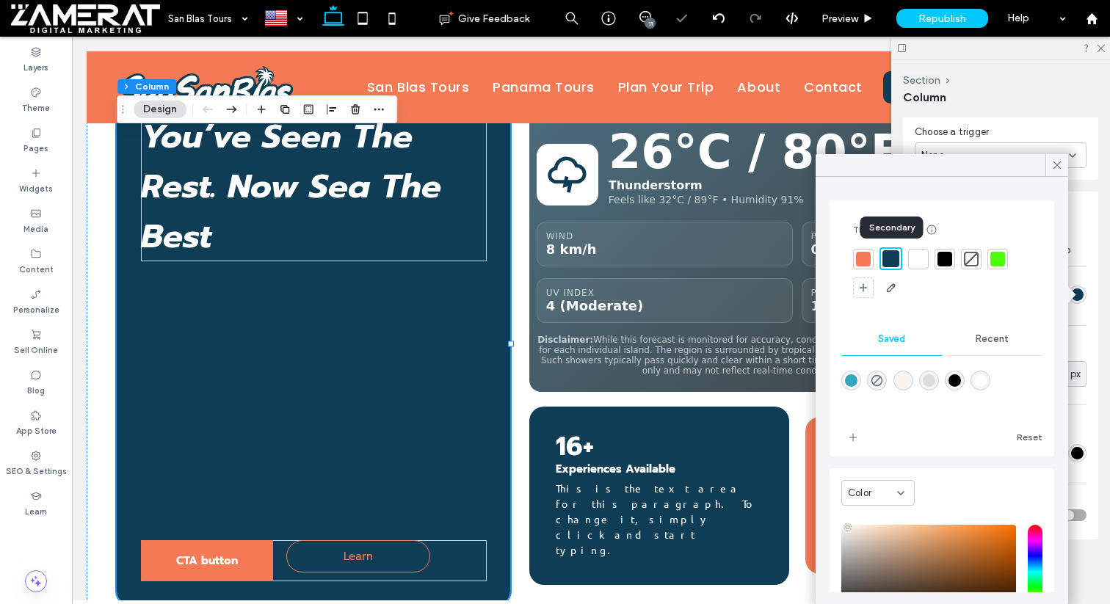
click at [866, 258] on div at bounding box center [863, 259] width 15 height 15
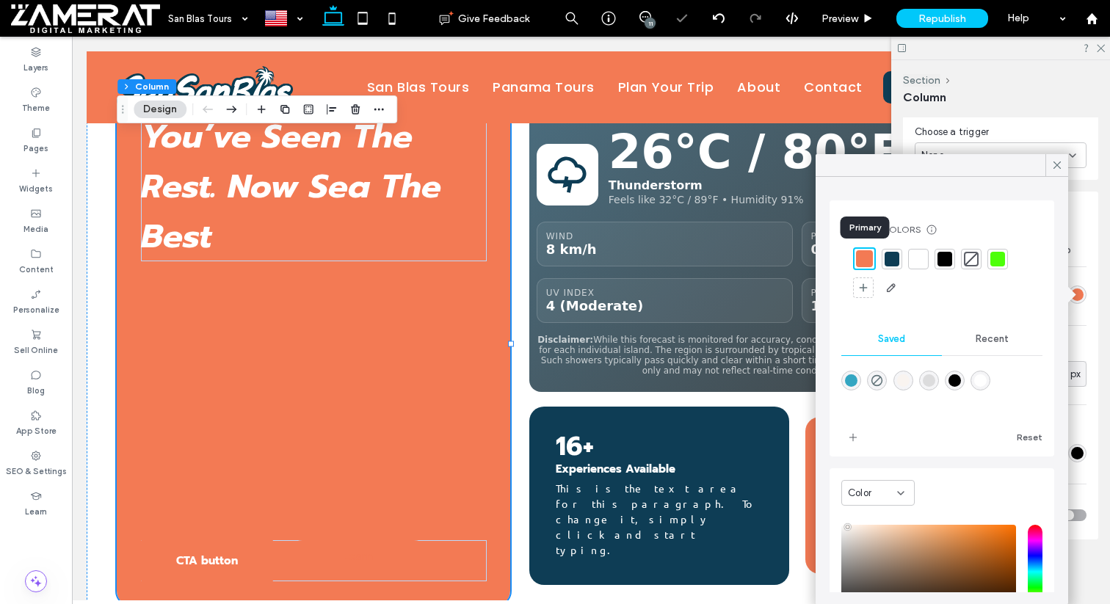
click at [888, 253] on div at bounding box center [891, 259] width 15 height 15
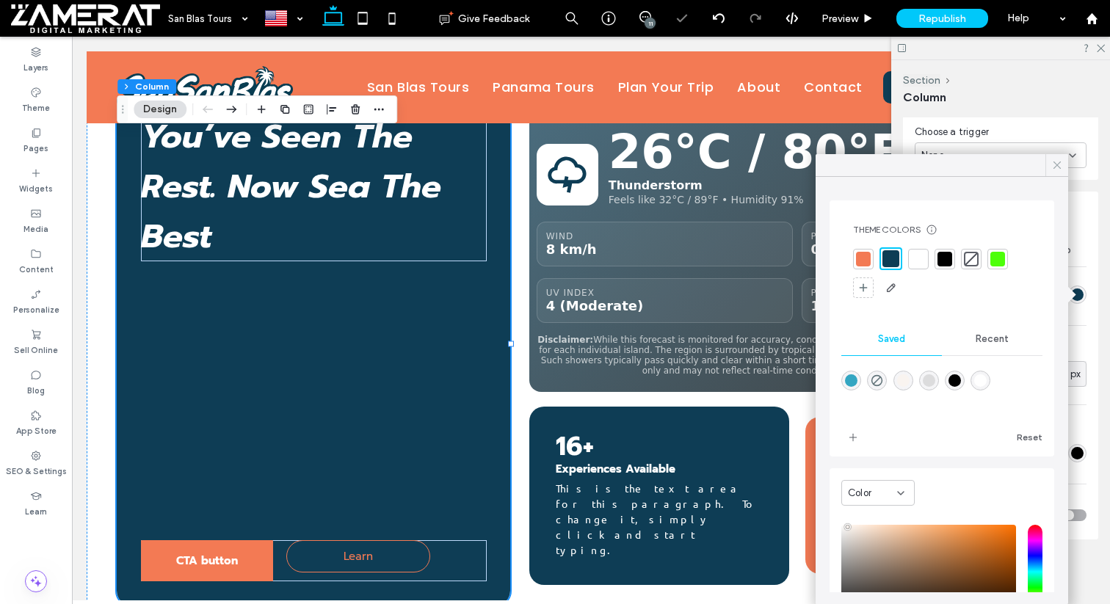
click at [1055, 163] on use at bounding box center [1056, 164] width 7 height 7
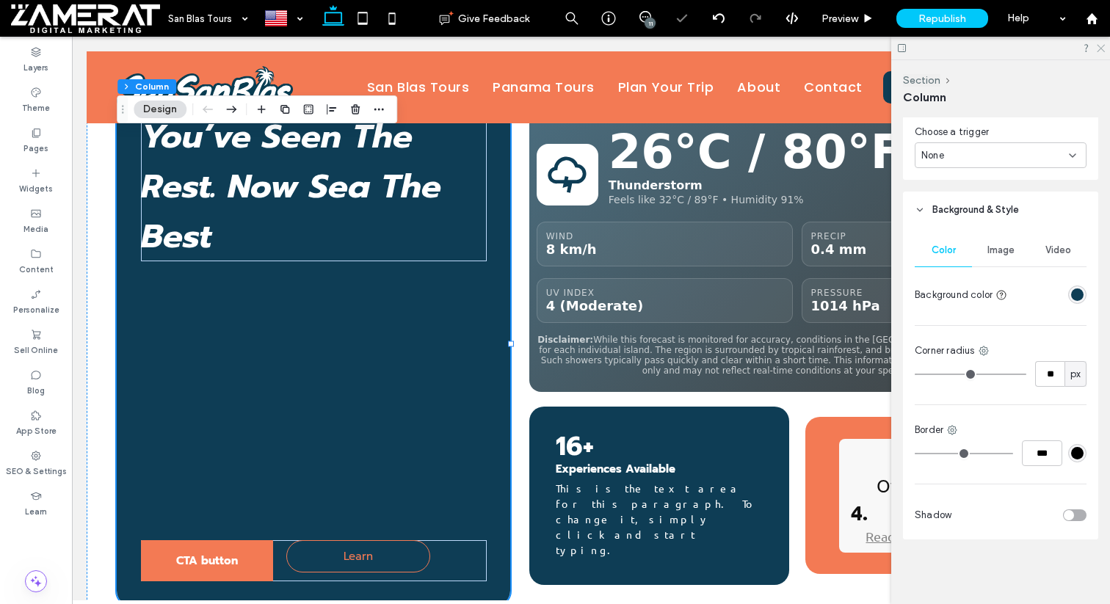
click at [1101, 49] on icon at bounding box center [1100, 48] width 10 height 10
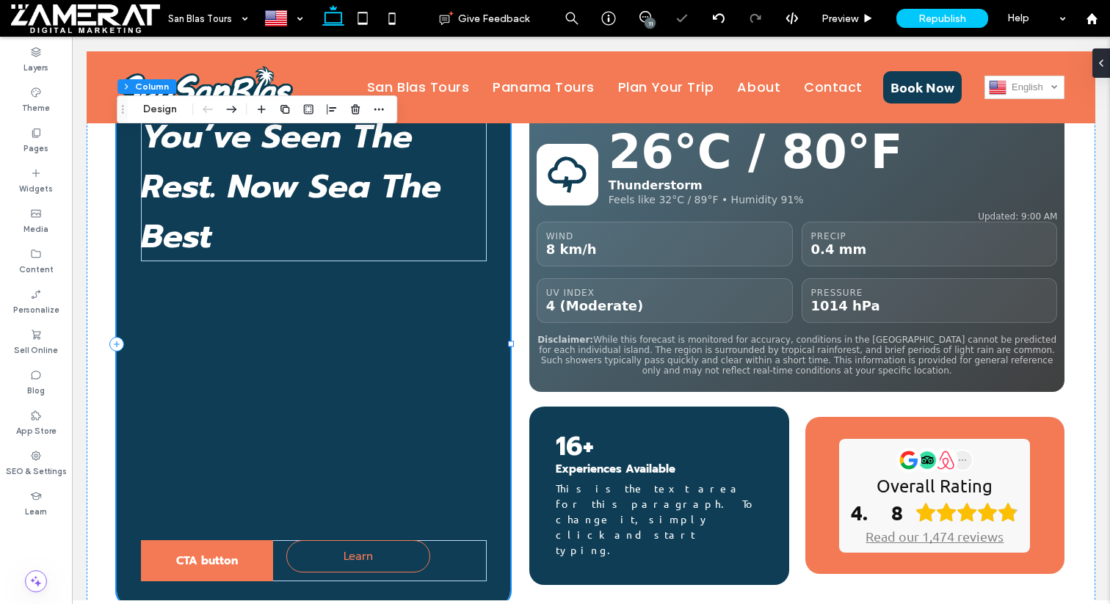
click at [459, 376] on div "CTA button Learn You’ve Seen The Rest. Now Sea The Best" at bounding box center [313, 345] width 393 height 522
click at [330, 577] on div "CTA button Learn You’ve Seen The Rest. Now Sea The Best Auto‑updates every 10 m…" at bounding box center [591, 344] width 1008 height 643
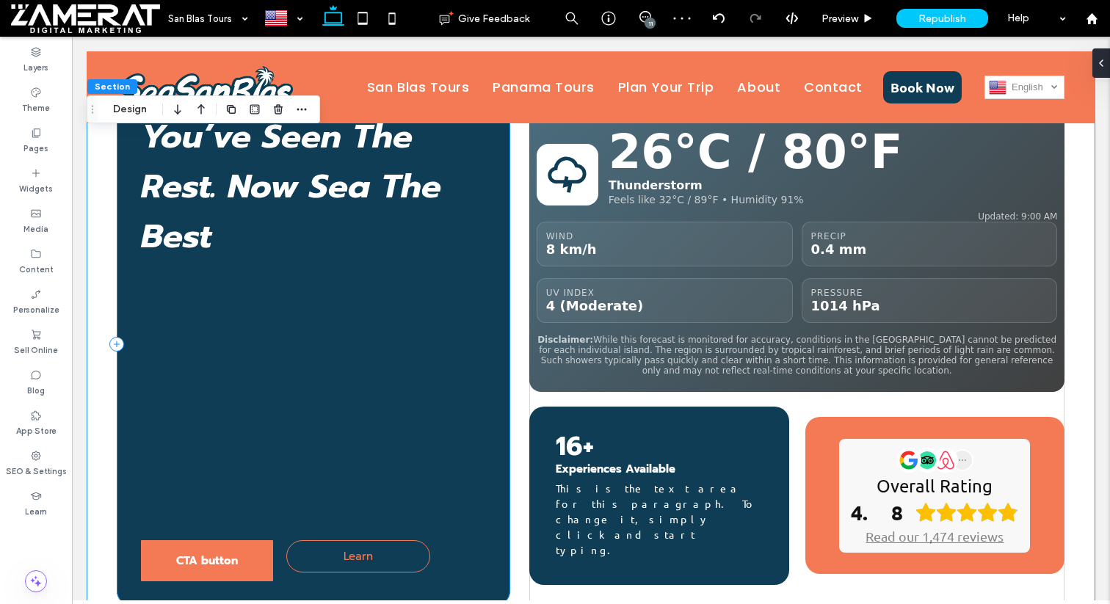
click at [326, 470] on div "CTA button Learn You’ve Seen The Rest. Now Sea The Best" at bounding box center [313, 345] width 393 height 522
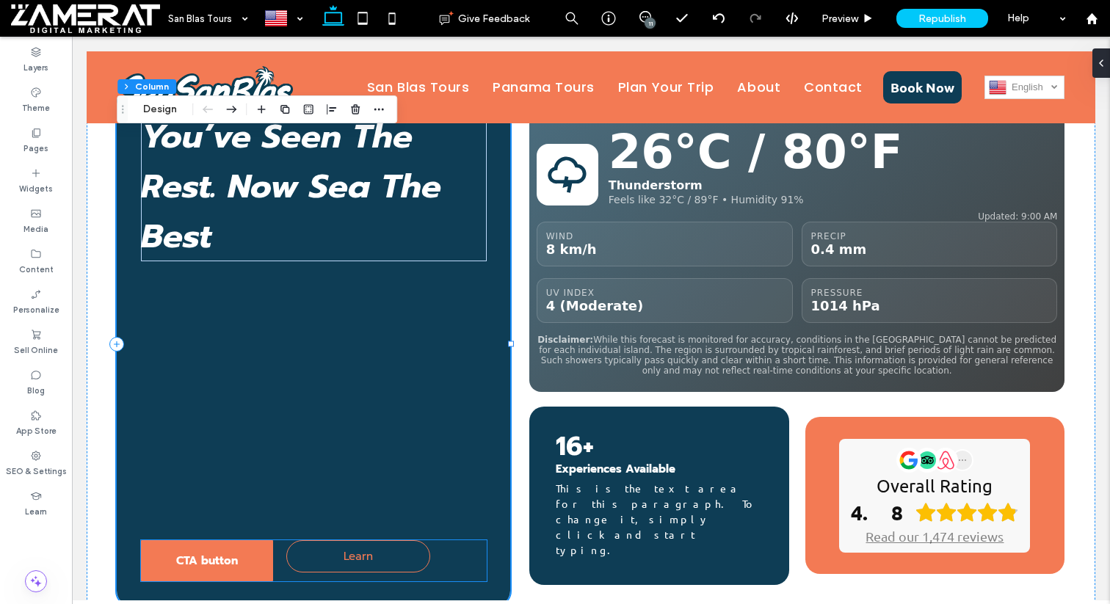
click at [279, 540] on div "CTA button Learn" at bounding box center [314, 560] width 346 height 41
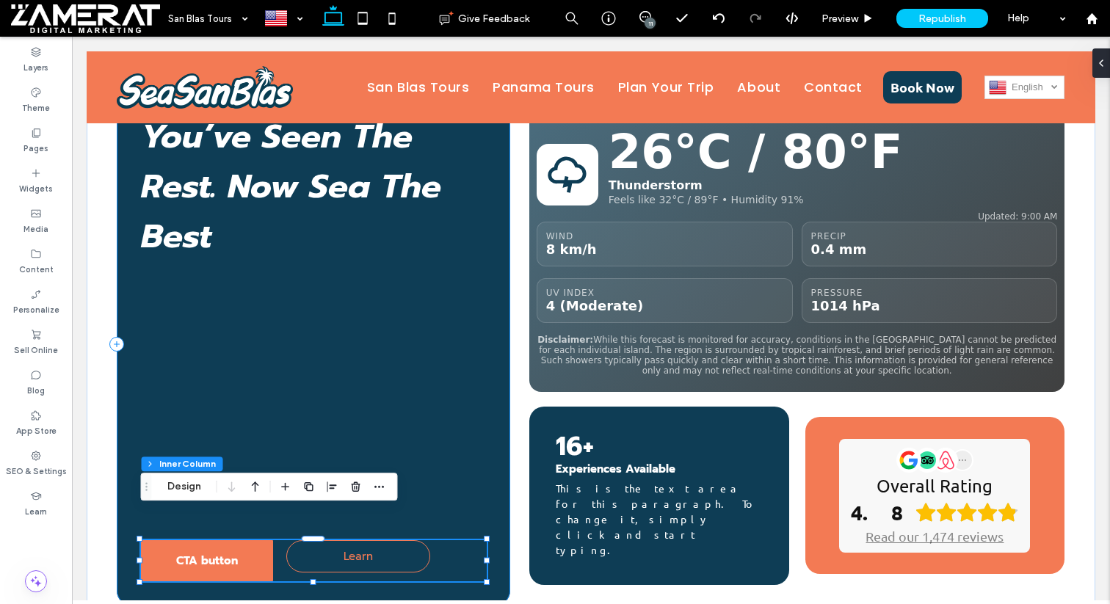
click at [283, 398] on div "CTA button Learn You’ve Seen The Rest. Now Sea The Best" at bounding box center [313, 345] width 393 height 522
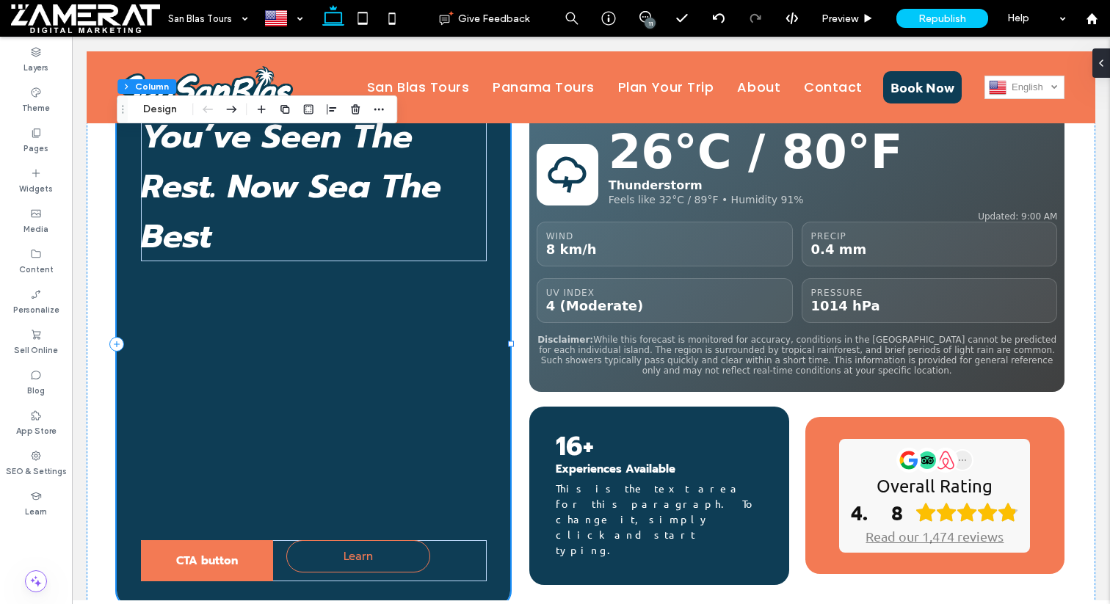
click at [277, 508] on div "CTA button Learn You’ve Seen The Rest. Now Sea The Best" at bounding box center [313, 345] width 393 height 522
click at [277, 540] on div "CTA button Learn" at bounding box center [314, 560] width 346 height 41
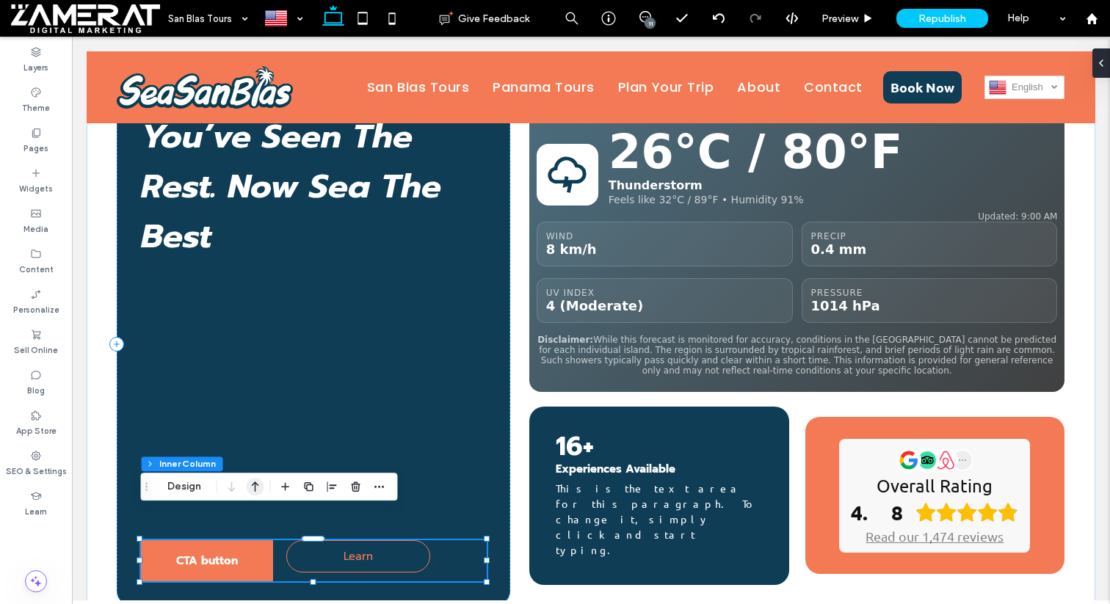
click at [255, 491] on icon "button" at bounding box center [256, 486] width 18 height 26
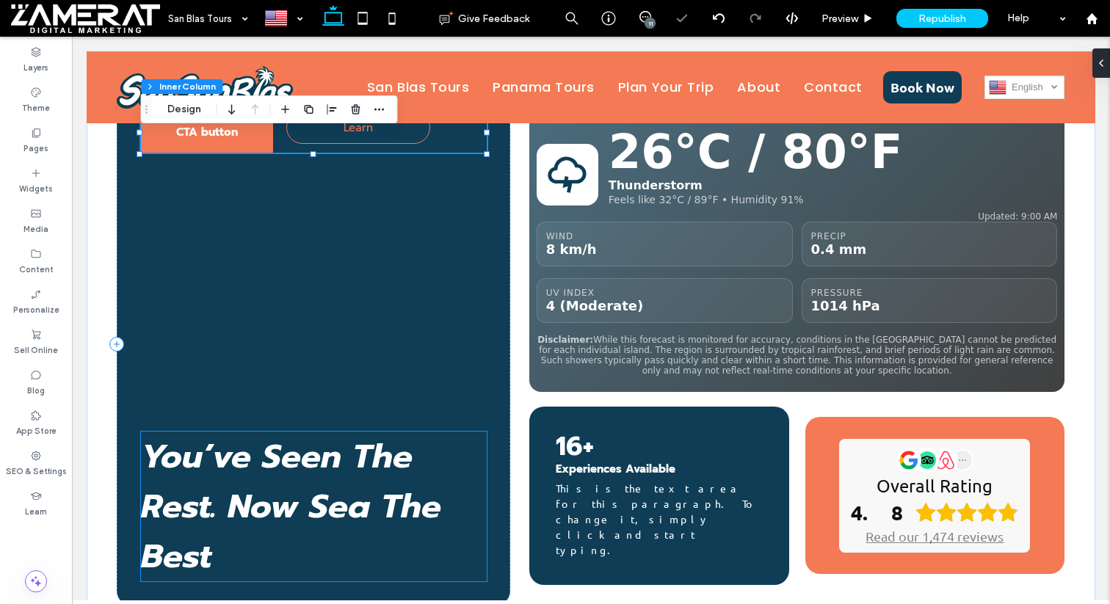
click at [252, 445] on span "You’ve Seen The Rest. Now Sea The Best" at bounding box center [291, 506] width 300 height 150
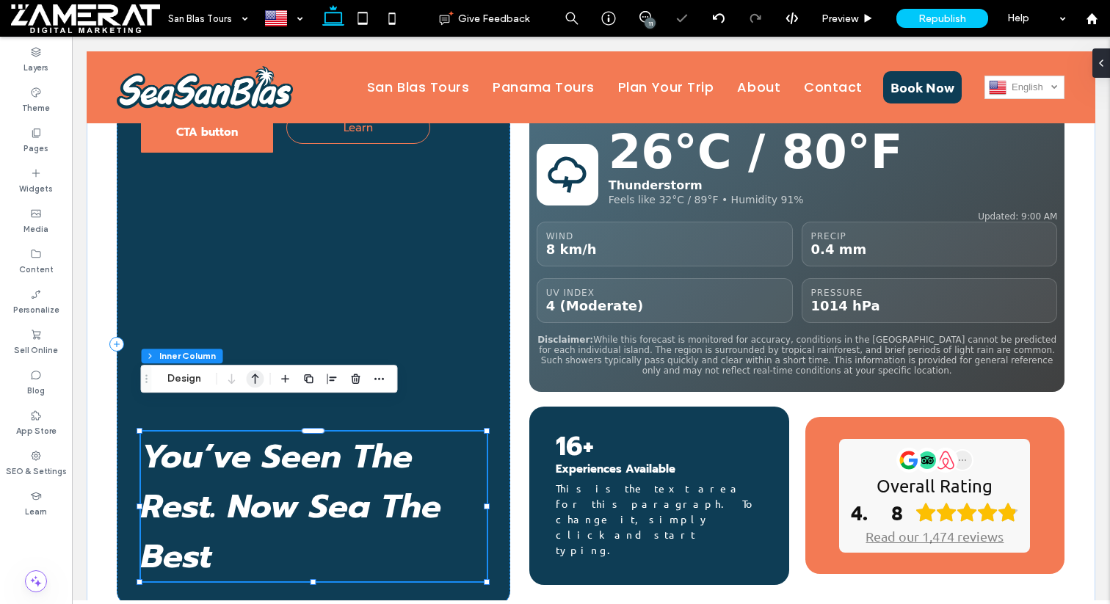
click at [252, 374] on icon "button" at bounding box center [256, 378] width 18 height 26
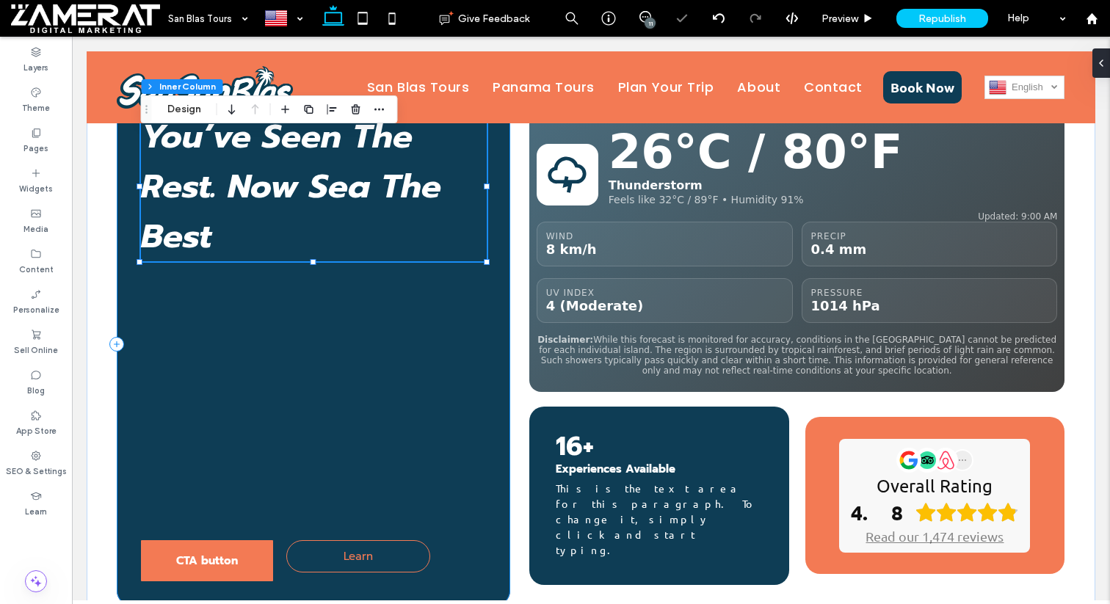
click at [340, 376] on div "You’ve Seen The Rest. Now Sea The Best CTA button Learn" at bounding box center [313, 345] width 393 height 522
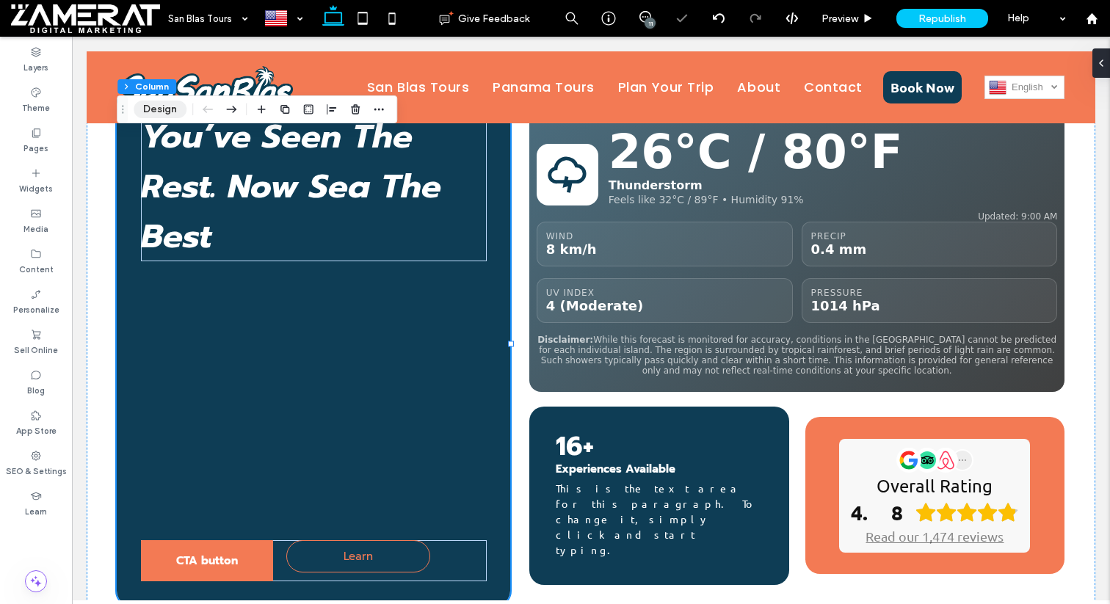
click at [175, 109] on button "Design" at bounding box center [160, 110] width 53 height 18
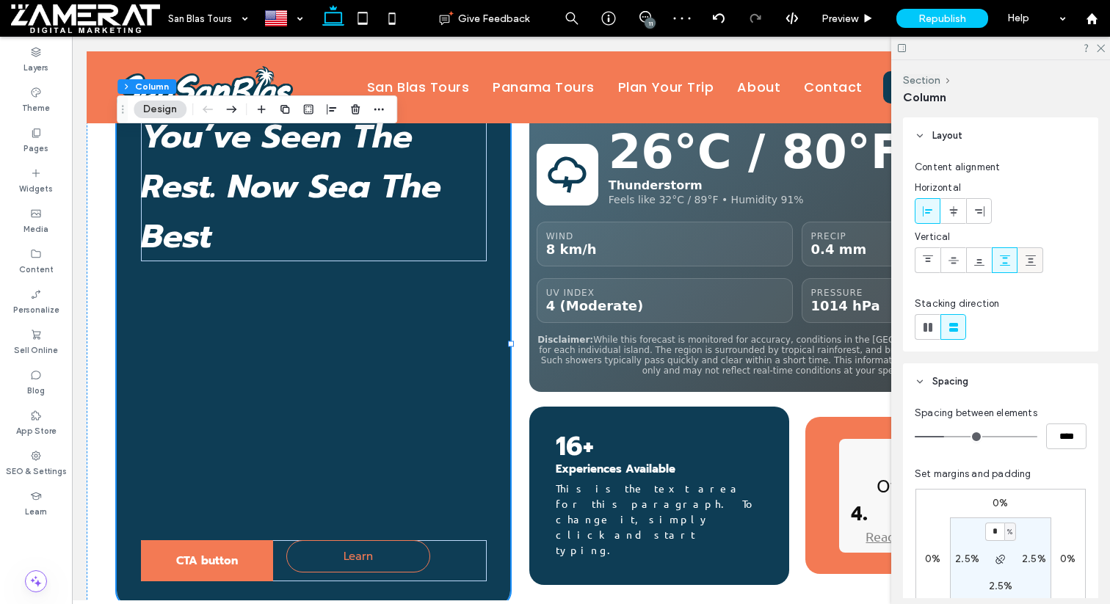
click at [1033, 258] on icon at bounding box center [1030, 261] width 12 height 12
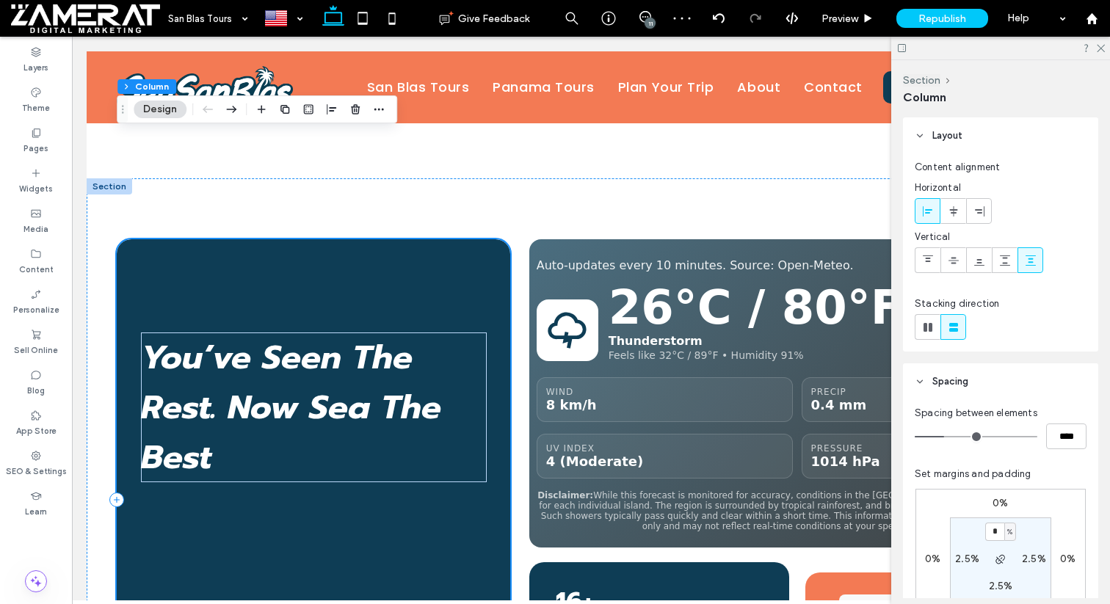
scroll to position [749, 0]
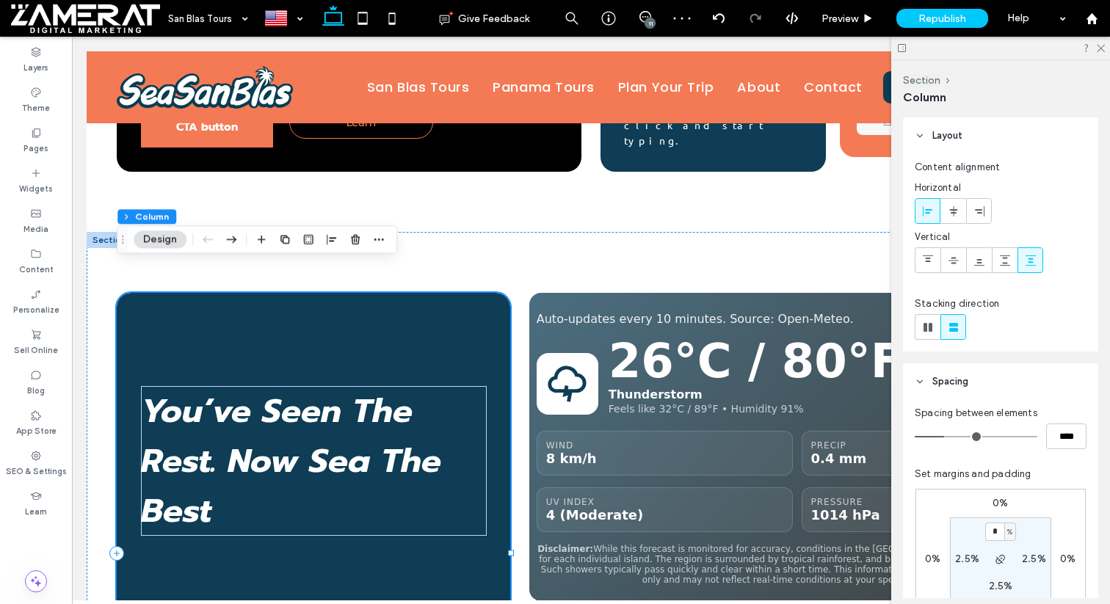
click at [456, 311] on div "You’ve Seen The Rest. Now Sea The Best CTA button Learn" at bounding box center [313, 554] width 393 height 522
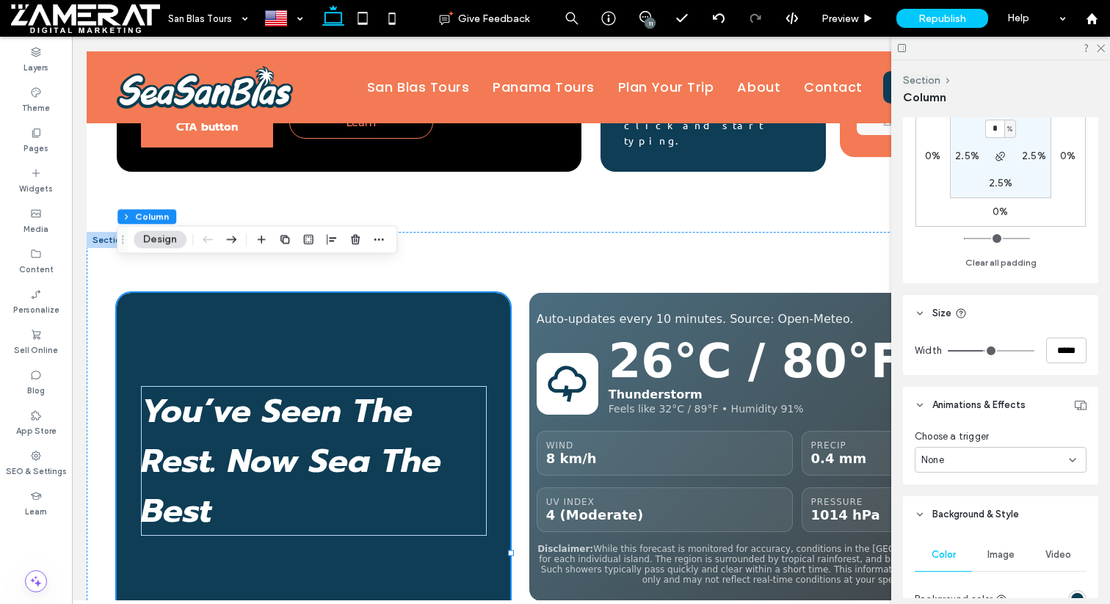
scroll to position [443, 0]
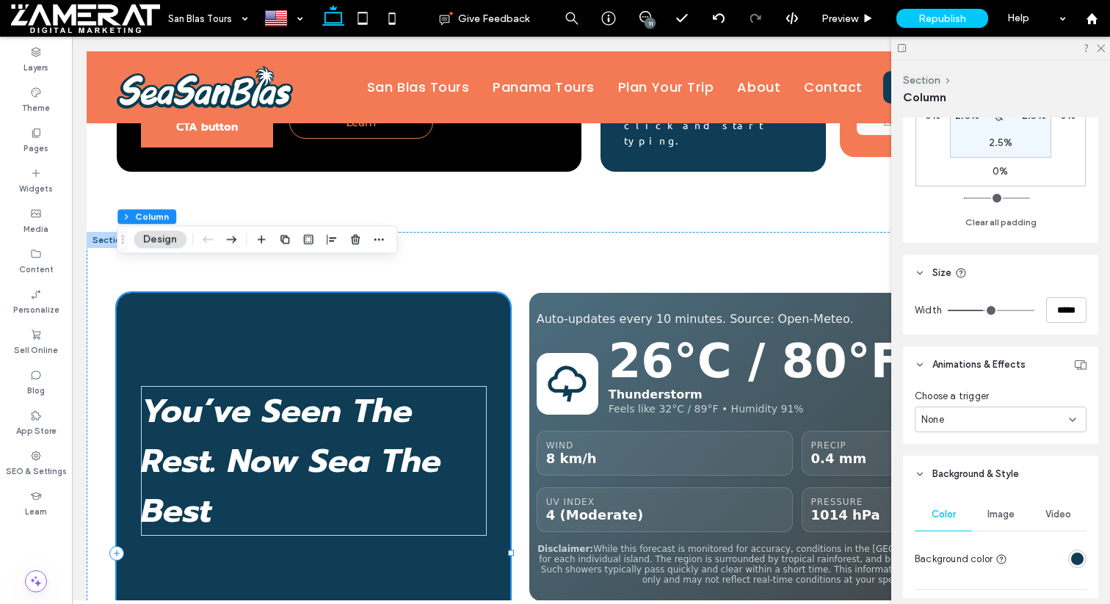
click at [499, 305] on div "You’ve Seen The Rest. Now Sea The Best CTA button Learn" at bounding box center [313, 554] width 393 height 522
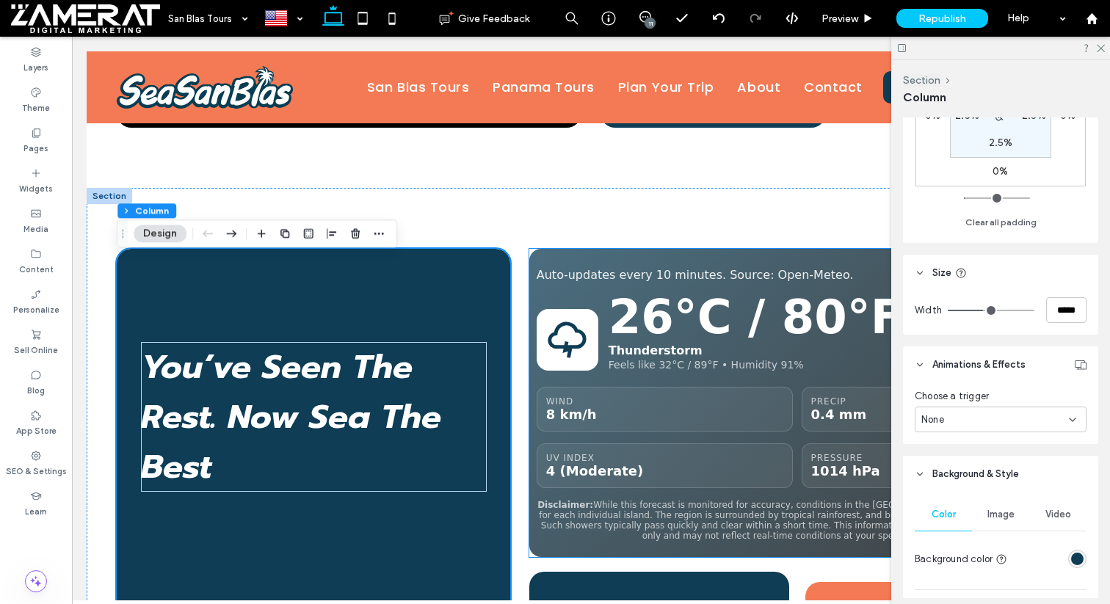
scroll to position [1033, 0]
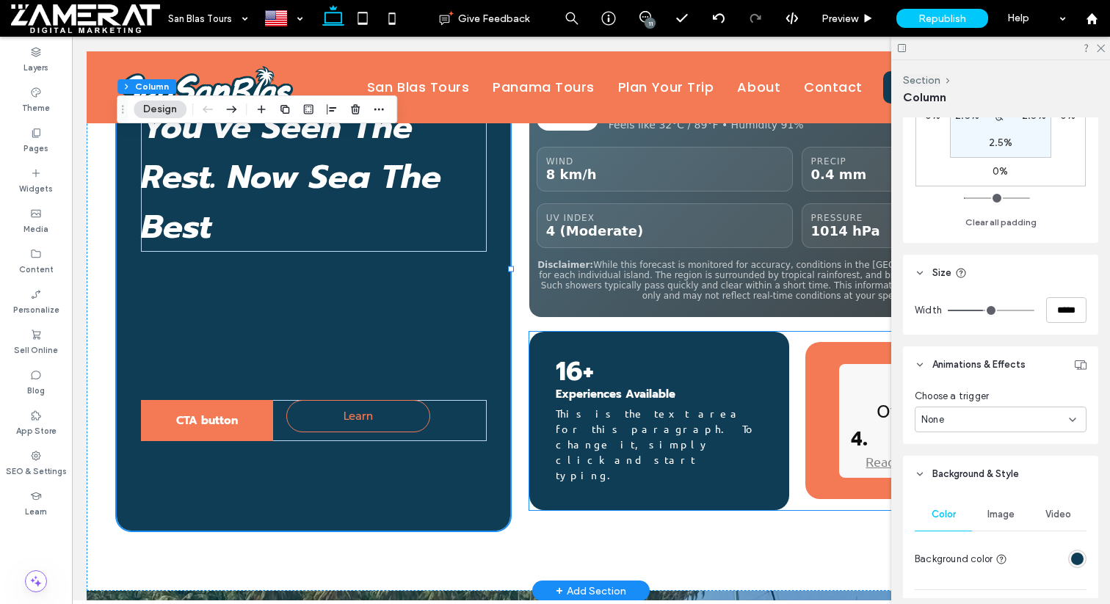
click at [572, 379] on div "16+ Experiences Available This is the text area for this paragraph. To change i…" at bounding box center [659, 421] width 260 height 178
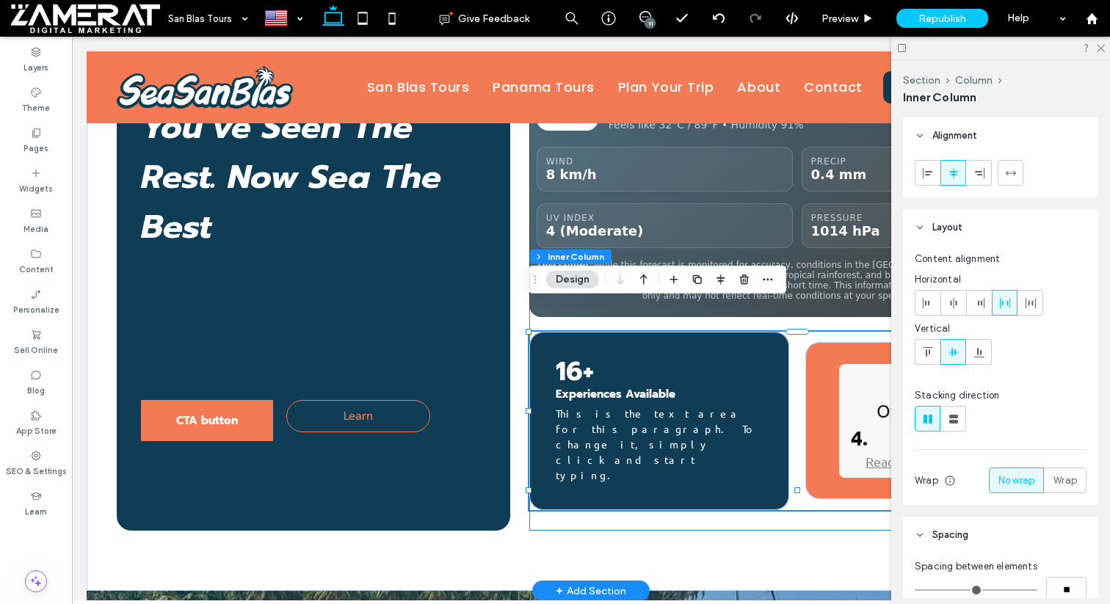
click at [539, 494] on div "Auto‑updates every 10 minutes. Source: Open‑Meteo. 26°C / 80°F Thunderstorm Fee…" at bounding box center [797, 270] width 536 height 522
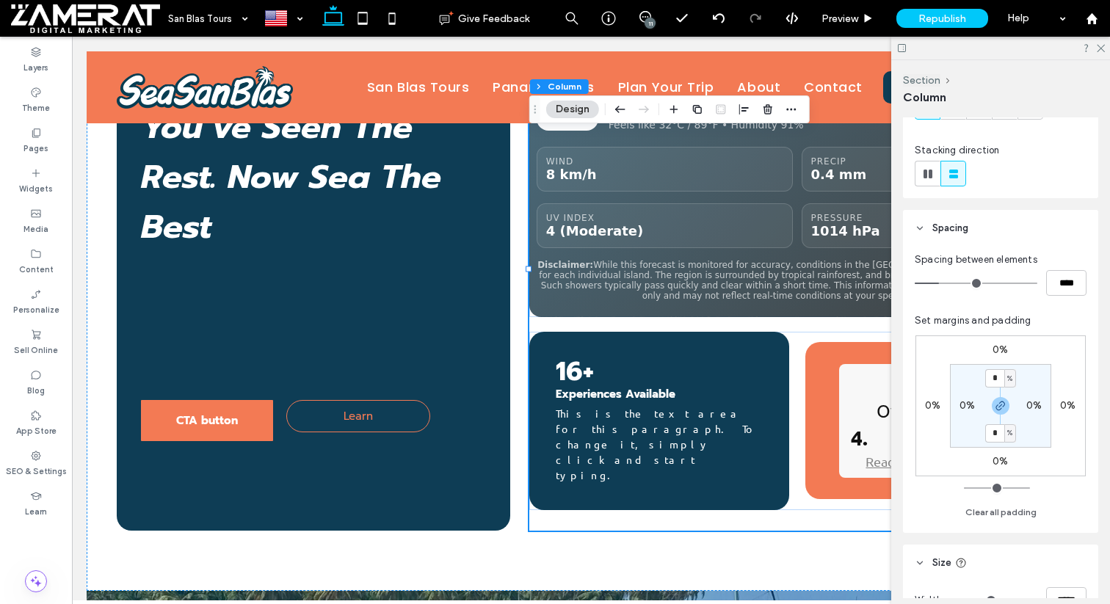
scroll to position [280, 0]
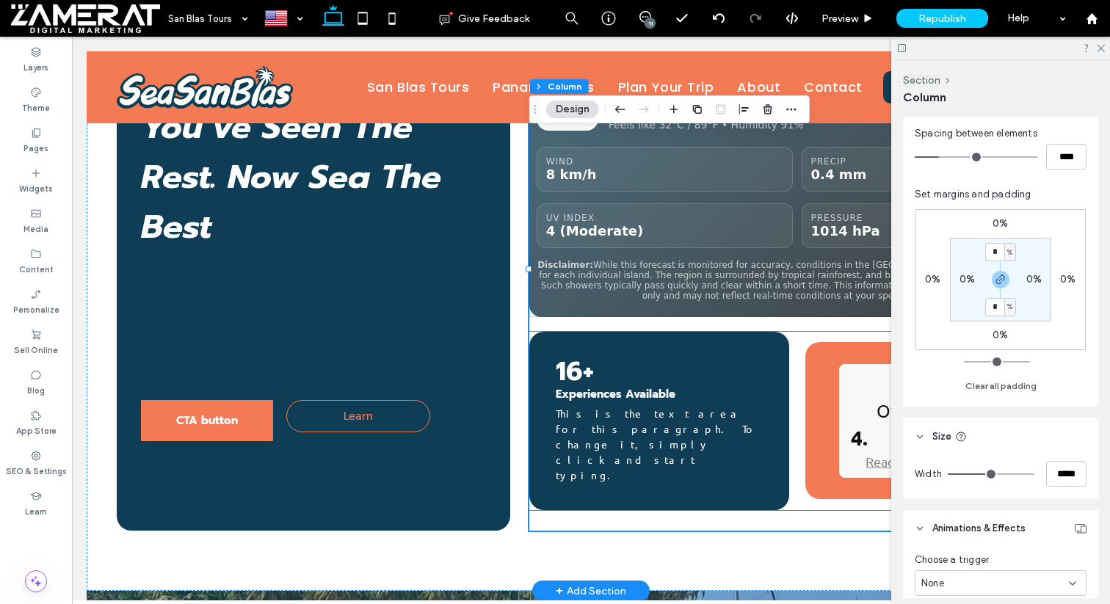
click at [784, 429] on div "16+ Experiences Available This is the text area for this paragraph. To change i…" at bounding box center [659, 421] width 260 height 178
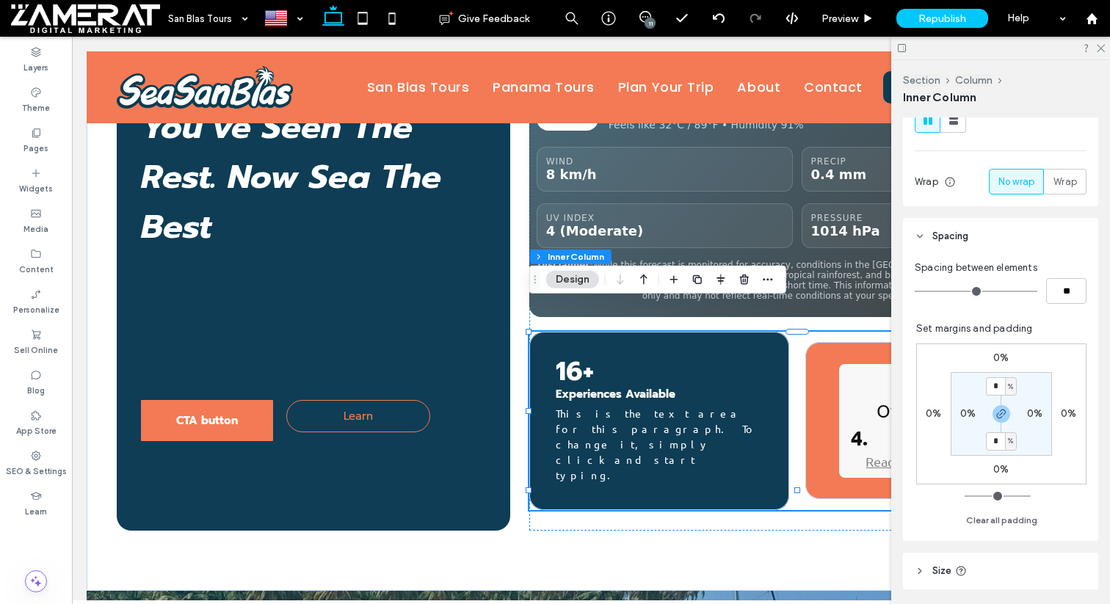
scroll to position [305, 0]
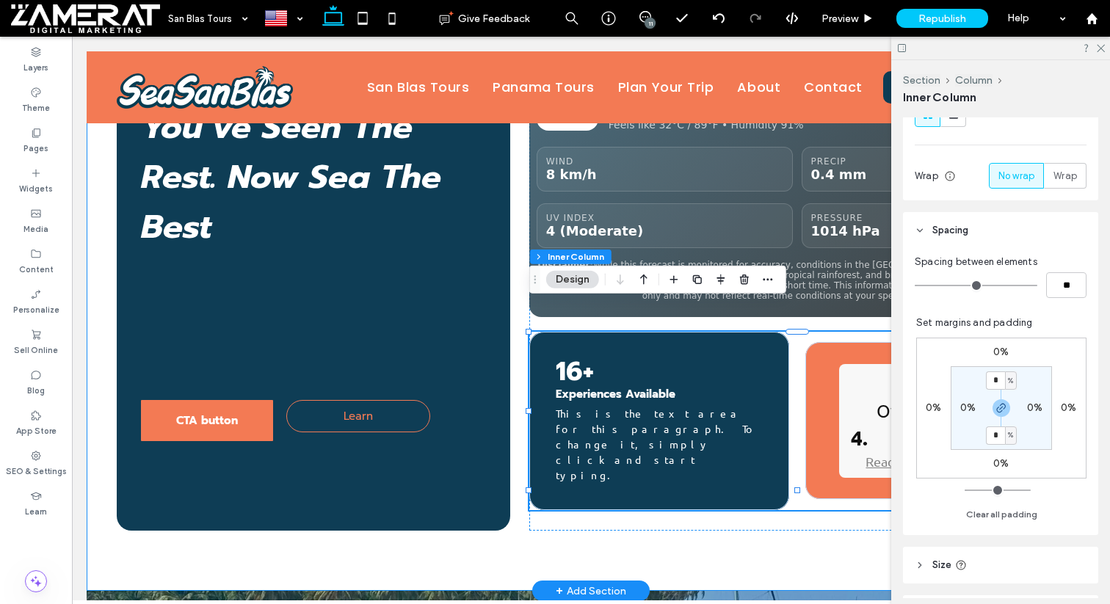
click at [804, 502] on div "You’ve Seen The Rest. Now Sea The Best CTA button Learn Auto‑updates every 10 m…" at bounding box center [591, 269] width 1008 height 643
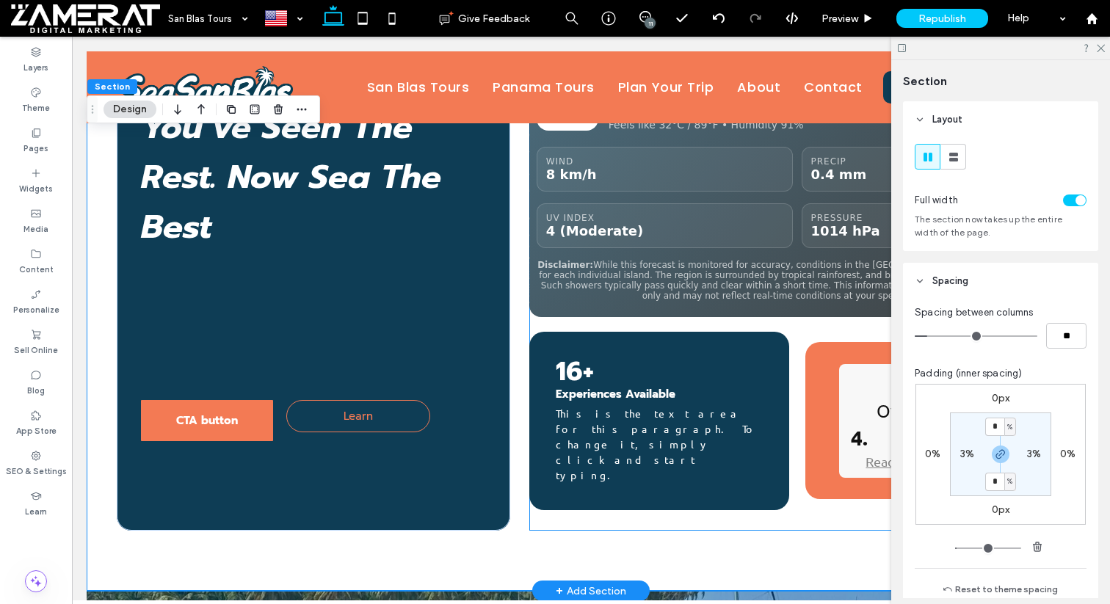
click at [804, 499] on div "Auto‑updates every 10 minutes. Source: Open‑Meteo. 26°C / 80°F Thunderstorm Fee…" at bounding box center [797, 270] width 536 height 522
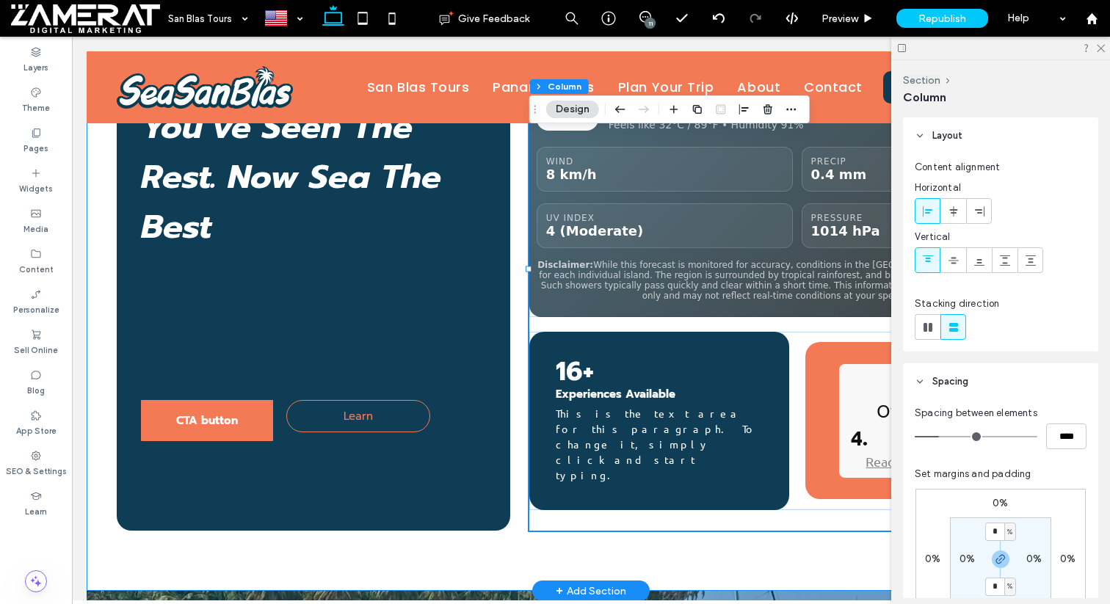
click at [803, 503] on div "You’ve Seen The Rest. Now Sea The Best CTA button Learn Auto‑updates every 10 m…" at bounding box center [591, 269] width 1008 height 643
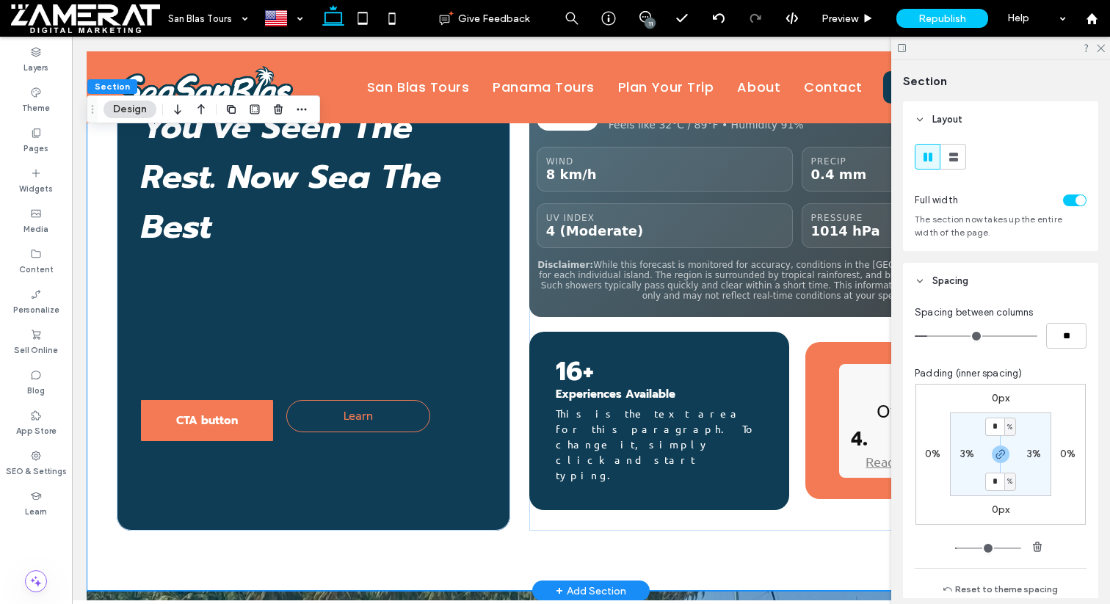
click at [803, 503] on div "You’ve Seen The Rest. Now Sea The Best CTA button Learn Auto‑updates every 10 m…" at bounding box center [591, 269] width 1008 height 643
click at [802, 481] on div "Auto‑updates every 10 minutes. Source: Open‑Meteo. 26°C / 80°F Thunderstorm Fee…" at bounding box center [797, 270] width 536 height 522
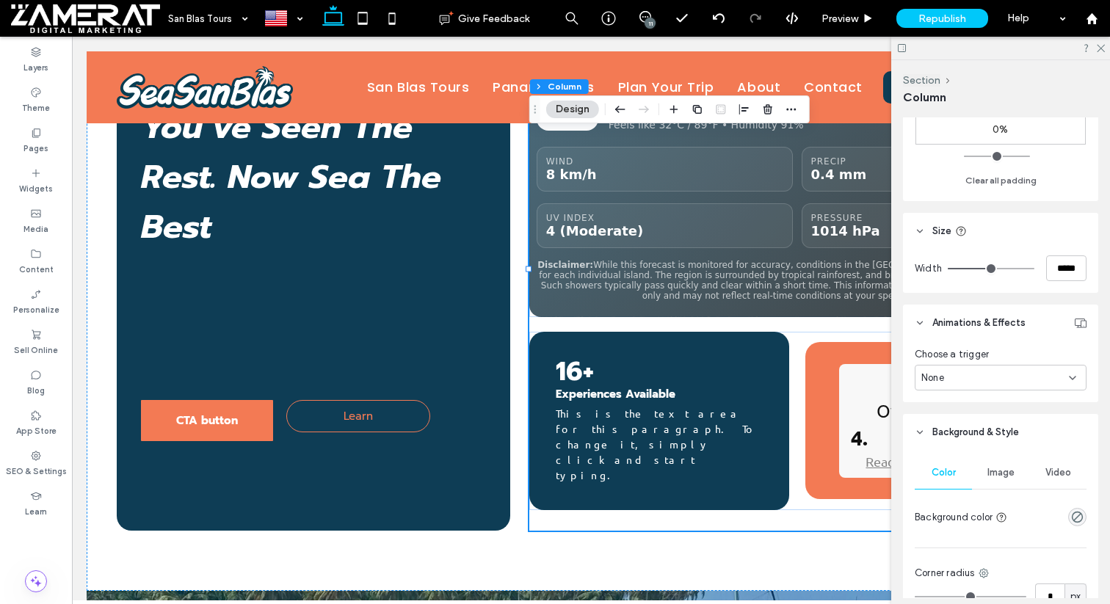
scroll to position [431, 0]
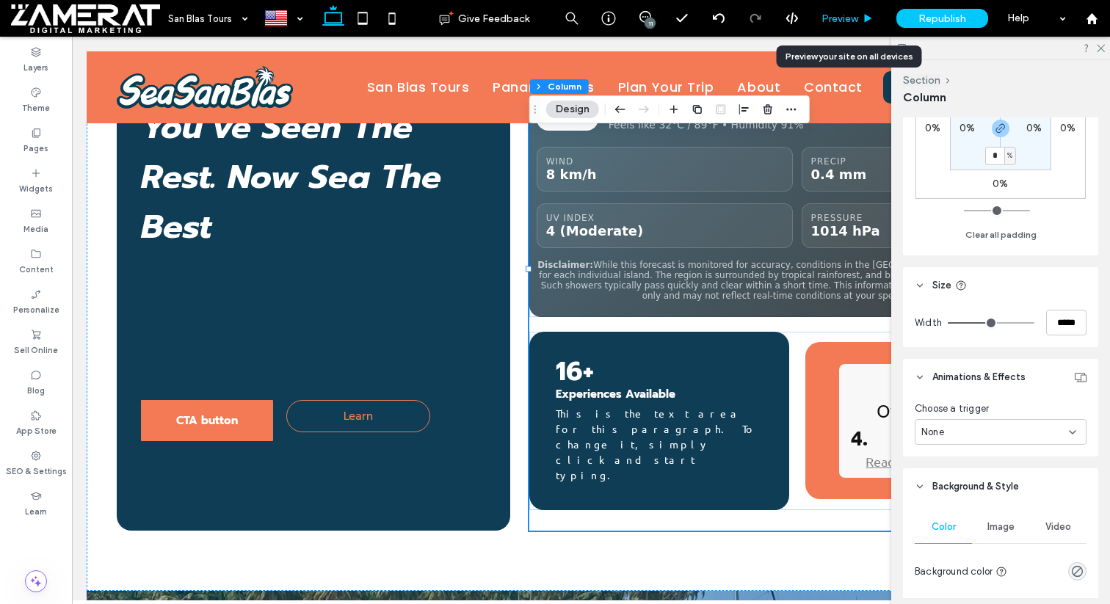
click at [844, 7] on div "Preview" at bounding box center [847, 18] width 75 height 37
click at [844, 15] on span "Preview" at bounding box center [839, 18] width 37 height 12
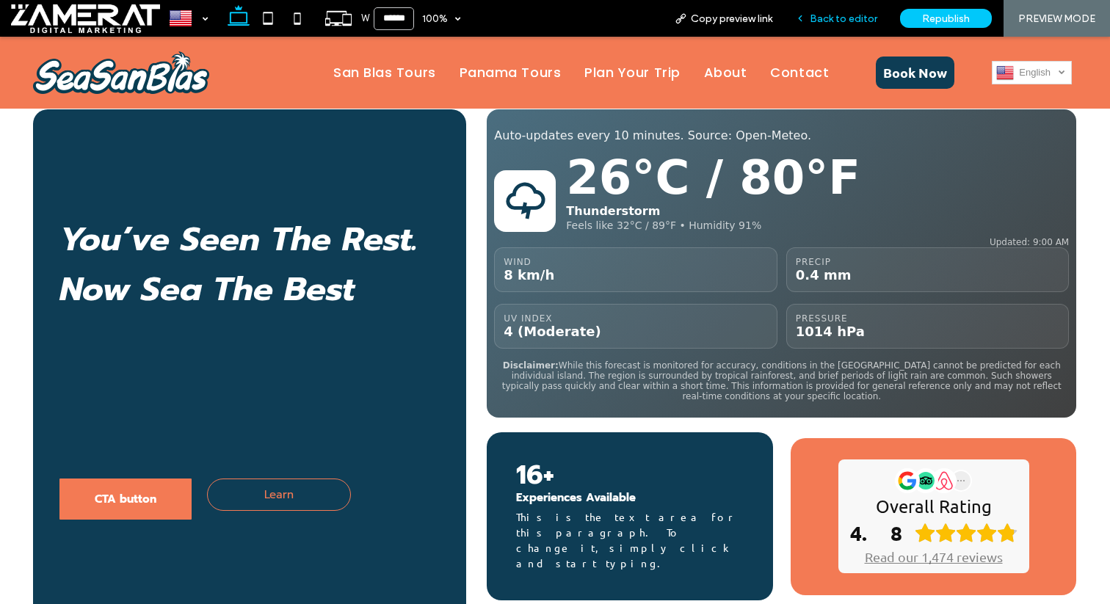
click at [842, 16] on span "Back to editor" at bounding box center [843, 18] width 68 height 12
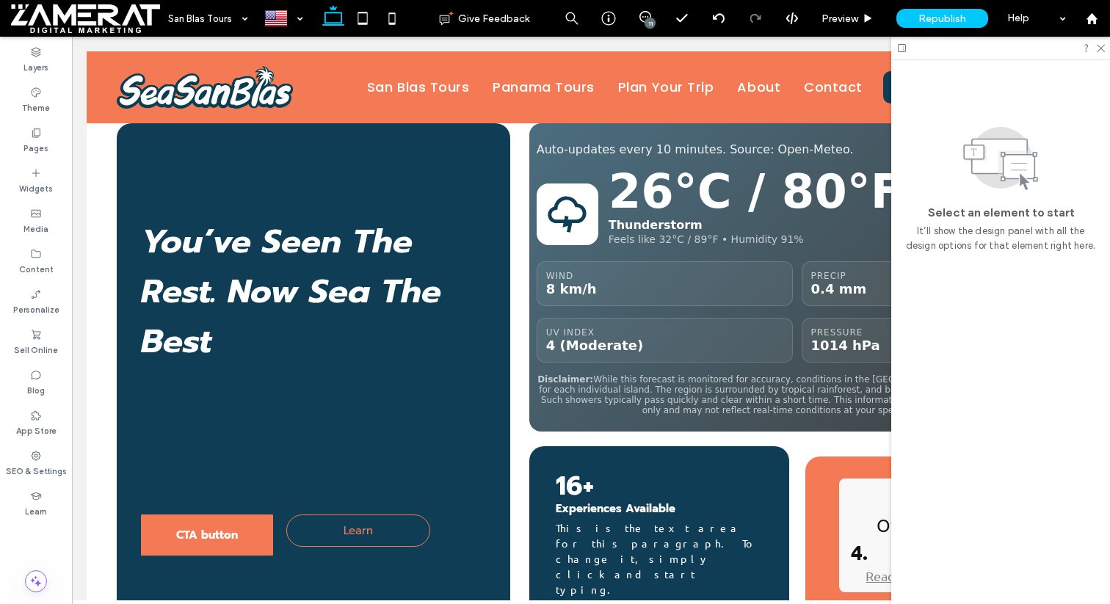
scroll to position [917, 0]
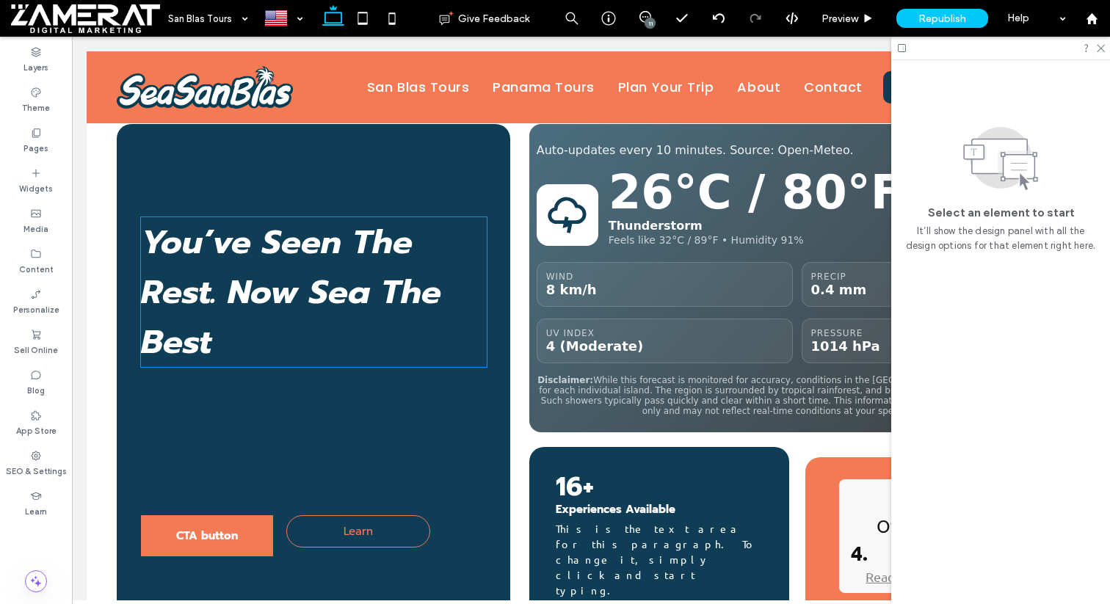
click at [459, 241] on h4 "You’ve Seen The Rest. Now Sea The Best" at bounding box center [314, 292] width 346 height 150
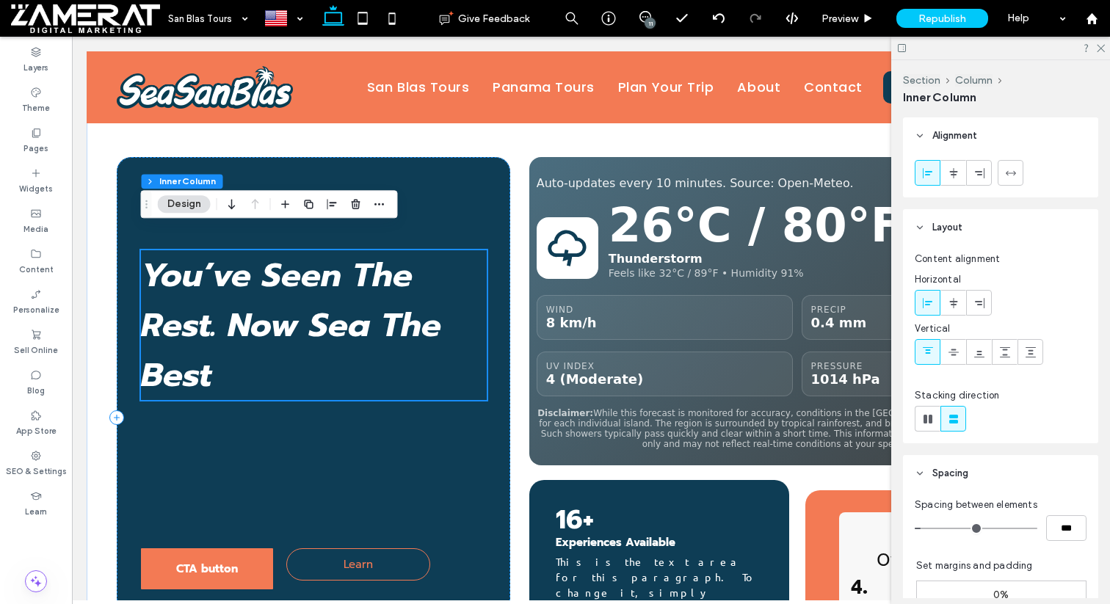
scroll to position [877, 0]
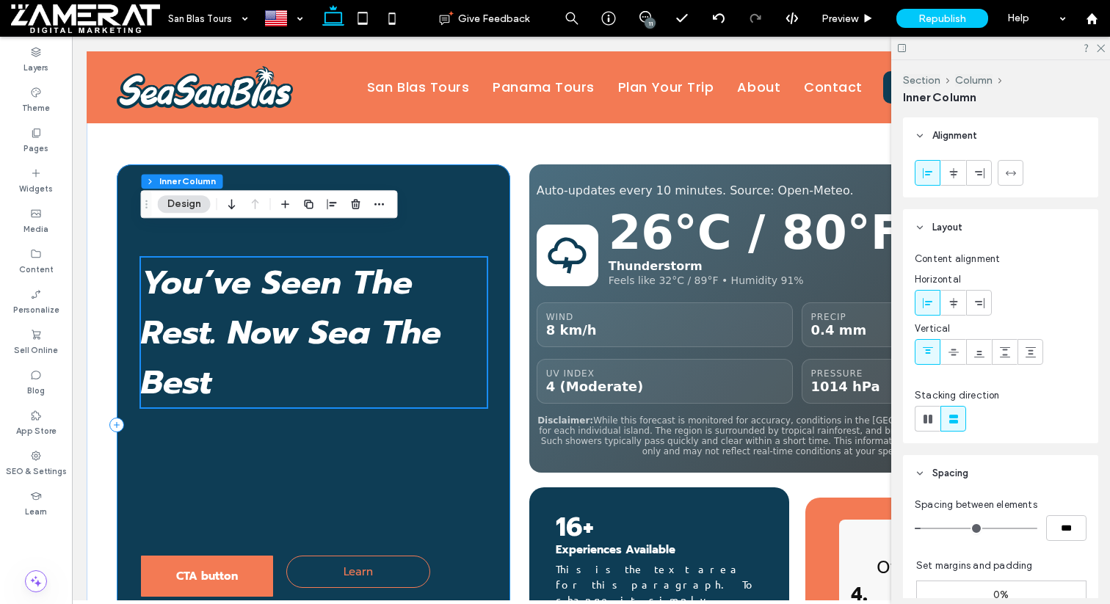
click at [495, 172] on div "You’ve Seen The Rest. Now Sea The Best CTA button Learn" at bounding box center [313, 425] width 393 height 522
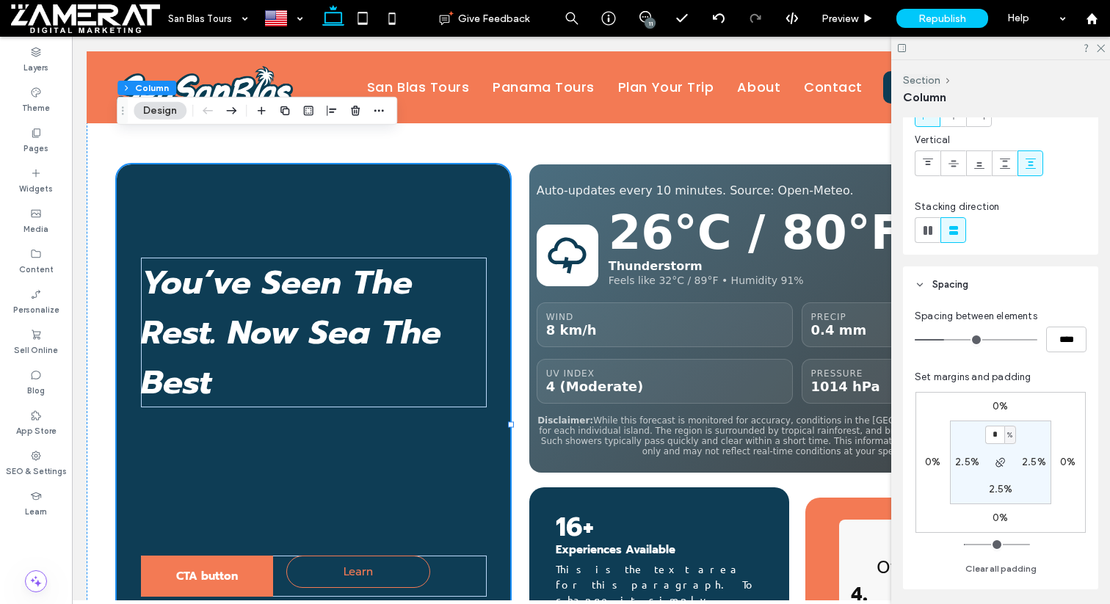
scroll to position [120, 0]
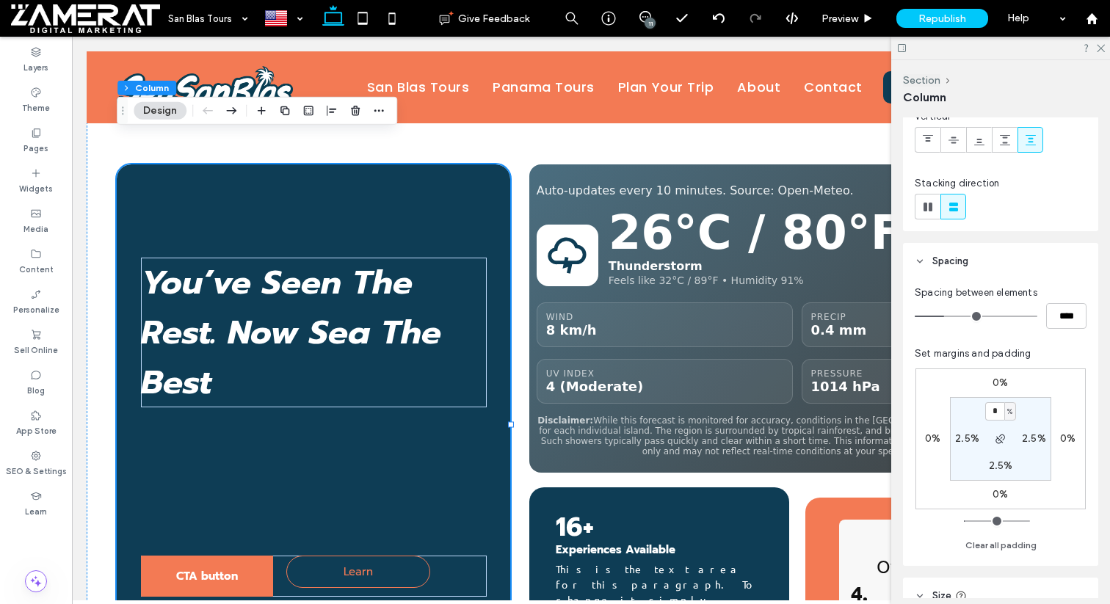
click at [998, 470] on label "2.5%" at bounding box center [1000, 465] width 24 height 12
type input "*"
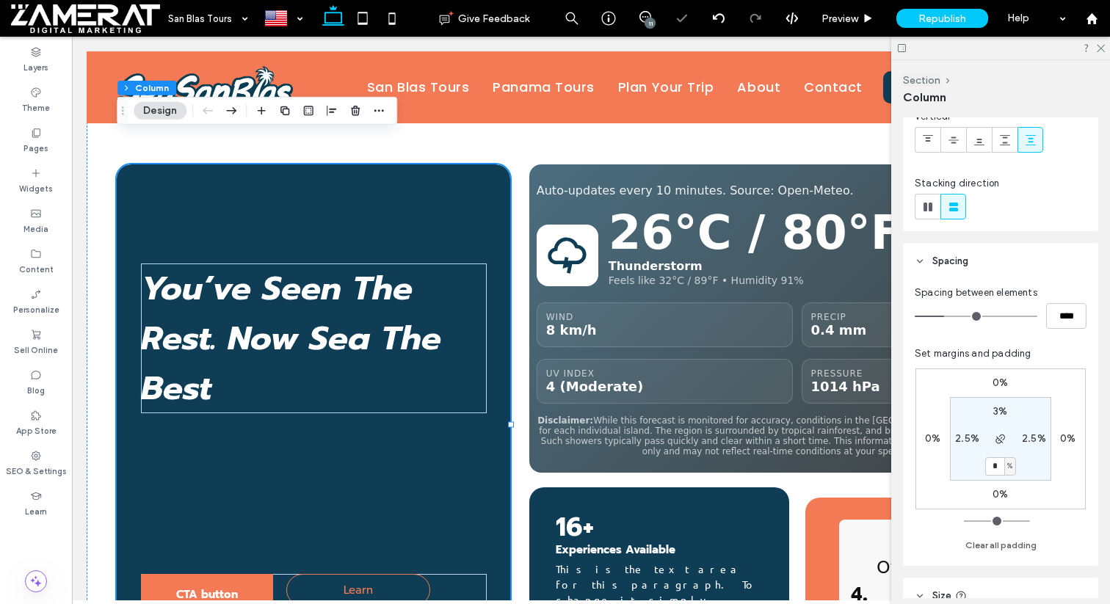
click at [999, 413] on label "3%" at bounding box center [1000, 411] width 14 height 12
type input "*"
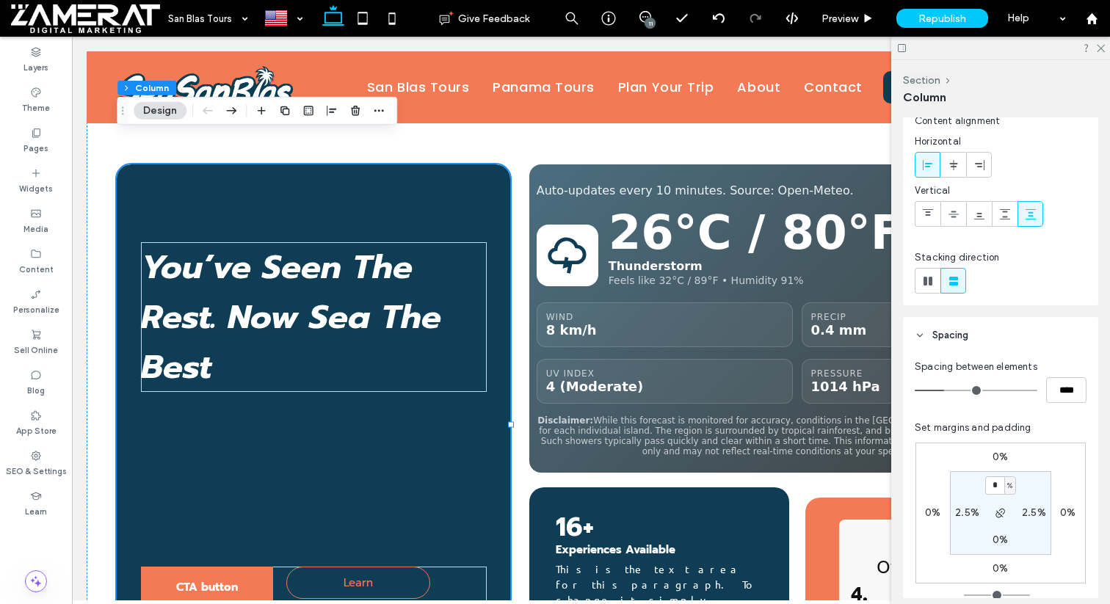
scroll to position [26, 0]
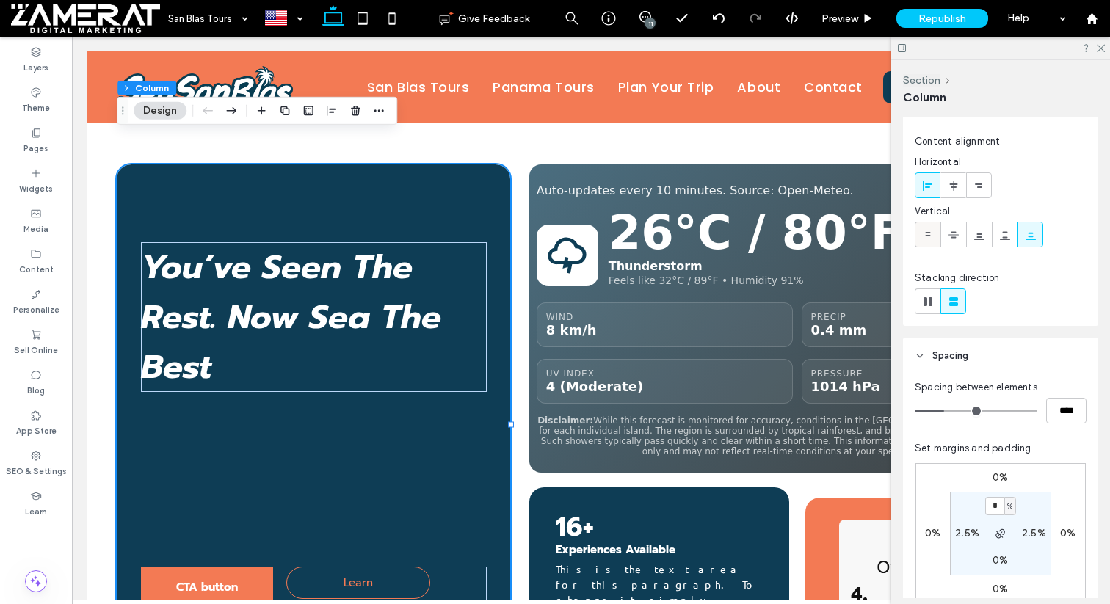
click at [928, 231] on icon at bounding box center [928, 235] width 12 height 12
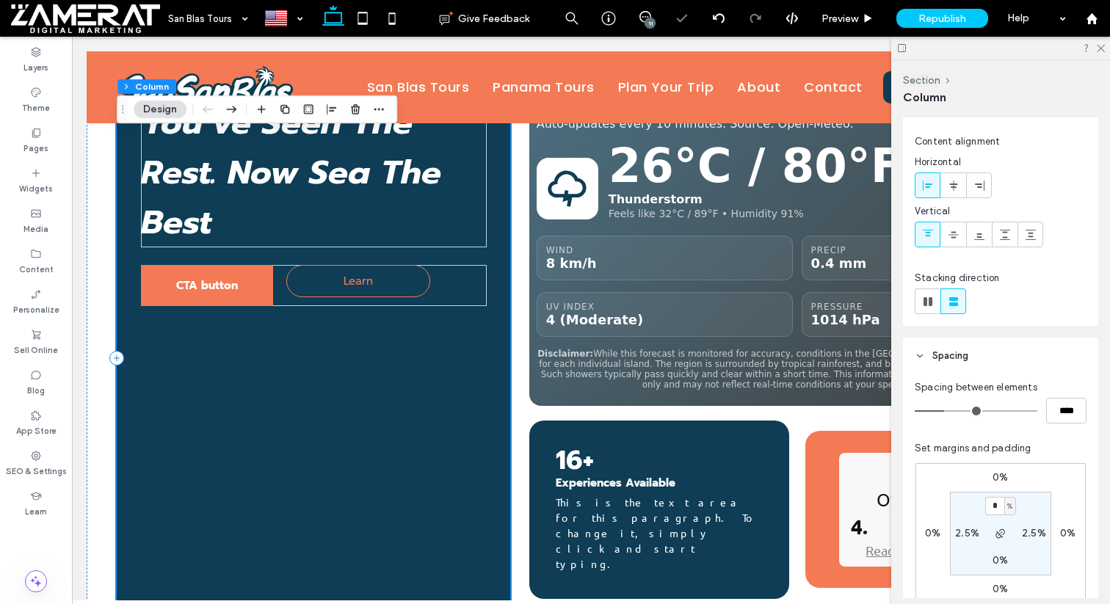
scroll to position [1151, 0]
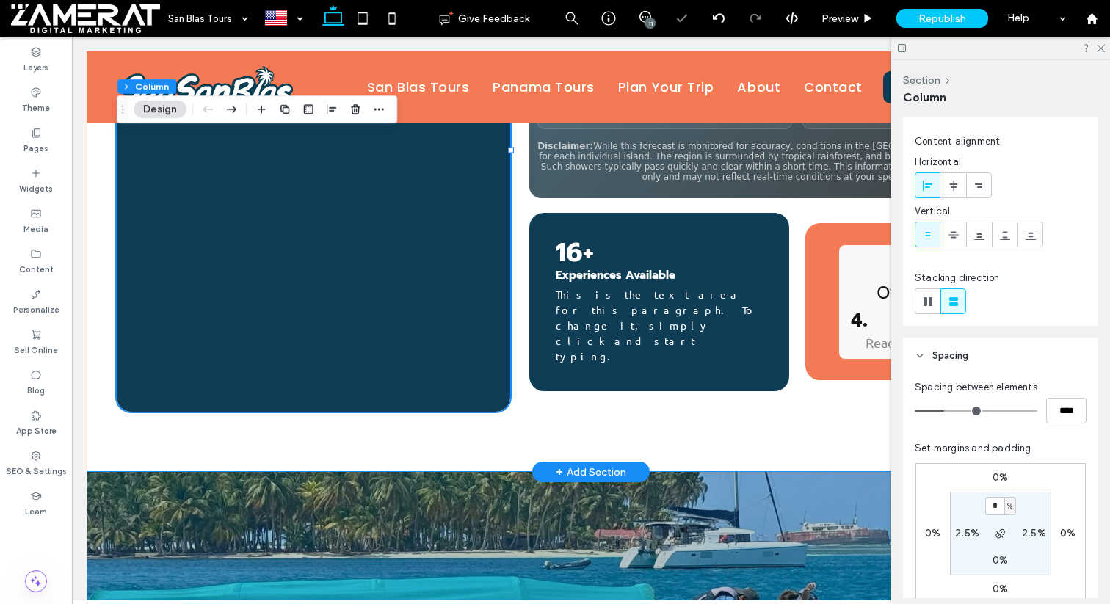
click at [473, 405] on div "You’ve Seen The Rest. Now Sea The Best CTA button Learn Auto‑updates every 10 m…" at bounding box center [591, 150] width 1008 height 643
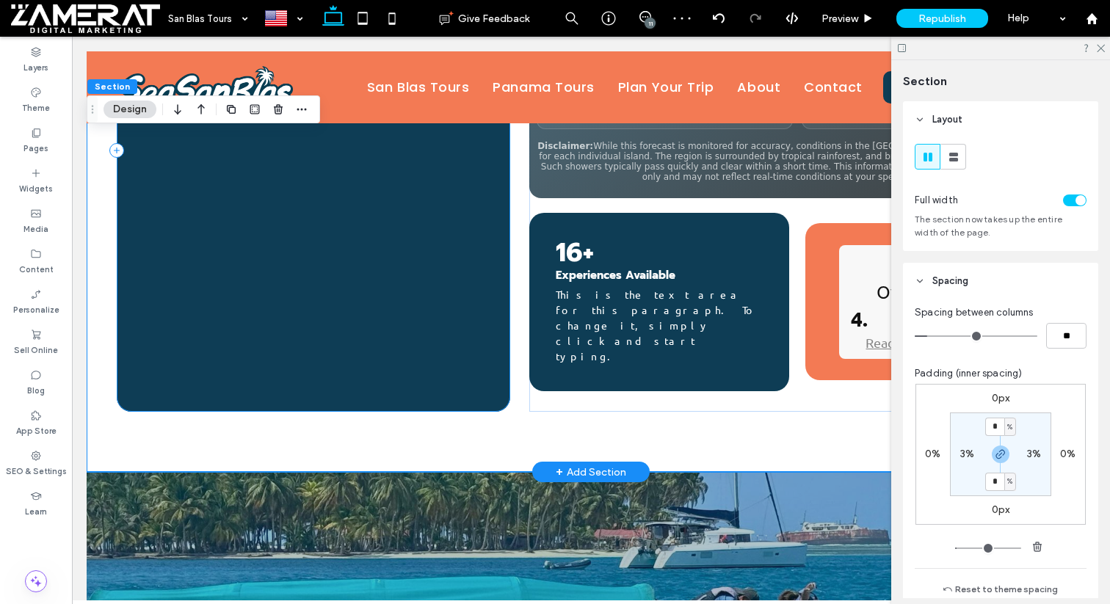
click at [473, 371] on div "You’ve Seen The Rest. Now Sea The Best CTA button Learn" at bounding box center [313, 151] width 393 height 522
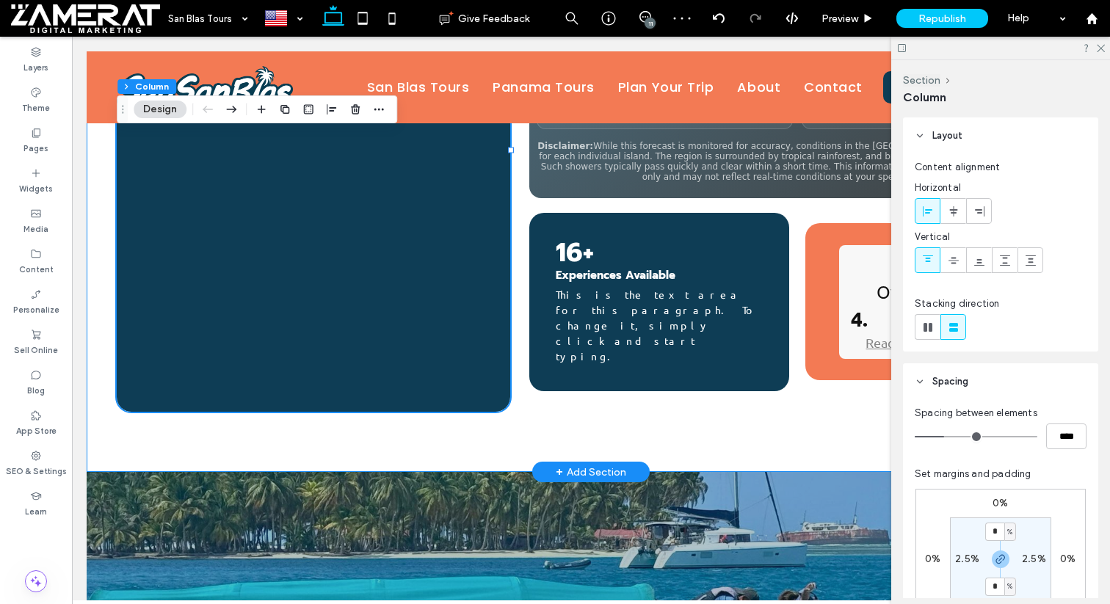
click at [473, 383] on div "You’ve Seen The Rest. Now Sea The Best CTA button Learn Auto‑updates every 10 m…" at bounding box center [591, 150] width 1008 height 643
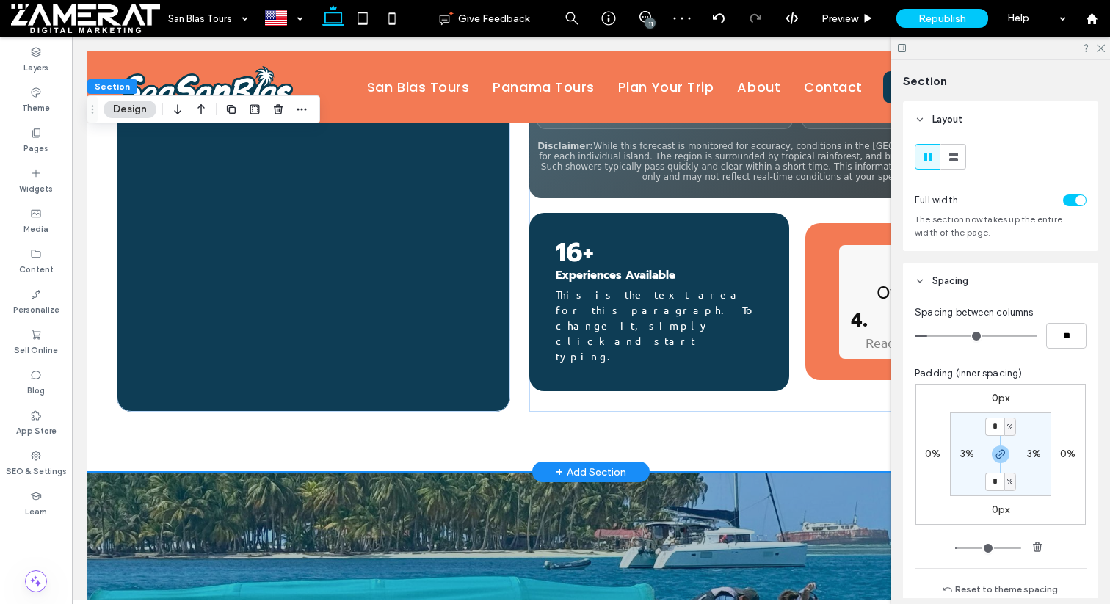
click at [473, 383] on div "You’ve Seen The Rest. Now Sea The Best CTA button Learn Auto‑updates every 10 m…" at bounding box center [591, 150] width 1008 height 643
click at [519, 382] on div "You’ve Seen The Rest. Now Sea The Best CTA button Learn Auto‑updates every 10 m…" at bounding box center [591, 150] width 1008 height 643
click at [505, 366] on div "You’ve Seen The Rest. Now Sea The Best CTA button Learn" at bounding box center [313, 151] width 393 height 522
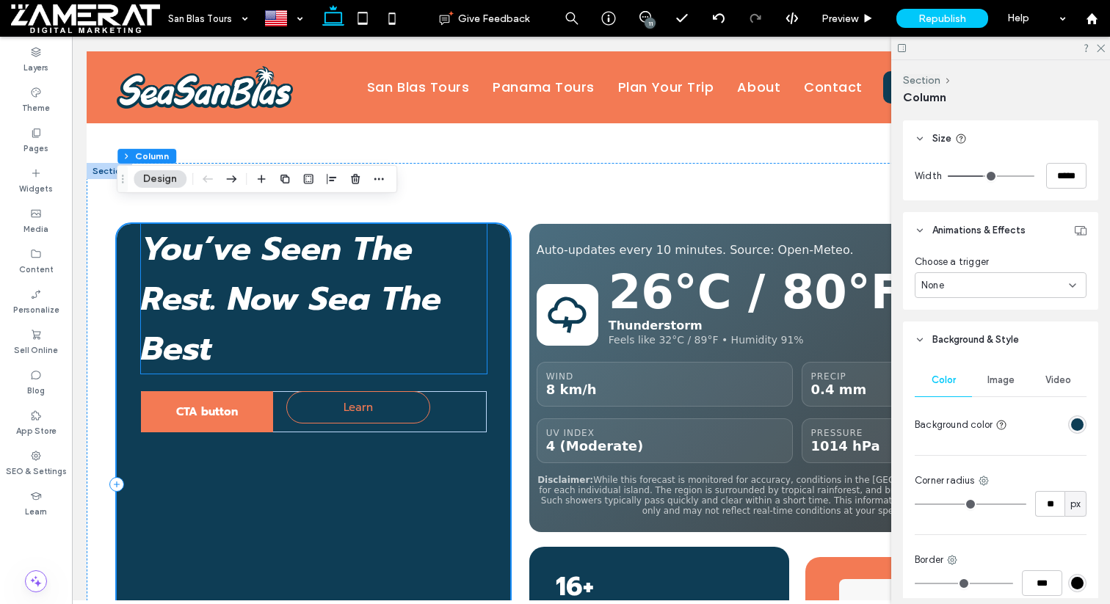
scroll to position [828, 0]
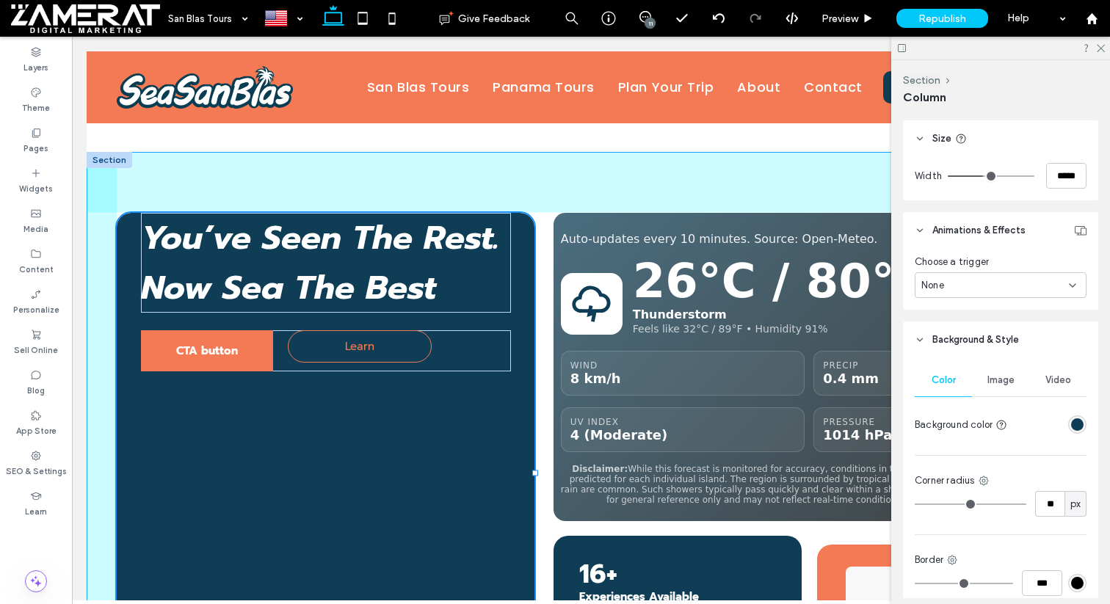
drag, startPoint x: 509, startPoint y: 444, endPoint x: 531, endPoint y: 438, distance: 23.5
click at [531, 438] on div "You’ve Seen The Rest. Now Sea The Best CTA button Learn 44% , 711px Auto‑update…" at bounding box center [591, 473] width 1008 height 643
type input "**"
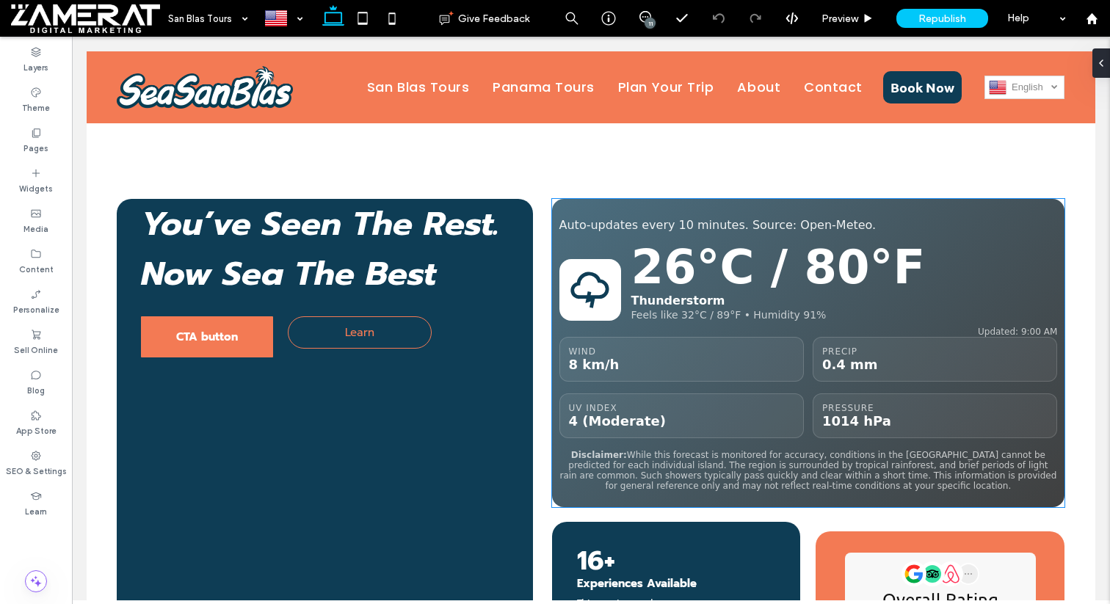
scroll to position [840, 0]
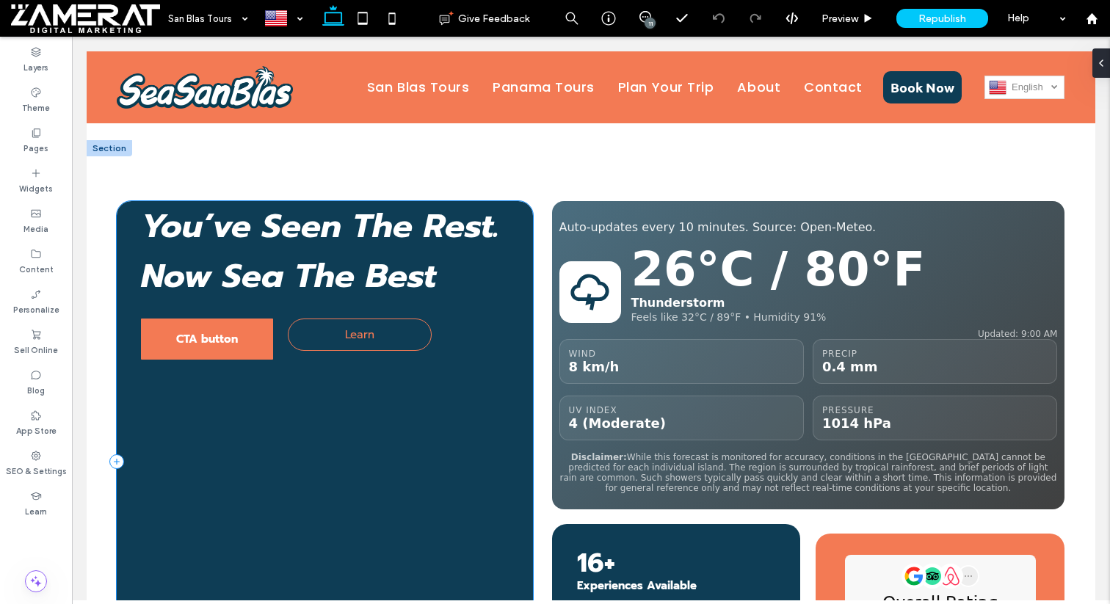
click at [509, 342] on div "You’ve Seen The Rest. Now Sea The Best CTA button Learn" at bounding box center [324, 462] width 415 height 522
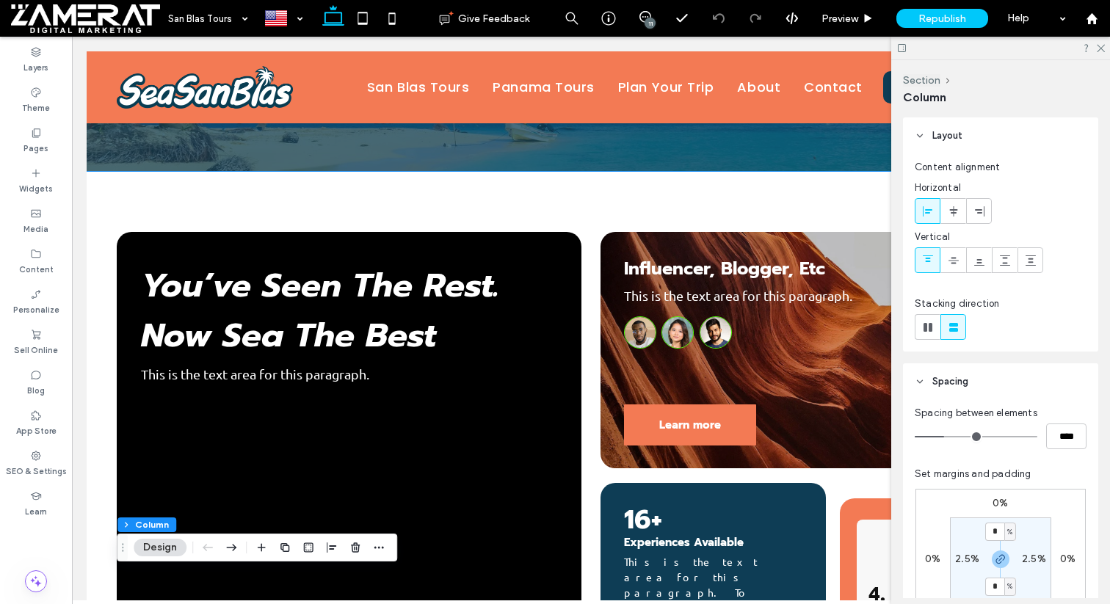
scroll to position [244, 0]
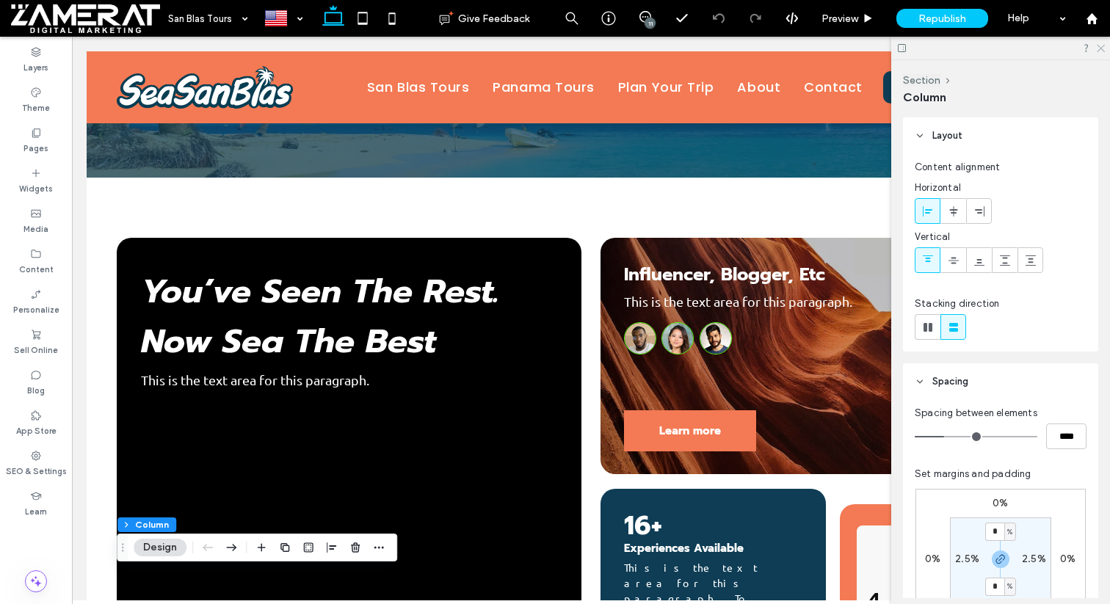
click at [1099, 46] on use at bounding box center [1100, 49] width 8 height 8
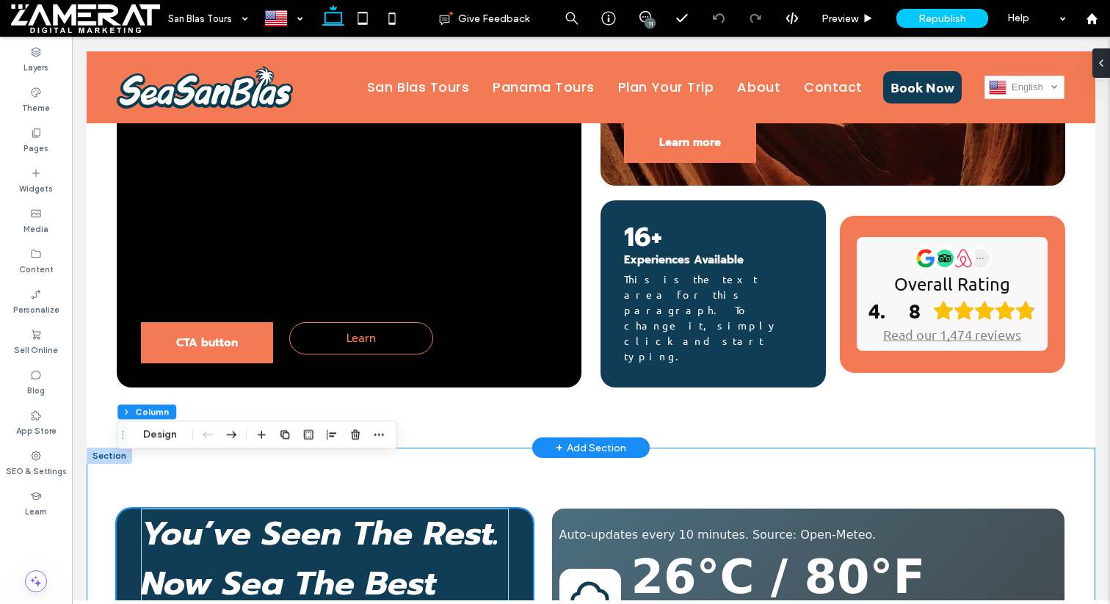
scroll to position [750, 0]
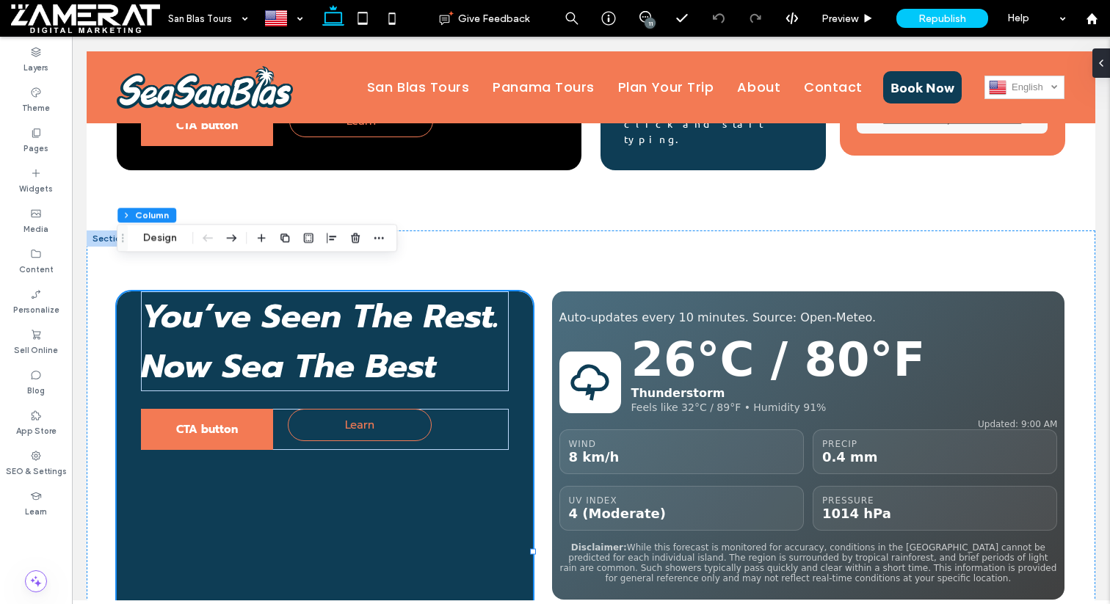
click at [105, 230] on div at bounding box center [109, 238] width 45 height 16
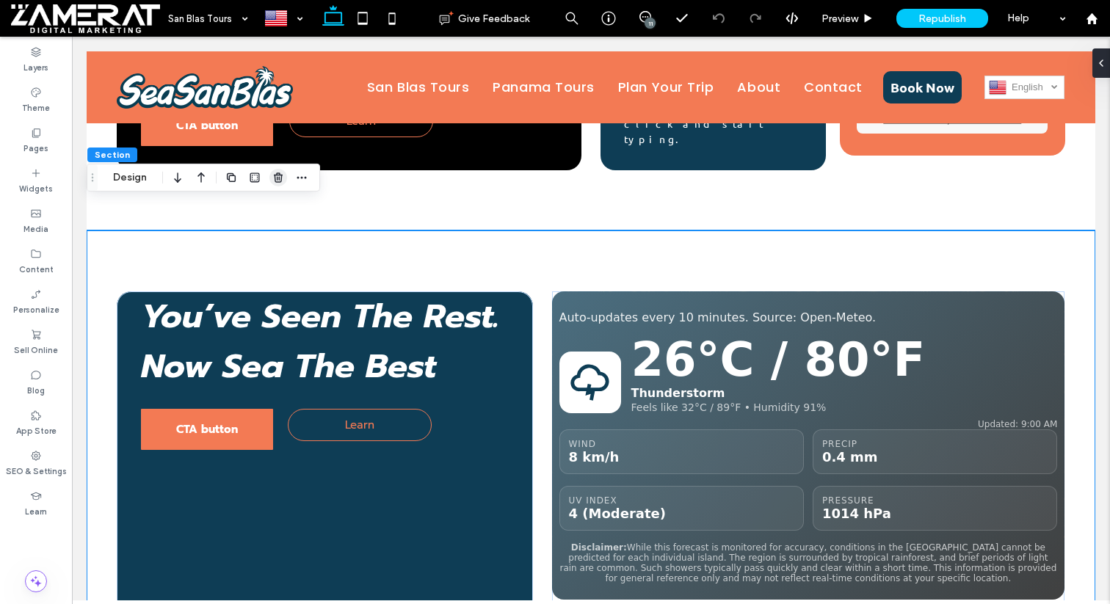
click at [273, 178] on icon "button" at bounding box center [278, 178] width 12 height 12
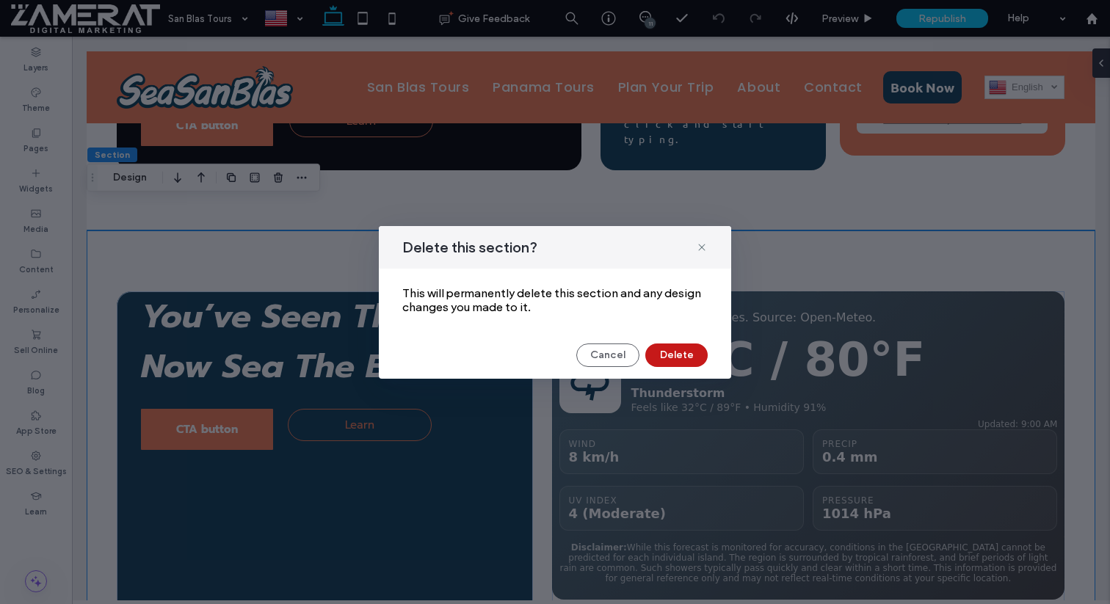
click at [681, 354] on button "Delete" at bounding box center [676, 354] width 62 height 23
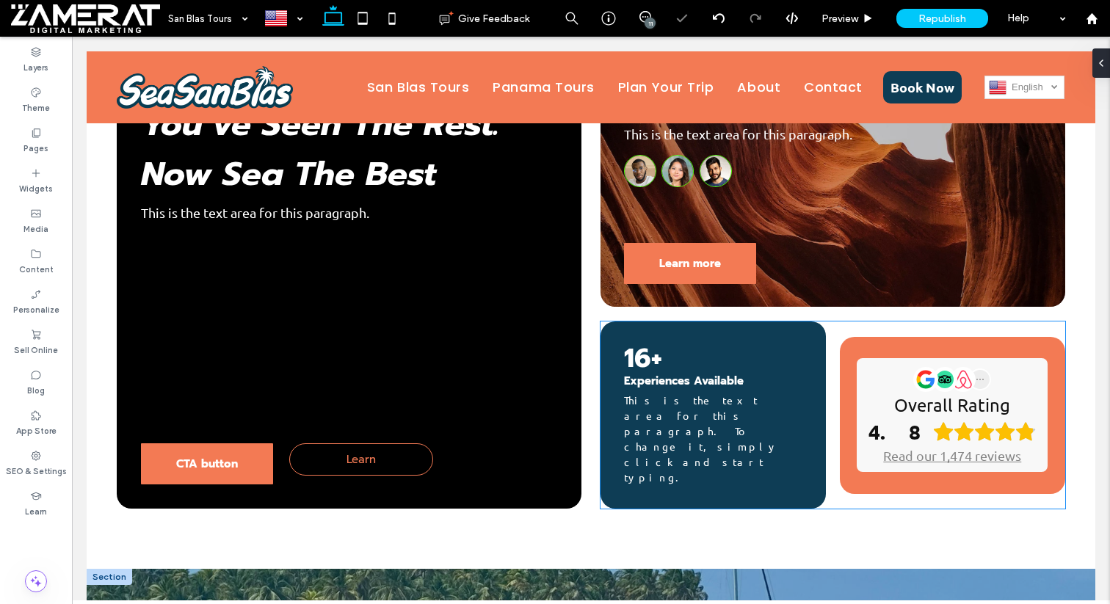
scroll to position [334, 0]
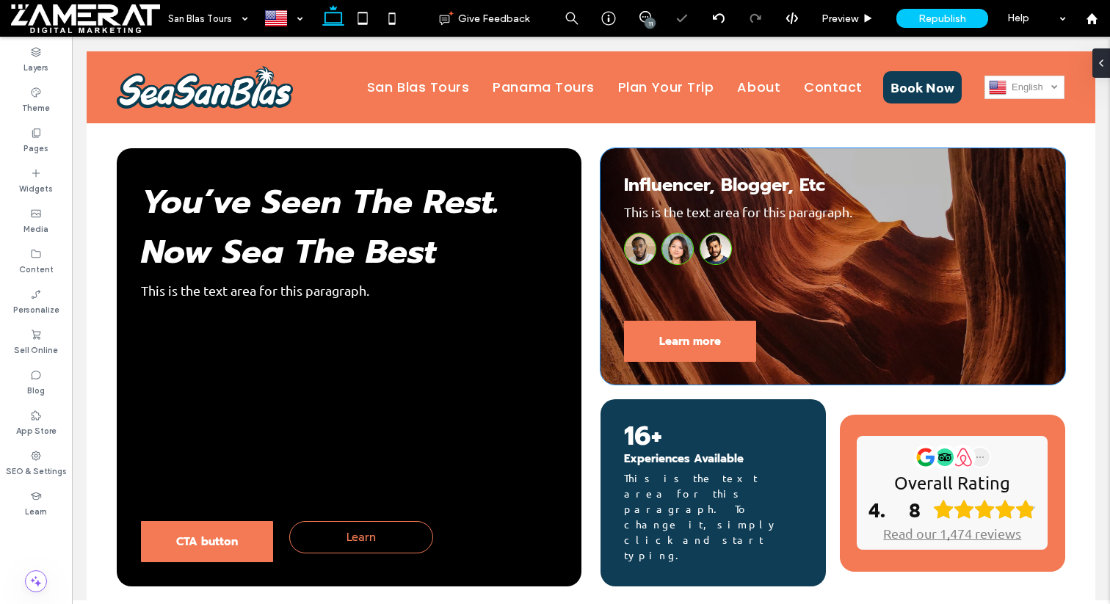
click at [726, 210] on span "This is the text area for this paragraph." at bounding box center [738, 211] width 228 height 15
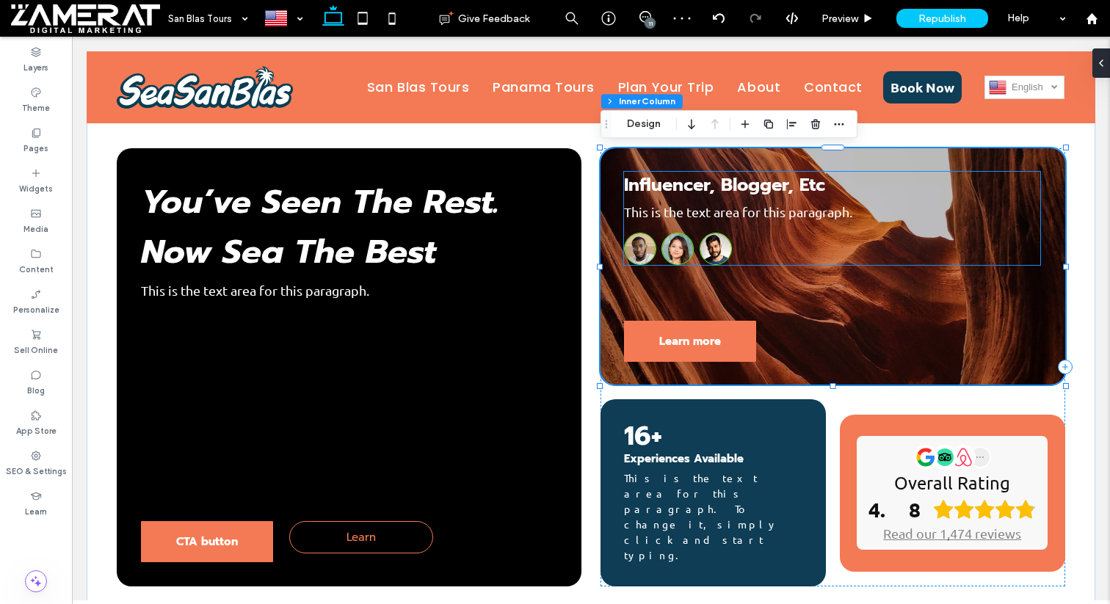
click at [729, 172] on span "Influencer, Blogger, Etc" at bounding box center [724, 185] width 201 height 26
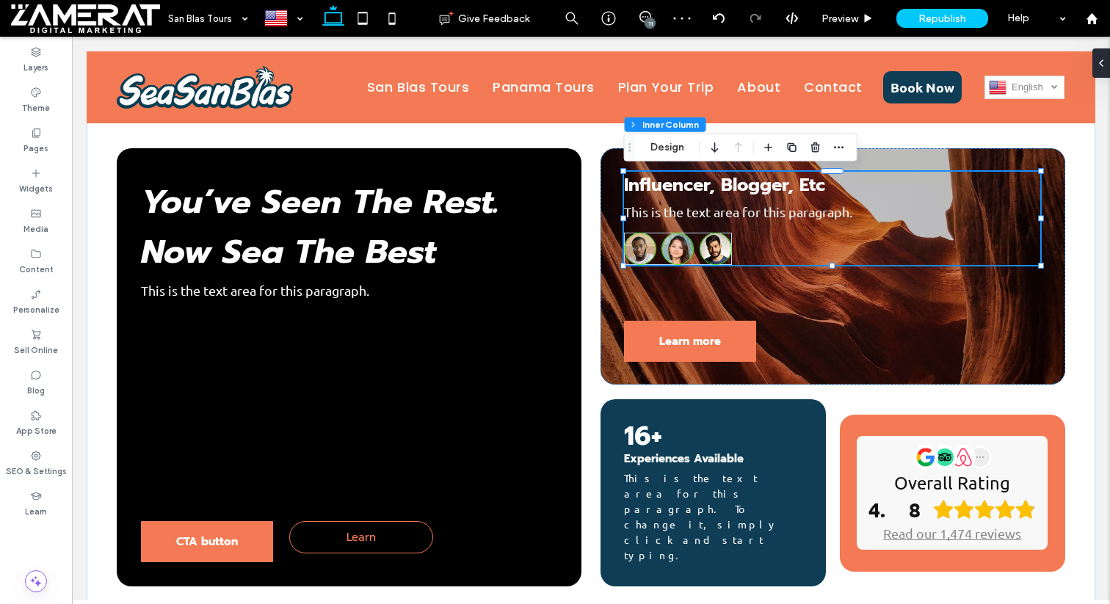
click at [728, 183] on span "Influencer, Blogger, Etc" at bounding box center [724, 185] width 201 height 26
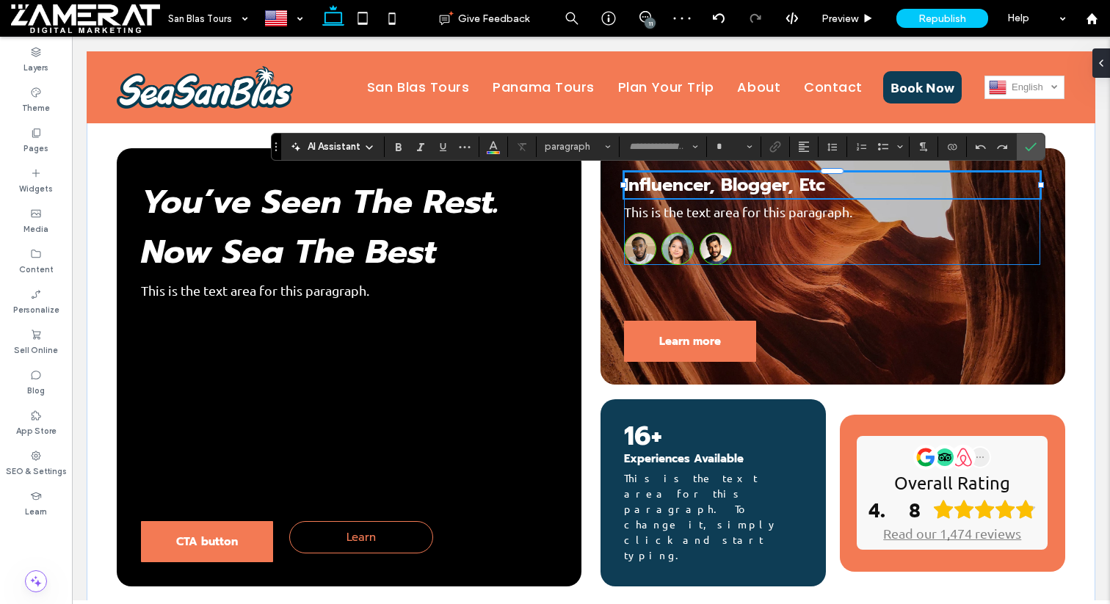
type input "******"
type input "**"
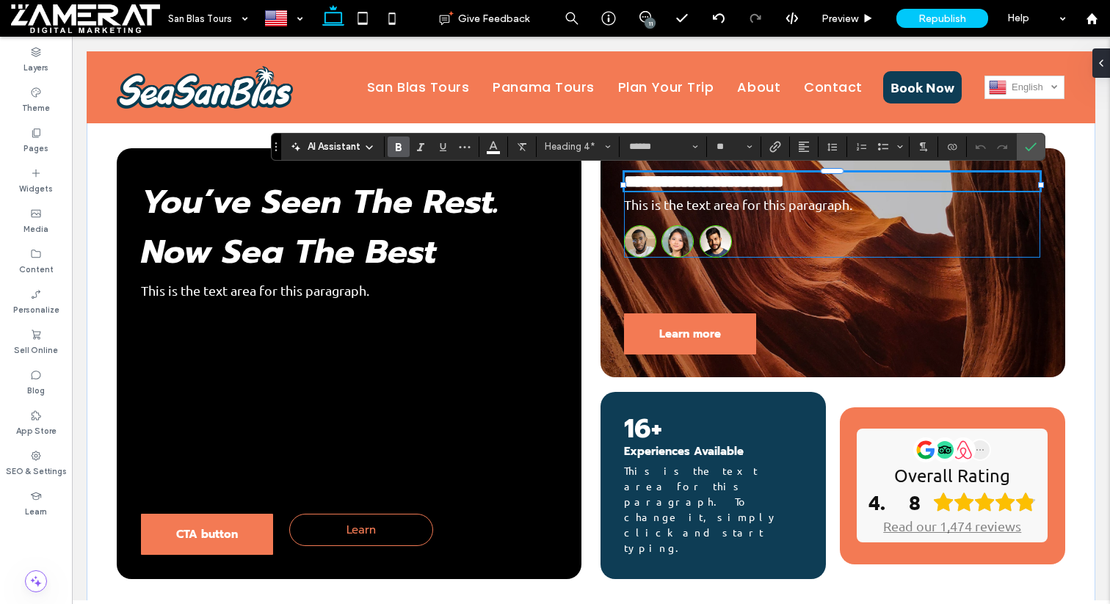
click at [826, 183] on h4 "**********" at bounding box center [832, 181] width 416 height 19
click at [692, 254] on img at bounding box center [677, 241] width 32 height 32
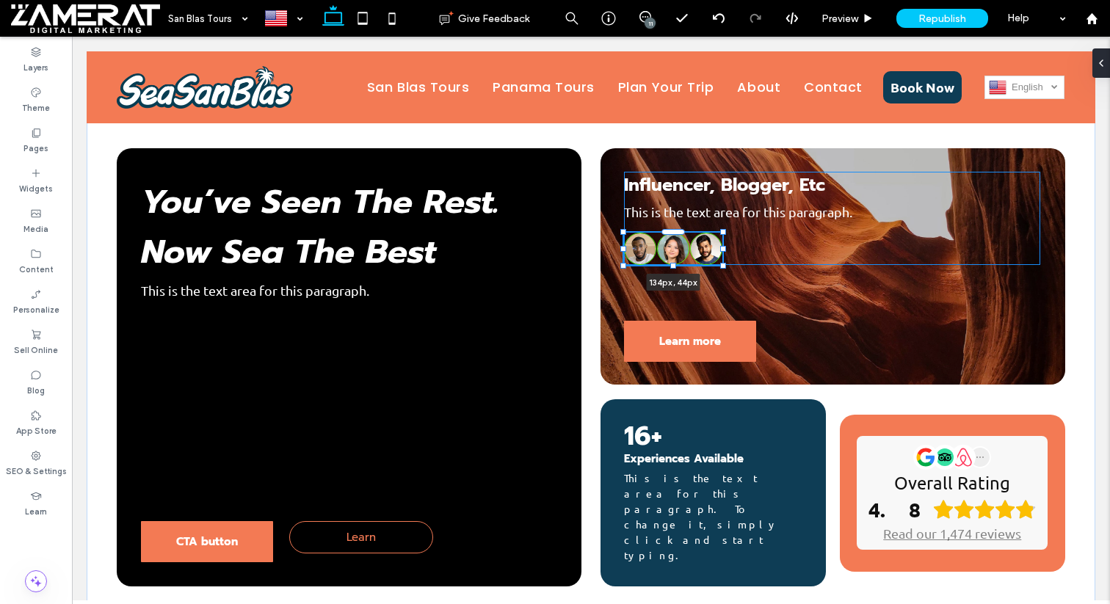
drag, startPoint x: 733, startPoint y: 249, endPoint x: 724, endPoint y: 255, distance: 11.2
click at [724, 255] on div "CTA button Learn You’ve Seen The Rest. Now Sea The Best This is the text area f…" at bounding box center [591, 367] width 1008 height 558
type input "**"
type input "***"
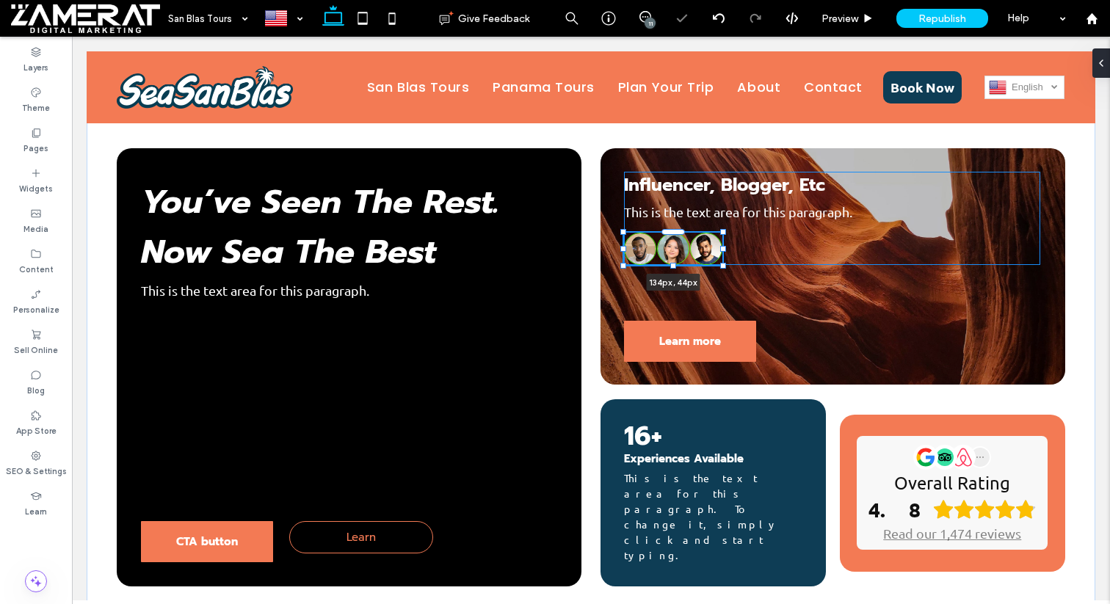
type input "**"
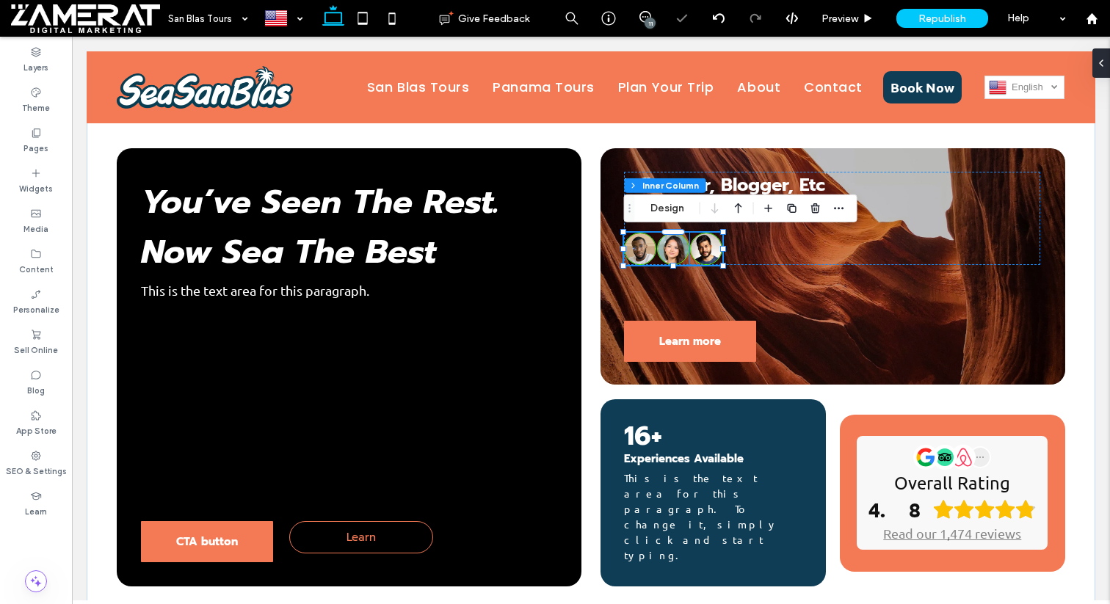
click at [704, 255] on img at bounding box center [706, 249] width 32 height 32
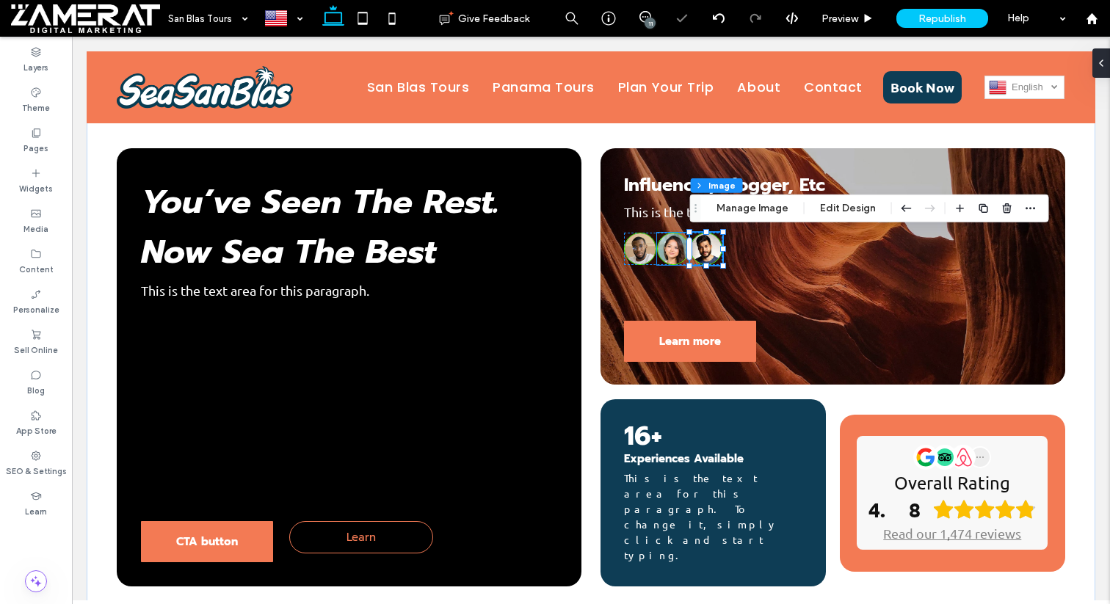
click at [663, 252] on img at bounding box center [673, 249] width 32 height 32
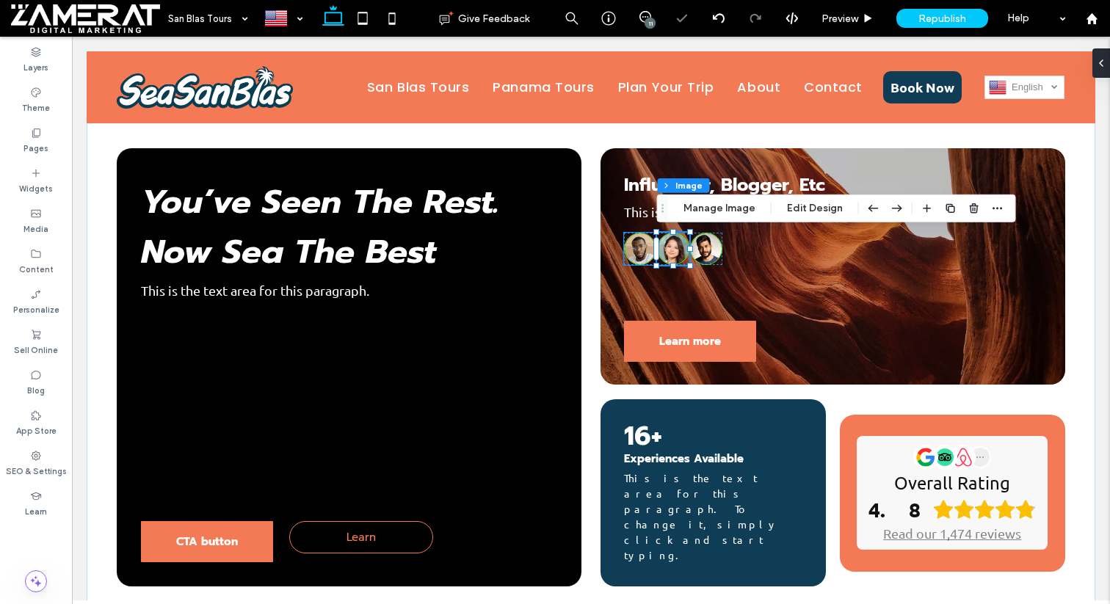
click at [635, 258] on img at bounding box center [640, 249] width 32 height 32
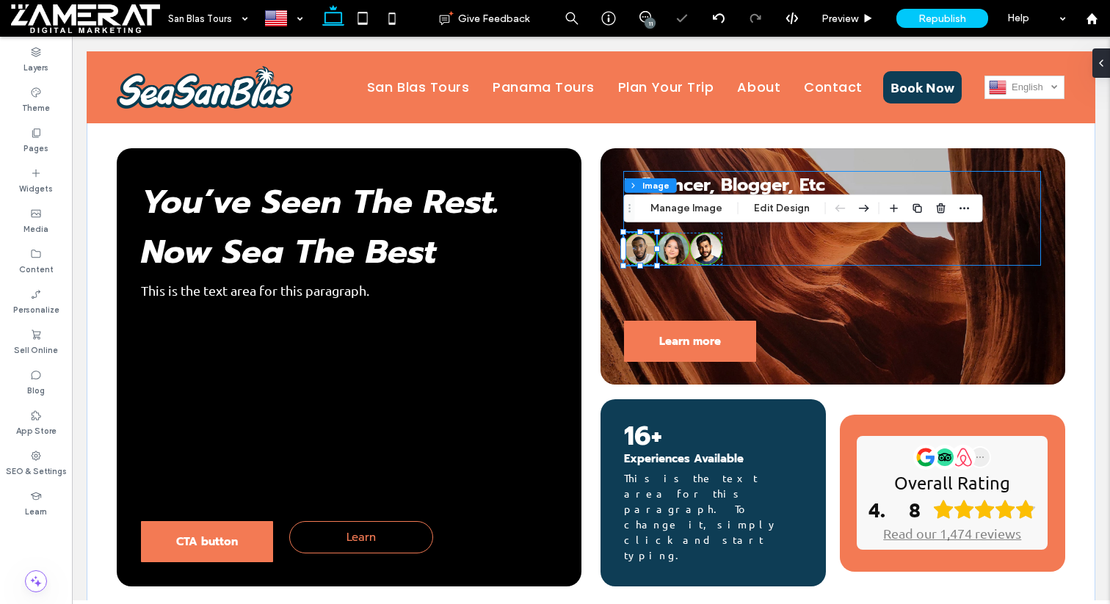
click at [771, 233] on div "Influencer, Blogger, Etc This is the text area for this paragraph." at bounding box center [832, 218] width 416 height 93
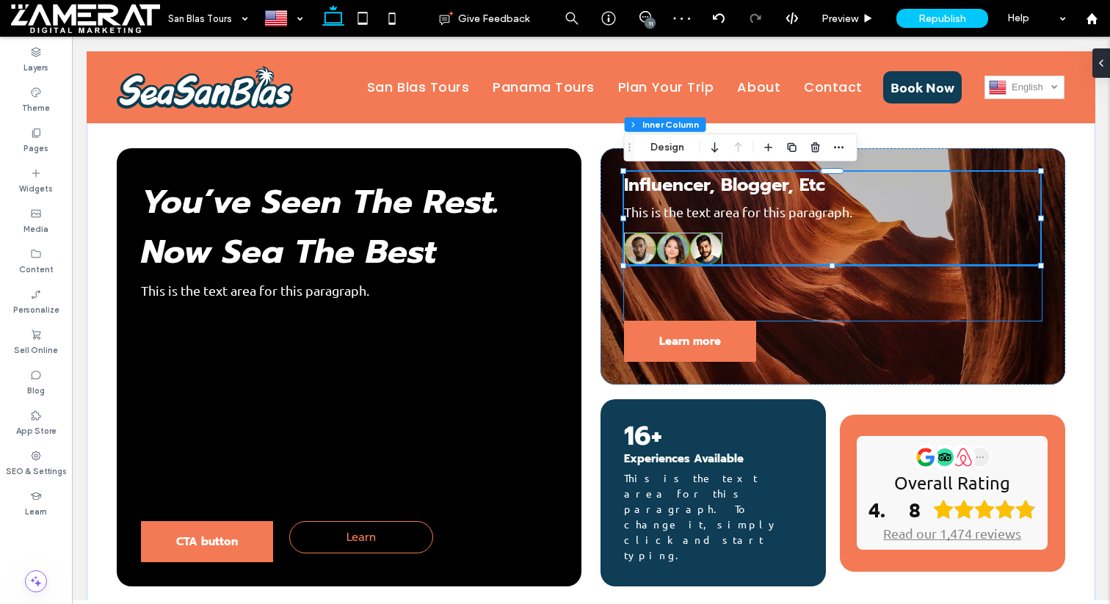
click at [740, 302] on div at bounding box center [833, 293] width 418 height 56
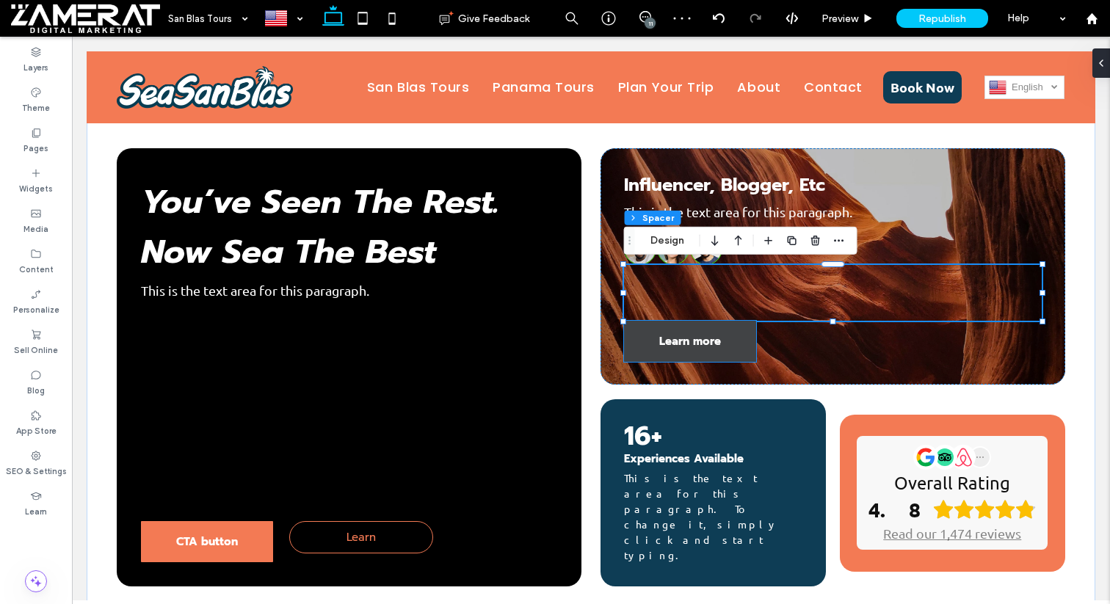
click at [733, 346] on link "Learn more" at bounding box center [690, 341] width 132 height 41
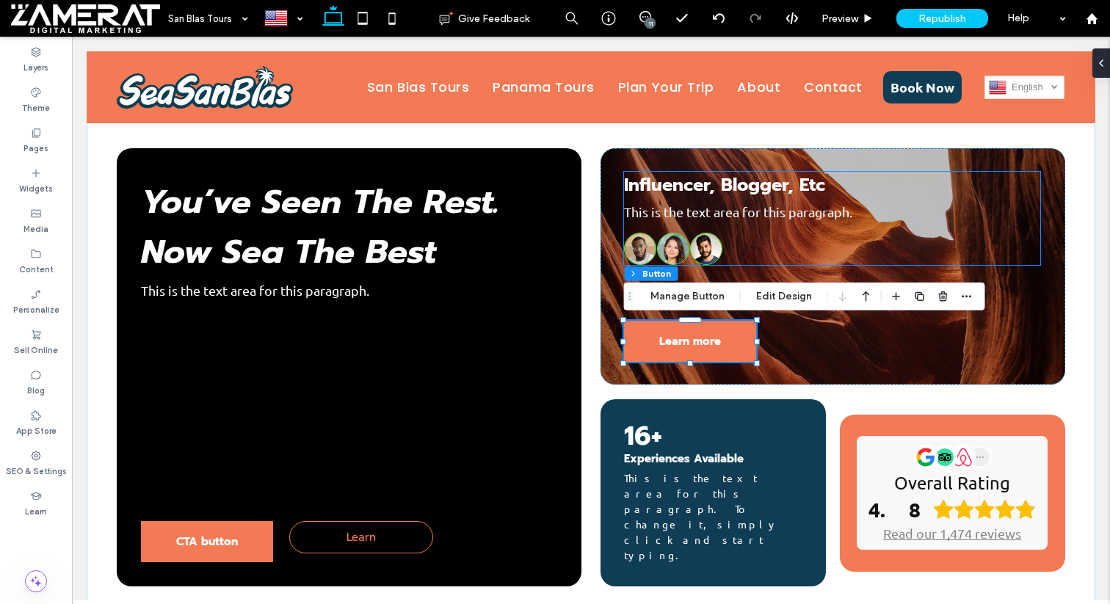
click at [721, 186] on span "Influencer, Blogger, Etc" at bounding box center [724, 185] width 201 height 26
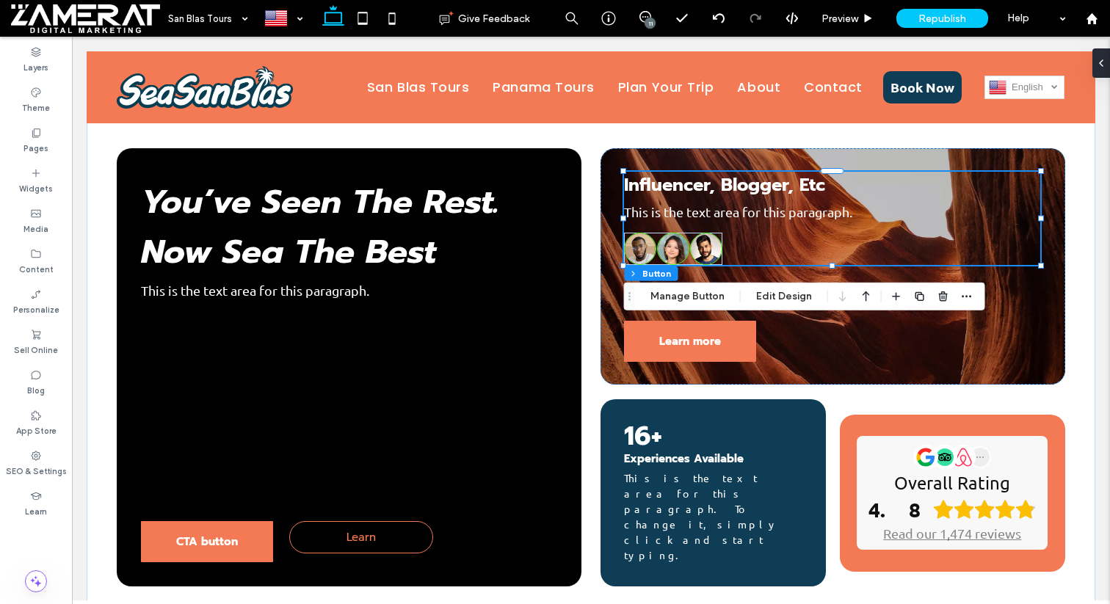
click at [721, 186] on span "Influencer, Blogger, Etc" at bounding box center [724, 185] width 201 height 26
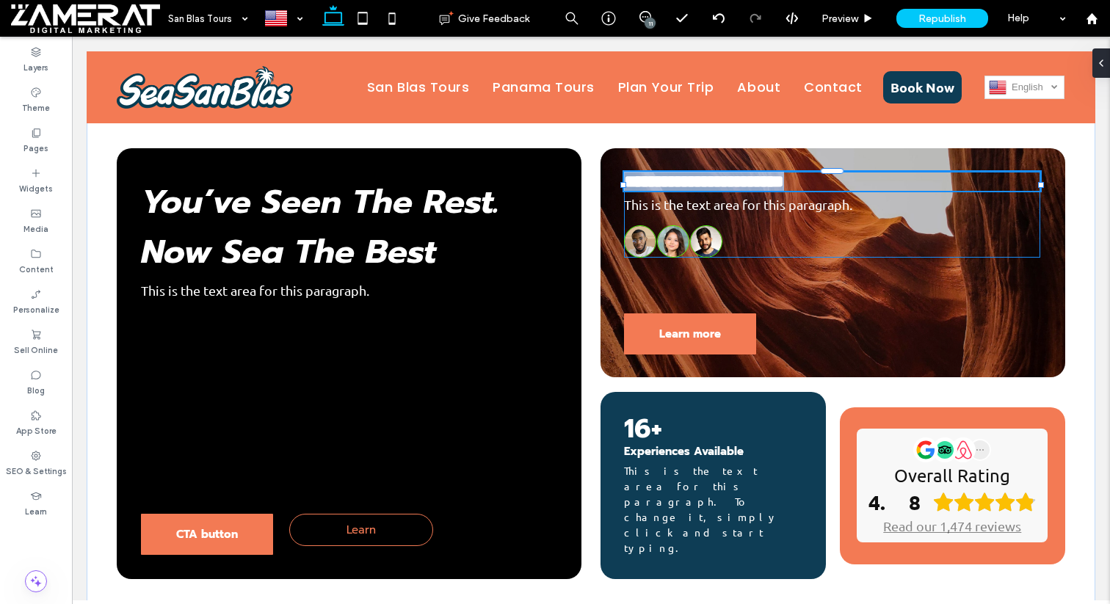
click at [721, 186] on span "**********" at bounding box center [704, 181] width 160 height 18
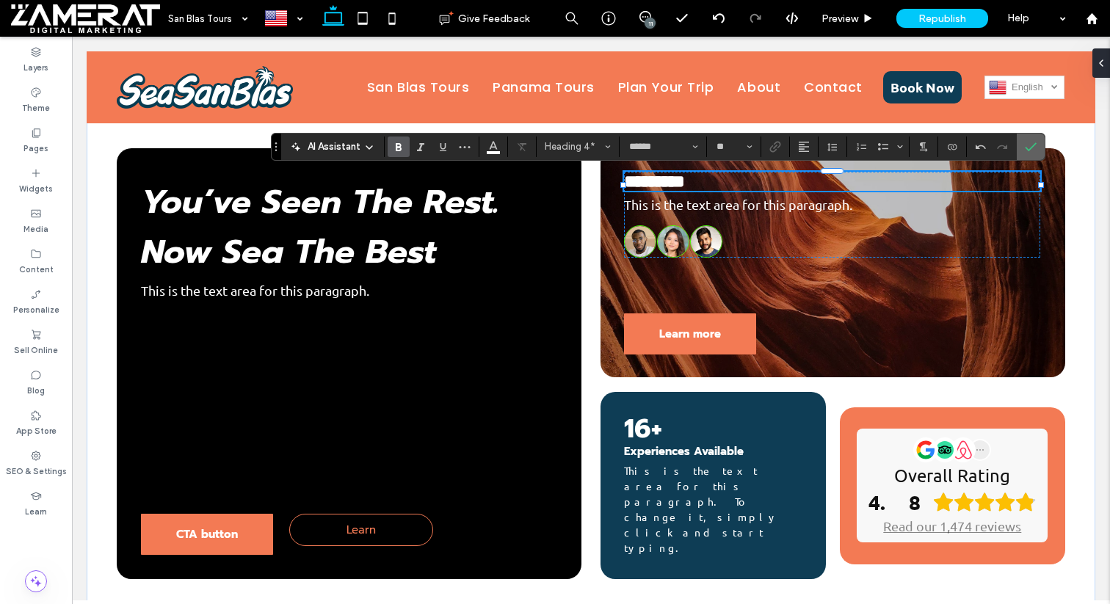
click at [1031, 145] on icon "Confirm" at bounding box center [1030, 147] width 12 height 12
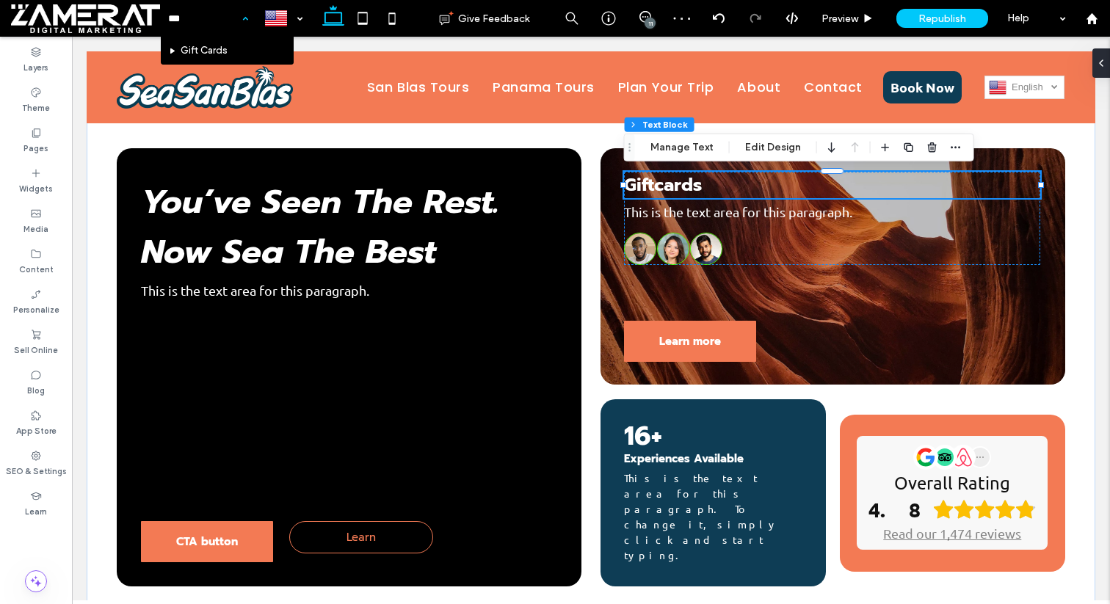
type input "****"
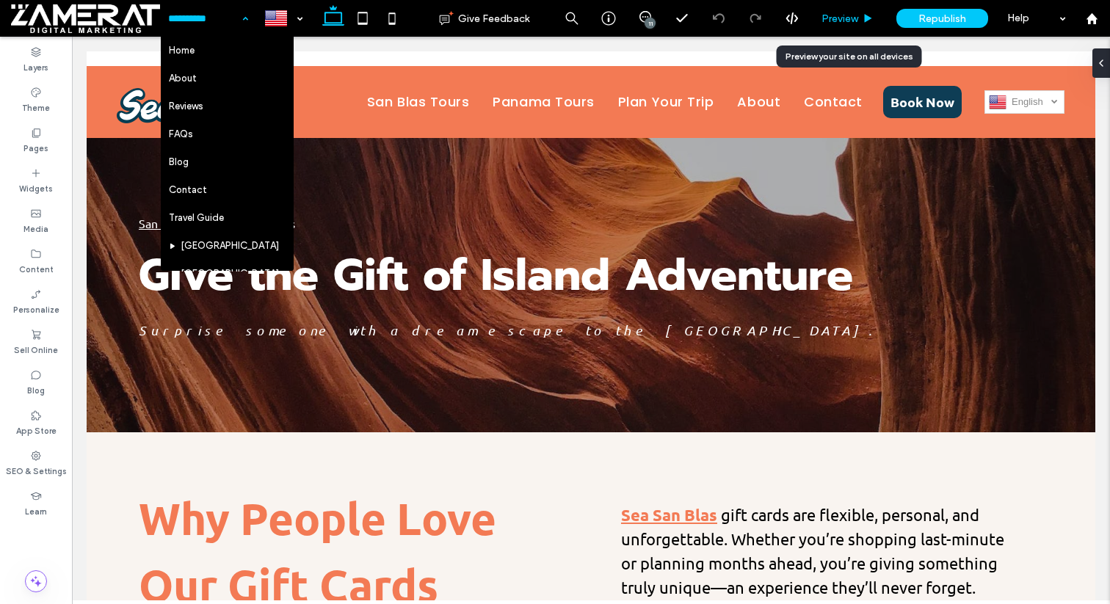
click at [862, 7] on div "Preview" at bounding box center [847, 18] width 75 height 37
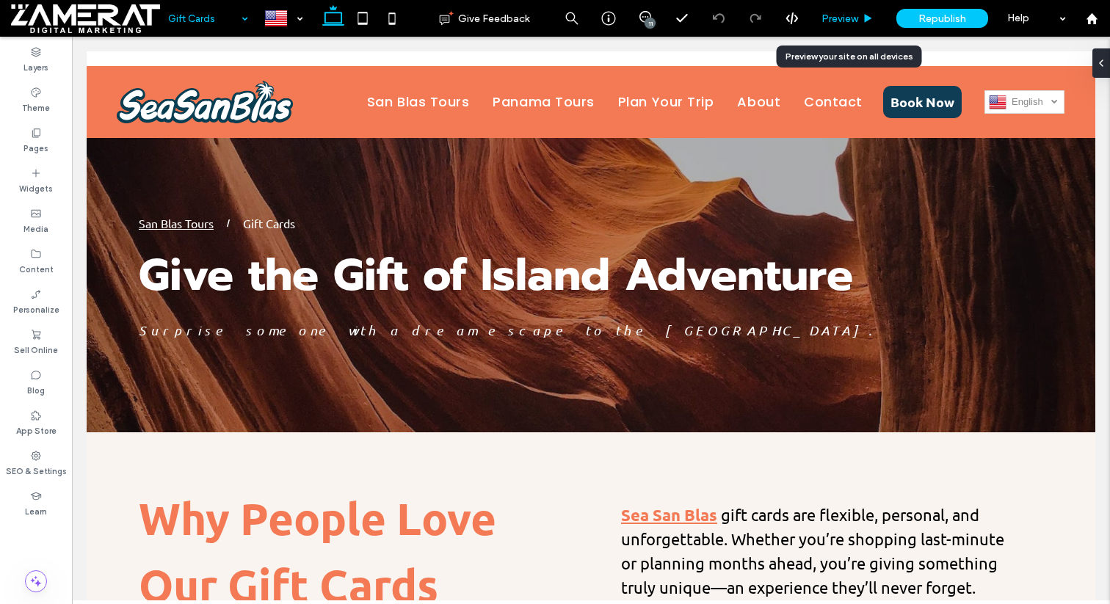
click at [862, 22] on icon at bounding box center [867, 18] width 11 height 11
